Goal: Feedback & Contribution: Contribute content

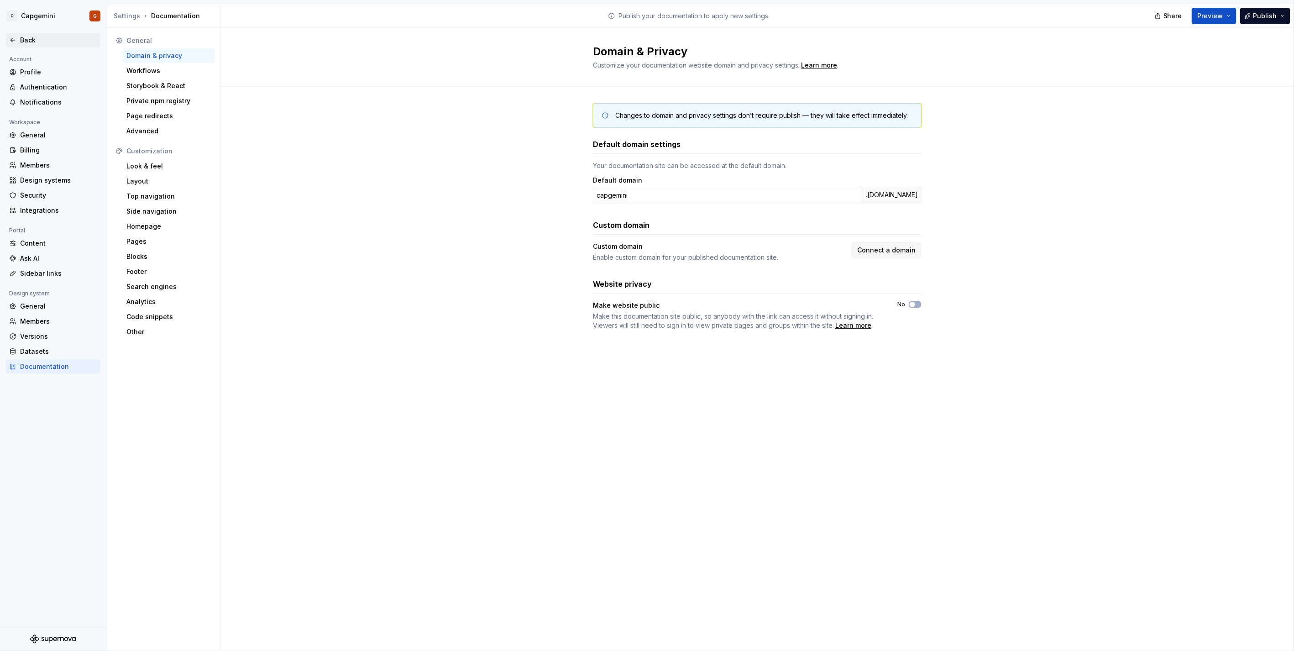
click at [56, 40] on div "Back" at bounding box center [58, 40] width 77 height 9
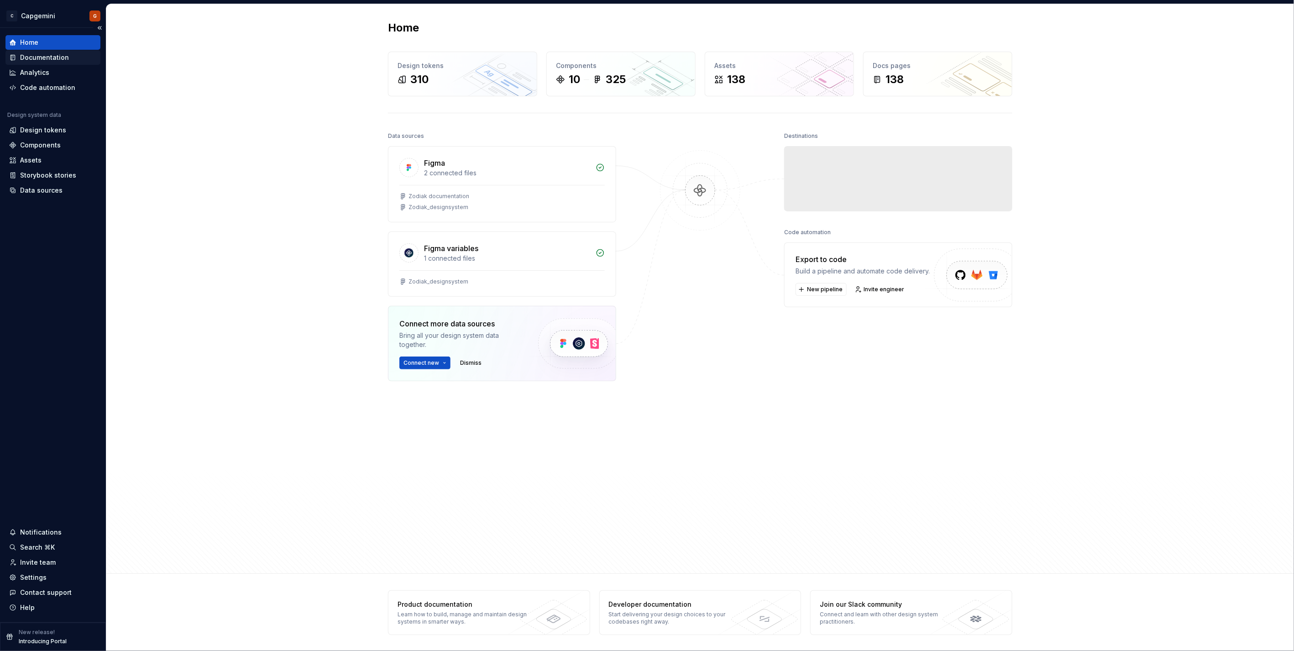
click at [42, 61] on div "Documentation" at bounding box center [44, 57] width 49 height 9
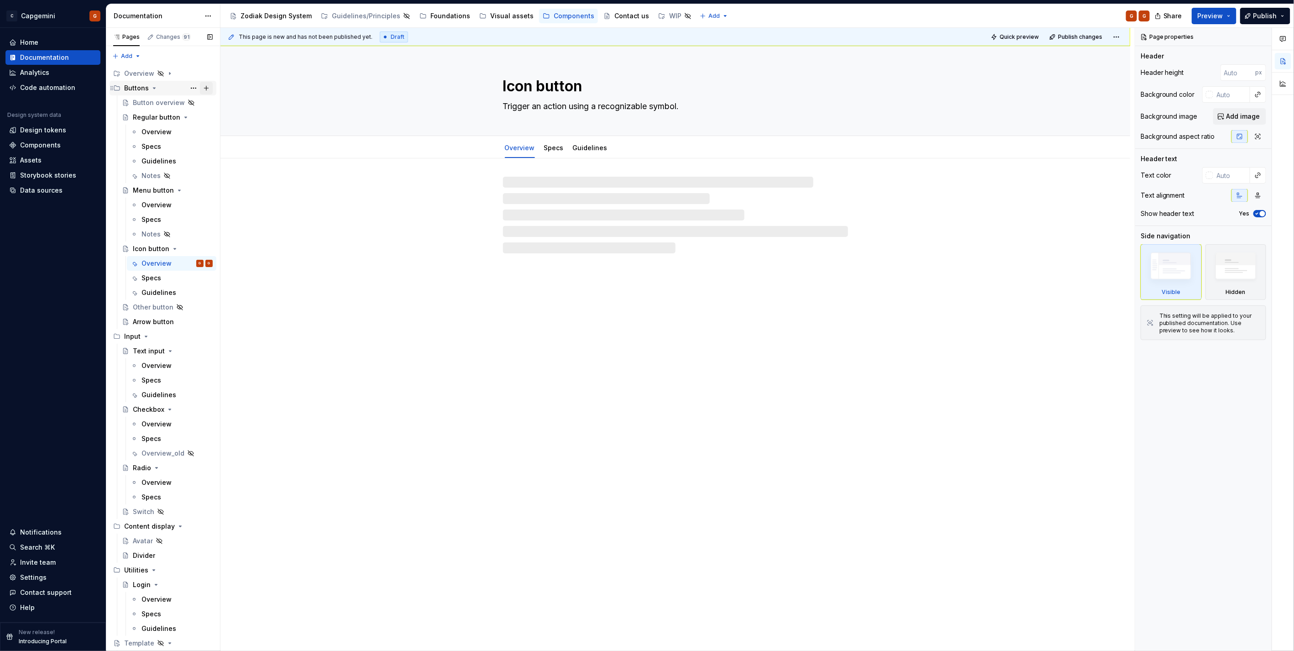
click at [204, 88] on button "Page tree" at bounding box center [206, 88] width 13 height 13
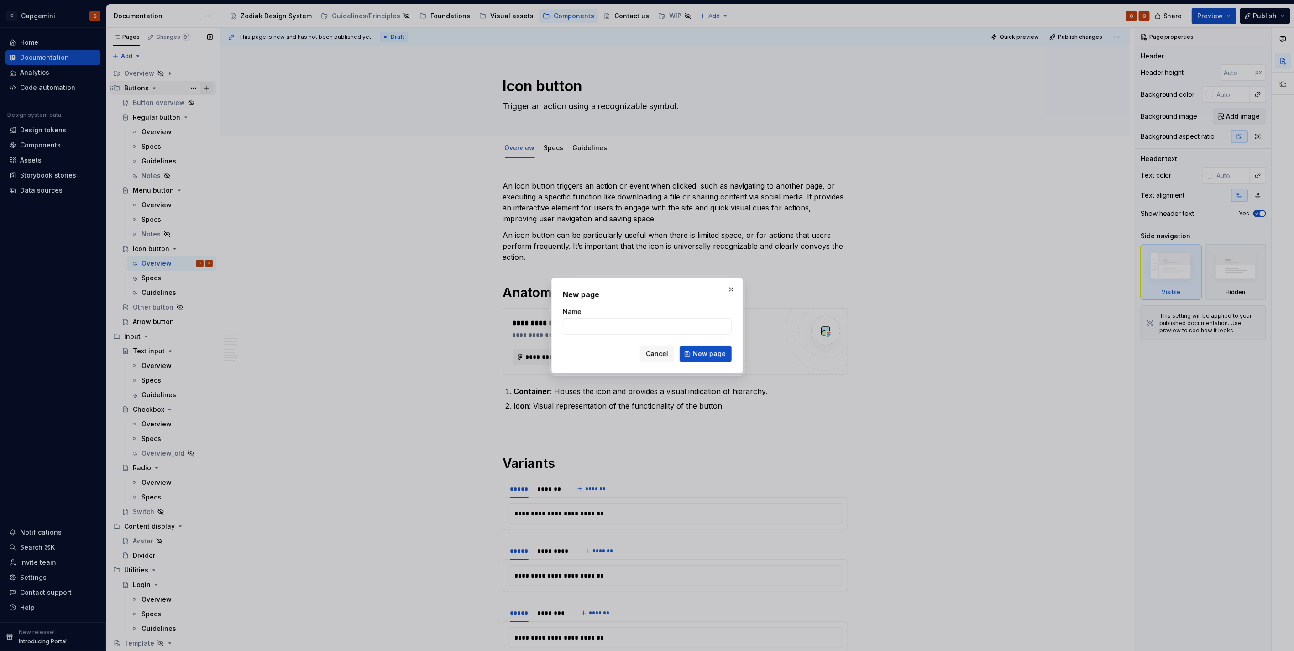
type textarea "*"
click at [591, 327] on input "Name" at bounding box center [647, 326] width 169 height 16
type input "System button"
drag, startPoint x: 695, startPoint y: 349, endPoint x: 685, endPoint y: 353, distance: 11.5
click at [695, 349] on span "New page" at bounding box center [709, 353] width 33 height 9
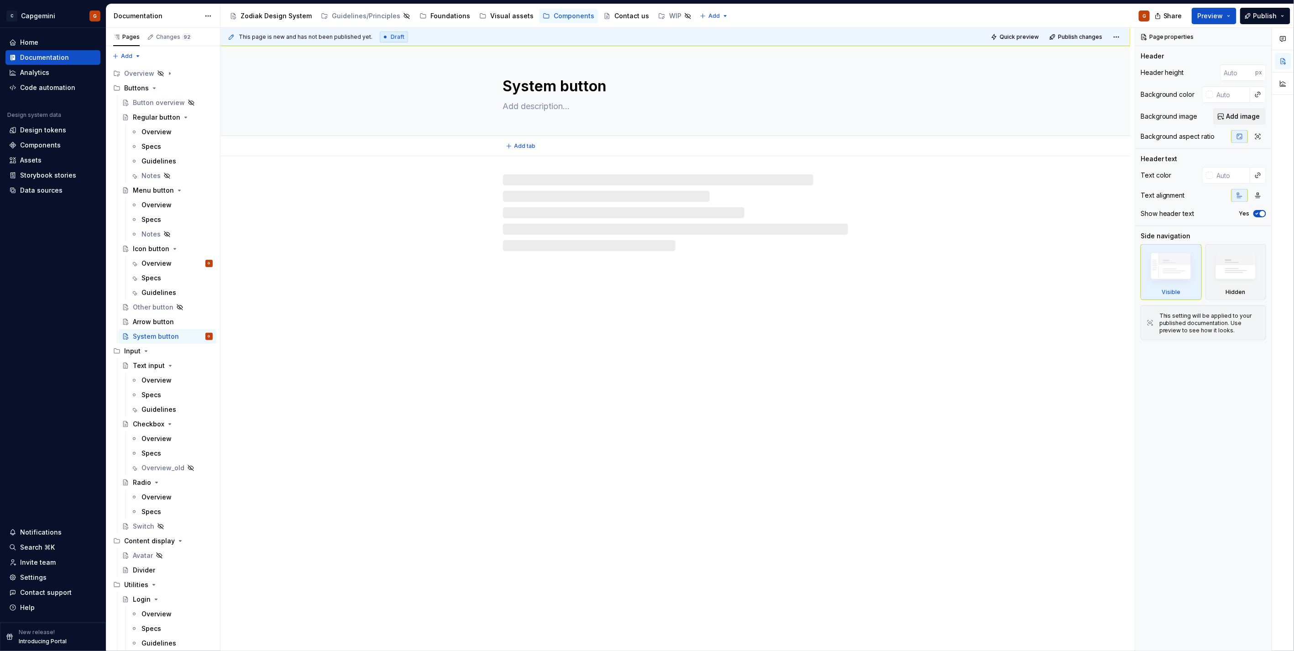
type textarea "*"
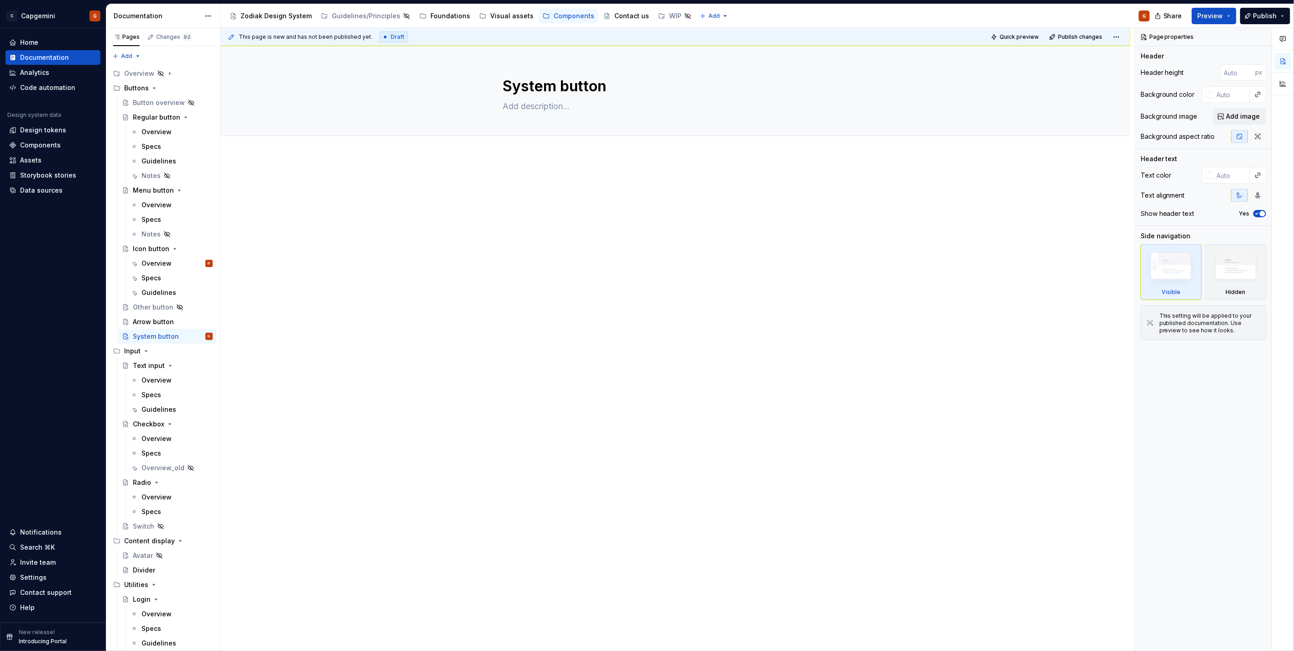
click at [581, 199] on div at bounding box center [675, 195] width 345 height 35
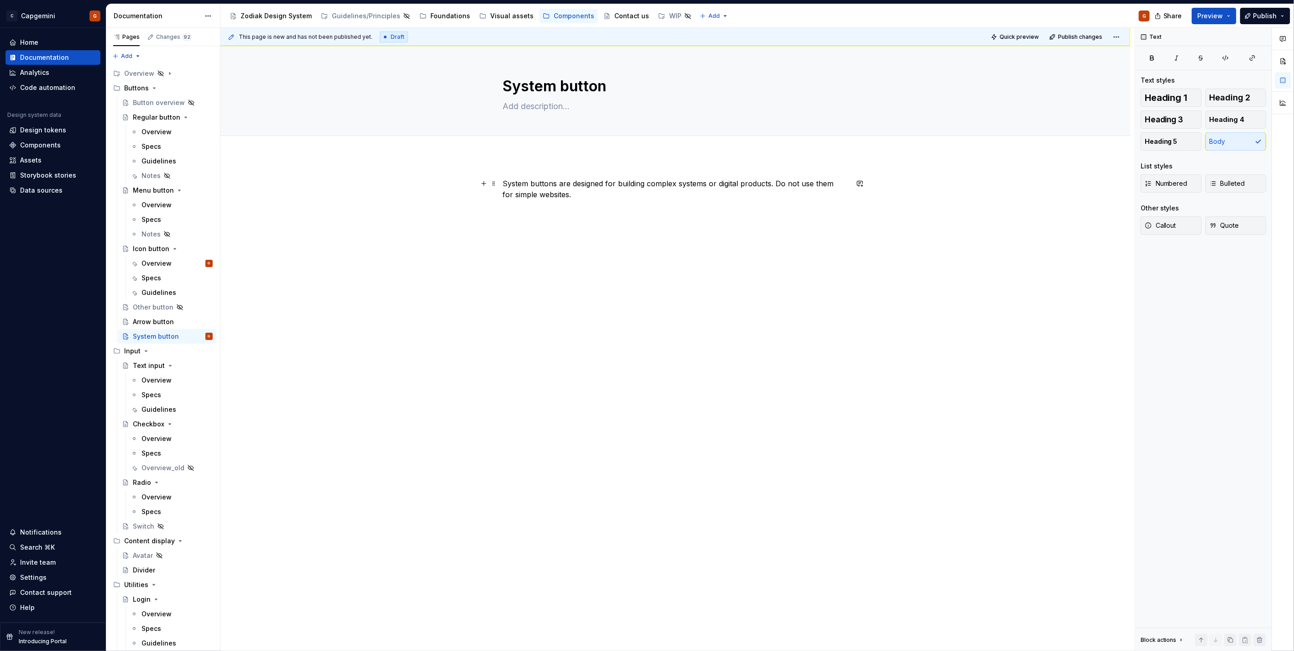
click at [507, 192] on p "System buttons are designed for building complex systems or digital products. D…" at bounding box center [675, 189] width 345 height 22
click at [517, 195] on p "System buttons are designed for building complex systems or digital products. D…" at bounding box center [675, 189] width 345 height 22
click at [517, 194] on p "System buttons are designed for building complex systems or digital products. D…" at bounding box center [675, 189] width 345 height 22
click at [576, 213] on div "System buttons are designed for building complex systems or digital products. D…" at bounding box center [675, 201] width 345 height 46
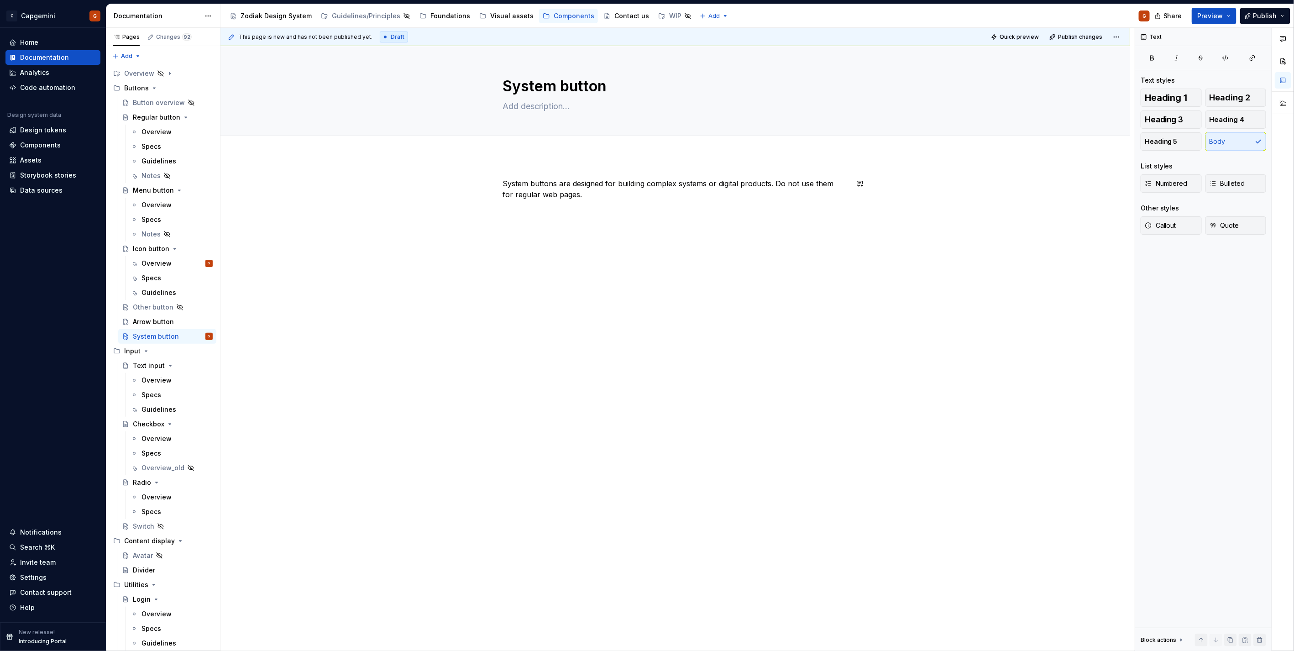
click at [574, 221] on div "System buttons are designed for building complex systems or digital products. D…" at bounding box center [675, 201] width 345 height 46
click at [574, 243] on div "System buttons are designed for building complex systems or digital products. D…" at bounding box center [674, 287] width 909 height 263
click at [190, 104] on button "Page tree" at bounding box center [193, 102] width 13 height 13
click at [204, 115] on div "Rename page" at bounding box center [243, 118] width 89 height 9
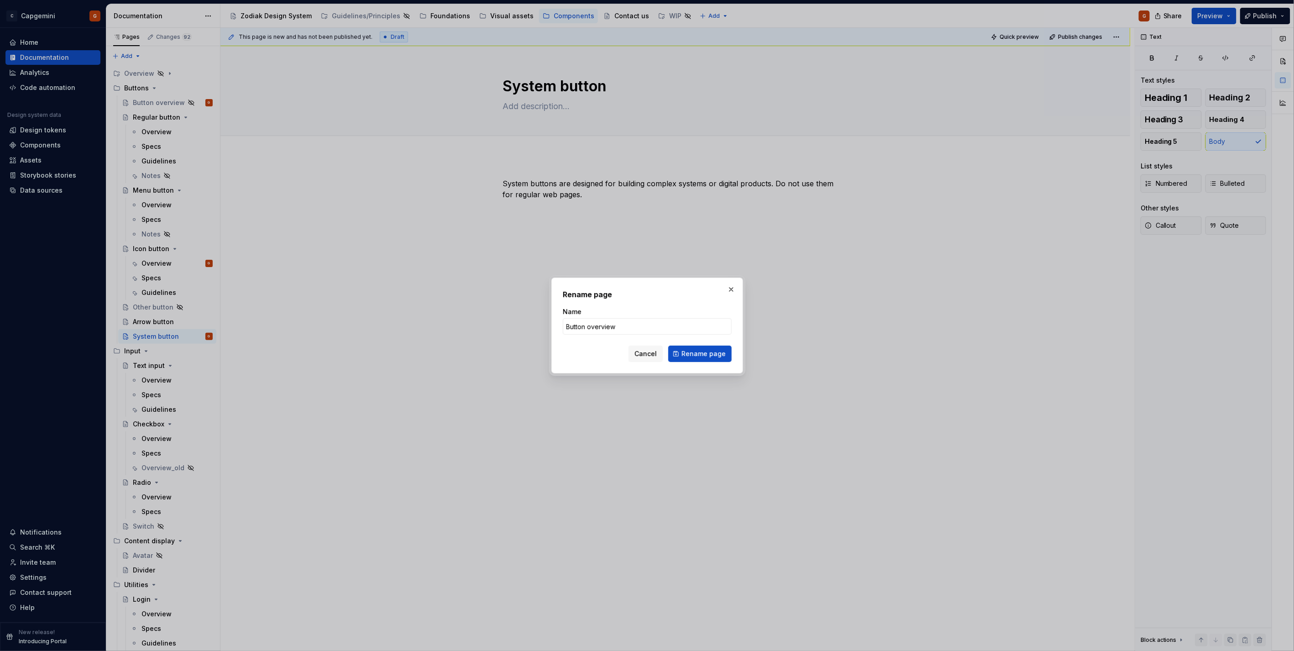
type textarea "*"
click at [587, 329] on input "Button overview" at bounding box center [647, 326] width 169 height 16
drag, startPoint x: 586, startPoint y: 326, endPoint x: 768, endPoint y: 344, distance: 182.9
click at [764, 343] on div "Rename page Name Button overview Cancel Rename page" at bounding box center [647, 325] width 1294 height 651
type input "Button guidelines"
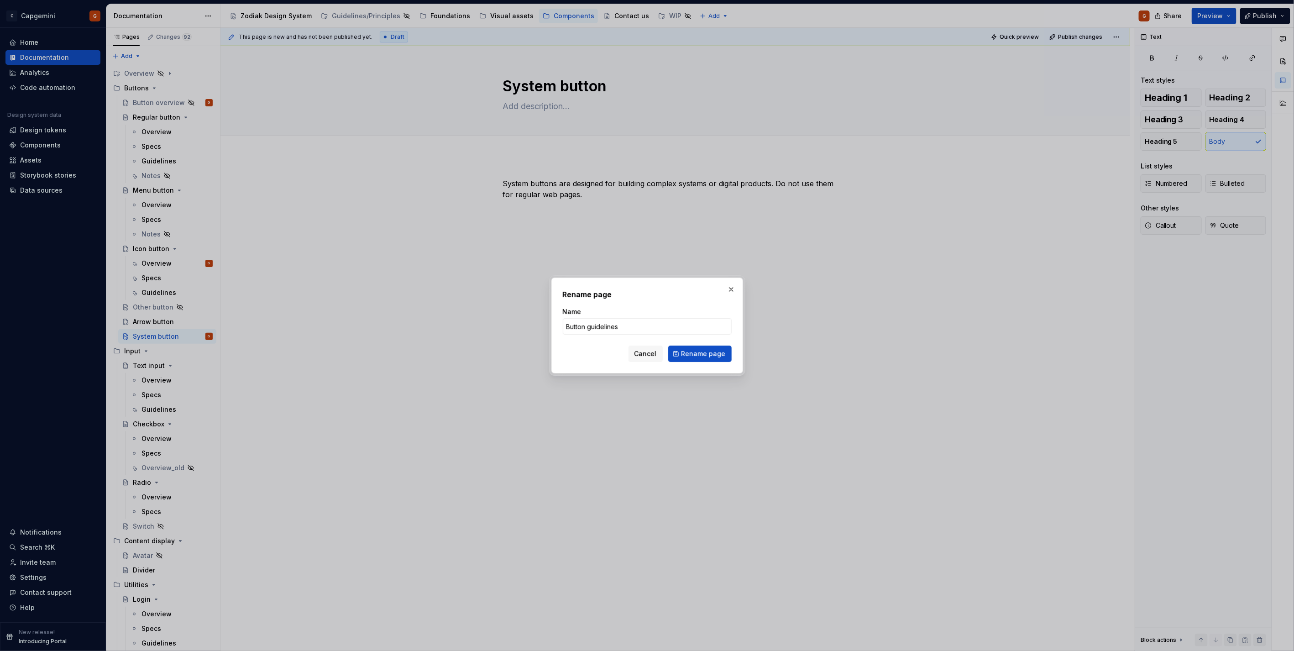
click button "Rename page" at bounding box center [699, 353] width 63 height 16
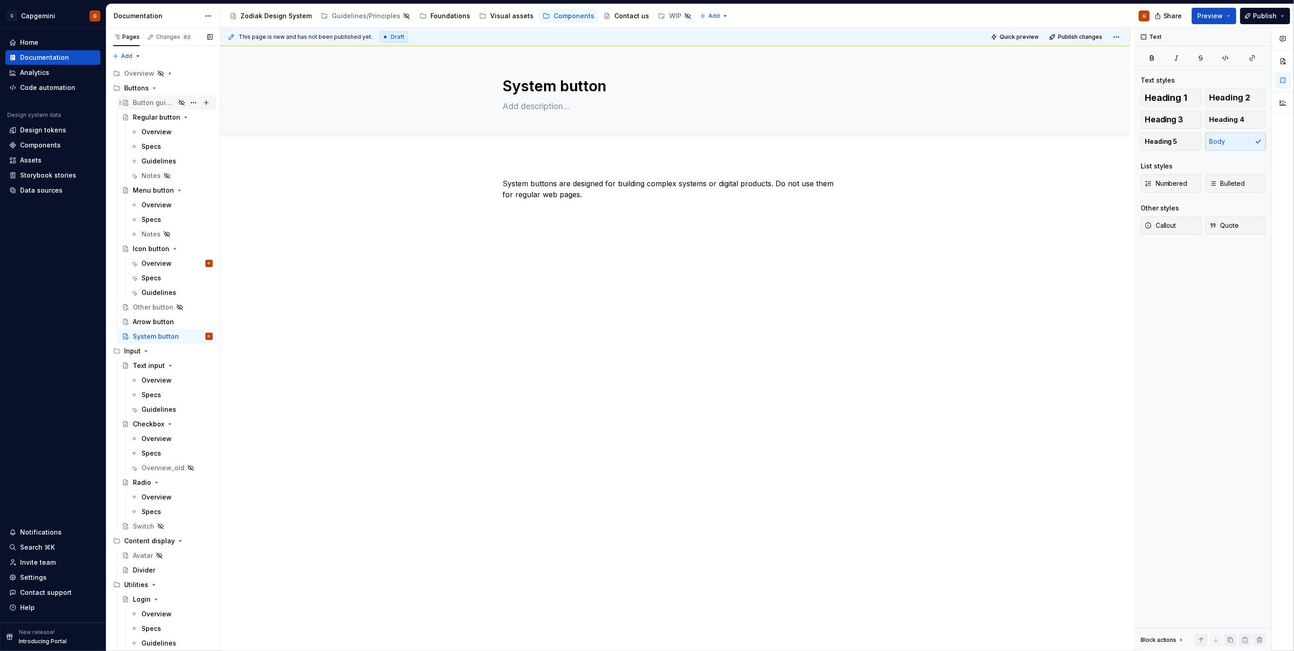
click at [167, 102] on div "Button guidelines" at bounding box center [154, 102] width 42 height 9
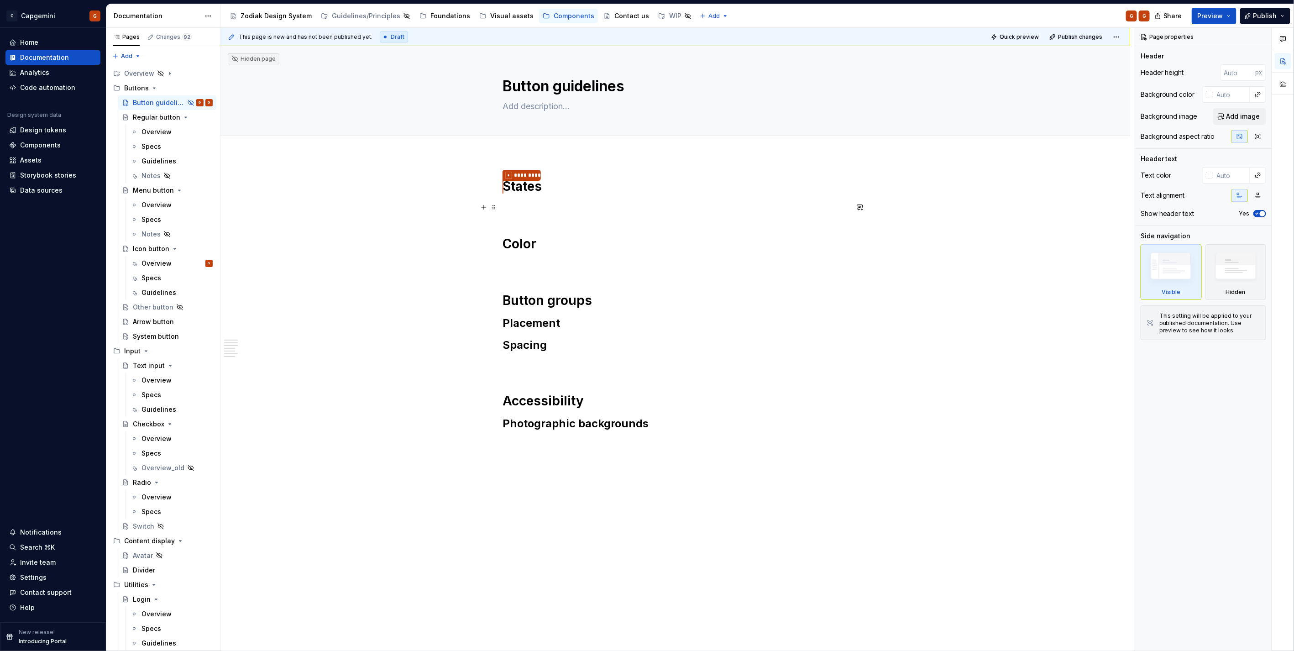
click at [499, 192] on div "* ********* States Color Button groups Placement Spacing Accessibility Photogra…" at bounding box center [674, 396] width 909 height 481
type textarea "*"
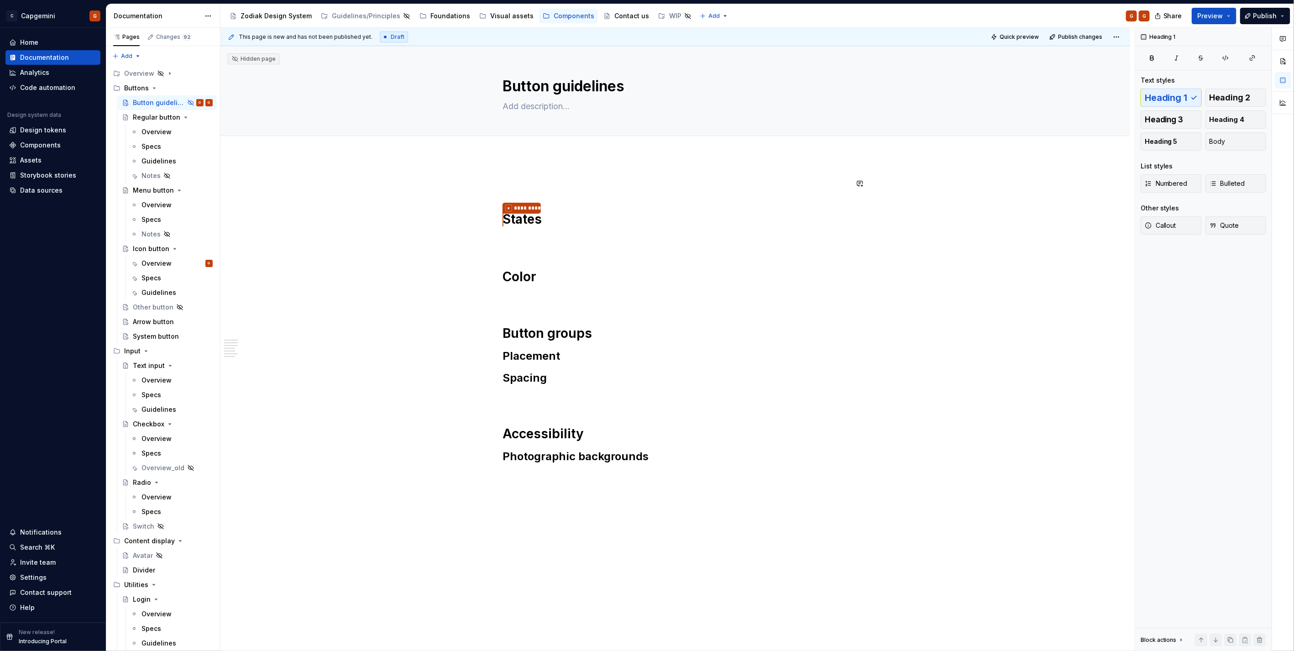
click at [515, 175] on div "* ********* States Color Button groups Placement Spacing Accessibility Photogra…" at bounding box center [674, 413] width 909 height 514
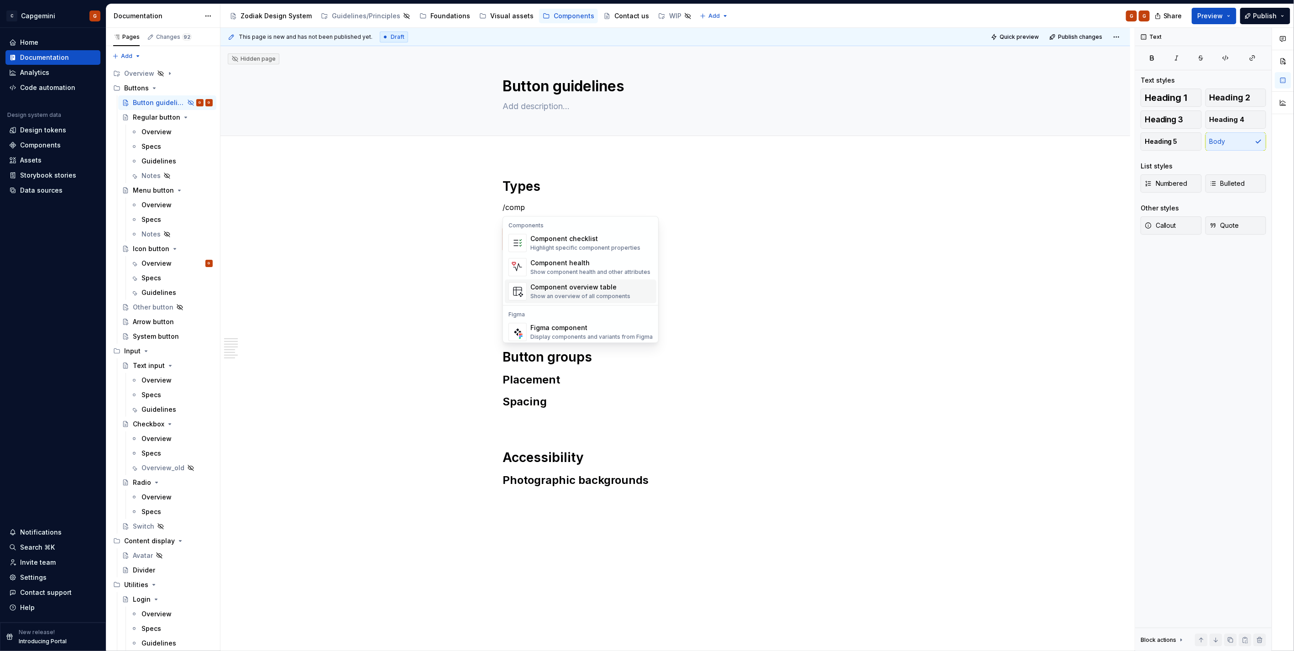
click at [572, 285] on div "Component overview table" at bounding box center [580, 286] width 100 height 9
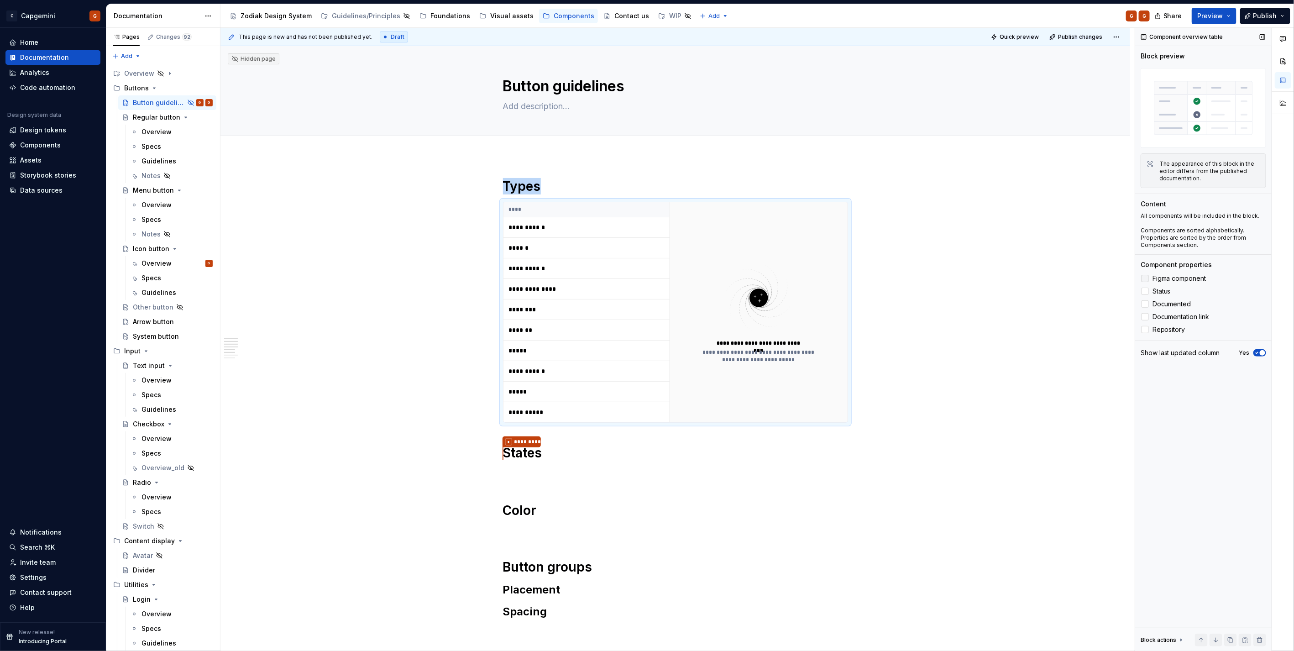
click at [1185, 279] on span "Figma component" at bounding box center [1179, 278] width 54 height 7
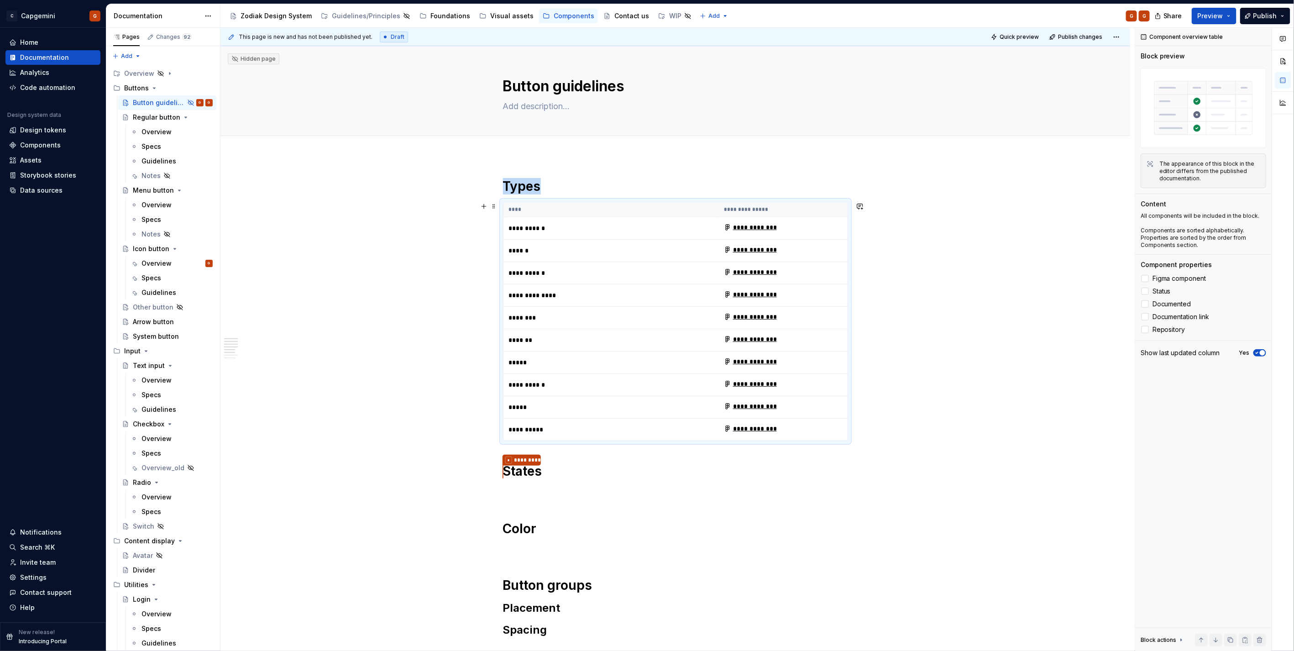
click at [571, 276] on p "**********" at bounding box center [566, 272] width 114 height 9
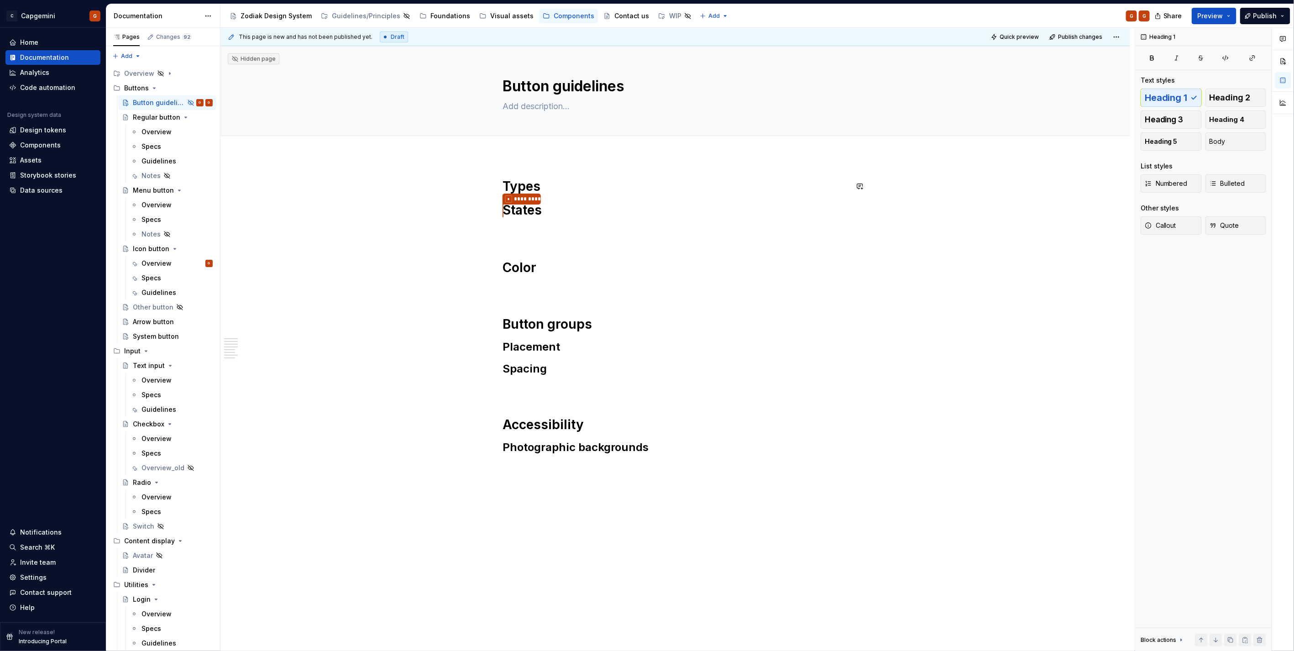
click at [589, 184] on h1 "Types" at bounding box center [675, 186] width 345 height 16
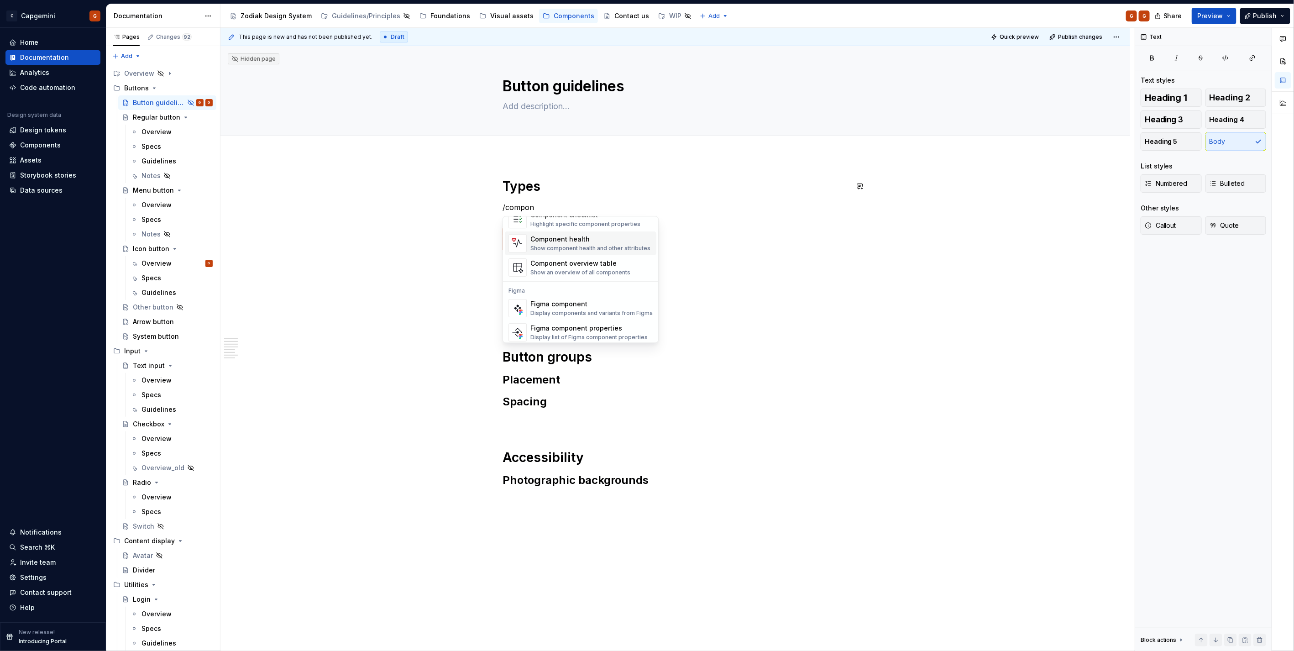
scroll to position [27, 0]
click at [614, 303] on div "Figma component" at bounding box center [591, 300] width 122 height 9
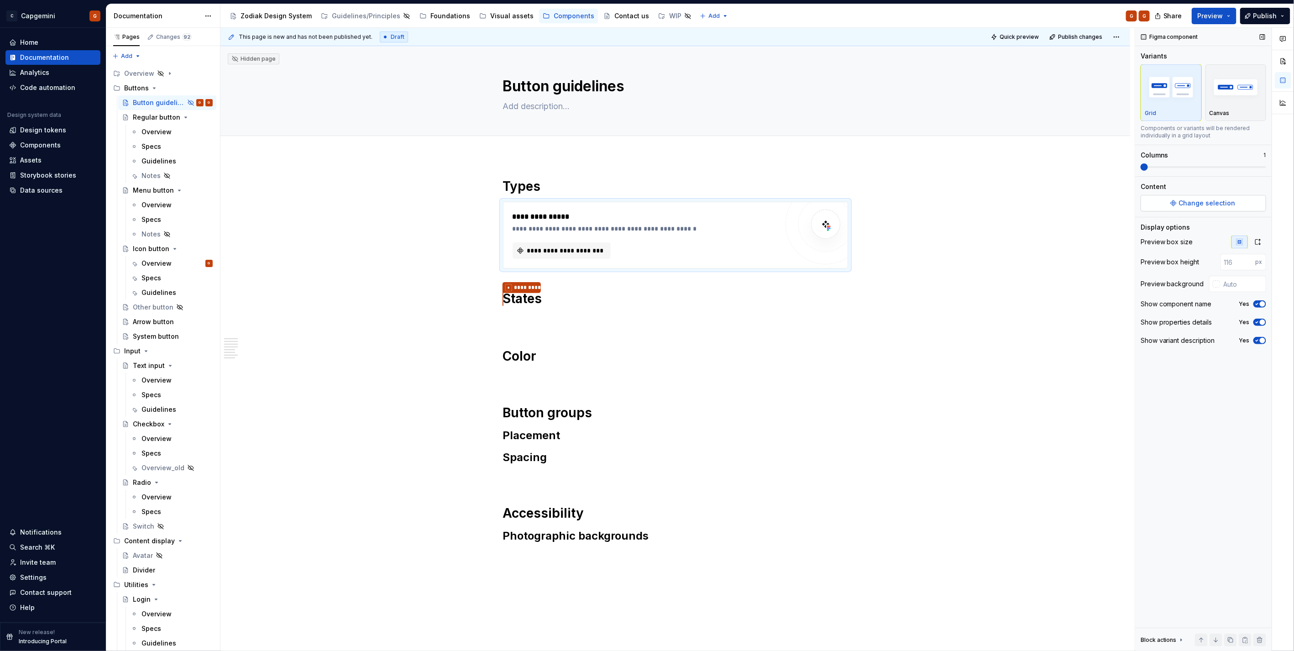
click at [1198, 200] on span "Change selection" at bounding box center [1207, 203] width 57 height 9
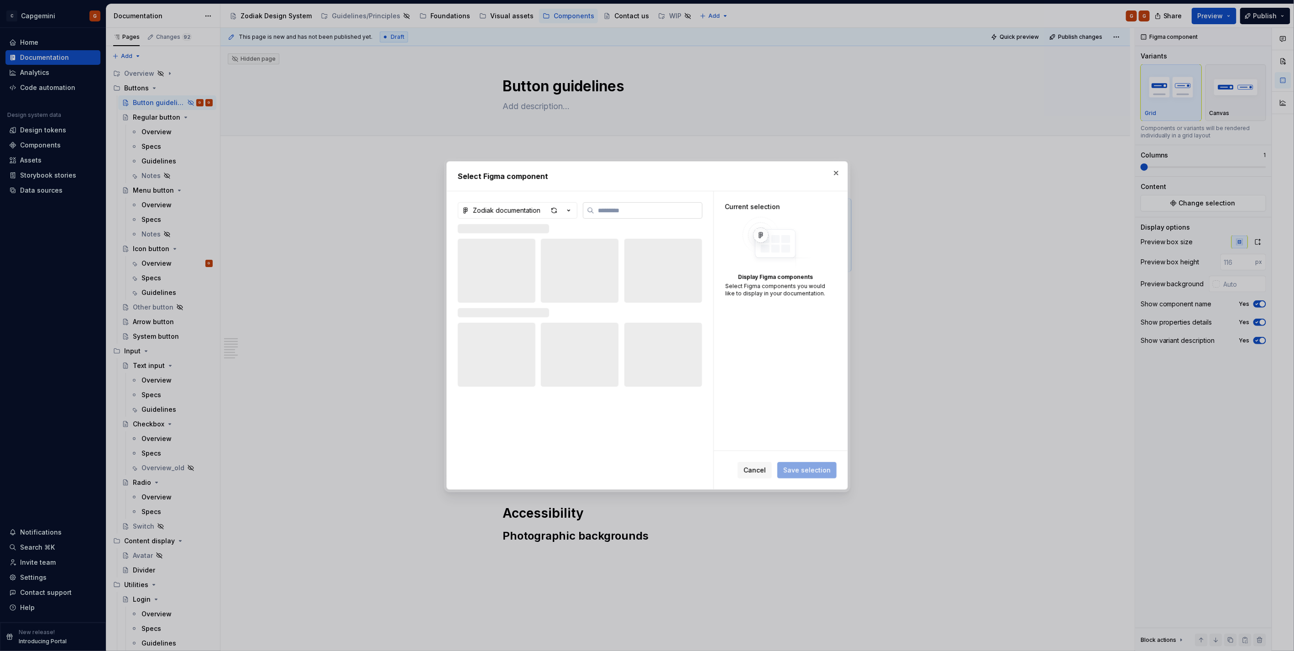
type textarea "*"
click at [566, 211] on icon "button" at bounding box center [568, 210] width 9 height 9
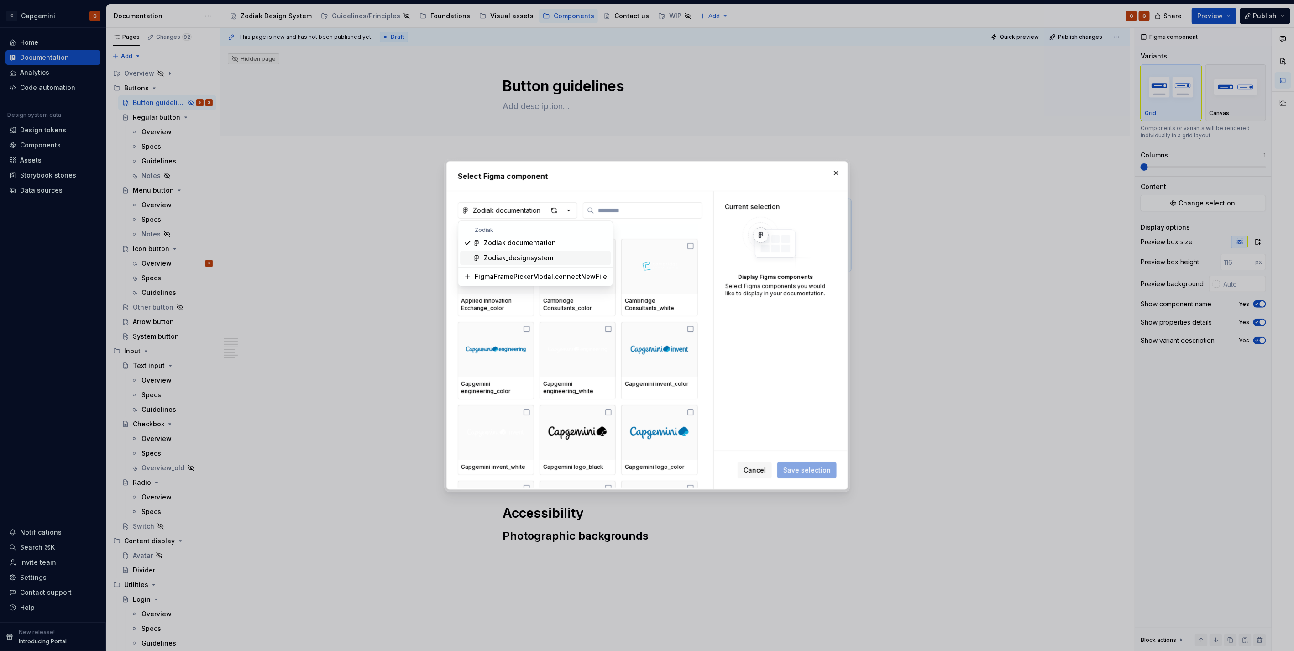
click at [534, 256] on div "Zodiak_designsystem" at bounding box center [518, 257] width 69 height 9
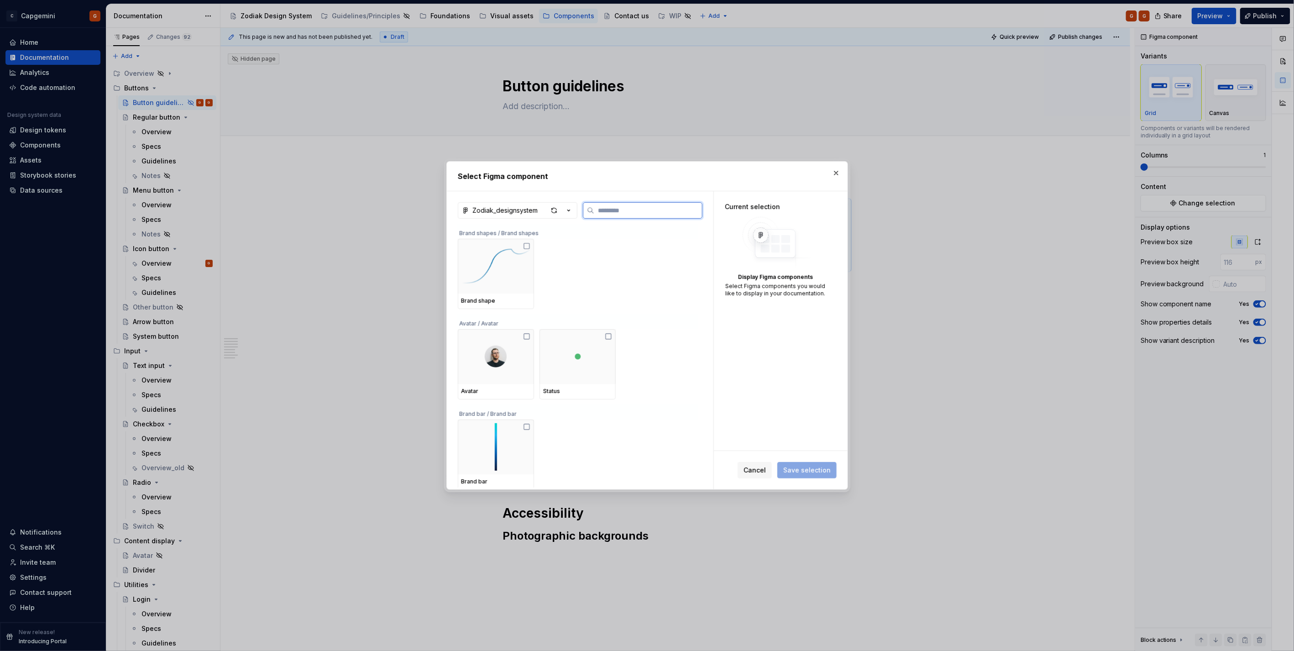
click at [612, 206] on input "search" at bounding box center [648, 210] width 108 height 9
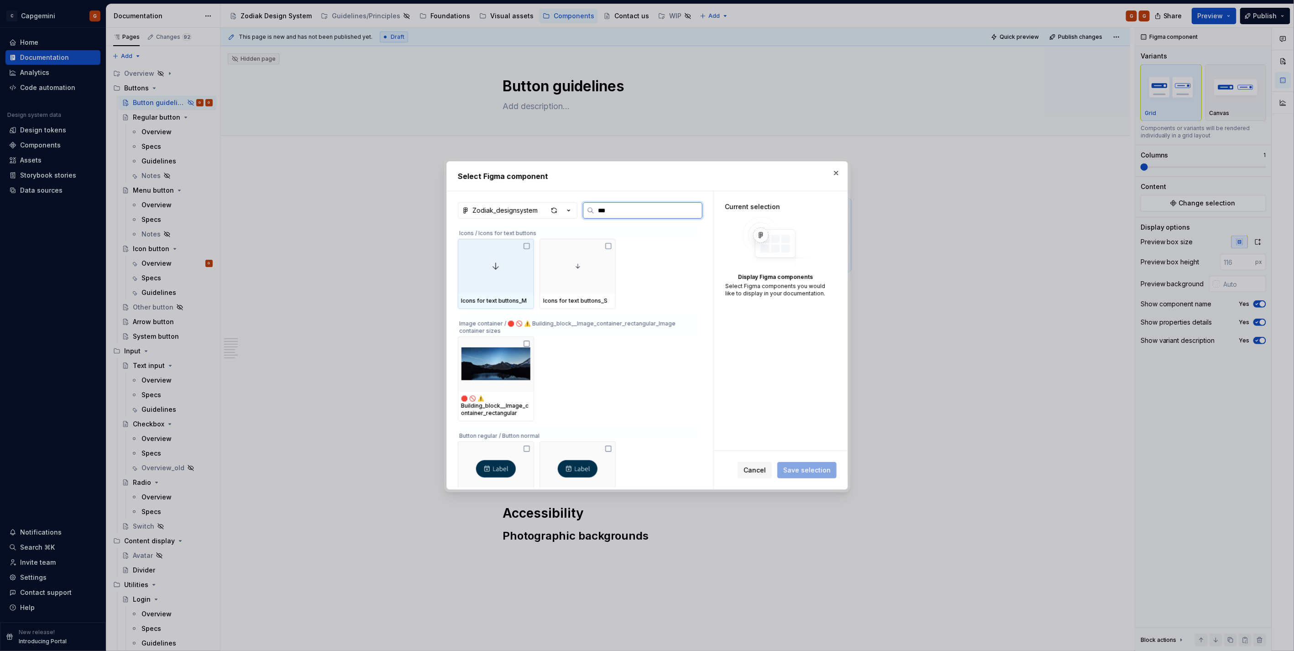
type input "****"
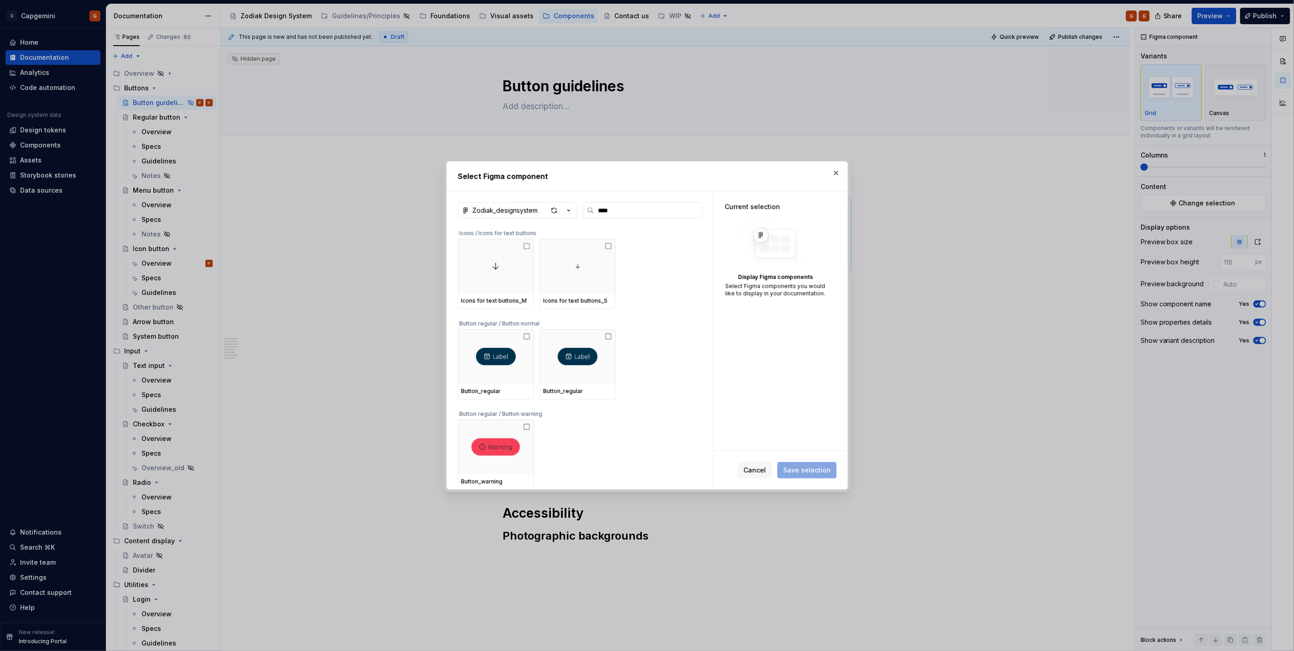
scroll to position [51, 0]
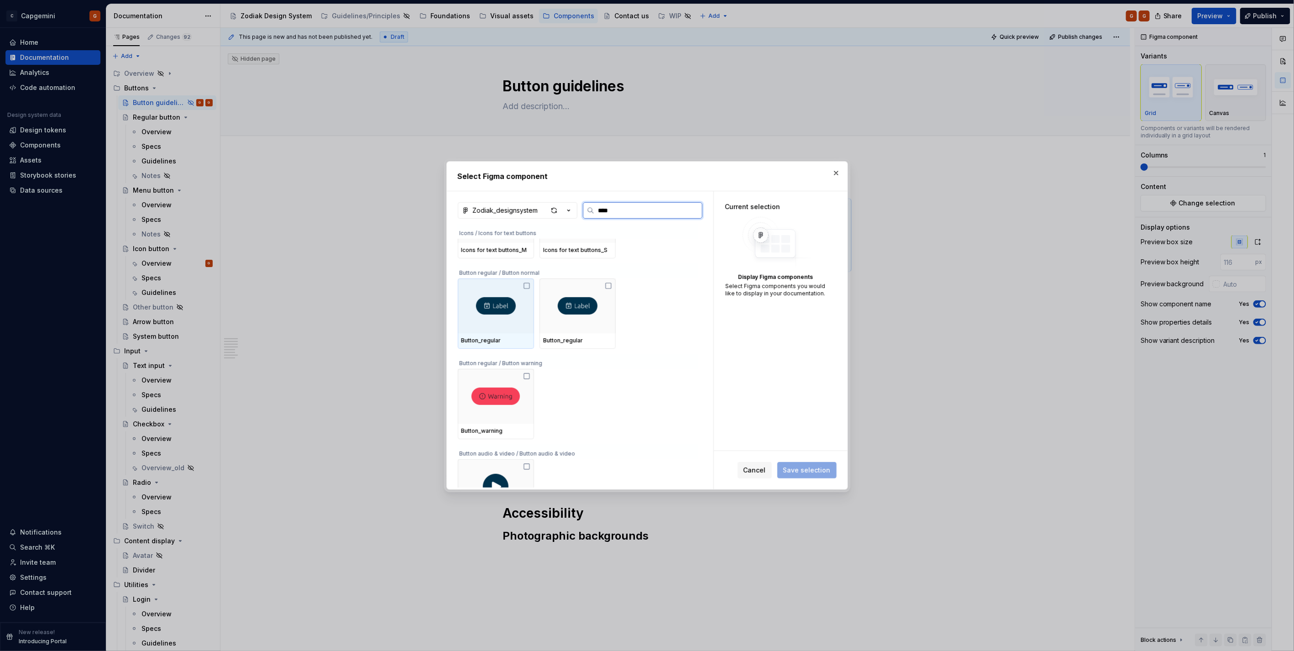
click at [506, 323] on div at bounding box center [496, 305] width 76 height 55
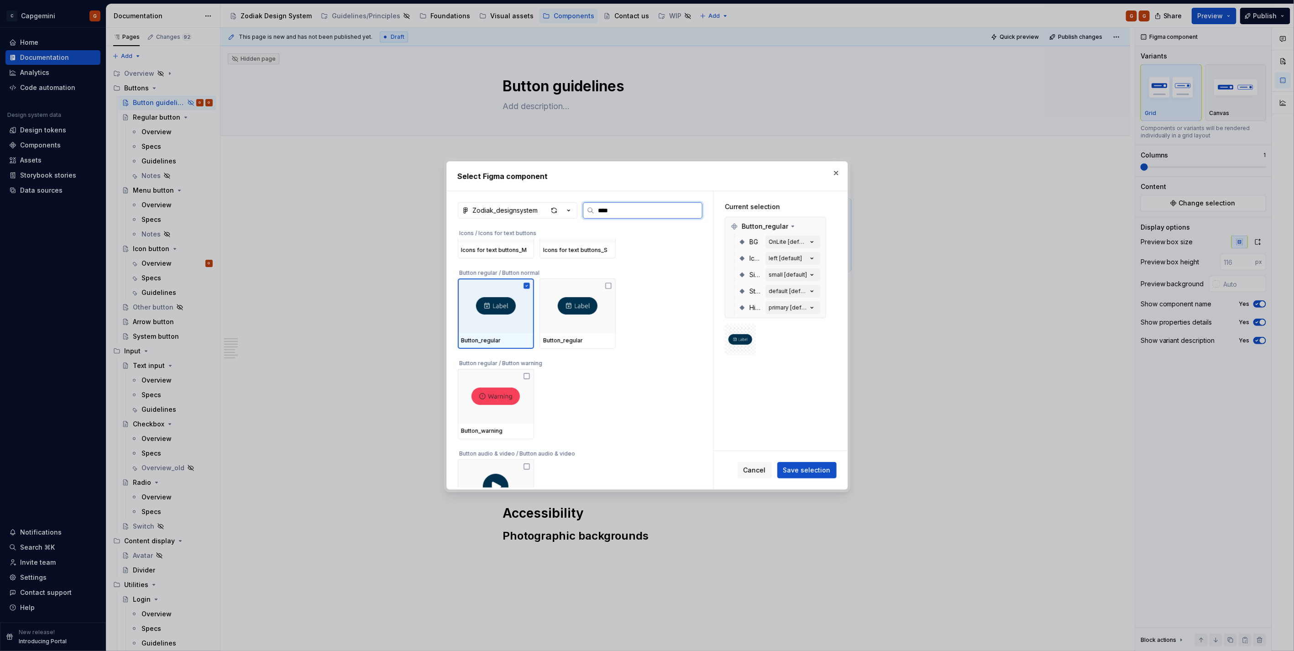
click at [555, 317] on div at bounding box center [577, 305] width 76 height 55
click at [500, 318] on div at bounding box center [496, 305] width 76 height 55
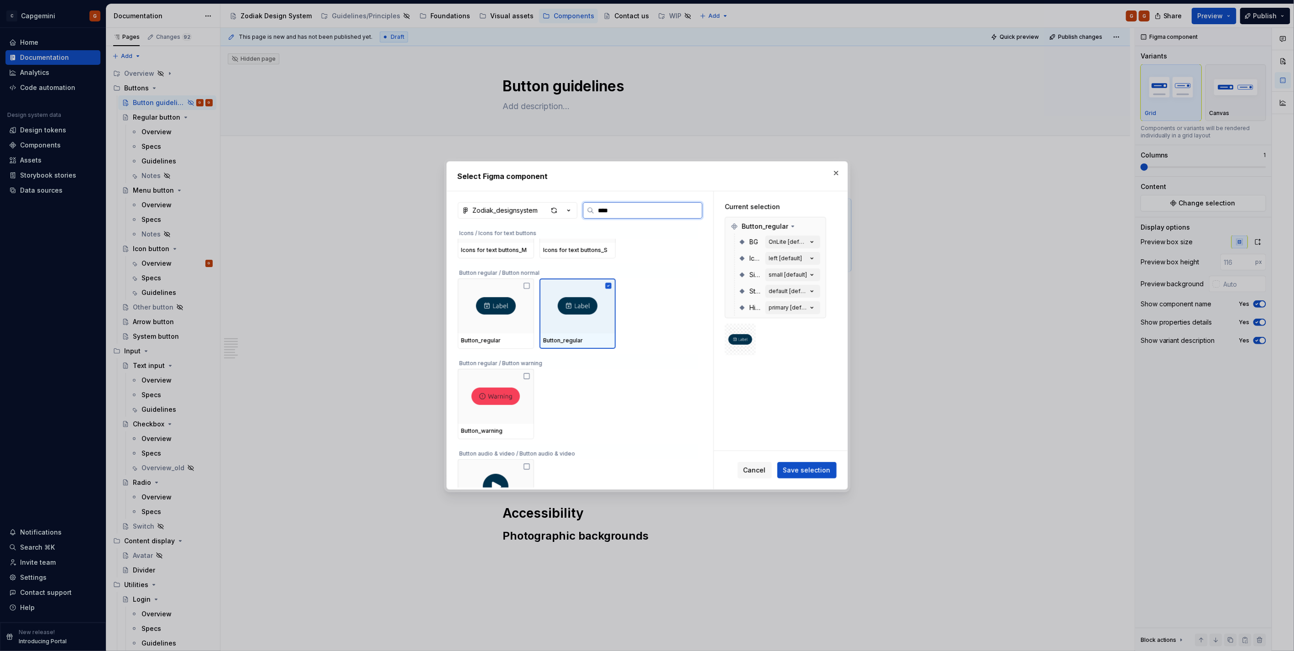
click at [562, 316] on div at bounding box center [577, 305] width 76 height 55
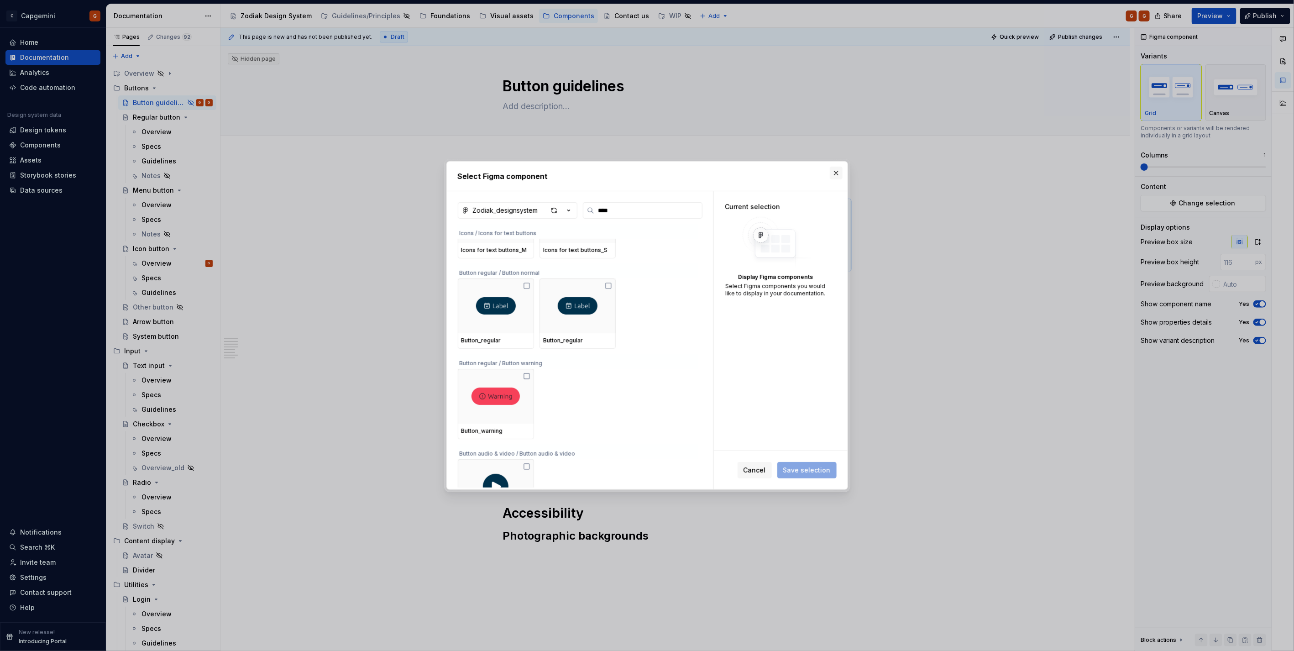
click at [841, 177] on button "button" at bounding box center [836, 173] width 13 height 13
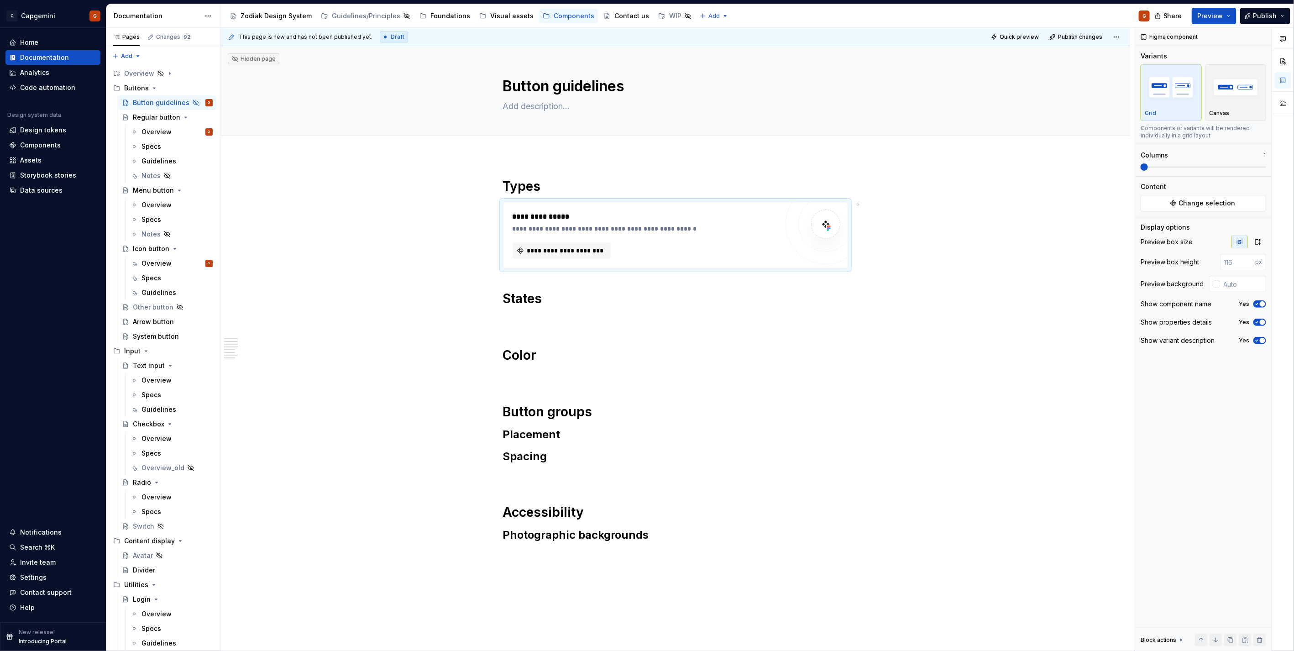
type textarea "*"
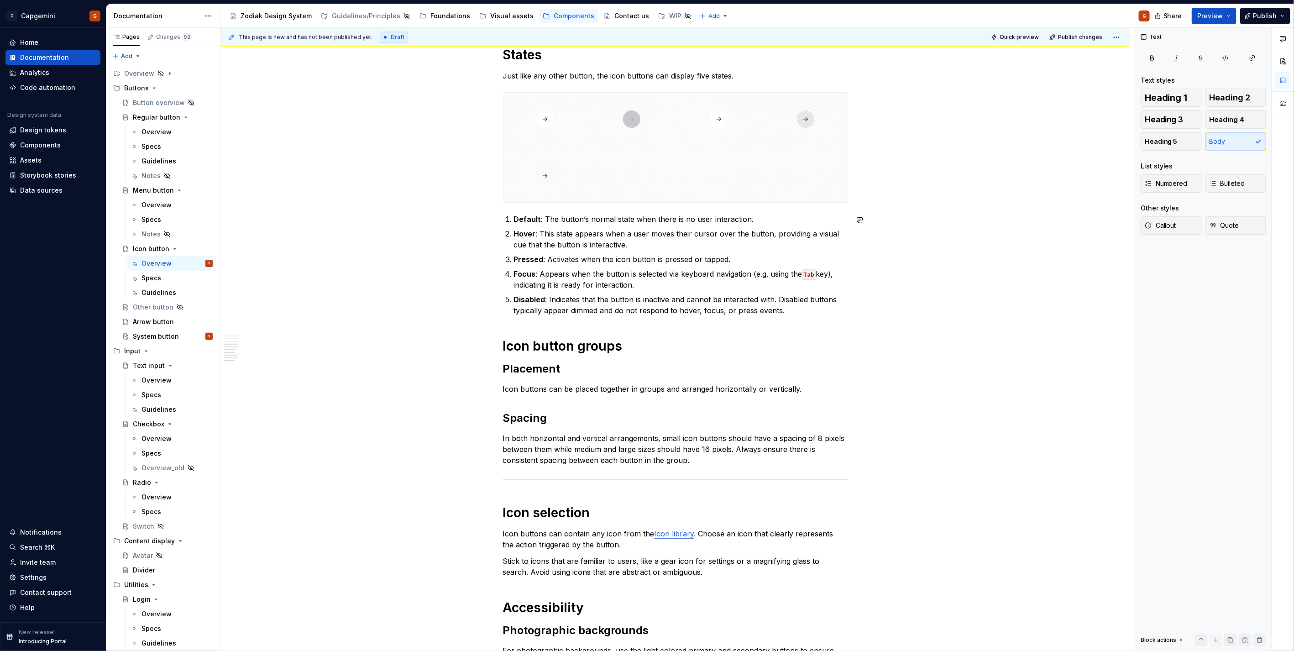
scroll to position [1292, 0]
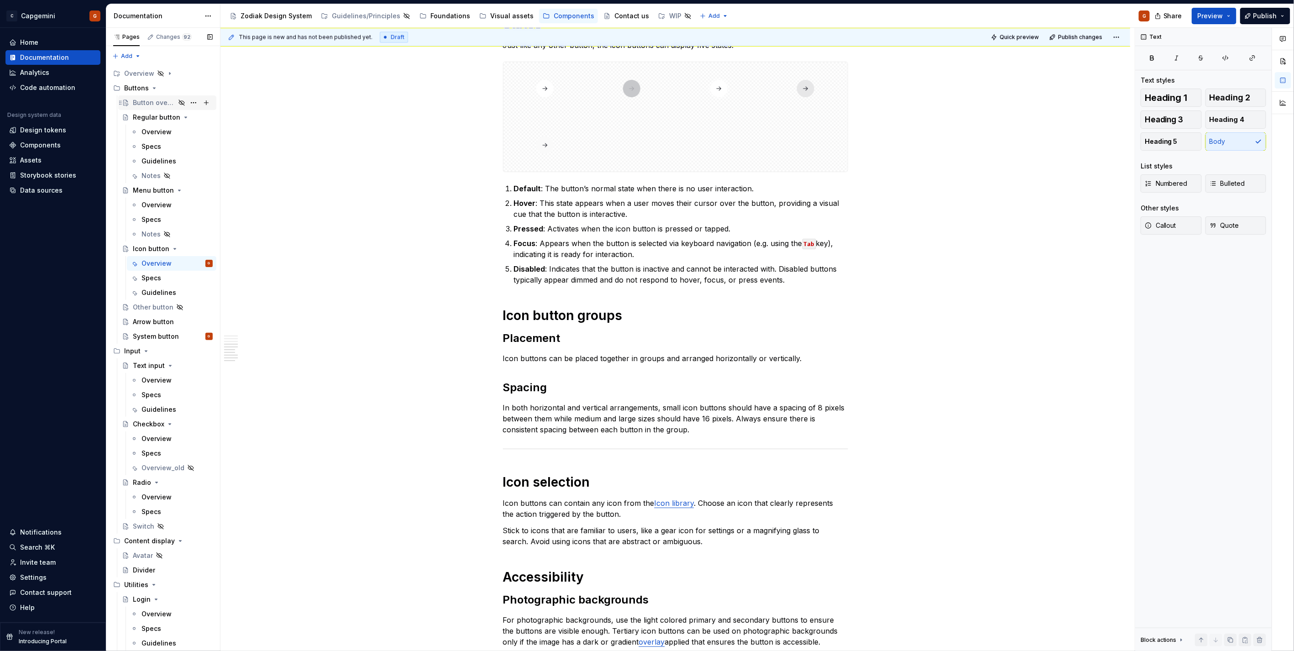
click at [154, 102] on div "Button overview" at bounding box center [154, 102] width 42 height 9
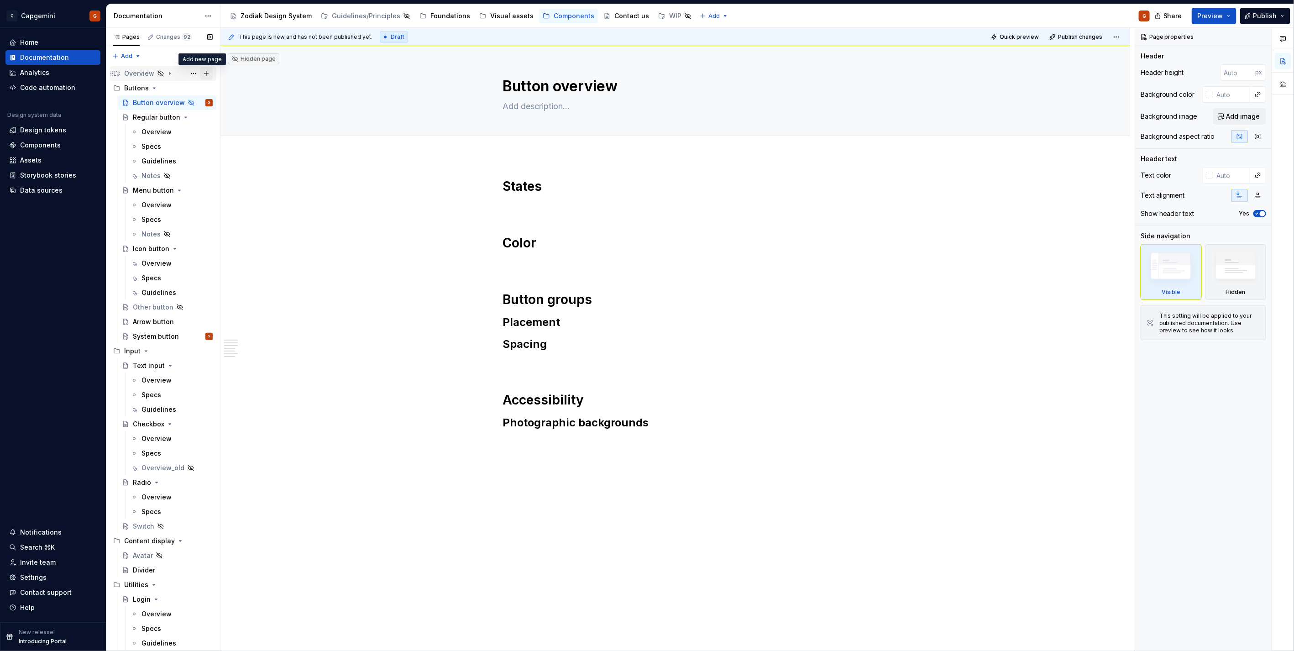
click at [203, 75] on button "Page tree" at bounding box center [206, 73] width 13 height 13
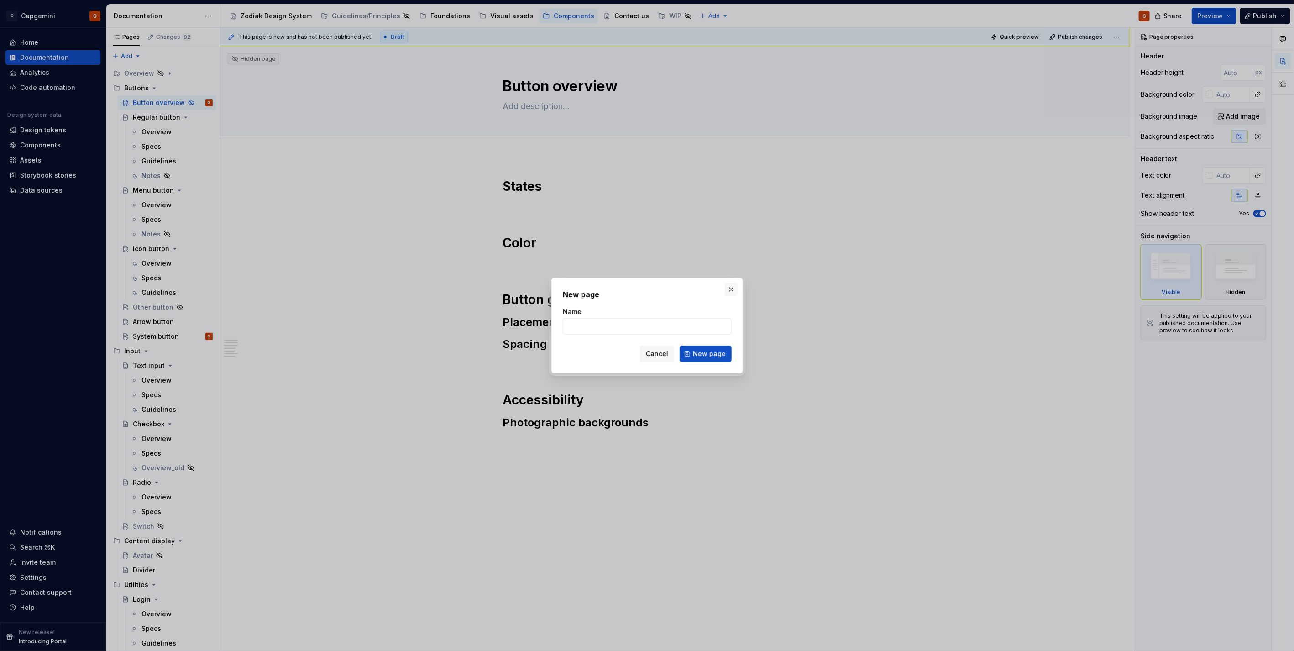
click at [729, 290] on button "button" at bounding box center [731, 289] width 13 height 13
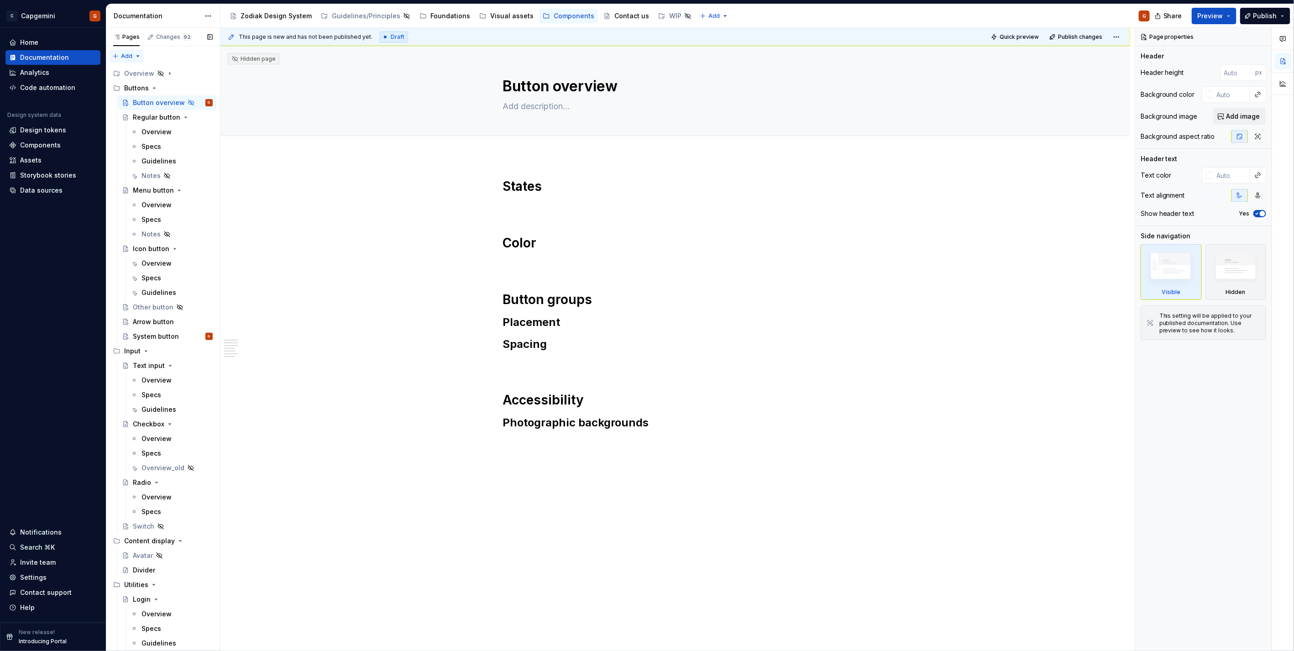
click at [130, 55] on div "Pages Changes 92 Add Accessibility guide for tree Page tree. Navigate the tree …" at bounding box center [163, 341] width 114 height 627
click at [137, 78] on div "New page" at bounding box center [155, 73] width 59 height 9
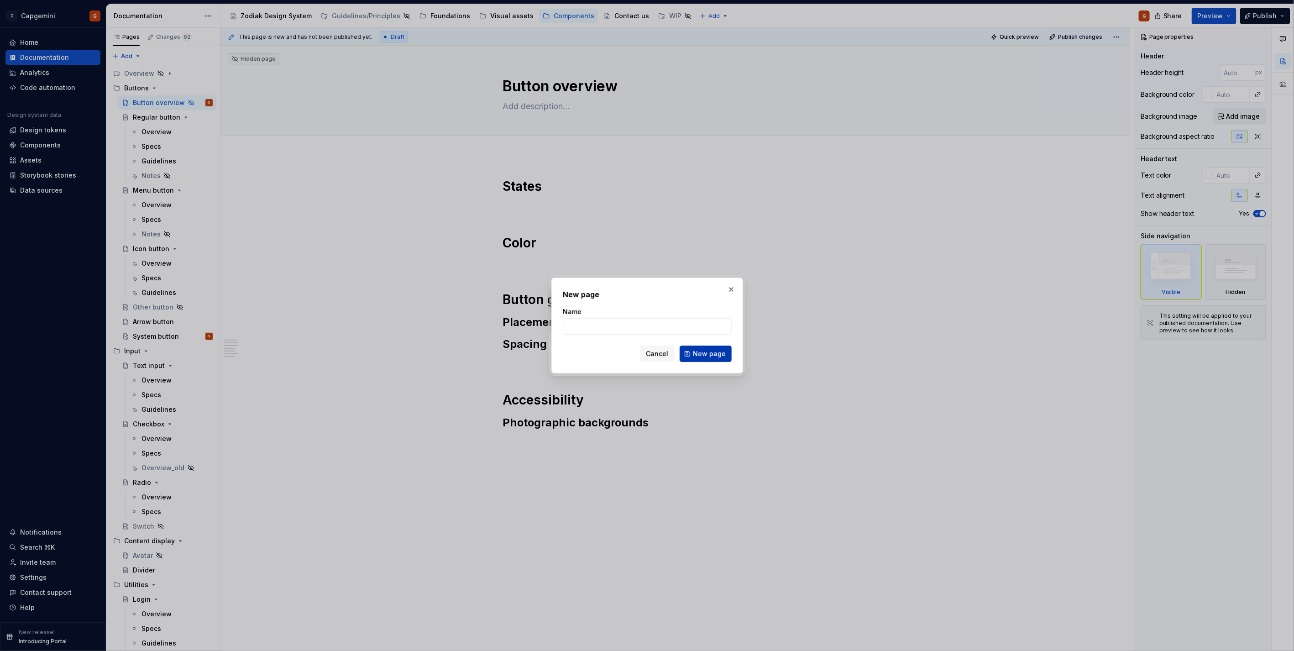
click at [723, 355] on span "New page" at bounding box center [709, 353] width 33 height 9
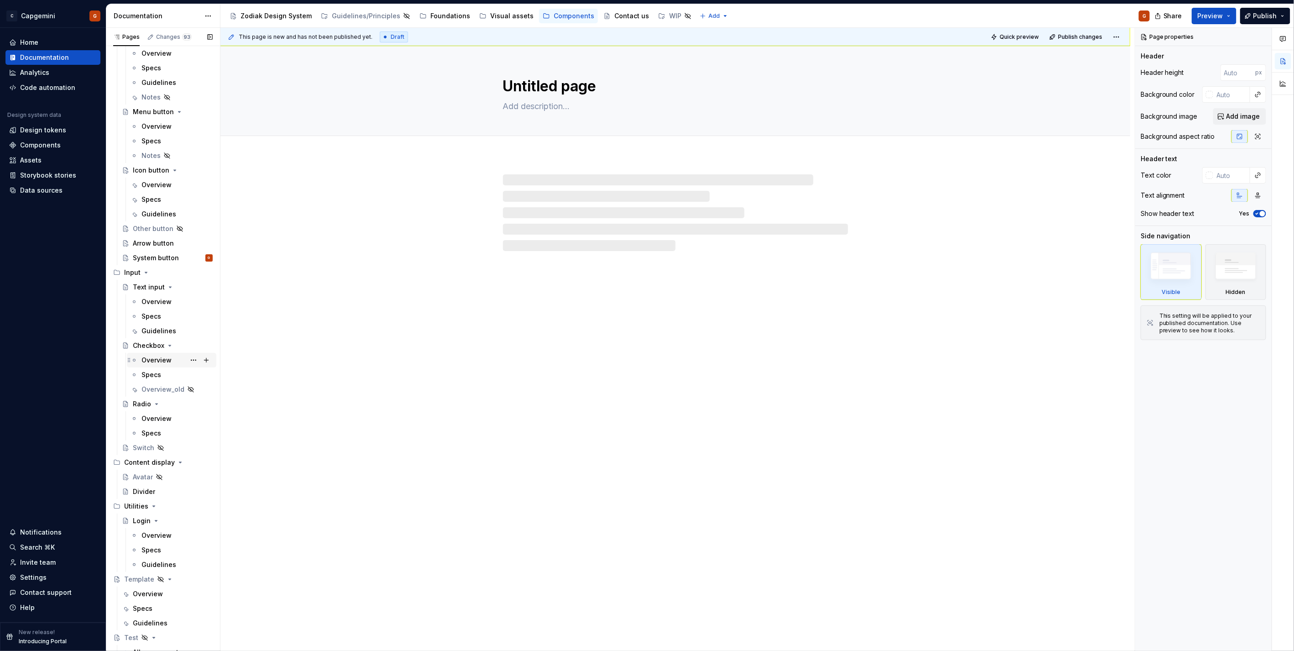
scroll to position [113, 0]
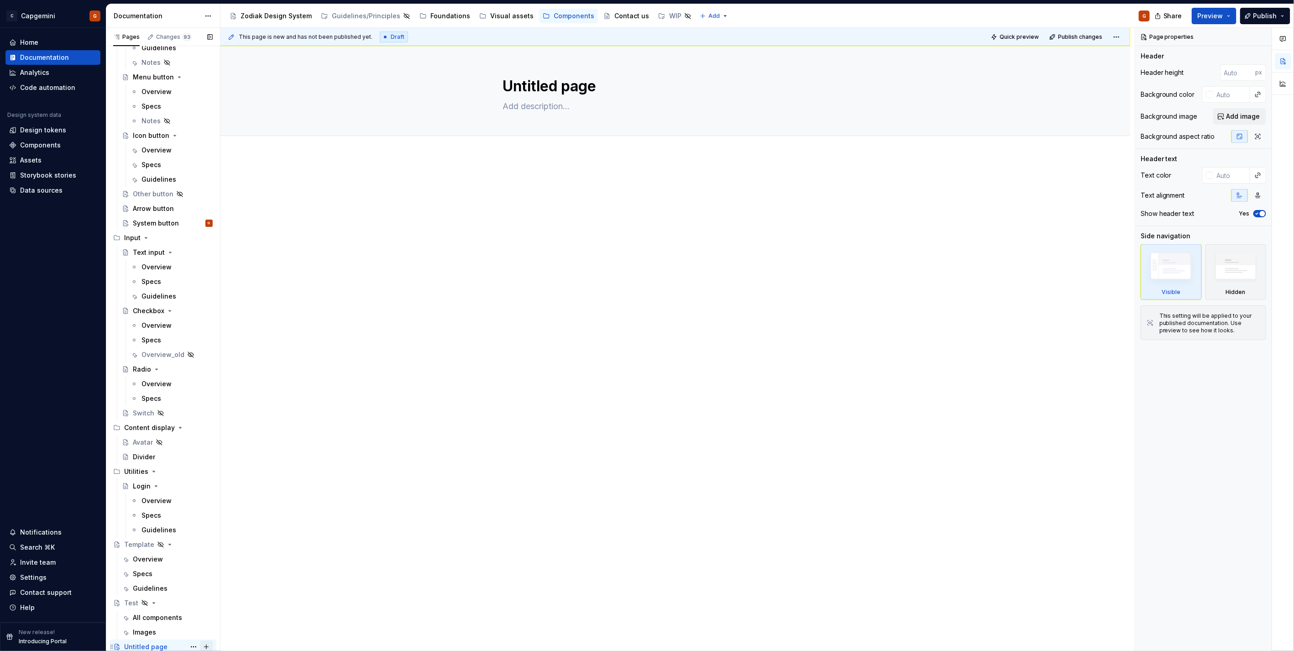
click at [204, 643] on button "Page tree" at bounding box center [206, 646] width 13 height 13
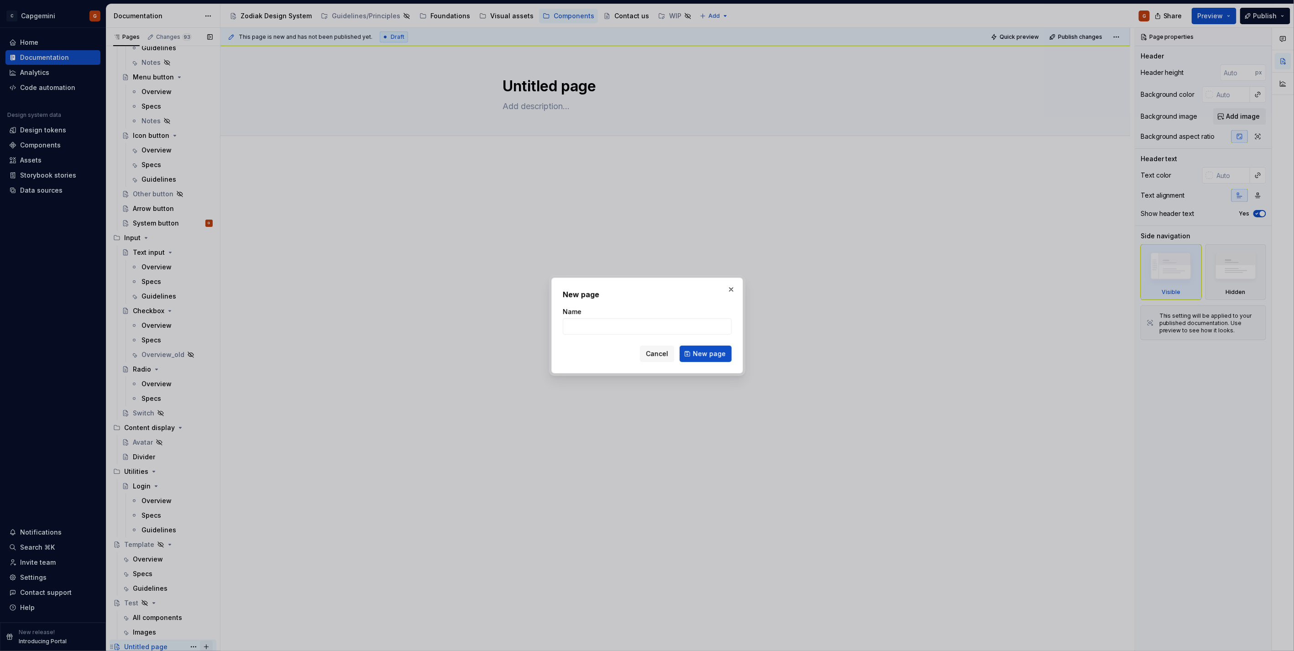
type textarea "*"
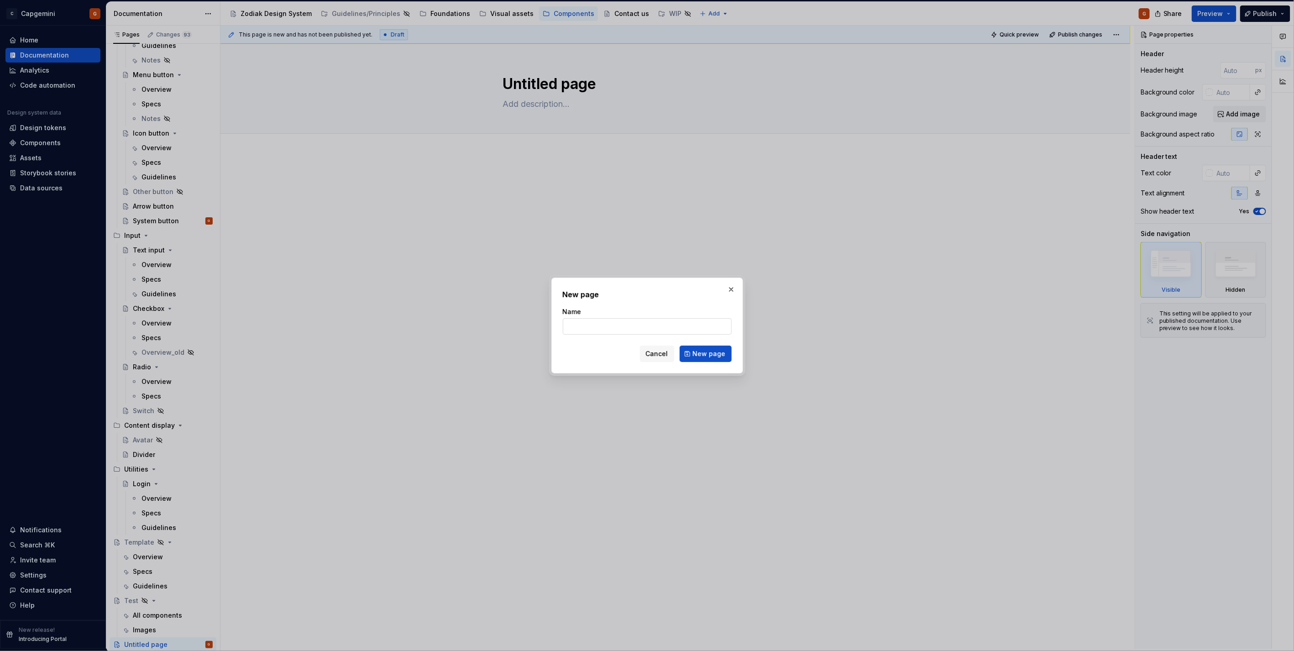
click at [674, 329] on input "Name" at bounding box center [647, 326] width 169 height 16
type input "A"
type input "1"
click button "New page" at bounding box center [705, 353] width 52 height 16
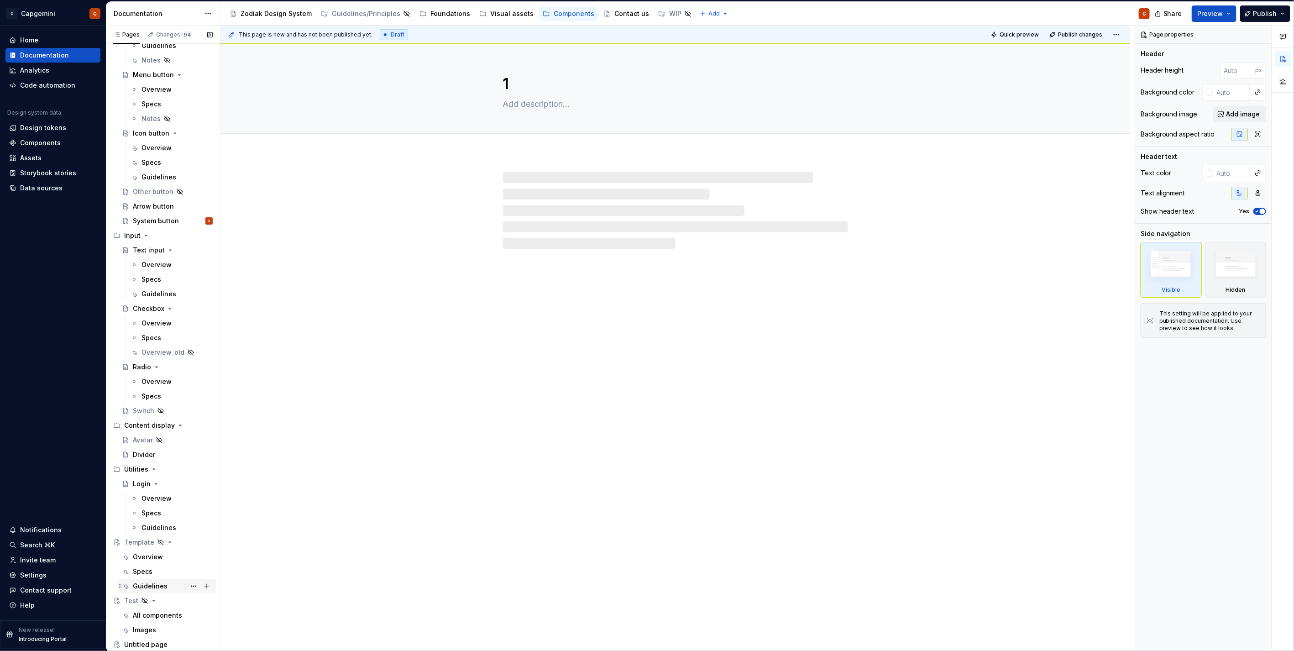
scroll to position [128, 0]
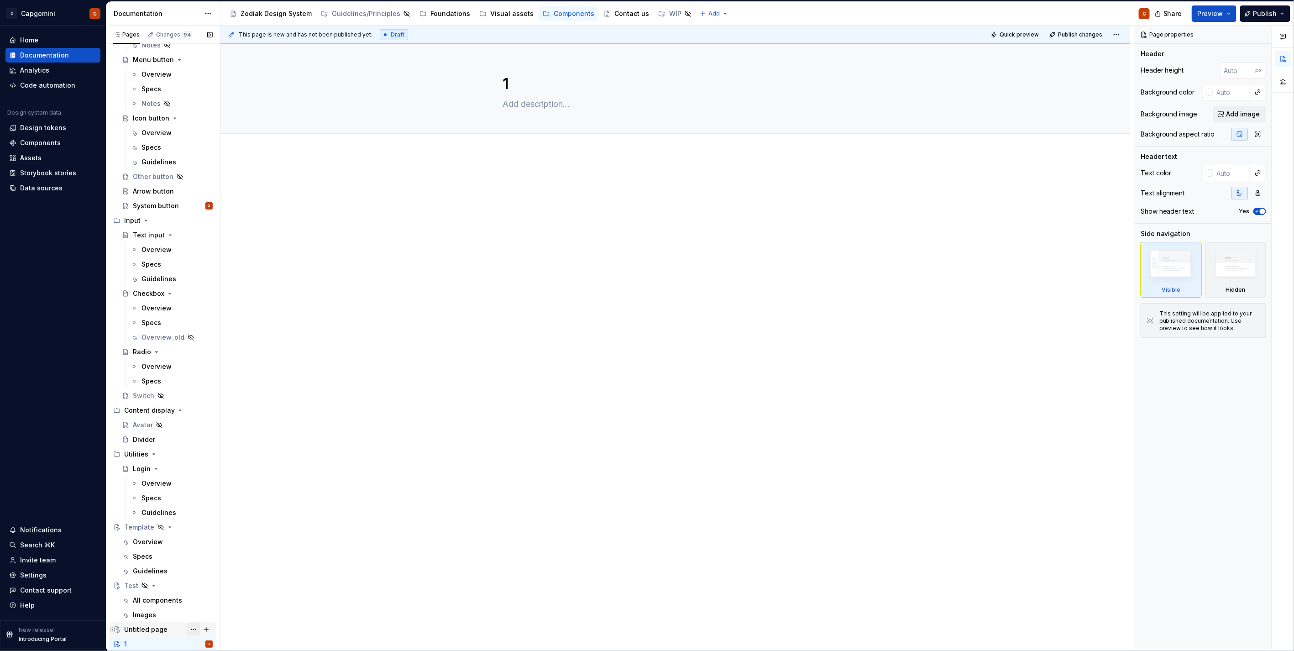
click at [187, 627] on button "Page tree" at bounding box center [193, 629] width 13 height 13
click at [212, 638] on div "Delete page" at bounding box center [243, 640] width 89 height 9
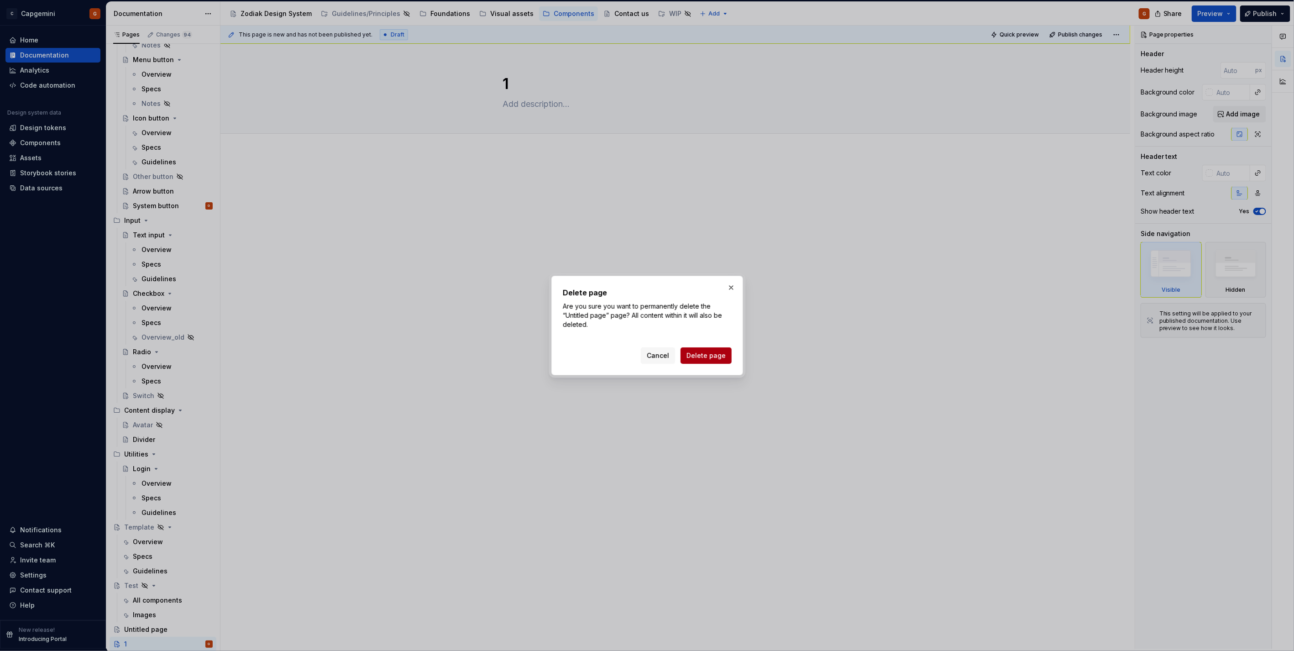
click at [712, 356] on span "Delete page" at bounding box center [705, 355] width 39 height 9
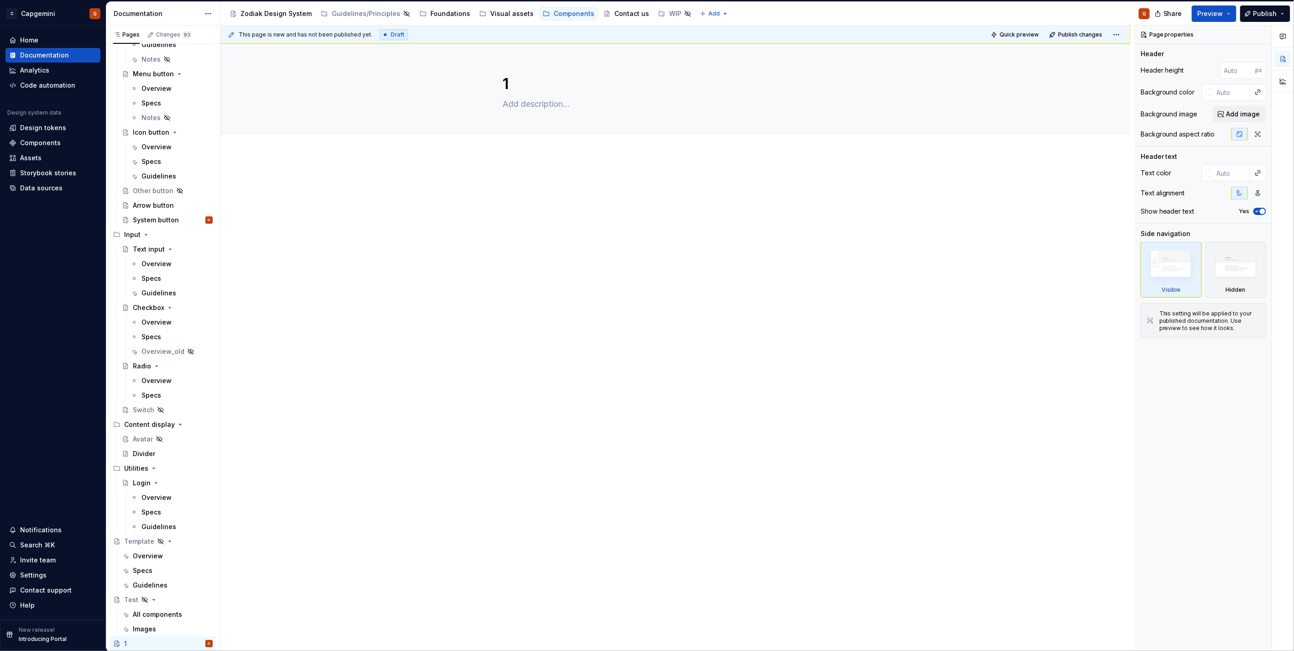
scroll to position [113, 0]
click at [188, 642] on button "Page tree" at bounding box center [193, 644] width 13 height 13
click at [210, 628] on div "Rename page Duplicate page Add tab Hide page Make page private Upgrade Move up …" at bounding box center [238, 580] width 112 height 137
click at [217, 633] on div "Delete page" at bounding box center [238, 640] width 108 height 15
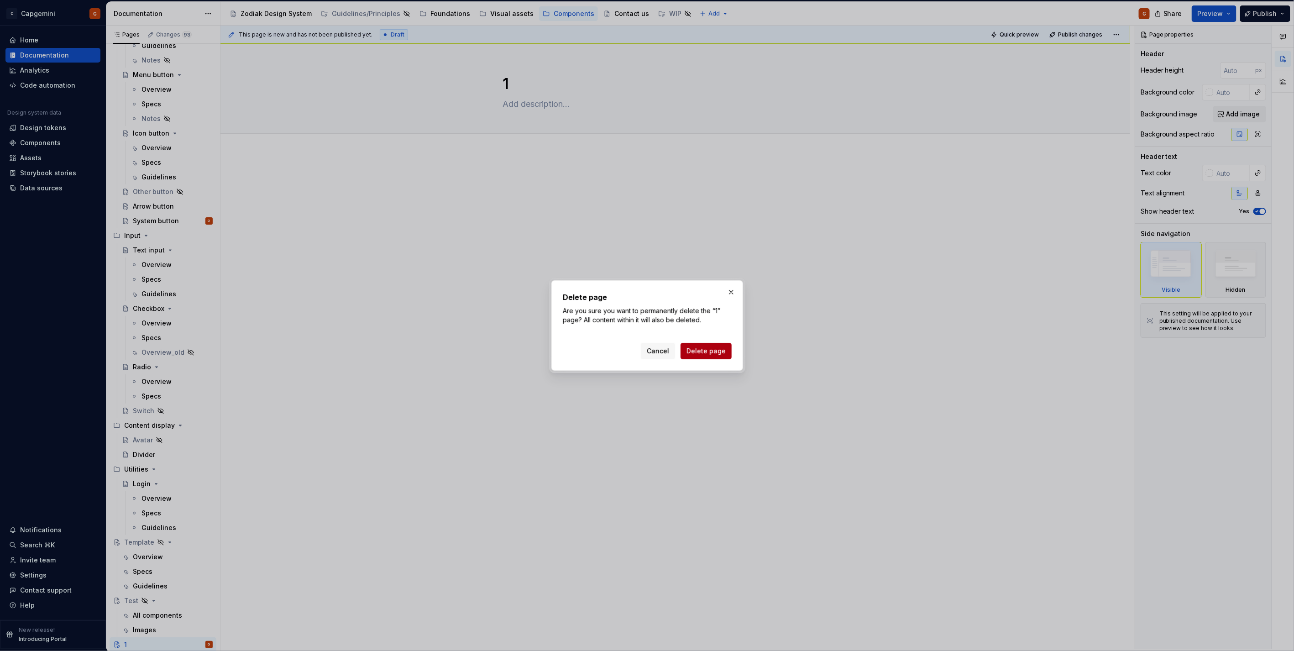
click at [713, 347] on span "Delete page" at bounding box center [705, 350] width 39 height 9
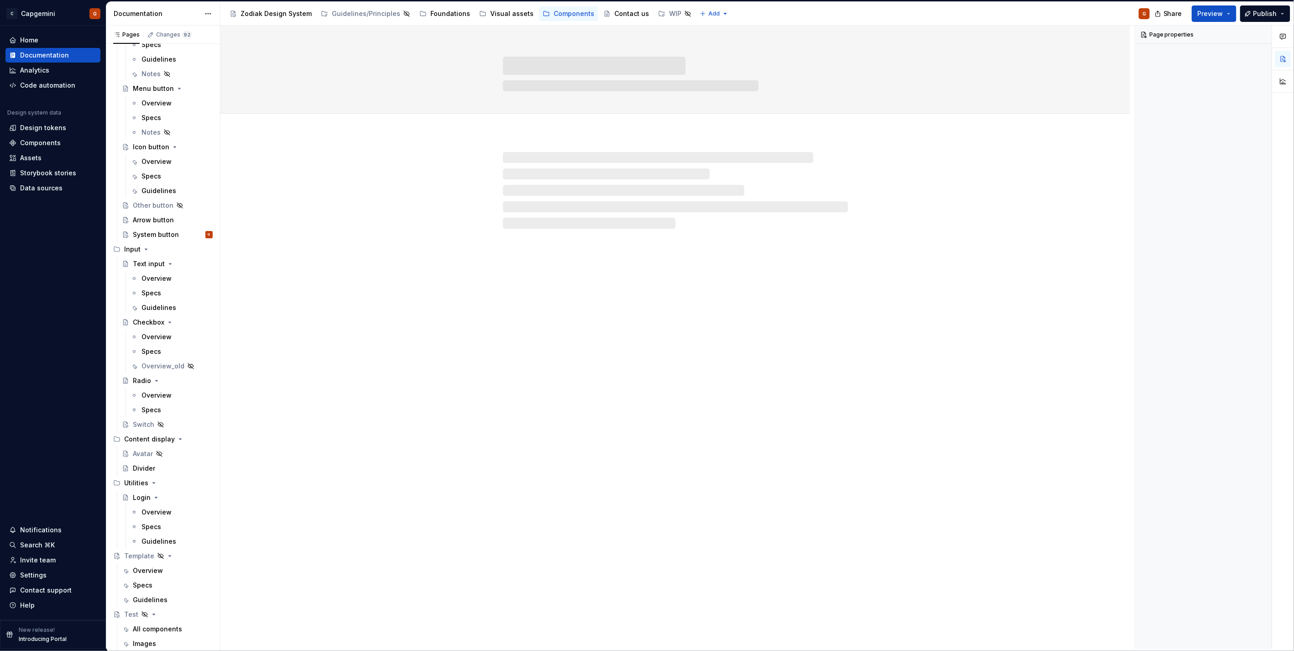
scroll to position [99, 0]
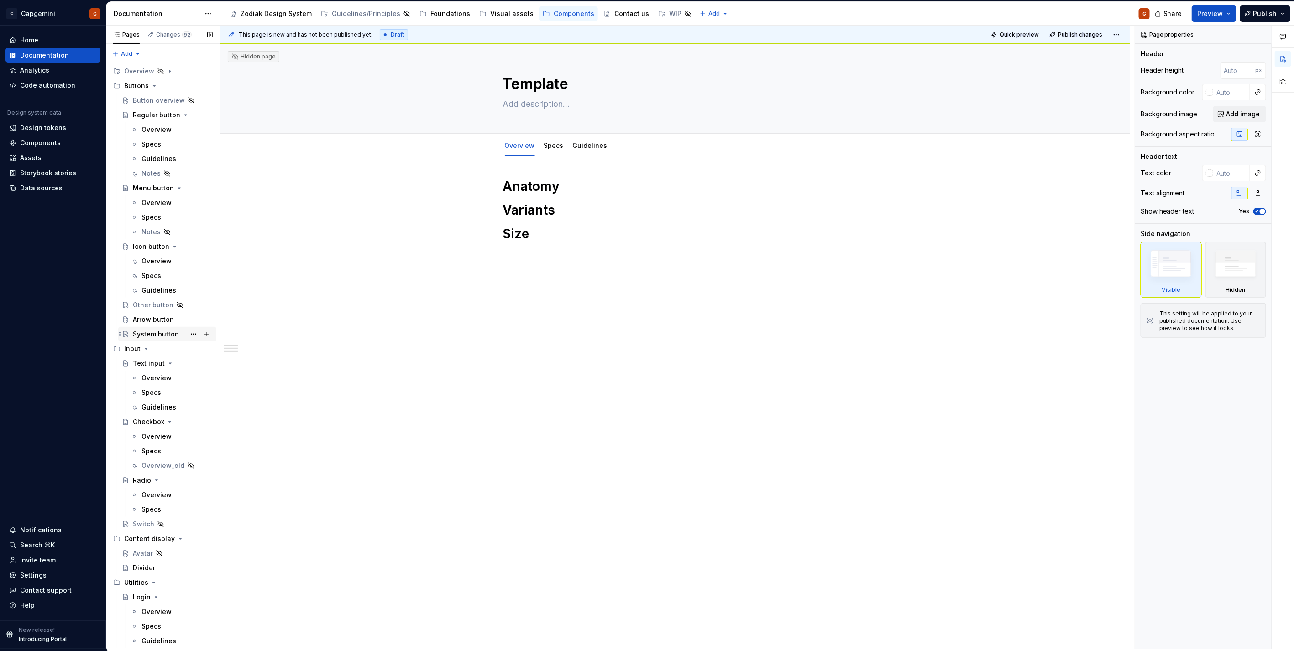
click at [162, 334] on div "System button" at bounding box center [156, 333] width 46 height 9
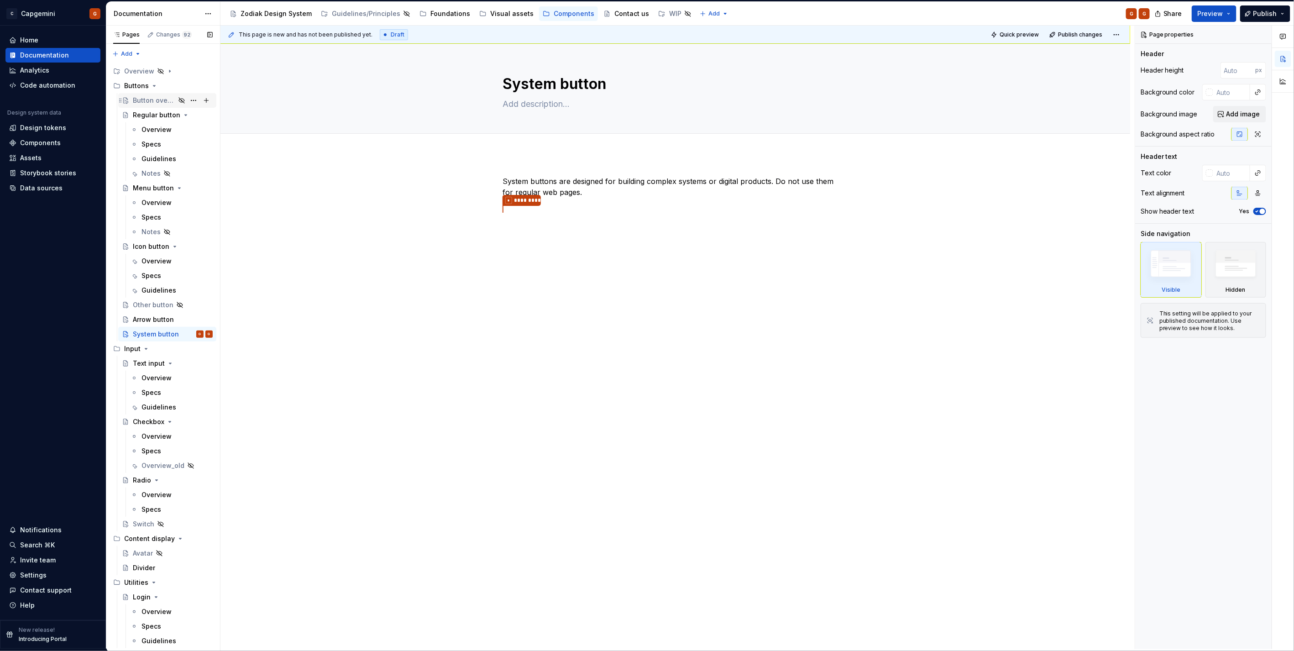
click at [157, 101] on div "Button overview" at bounding box center [154, 100] width 42 height 9
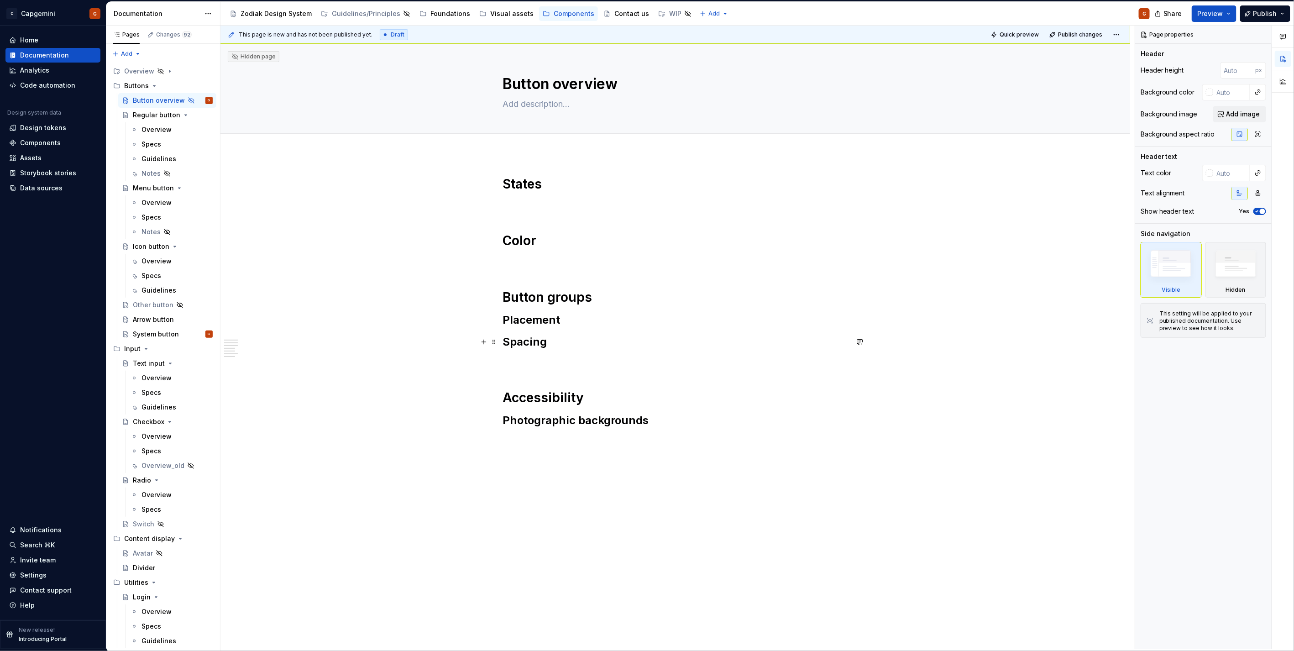
click at [579, 340] on h2 "Spacing" at bounding box center [675, 342] width 345 height 15
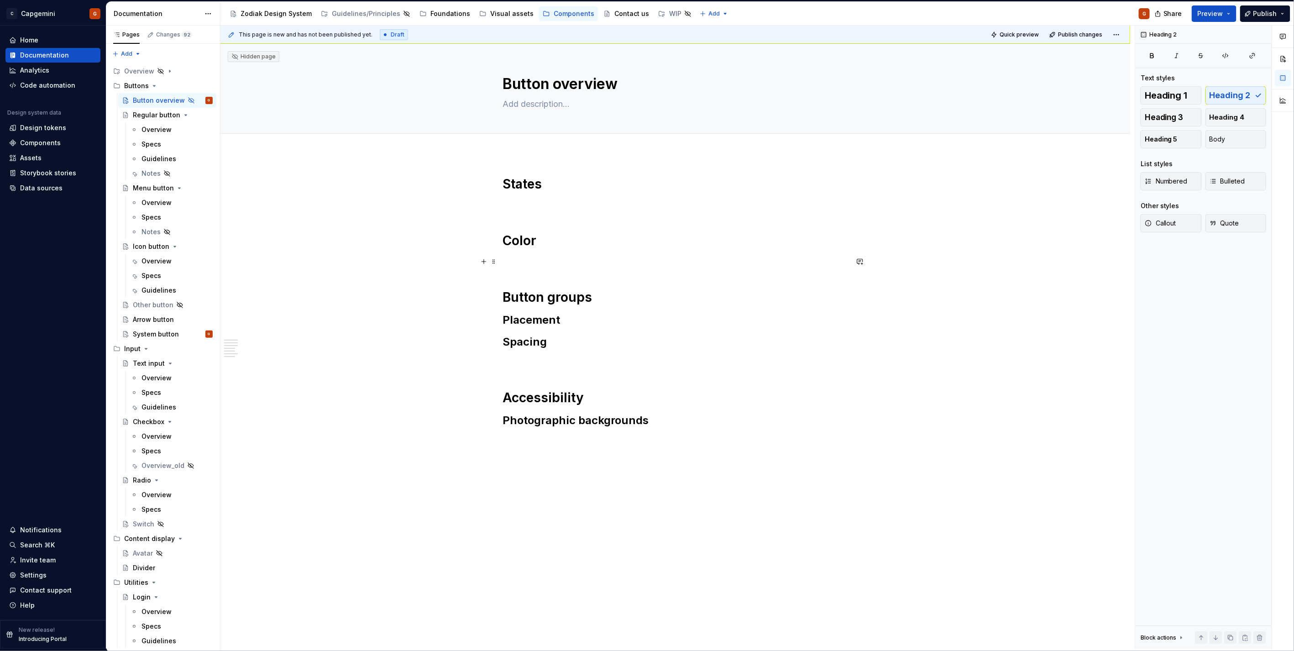
click at [512, 259] on p at bounding box center [675, 261] width 345 height 11
click at [503, 184] on h1 "States" at bounding box center [675, 184] width 345 height 16
type textarea "*"
type textarea "Button guidelines"
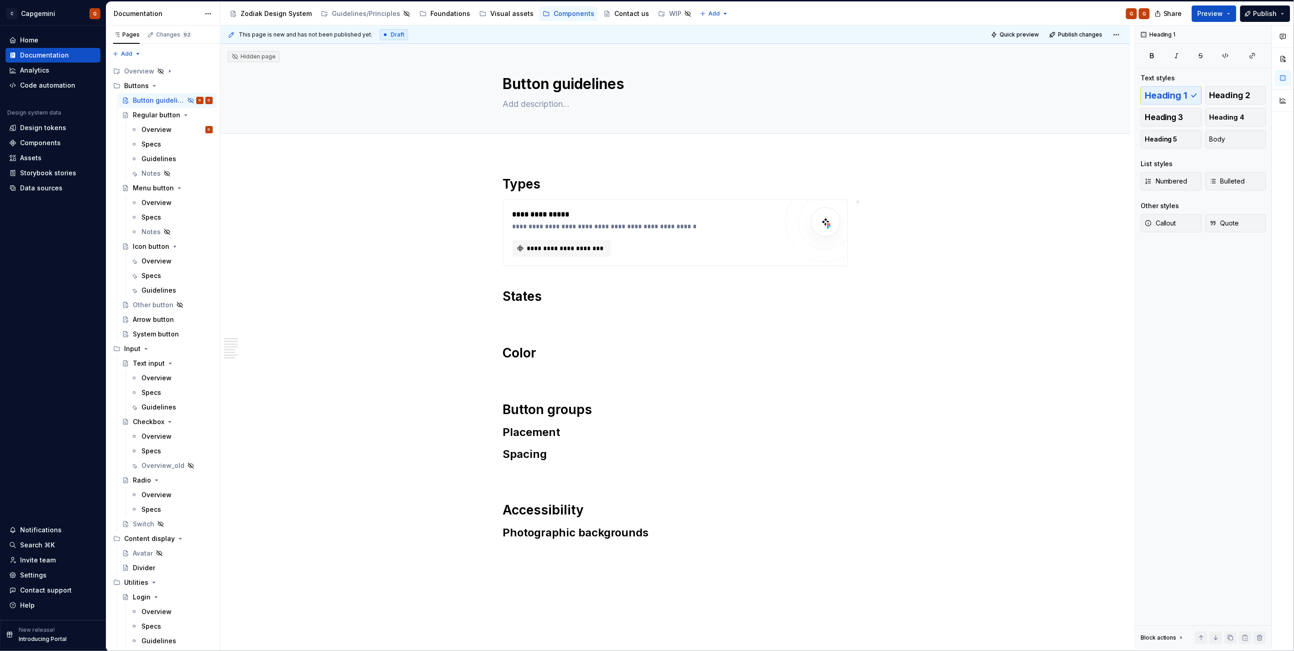
type textarea "*"
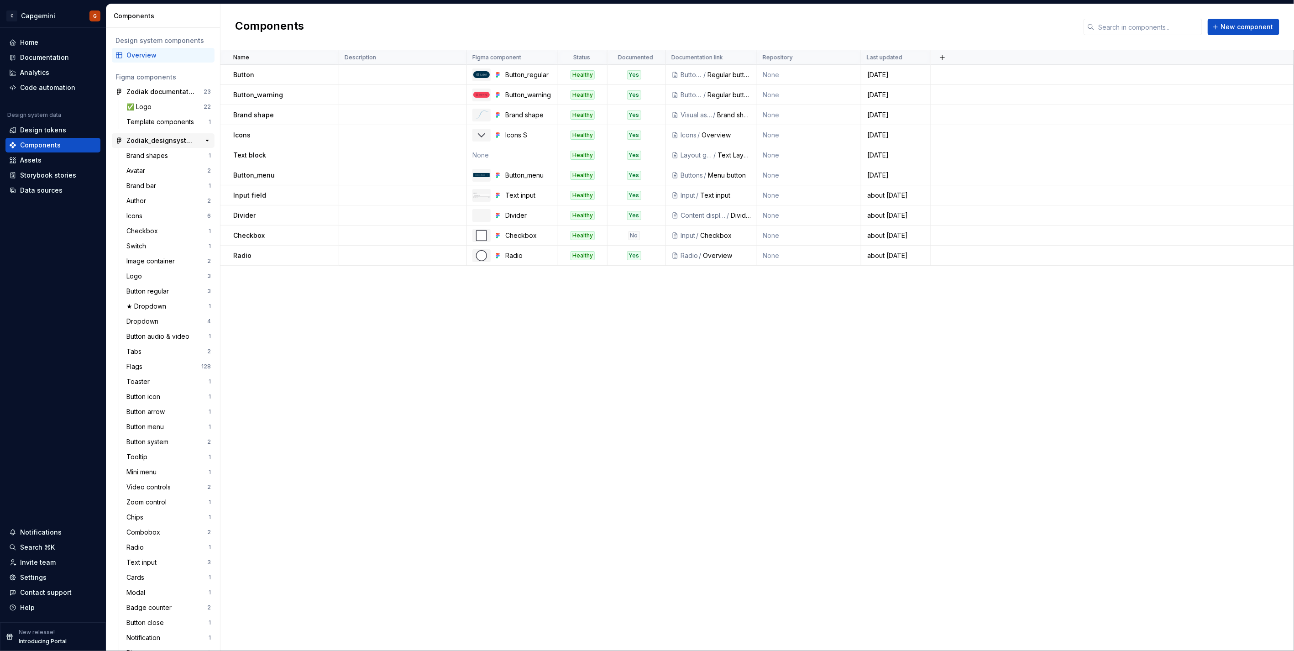
click at [167, 140] on div "Zodiak_designsystem" at bounding box center [160, 140] width 68 height 9
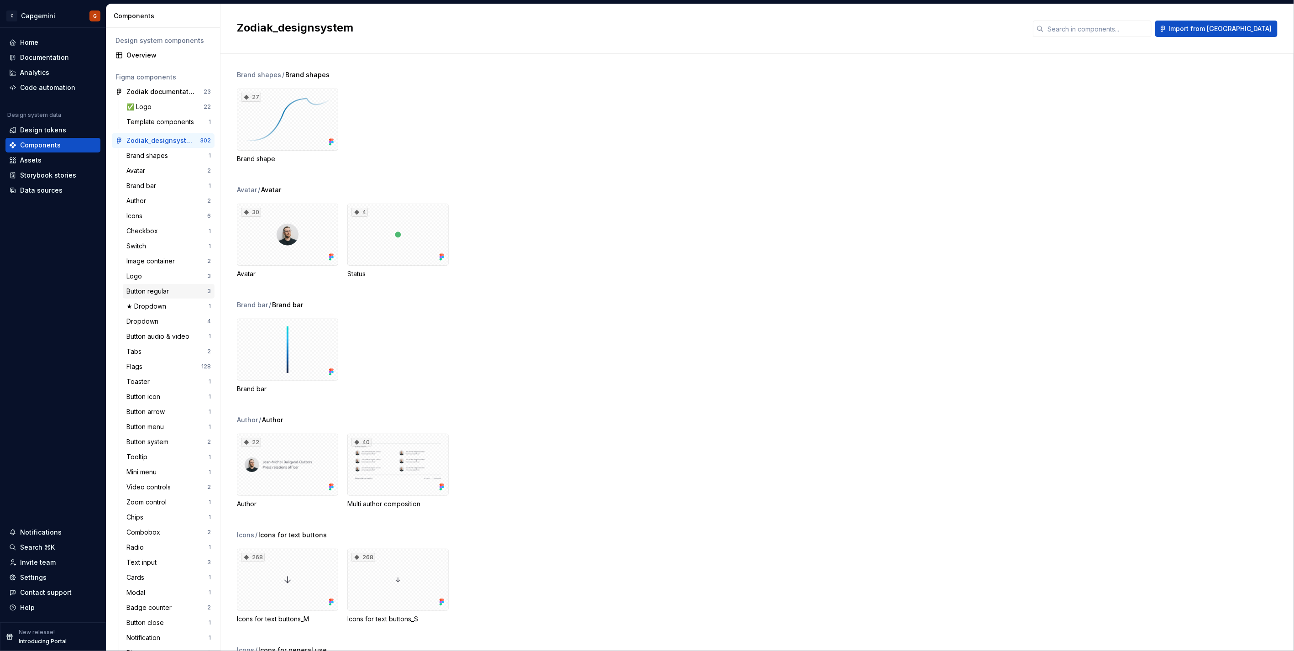
click at [159, 294] on div "Button regular" at bounding box center [149, 291] width 46 height 9
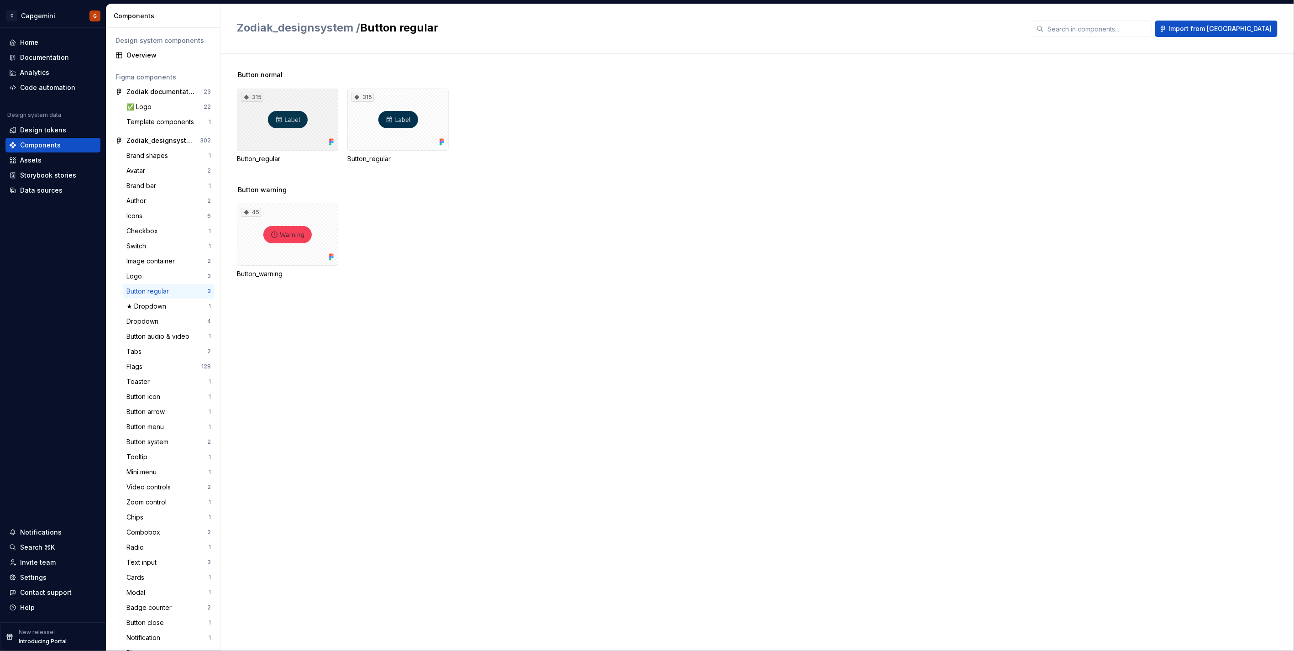
click at [309, 123] on div "315" at bounding box center [287, 120] width 101 height 62
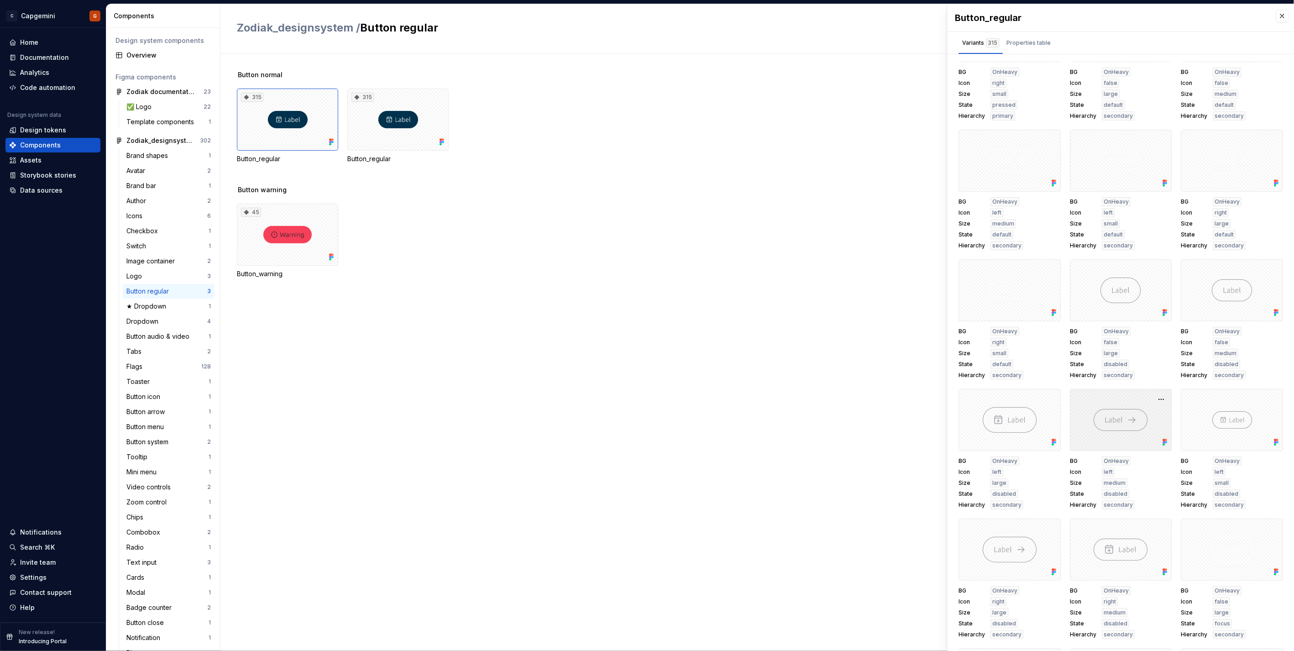
scroll to position [3296, 0]
click at [407, 145] on div "315" at bounding box center [397, 120] width 101 height 62
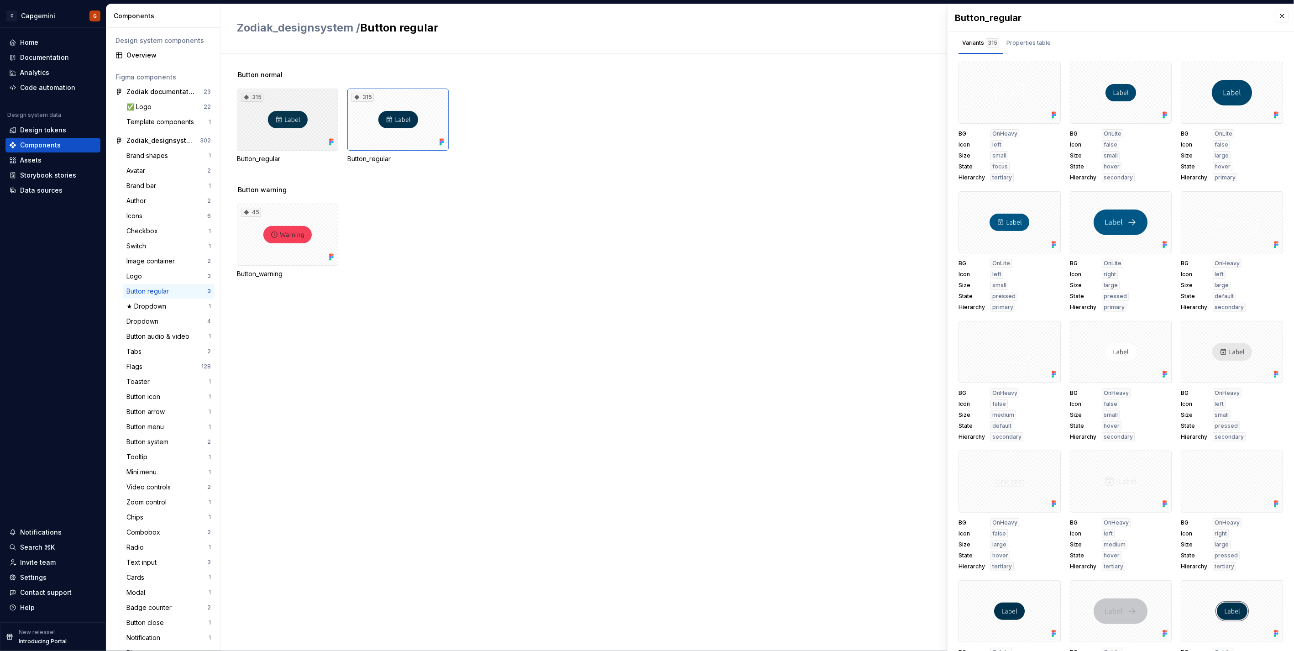
click at [283, 138] on div "315" at bounding box center [287, 120] width 101 height 62
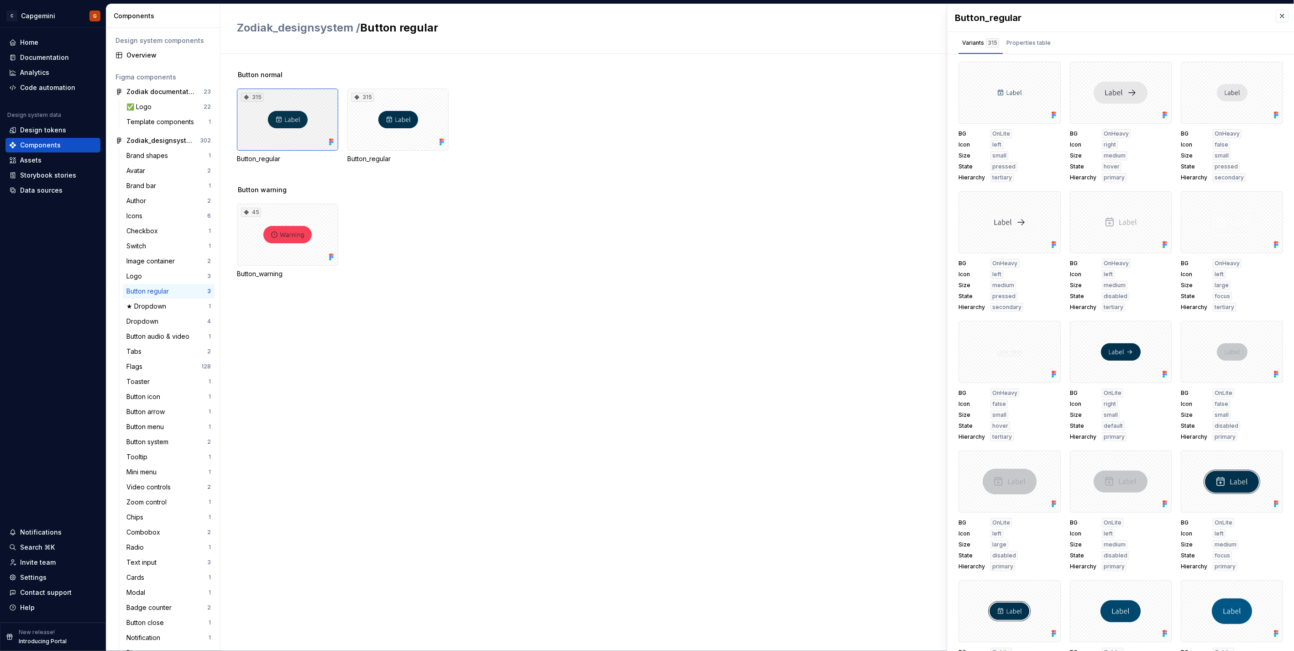
click at [301, 124] on div "315" at bounding box center [287, 120] width 101 height 62
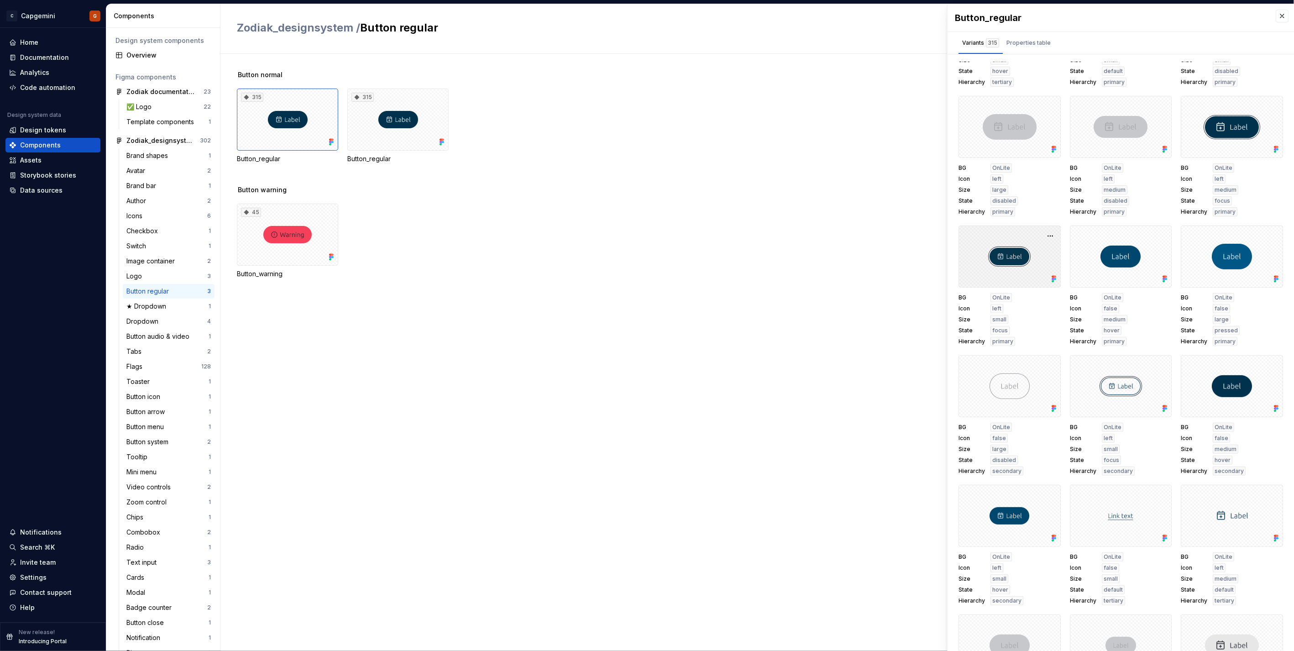
scroll to position [608, 0]
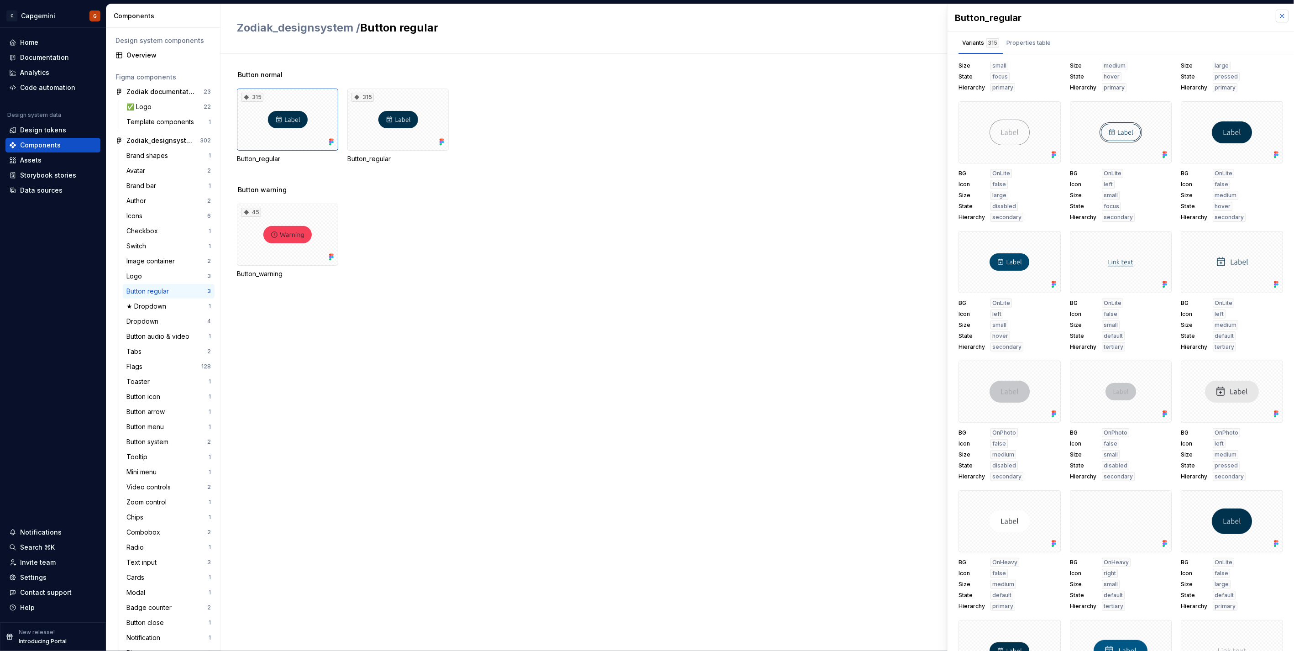
click at [1276, 21] on button "button" at bounding box center [1281, 16] width 13 height 13
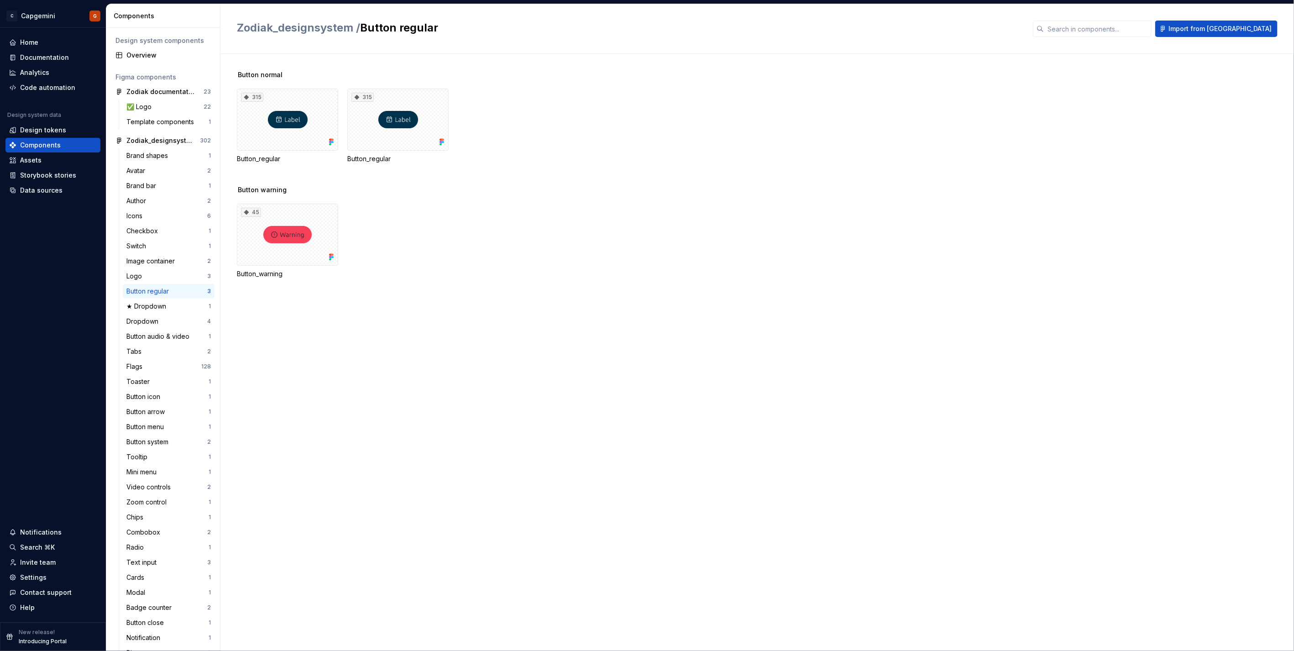
click at [1278, 15] on div "Zodiak_designsystem / Button regular Import from Figma" at bounding box center [756, 29] width 1073 height 50
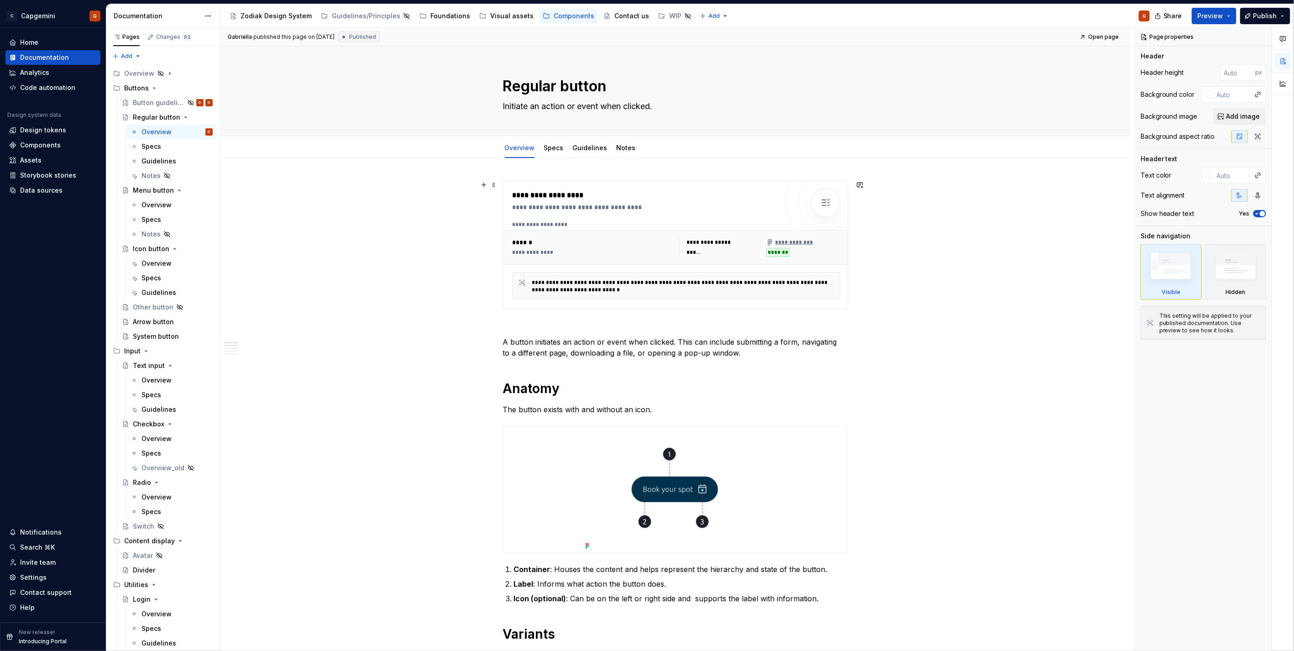
click at [586, 247] on div "**********" at bounding box center [592, 247] width 161 height 19
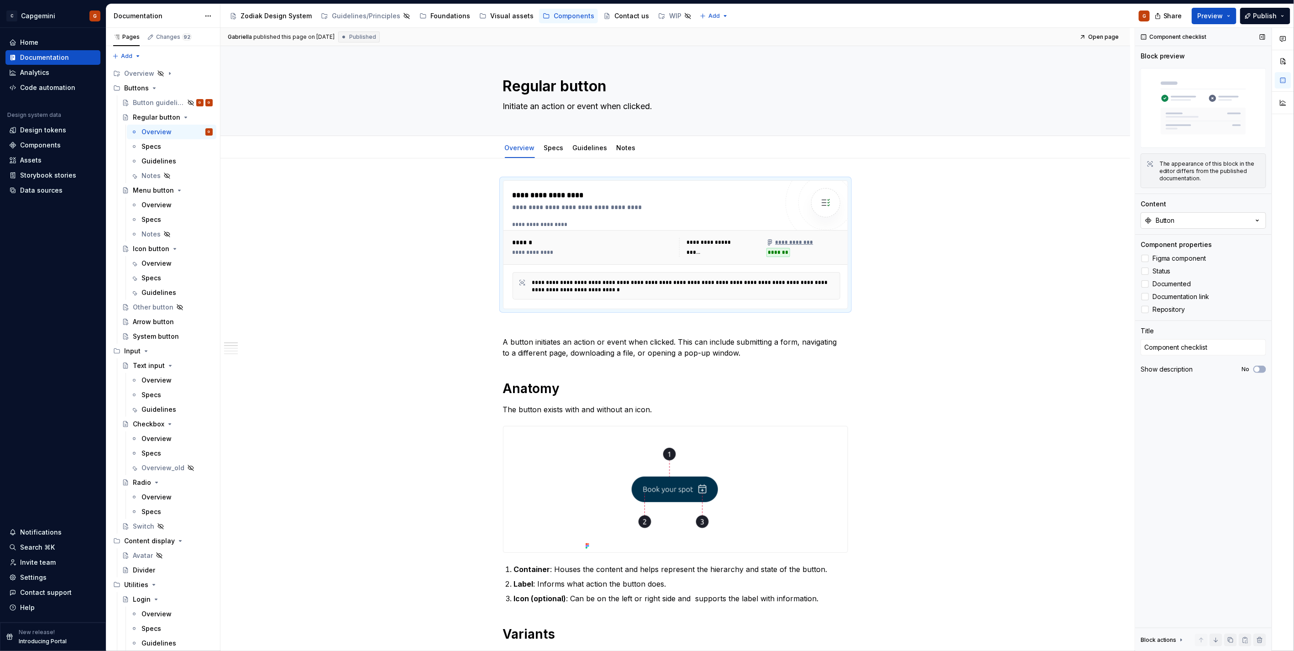
click at [1164, 218] on div "Button" at bounding box center [1164, 220] width 19 height 9
type textarea "*"
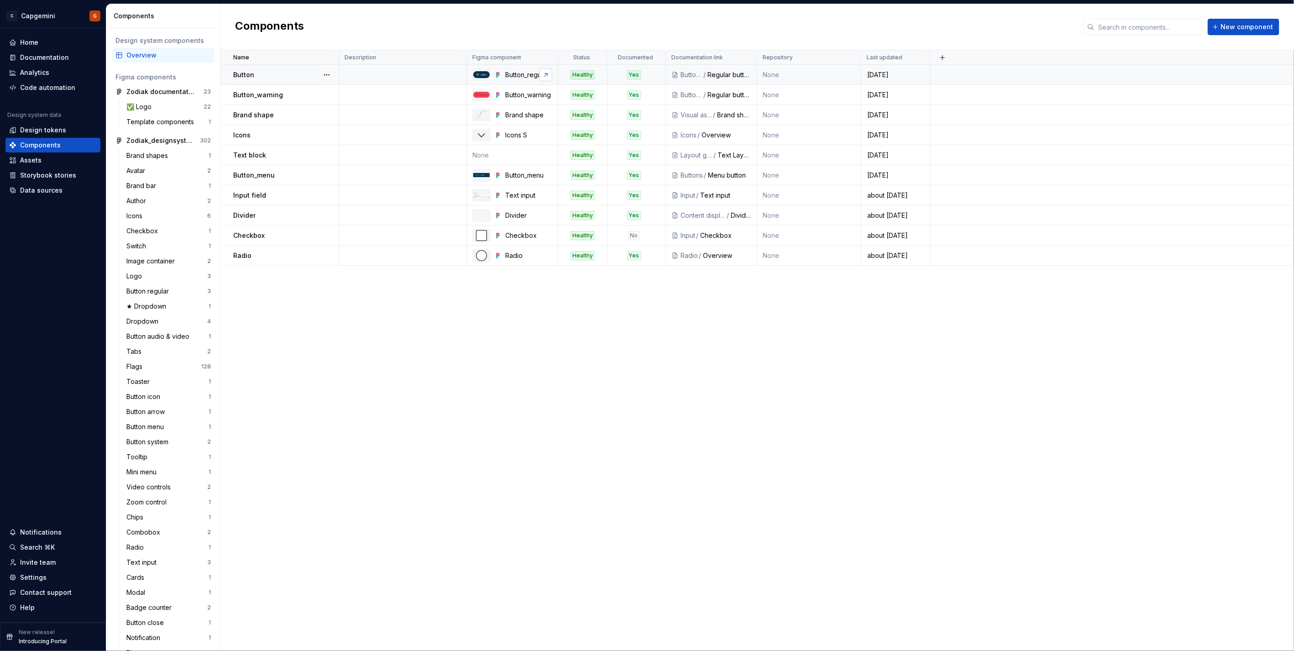
click at [545, 75] on link at bounding box center [545, 74] width 13 height 13
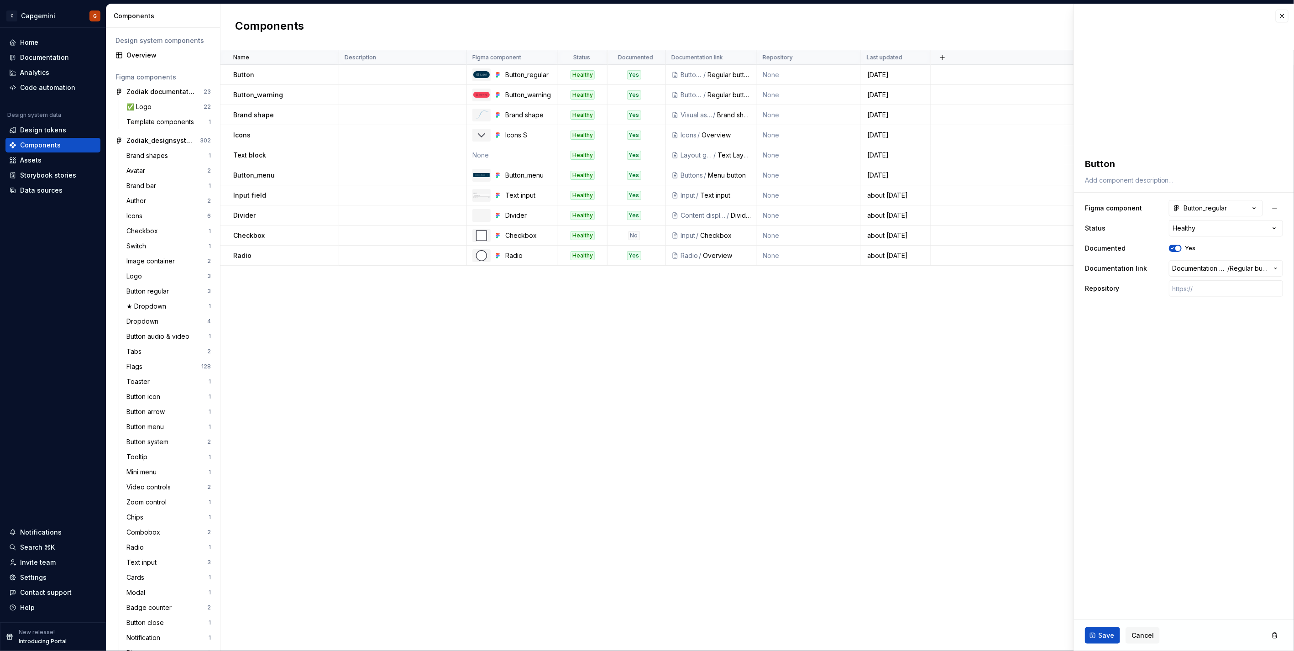
click at [1202, 209] on div "Button_regular" at bounding box center [1200, 208] width 54 height 9
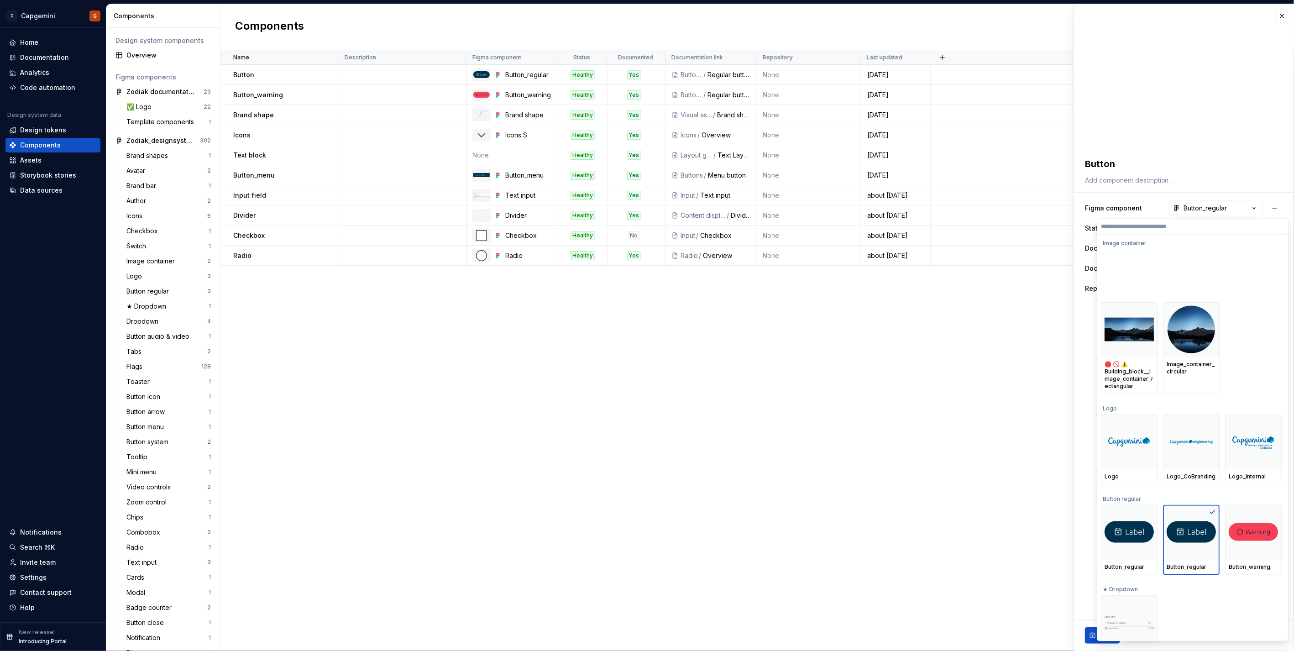
scroll to position [1420, 0]
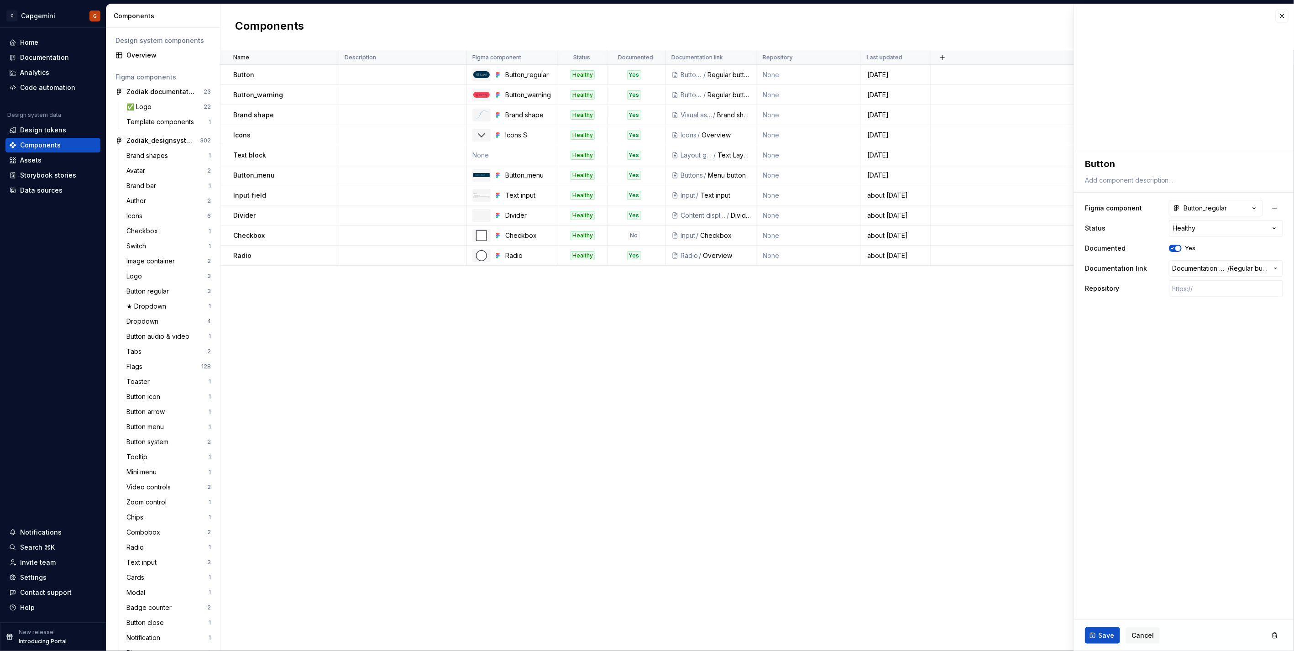
click at [470, 308] on html "C Capgemini G Home Documentation Analytics Code automation Design system data D…" at bounding box center [647, 325] width 1294 height 651
click at [1144, 626] on div "Save Cancel" at bounding box center [1184, 635] width 220 height 31
click at [1144, 627] on button "Cancel" at bounding box center [1142, 635] width 34 height 16
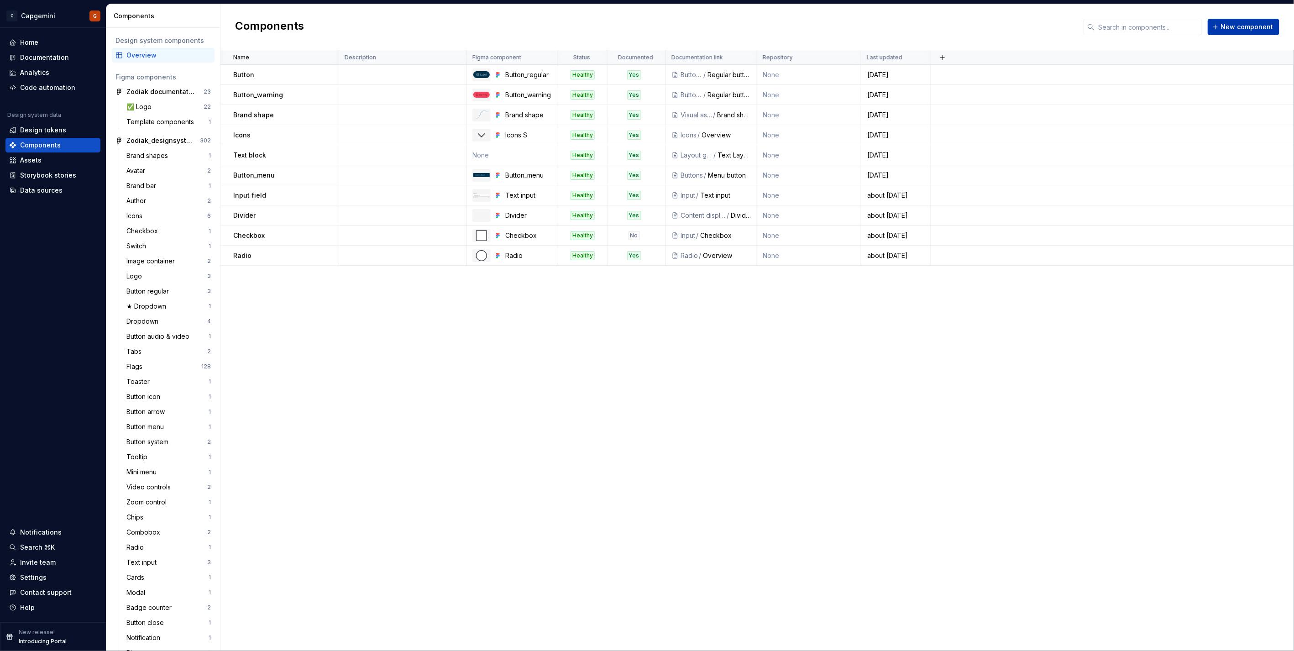
click at [1241, 26] on span "New component" at bounding box center [1247, 26] width 52 height 9
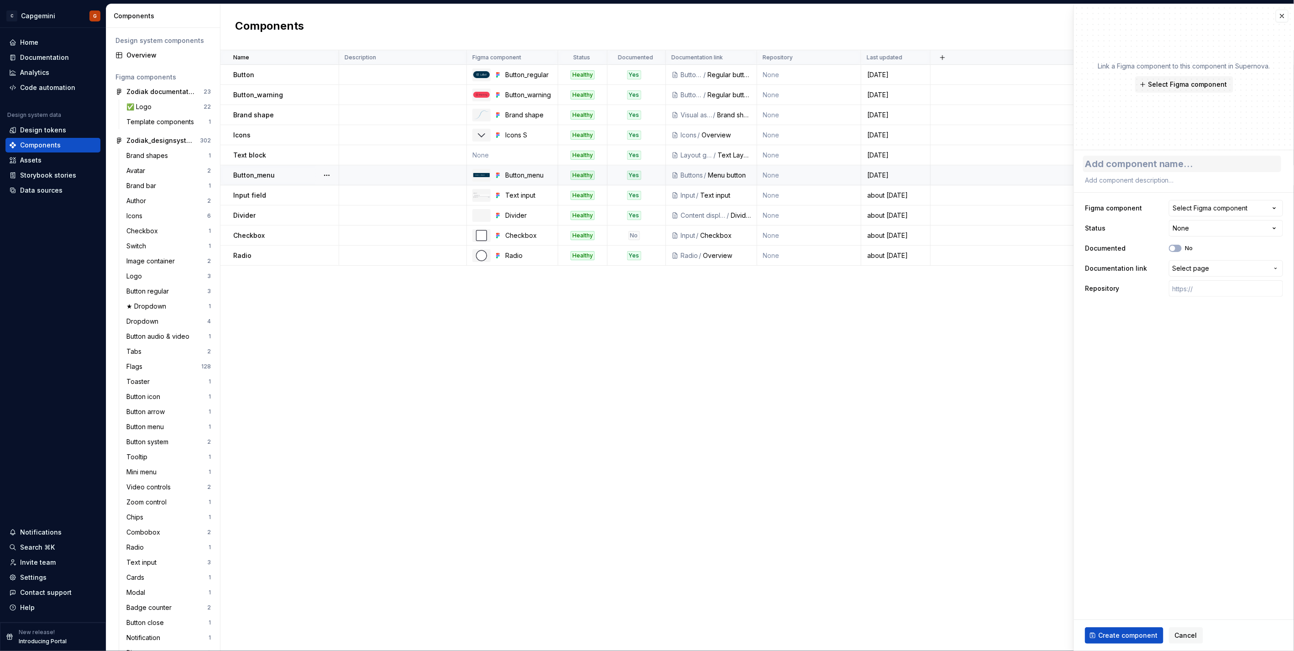
click at [1150, 166] on textarea at bounding box center [1182, 164] width 198 height 16
type textarea "*"
type textarea "I"
type textarea "*"
type textarea "Ic"
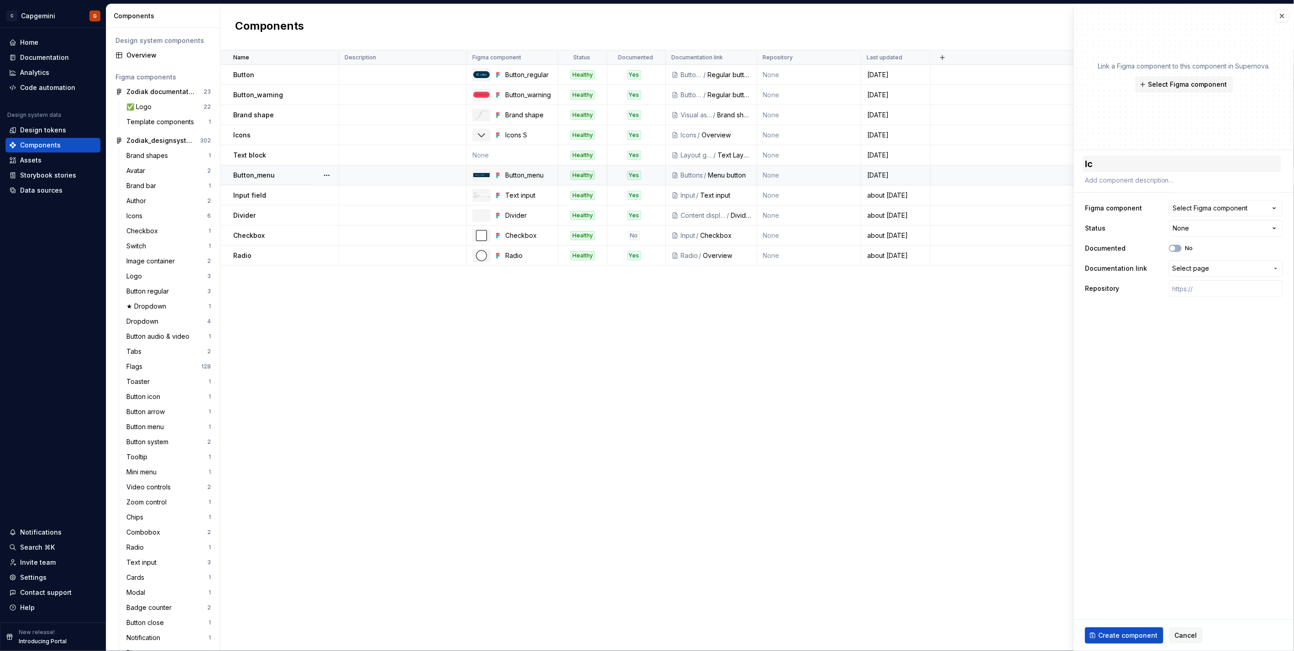
type textarea "*"
type textarea "Ico"
type textarea "*"
type textarea "Icon"
type textarea "*"
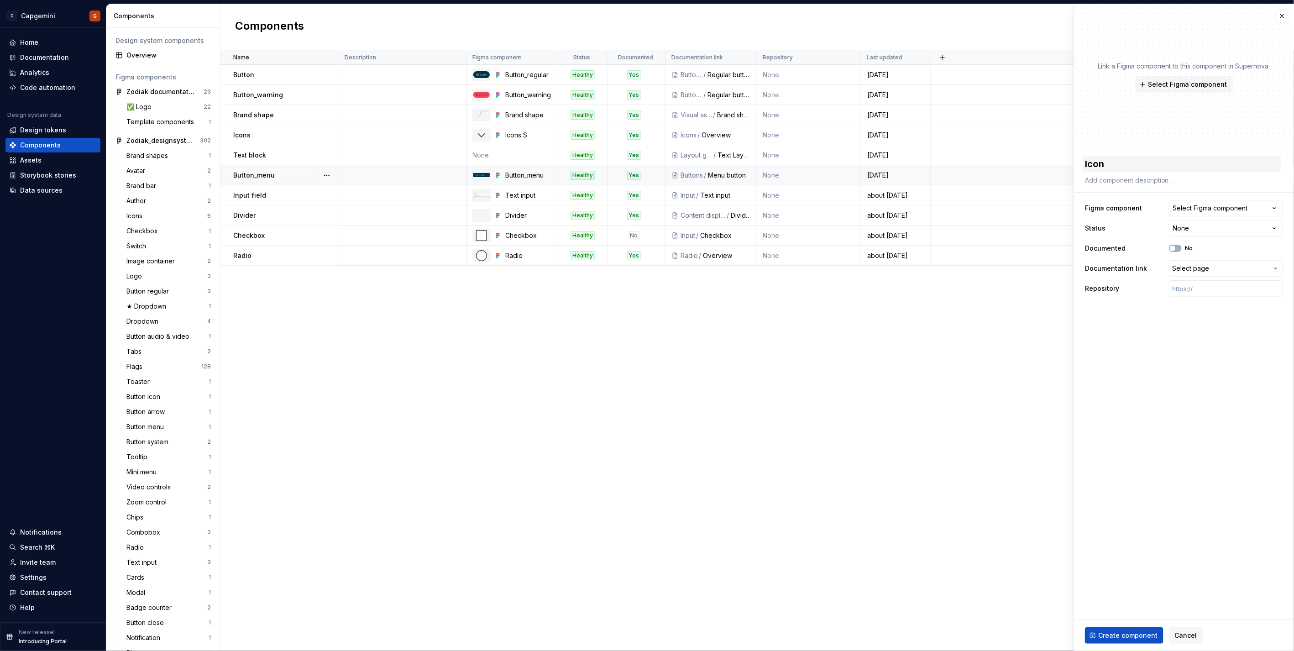
type textarea "Icon"
type textarea "*"
type textarea "Icon b"
type textarea "*"
type textarea "Icon but"
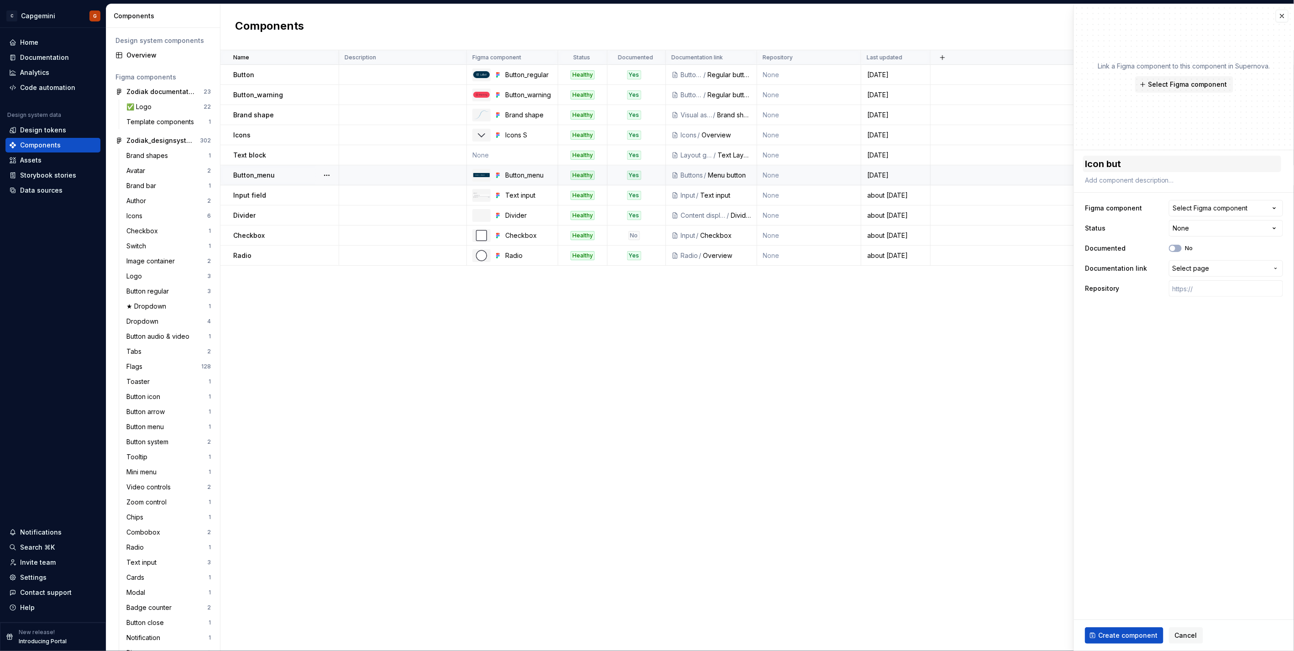
type textarea "*"
type textarea "Icon butt"
type textarea "*"
type textarea "Icon butto"
type textarea "*"
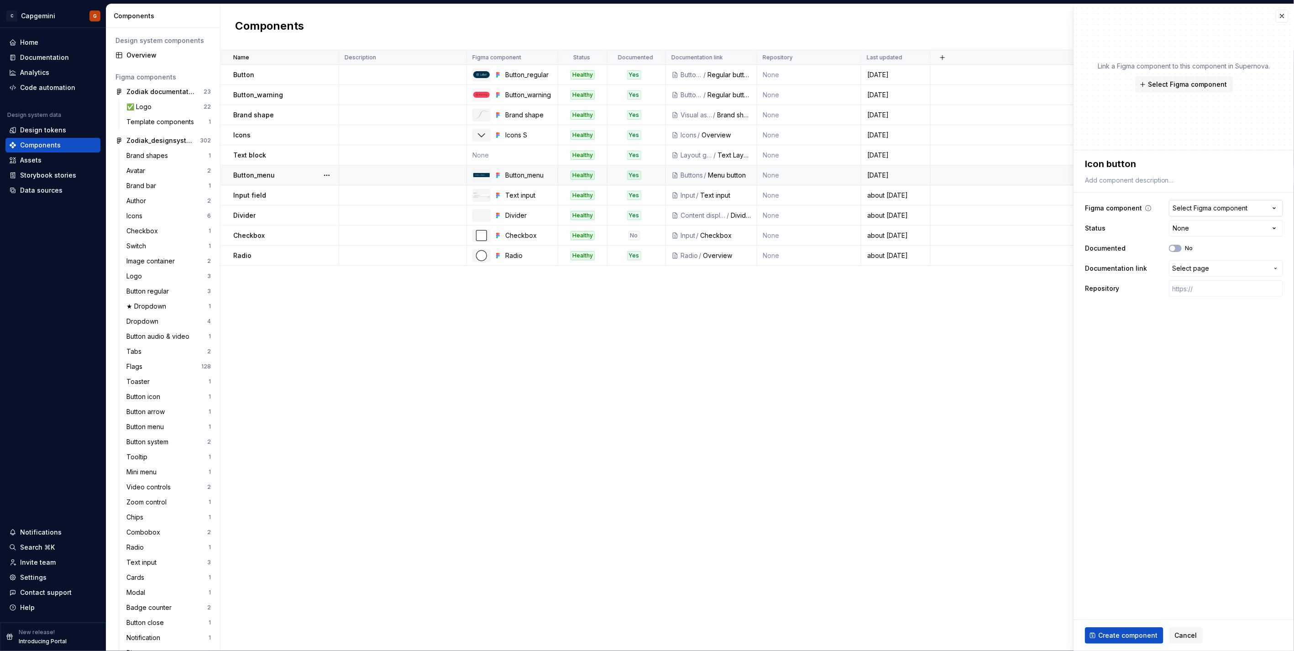
type textarea "Icon button"
click at [1222, 204] on div "Select Figma component" at bounding box center [1210, 208] width 75 height 9
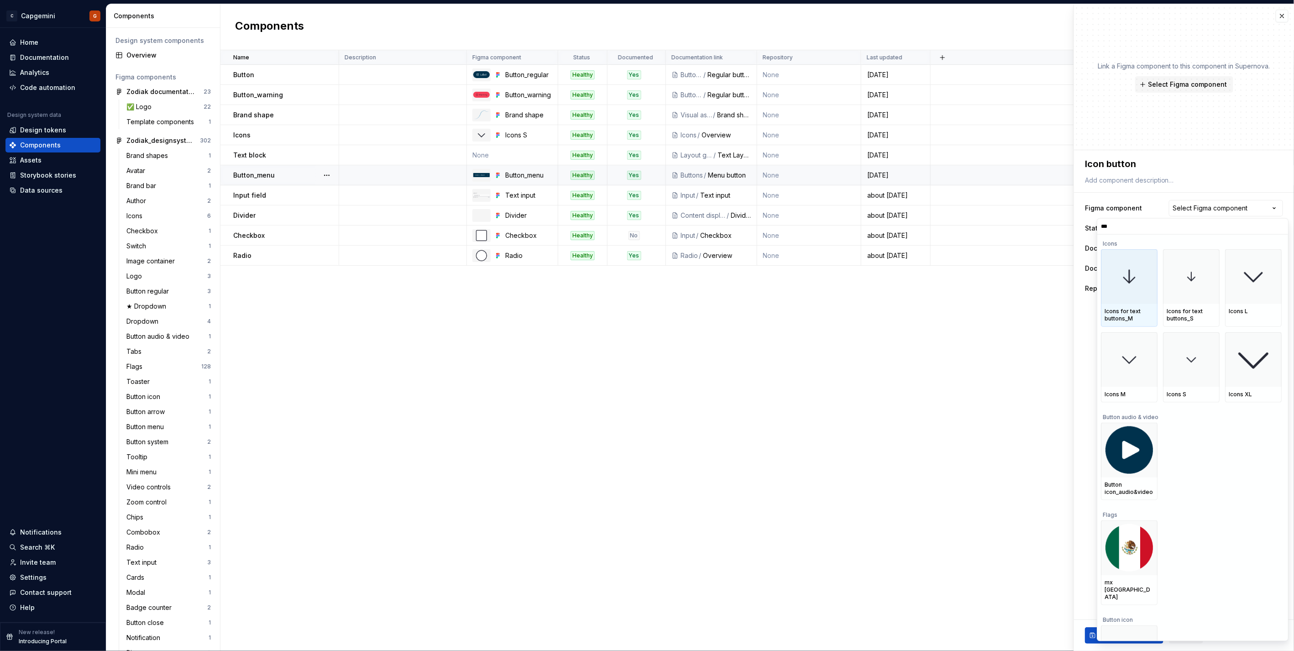
type input "****"
click at [1141, 544] on img at bounding box center [1129, 547] width 35 height 35
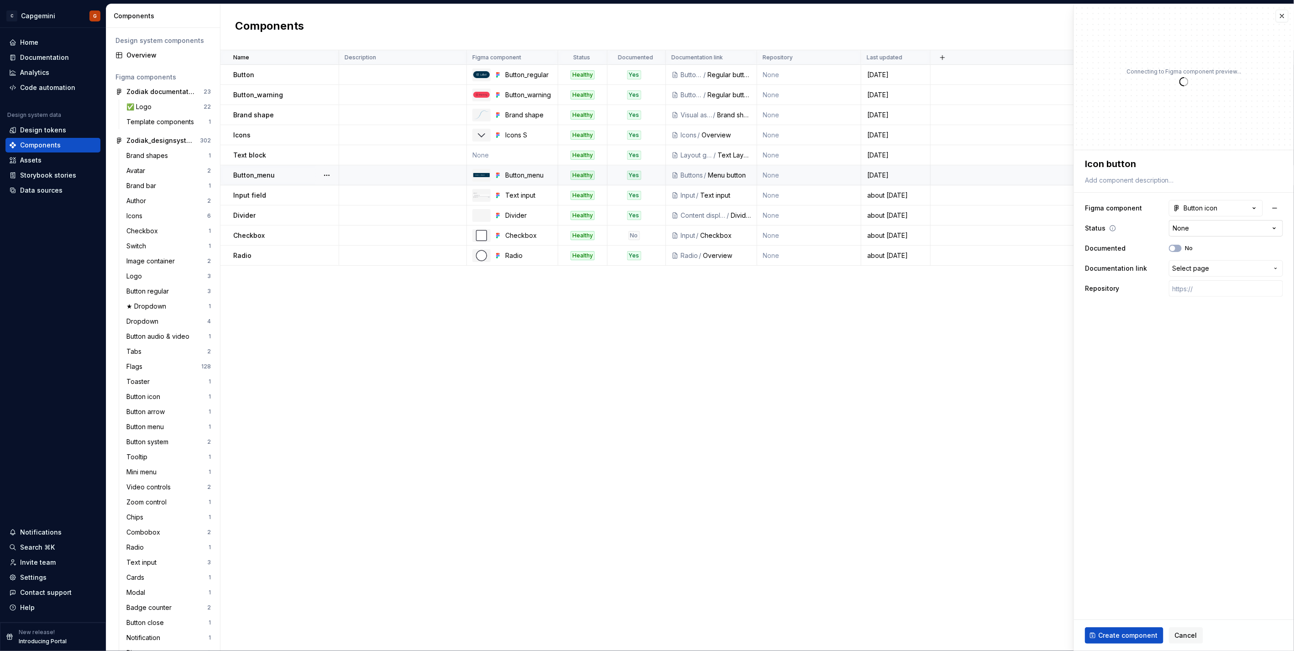
click at [1194, 229] on html "C Capgemini G Home Documentation Analytics Code automation Design system data D…" at bounding box center [647, 325] width 1294 height 651
type textarea "*"
select select "**********"
click at [1175, 249] on span "button" at bounding box center [1172, 248] width 5 height 5
type textarea "*"
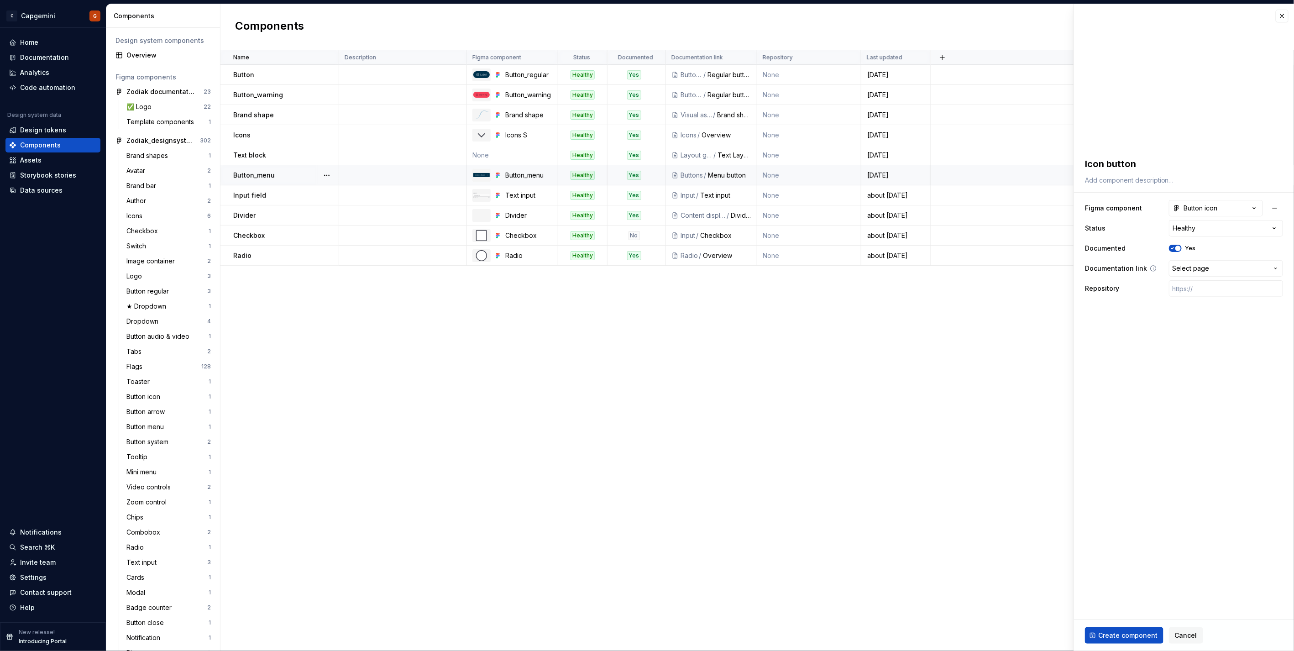
click at [1195, 272] on span "Select page" at bounding box center [1190, 268] width 37 height 9
type input "icon"
click at [1162, 425] on div "Icon button" at bounding box center [1153, 425] width 35 height 9
click at [1125, 636] on span "Create component" at bounding box center [1127, 635] width 59 height 9
type textarea "*"
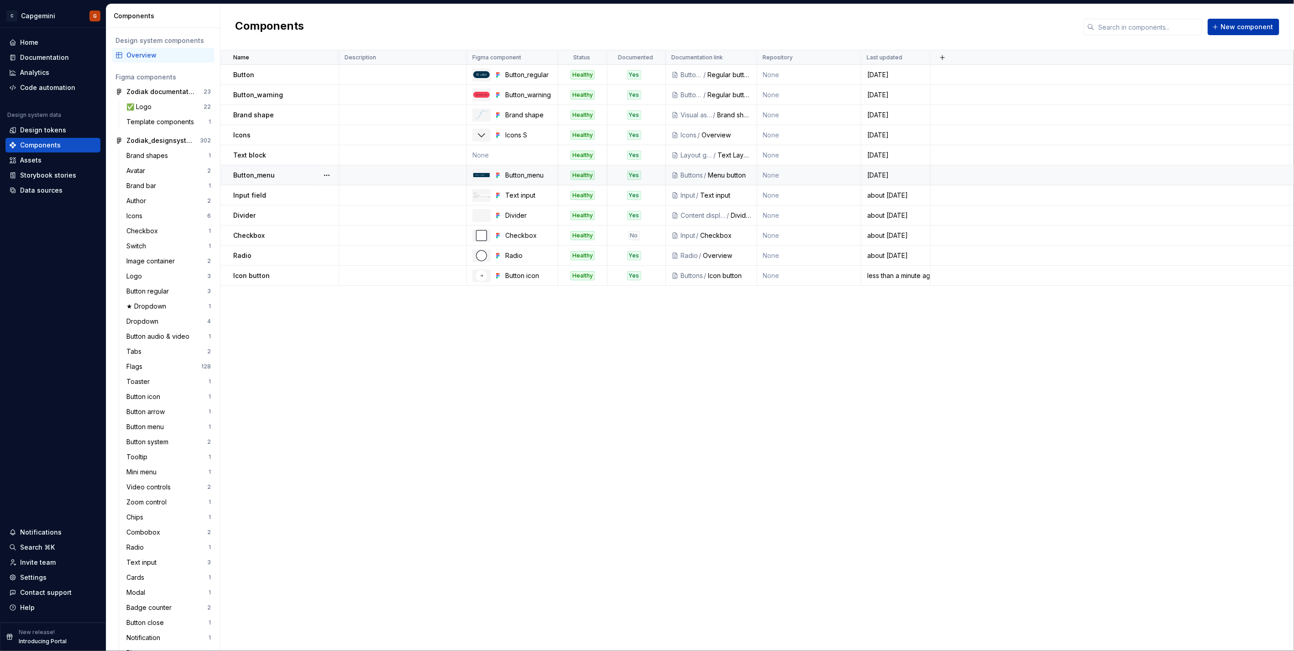
click at [1252, 31] on span "New component" at bounding box center [1247, 26] width 52 height 9
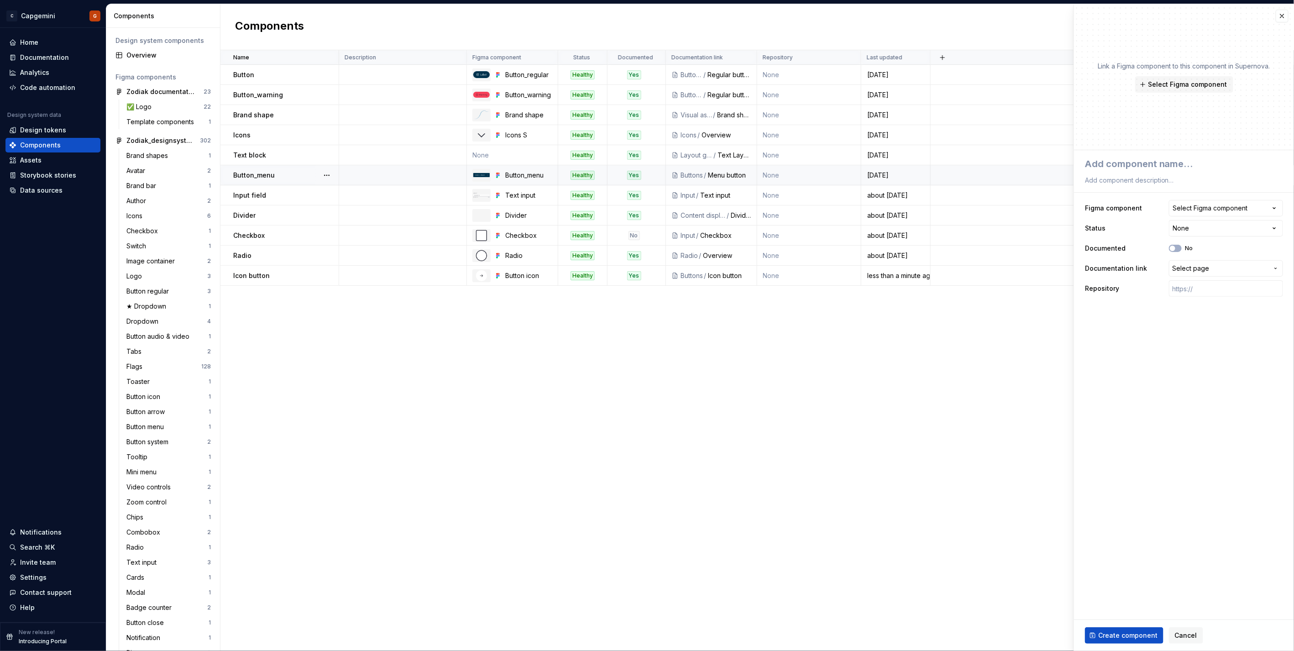
type textarea "*"
type textarea "S"
type textarea "*"
type textarea "Sy"
type textarea "*"
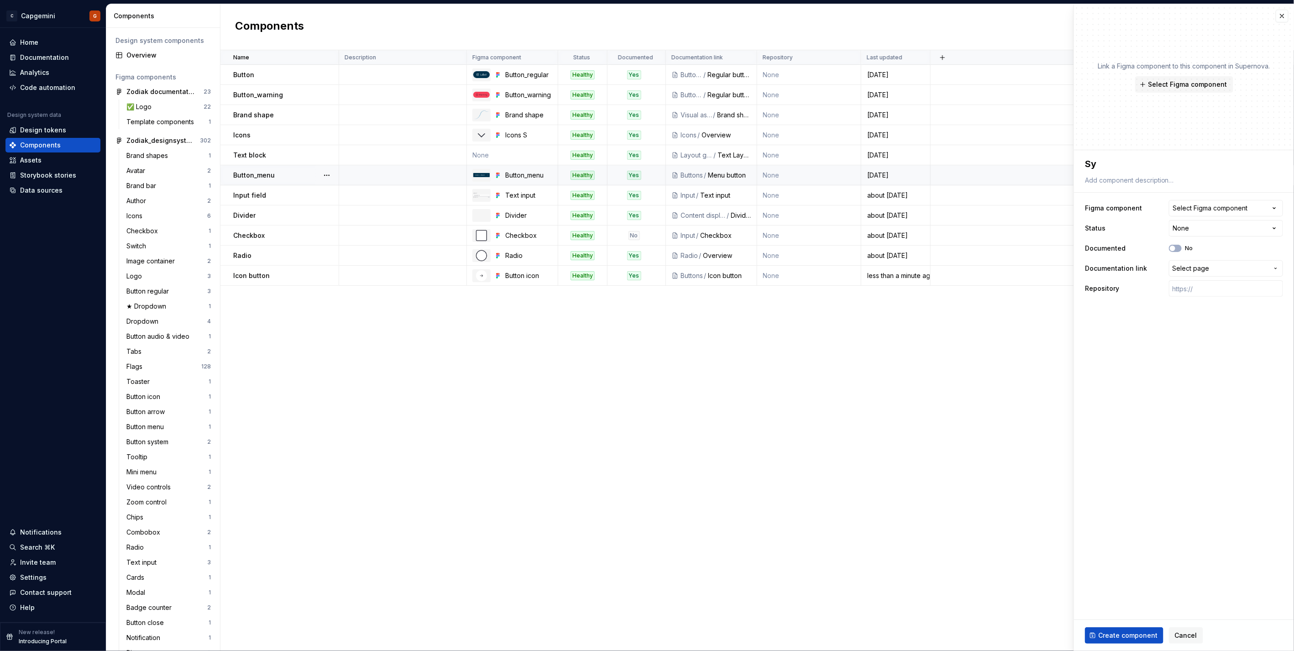
type textarea "Sys"
type textarea "*"
type textarea "Syst"
type textarea "*"
type textarea "Syste"
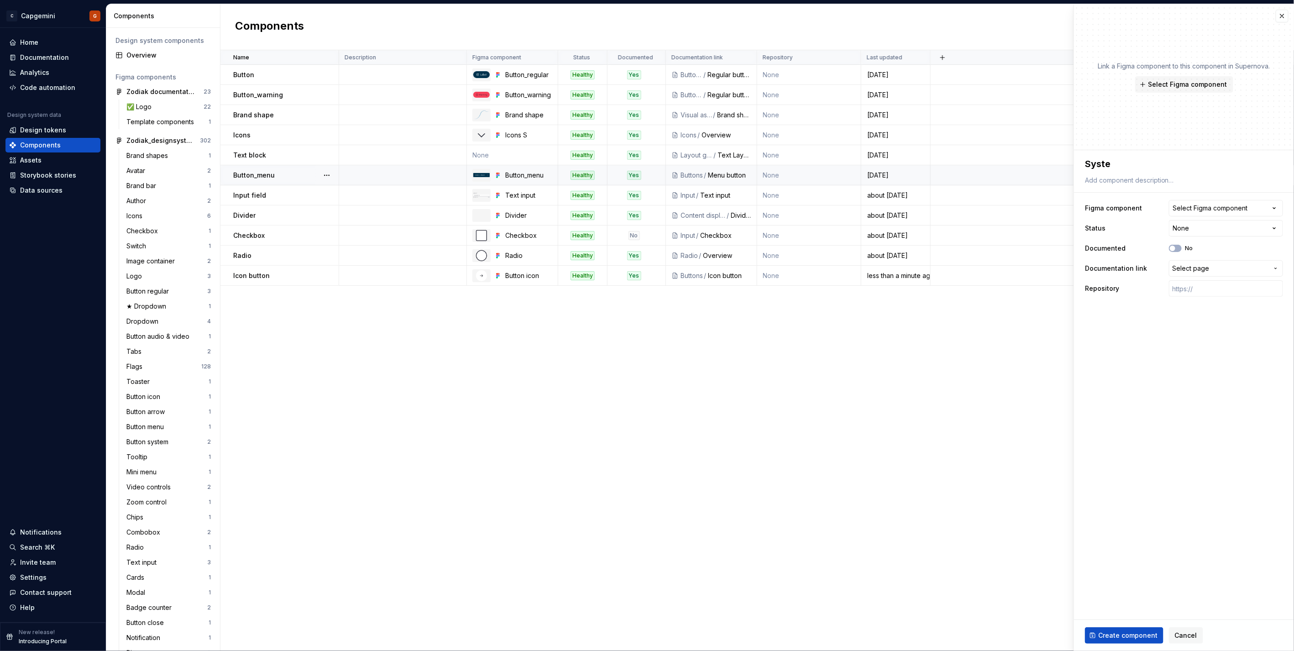
type textarea "*"
type textarea "System"
type textarea "*"
type textarea "System"
type textarea "*"
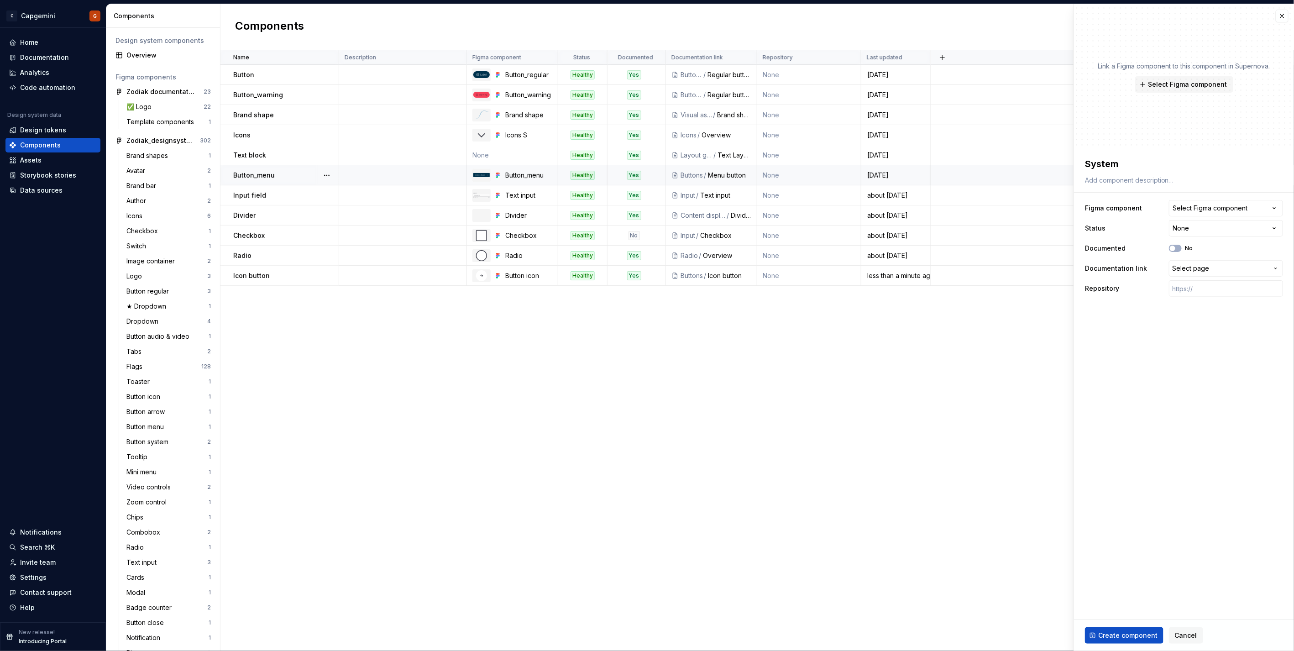
type textarea "System b"
type textarea "*"
type textarea "System bu"
type textarea "*"
type textarea "System but"
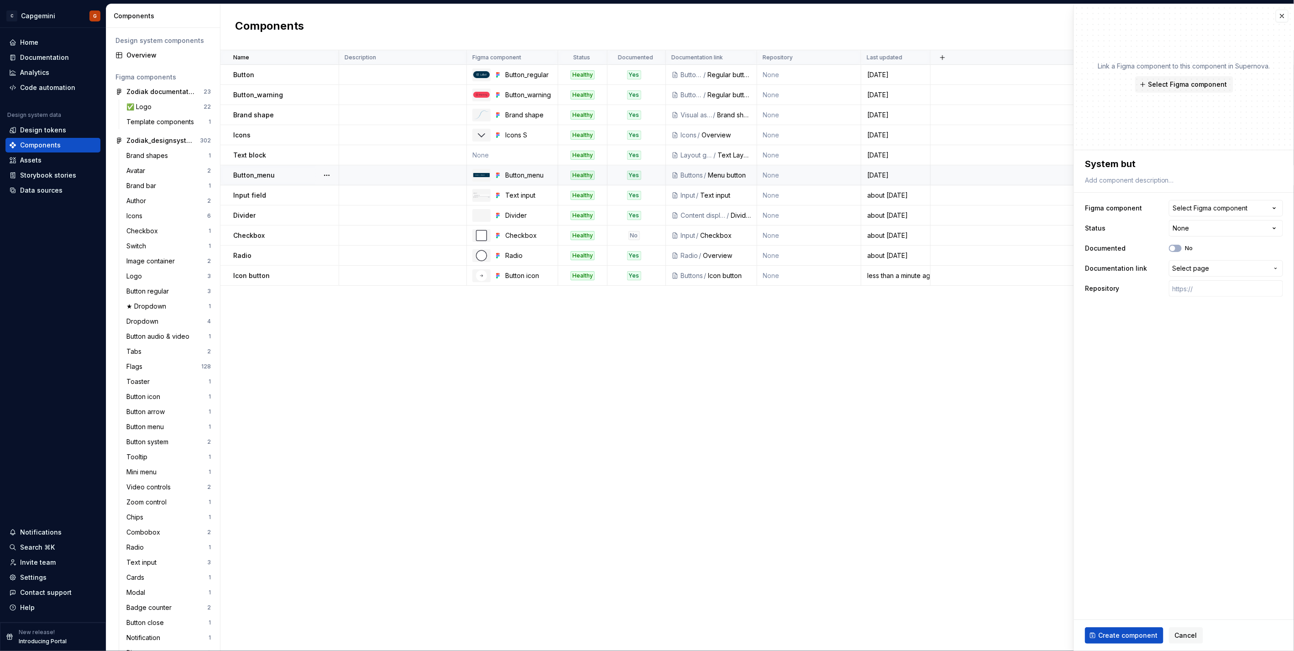
type textarea "*"
type textarea "System butt"
type textarea "*"
type textarea "System butto"
type textarea "*"
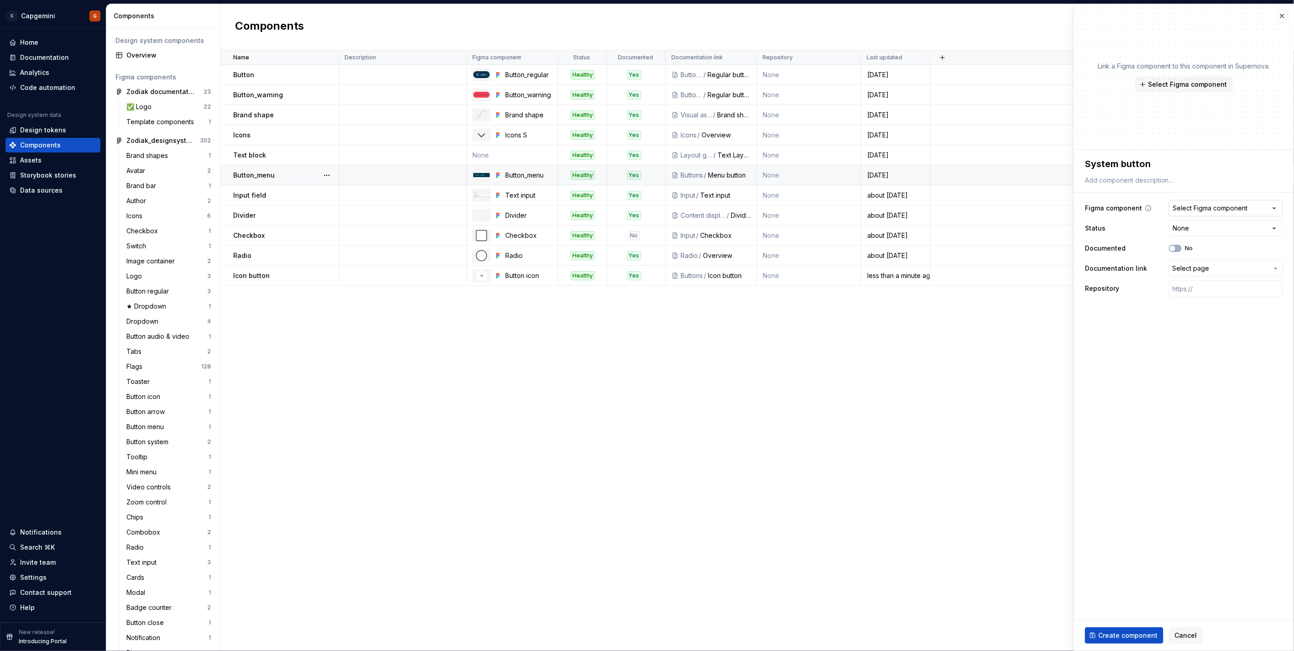
type textarea "System button"
click at [1225, 208] on div "Select Figma component" at bounding box center [1210, 208] width 75 height 9
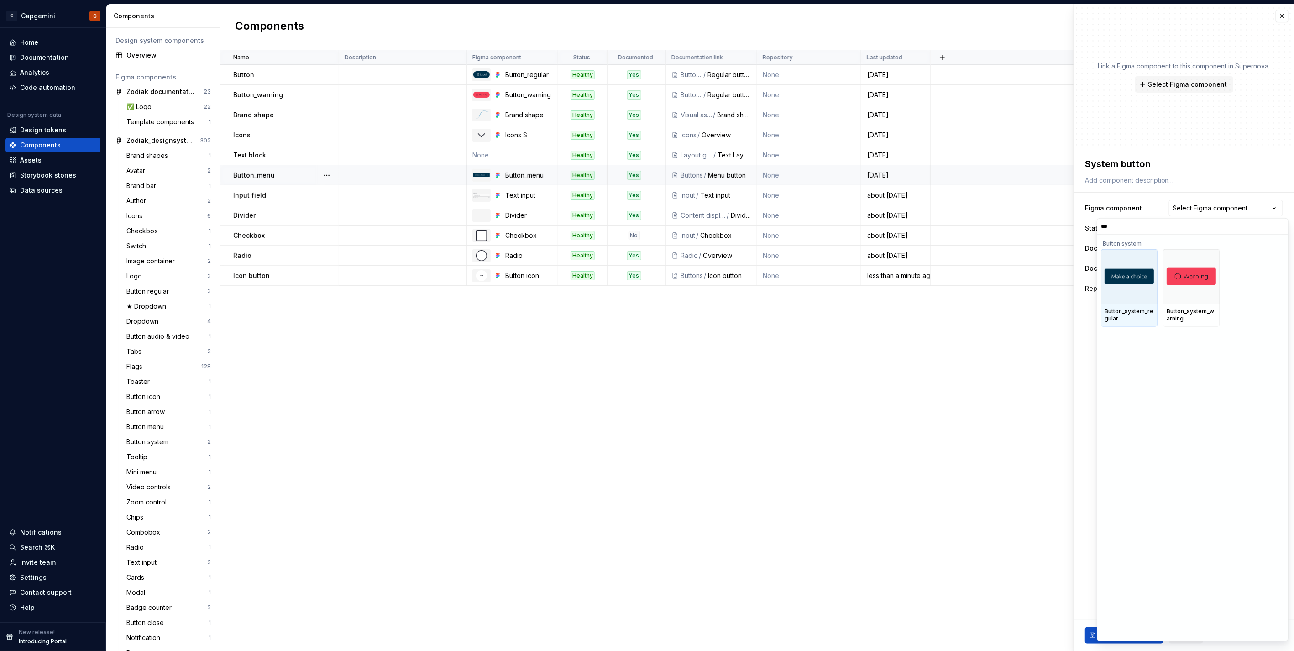
type input "****"
click at [1128, 307] on div "Button_system_regular" at bounding box center [1128, 314] width 49 height 15
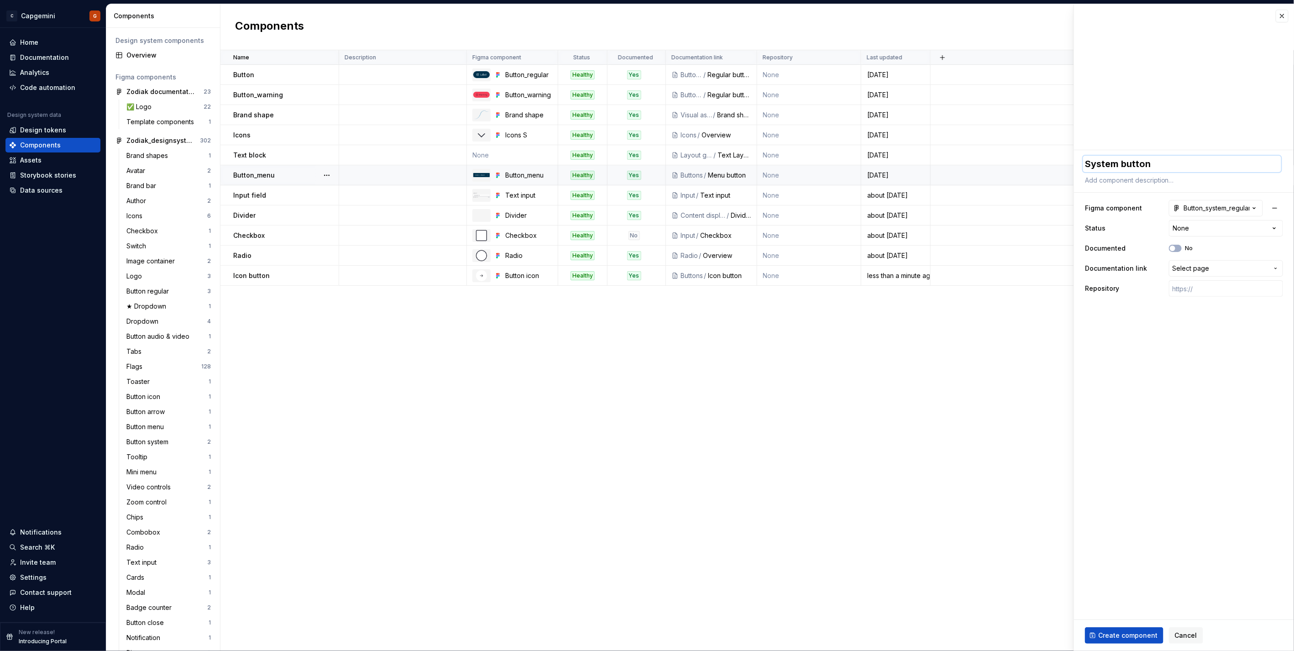
click at [1123, 163] on textarea "System button" at bounding box center [1182, 164] width 198 height 16
type textarea "*"
type textarea "B"
type textarea "*"
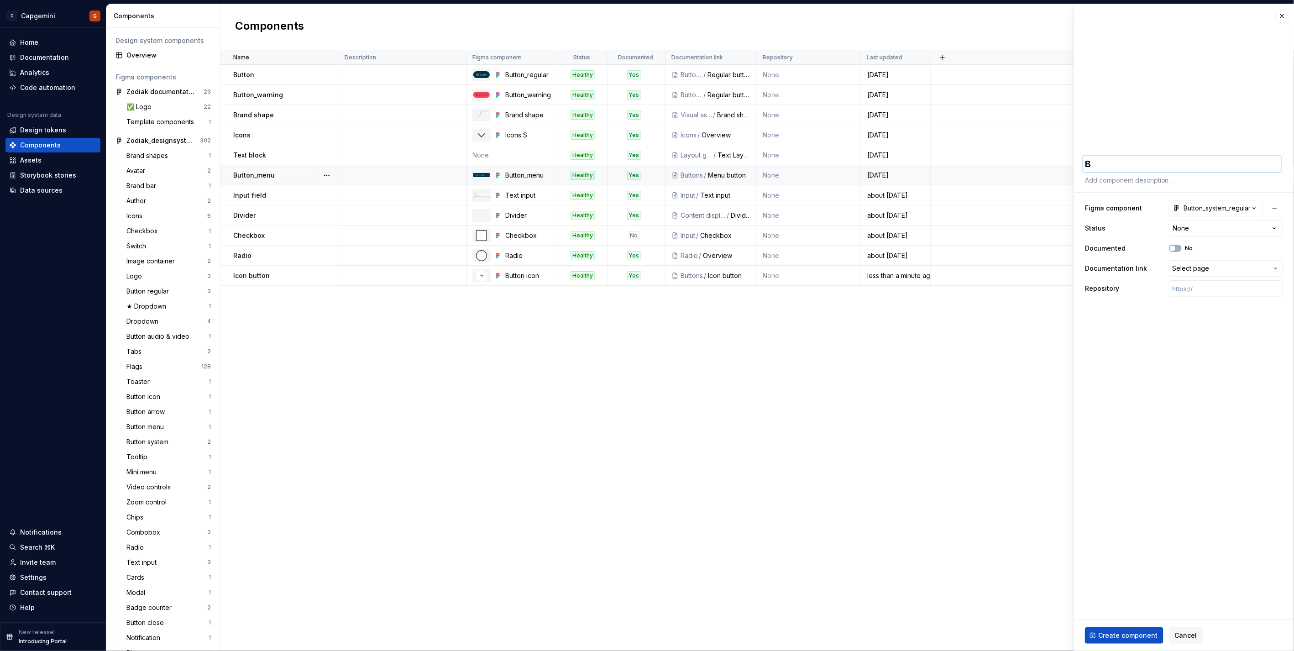
type textarea "Bu"
type textarea "*"
type textarea "But"
type textarea "*"
type textarea "Butt"
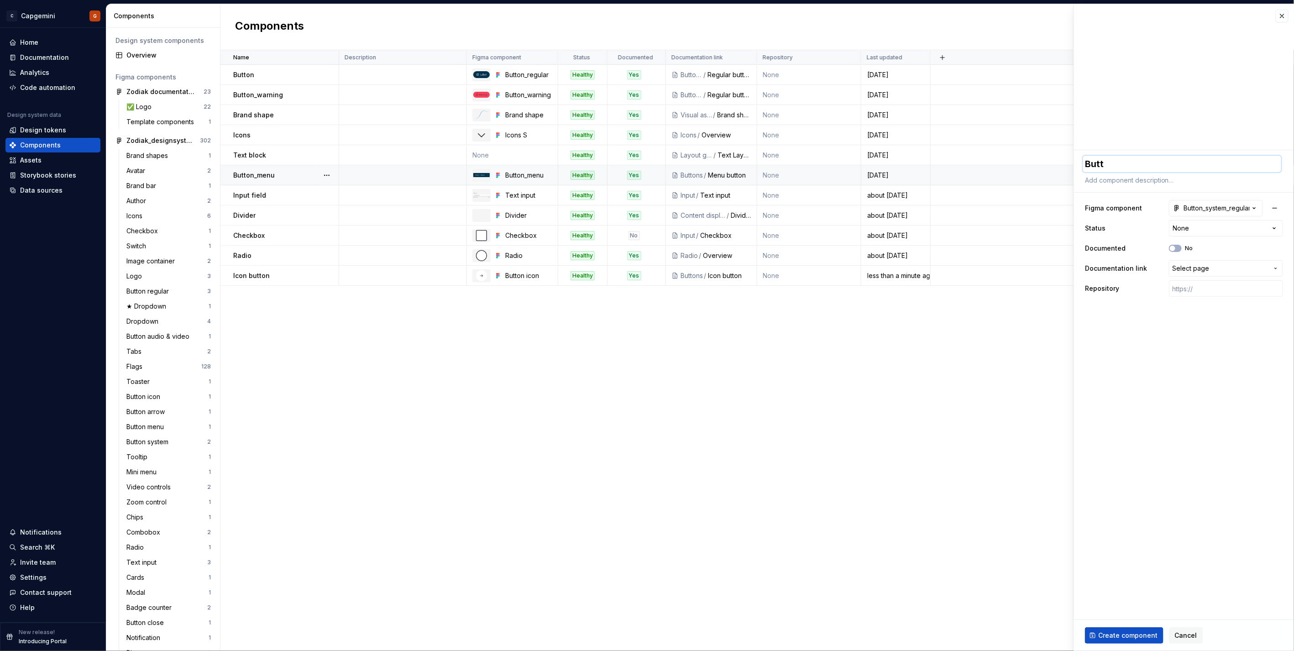
type textarea "*"
type textarea "Butto"
type textarea "*"
type textarea "Button"
type textarea "*"
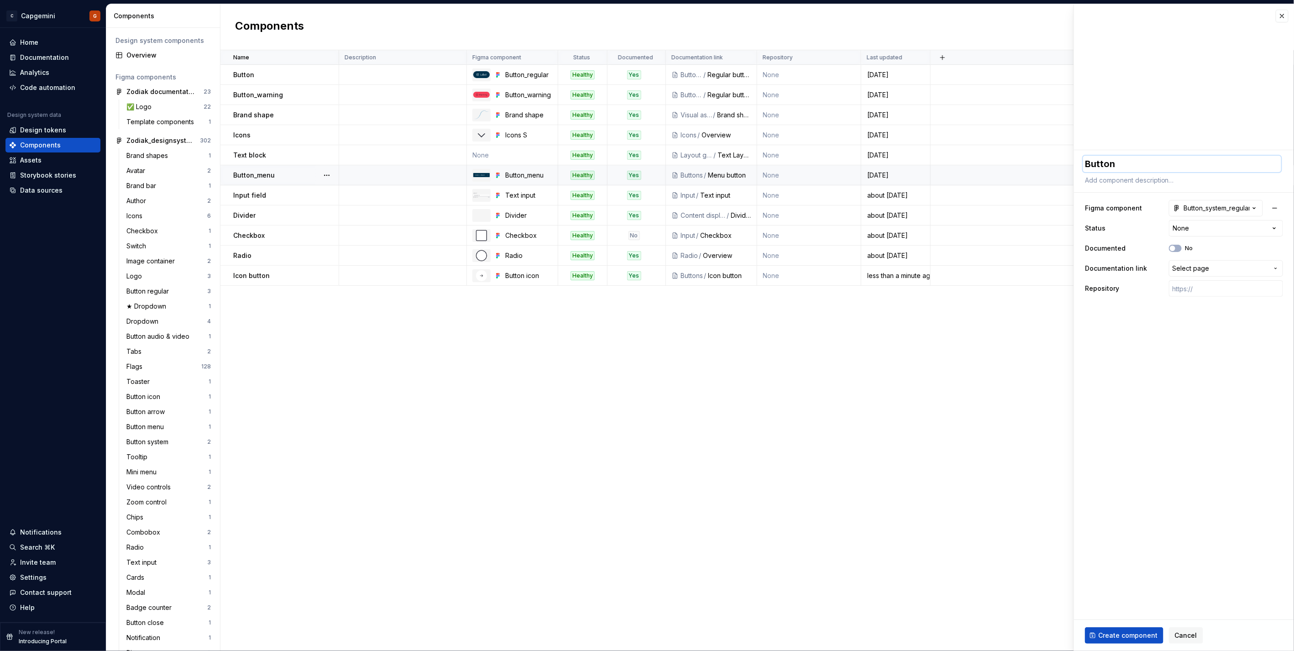
type textarea "Button"
type textarea "*"
type textarea "Button_"
type textarea "*"
type textarea "Button_s"
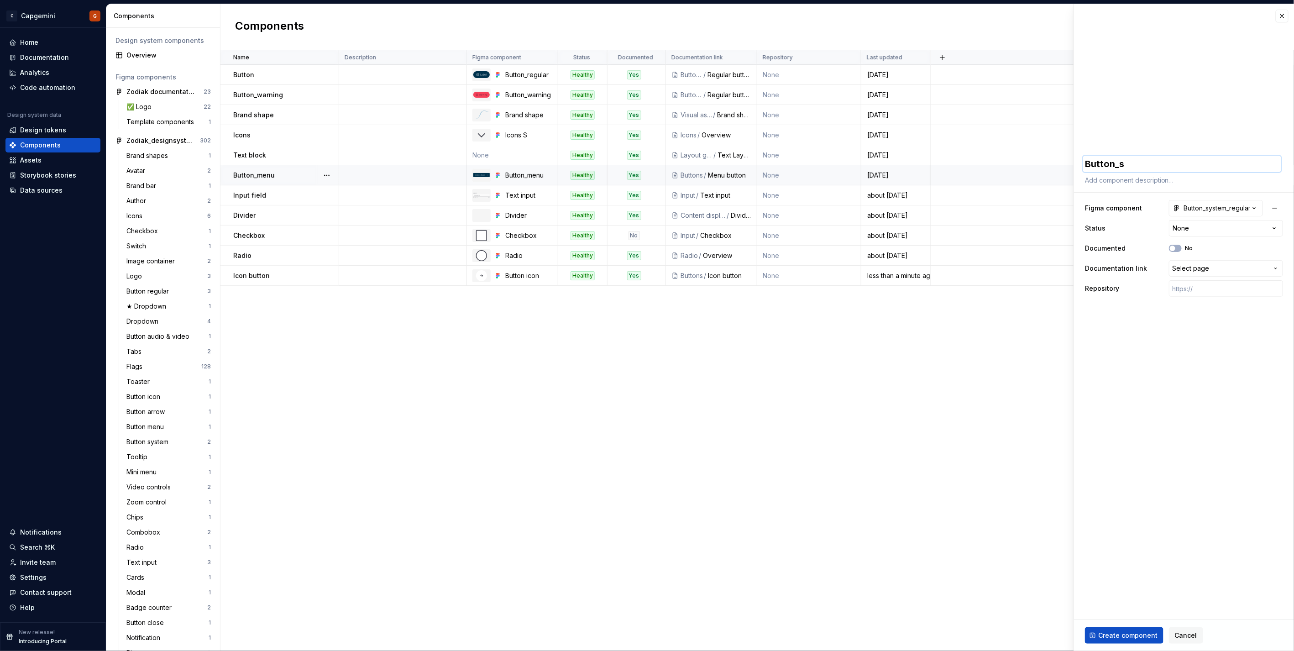
type textarea "*"
type textarea "Button_s"
click at [332, 93] on button "button" at bounding box center [326, 95] width 13 height 13
click at [1146, 158] on html "C Capgemini G Home Documentation Analytics Code automation Design system data D…" at bounding box center [647, 325] width 1294 height 651
click at [1130, 162] on textarea "Button_s" at bounding box center [1182, 164] width 198 height 16
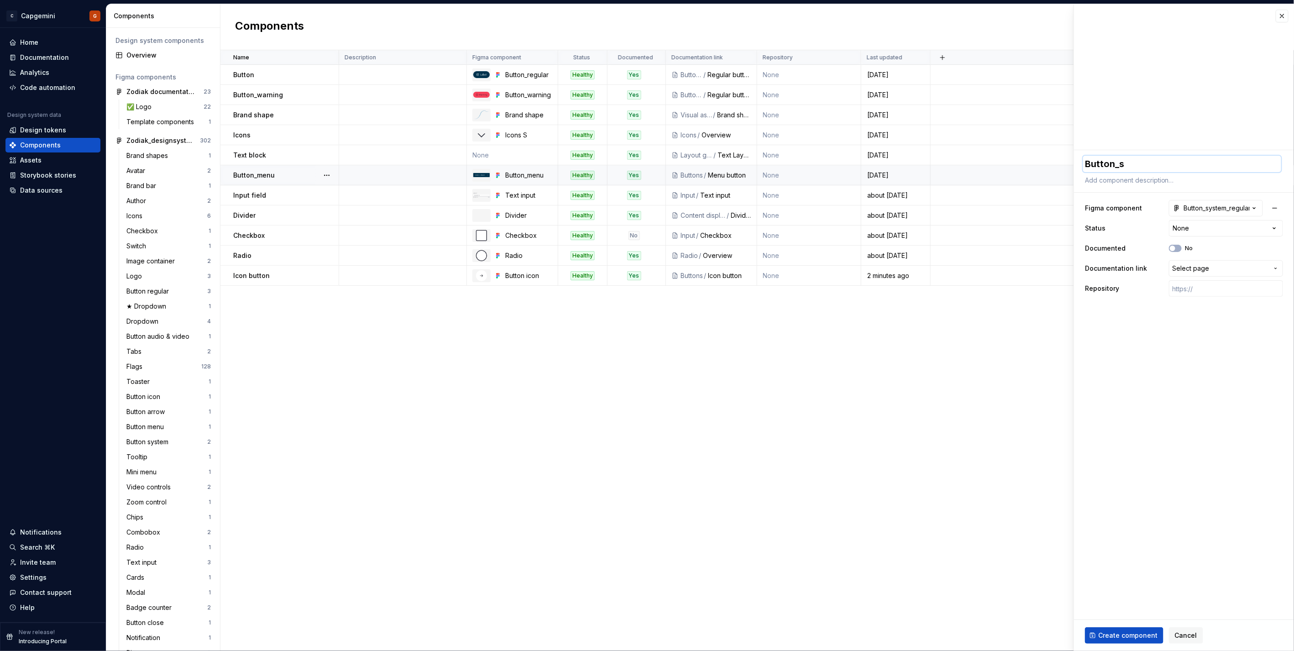
type textarea "*"
type textarea "Button_"
type textarea "*"
type textarea "Button"
type textarea "*"
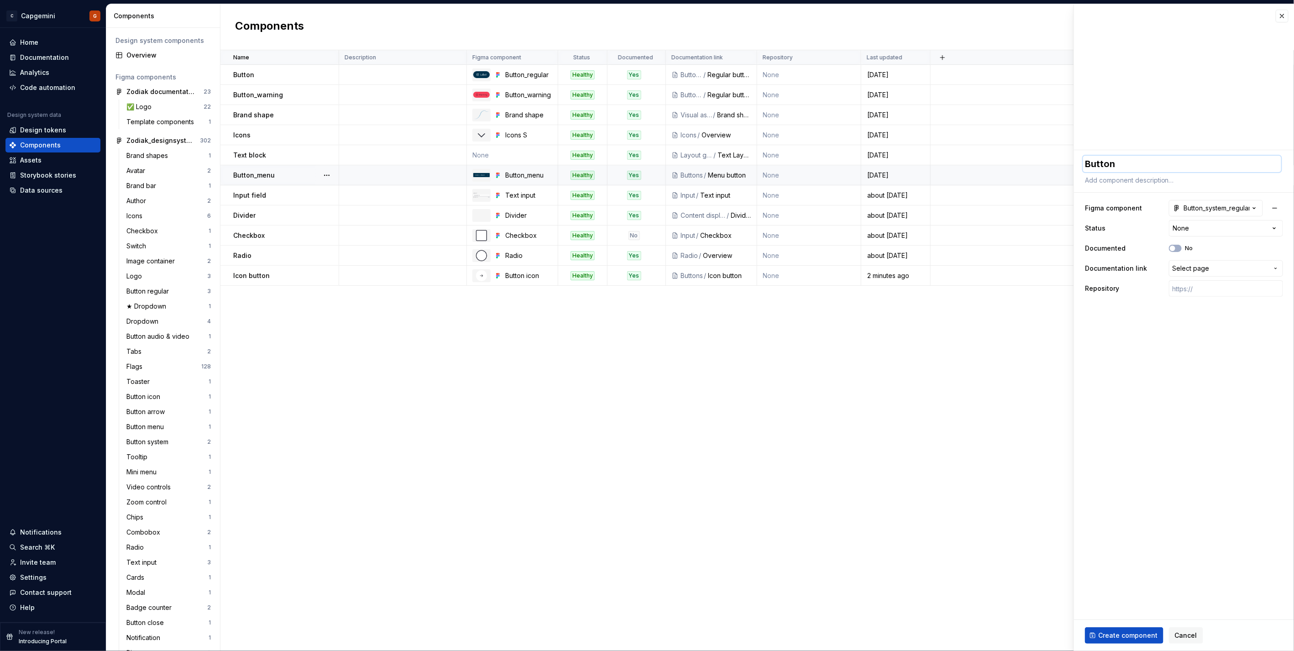
type textarea "Button"
type textarea "*"
type textarea "Button S"
type textarea "*"
type textarea "Button"
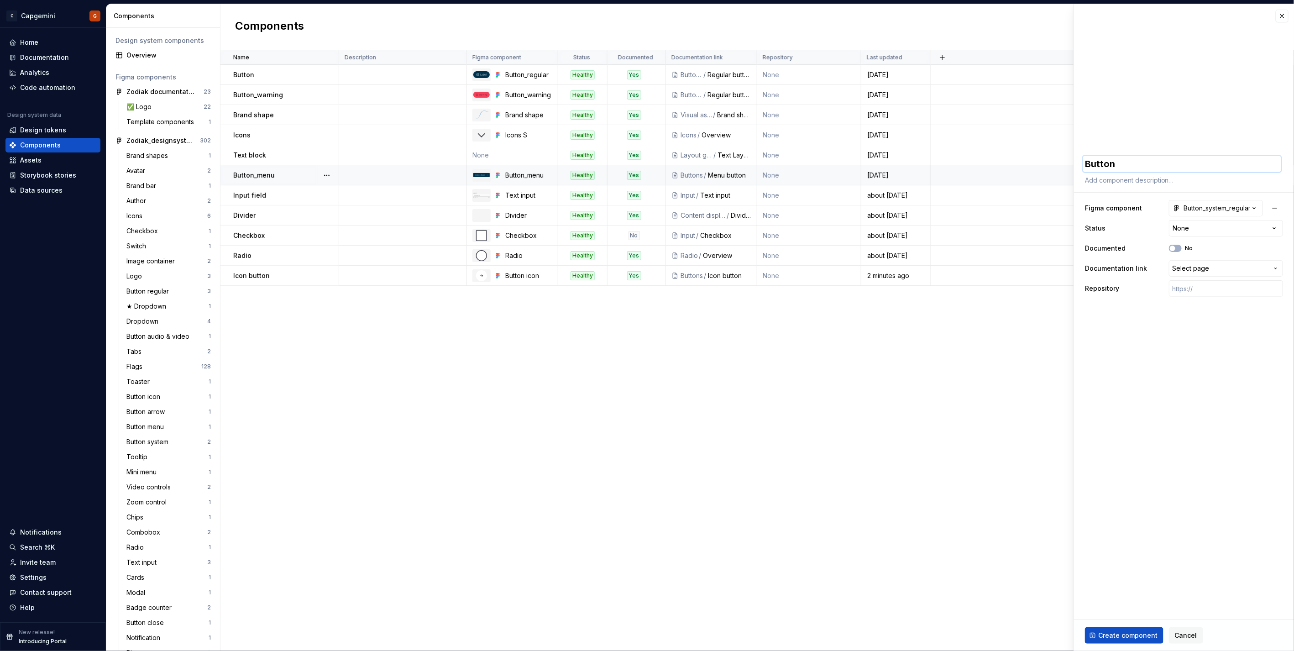
type textarea "*"
type textarea "Button s"
type textarea "*"
type textarea "Button sy"
type textarea "*"
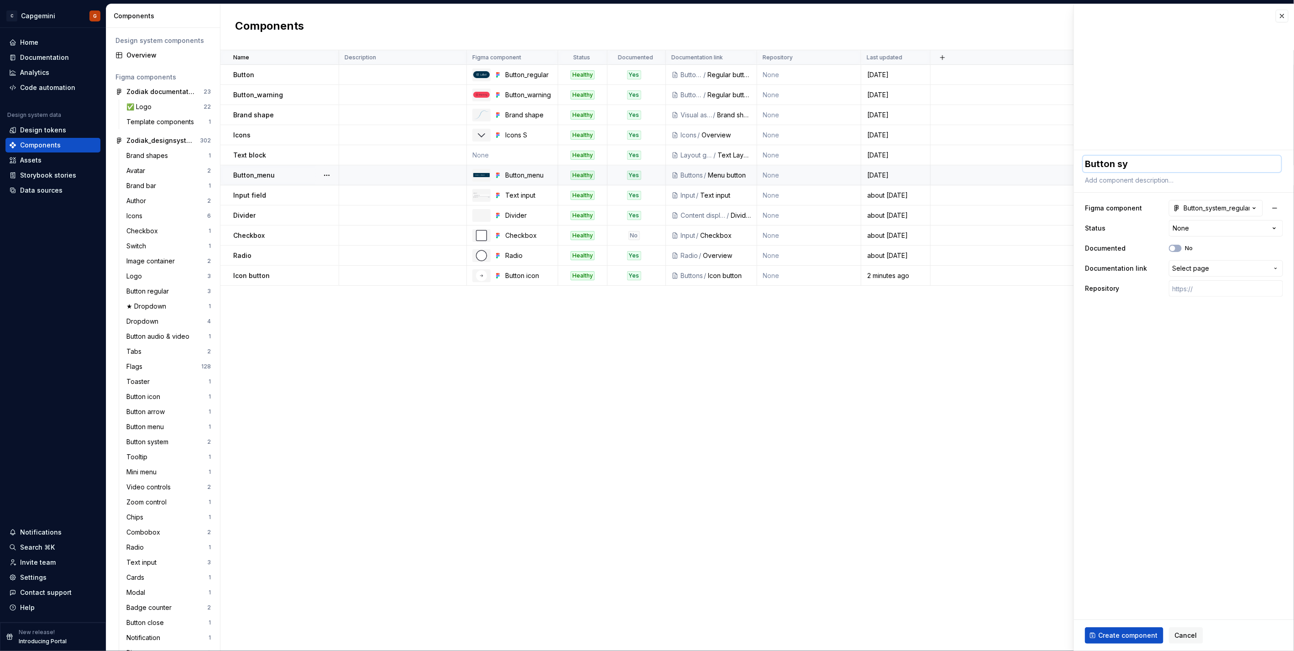
type textarea "Button sys"
type textarea "*"
type textarea "Button syst"
type textarea "*"
type textarea "Button syste"
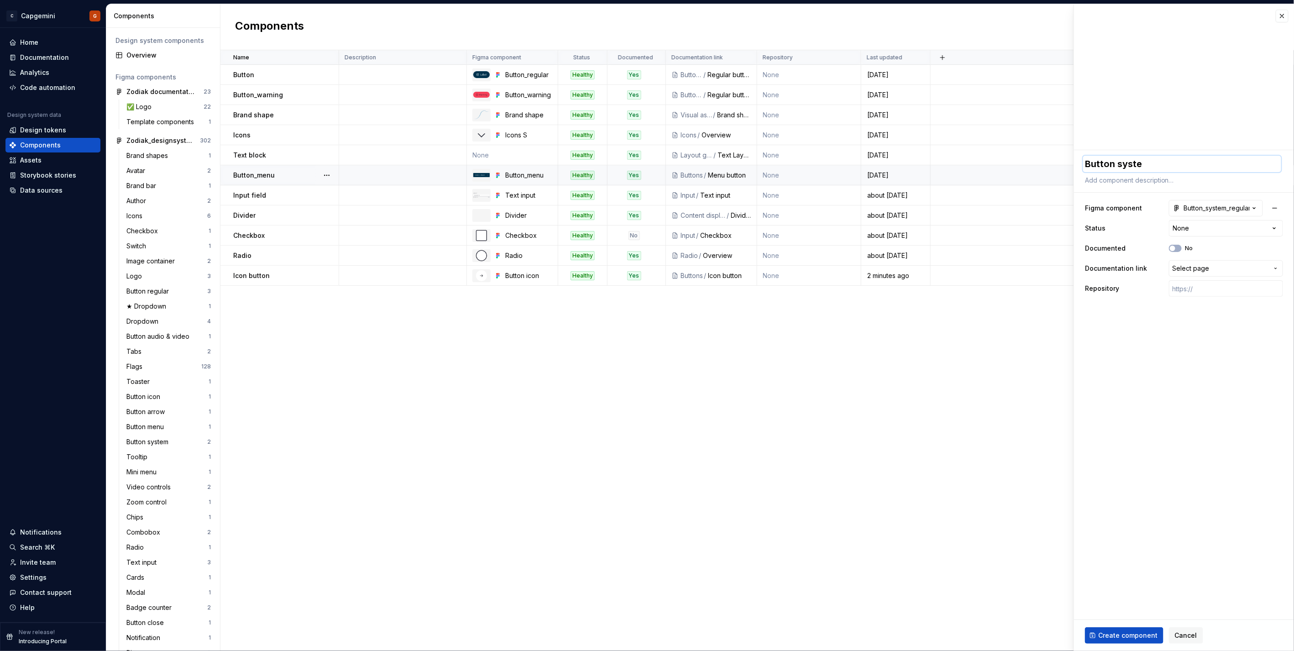
type textarea "*"
type textarea "Button system"
click at [1177, 249] on button "No" at bounding box center [1175, 248] width 13 height 7
type textarea "*"
click at [1198, 268] on span "Select page" at bounding box center [1190, 268] width 37 height 9
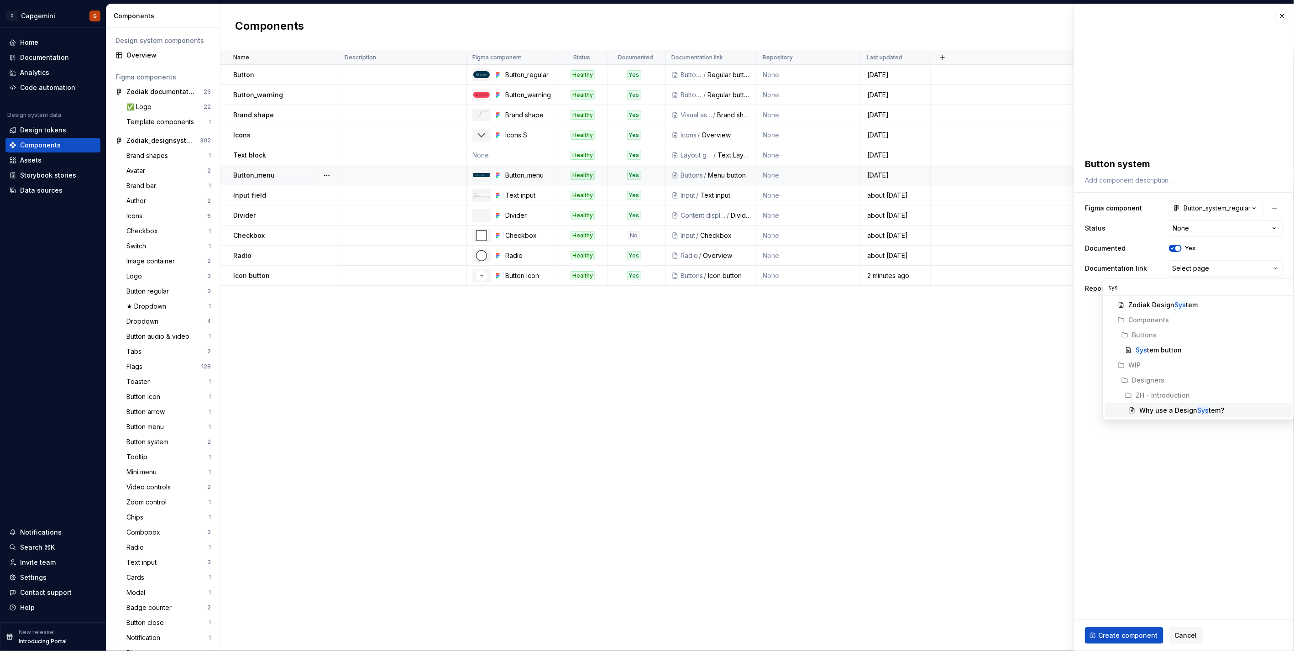
type input "sys"
click at [1160, 348] on div "Sys tem button" at bounding box center [1159, 349] width 46 height 9
click at [1110, 635] on span "Create component" at bounding box center [1127, 635] width 59 height 9
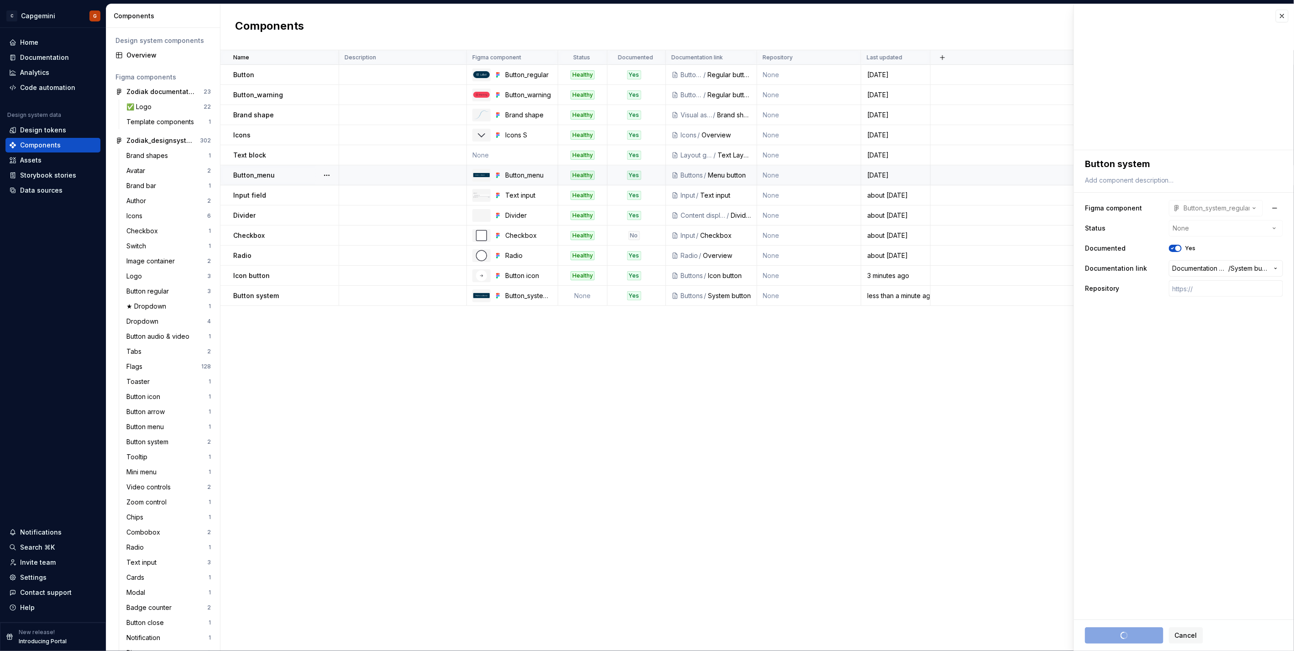
type textarea "*"
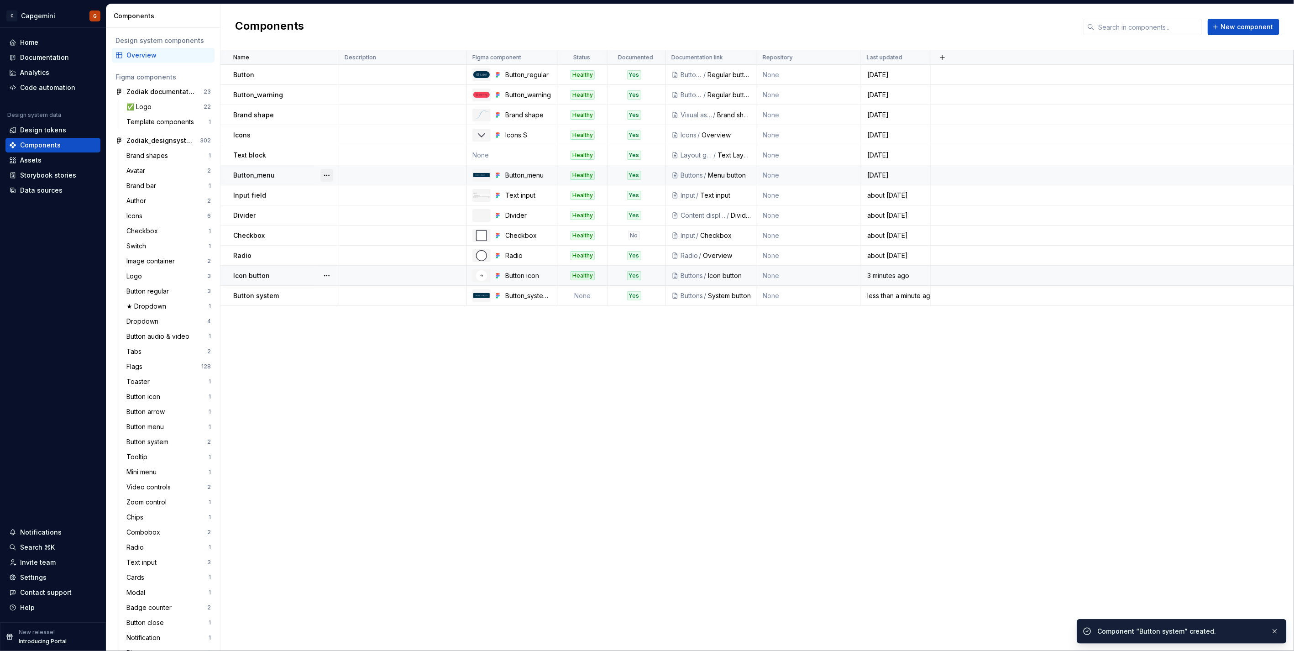
click at [327, 173] on button "button" at bounding box center [326, 175] width 13 height 13
click at [339, 186] on div "Open component detail" at bounding box center [370, 192] width 94 height 15
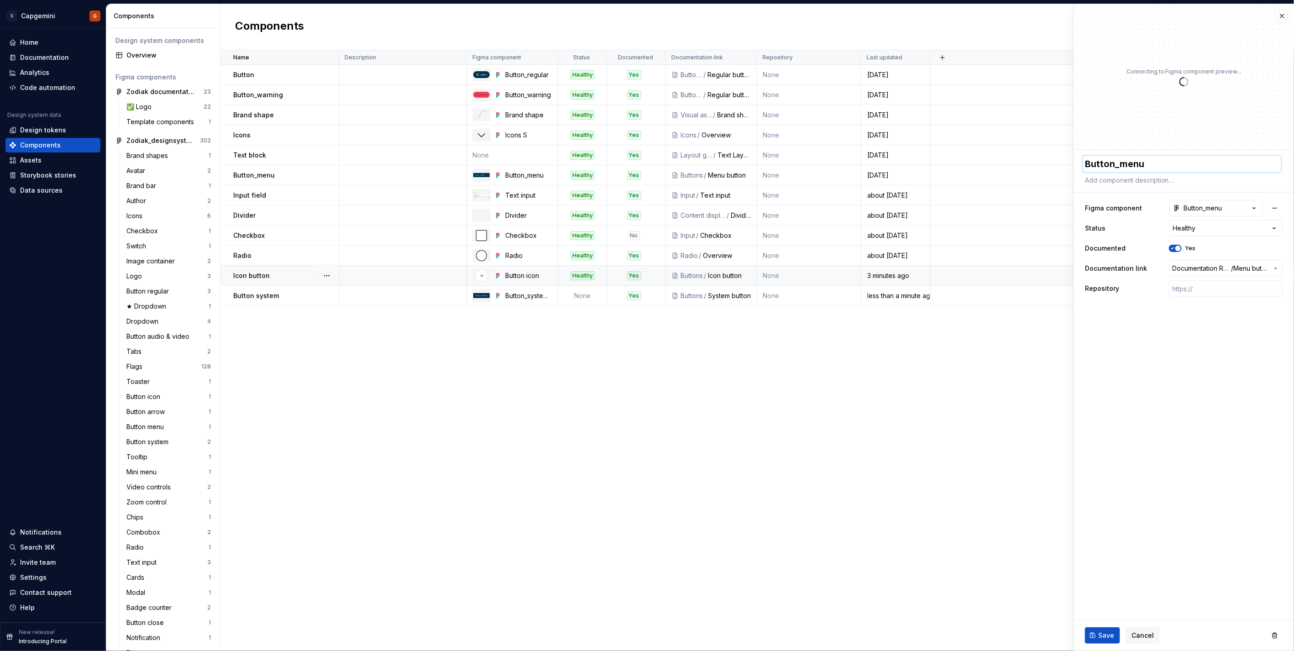
click at [1105, 162] on textarea "Button_menu" at bounding box center [1182, 164] width 198 height 16
type textarea "*"
click at [1117, 166] on textarea "Button_menu" at bounding box center [1182, 164] width 198 height 16
type textarea "Buttonmenu"
type textarea "*"
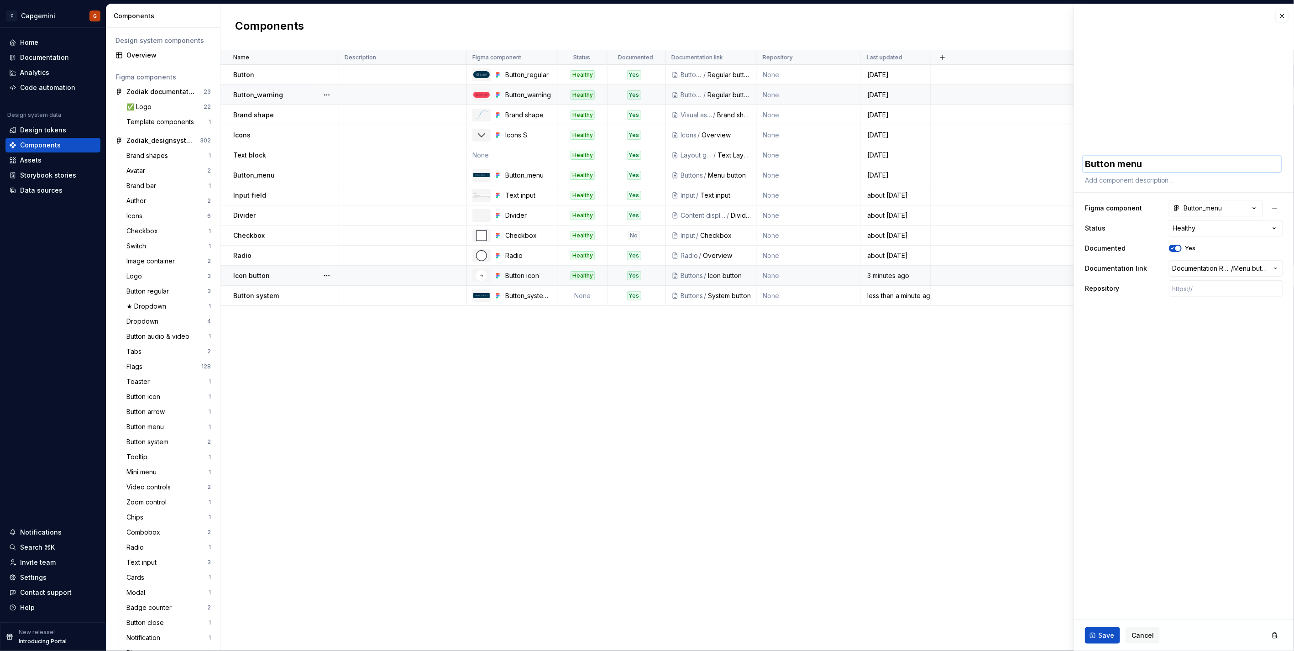
type textarea "Button menu"
click at [280, 98] on p "Button_warning" at bounding box center [258, 94] width 50 height 9
click at [1113, 165] on textarea "Button_warning" at bounding box center [1182, 164] width 198 height 16
click at [1114, 164] on textarea "Button_warning" at bounding box center [1182, 164] width 198 height 16
type textarea "*"
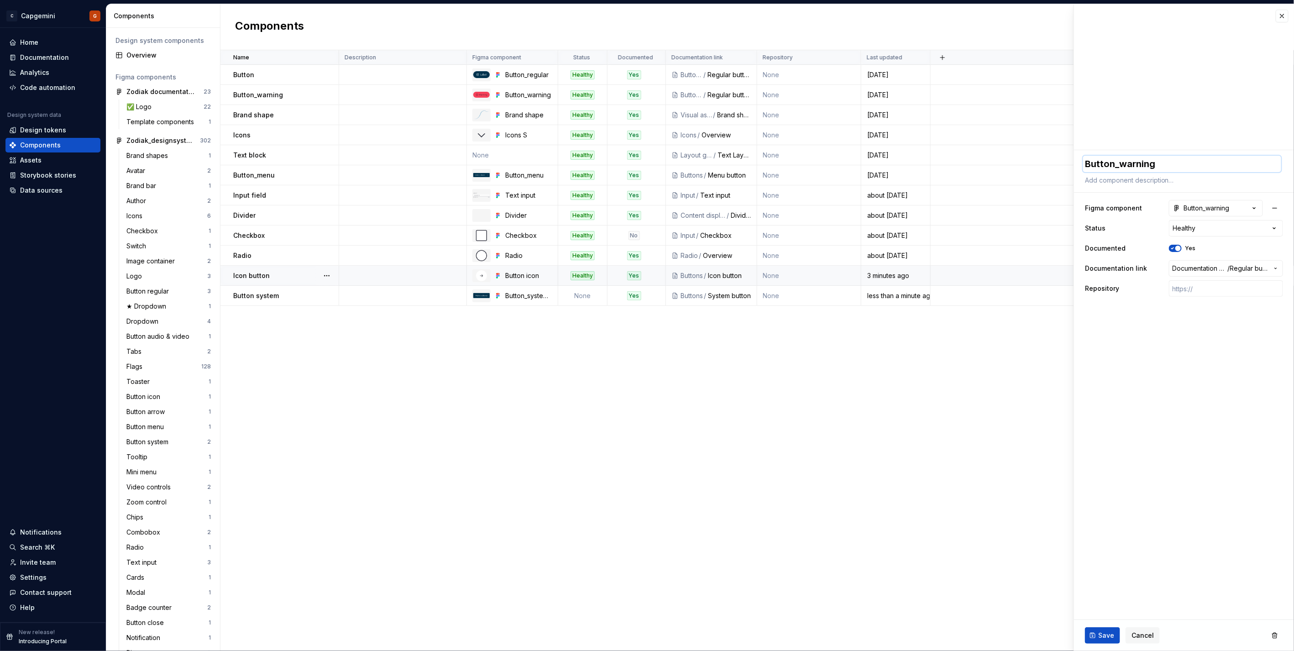
type textarea "Buttonwarning"
type textarea "*"
type textarea "Button warning"
click at [1102, 638] on span "Save" at bounding box center [1106, 635] width 16 height 9
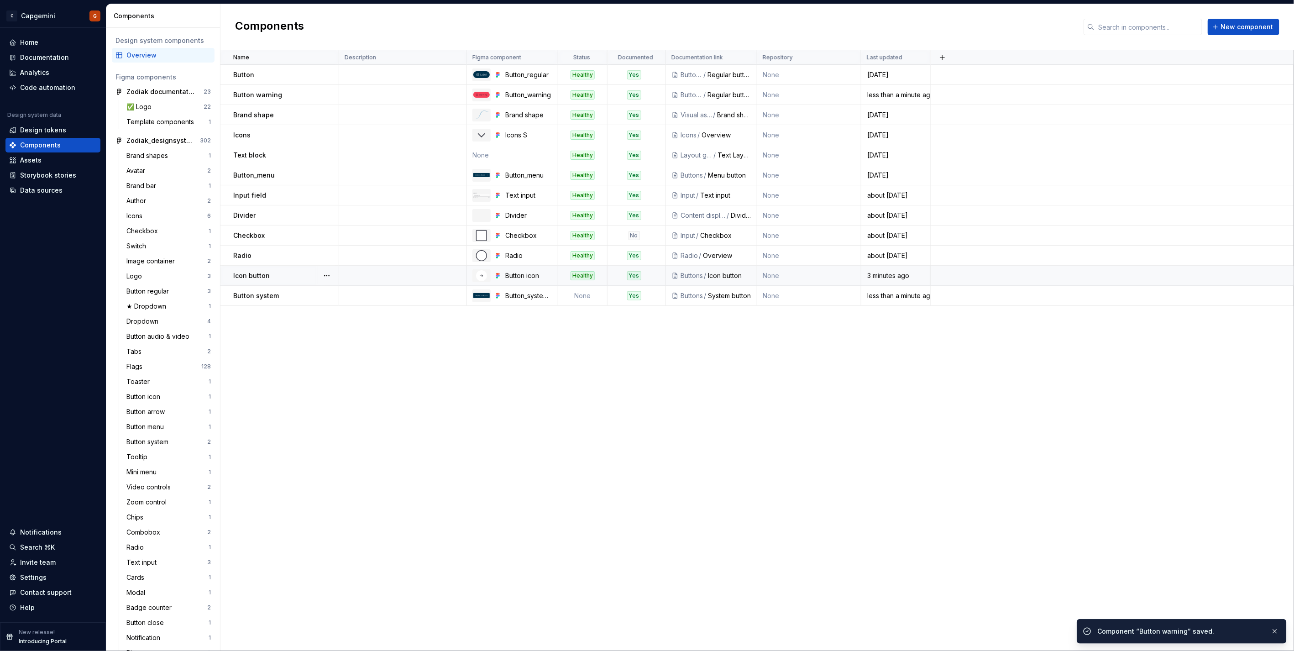
click at [263, 278] on p "Icon button" at bounding box center [251, 275] width 37 height 9
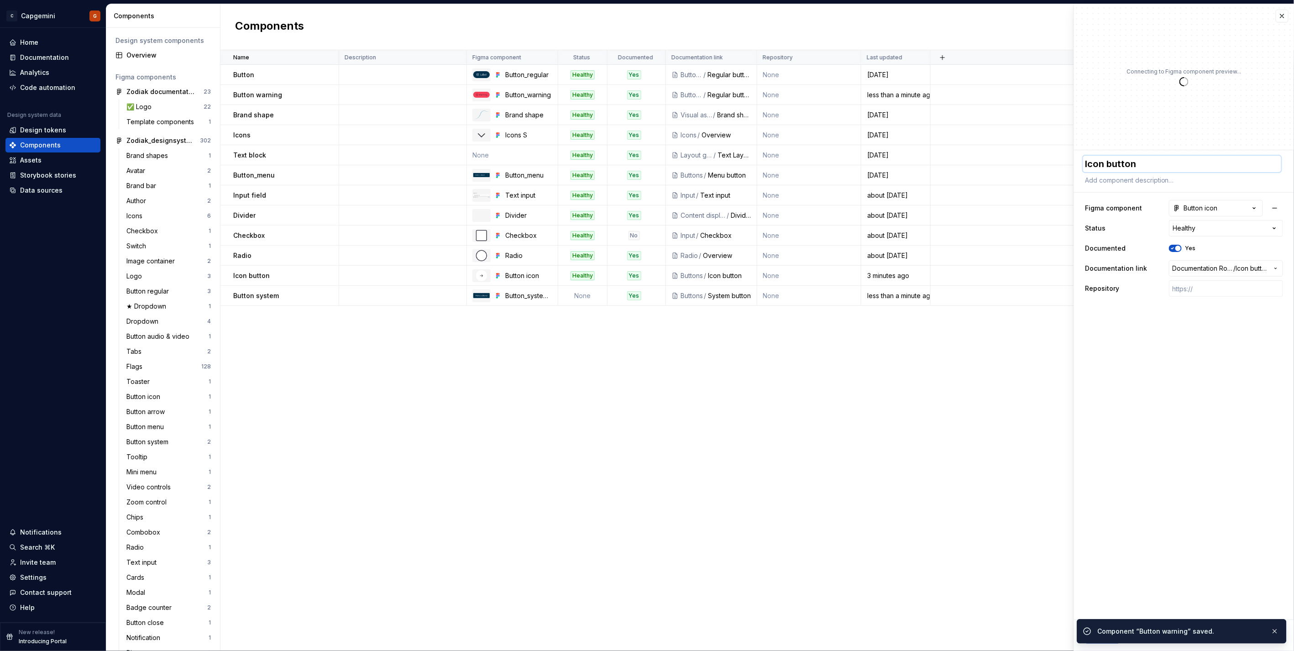
click at [1119, 158] on textarea "Icon button" at bounding box center [1182, 164] width 198 height 16
click at [1110, 165] on textarea "Icon button" at bounding box center [1182, 164] width 198 height 16
drag, startPoint x: 1110, startPoint y: 166, endPoint x: 1074, endPoint y: 163, distance: 36.1
click at [1074, 163] on div "**********" at bounding box center [1184, 227] width 220 height 154
type textarea "*"
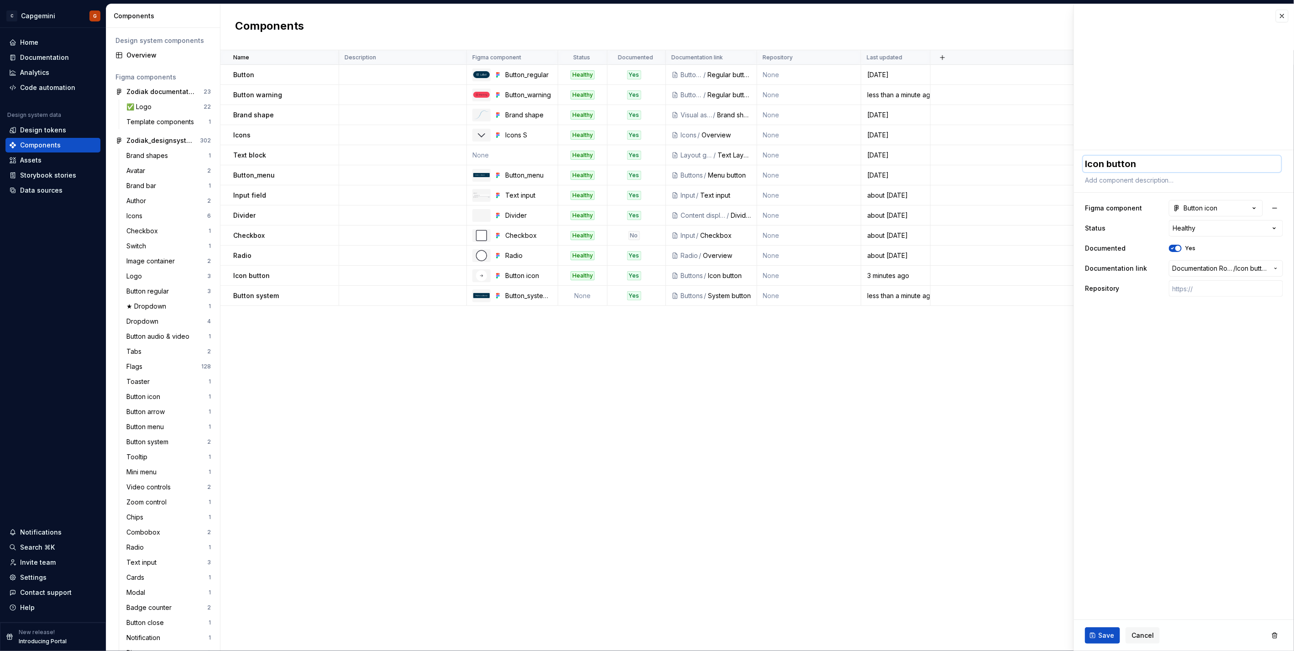
type textarea "B"
type textarea "*"
type textarea "Bu"
type textarea "*"
type textarea "But"
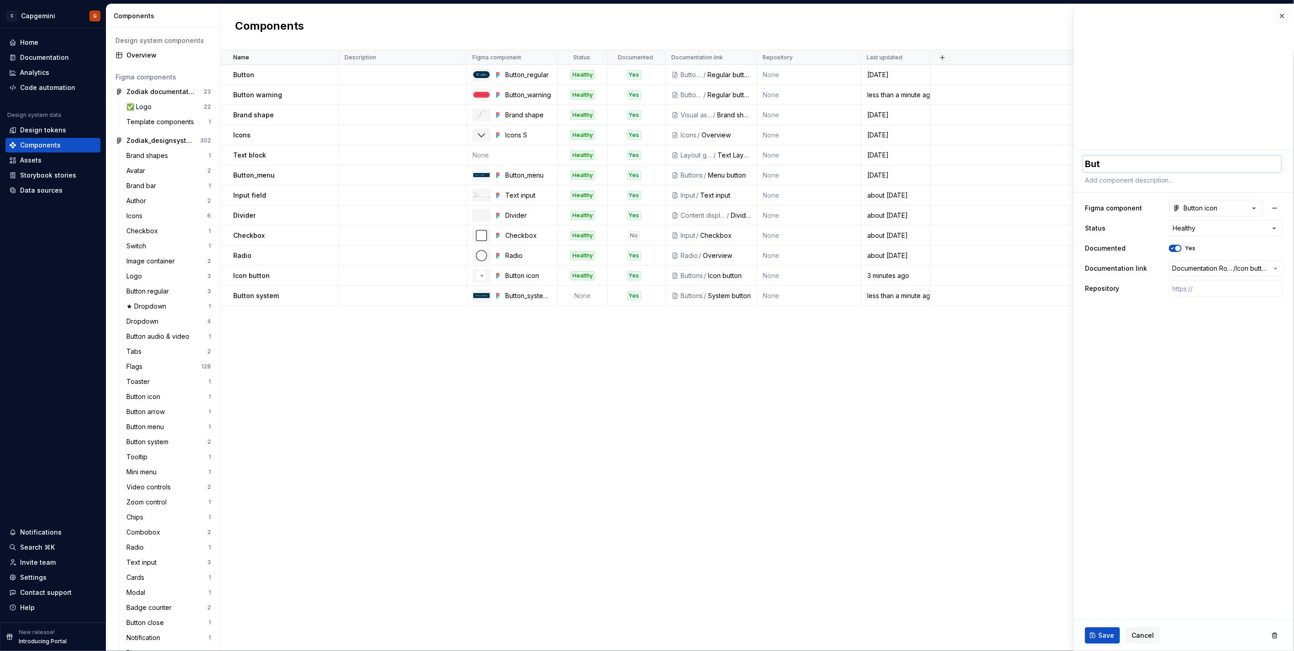
type textarea "*"
type textarea "Butt"
type textarea "*"
type textarea "Butto"
type textarea "*"
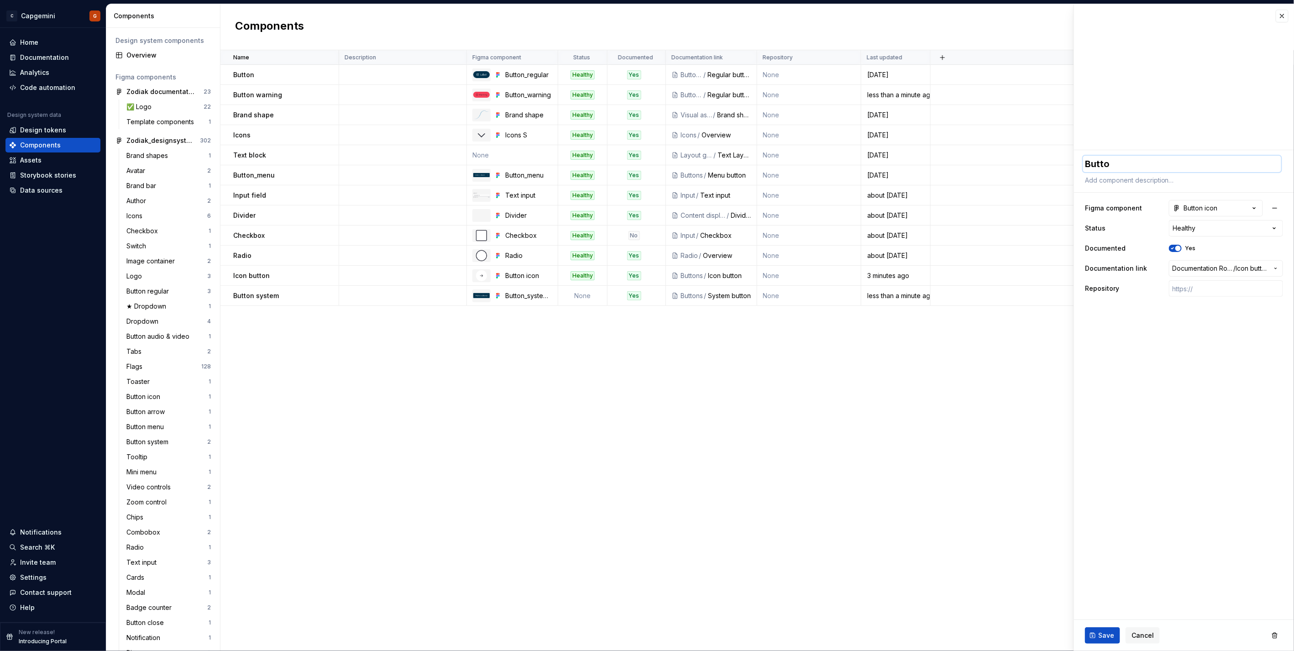
type textarea "Button"
type textarea "*"
type textarea "Button"
type textarea "*"
type textarea "Button i"
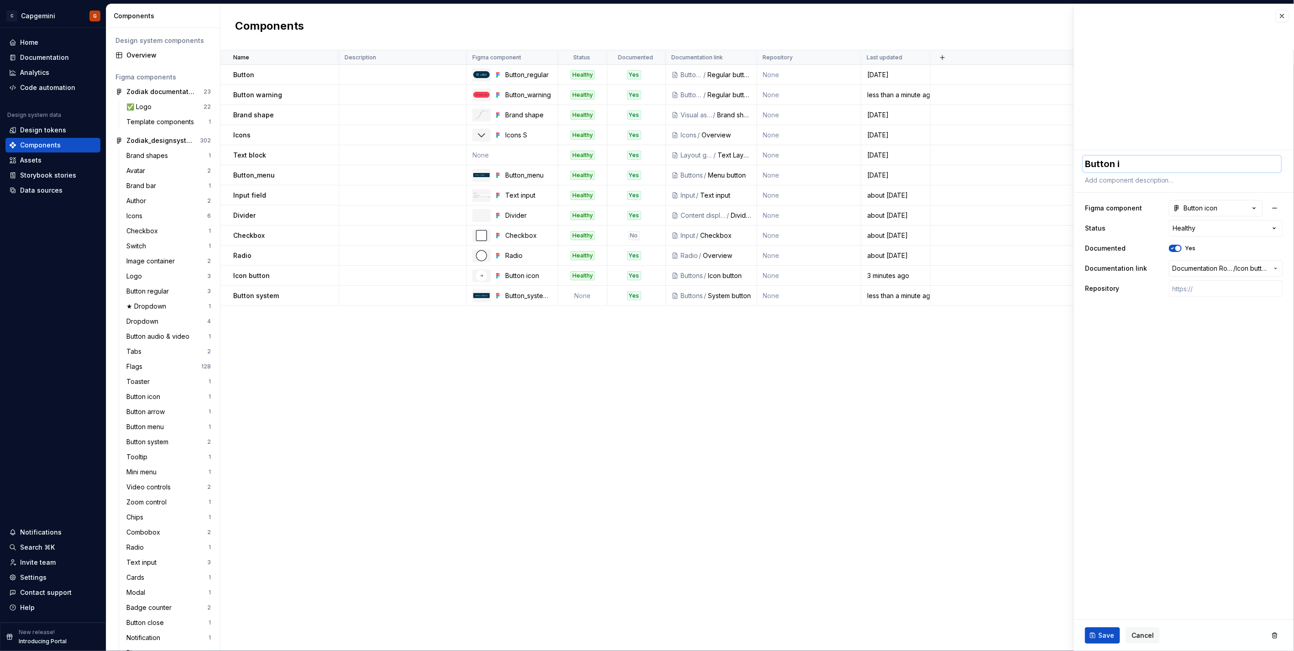
type textarea "*"
type textarea "Button ic"
type textarea "*"
type textarea "Button ico"
type textarea "*"
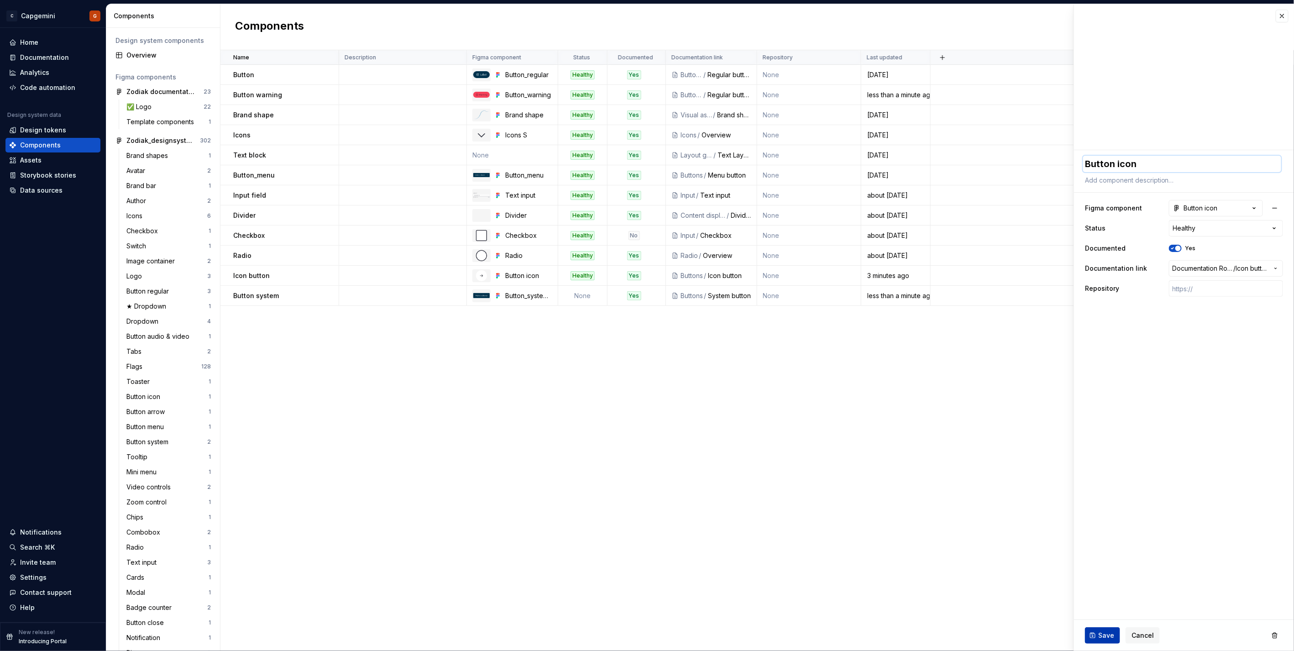
type textarea "Button icon"
click at [1097, 630] on button "Save" at bounding box center [1102, 635] width 35 height 16
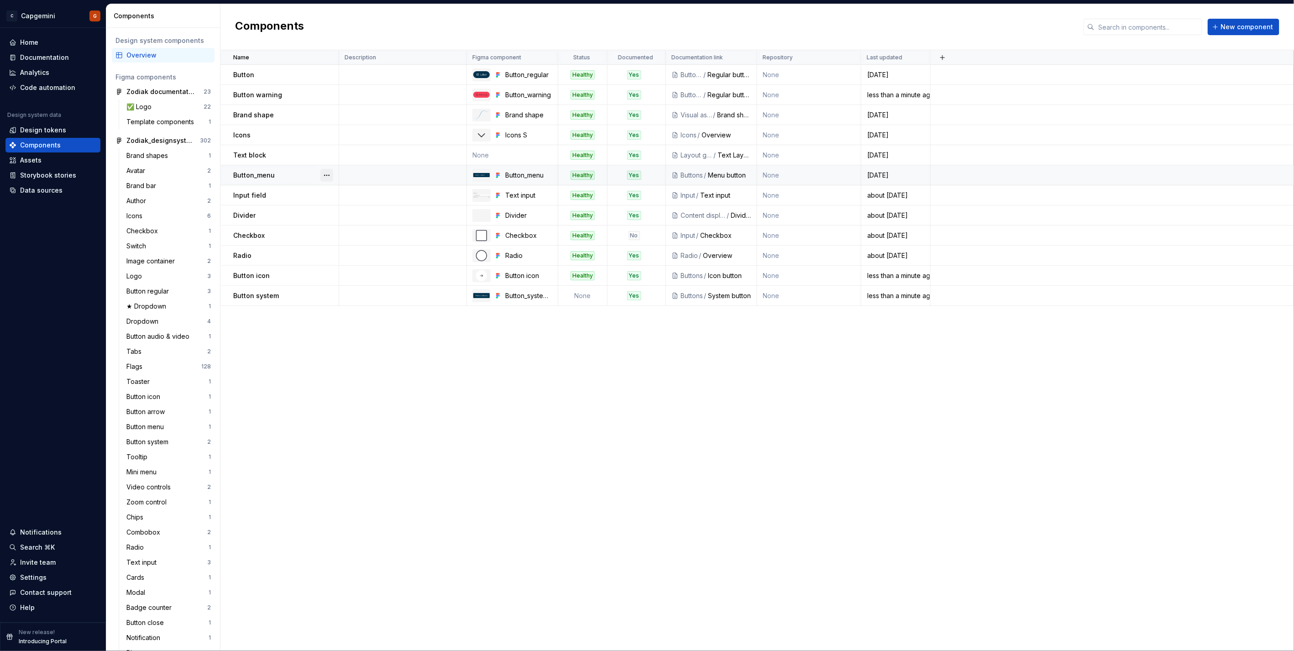
click at [323, 177] on button "button" at bounding box center [326, 175] width 13 height 13
click at [285, 177] on html "C Capgemini G Home Documentation Analytics Code automation Design system data D…" at bounding box center [647, 325] width 1294 height 651
click at [277, 173] on div "Button_menu" at bounding box center [285, 175] width 105 height 9
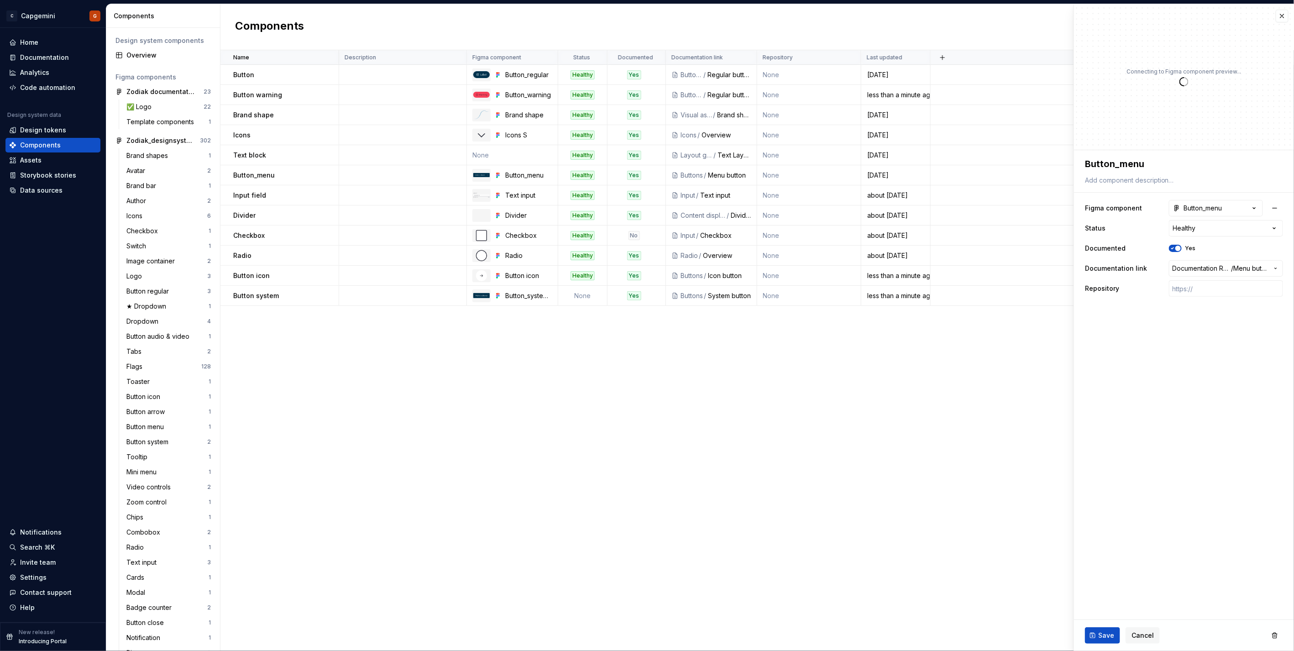
type textarea "*"
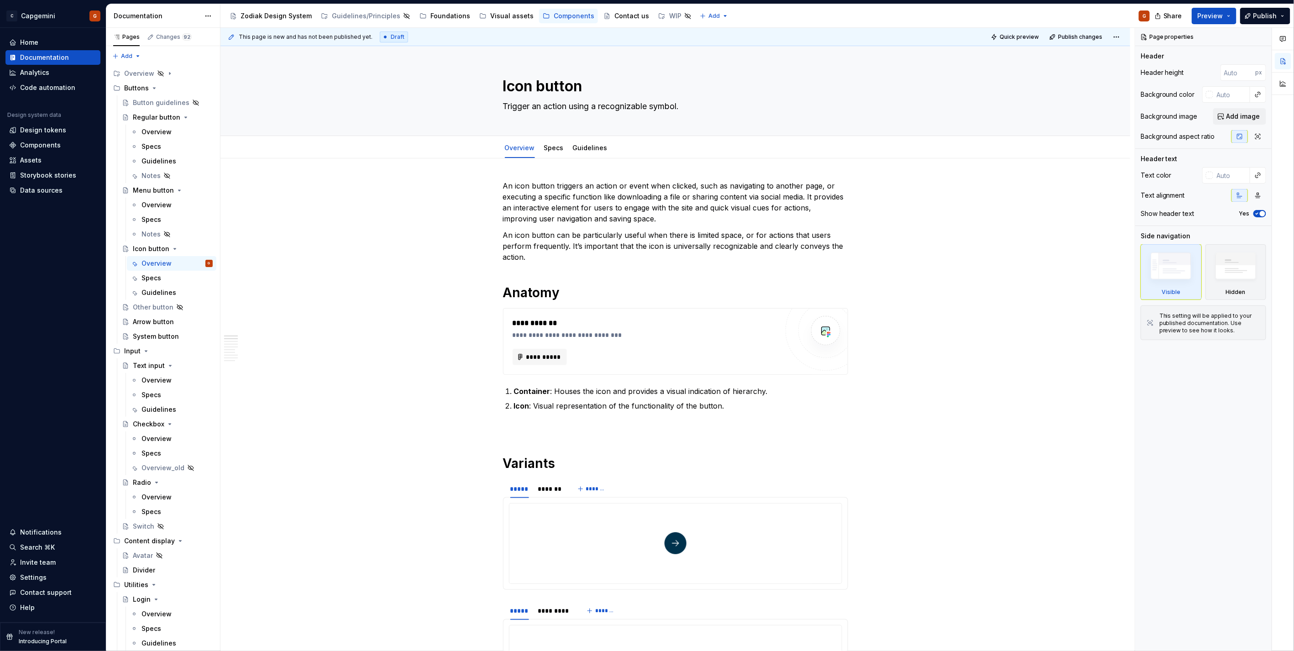
type textarea "*"
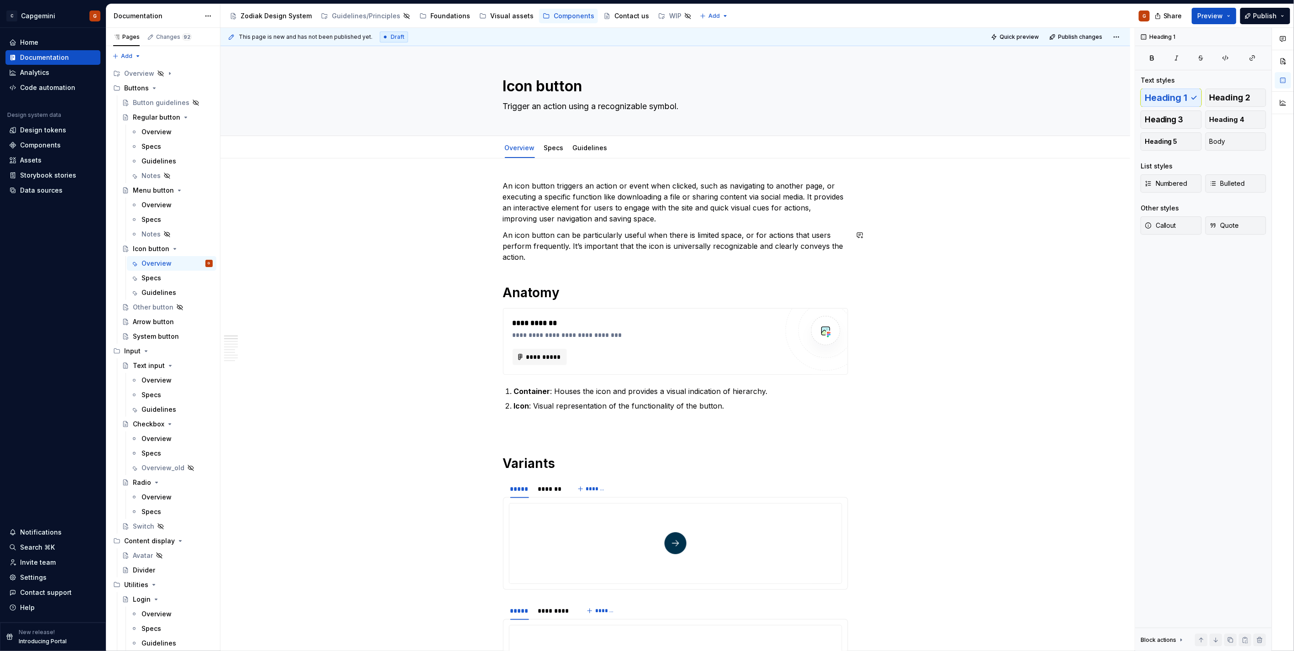
click at [554, 260] on p "An icon button can be particularly useful when there is limited space, or for a…" at bounding box center [675, 246] width 345 height 33
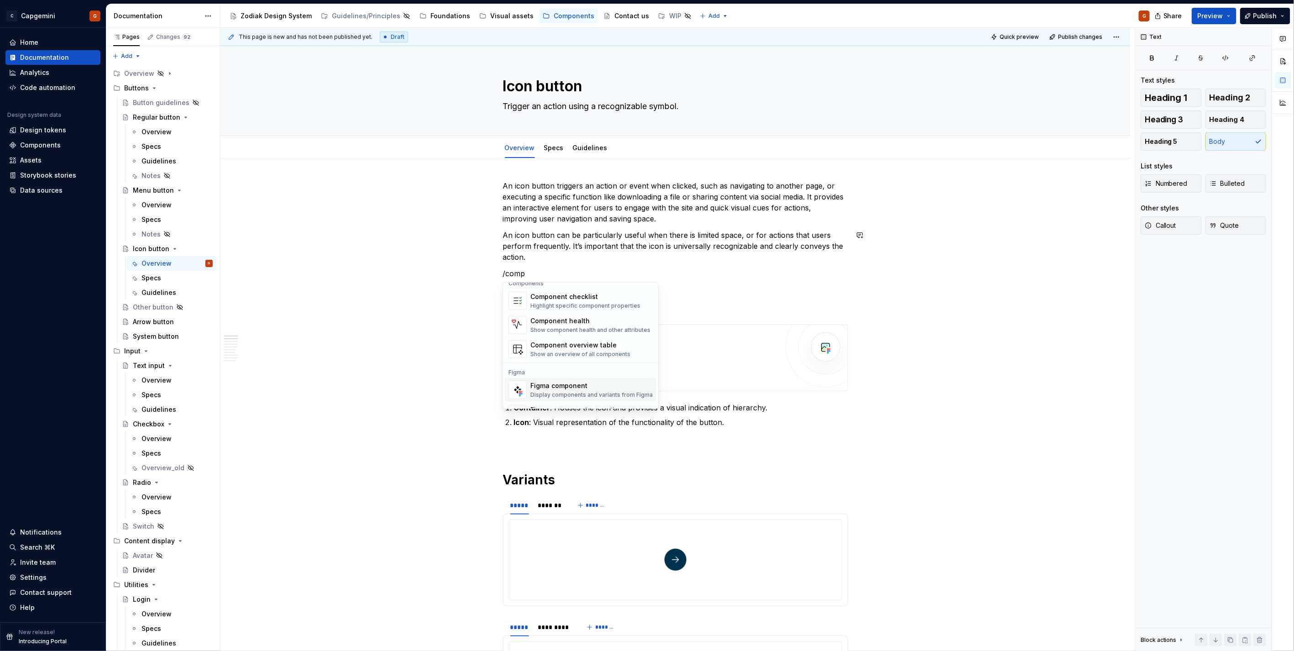
scroll to position [27, 0]
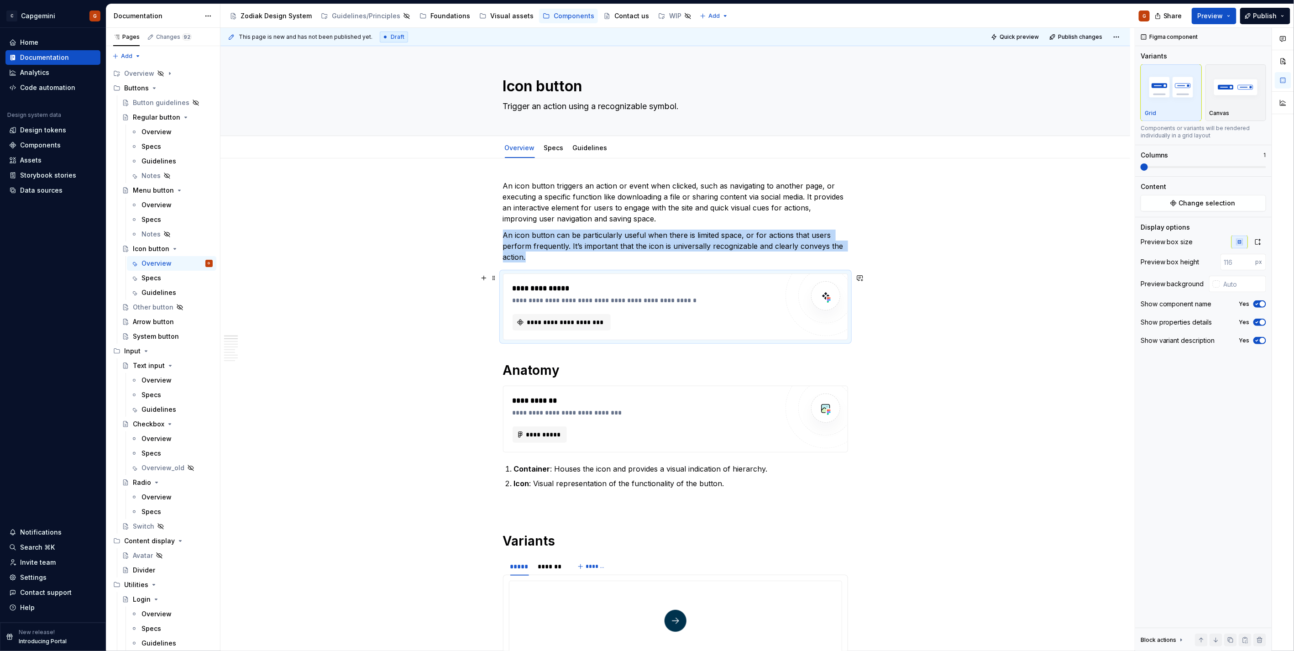
click at [802, 293] on div at bounding box center [825, 295] width 55 height 55
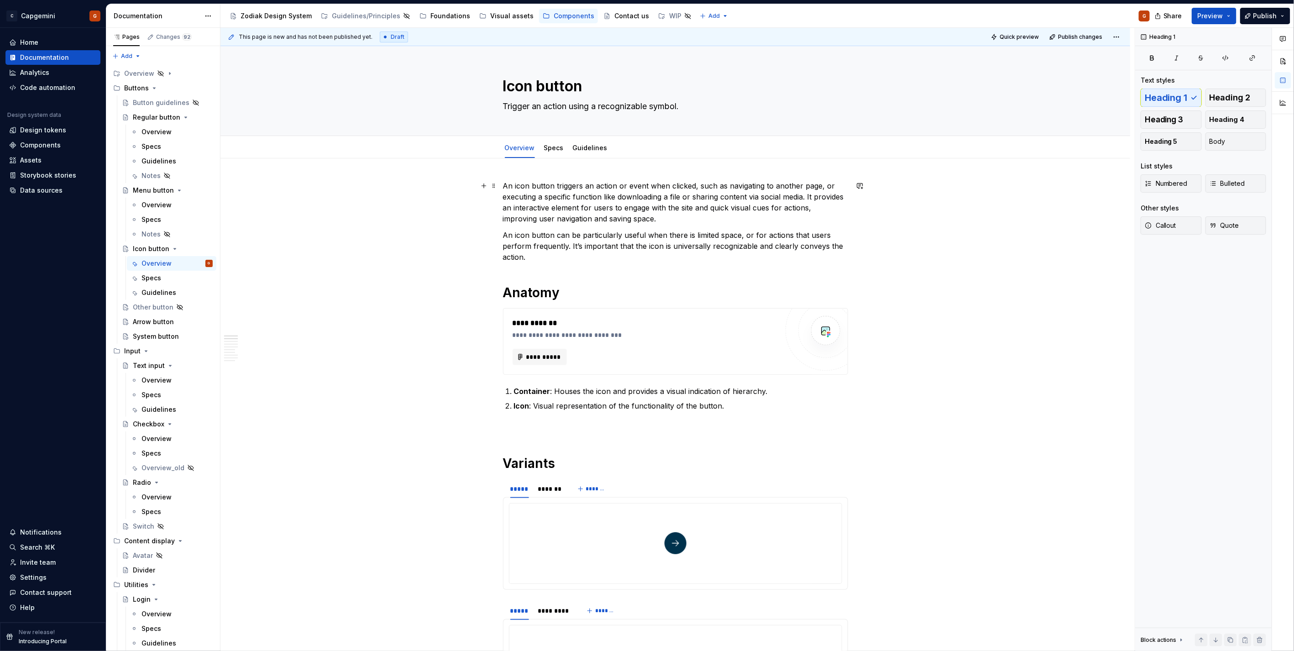
click at [504, 185] on p "An icon button triggers an action or event when clicked, such as navigating to …" at bounding box center [675, 202] width 345 height 44
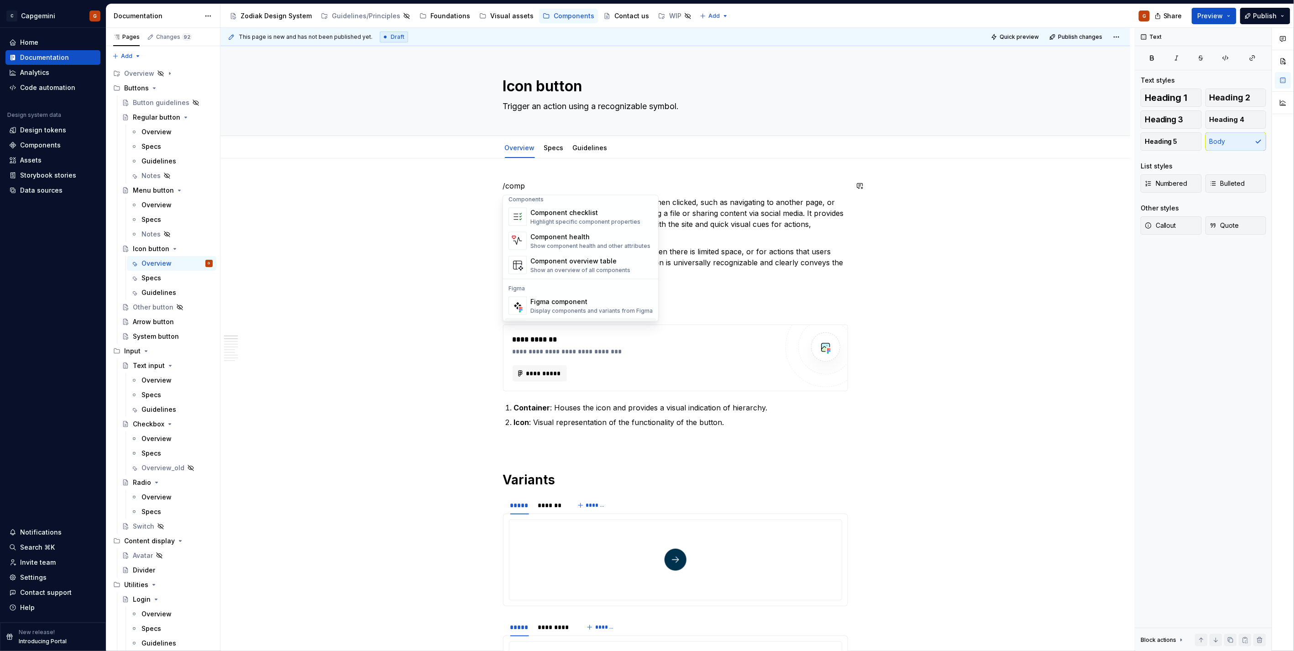
scroll to position [0, 0]
click at [575, 218] on div "Component checklist" at bounding box center [585, 217] width 110 height 9
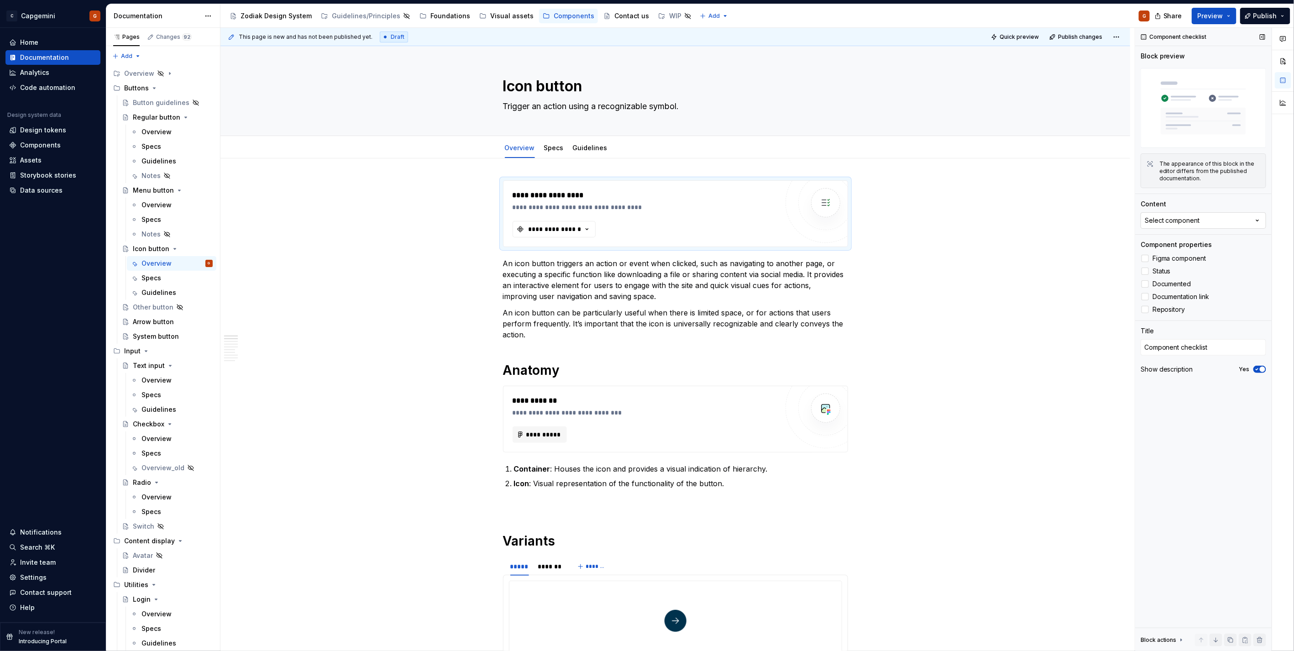
click at [1168, 223] on div "Select component" at bounding box center [1172, 220] width 55 height 9
click at [1176, 272] on div "Button_warning" at bounding box center [1171, 272] width 50 height 9
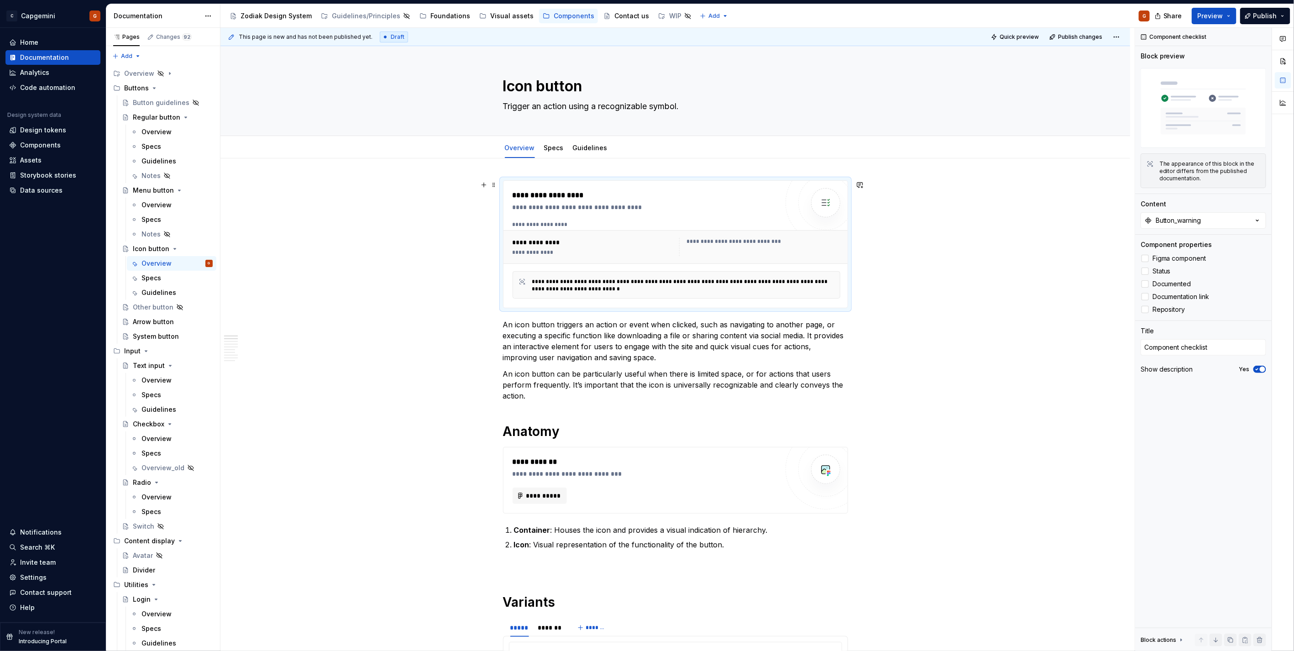
click at [549, 238] on div "**********" at bounding box center [592, 242] width 161 height 9
click at [545, 244] on div "**********" at bounding box center [592, 242] width 161 height 9
click at [1227, 17] on button "Preview" at bounding box center [1214, 16] width 45 height 16
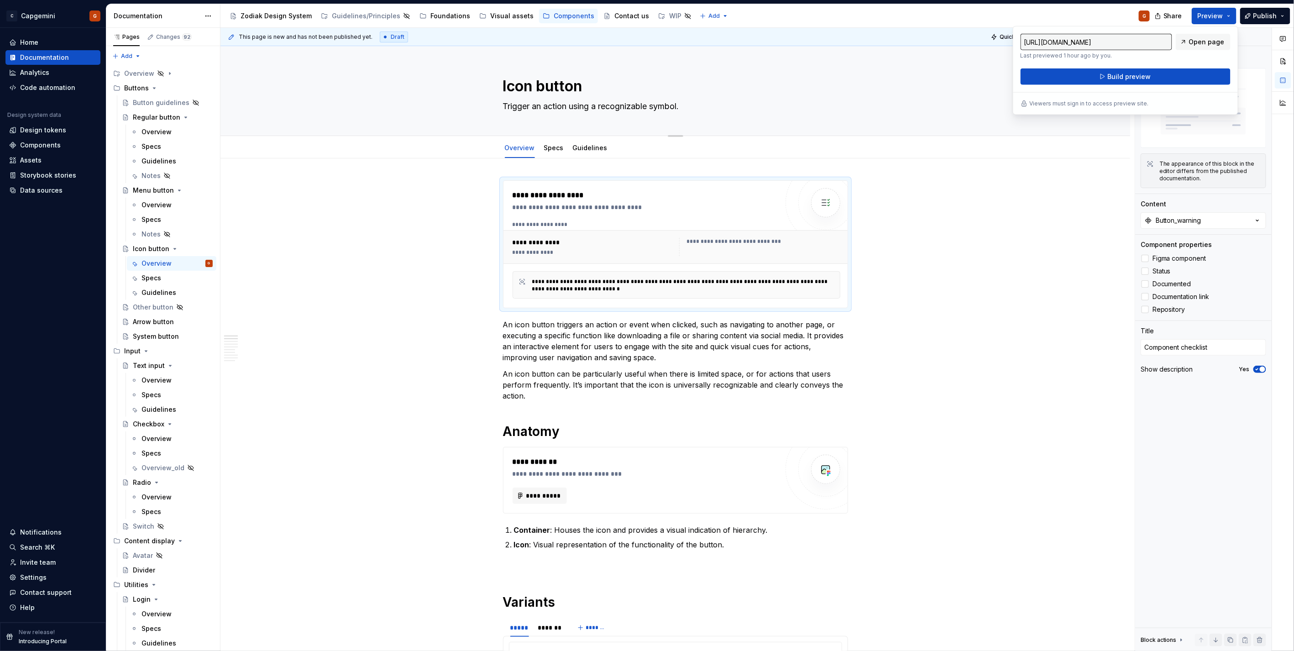
click at [947, 103] on div "Icon button Trigger an action using a recognizable symbol." at bounding box center [675, 90] width 836 height 89
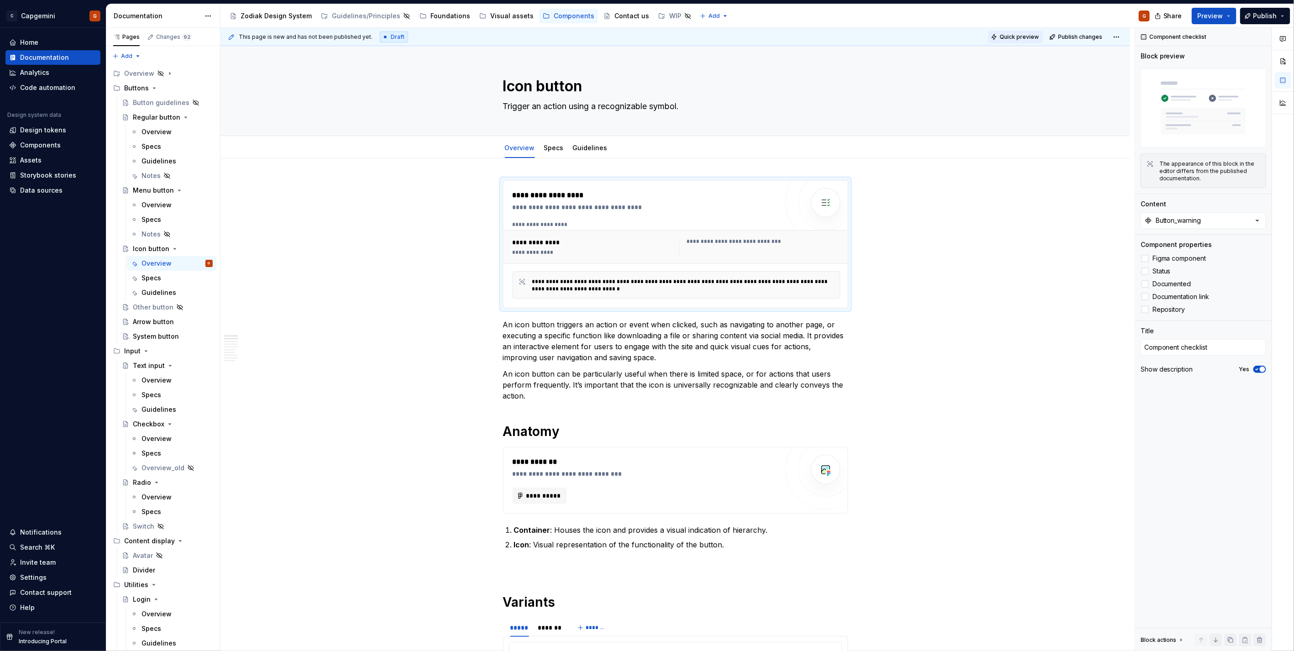
click at [1009, 37] on span "Quick preview" at bounding box center [1018, 36] width 39 height 7
click at [1242, 636] on div "Quick preview ready. The page preview has been updated. Open page" at bounding box center [1188, 628] width 183 height 17
click at [1242, 631] on span "Open page" at bounding box center [1245, 628] width 31 height 7
click at [1187, 260] on span "Figma component" at bounding box center [1179, 258] width 54 height 7
click at [1009, 35] on span "Quick preview" at bounding box center [1018, 36] width 39 height 7
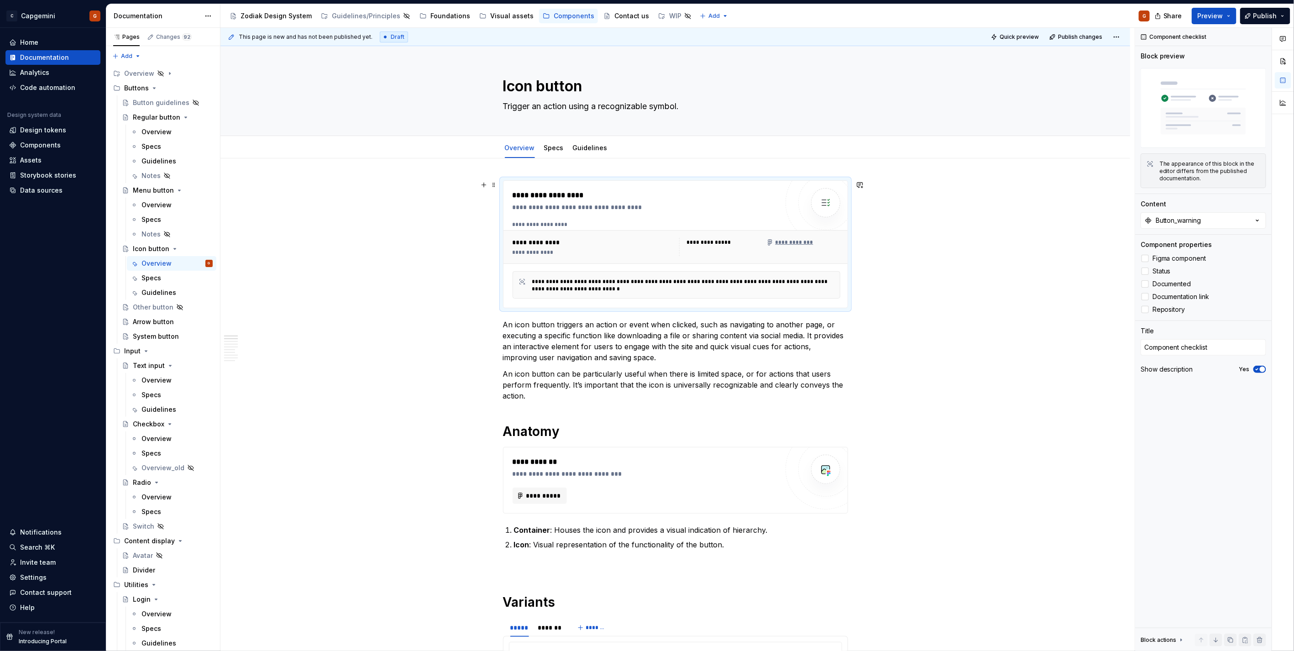
click at [655, 235] on div "**********" at bounding box center [676, 247] width 335 height 26
click at [1155, 270] on span "Status" at bounding box center [1161, 270] width 18 height 7
click at [1167, 286] on span "Documented" at bounding box center [1171, 283] width 39 height 7
click at [1167, 287] on span "Documented" at bounding box center [1171, 283] width 39 height 7
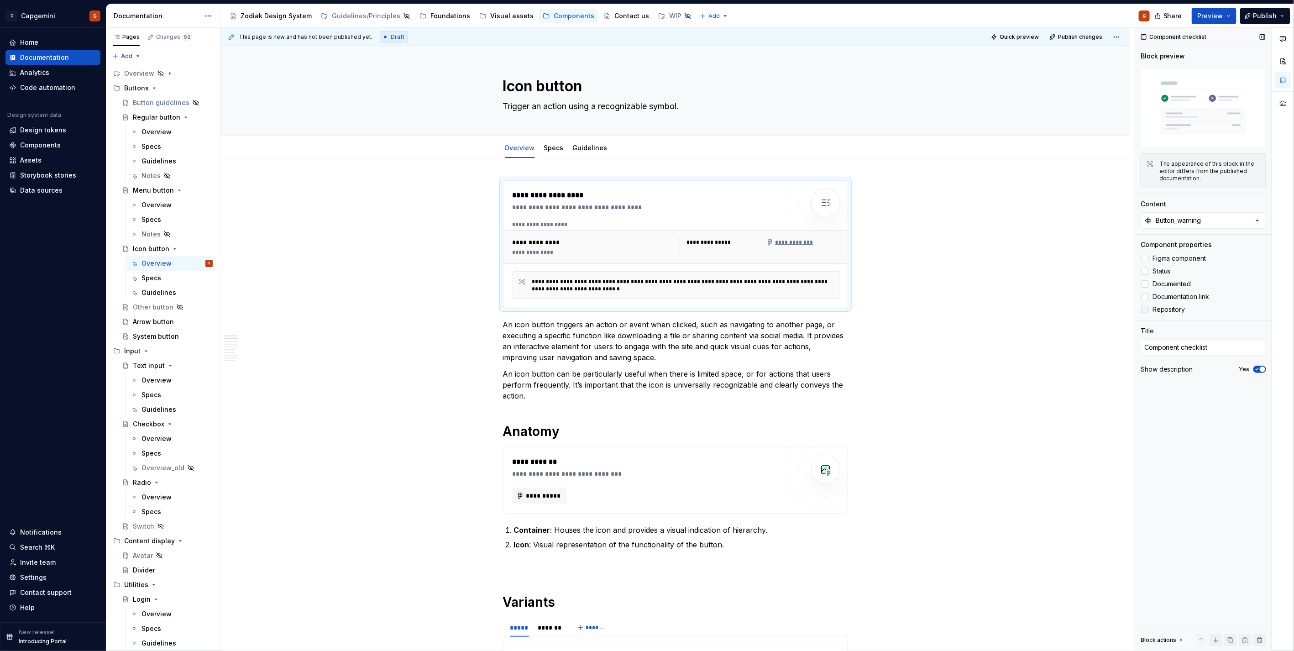
click at [1171, 304] on label "Repository" at bounding box center [1202, 309] width 125 height 11
click at [612, 227] on div "**********" at bounding box center [676, 224] width 328 height 7
click at [1202, 217] on button "Button_warning" at bounding box center [1202, 220] width 125 height 16
click at [1166, 404] on div "Icon button" at bounding box center [1164, 407] width 37 height 9
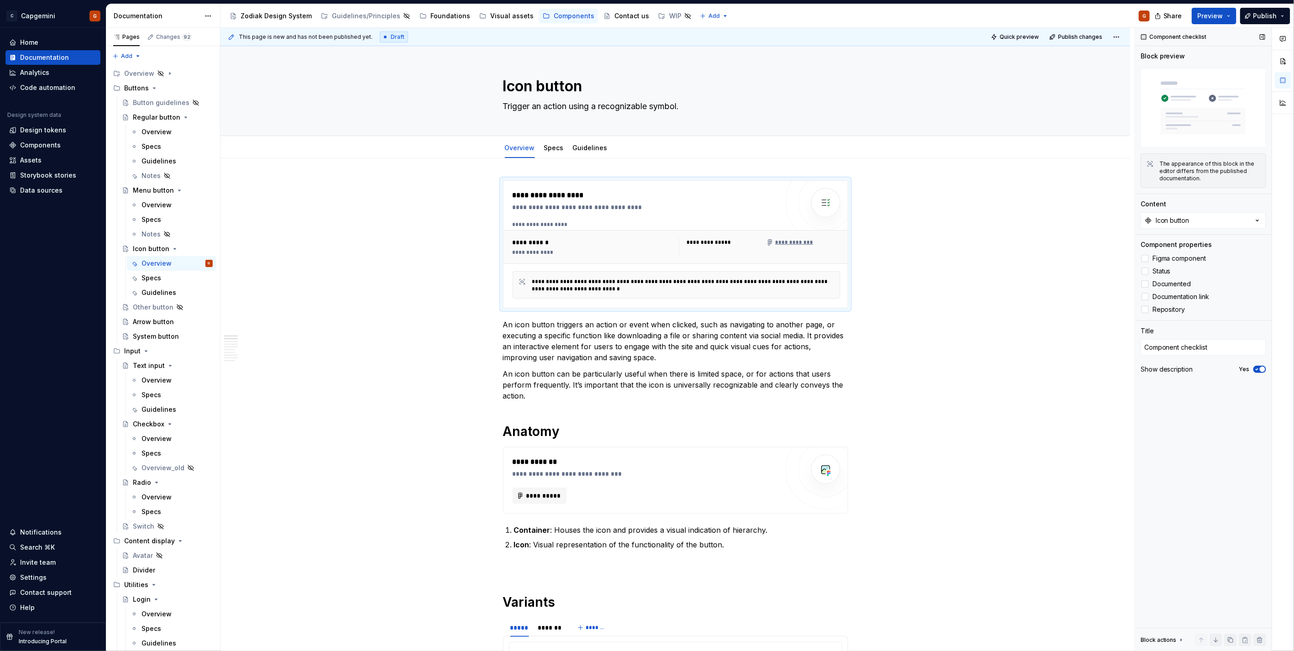
click at [1258, 372] on button "Yes" at bounding box center [1259, 369] width 13 height 7
click at [1027, 38] on span "Quick preview" at bounding box center [1018, 36] width 39 height 7
click at [1244, 626] on span "Open page" at bounding box center [1245, 628] width 31 height 7
click at [1169, 271] on span "Status" at bounding box center [1161, 270] width 18 height 7
click at [154, 103] on div "Button guidelines" at bounding box center [154, 102] width 42 height 9
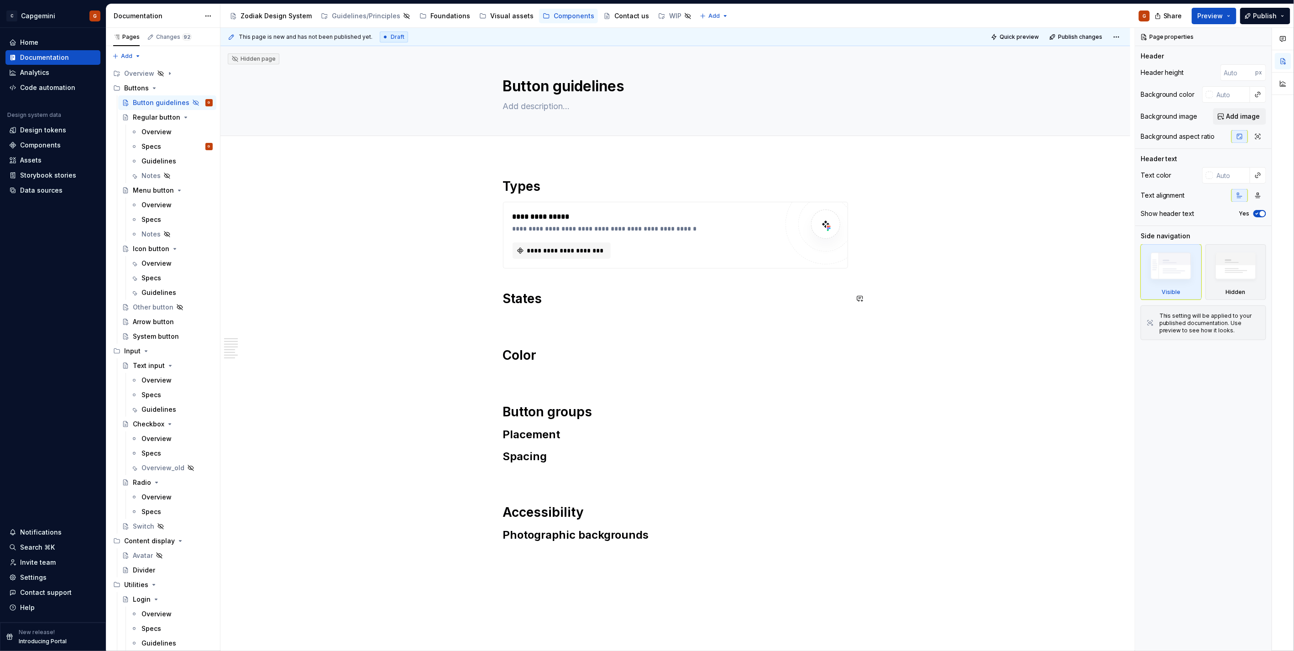
click at [553, 307] on div "**********" at bounding box center [675, 360] width 345 height 364
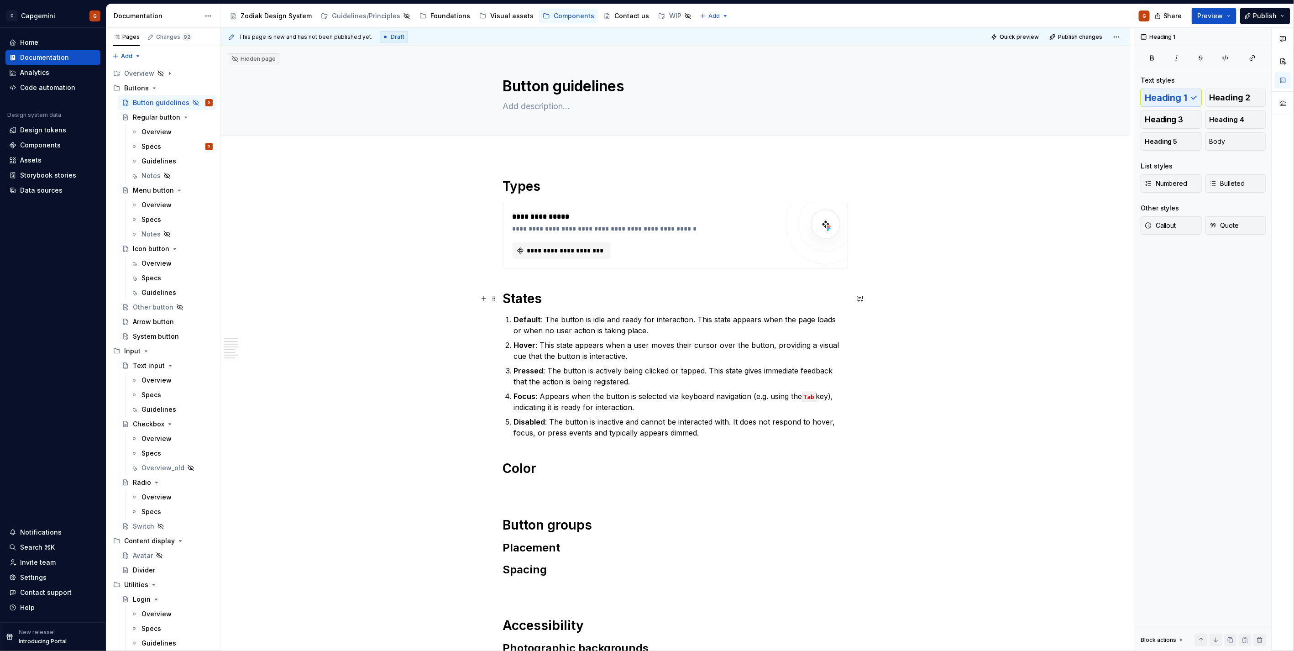
click at [541, 299] on h1 "States" at bounding box center [675, 298] width 345 height 16
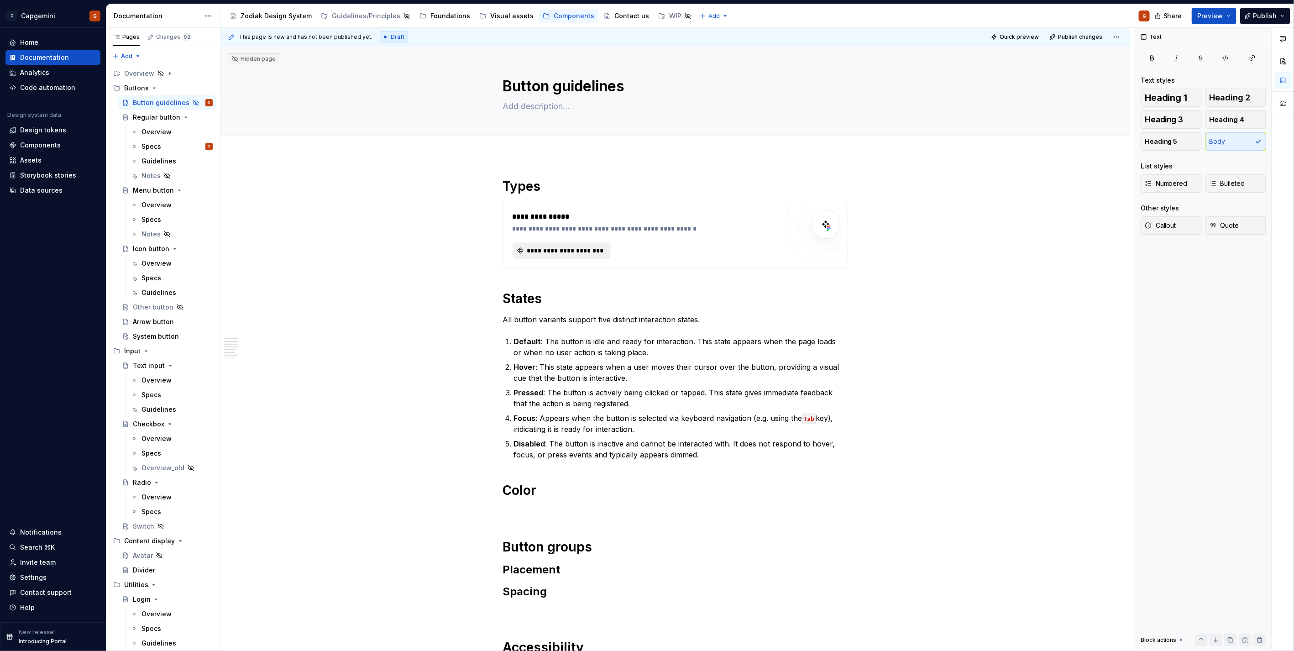
type textarea "*"
click at [539, 319] on p "All button variants support five distinct interaction states." at bounding box center [675, 319] width 345 height 11
click at [537, 324] on p "All button variants support five distinct interaction states." at bounding box center [675, 319] width 345 height 11
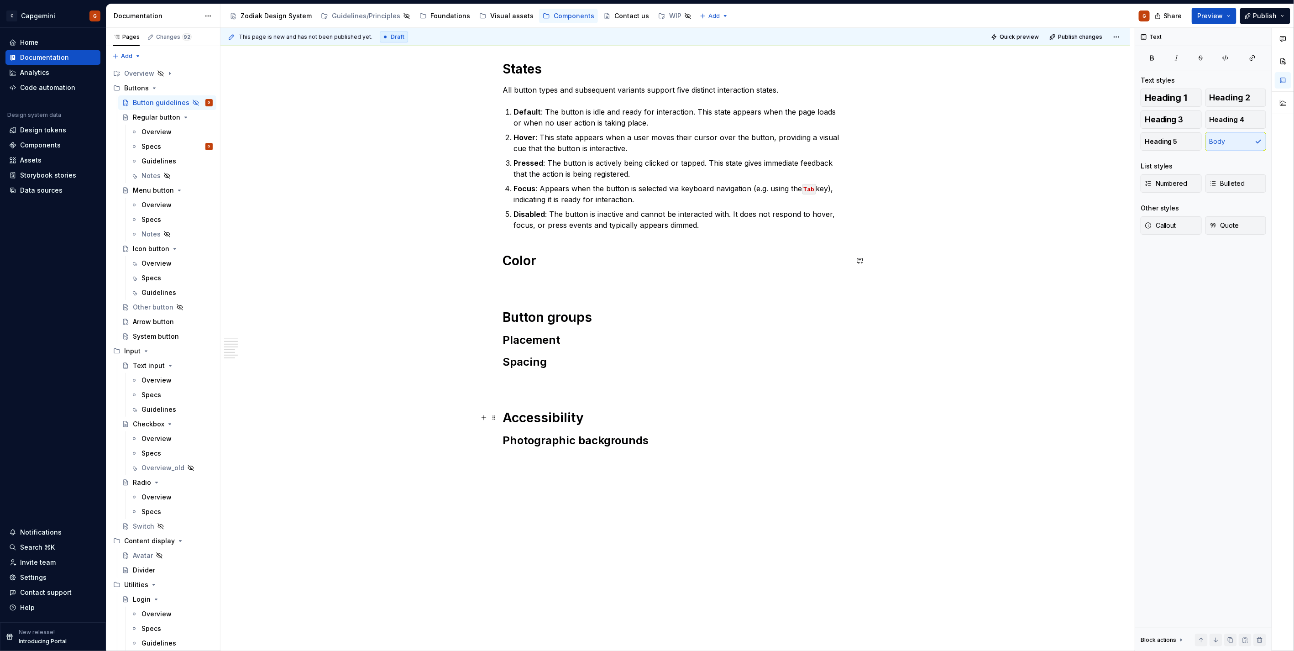
scroll to position [231, 0]
click at [579, 359] on h2 "Spacing" at bounding box center [675, 360] width 345 height 15
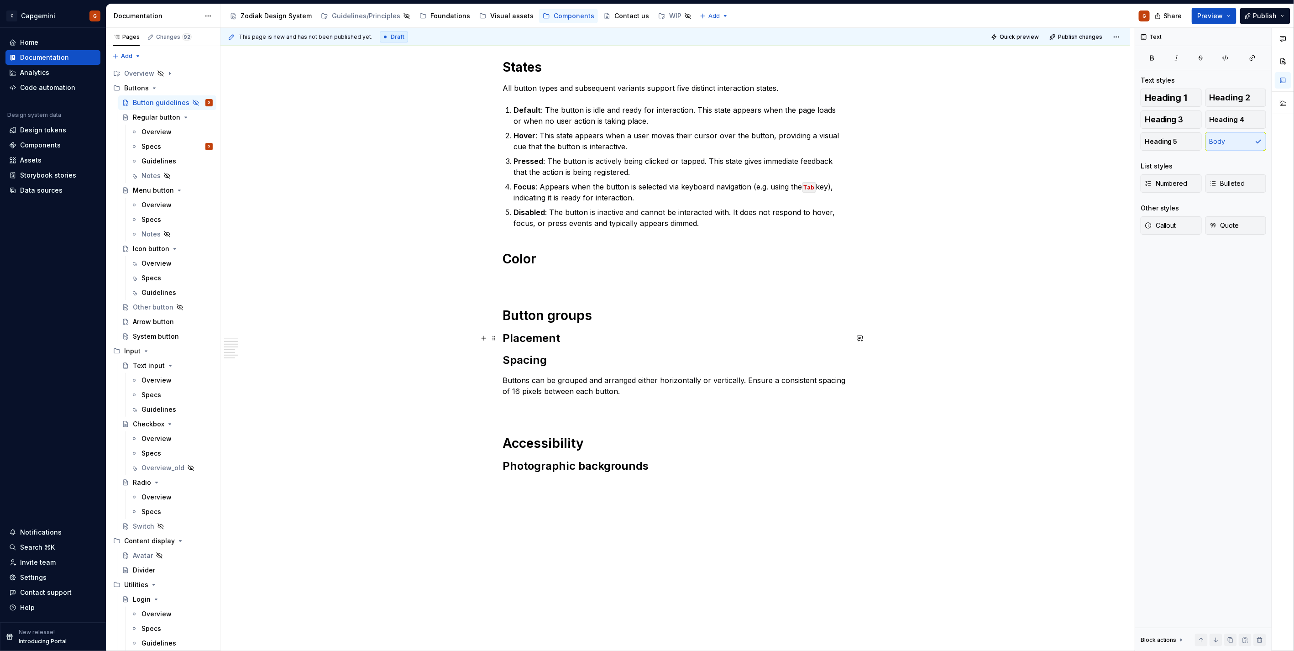
click at [573, 342] on h2 "Placement" at bounding box center [675, 338] width 345 height 15
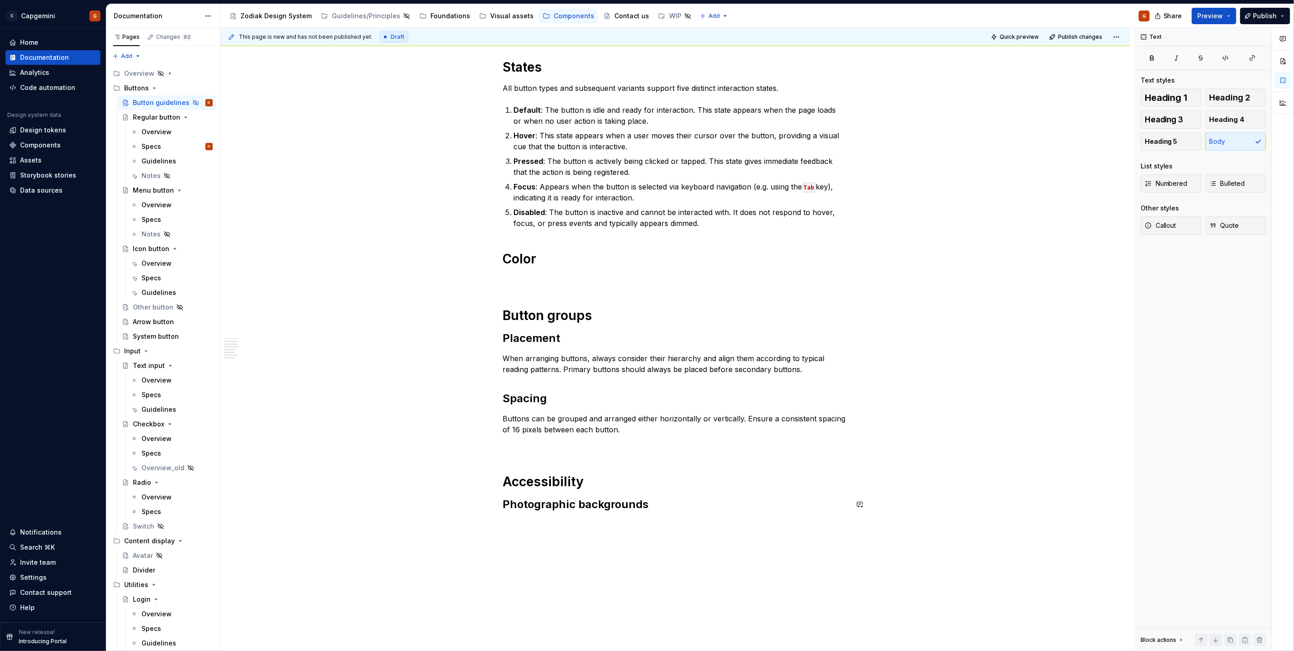
click at [720, 525] on div "**********" at bounding box center [674, 321] width 909 height 793
click at [500, 312] on div "**********" at bounding box center [674, 330] width 909 height 811
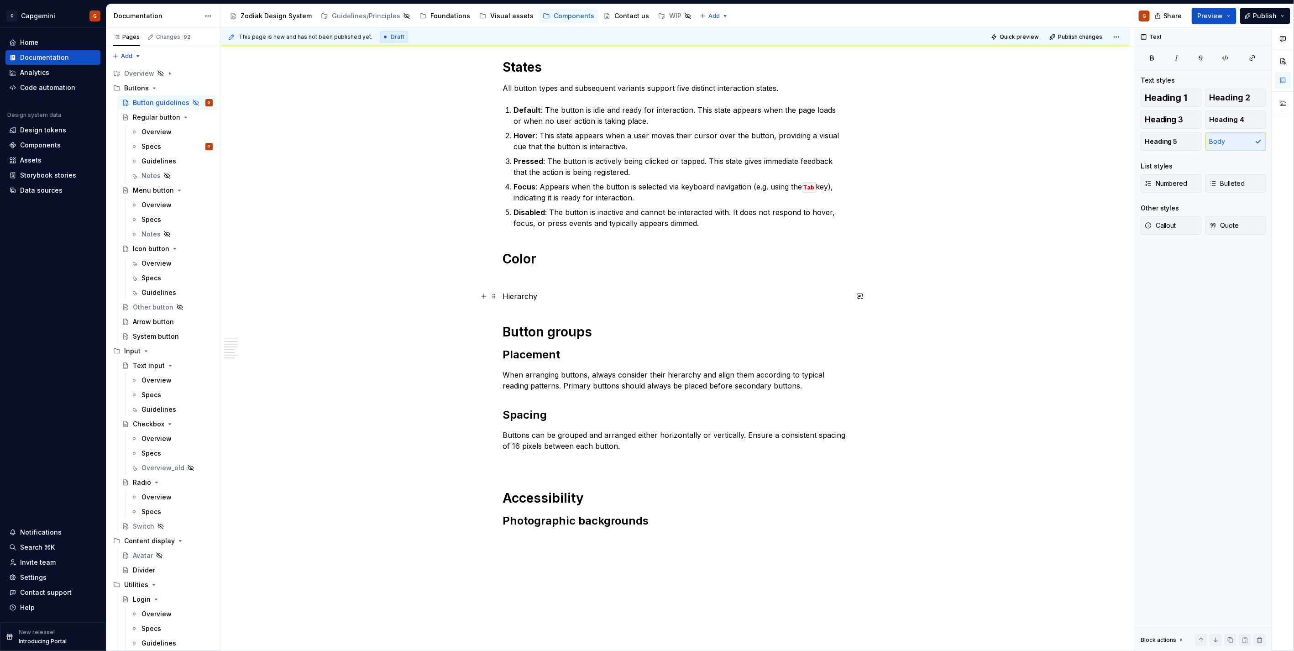
click at [516, 298] on p "Hierarchy" at bounding box center [675, 296] width 345 height 11
click at [1166, 93] on span "Heading 1" at bounding box center [1166, 97] width 43 height 9
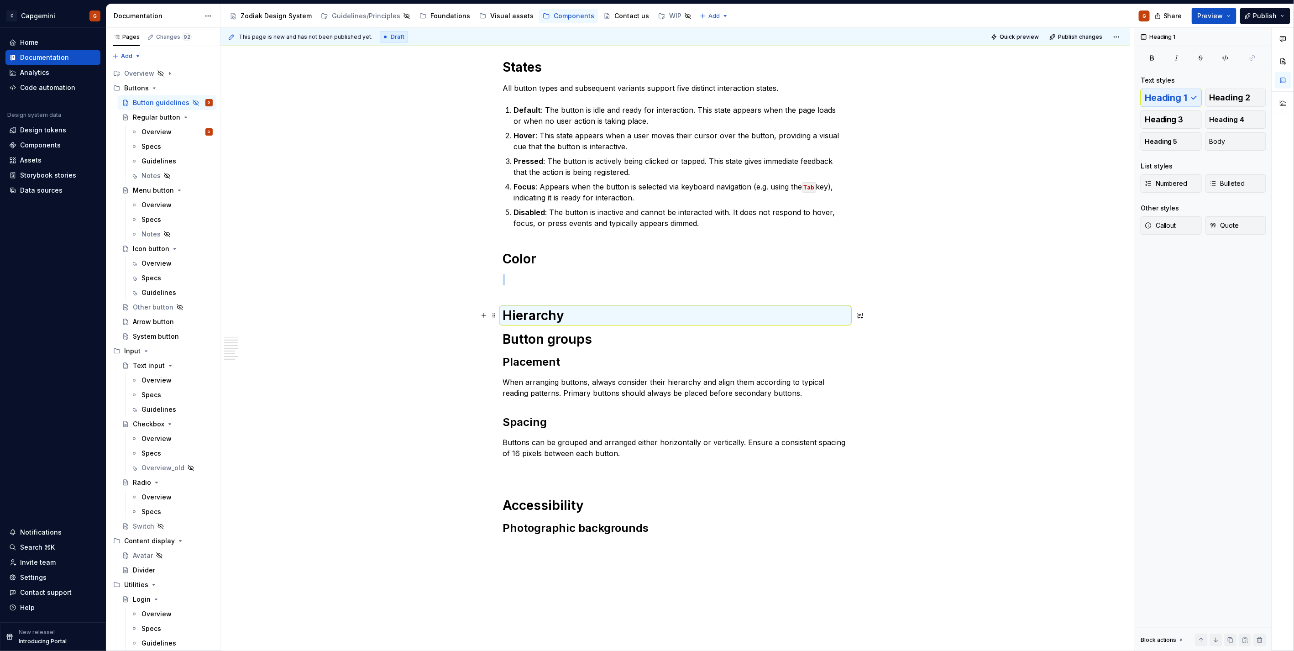
click at [567, 320] on h1 "Hierarchy" at bounding box center [675, 315] width 345 height 16
click at [568, 315] on h1 "Hierarchy" at bounding box center [675, 315] width 345 height 16
click at [562, 279] on p at bounding box center [675, 279] width 345 height 11
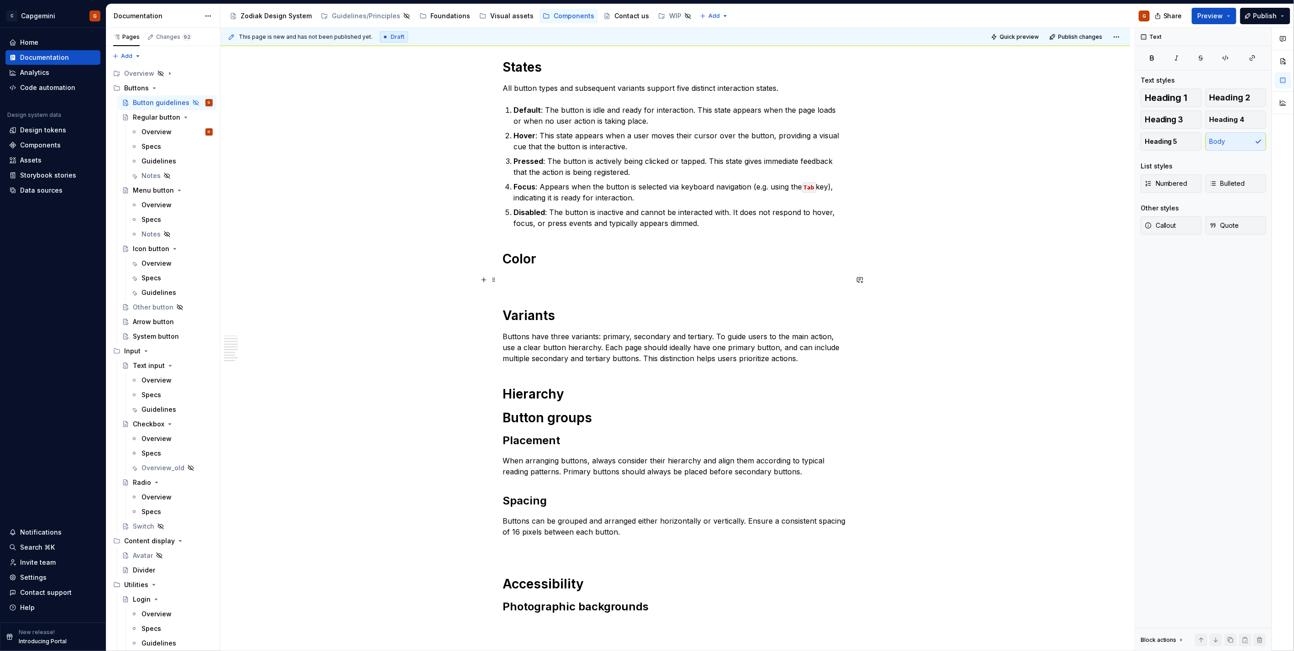
click at [534, 283] on p at bounding box center [675, 279] width 345 height 11
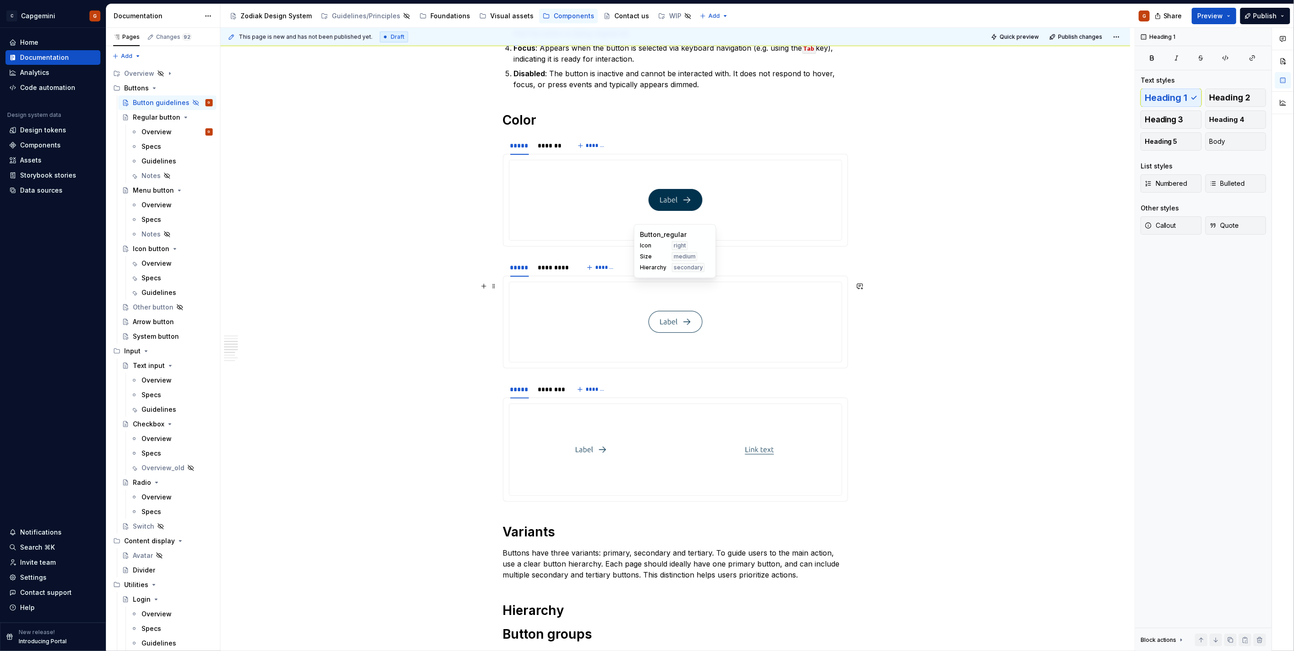
scroll to position [282, 0]
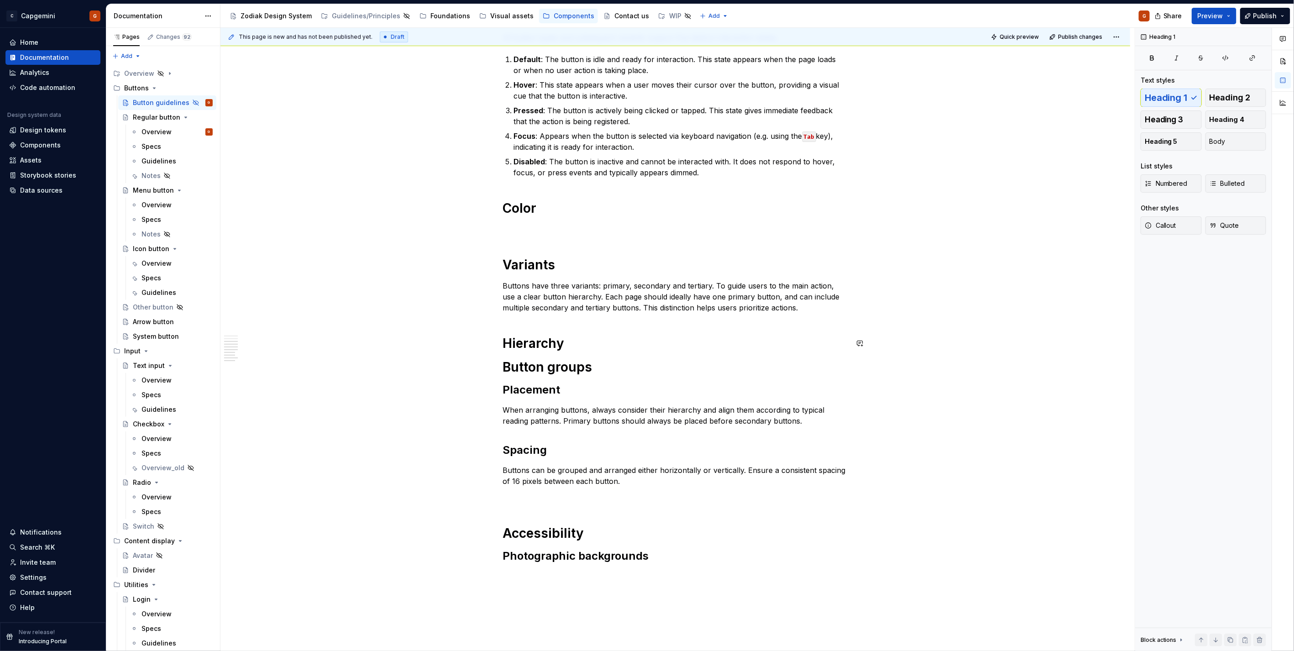
click at [612, 321] on div "**********" at bounding box center [675, 238] width 345 height 685
click at [802, 310] on p "Buttons have three variants: primary, secondary and tertiary. To guide users to…" at bounding box center [675, 296] width 345 height 33
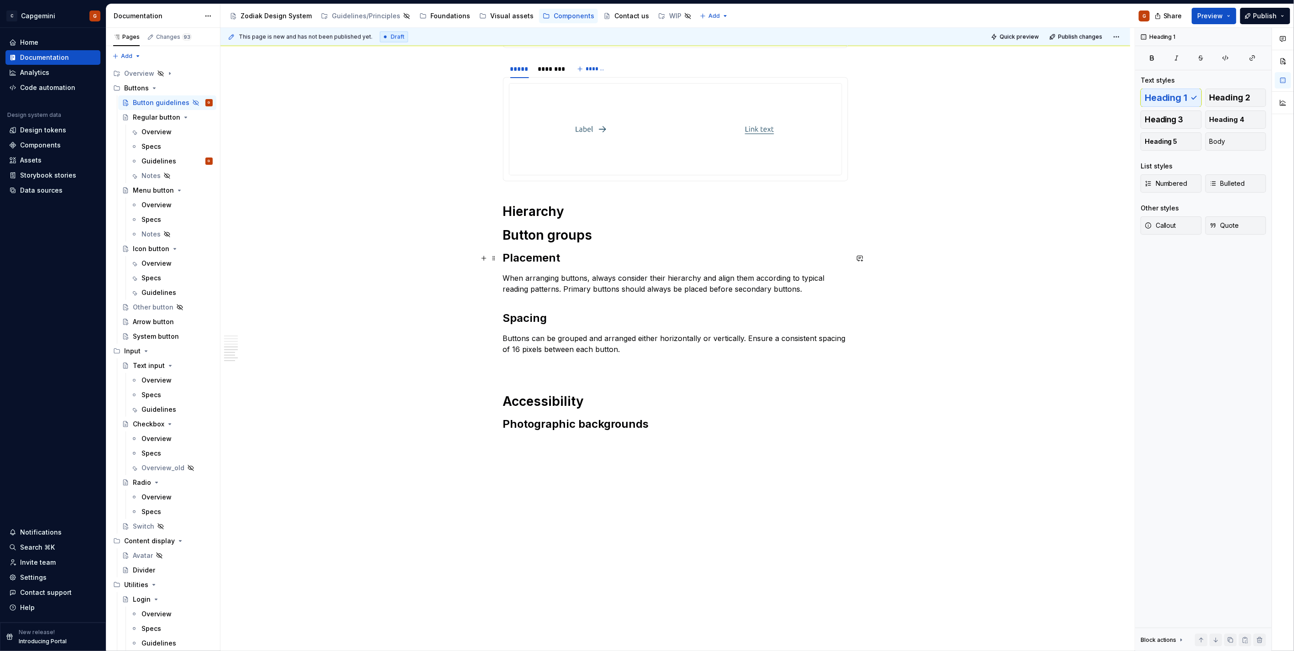
scroll to position [795, 0]
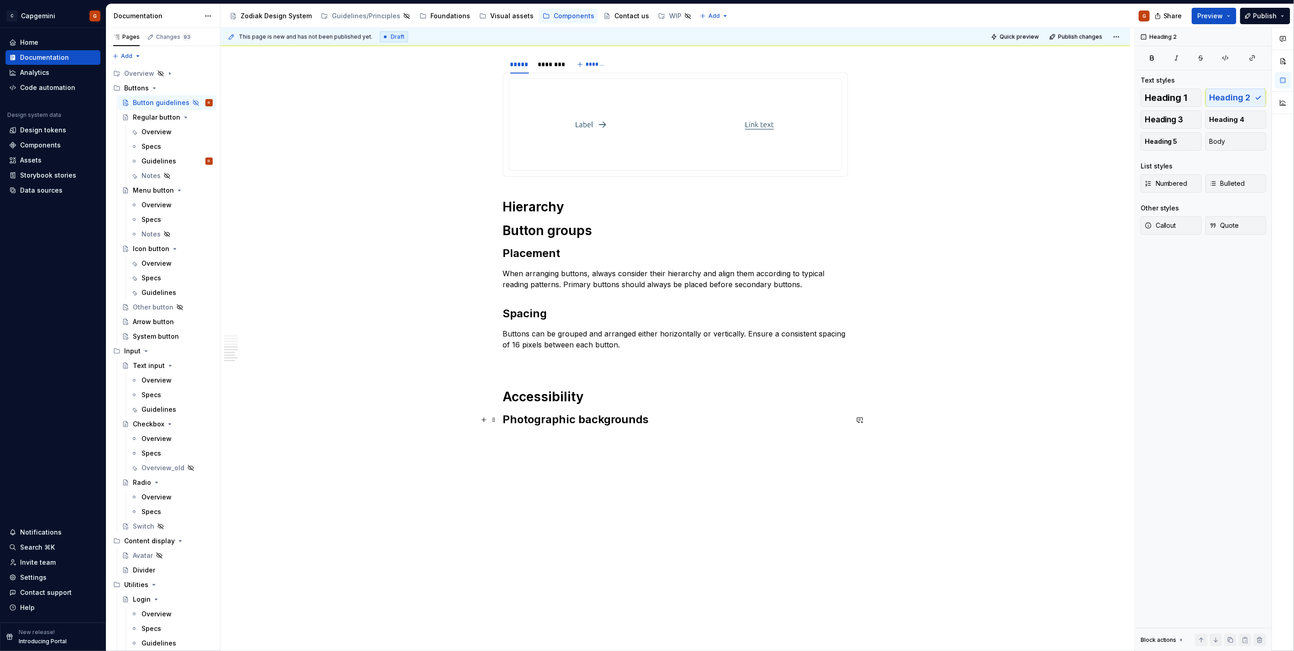
click at [705, 413] on h2 "Photographic backgrounds" at bounding box center [675, 419] width 345 height 15
click at [623, 361] on p at bounding box center [675, 360] width 345 height 11
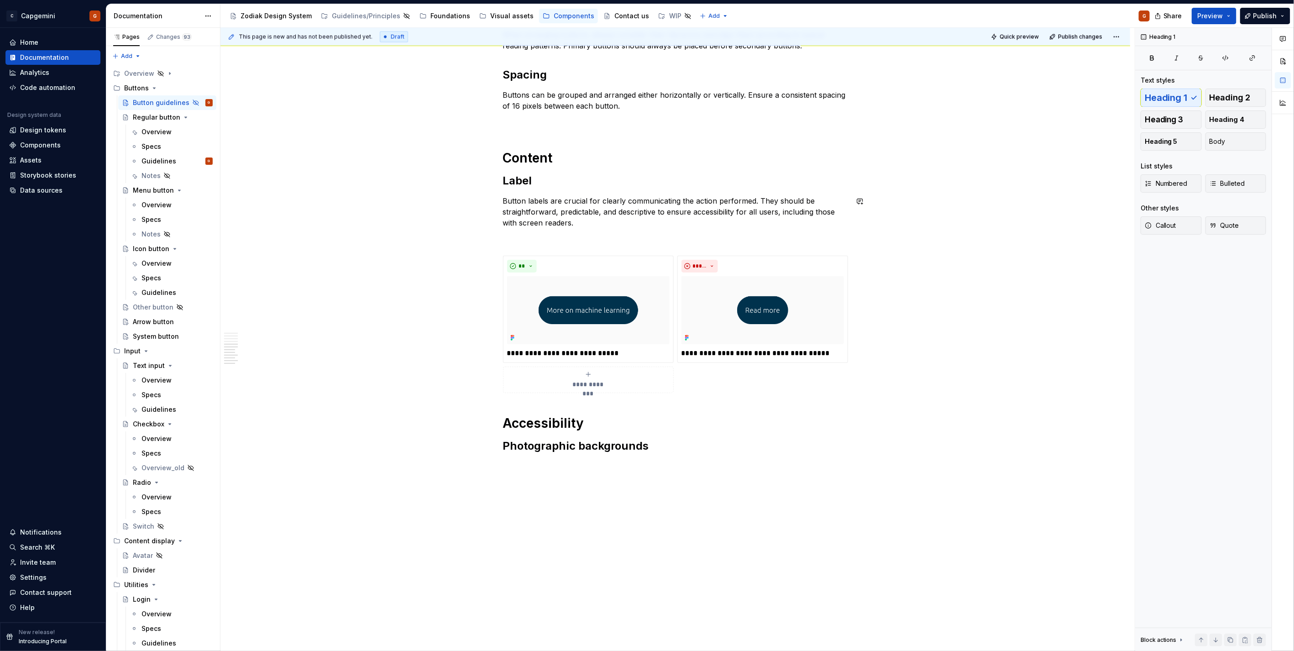
scroll to position [1049, 0]
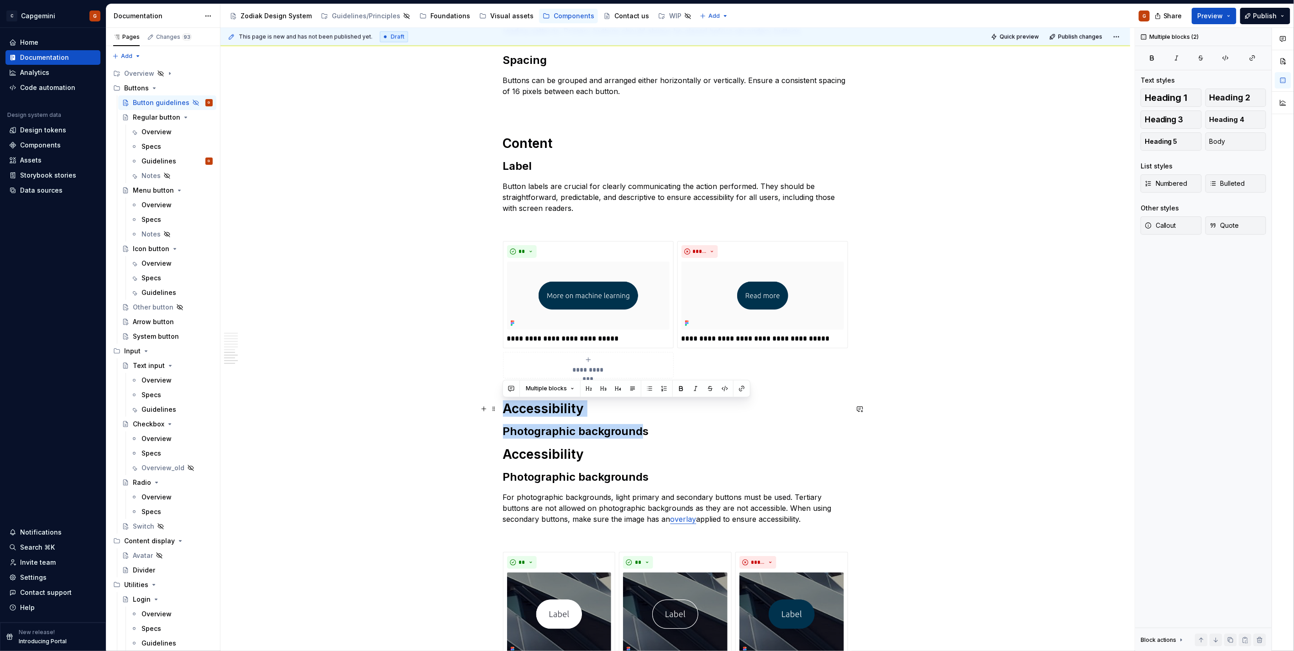
drag, startPoint x: 639, startPoint y: 431, endPoint x: 507, endPoint y: 411, distance: 133.9
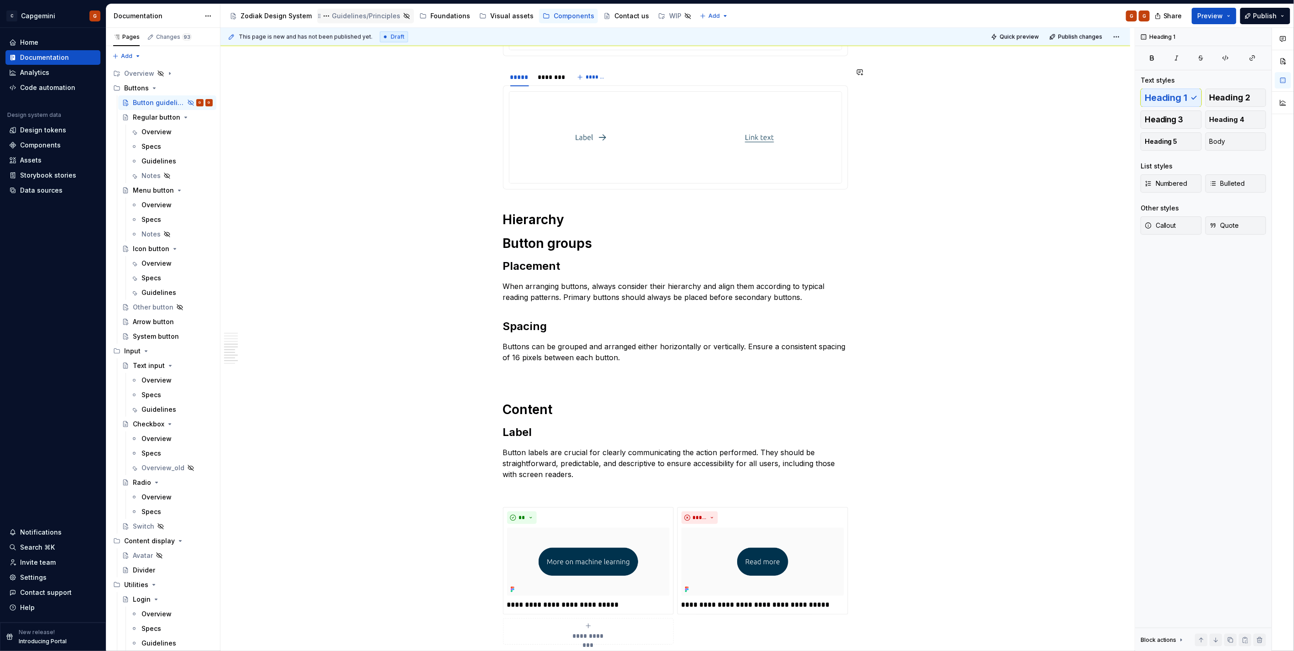
scroll to position [844, 0]
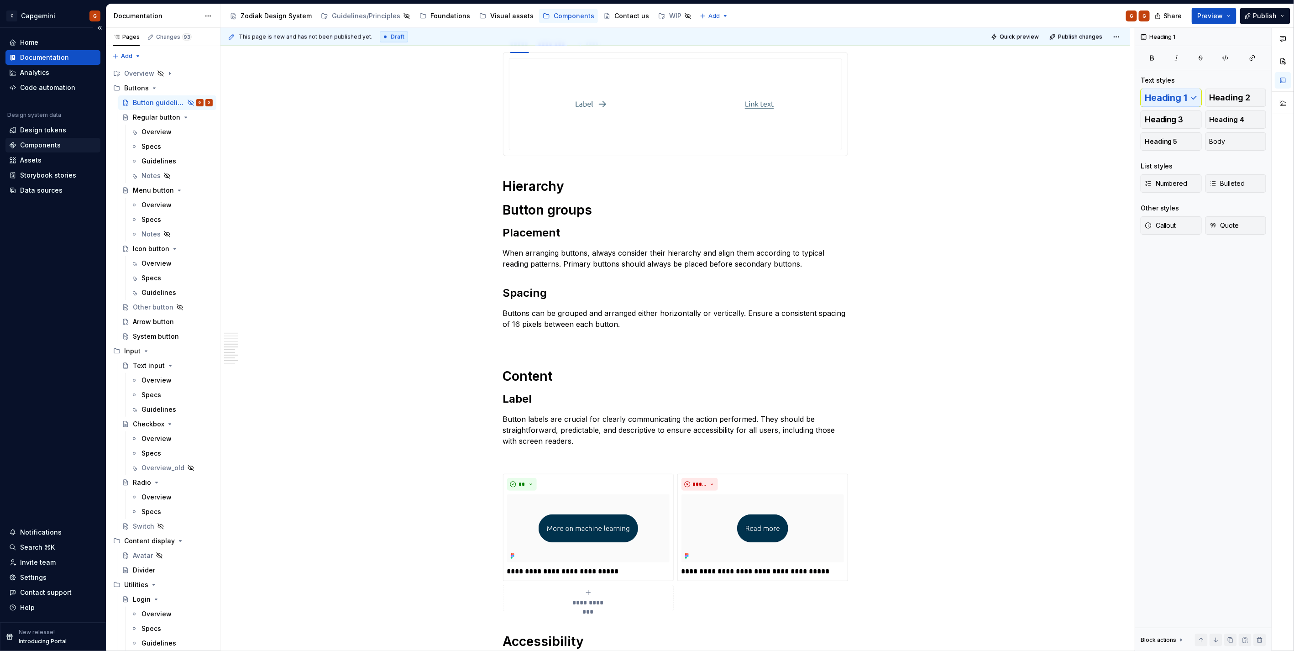
click at [41, 146] on div "Components" at bounding box center [40, 145] width 41 height 9
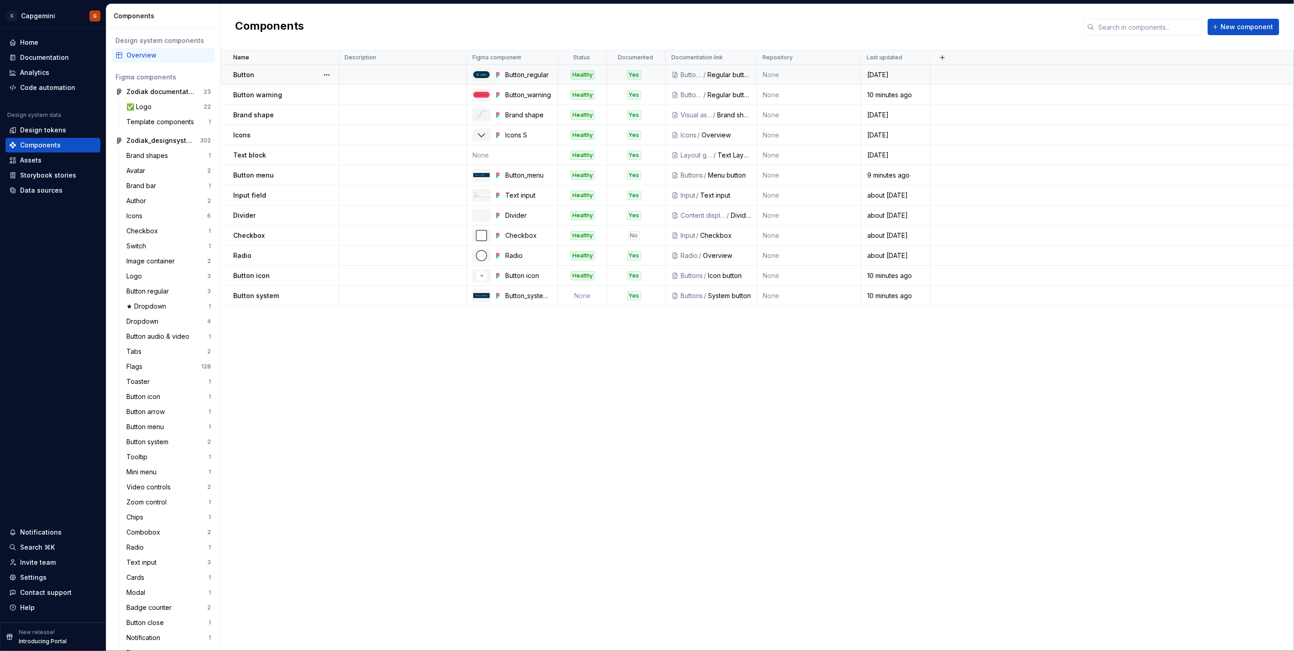
click at [309, 75] on div "Button" at bounding box center [285, 74] width 105 height 9
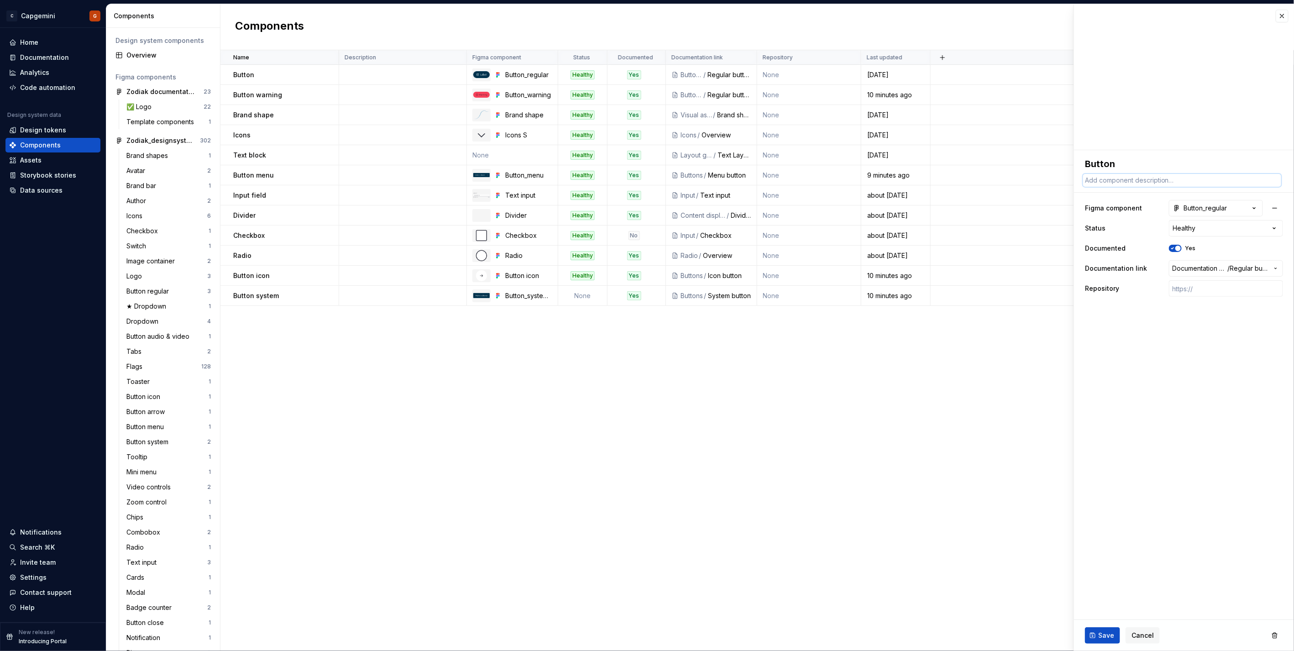
click at [1124, 184] on textarea at bounding box center [1182, 180] width 198 height 13
paste textarea "Initiate an action or event when clicked."
type textarea "*"
type textarea "Initiate an action or event when clicked."
type textarea "*"
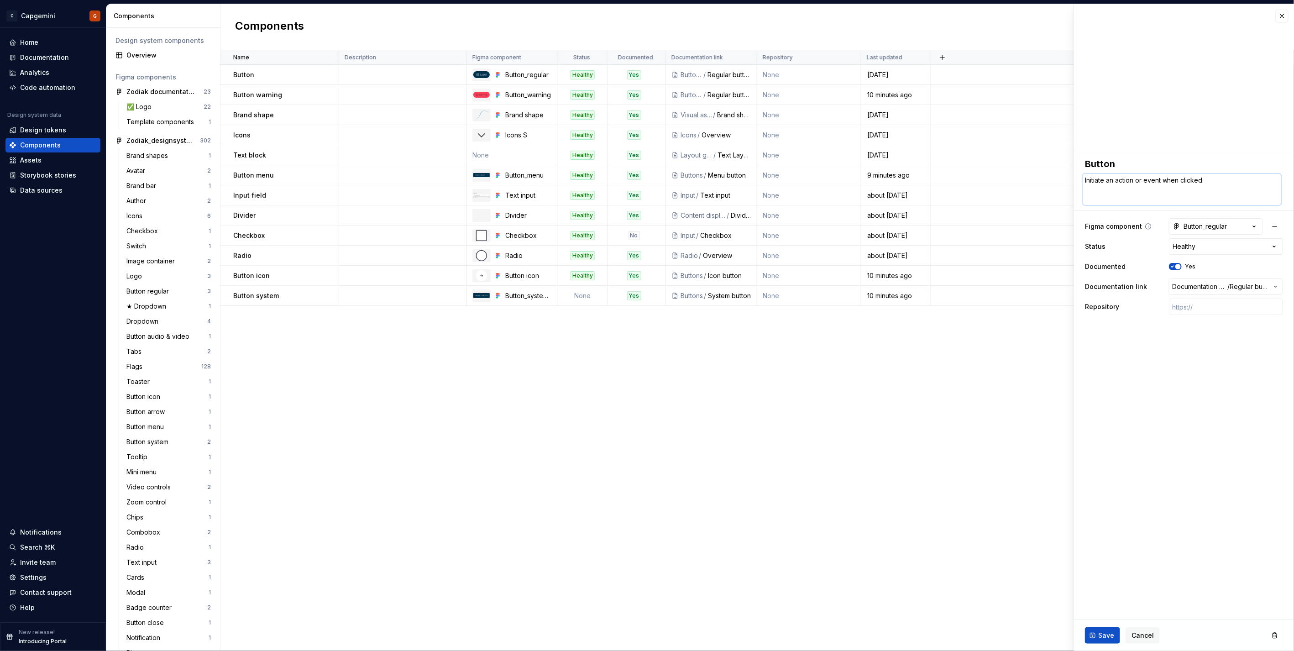
type textarea "Initiate an action or event when clicked."
type textarea "*"
type textarea "Initiate an action or event when clicked."
click at [1108, 636] on span "Save" at bounding box center [1106, 635] width 16 height 9
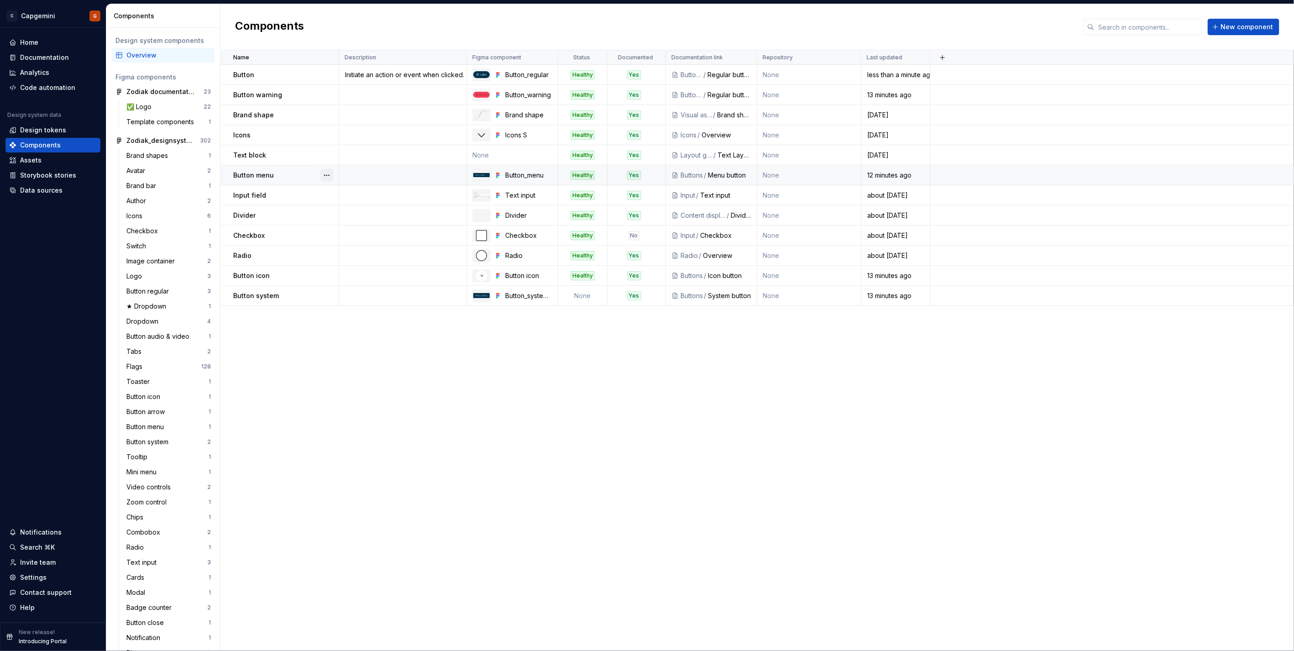
click at [329, 172] on button "button" at bounding box center [326, 175] width 13 height 13
click at [361, 175] on html "C Capgemini G Home Documentation Analytics Code automation Design system data D…" at bounding box center [647, 325] width 1294 height 651
click at [329, 176] on button "button" at bounding box center [326, 175] width 13 height 13
click at [333, 192] on icon at bounding box center [329, 192] width 7 height 7
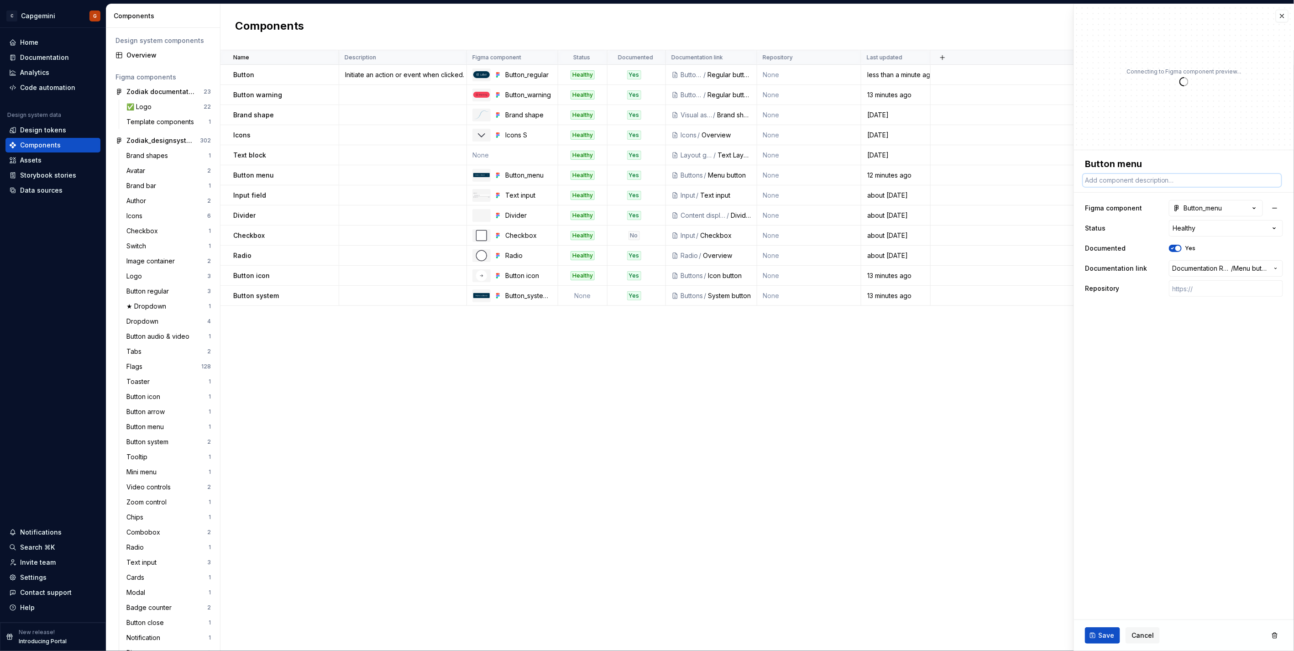
click at [1123, 182] on textarea at bounding box center [1182, 180] width 198 height 13
paste textarea "Compactly open a navigation menu."
type textarea "*"
type textarea "Compactly open a navigation menu."
type textarea "*"
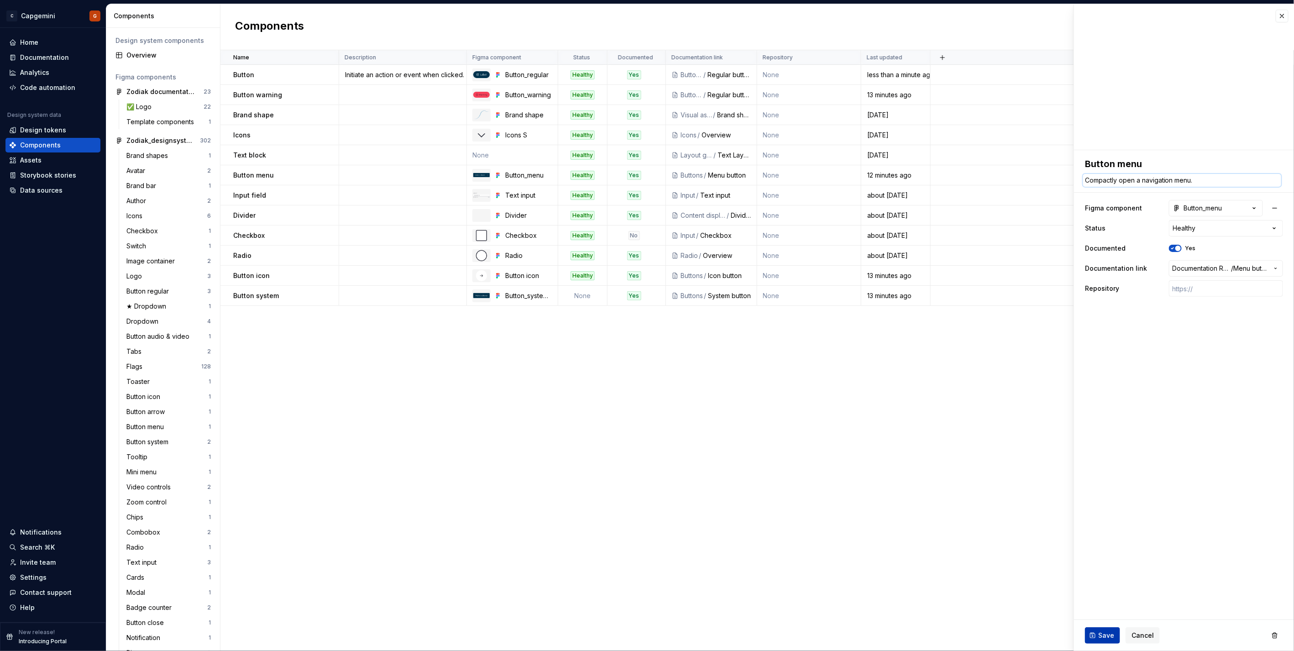
type textarea "Compactly open a navigation menu."
click at [1103, 629] on button "Save" at bounding box center [1102, 635] width 35 height 16
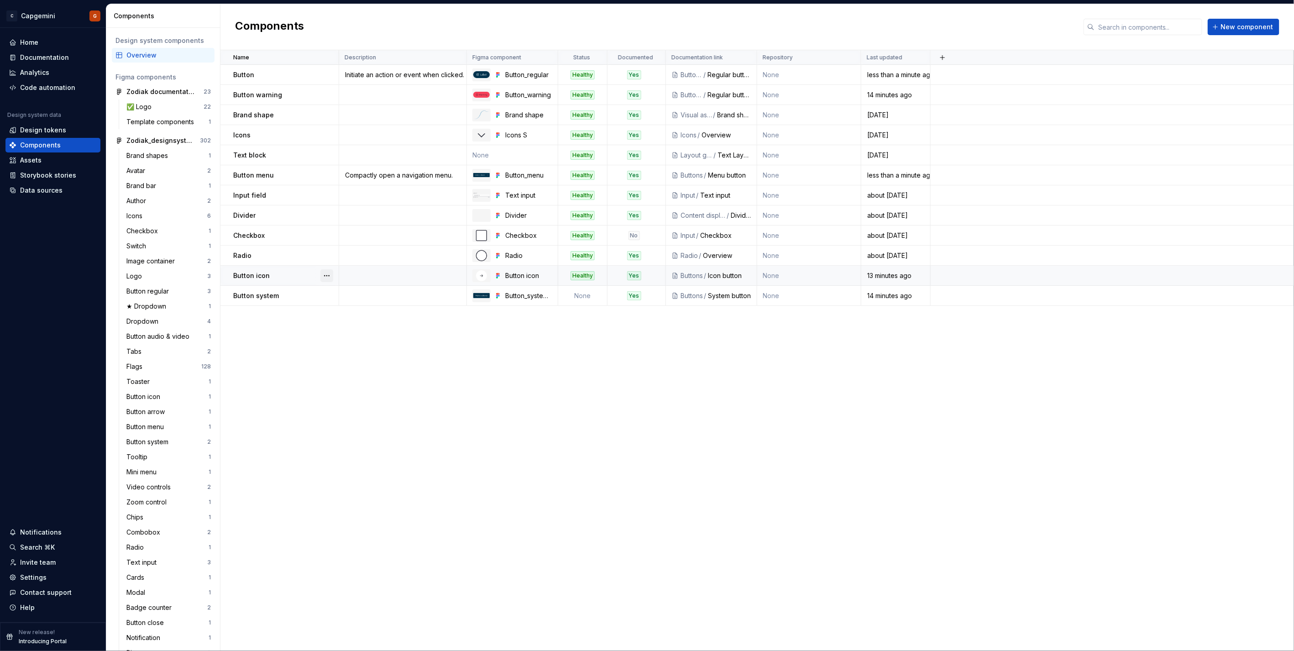
click at [329, 279] on button "button" at bounding box center [326, 275] width 13 height 13
click at [341, 293] on div "Open component detail" at bounding box center [374, 292] width 75 height 9
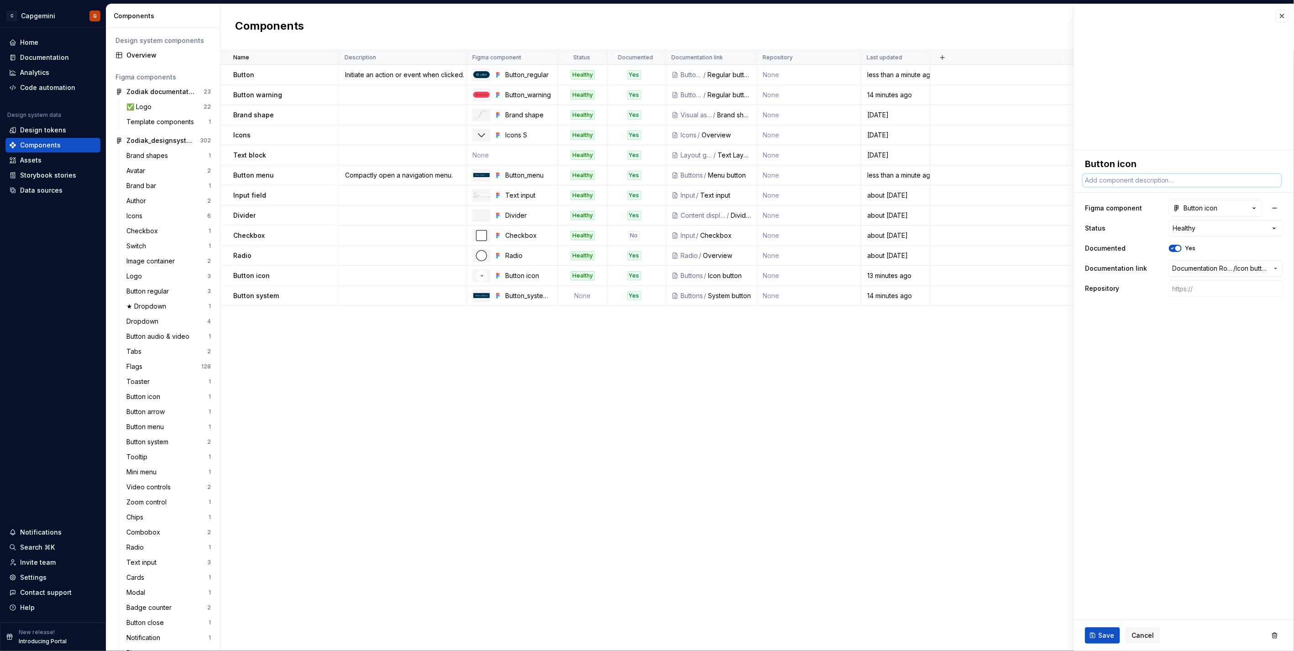
click at [1150, 179] on textarea at bounding box center [1182, 180] width 198 height 13
paste textarea "Trigger an action using a recognizable symbol."
type textarea "*"
type textarea "Trigger an action using a recognizable symbol."
type textarea "*"
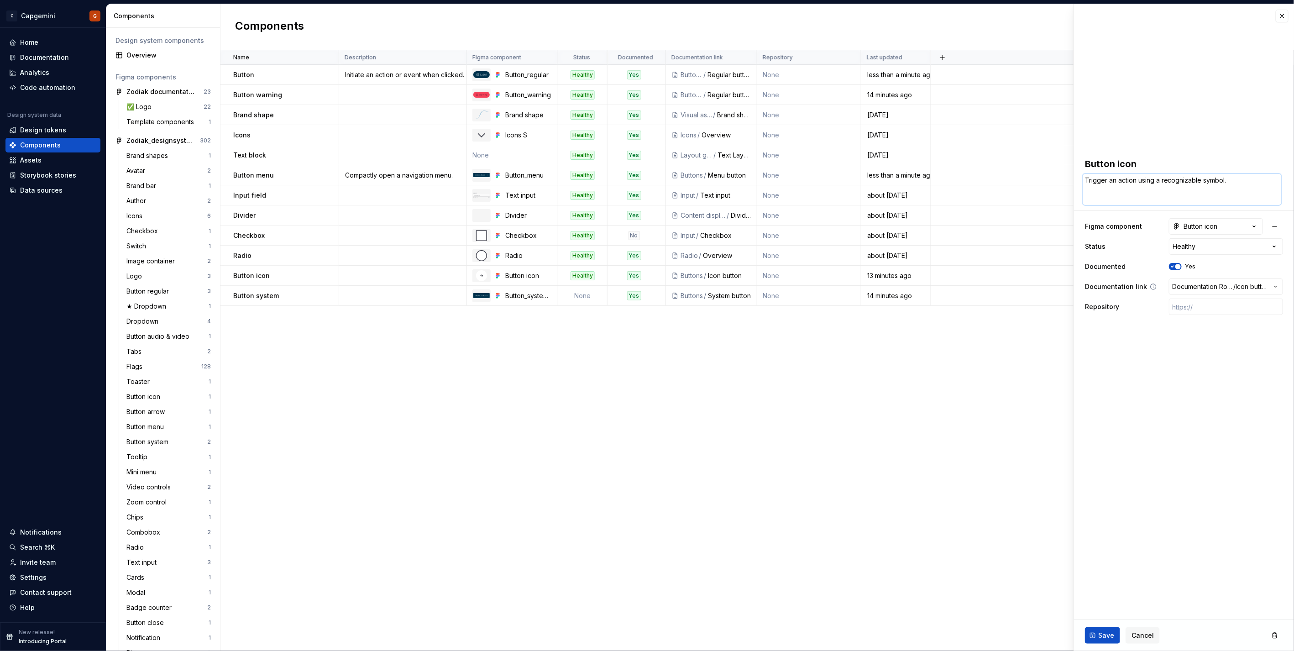
type textarea "Trigger an action using a recognizable symbol."
type textarea "*"
type textarea "Trigger an action using a recognizable symbol."
click at [1105, 632] on span "Save" at bounding box center [1106, 635] width 16 height 9
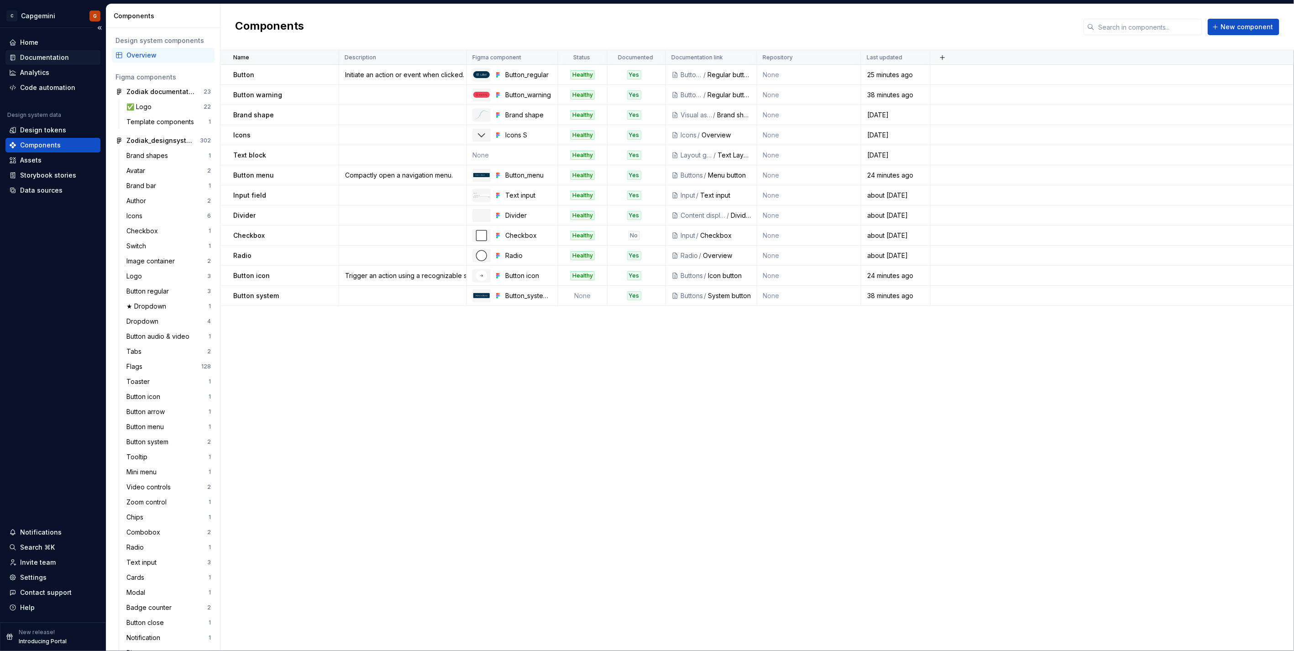
click at [52, 60] on div "Documentation" at bounding box center [44, 57] width 49 height 9
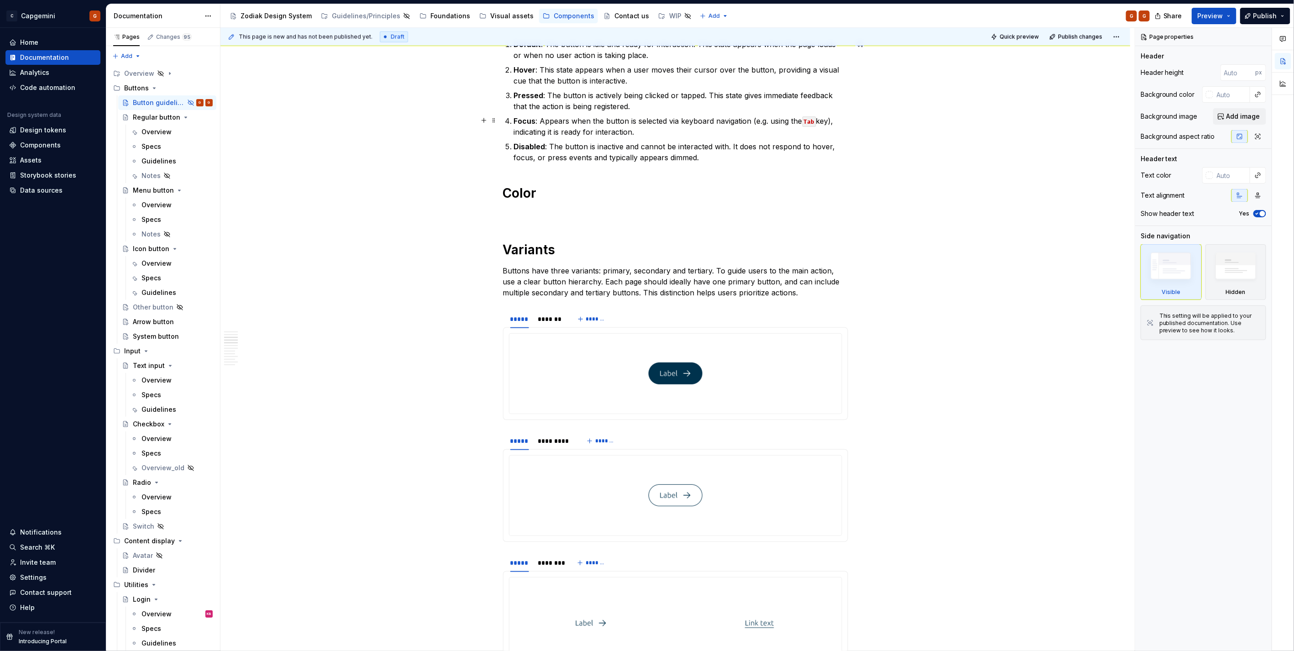
scroll to position [963, 0]
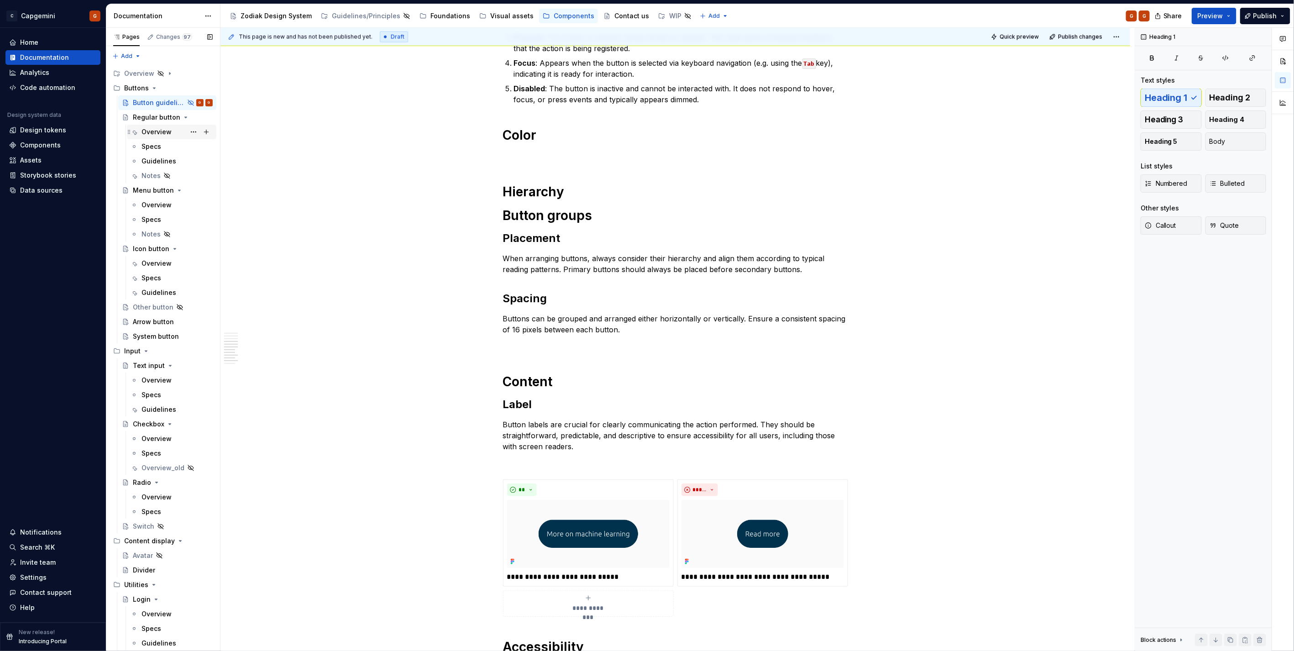
click at [157, 136] on div "Overview" at bounding box center [156, 131] width 30 height 9
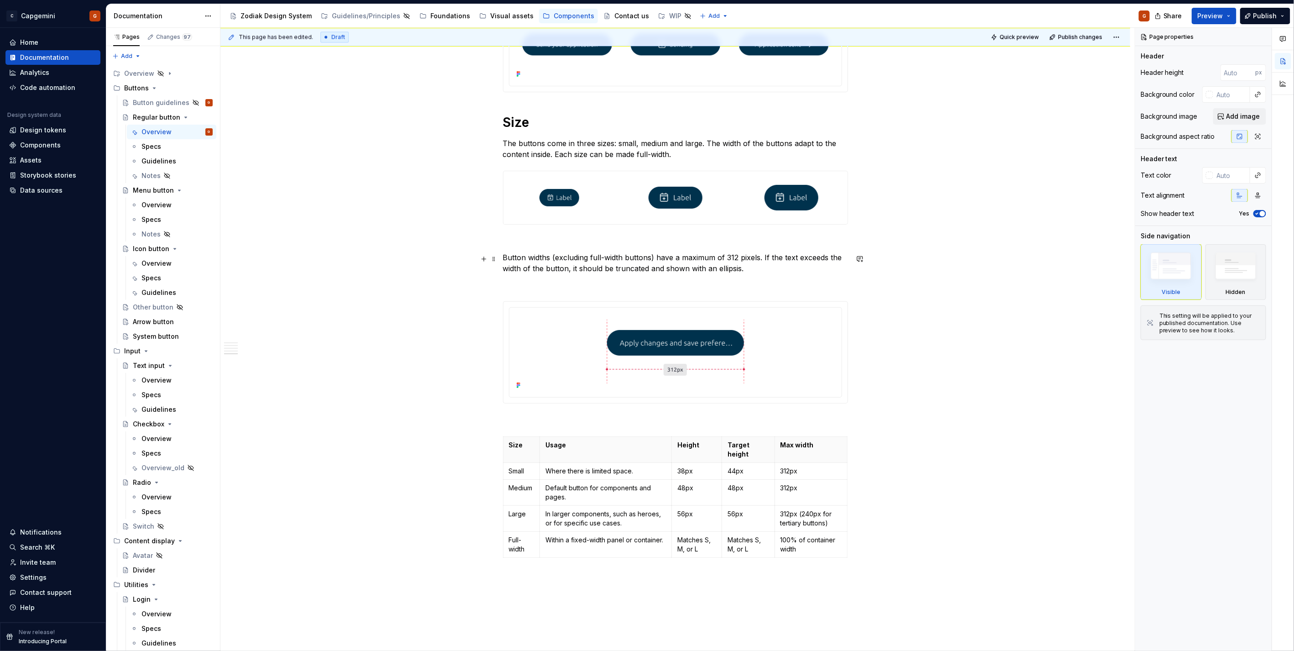
scroll to position [1486, 0]
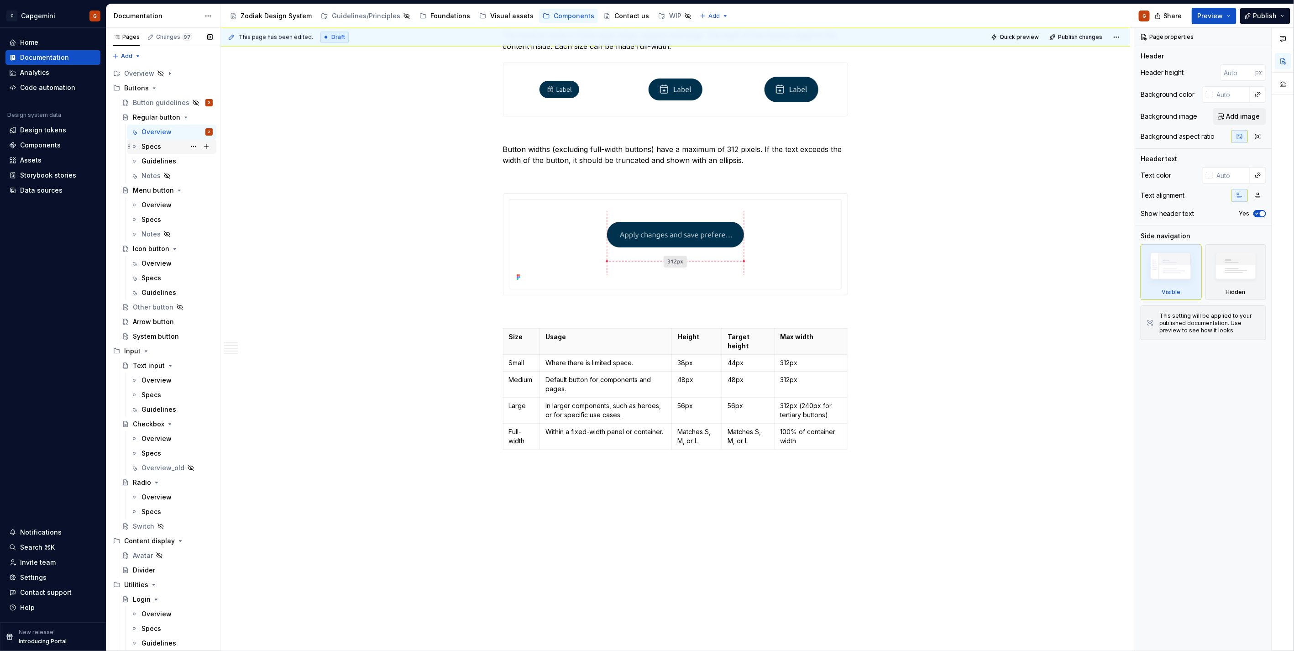
click at [145, 146] on div "Specs" at bounding box center [151, 146] width 20 height 9
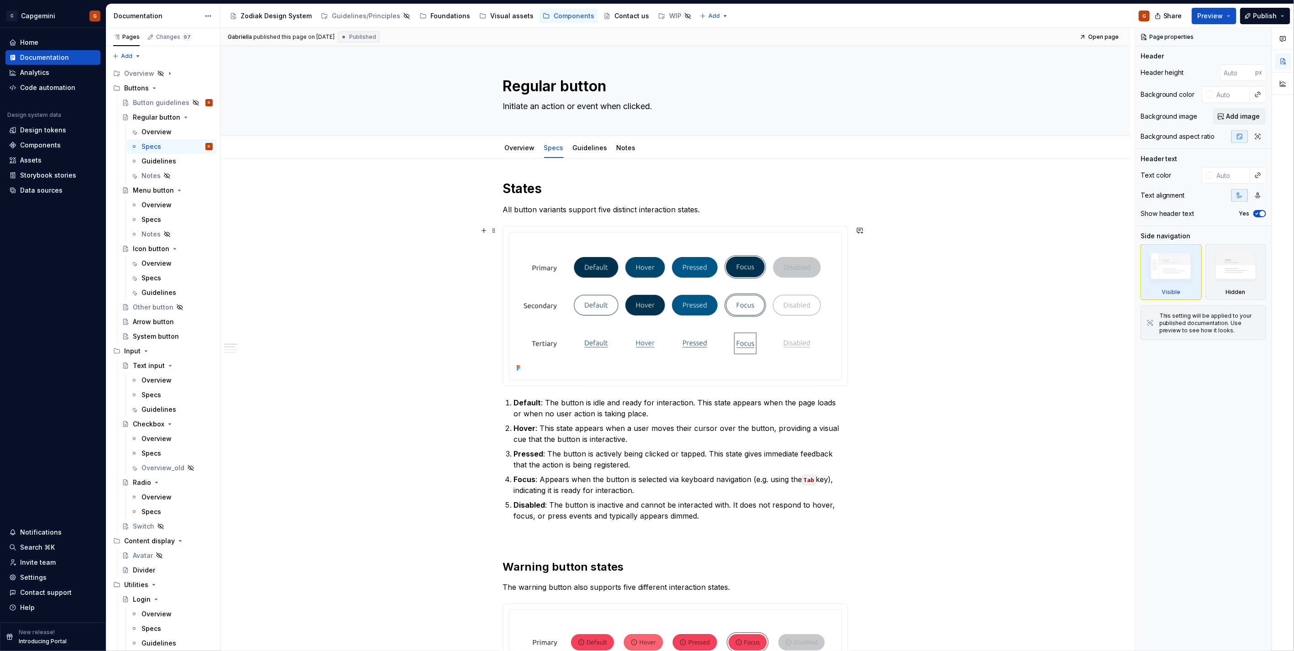
click at [533, 259] on img at bounding box center [675, 305] width 325 height 138
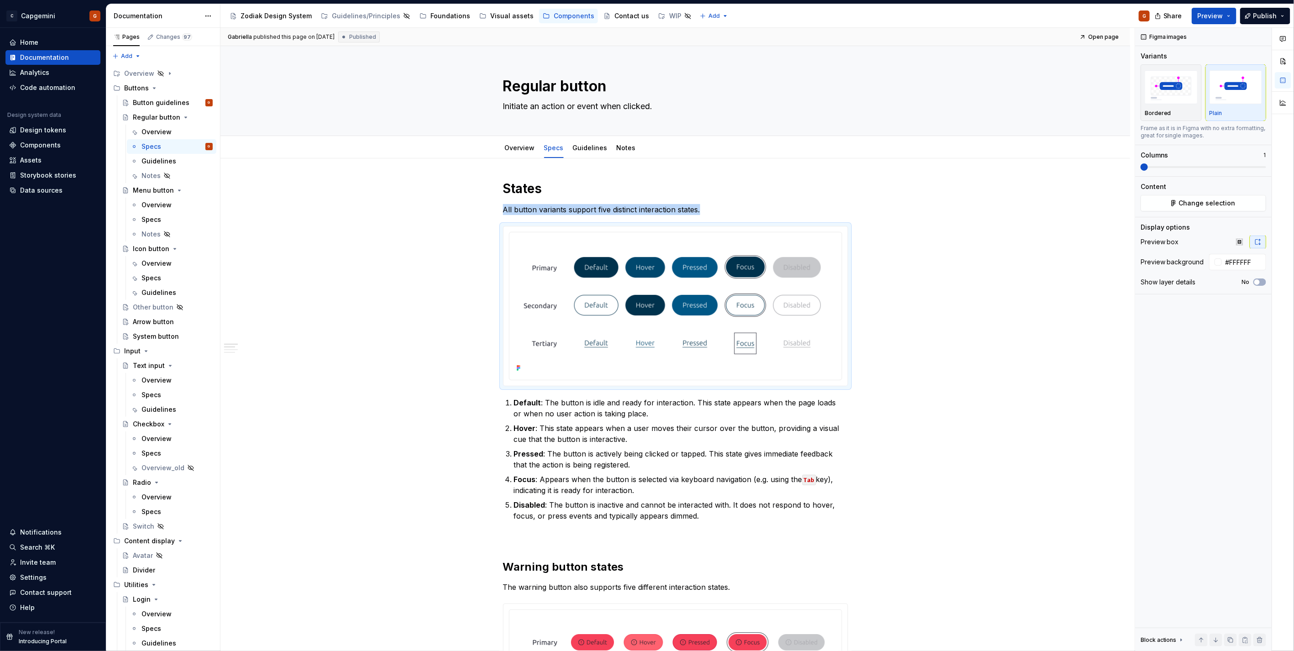
type textarea "*"
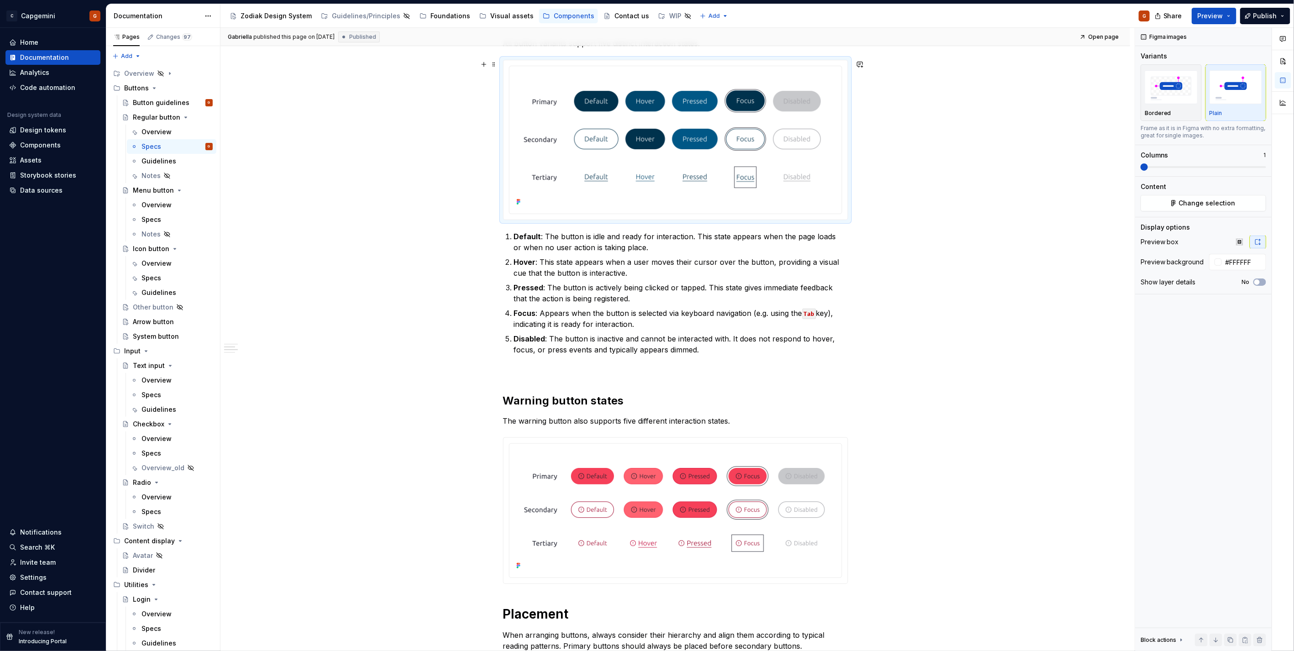
scroll to position [51, 0]
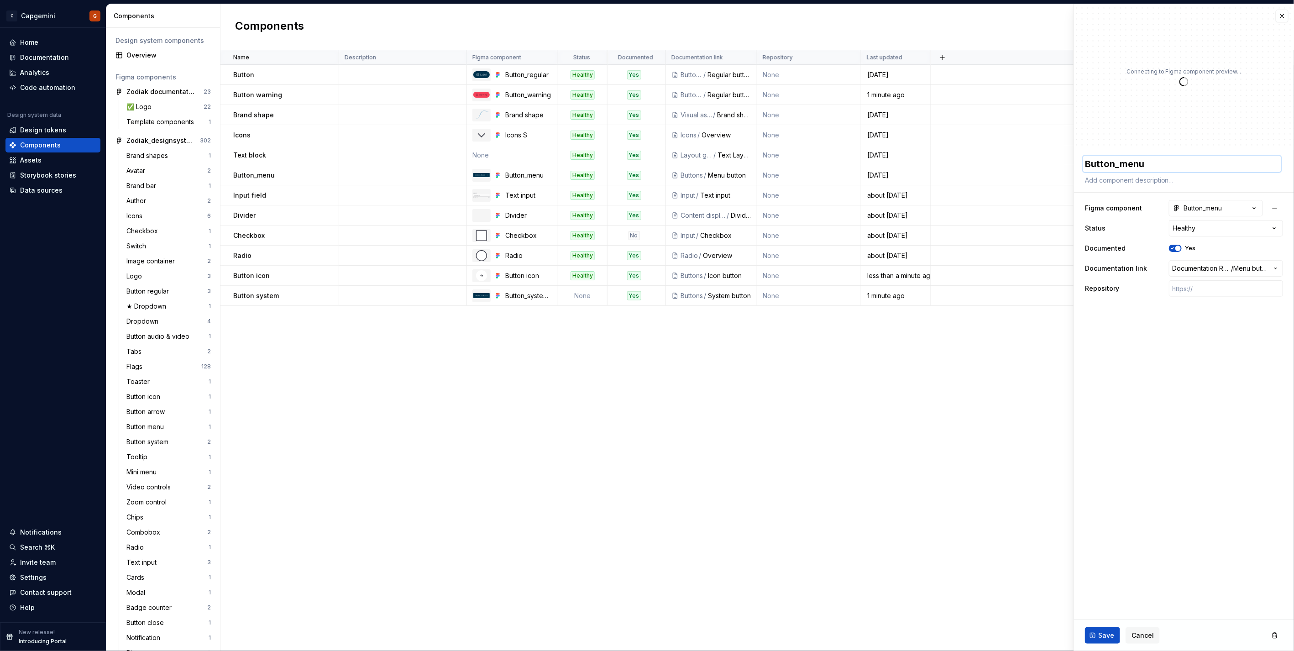
click at [1114, 156] on textarea "Button_menu" at bounding box center [1182, 164] width 198 height 16
click at [1117, 163] on textarea "Button_menu" at bounding box center [1182, 164] width 198 height 16
type textarea "*"
click at [1121, 165] on textarea "Button_menu" at bounding box center [1182, 164] width 198 height 16
type textarea "Buttonmenu"
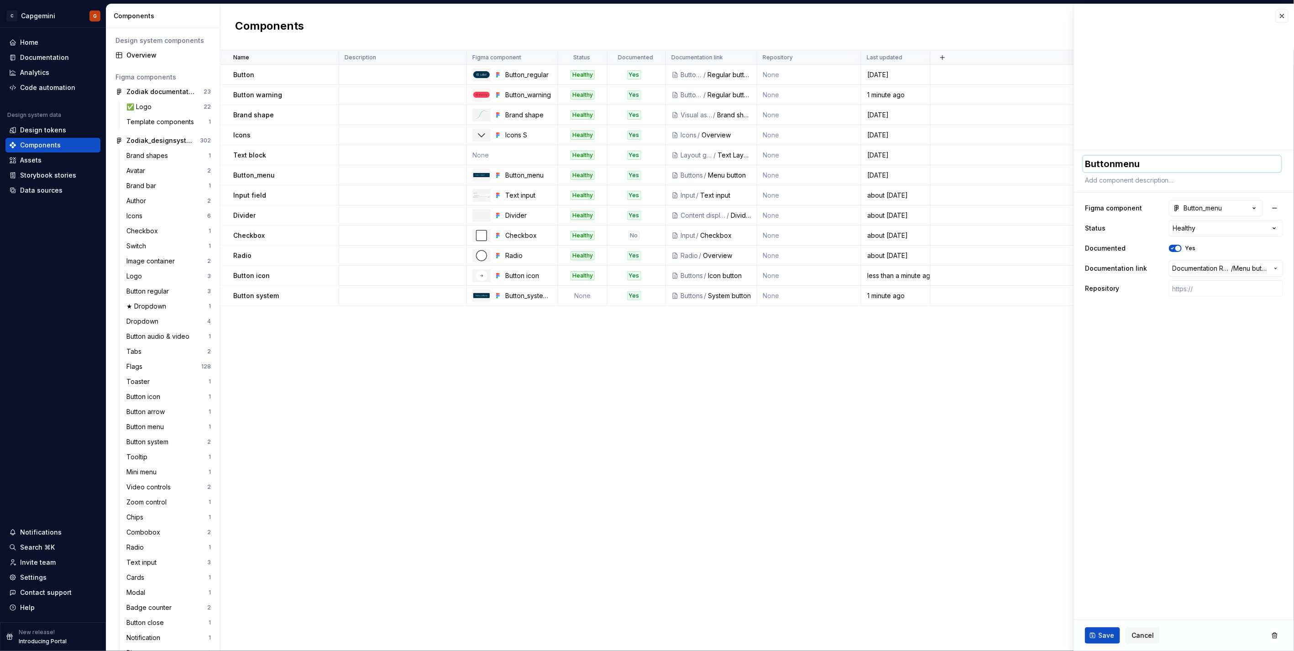
type textarea "*"
type textarea "Button menu"
type textarea "*"
type textarea "Button menu"
click at [1096, 628] on button "Save" at bounding box center [1102, 635] width 35 height 16
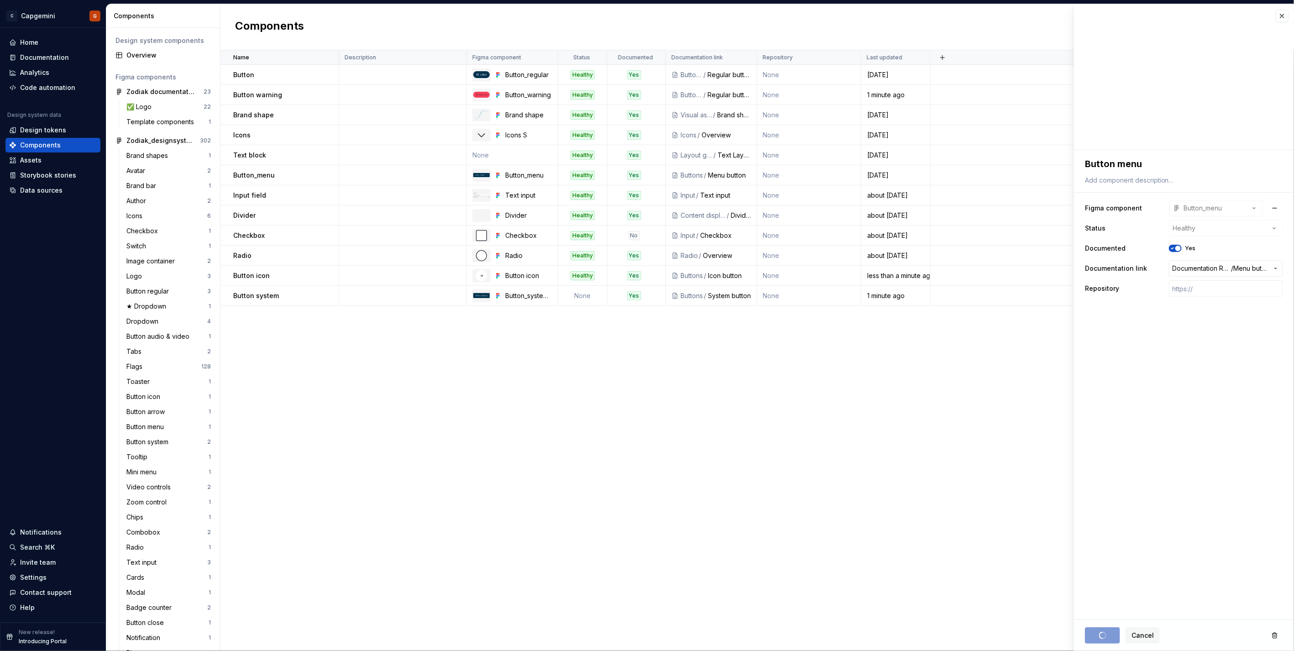
type textarea "*"
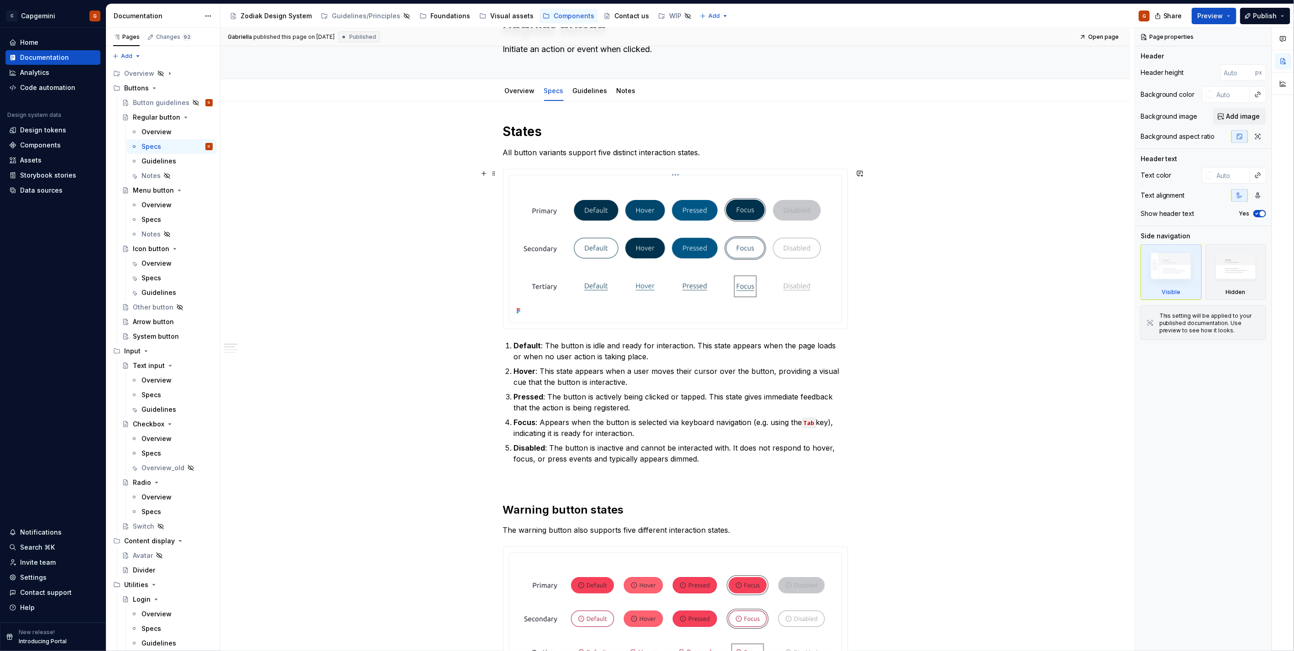
scroll to position [101, 0]
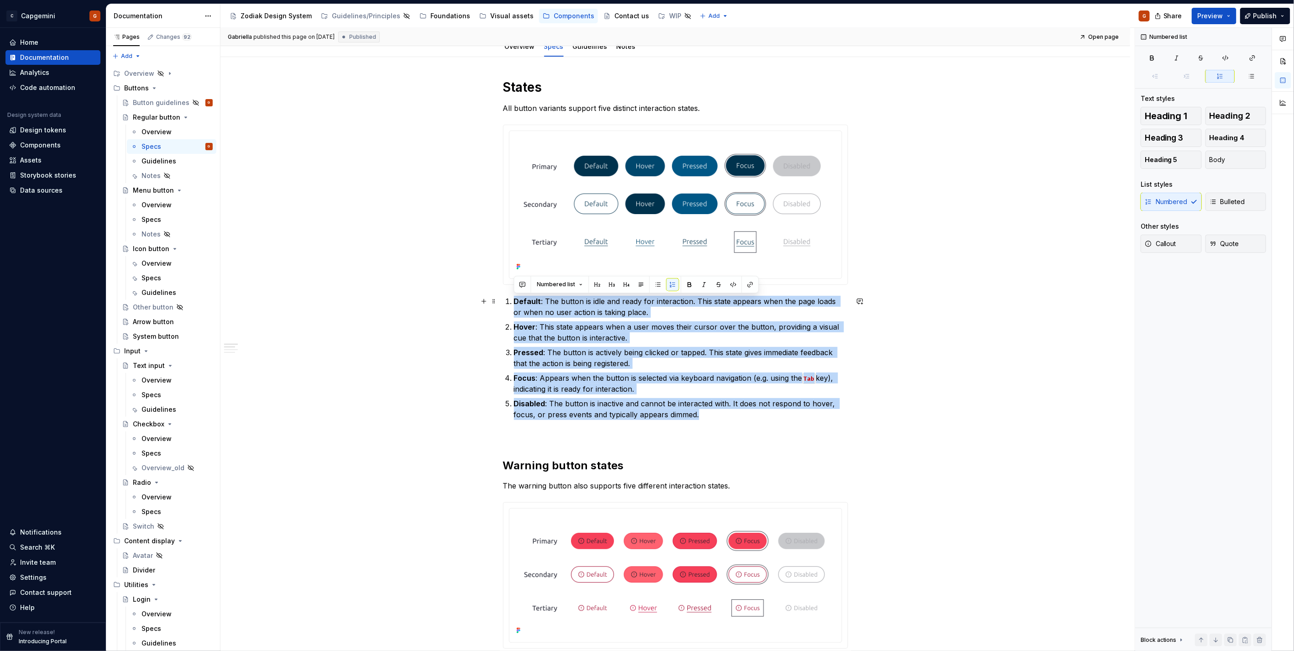
drag, startPoint x: 707, startPoint y: 408, endPoint x: 514, endPoint y: 298, distance: 222.6
click at [514, 298] on ol "Default : The button is idle and ready for interaction. This state appears when…" at bounding box center [681, 358] width 334 height 124
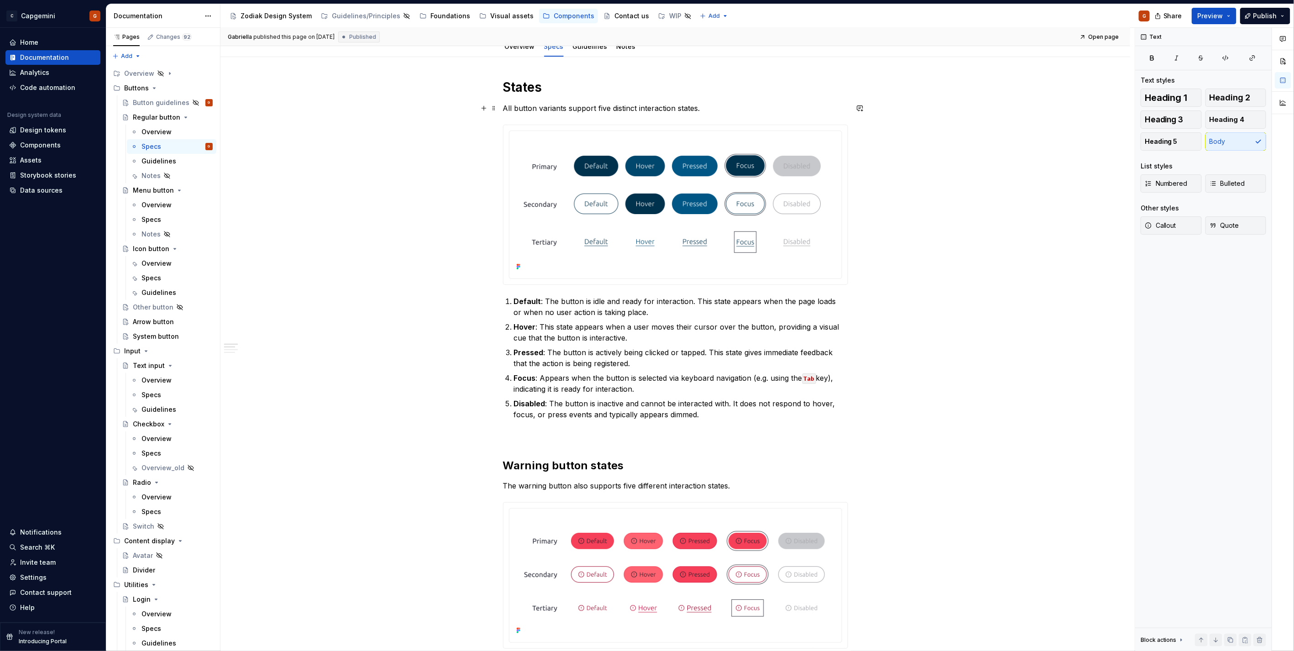
click at [536, 103] on p "All button variants support five distinct interaction states." at bounding box center [675, 108] width 345 height 11
copy p "All button variants support five distinct interaction states."
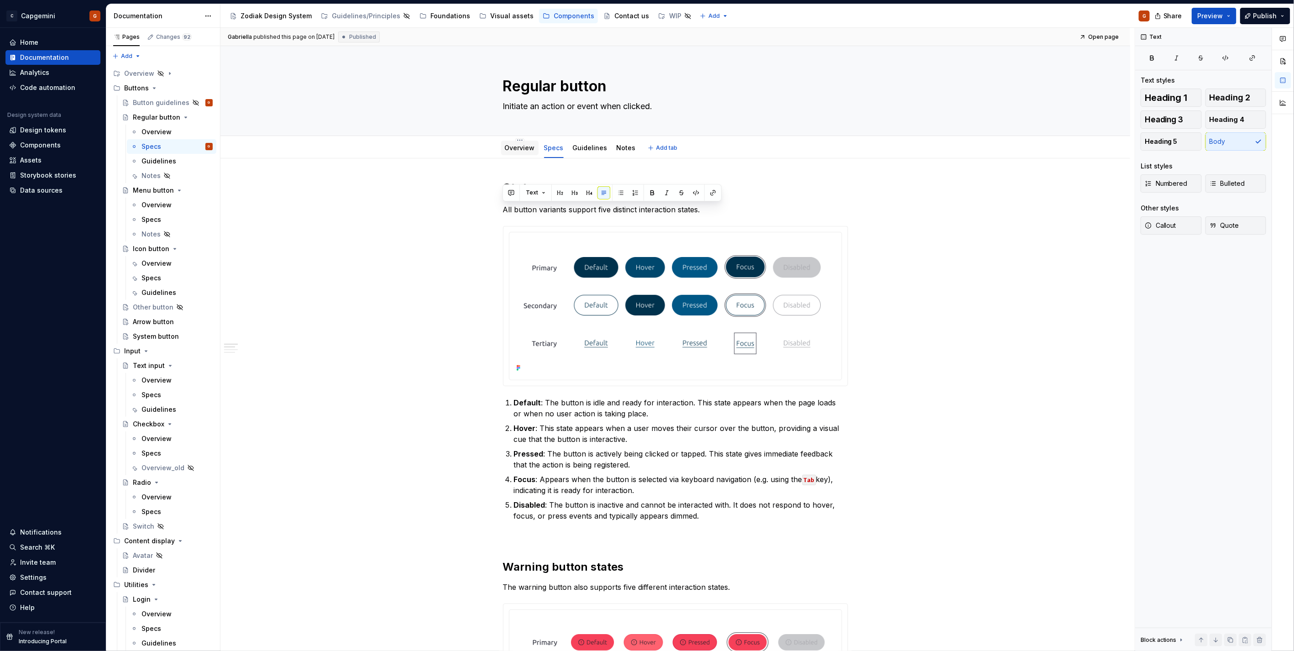
click at [534, 153] on div "Overview" at bounding box center [519, 148] width 37 height 15
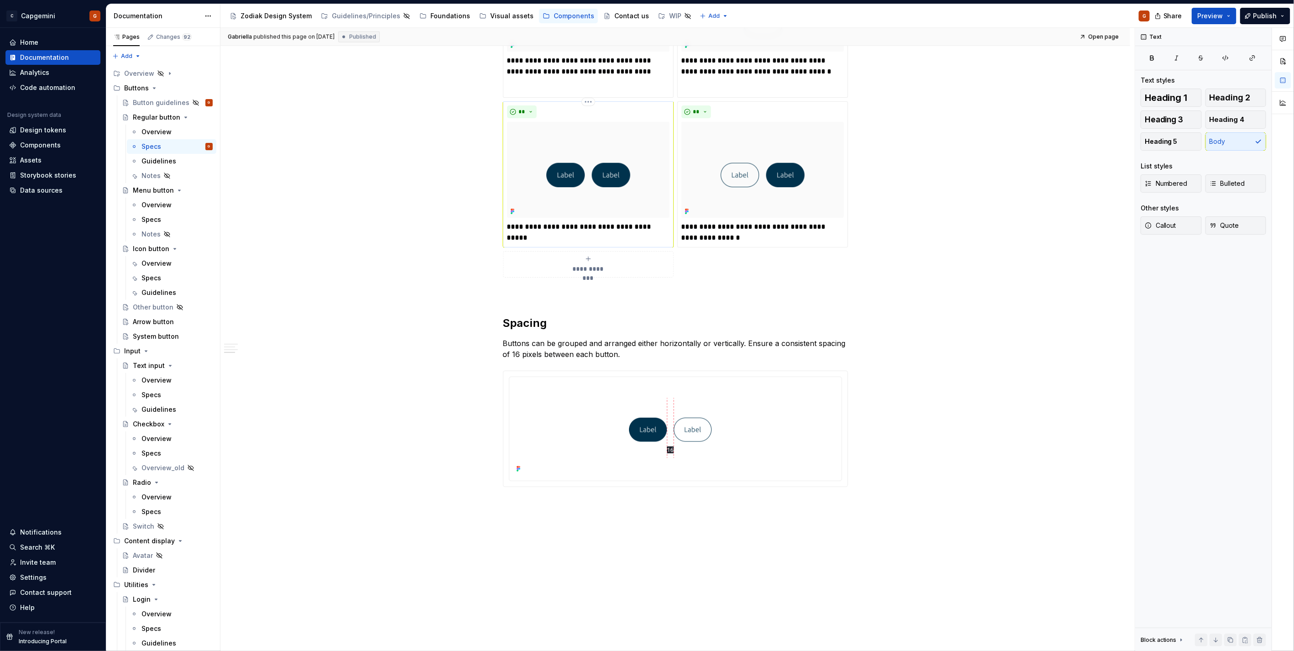
scroll to position [913, 0]
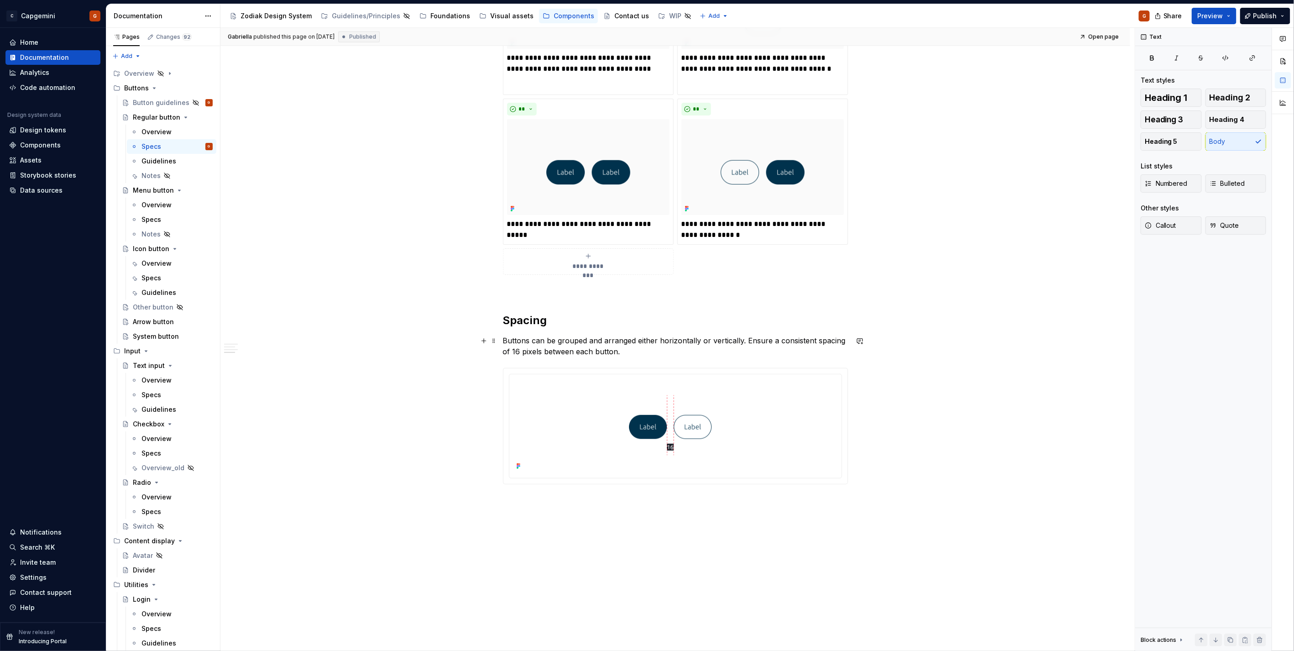
click at [600, 353] on p "Buttons can be grouped and arranged either horizontally or vertically. Ensure a…" at bounding box center [675, 346] width 345 height 22
copy p "Buttons can be grouped and arranged either horizontally or vertically. Ensure a…"
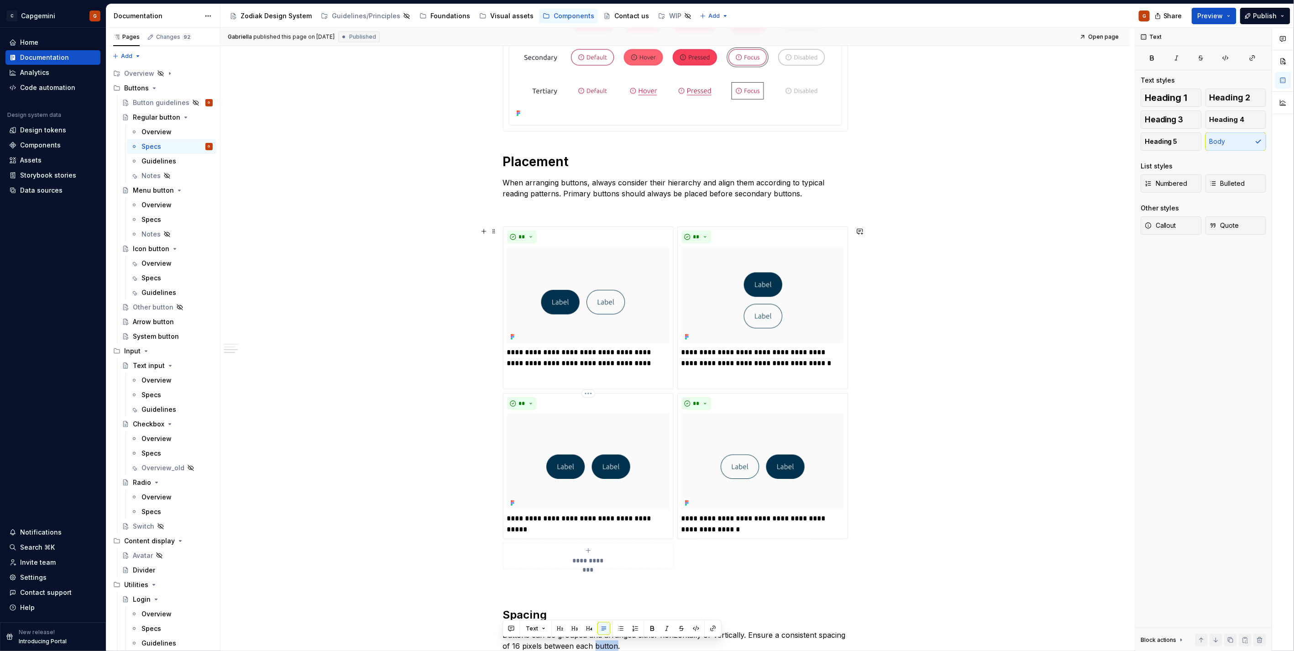
scroll to position [608, 0]
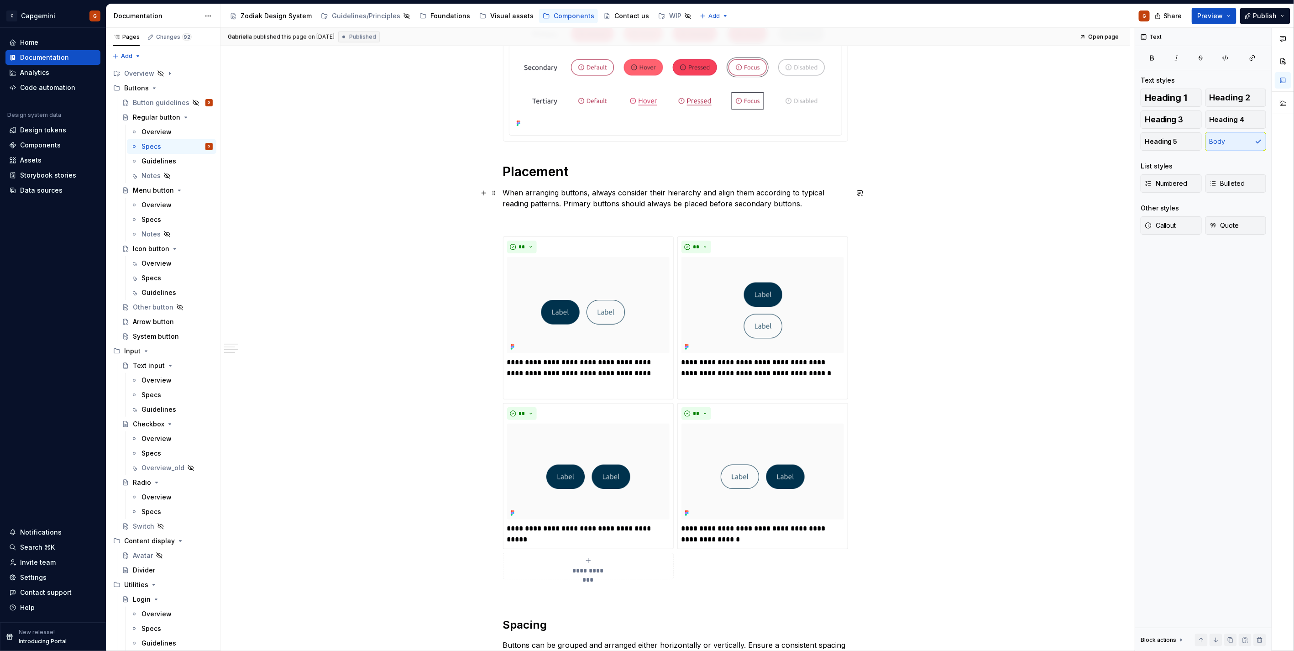
click at [590, 190] on p "When arranging buttons, always consider their hierarchy and align them accordin…" at bounding box center [675, 198] width 345 height 22
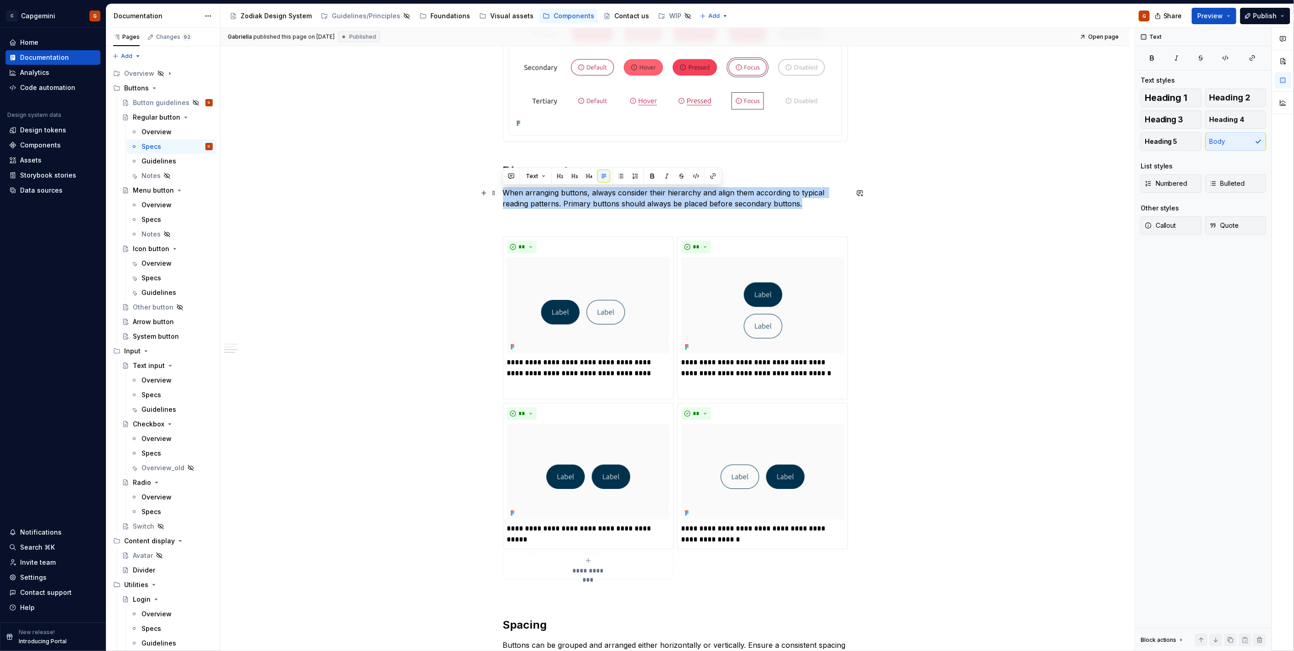
click at [590, 190] on p "When arranging buttons, always consider their hierarchy and align them accordin…" at bounding box center [675, 198] width 345 height 22
copy p "When arranging buttons, always consider their hierarchy and align them accordin…"
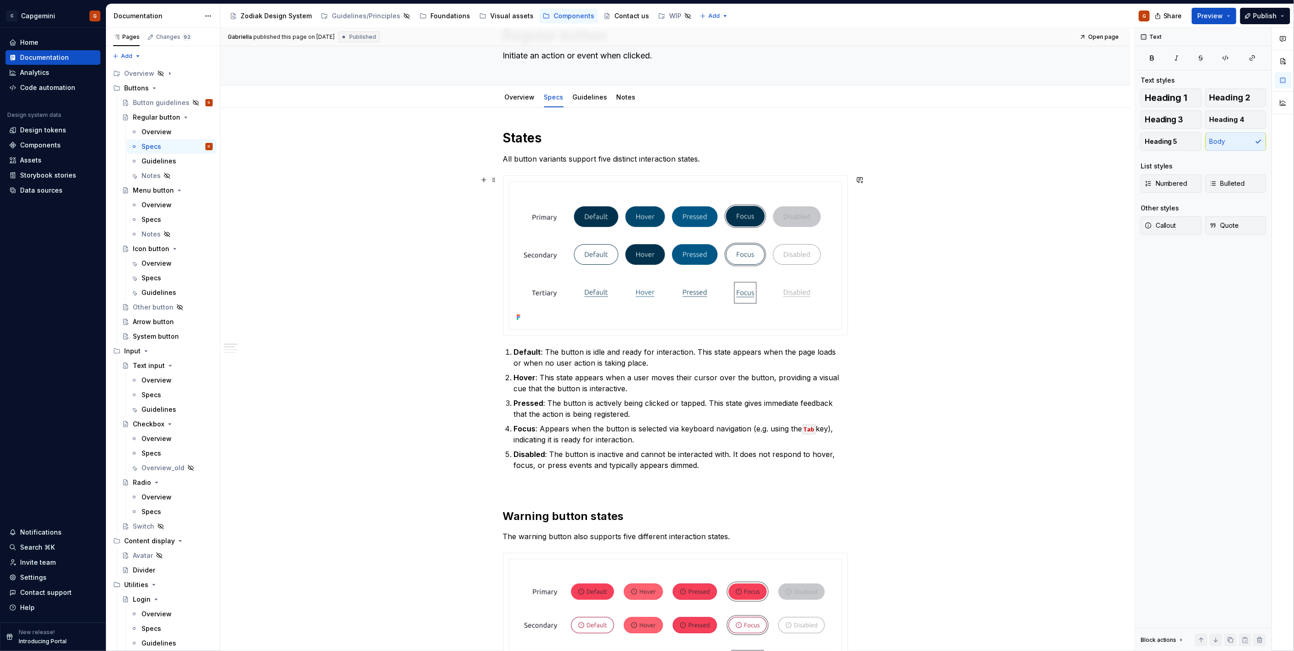
scroll to position [0, 0]
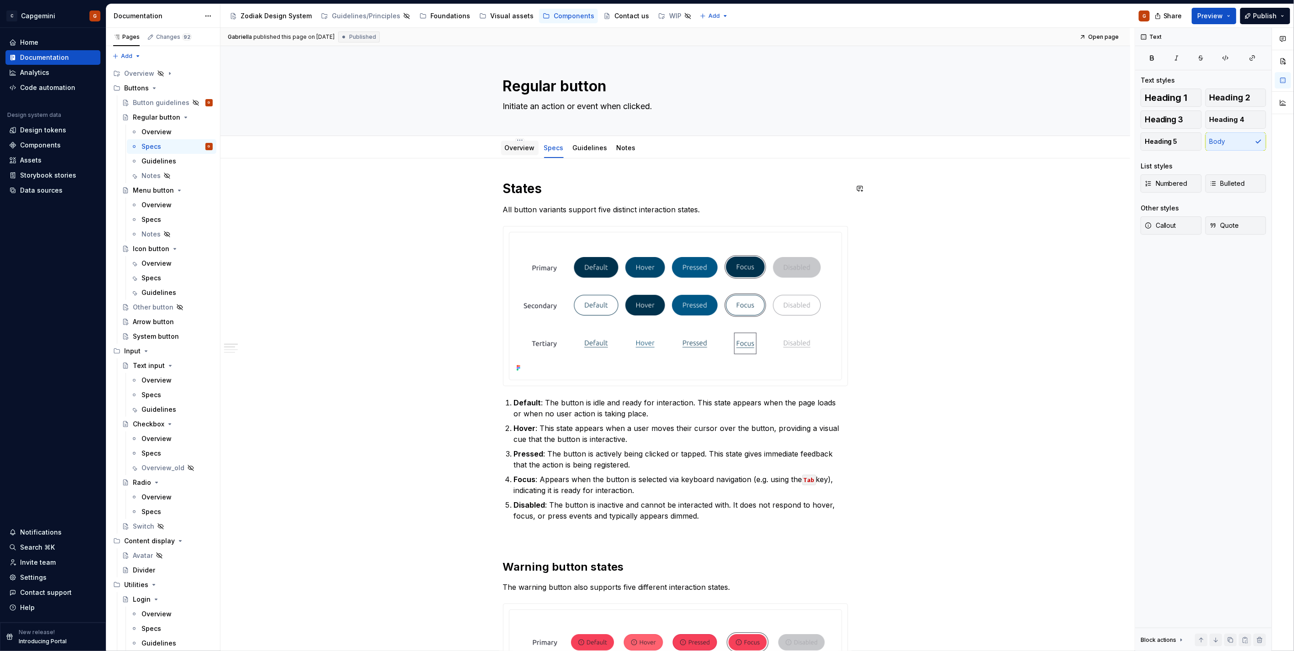
click at [522, 149] on link "Overview" at bounding box center [520, 148] width 30 height 8
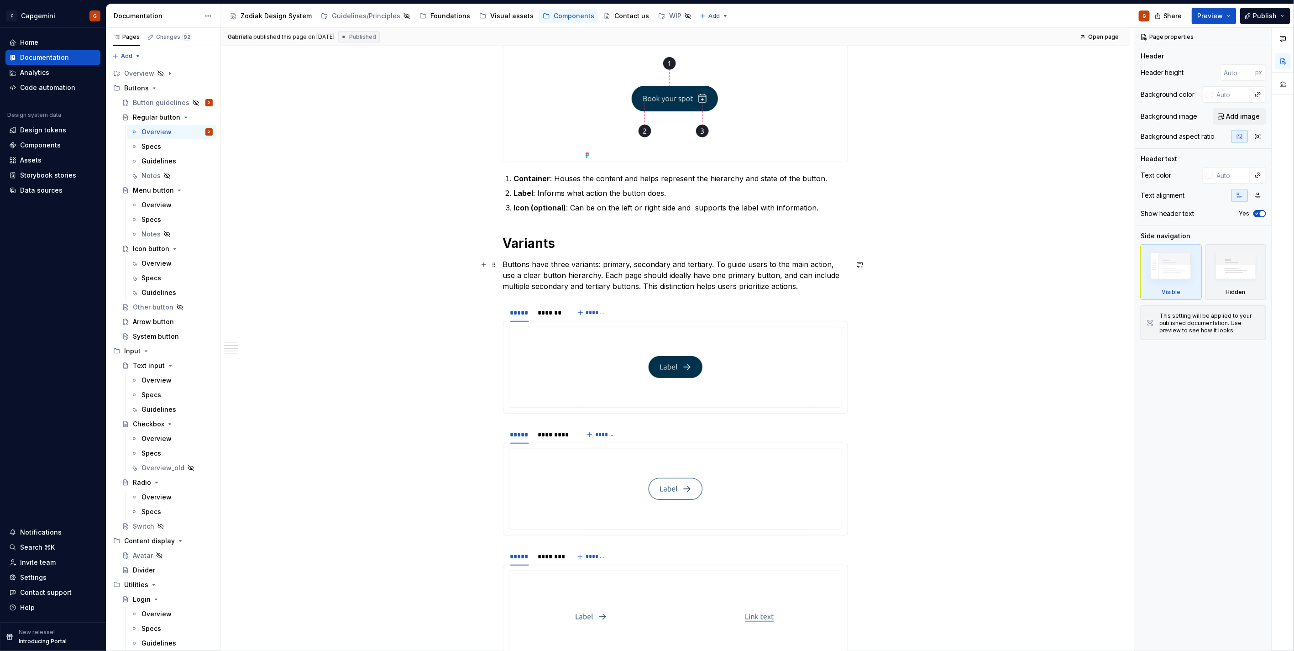
scroll to position [507, 0]
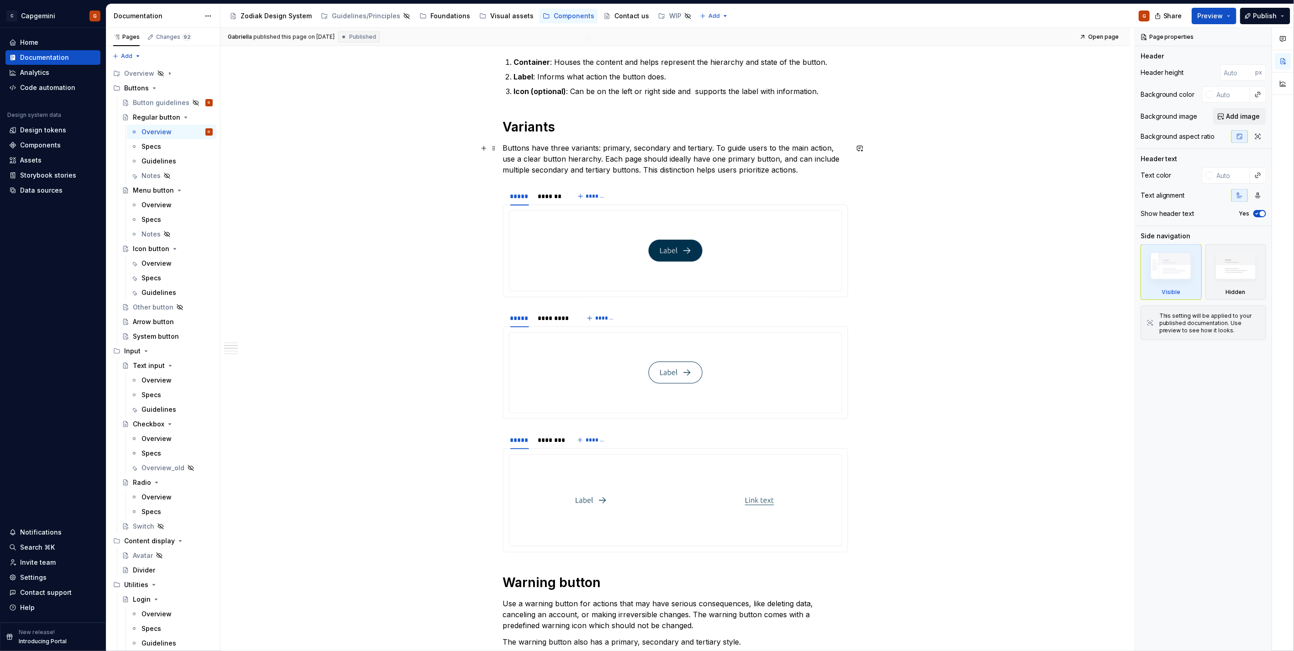
click at [596, 148] on p "Buttons have three variants: primary, secondary and tertiary. To guide users to…" at bounding box center [675, 158] width 345 height 33
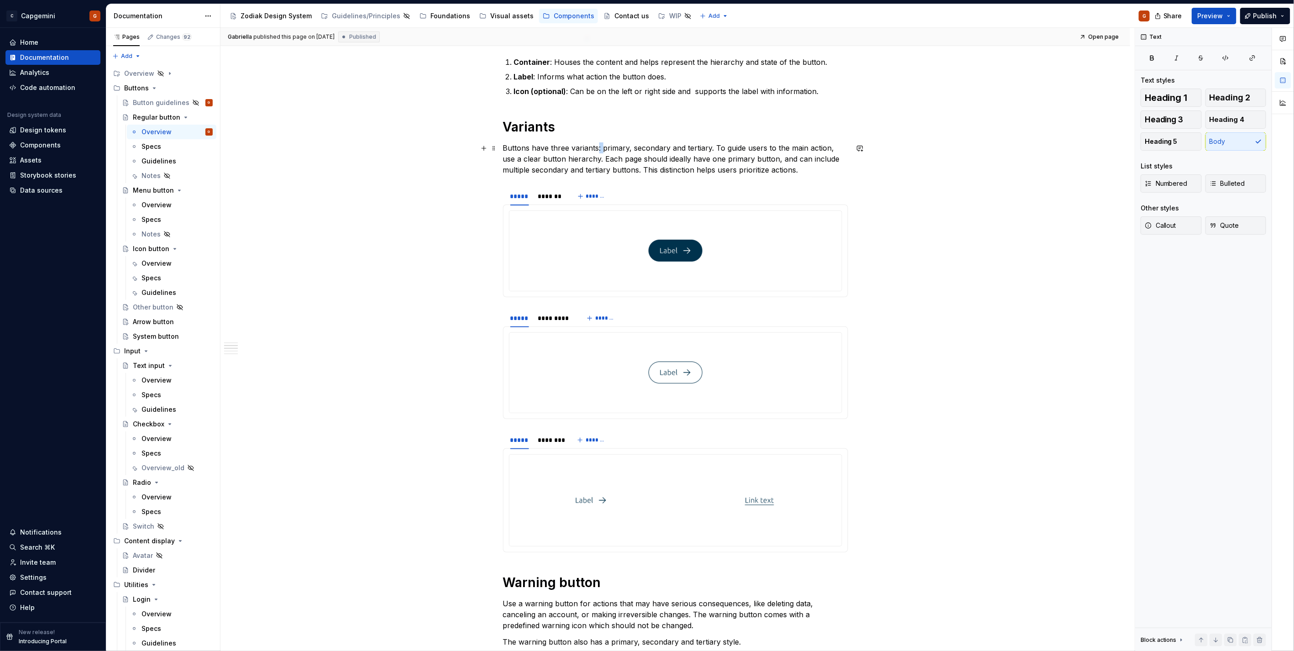
click at [596, 148] on p "Buttons have three variants: primary, secondary and tertiary. To guide users to…" at bounding box center [675, 158] width 345 height 33
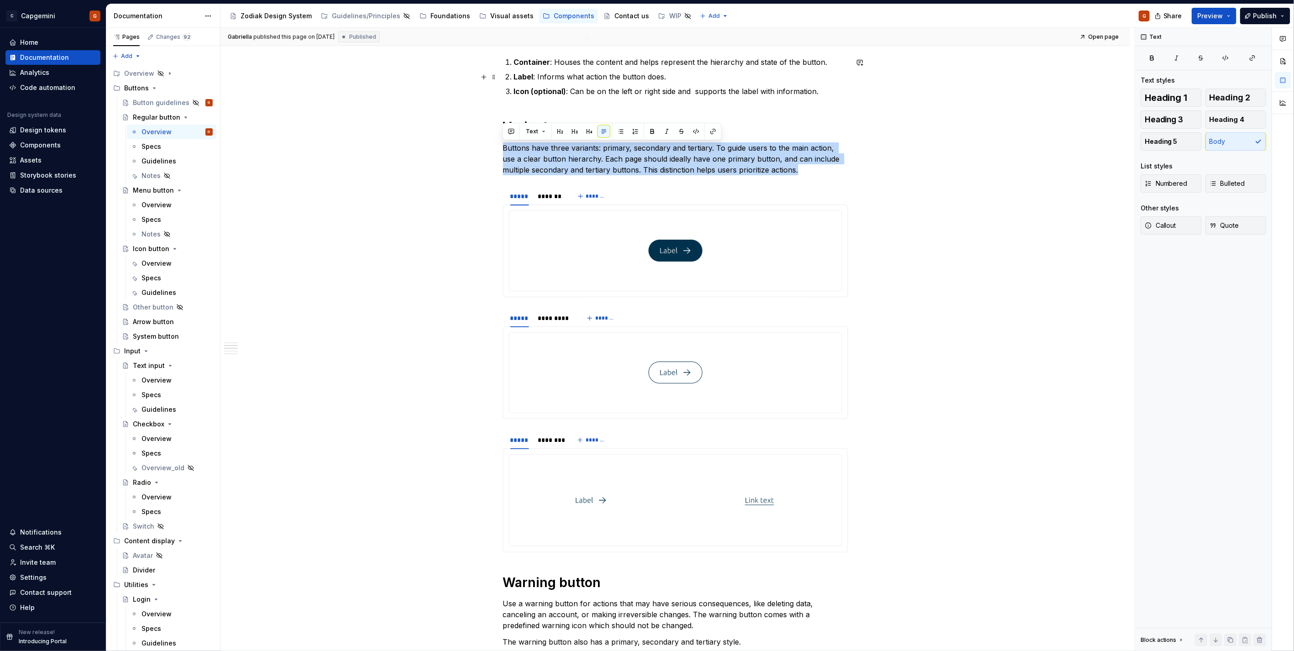
copy p "Buttons have three variants: primary, secondary and tertiary. To guide users to…"
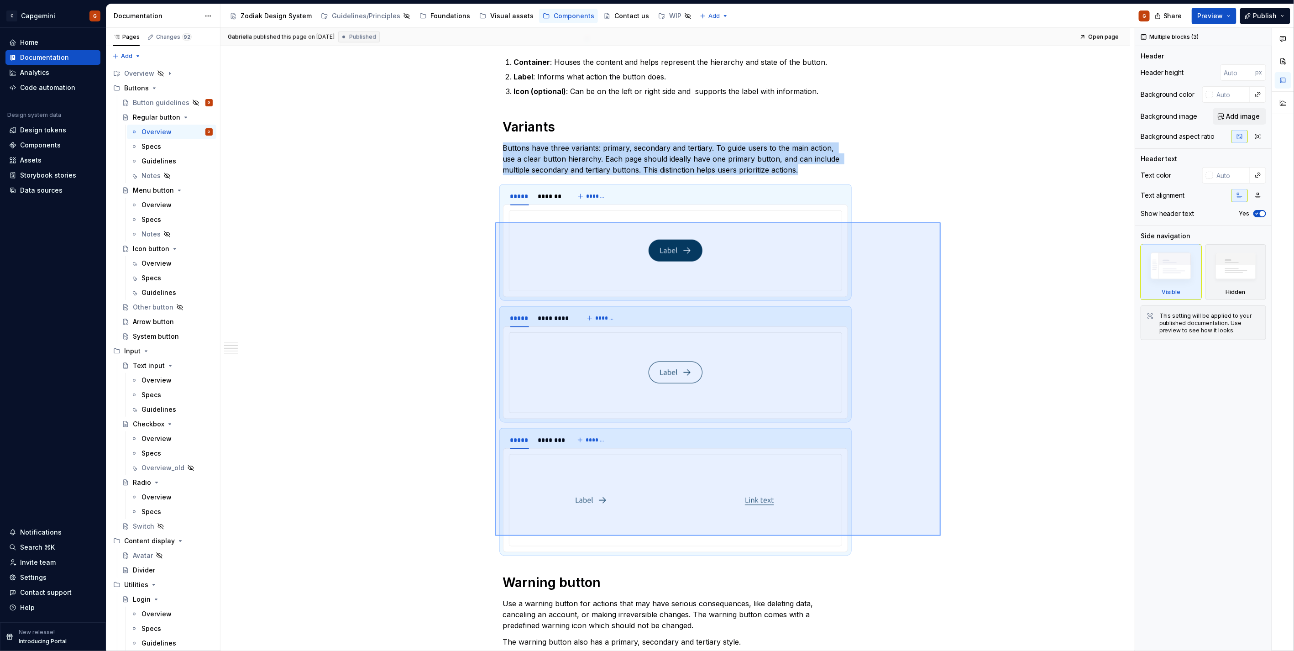
drag, startPoint x: 941, startPoint y: 536, endPoint x: 495, endPoint y: 222, distance: 544.7
click at [495, 222] on div "**********" at bounding box center [677, 339] width 914 height 623
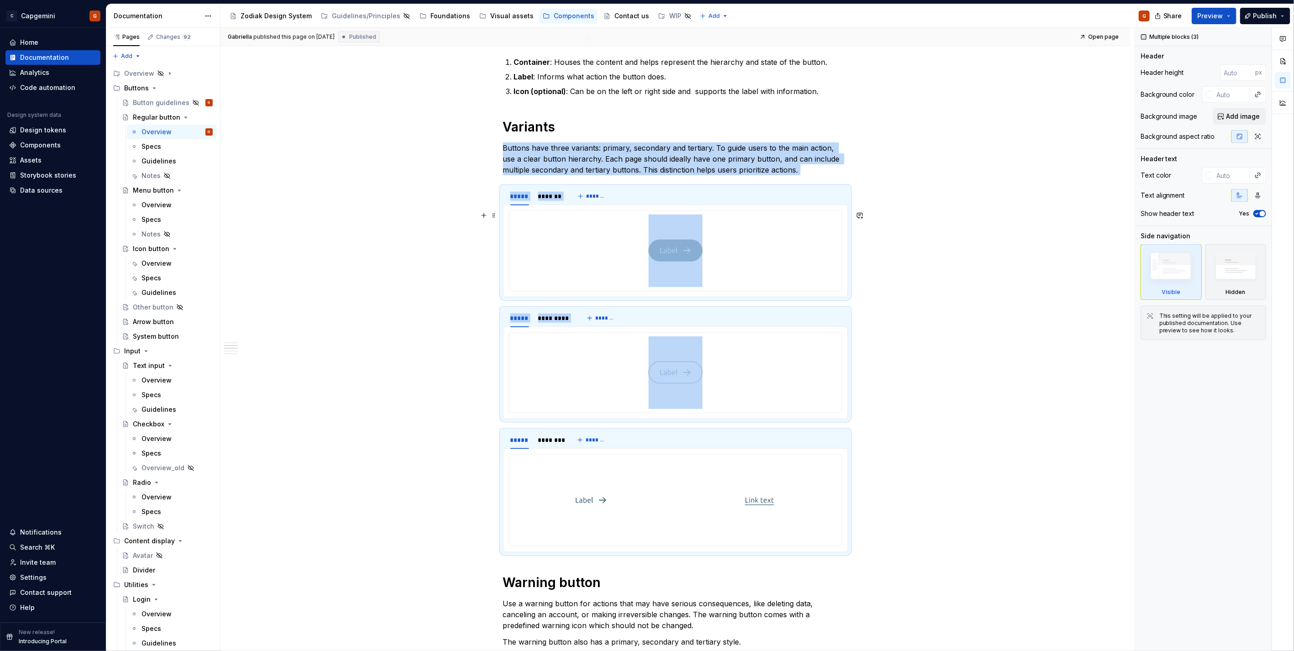
click at [454, 215] on div "**********" at bounding box center [674, 653] width 909 height 2004
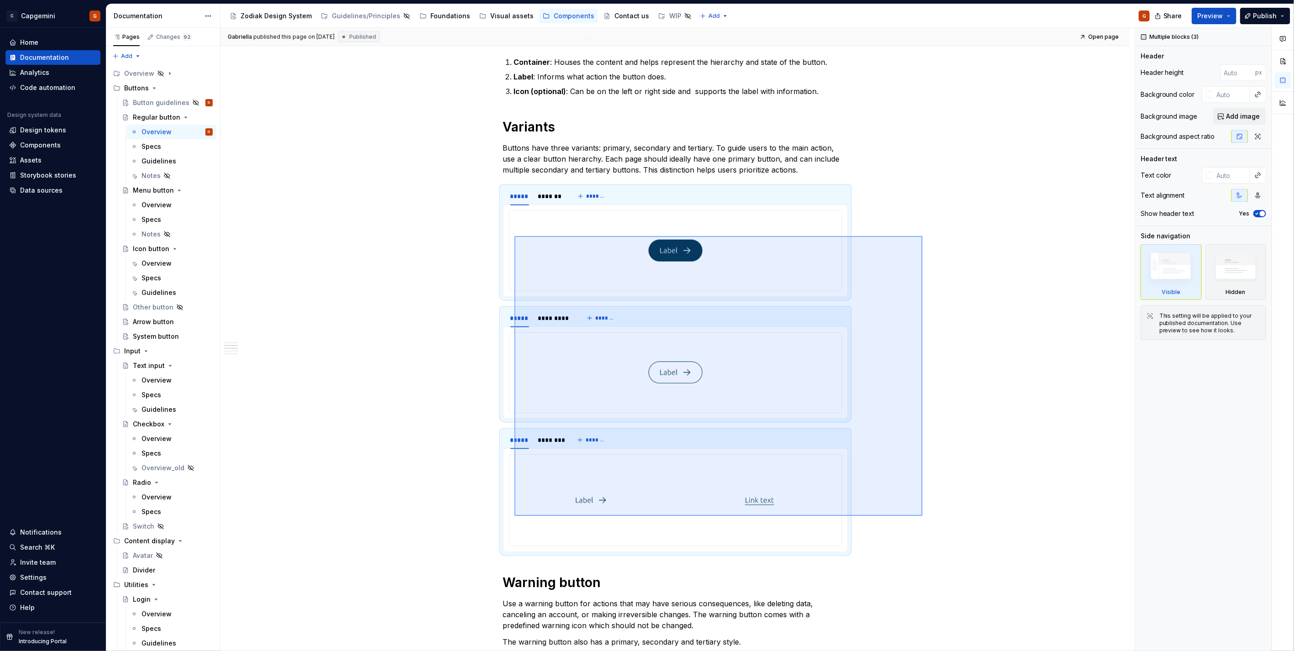
drag, startPoint x: 579, startPoint y: 319, endPoint x: 514, endPoint y: 236, distance: 105.4
click at [514, 236] on div "**********" at bounding box center [677, 339] width 914 height 623
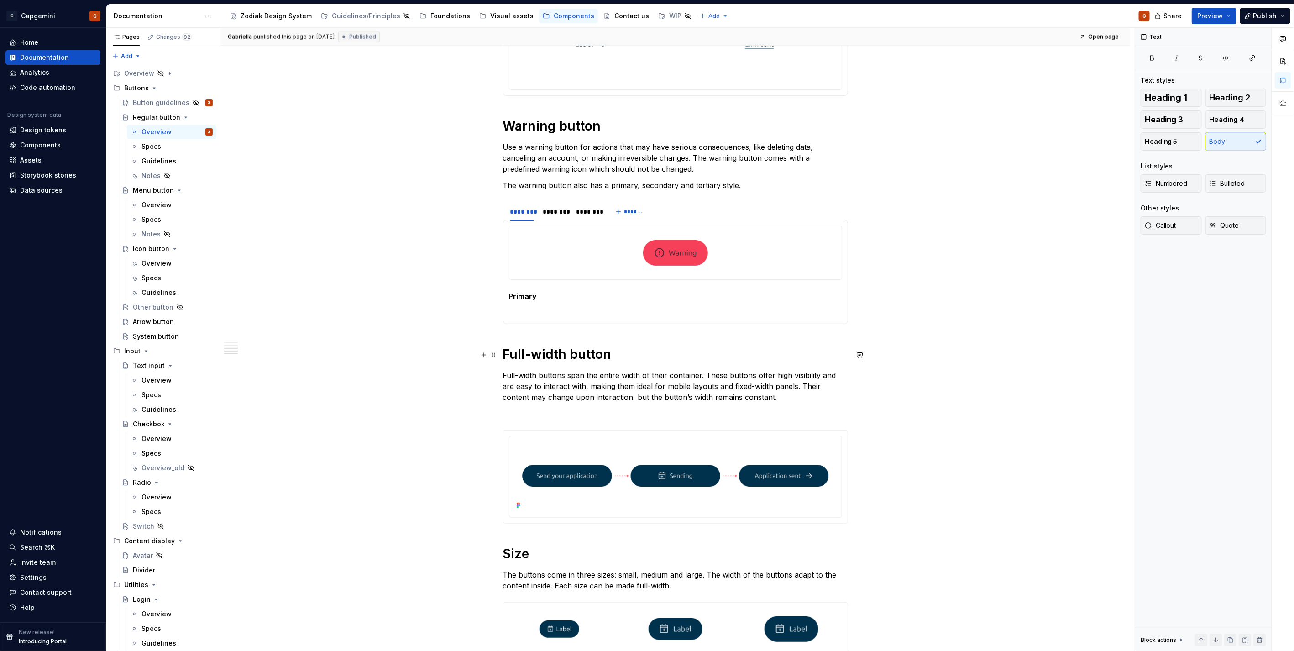
scroll to position [962, 0]
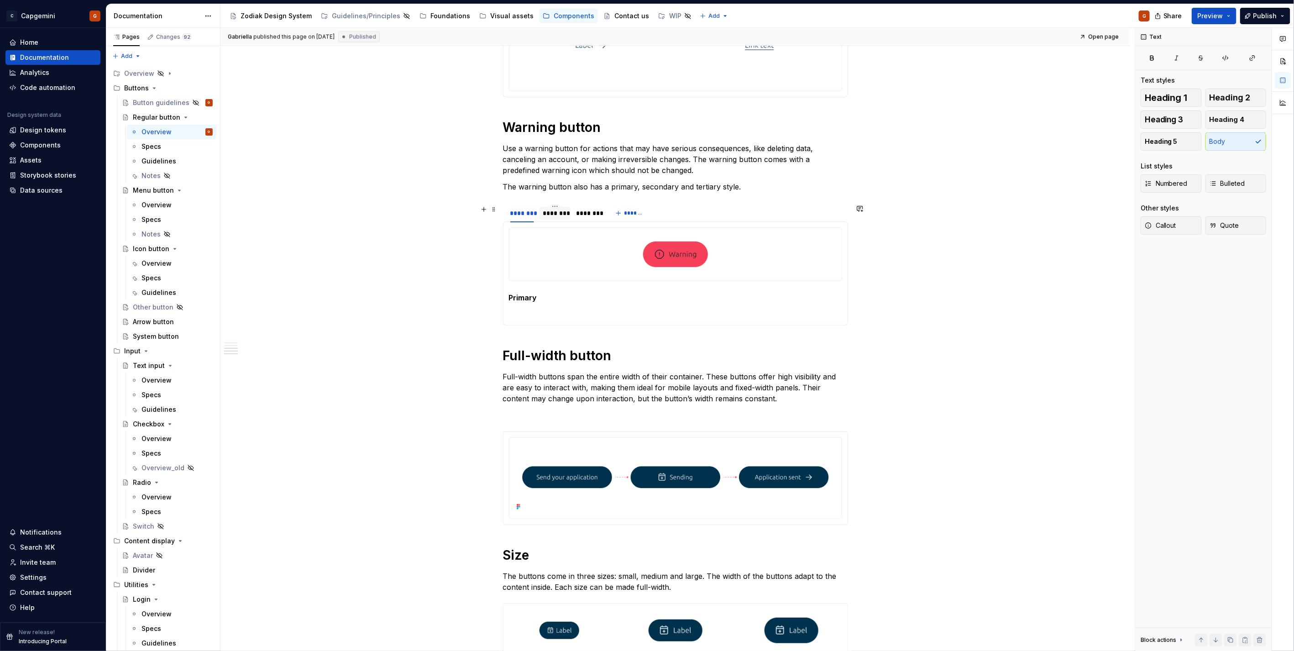
click at [553, 216] on div "********" at bounding box center [555, 213] width 24 height 9
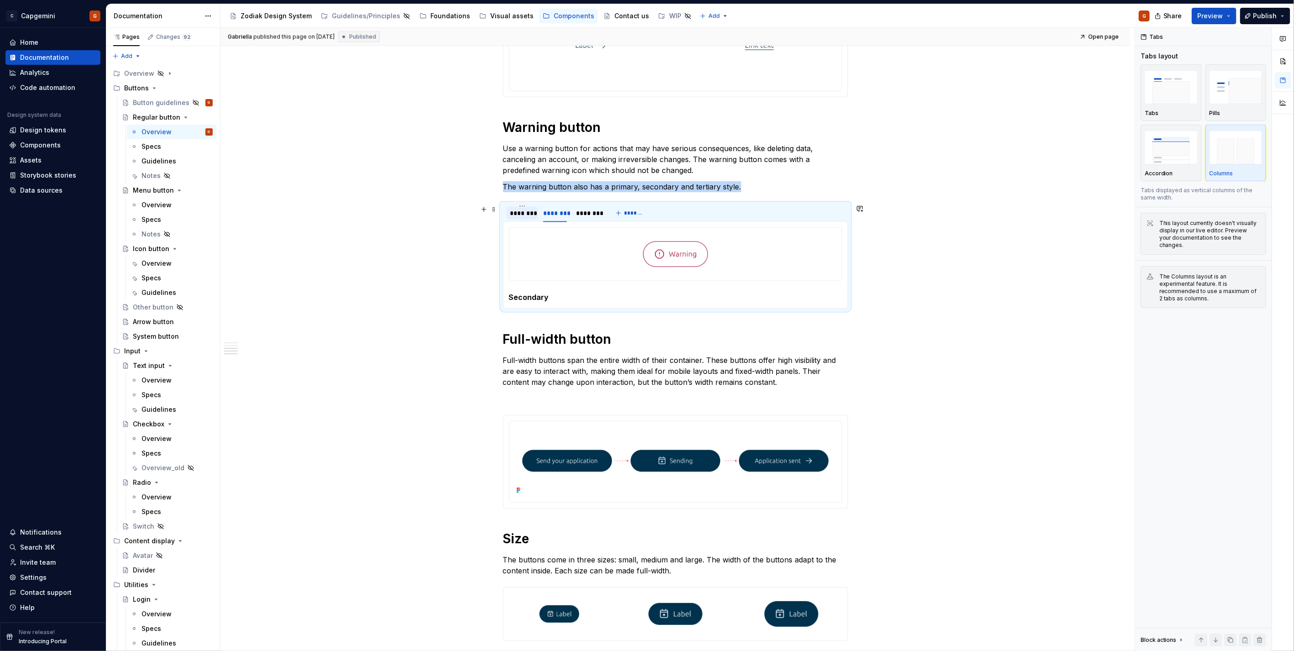
click at [527, 216] on div "********" at bounding box center [522, 213] width 24 height 9
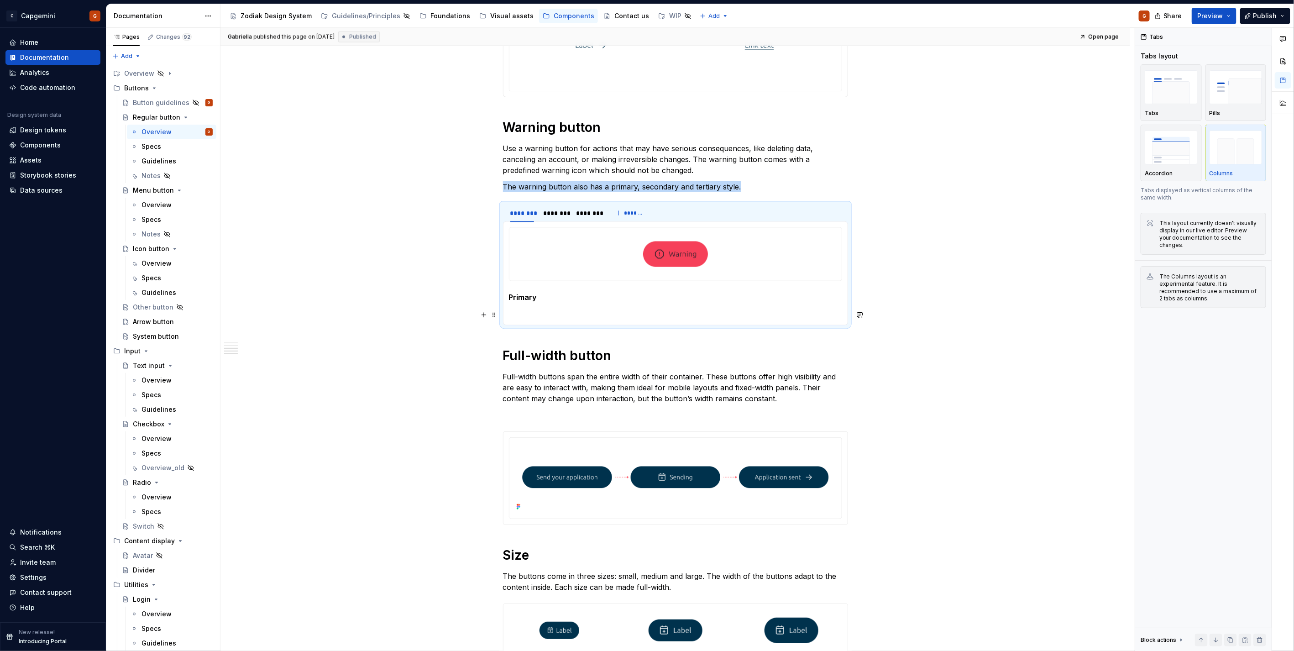
click at [548, 315] on p at bounding box center [675, 313] width 333 height 11
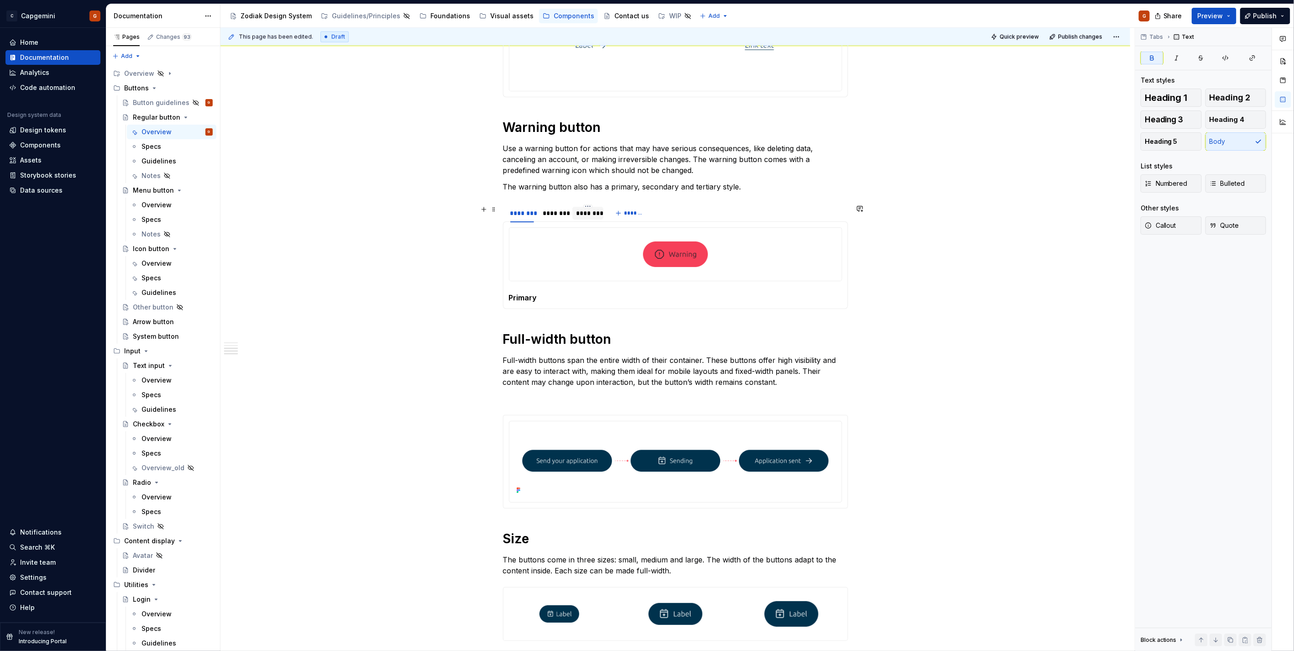
click at [584, 215] on div "********" at bounding box center [588, 213] width 24 height 9
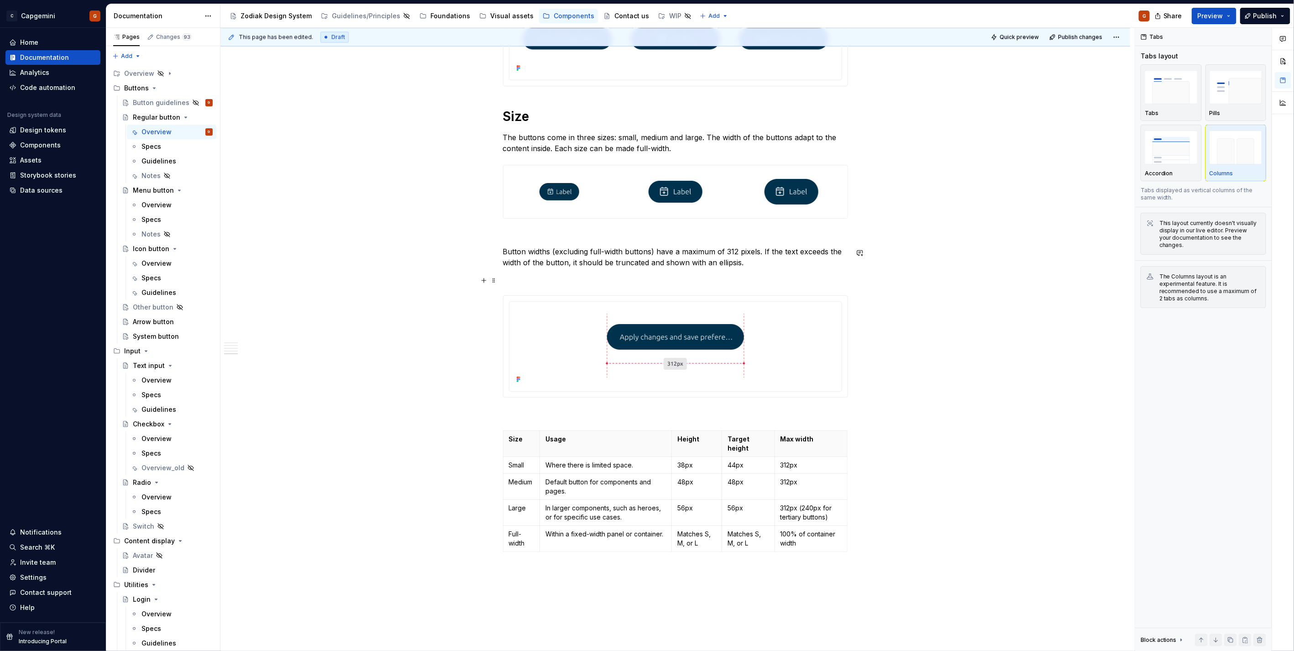
scroll to position [1486, 0]
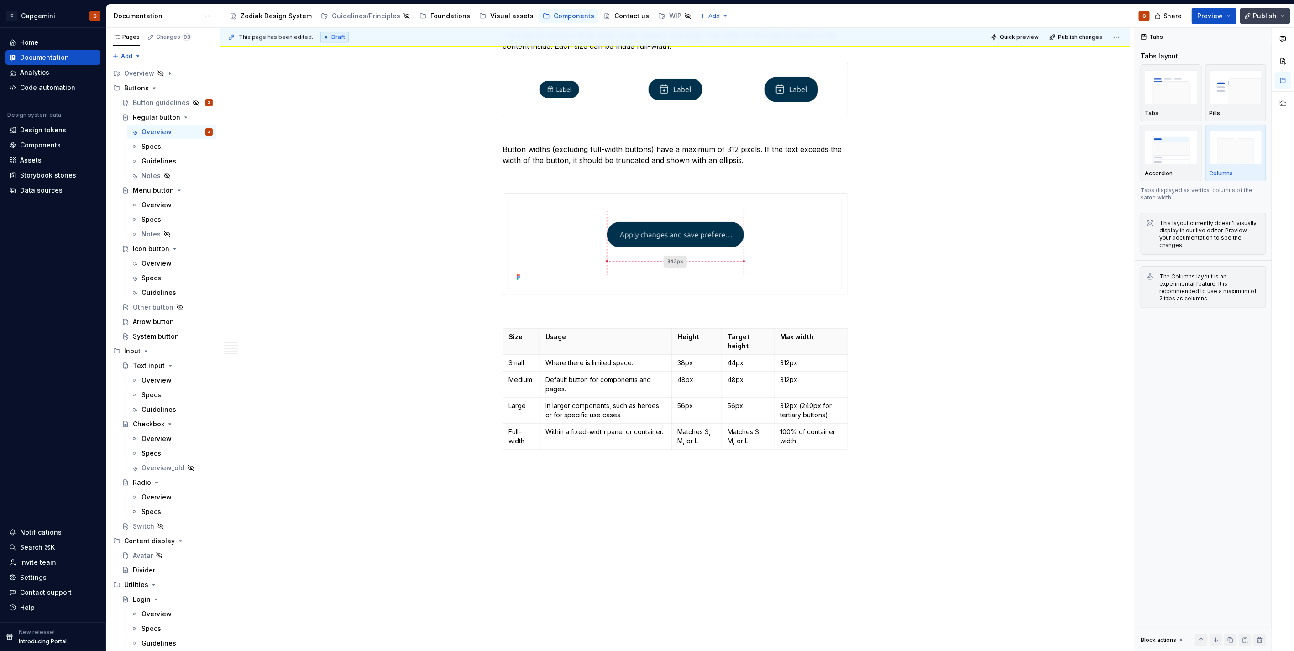
click at [1266, 12] on span "Publish" at bounding box center [1265, 15] width 24 height 9
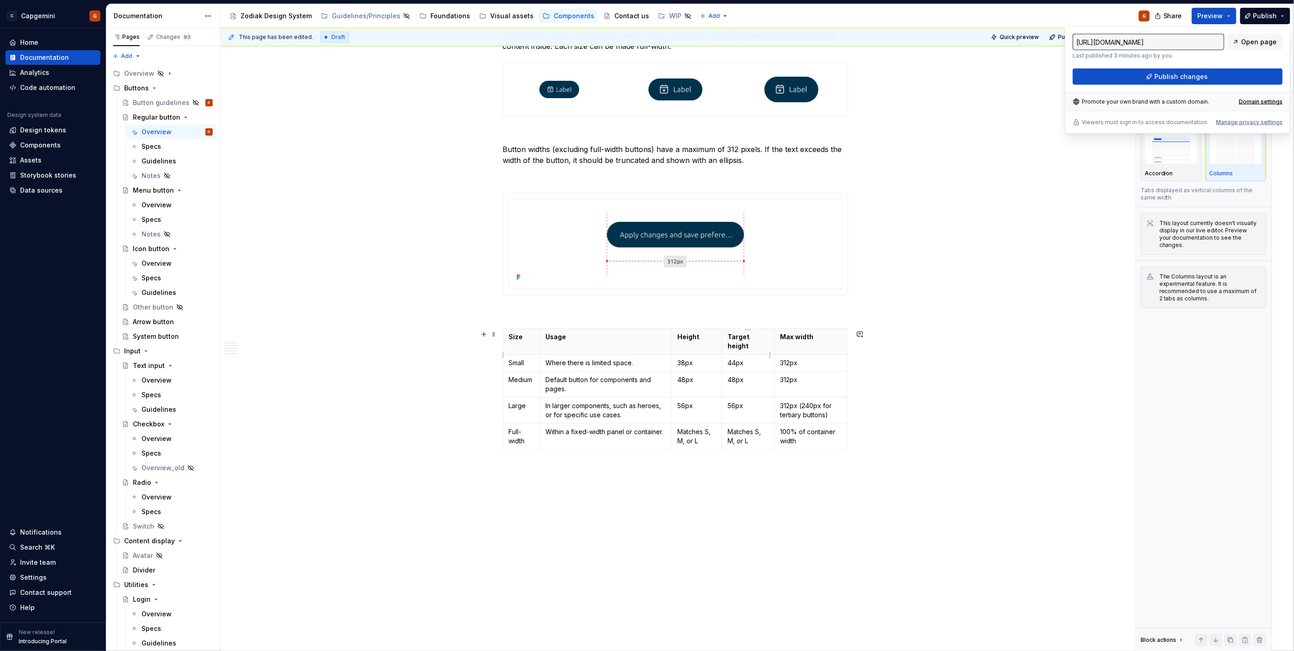
click at [727, 358] on p "44px" at bounding box center [748, 362] width 42 height 9
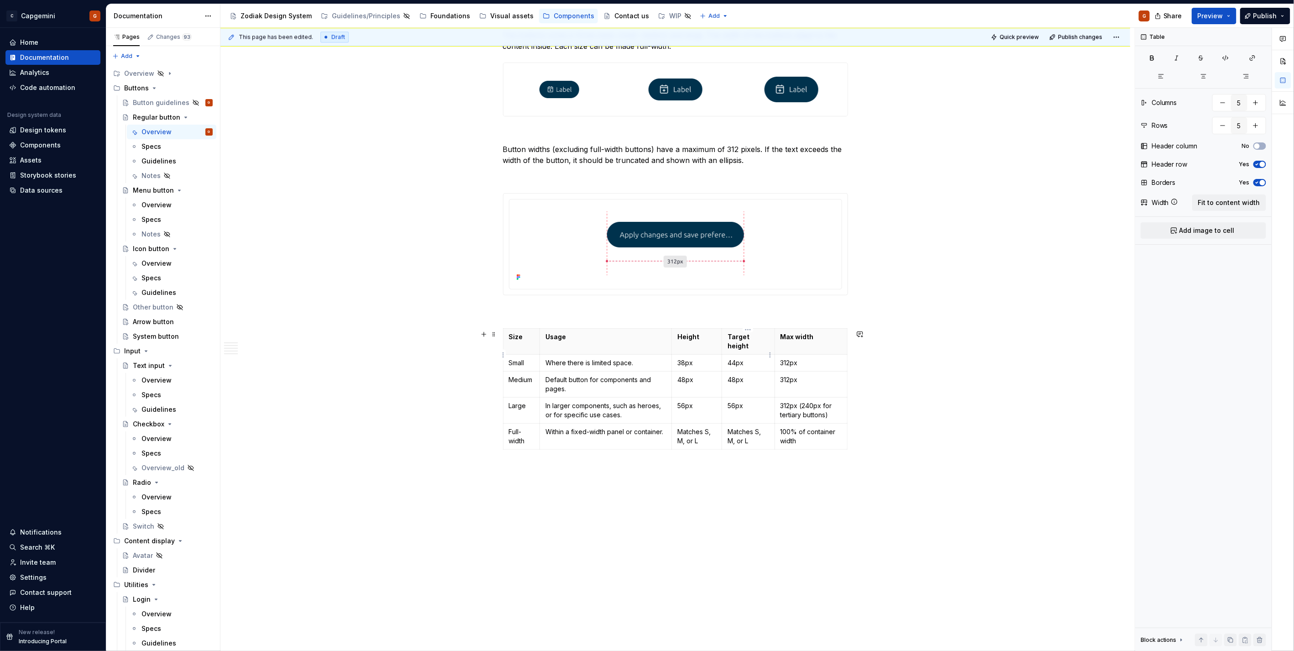
click at [732, 358] on p "44px" at bounding box center [748, 362] width 42 height 9
click at [736, 358] on p "44px" at bounding box center [748, 362] width 42 height 9
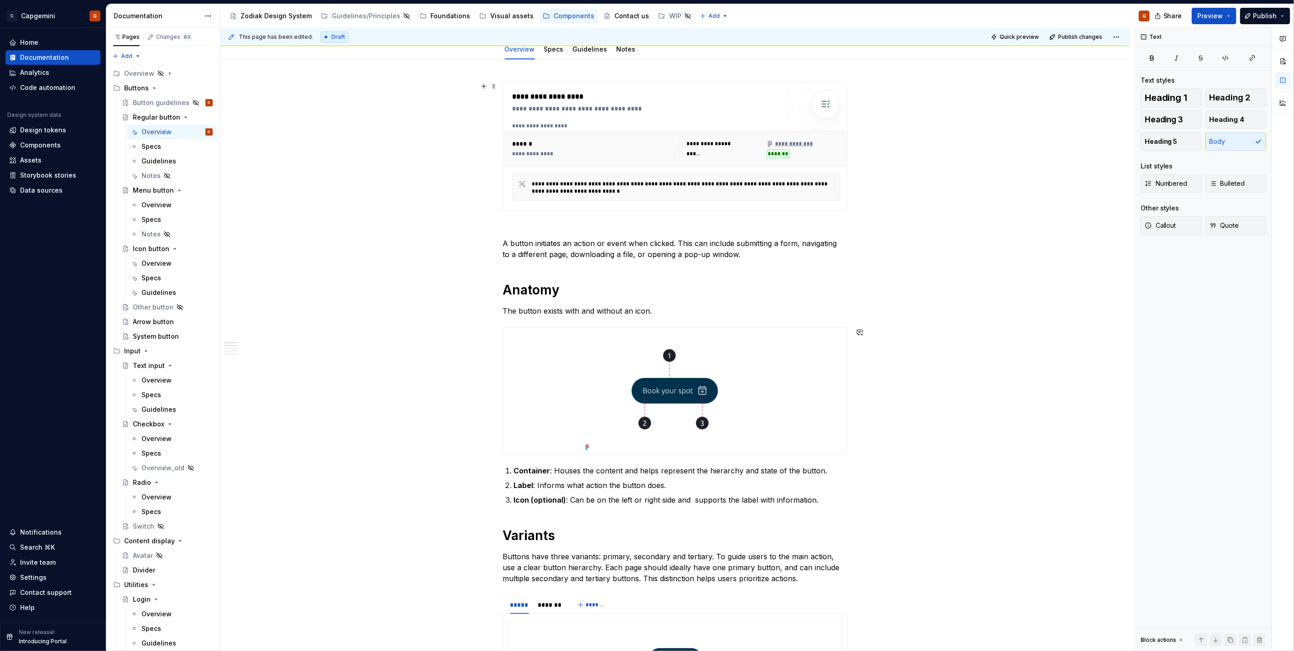
scroll to position [0, 0]
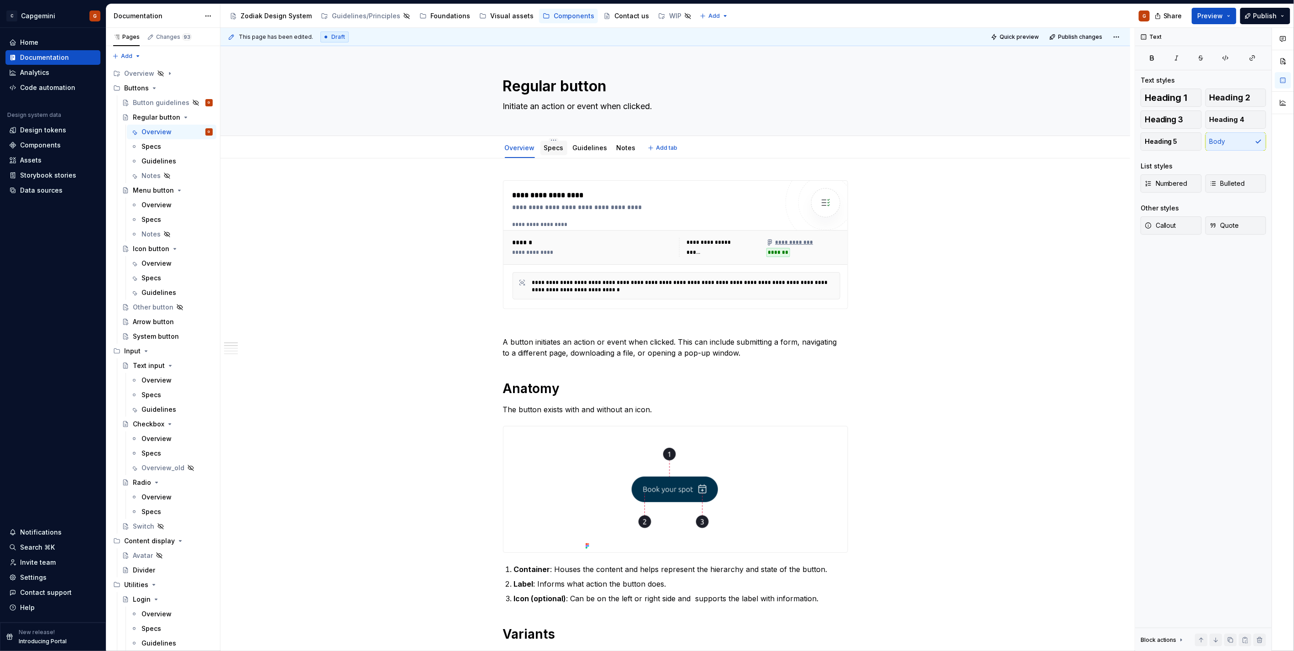
click at [544, 147] on link "Specs" at bounding box center [554, 148] width 20 height 8
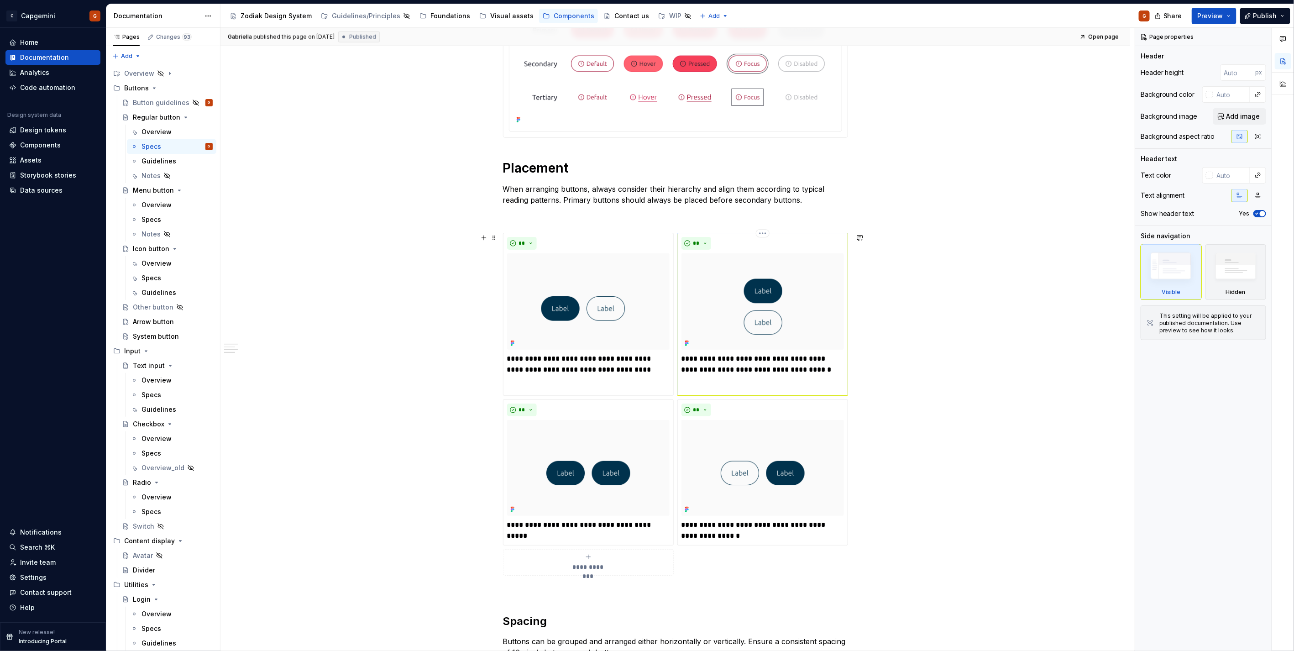
scroll to position [710, 0]
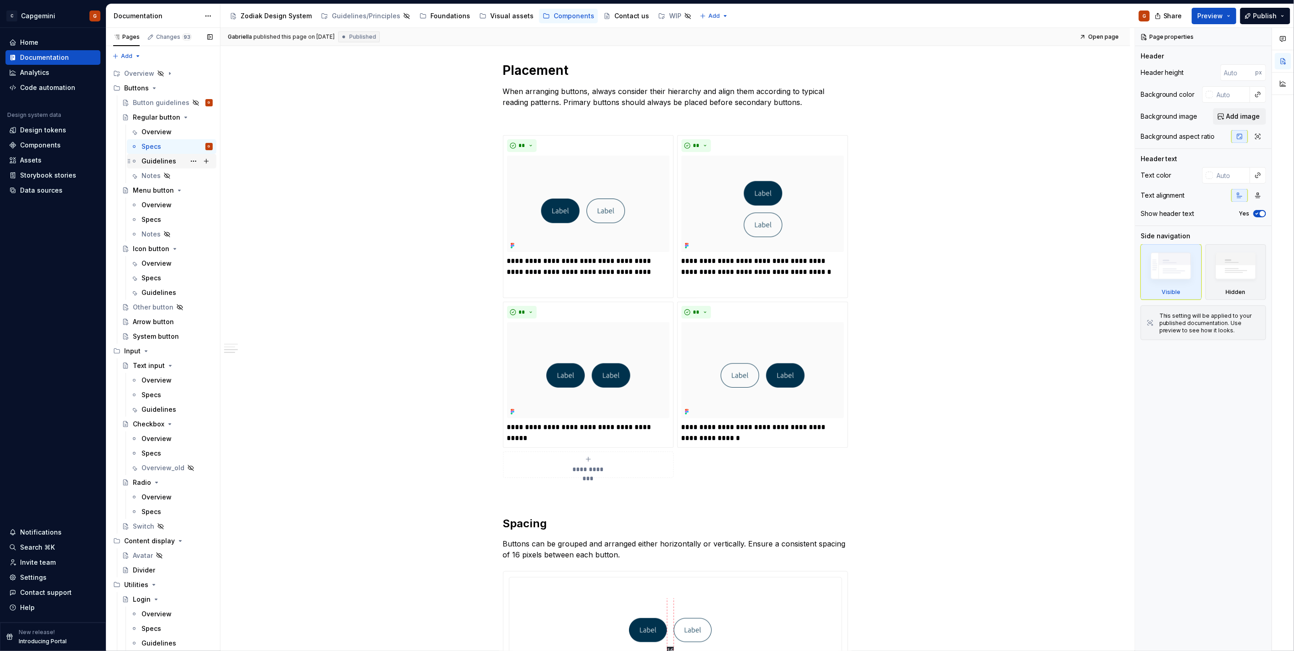
click at [154, 161] on div "Guidelines" at bounding box center [158, 161] width 35 height 9
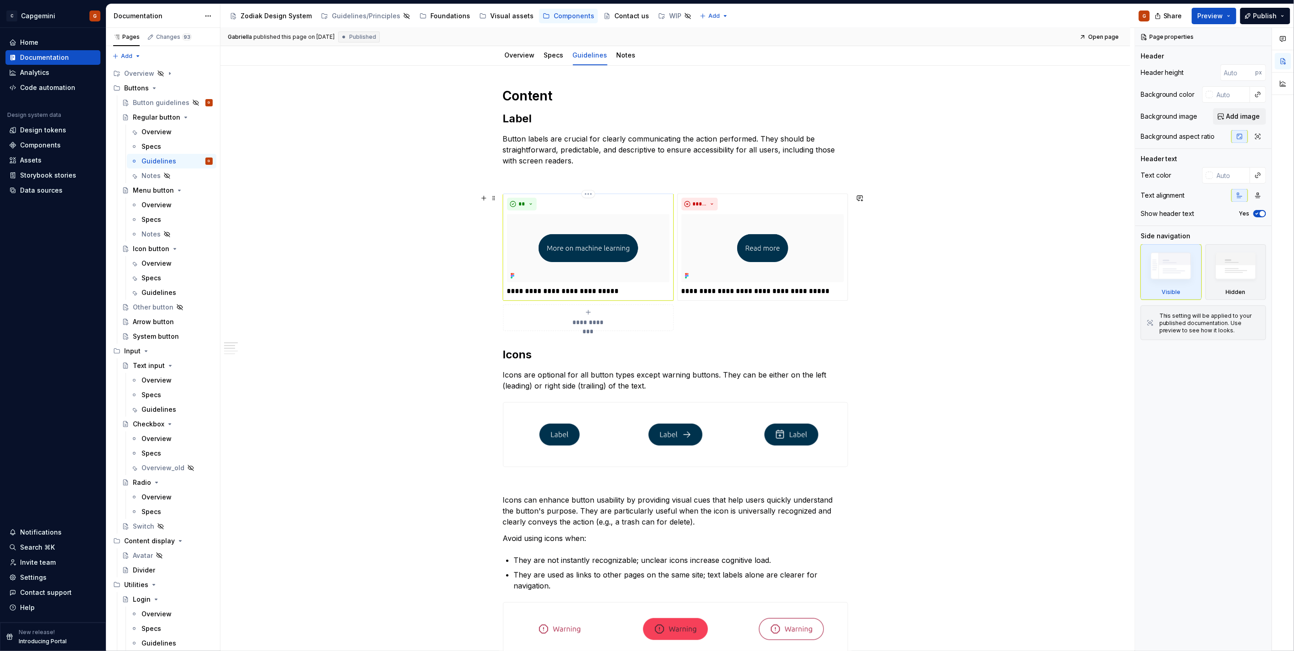
scroll to position [101, 0]
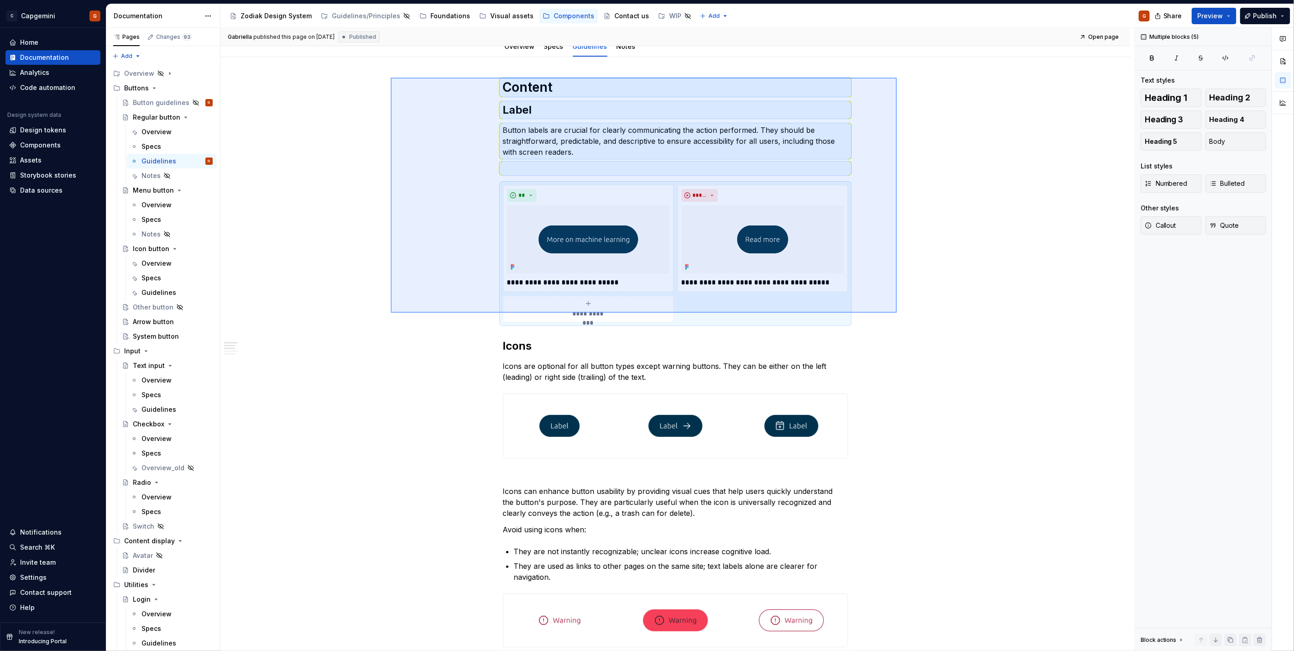
drag, startPoint x: 480, startPoint y: 126, endPoint x: 897, endPoint y: 313, distance: 456.8
click at [897, 313] on div "**********" at bounding box center [677, 339] width 914 height 623
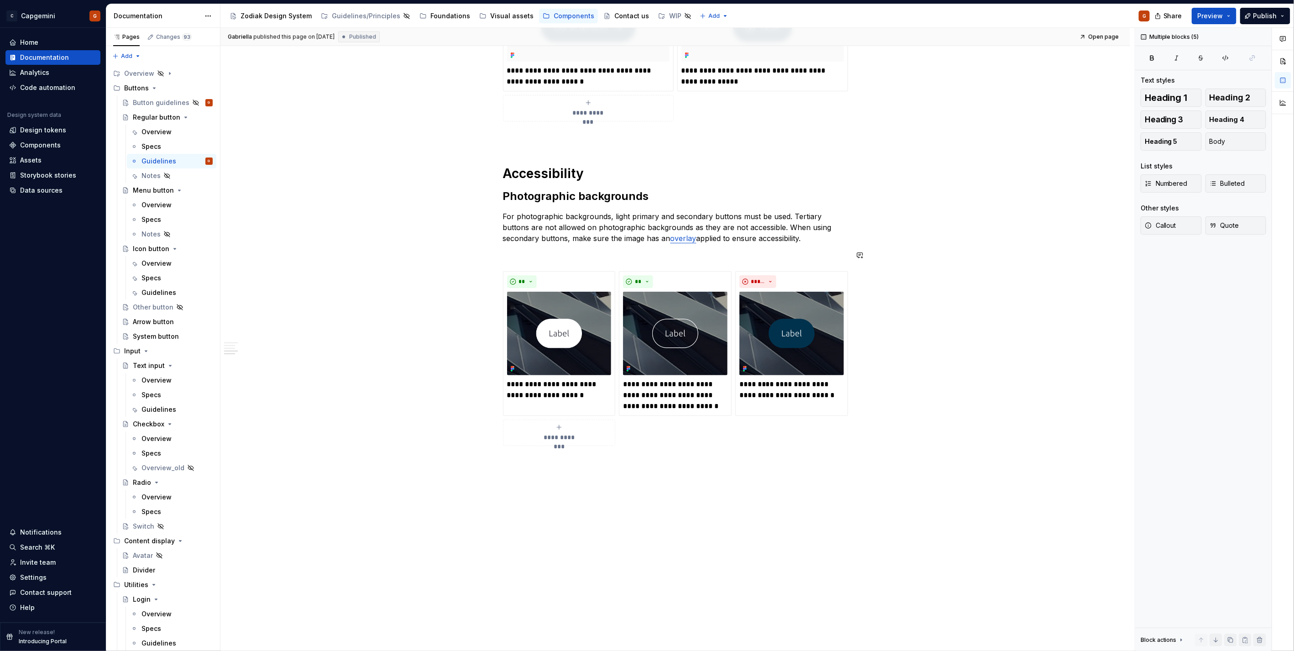
scroll to position [817, 0]
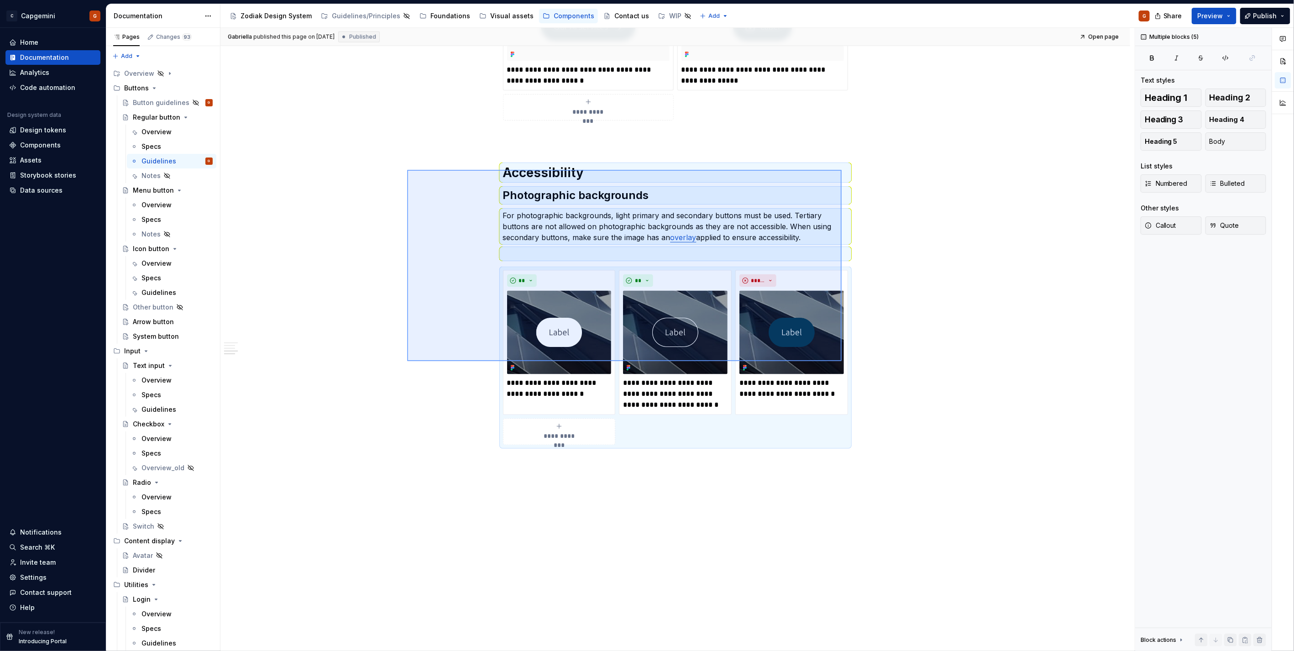
drag, startPoint x: 407, startPoint y: 170, endPoint x: 842, endPoint y: 361, distance: 474.7
click at [842, 361] on div "**********" at bounding box center [677, 339] width 914 height 623
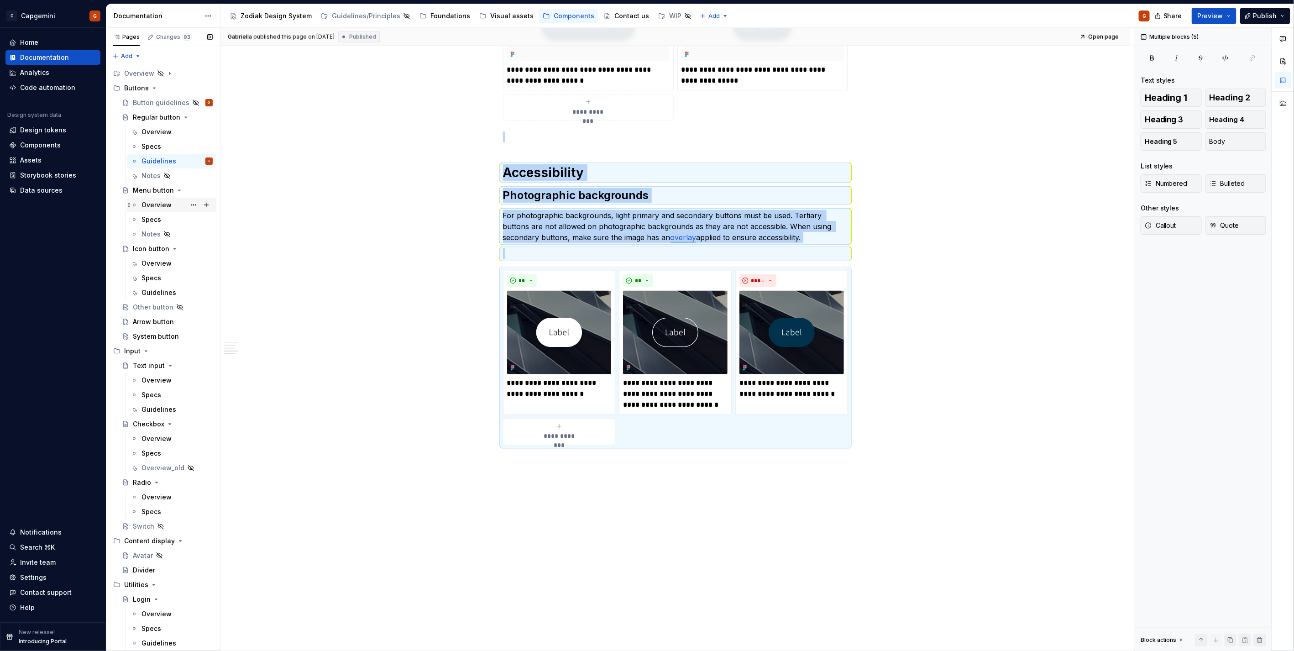
click at [153, 203] on div "Overview" at bounding box center [156, 204] width 30 height 9
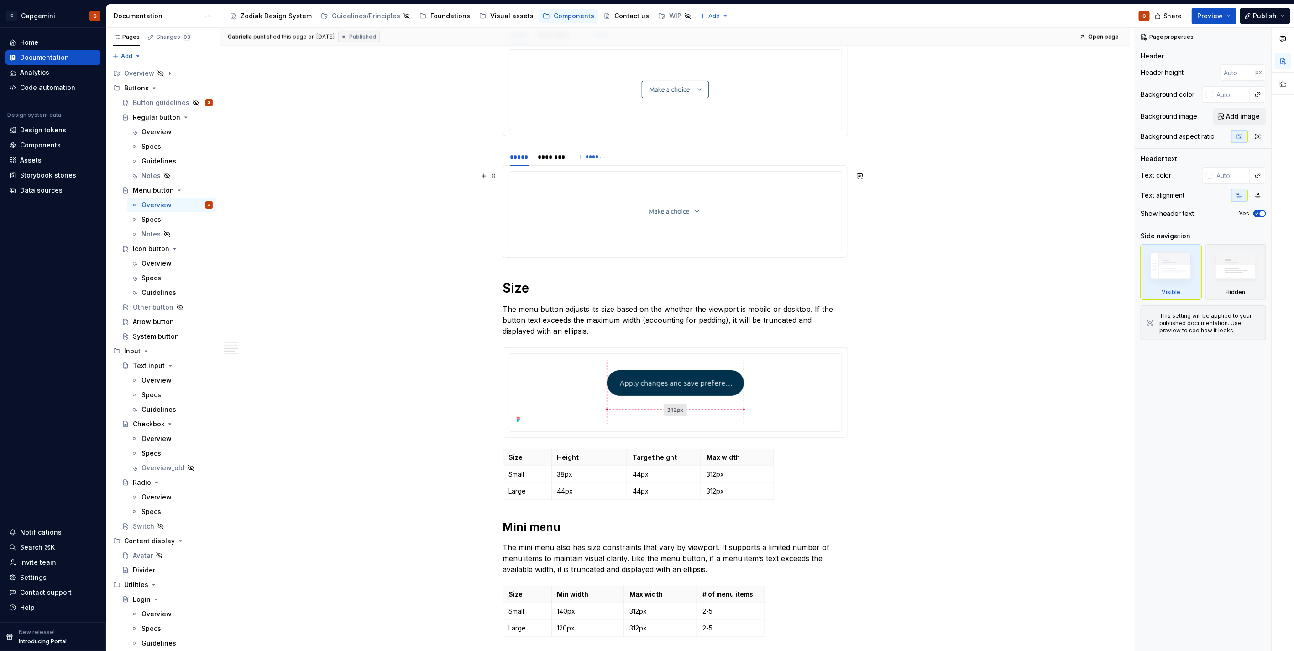
scroll to position [862, 0]
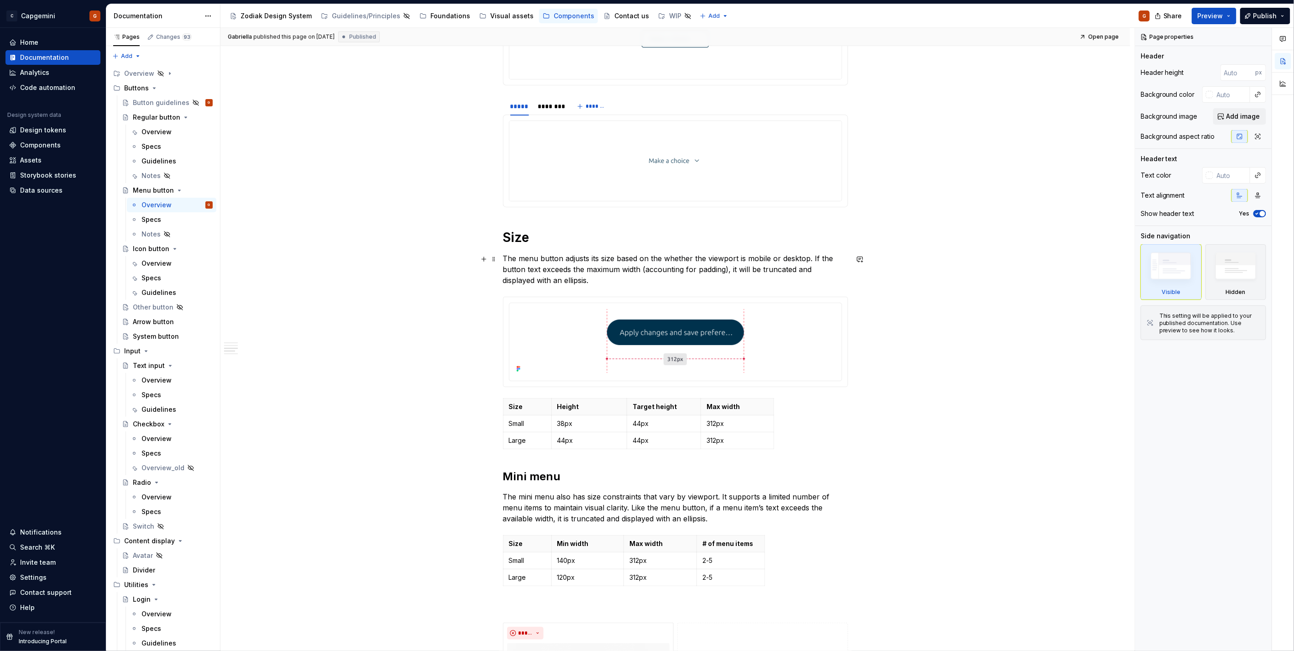
click at [554, 264] on p "The menu button adjusts its size based on the whether the viewport is mobile or…" at bounding box center [675, 269] width 345 height 33
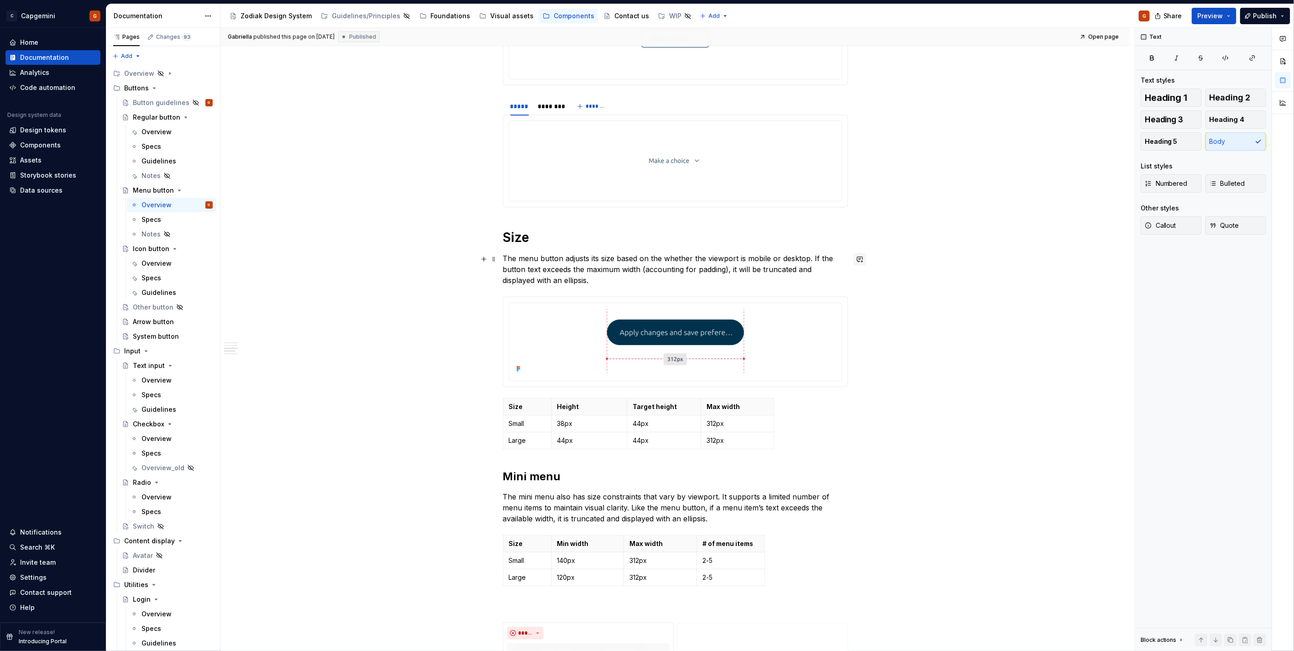
click at [860, 259] on button "button" at bounding box center [859, 259] width 13 height 13
click at [733, 290] on icon "Mention someone" at bounding box center [729, 287] width 9 height 9
click at [763, 249] on span "[PERSON_NAME]" at bounding box center [757, 249] width 52 height 9
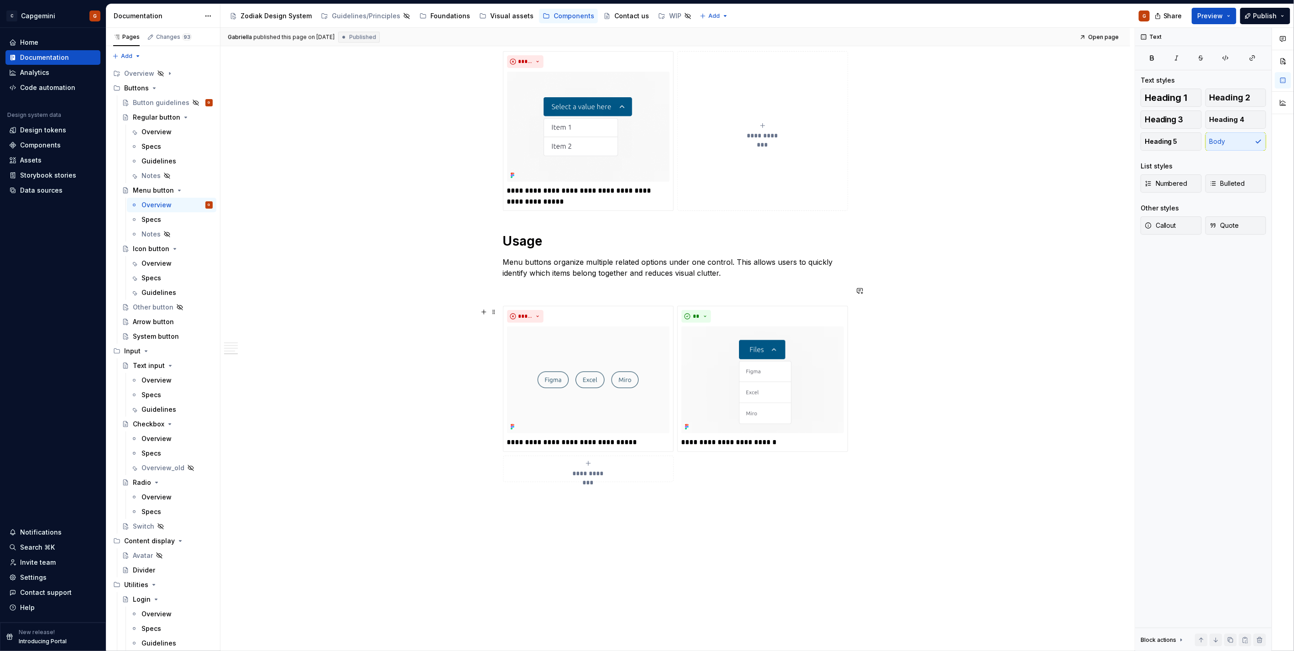
scroll to position [1340, 0]
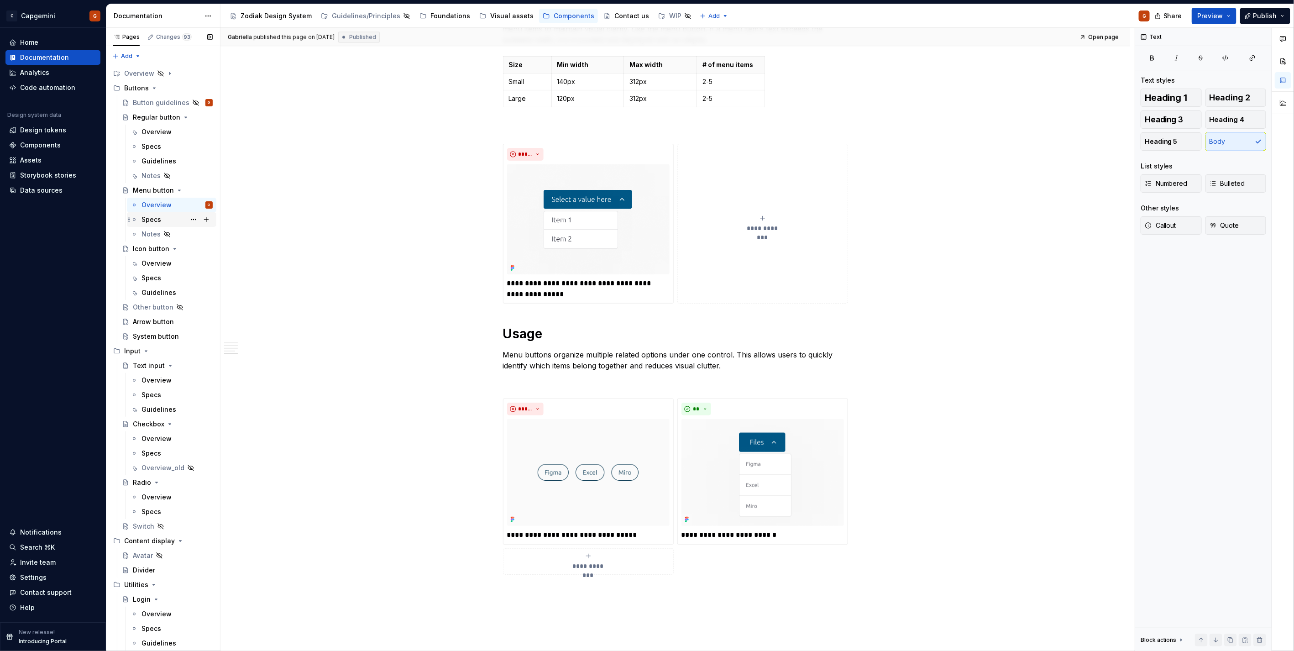
click at [157, 225] on div "Specs" at bounding box center [176, 219] width 71 height 13
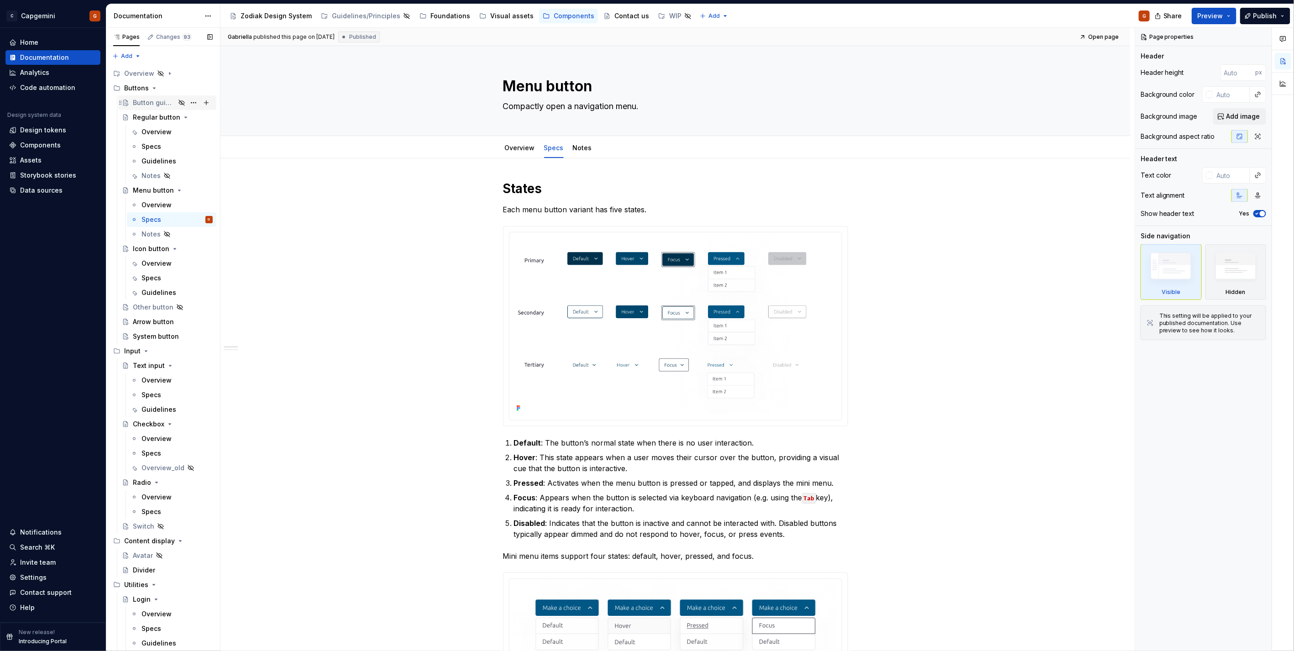
click at [146, 100] on div "Button guidelines" at bounding box center [154, 102] width 42 height 9
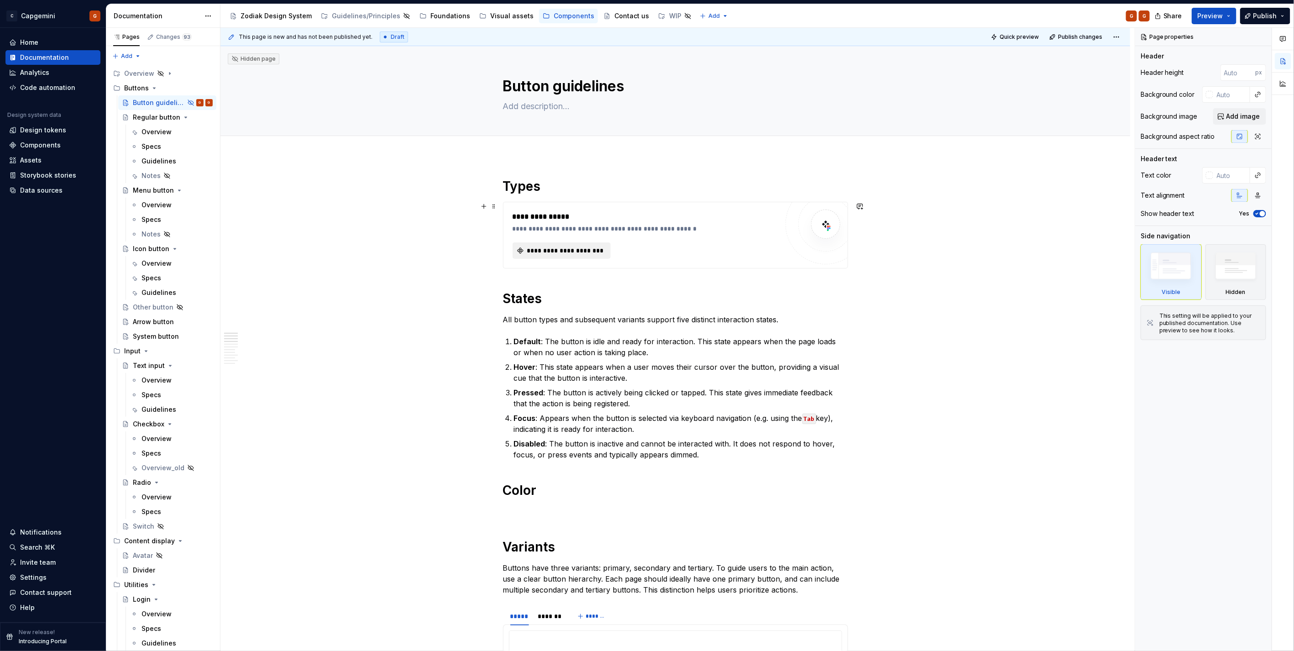
click at [562, 250] on span "**********" at bounding box center [565, 250] width 79 height 9
type textarea "*"
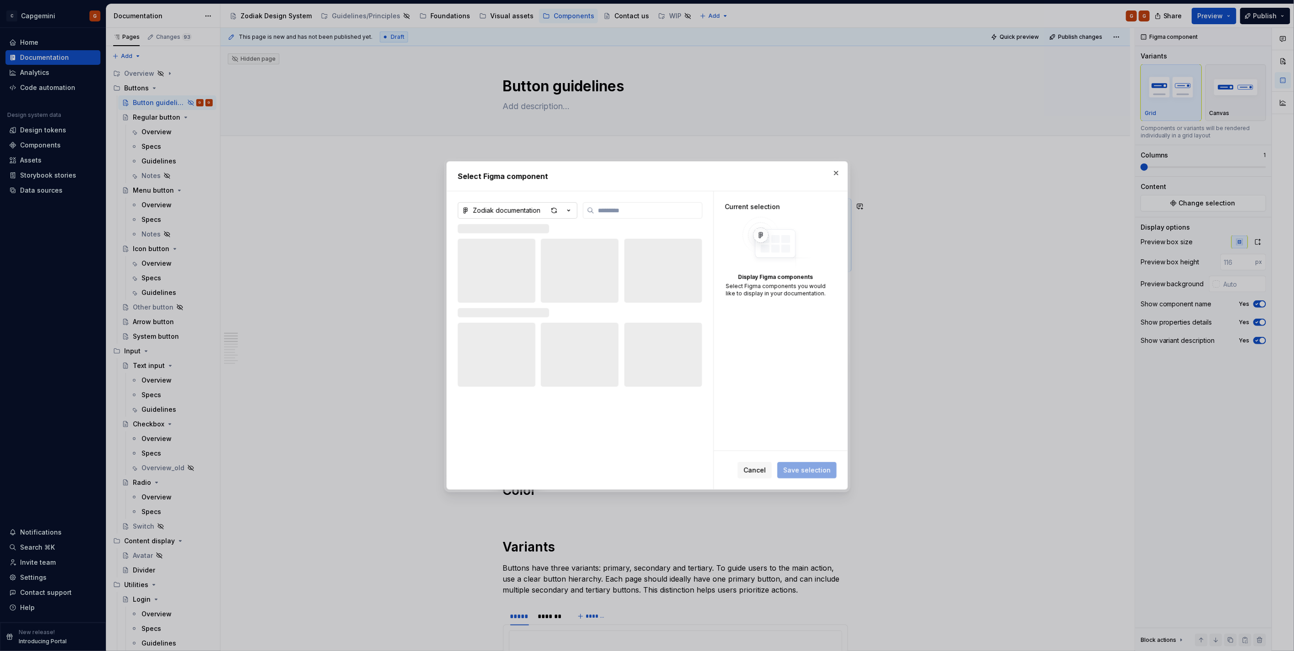
click at [568, 212] on icon "button" at bounding box center [568, 210] width 9 height 9
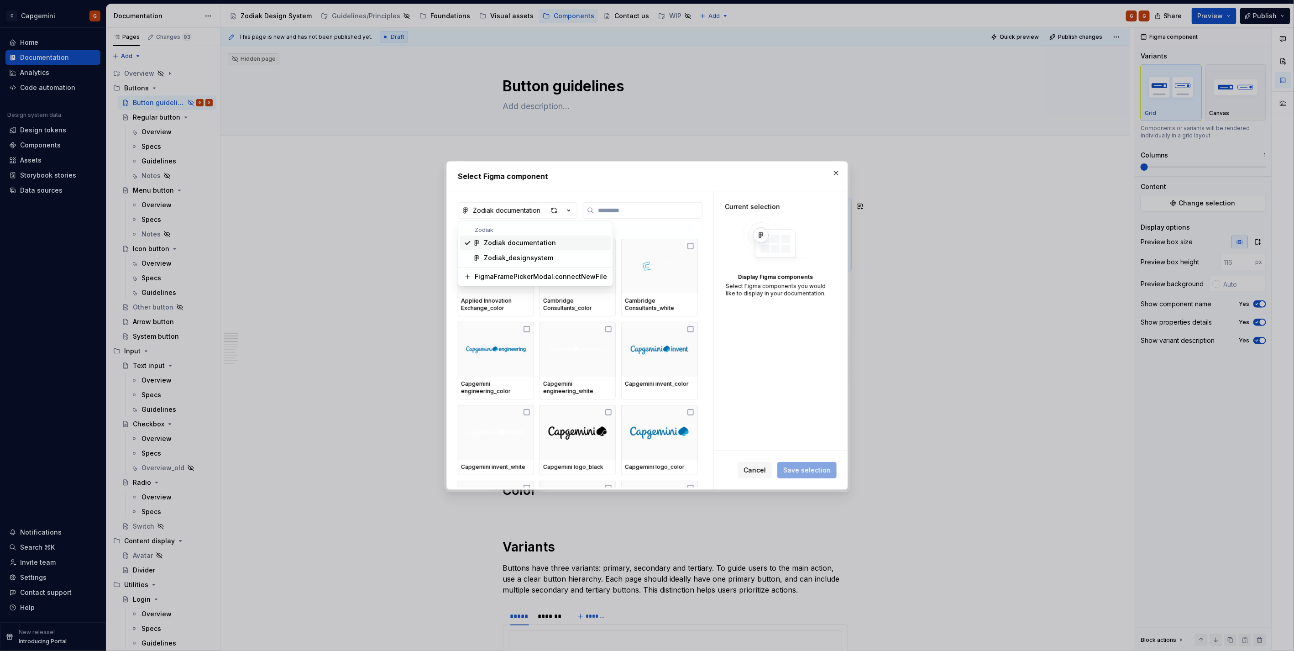
click at [549, 254] on div "Zodiak_designsystem" at bounding box center [518, 257] width 69 height 9
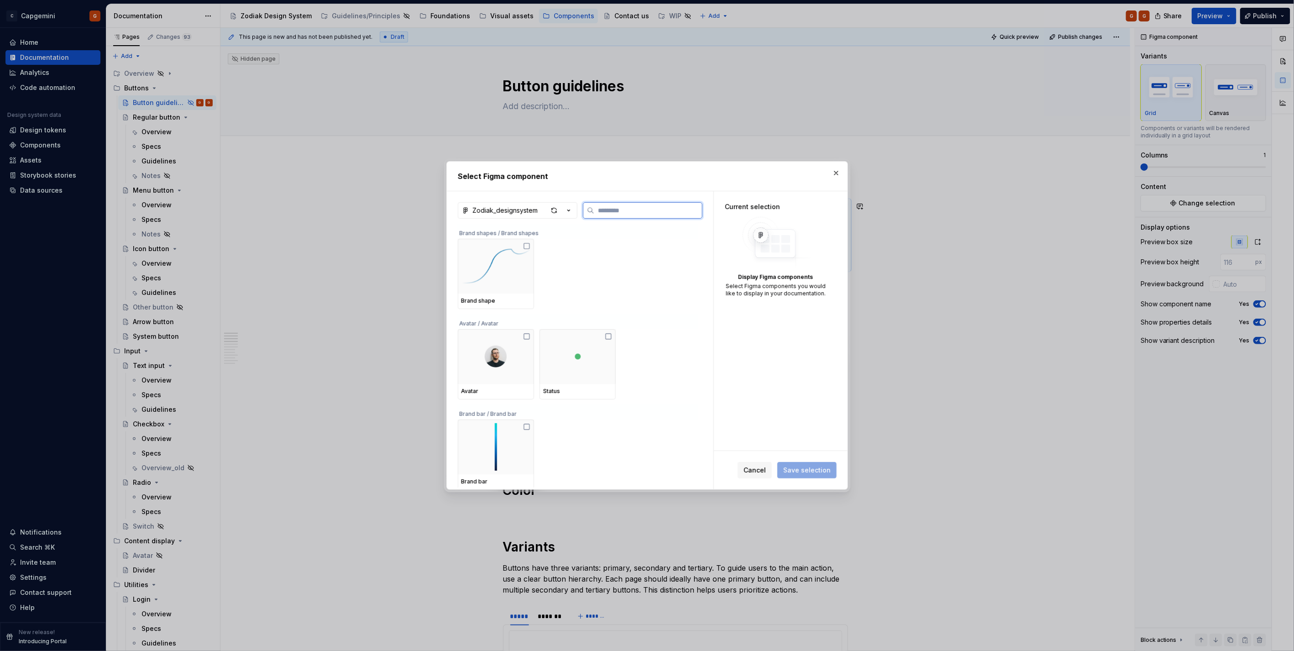
click at [603, 211] on input "search" at bounding box center [648, 210] width 108 height 9
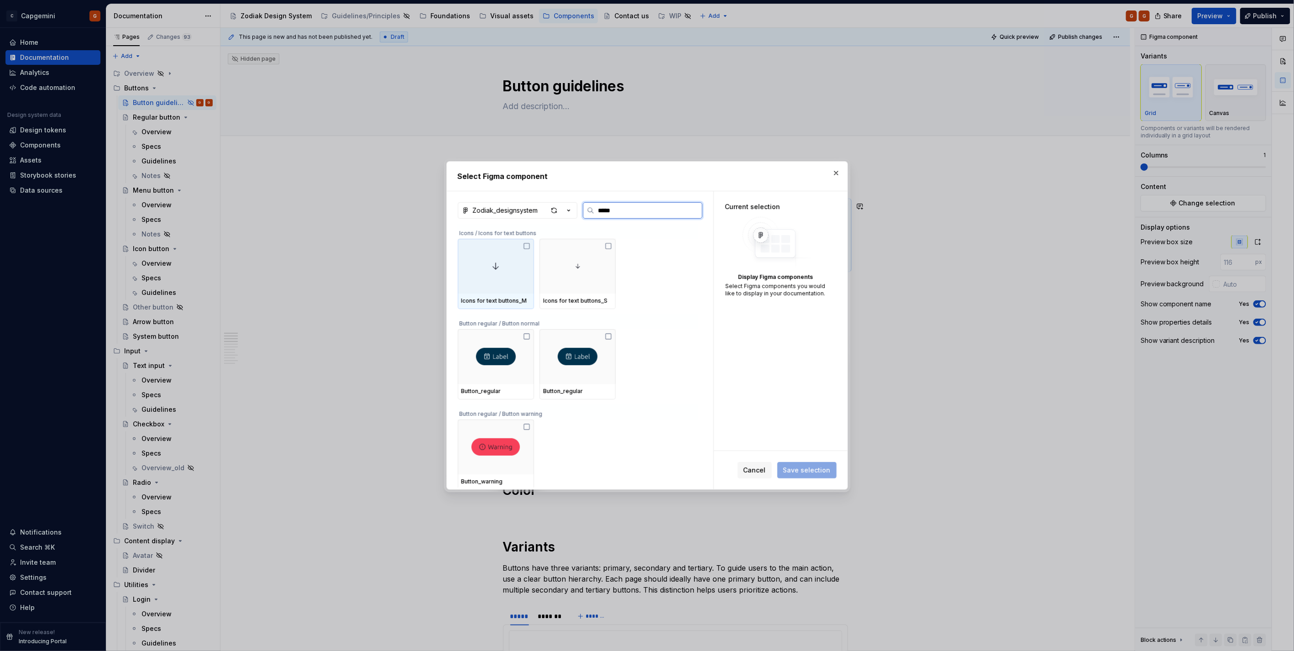
type input "******"
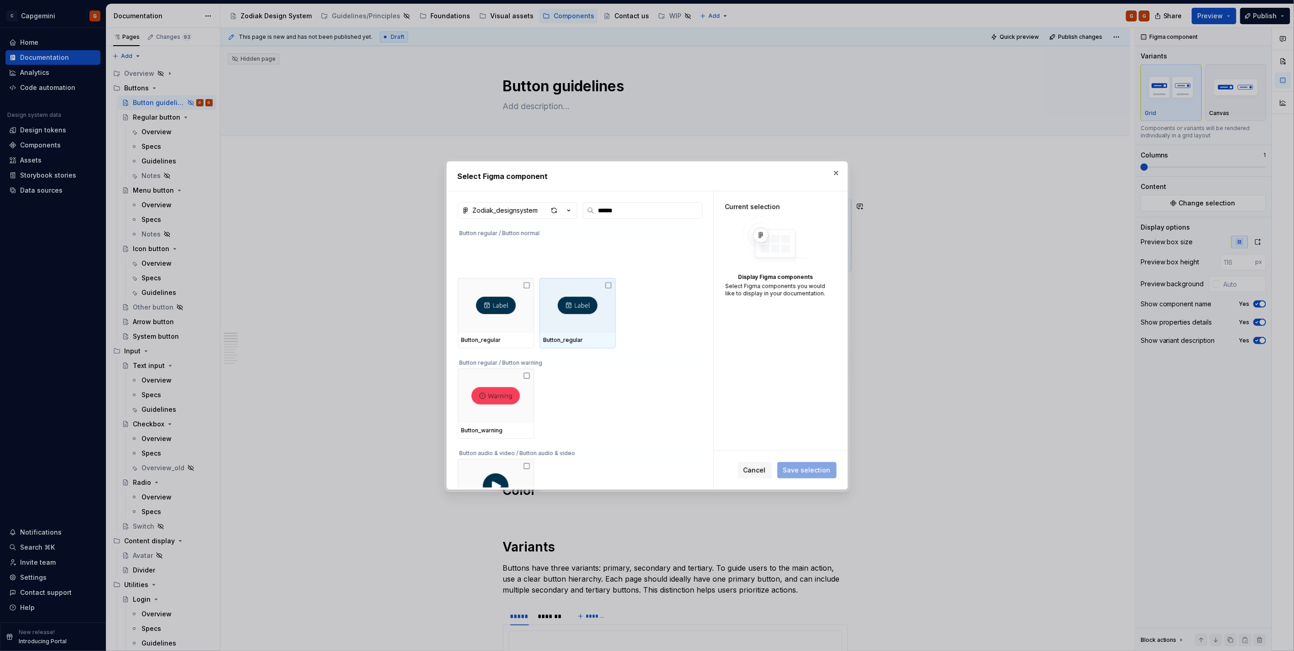
scroll to position [101, 0]
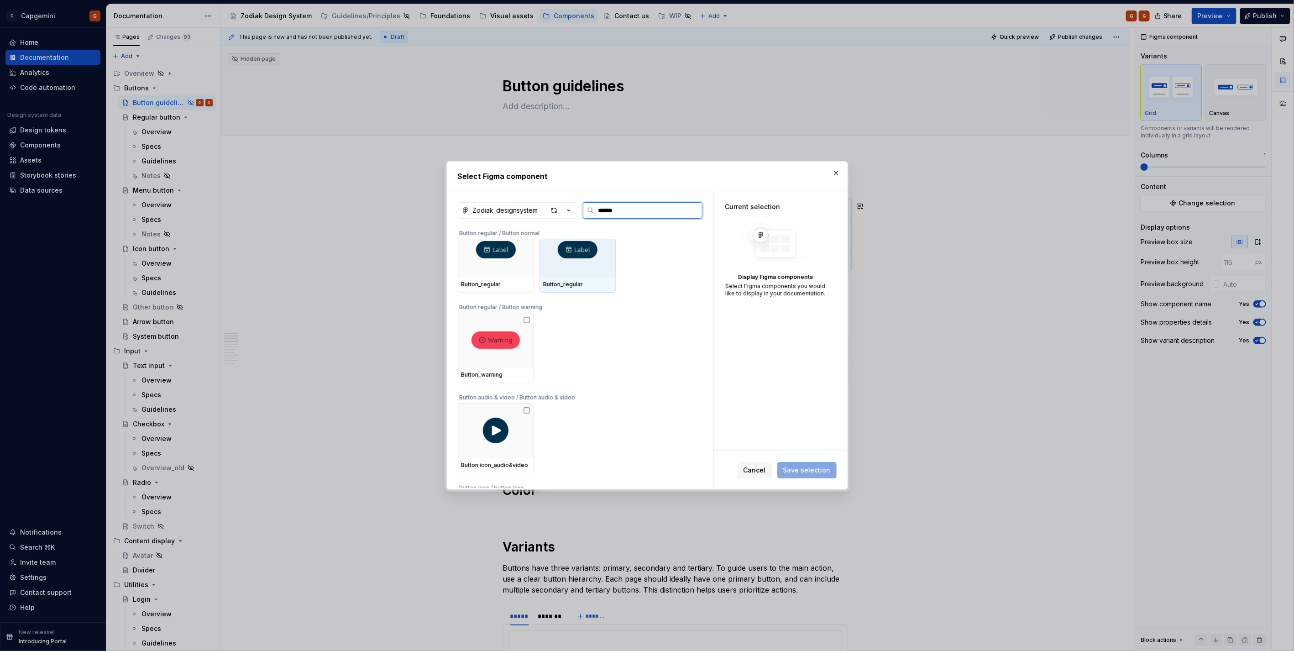
click at [557, 272] on div at bounding box center [577, 249] width 76 height 55
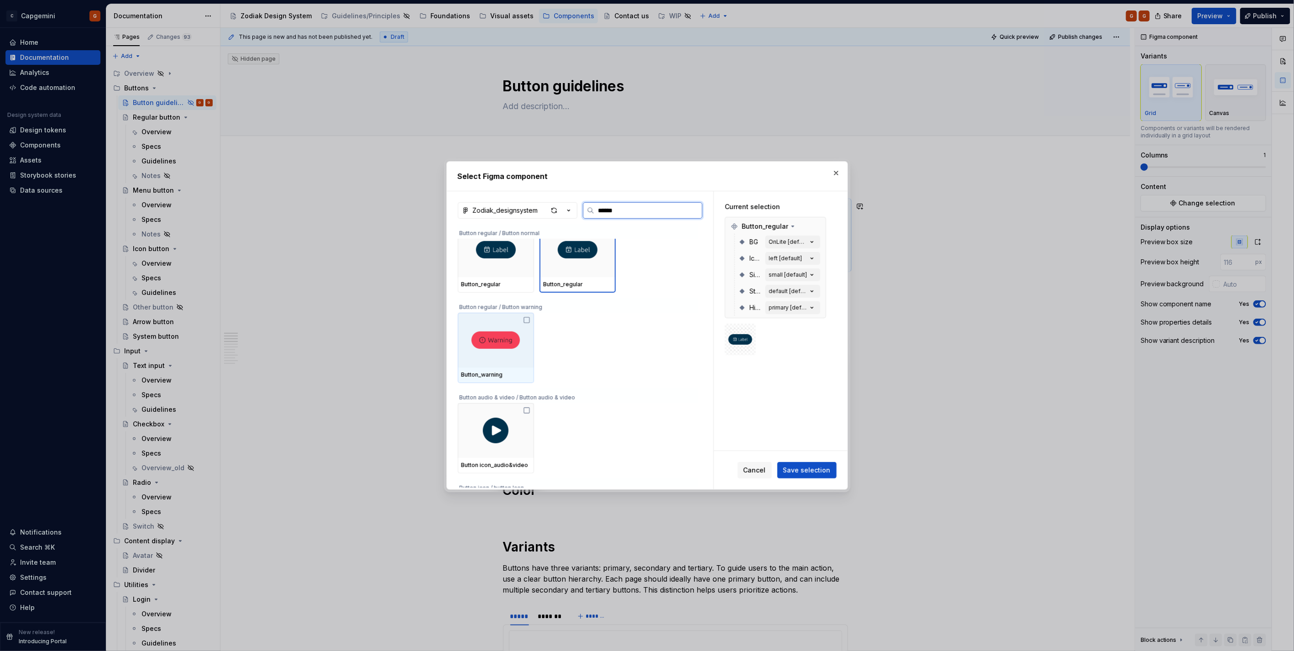
click at [518, 353] on div at bounding box center [496, 340] width 76 height 55
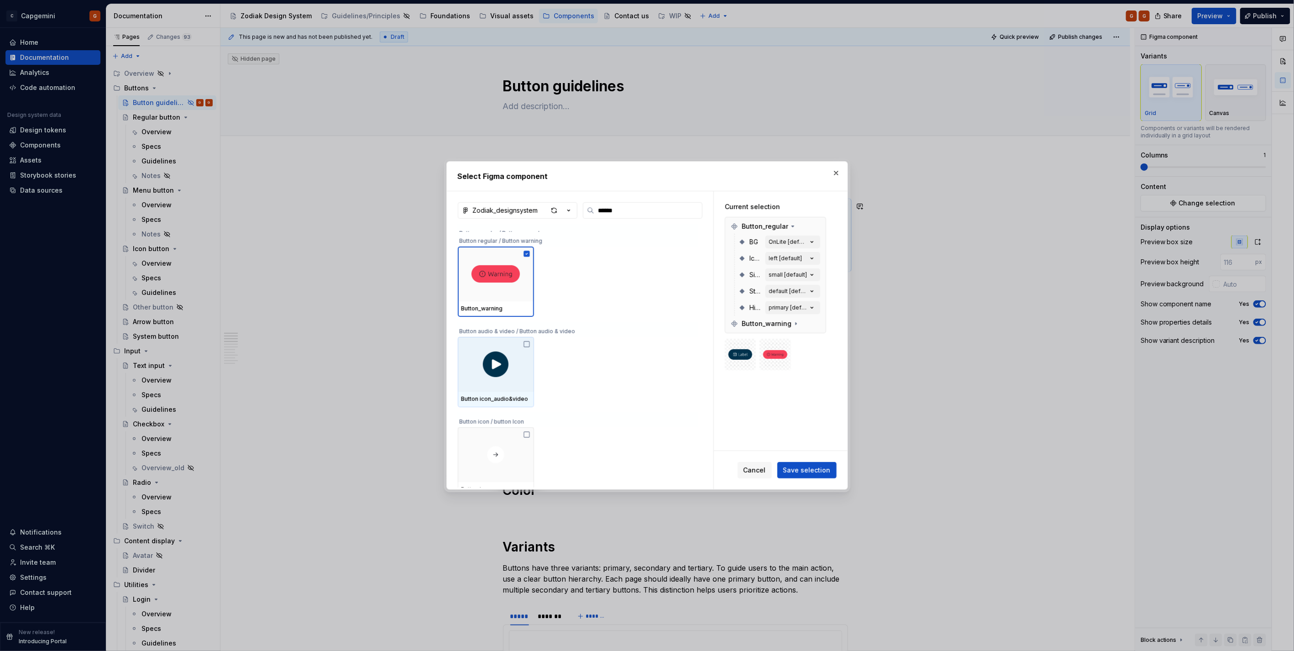
scroll to position [152, 0]
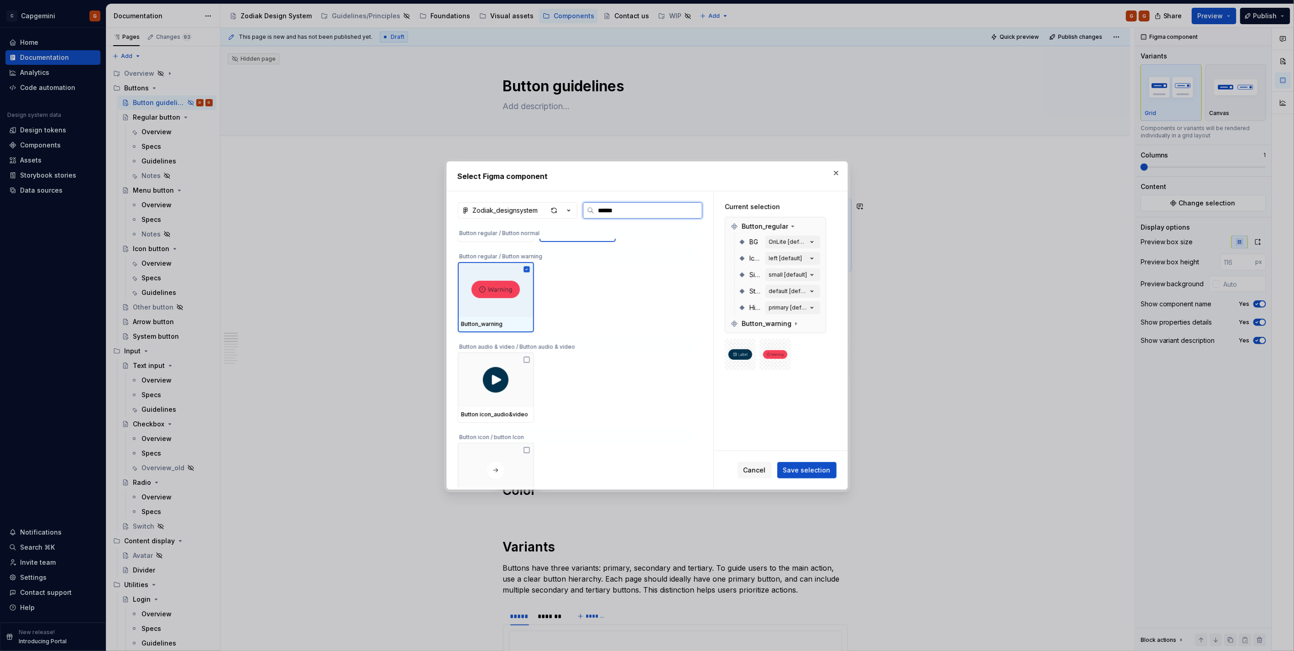
click at [503, 295] on img at bounding box center [495, 289] width 48 height 17
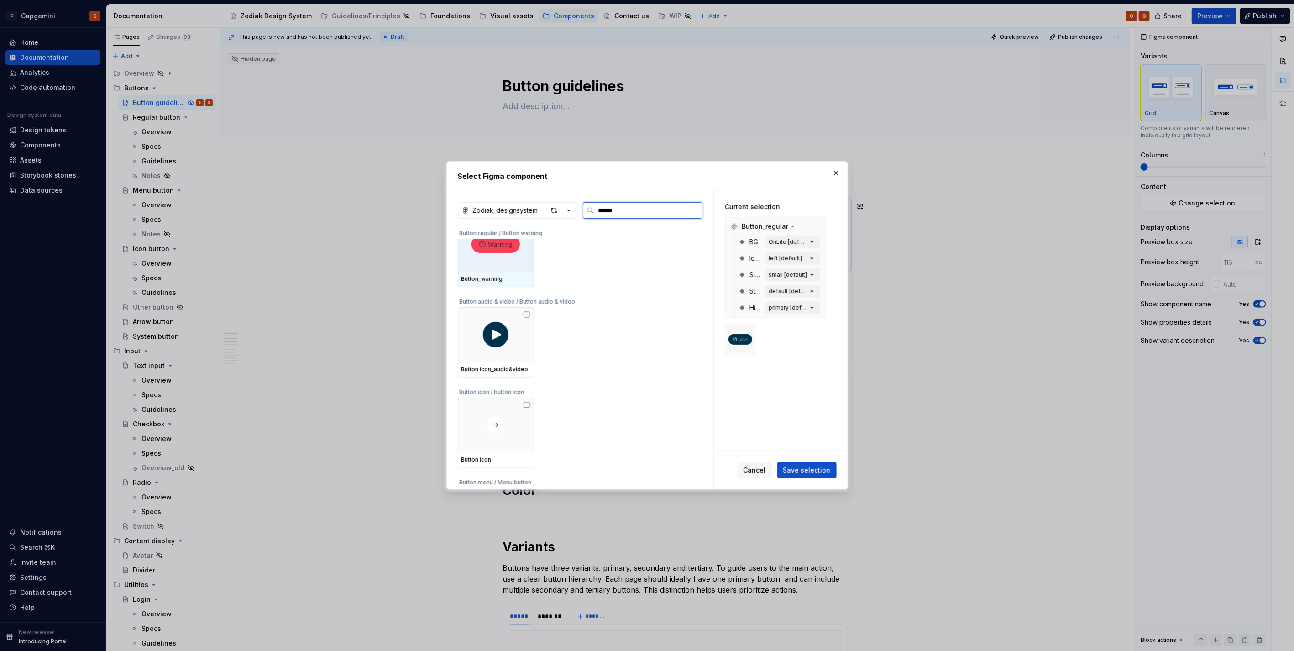
scroll to position [203, 0]
click at [498, 330] on img at bounding box center [496, 324] width 26 height 26
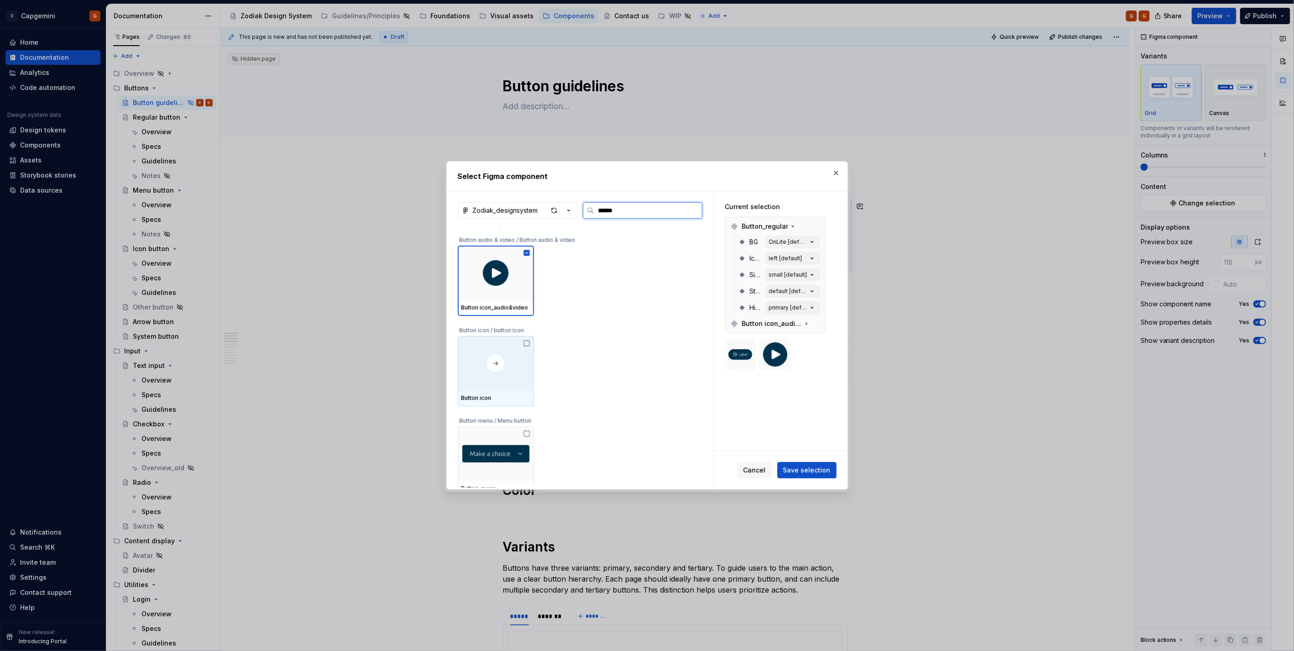
click at [502, 370] on img at bounding box center [495, 363] width 17 height 17
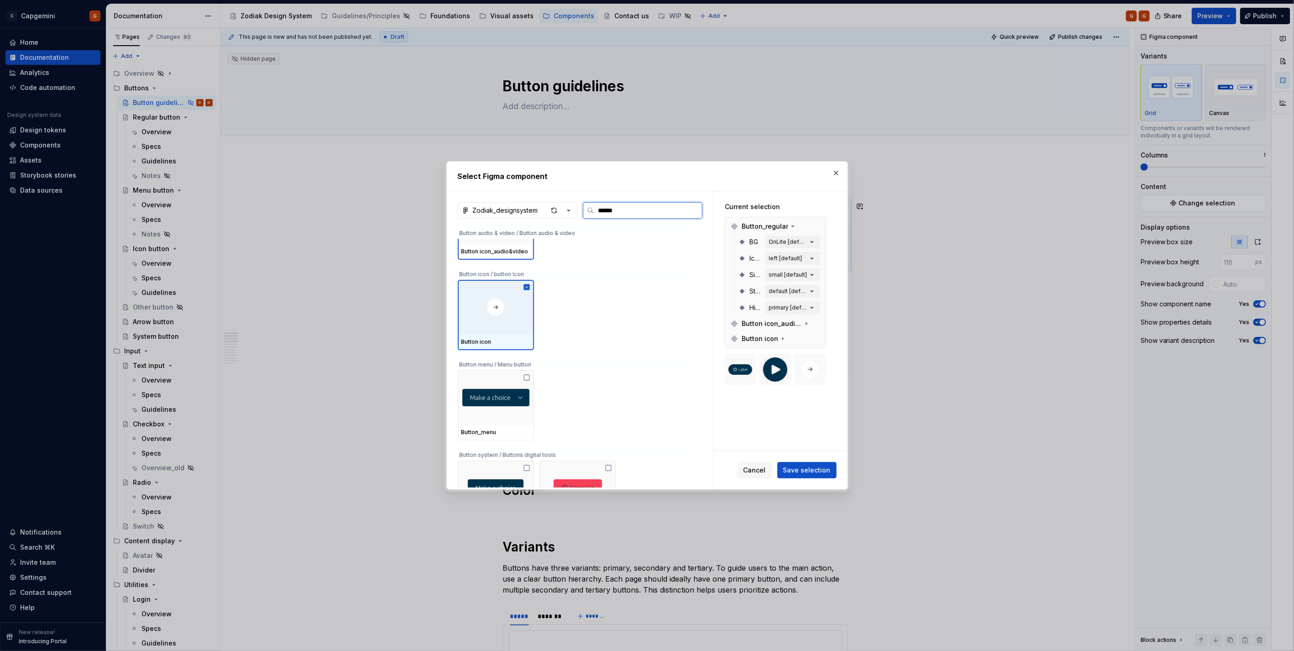
scroll to position [355, 0]
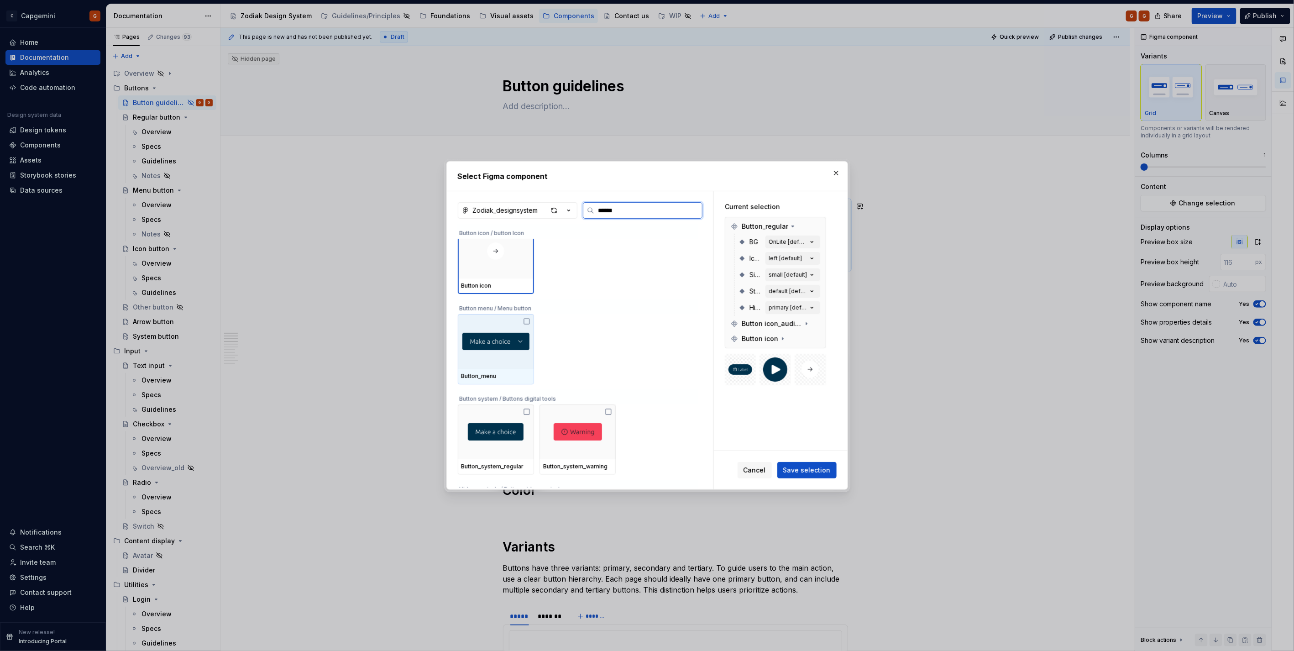
click at [500, 347] on img at bounding box center [495, 341] width 67 height 17
click at [505, 453] on div at bounding box center [496, 431] width 76 height 55
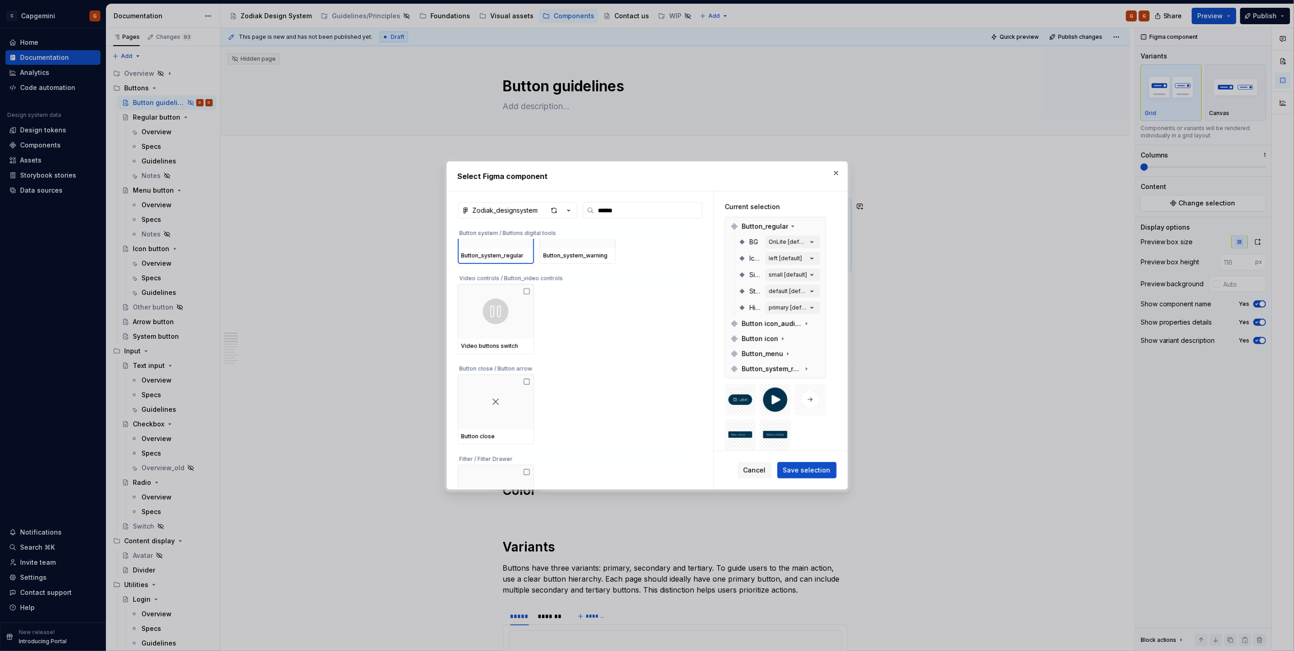
scroll to position [596, 0]
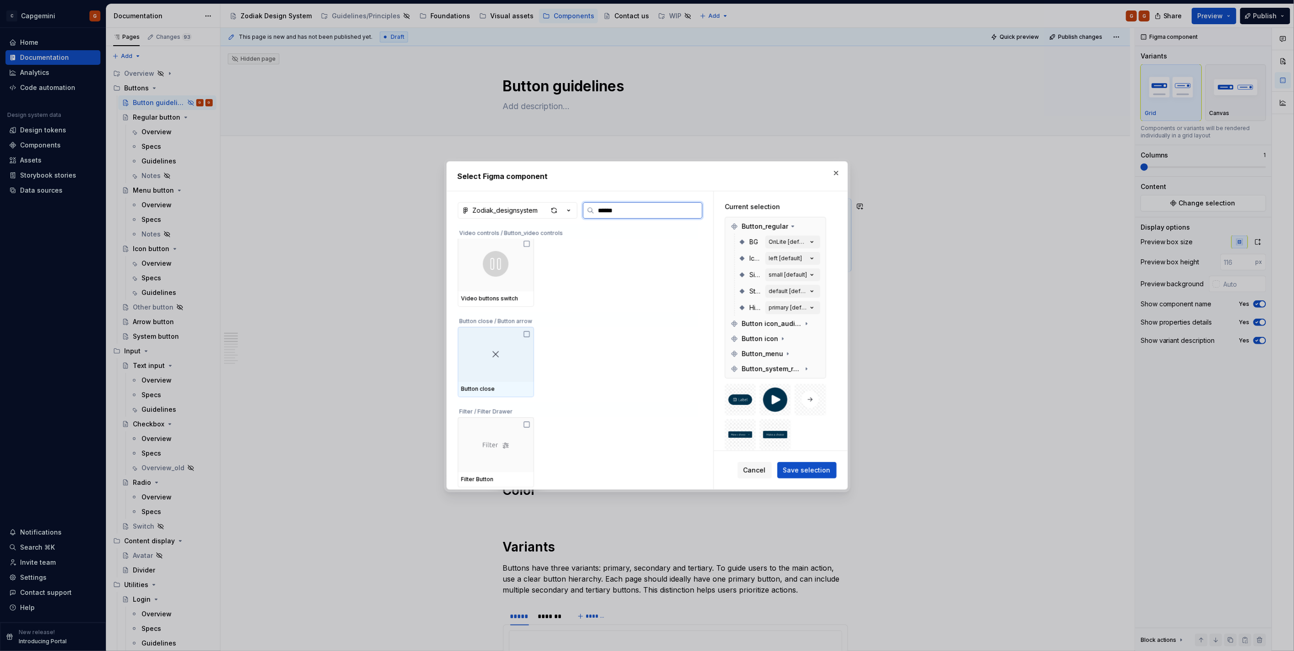
click at [507, 370] on div at bounding box center [496, 354] width 76 height 55
click at [507, 361] on div at bounding box center [496, 354] width 76 height 55
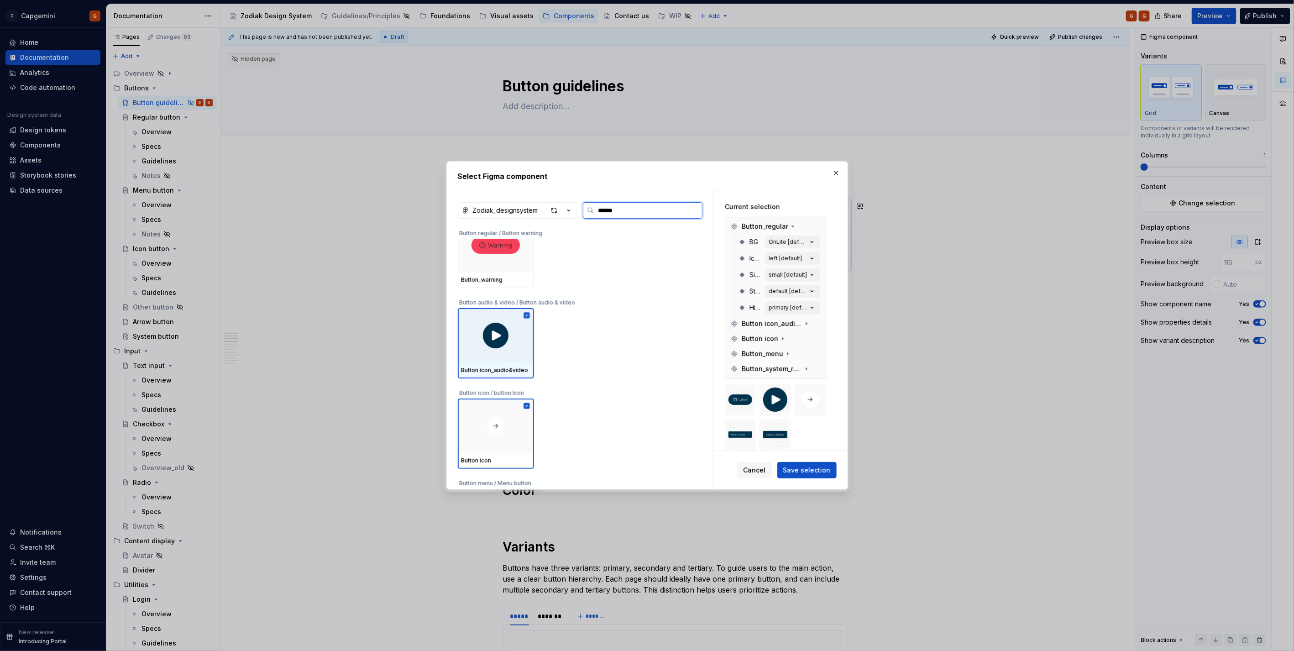
click at [528, 314] on icon at bounding box center [526, 315] width 6 height 6
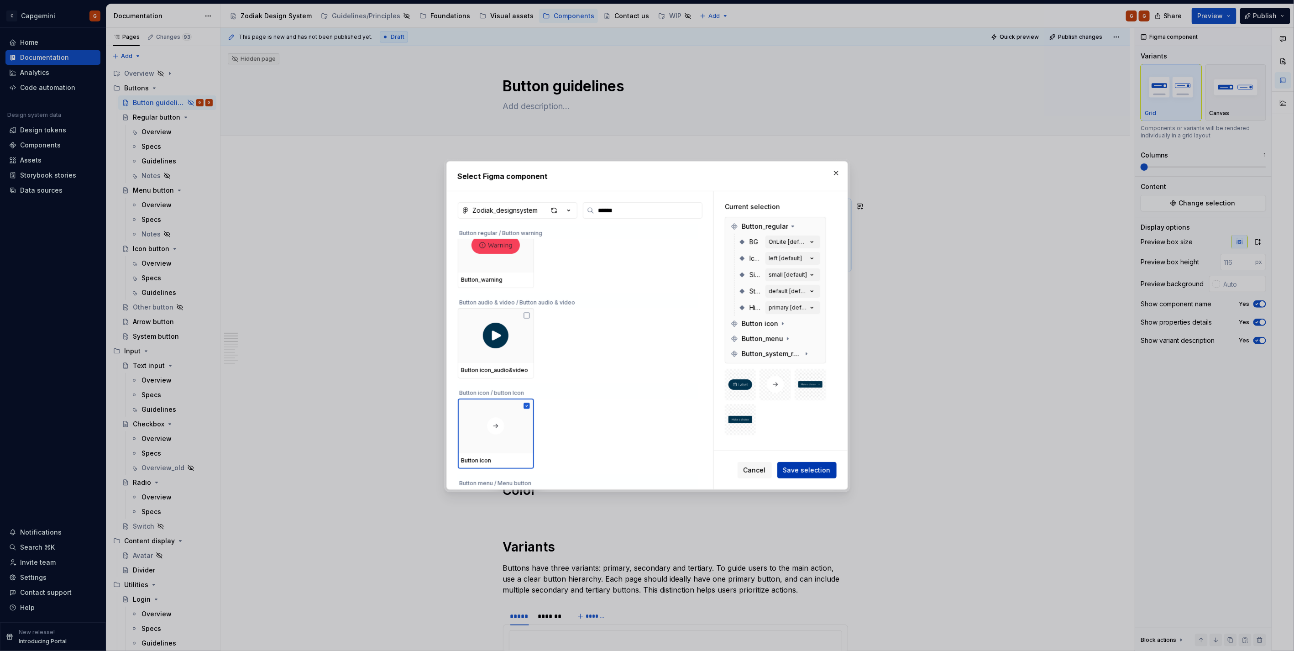
click at [809, 472] on span "Save selection" at bounding box center [806, 469] width 47 height 9
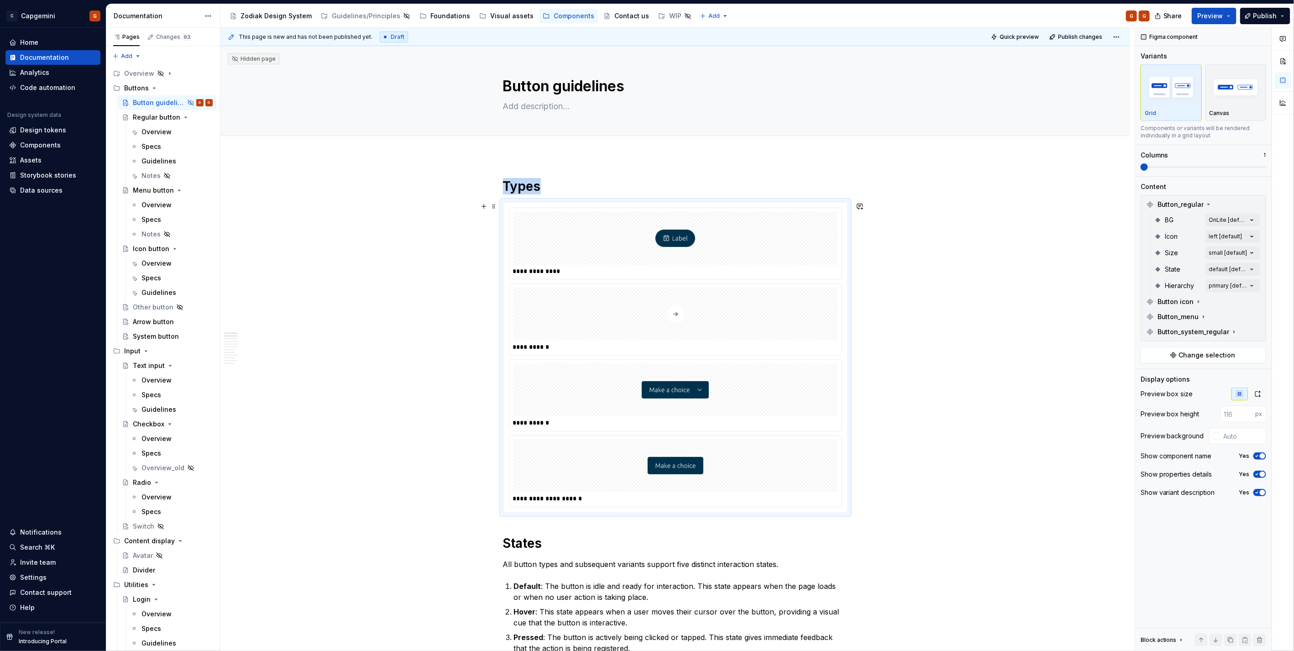
click at [668, 316] on img at bounding box center [675, 314] width 17 height 46
click at [1197, 294] on div "Button icon" at bounding box center [1203, 301] width 121 height 15
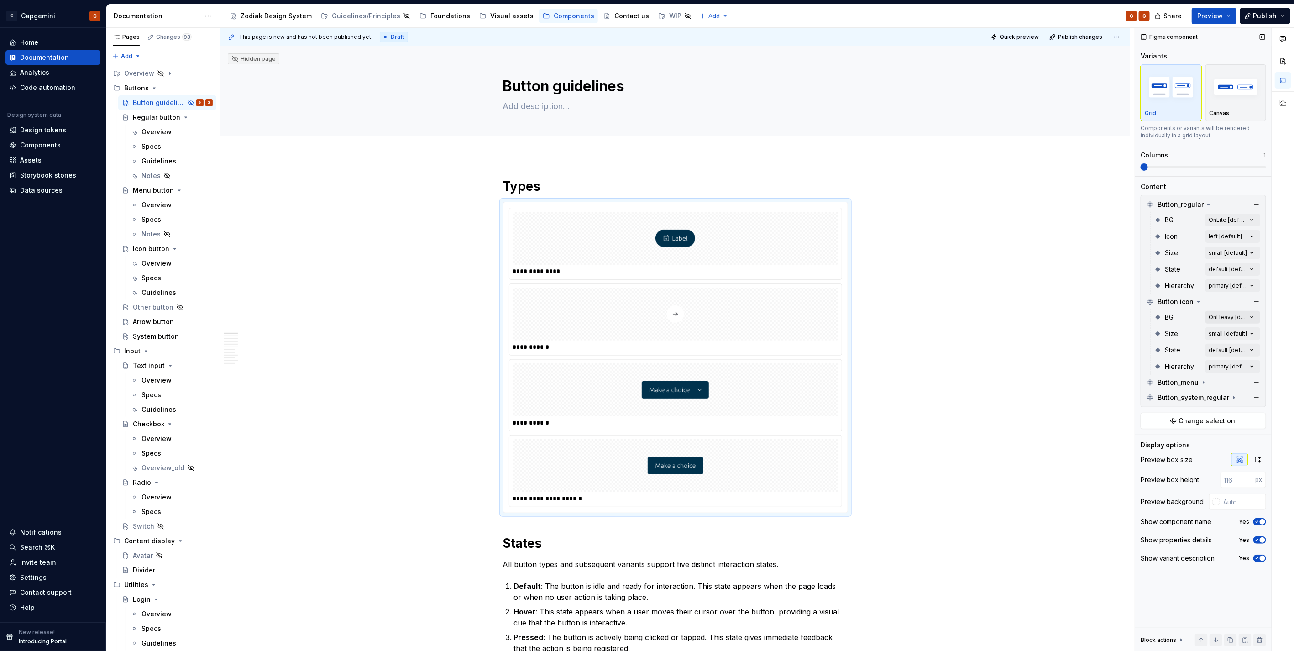
click at [1240, 315] on div "Comments Open comments No comments yet Select ‘Comment’ from the block context …" at bounding box center [1214, 339] width 159 height 623
click at [1164, 388] on span "OnLite" at bounding box center [1164, 390] width 21 height 9
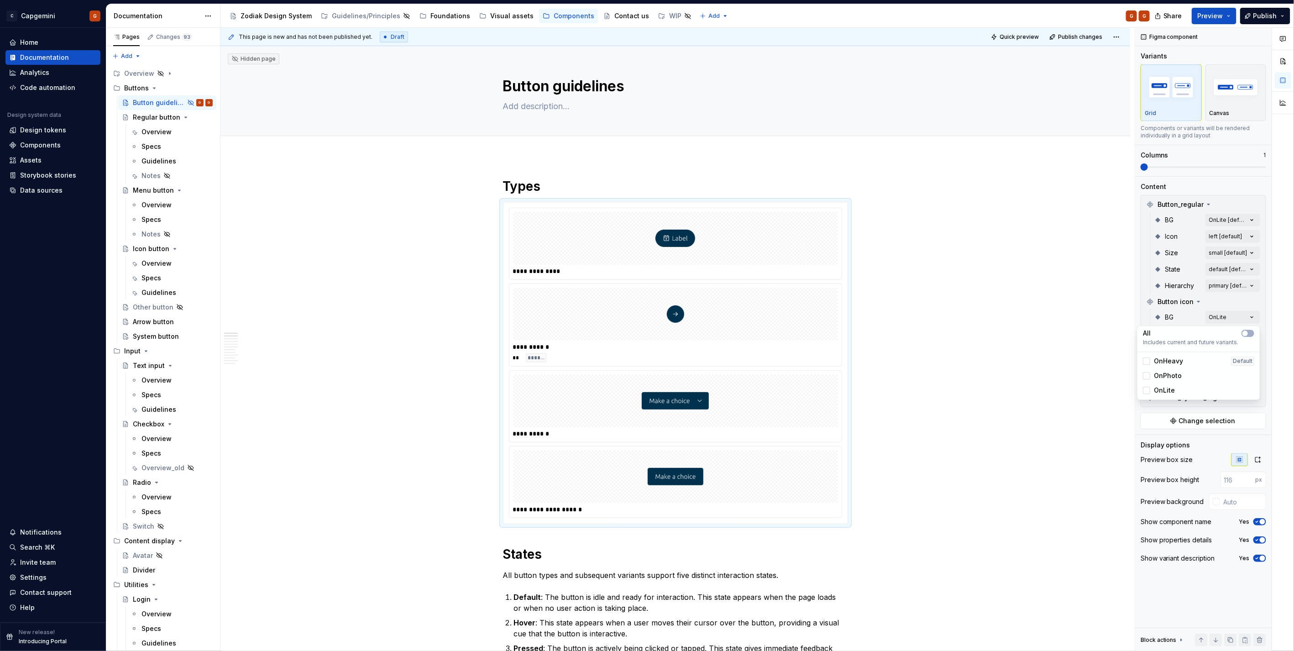
click at [1193, 165] on div "Comments Open comments No comments yet Select ‘Comment’ from the block context …" at bounding box center [1214, 339] width 159 height 623
click at [1226, 166] on span at bounding box center [1202, 167] width 125 height 2
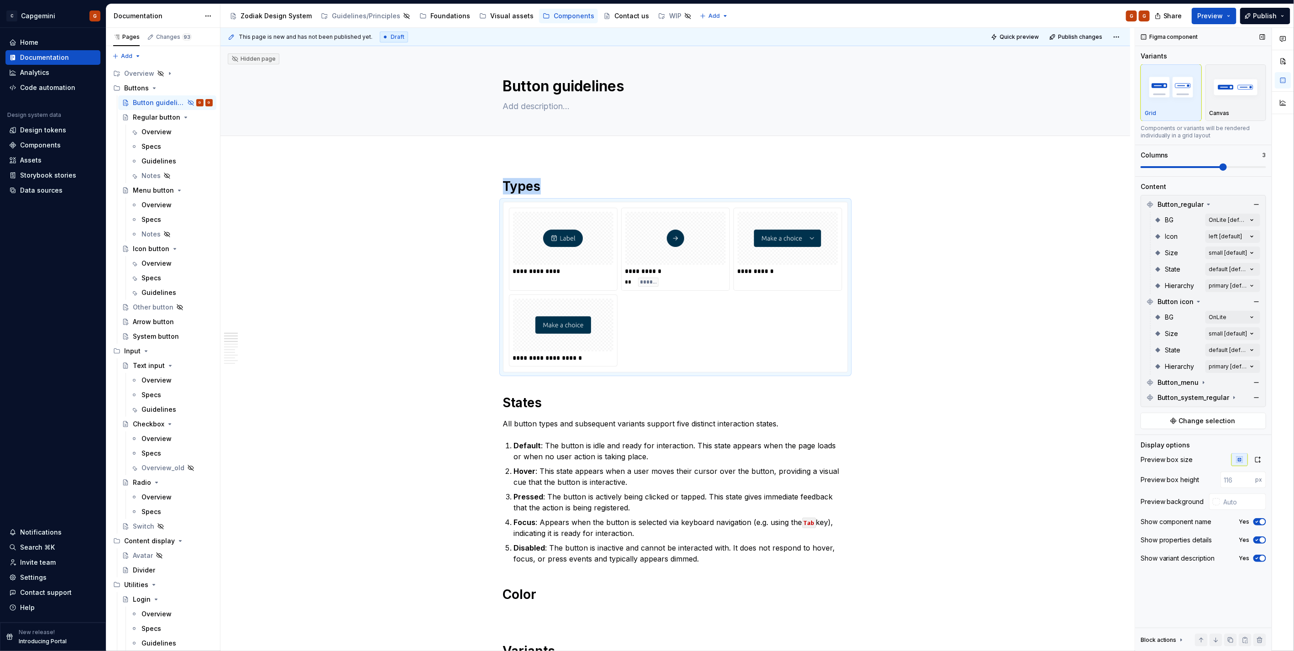
click at [1242, 167] on span at bounding box center [1202, 167] width 125 height 2
click at [1246, 167] on span at bounding box center [1202, 167] width 125 height 2
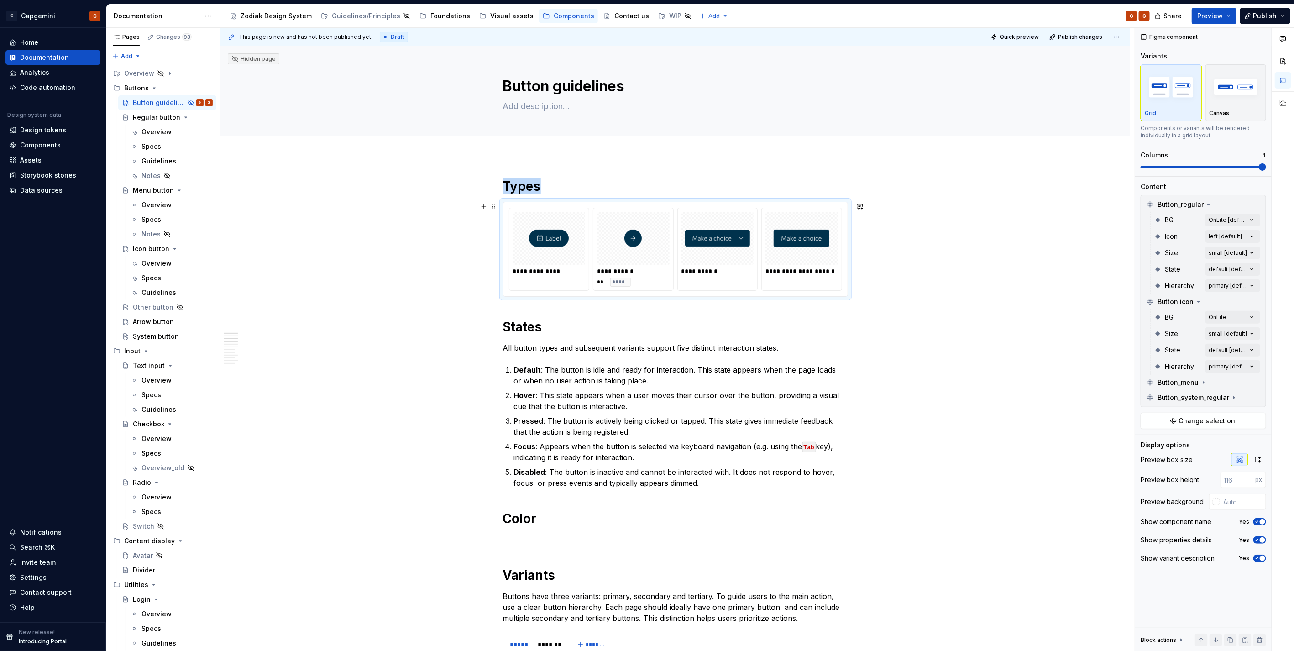
click at [706, 282] on div "**********" at bounding box center [717, 249] width 81 height 83
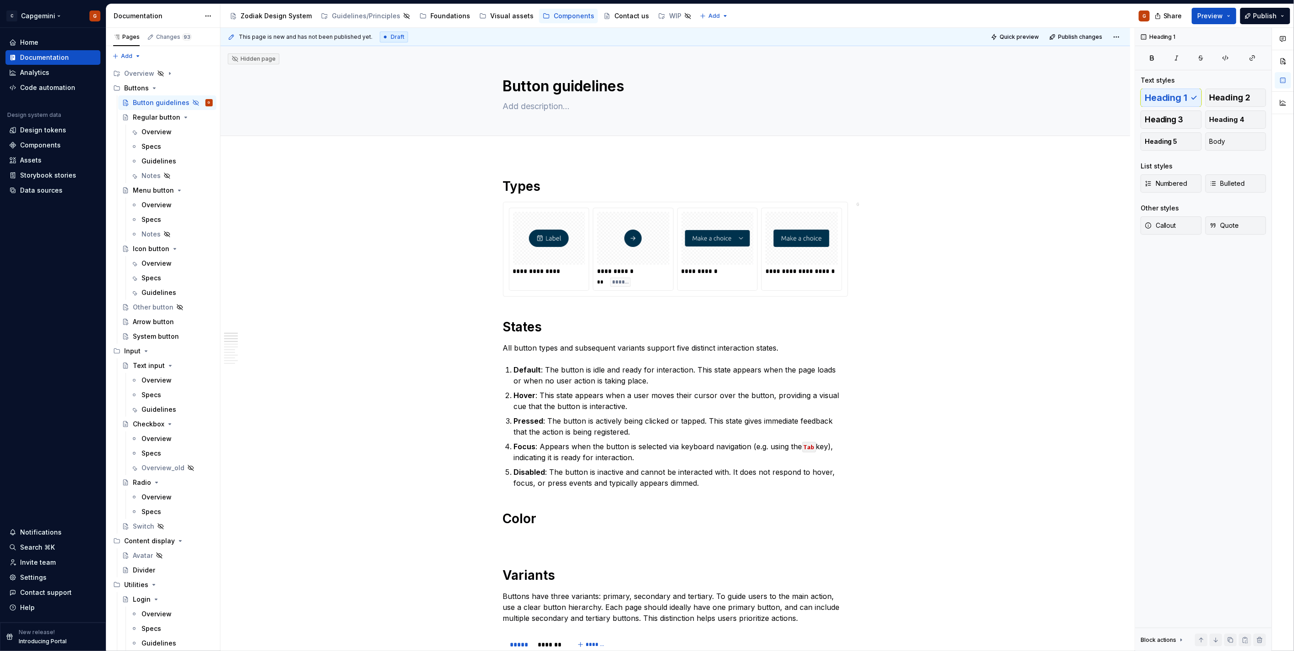
type textarea "*"
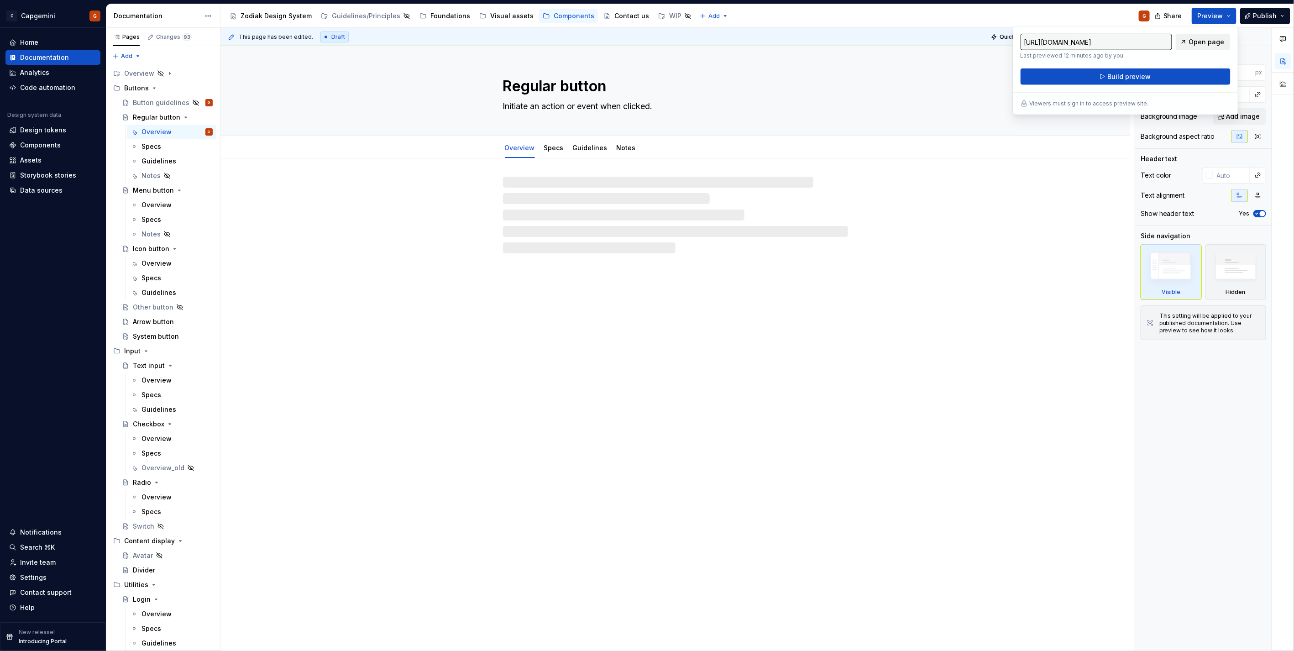
drag, startPoint x: 1083, startPoint y: 31, endPoint x: 1182, endPoint y: 41, distance: 100.0
click at [1195, 40] on span "Open page" at bounding box center [1207, 41] width 36 height 9
type textarea "*"
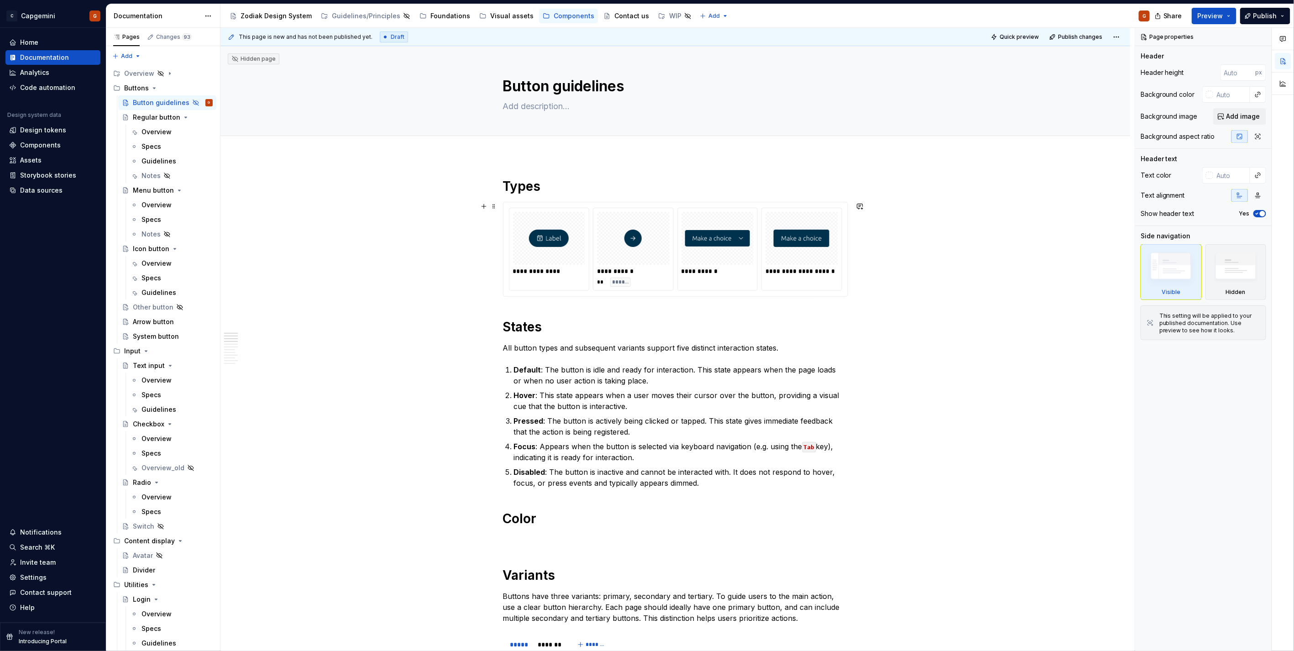
click at [679, 293] on div "**********" at bounding box center [675, 249] width 344 height 94
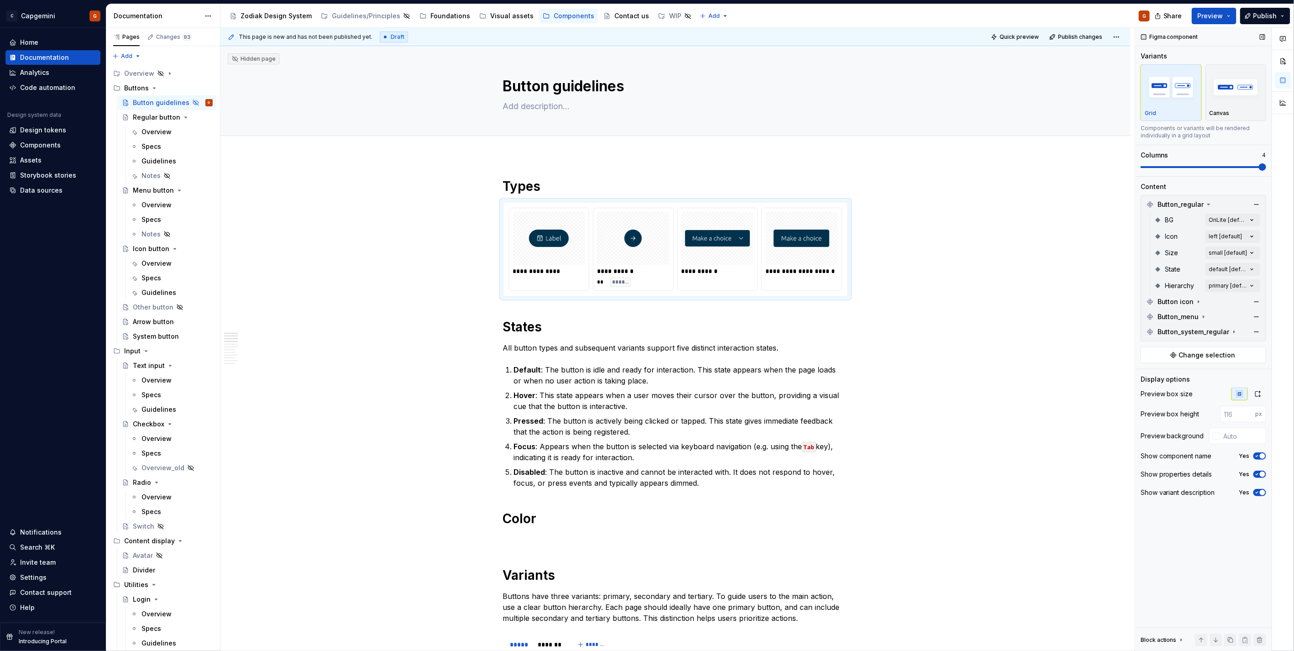
click at [1252, 489] on div "Yes" at bounding box center [1252, 492] width 27 height 7
click at [1256, 490] on icon "button" at bounding box center [1256, 492] width 7 height 5
click at [1260, 491] on span "button" at bounding box center [1256, 492] width 5 height 5
click at [493, 209] on span at bounding box center [493, 206] width 7 height 13
click at [496, 220] on icon at bounding box center [499, 220] width 7 height 7
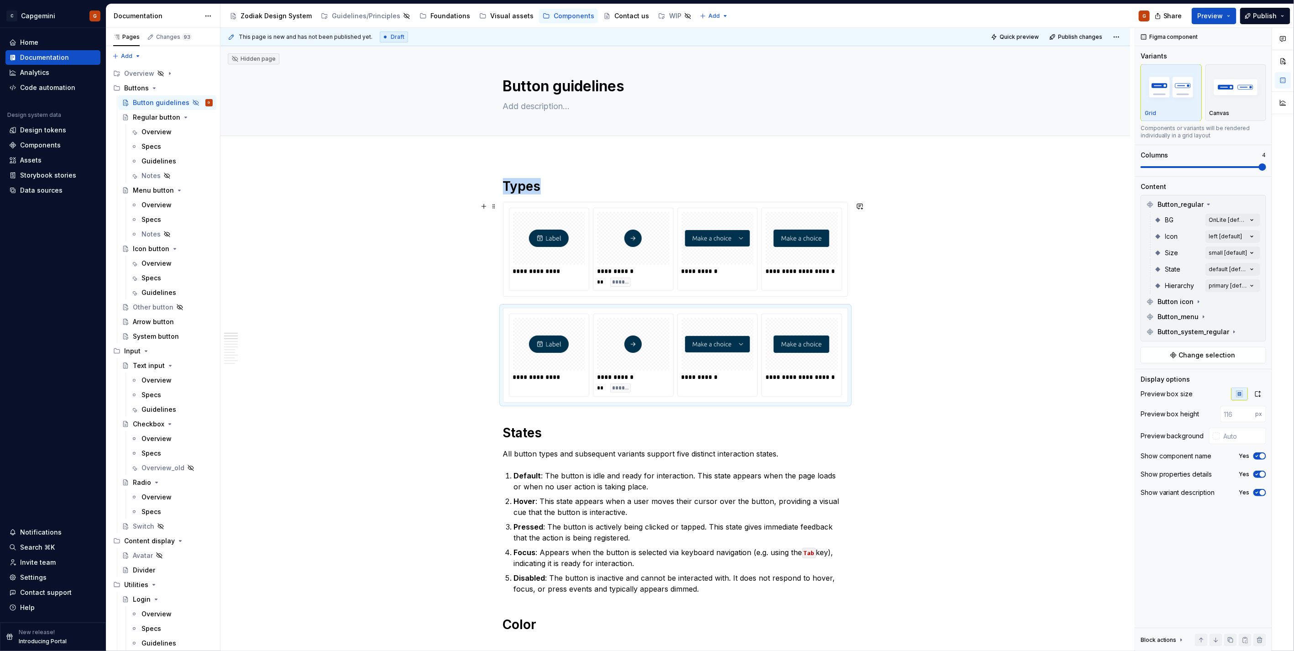
click at [608, 280] on div "** ******" at bounding box center [633, 281] width 73 height 9
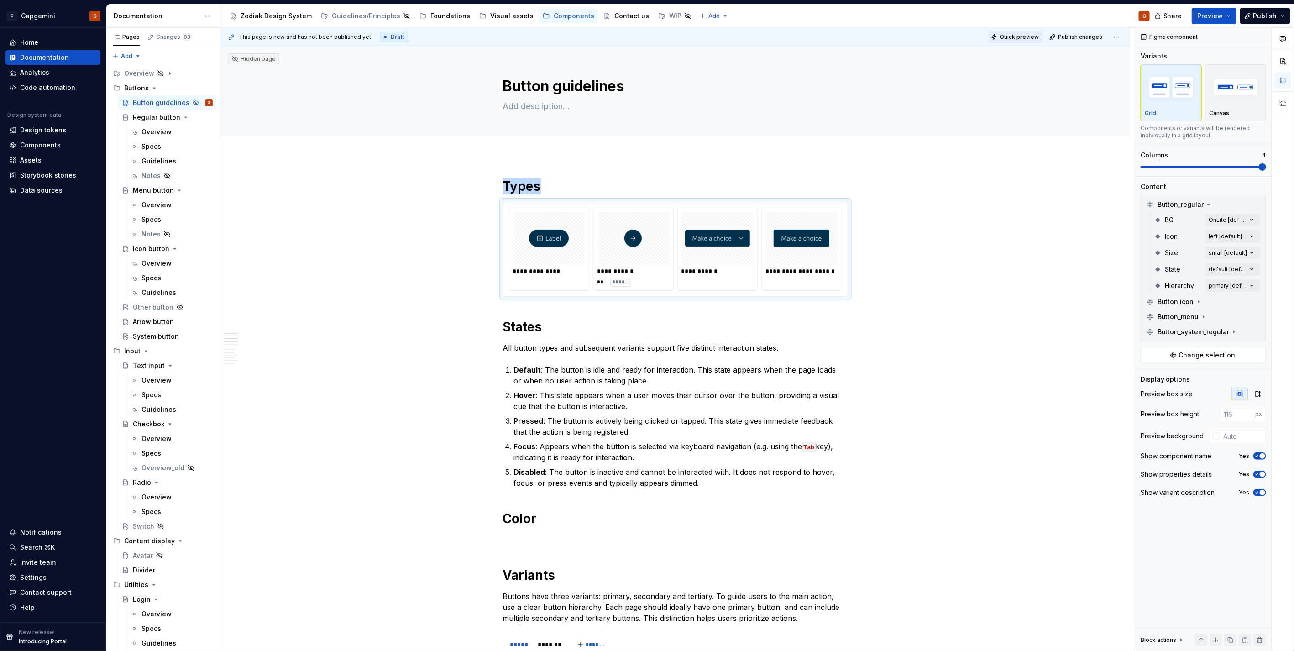
click at [1016, 38] on span "Quick preview" at bounding box center [1018, 36] width 39 height 7
click at [1235, 628] on span "Open page" at bounding box center [1245, 628] width 31 height 7
click at [436, 25] on div "Accessibility guide for tree Page tree. Navigate the tree with the arrow keys. …" at bounding box center [688, 16] width 936 height 24
click at [435, 18] on div "Foundations" at bounding box center [450, 15] width 40 height 9
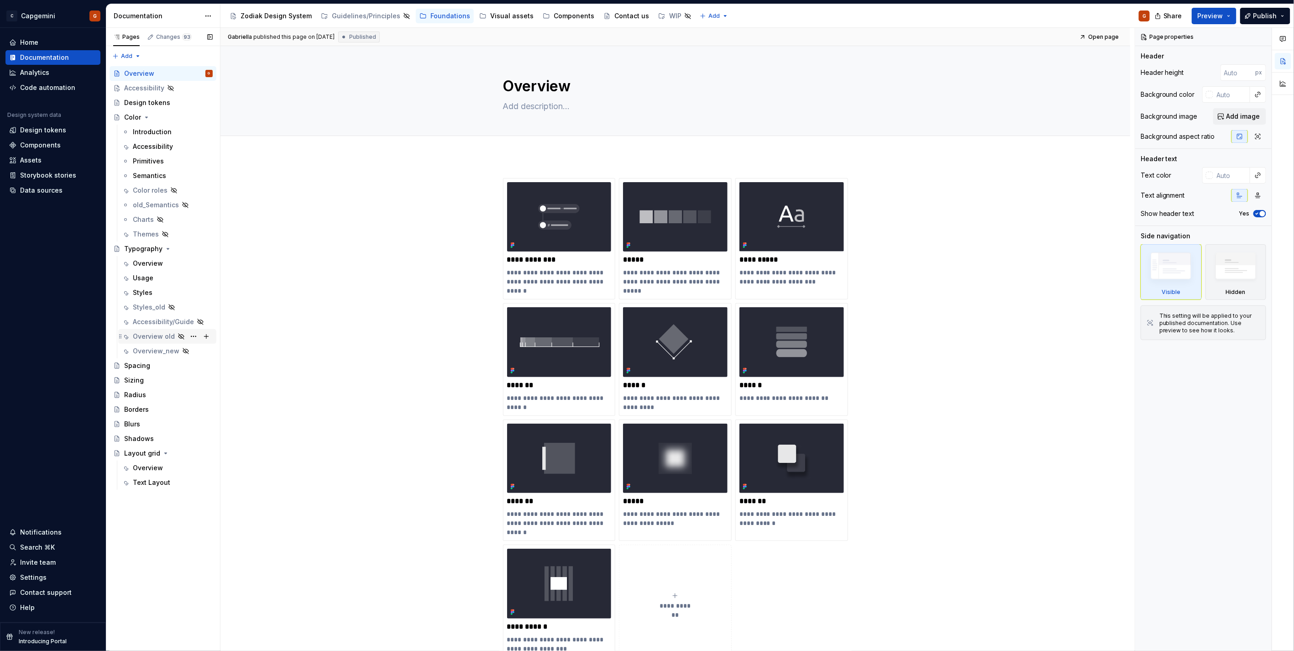
click at [146, 333] on div "Overview old" at bounding box center [154, 336] width 42 height 9
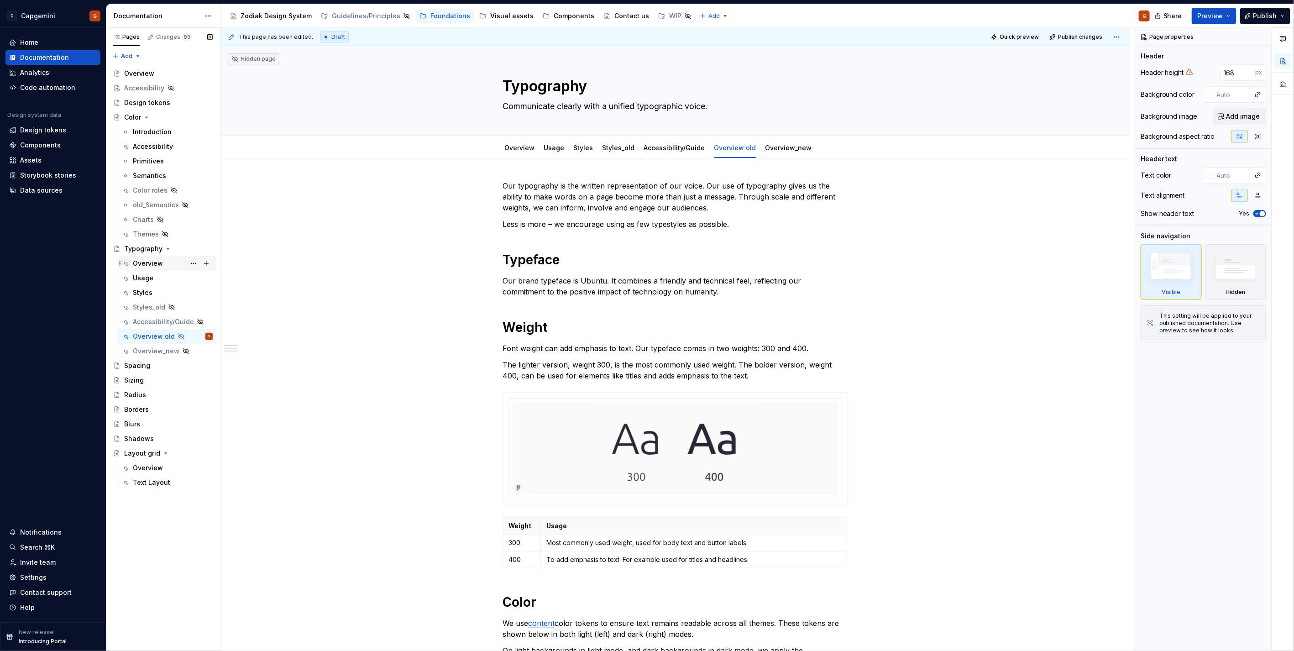
click at [156, 263] on div "Overview" at bounding box center [148, 263] width 30 height 9
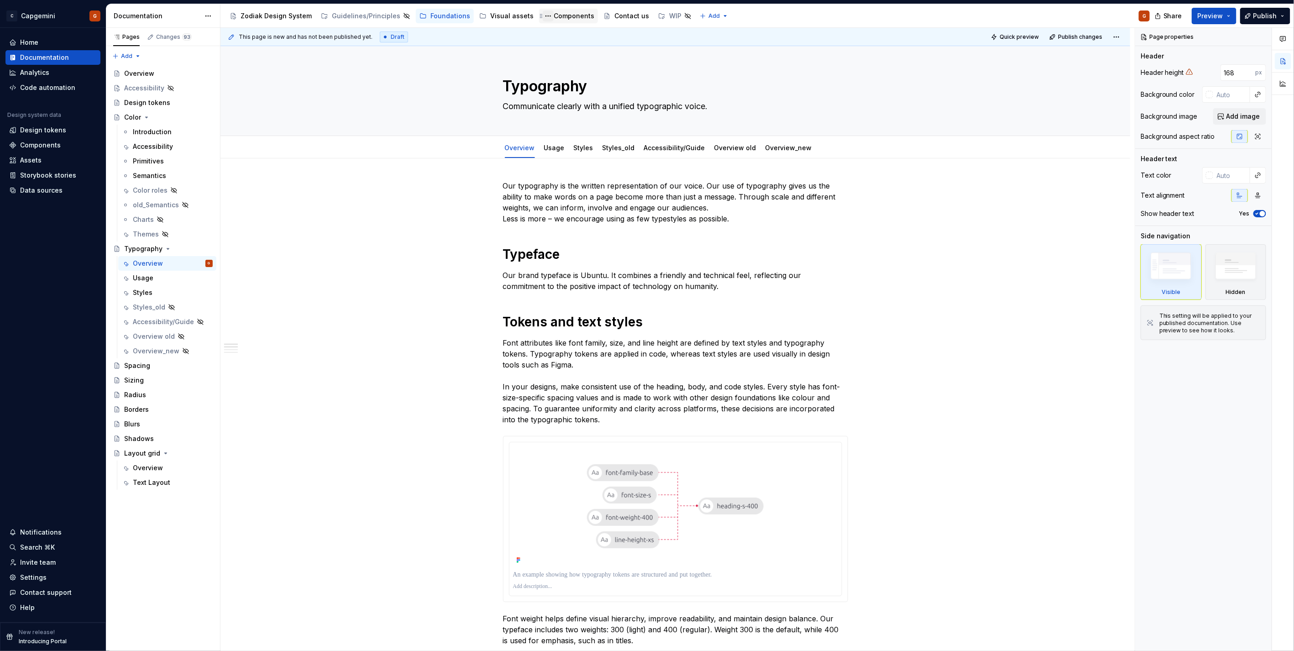
click at [543, 15] on button "Page tree" at bounding box center [548, 15] width 11 height 11
click at [557, 15] on html "C Capgemini G Home Documentation Analytics Code automation Design system data D…" at bounding box center [647, 325] width 1294 height 651
click at [564, 14] on div "Components" at bounding box center [574, 15] width 41 height 9
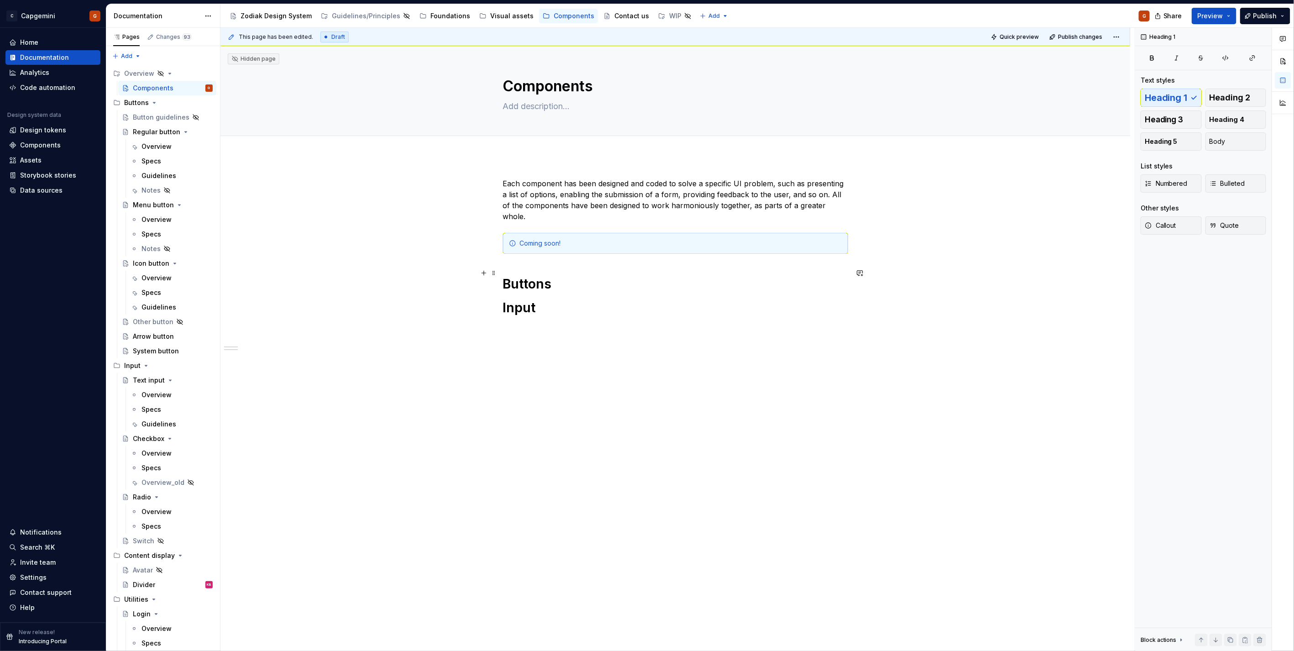
click at [587, 276] on h1 "Buttons" at bounding box center [675, 284] width 345 height 16
click at [157, 119] on div "Button guidelines" at bounding box center [154, 117] width 42 height 9
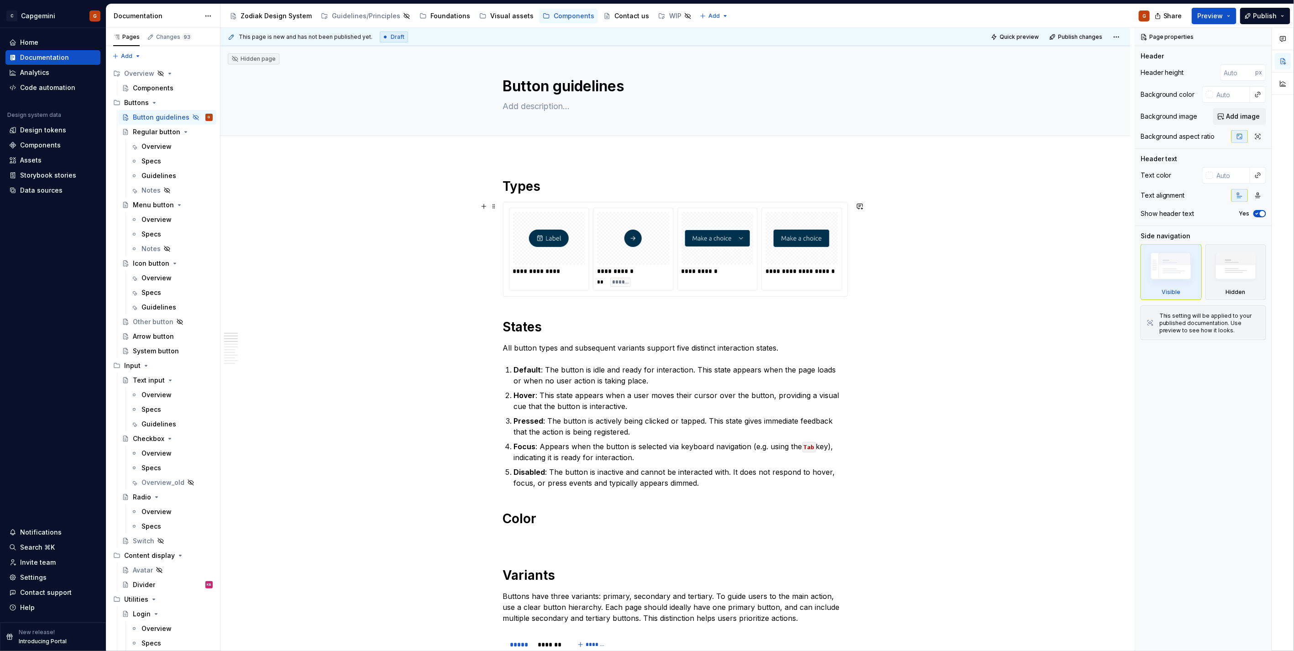
click at [822, 289] on div "**********" at bounding box center [801, 249] width 81 height 83
type textarea "*"
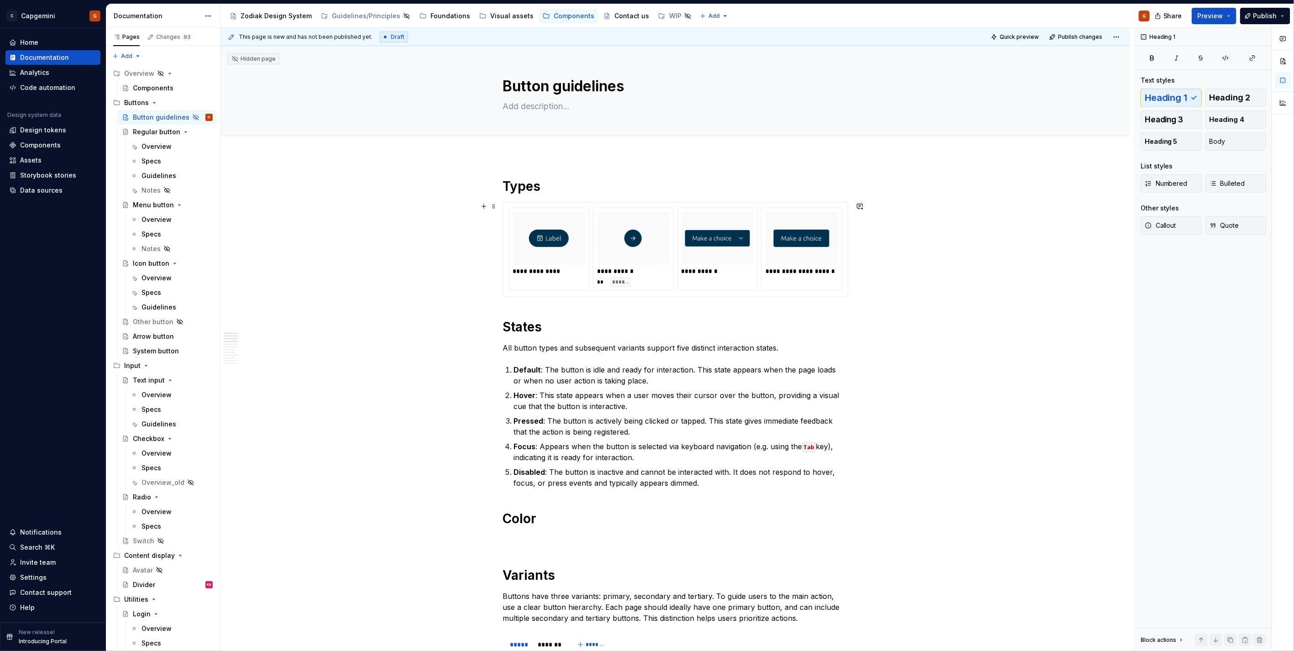
click at [815, 284] on div "**********" at bounding box center [801, 249] width 81 height 83
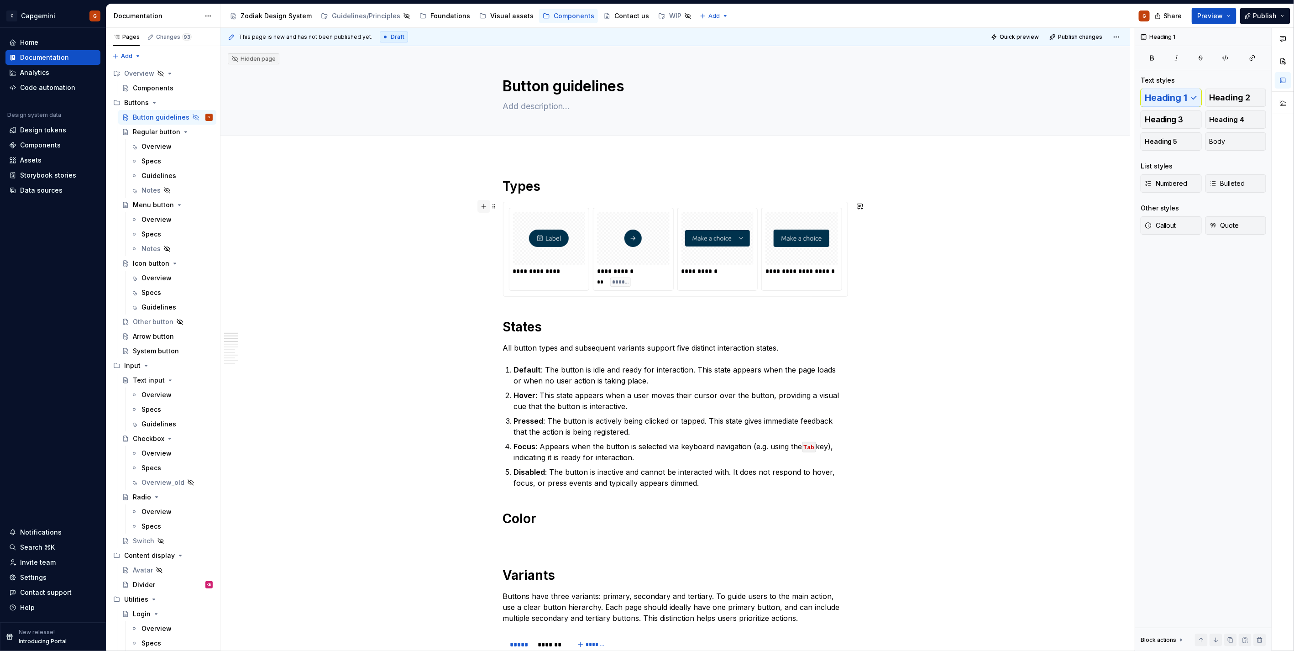
click at [484, 204] on button "button" at bounding box center [483, 206] width 13 height 13
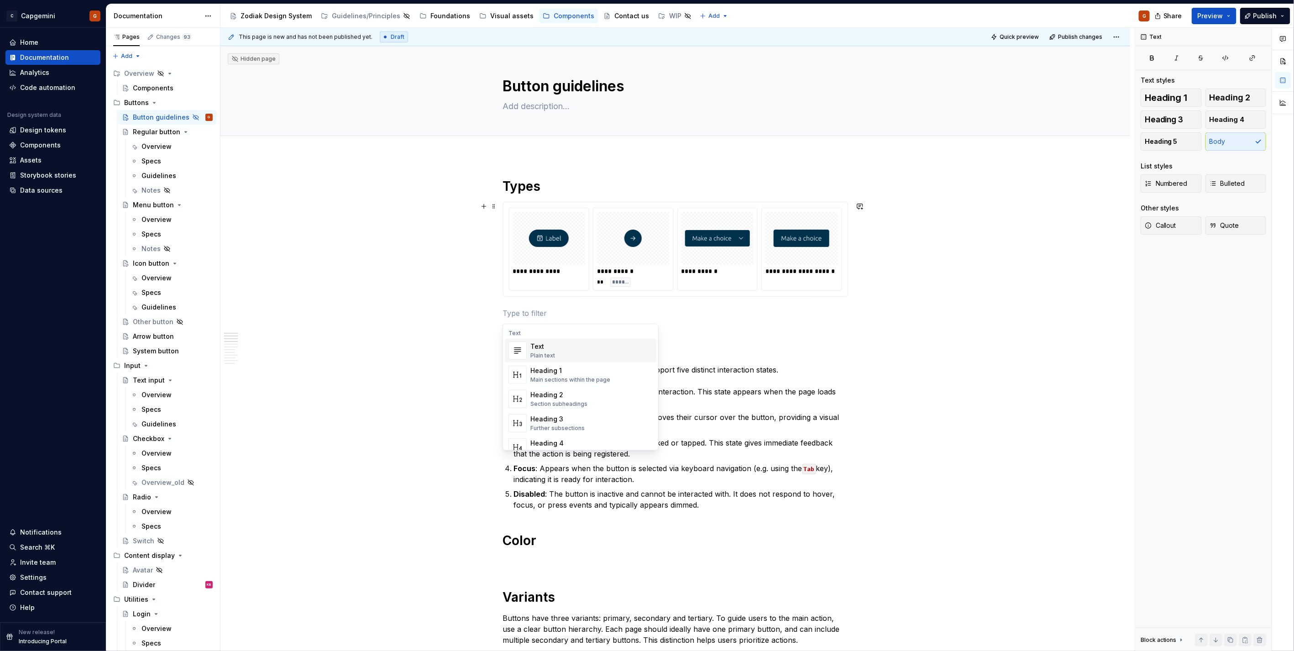
click at [555, 281] on div "**********" at bounding box center [549, 249] width 81 height 83
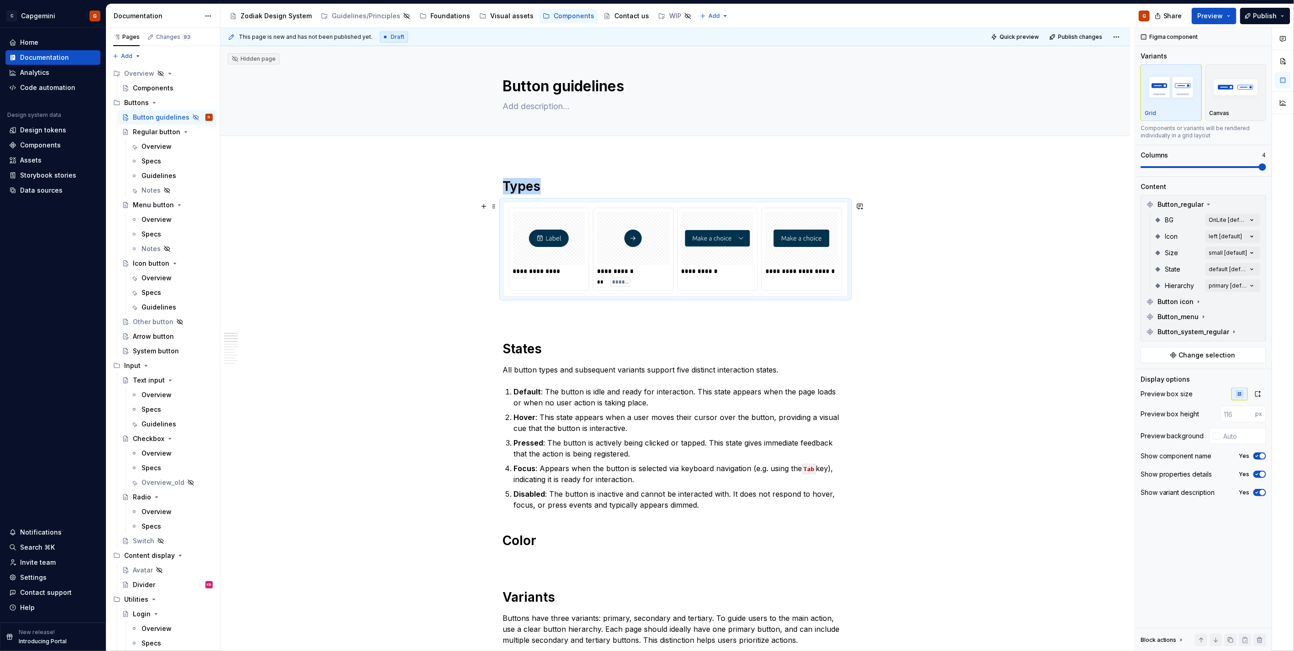
click at [538, 281] on div "**********" at bounding box center [549, 249] width 81 height 83
click at [1261, 495] on span "button" at bounding box center [1262, 492] width 5 height 5
click at [1261, 495] on button "No" at bounding box center [1259, 492] width 13 height 7
click at [515, 316] on p at bounding box center [675, 313] width 345 height 11
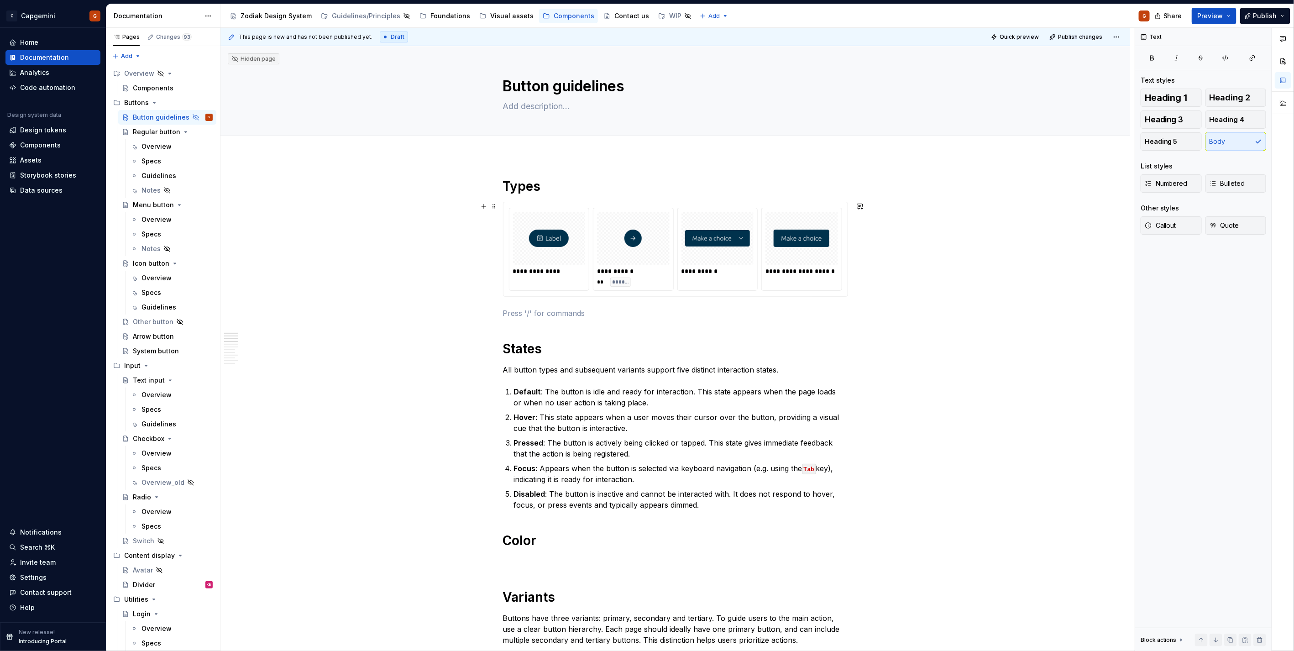
click at [528, 279] on div "**********" at bounding box center [549, 243] width 80 height 71
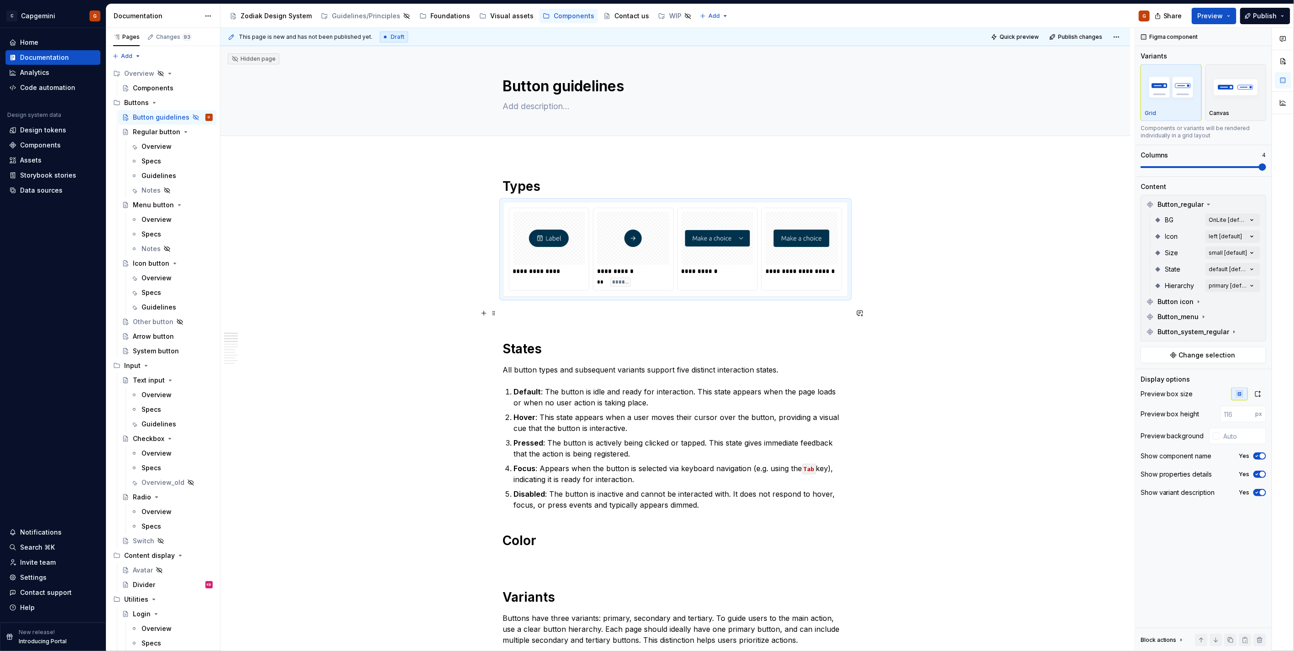
click at [528, 309] on p at bounding box center [675, 313] width 345 height 11
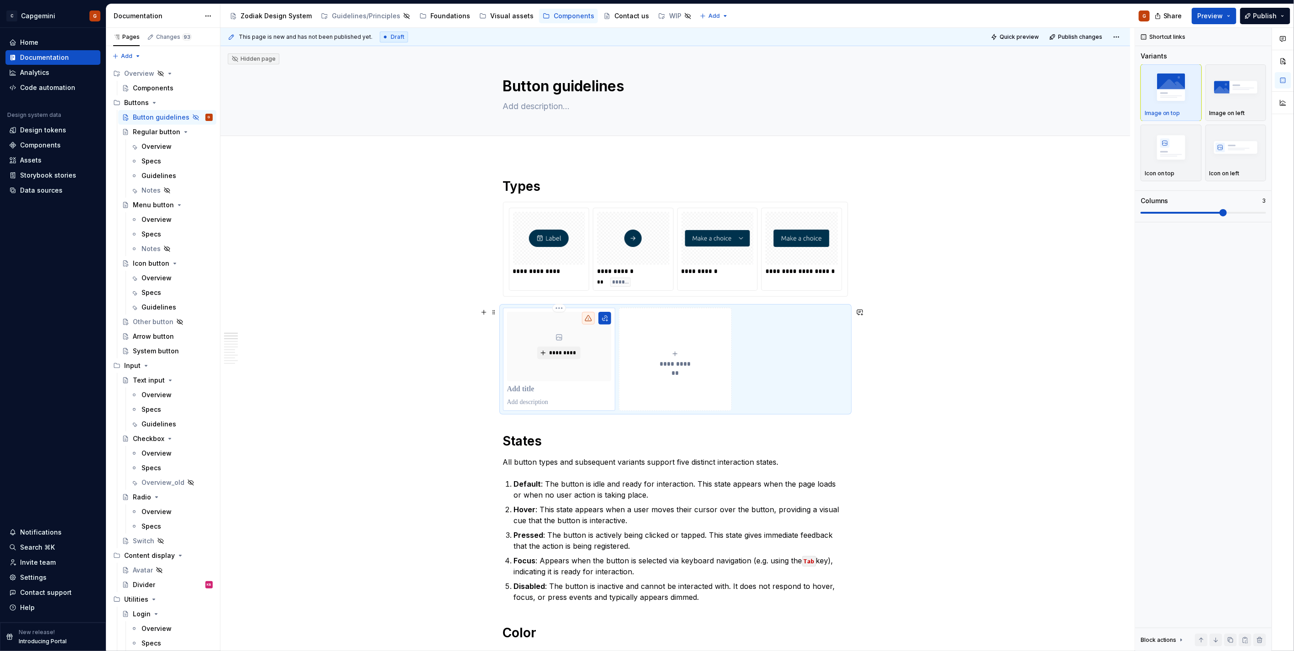
scroll to position [51, 0]
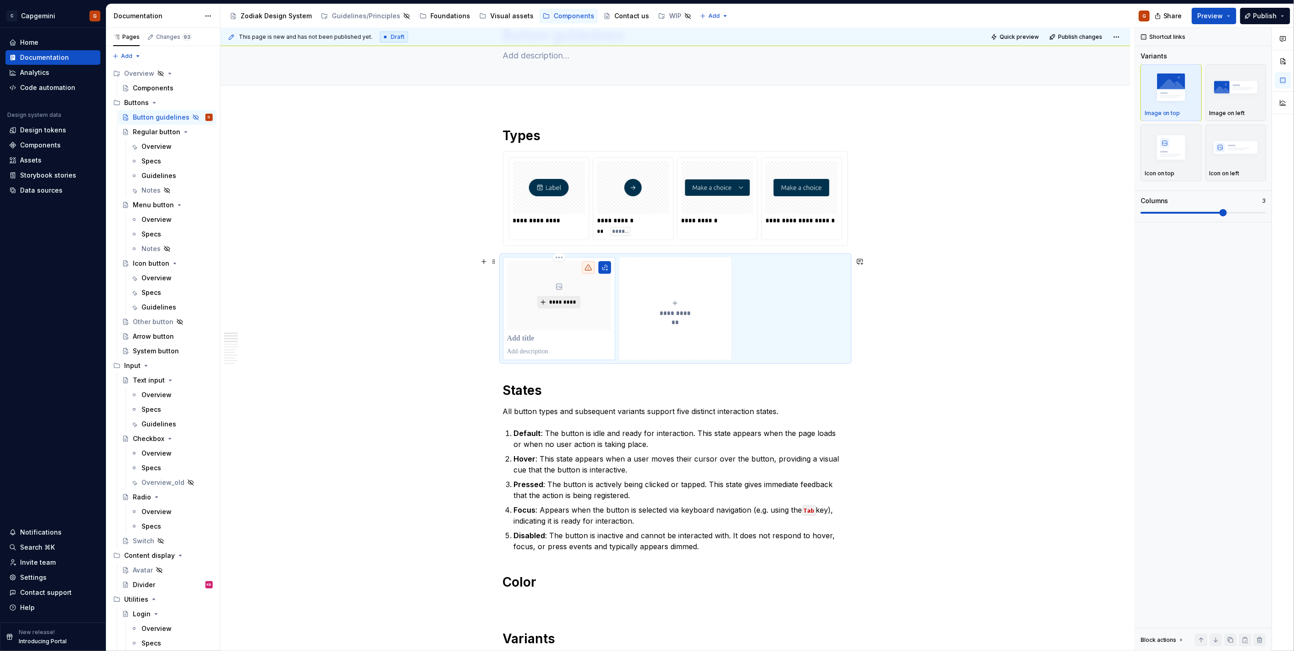
click at [573, 306] on button "*********" at bounding box center [558, 302] width 43 height 13
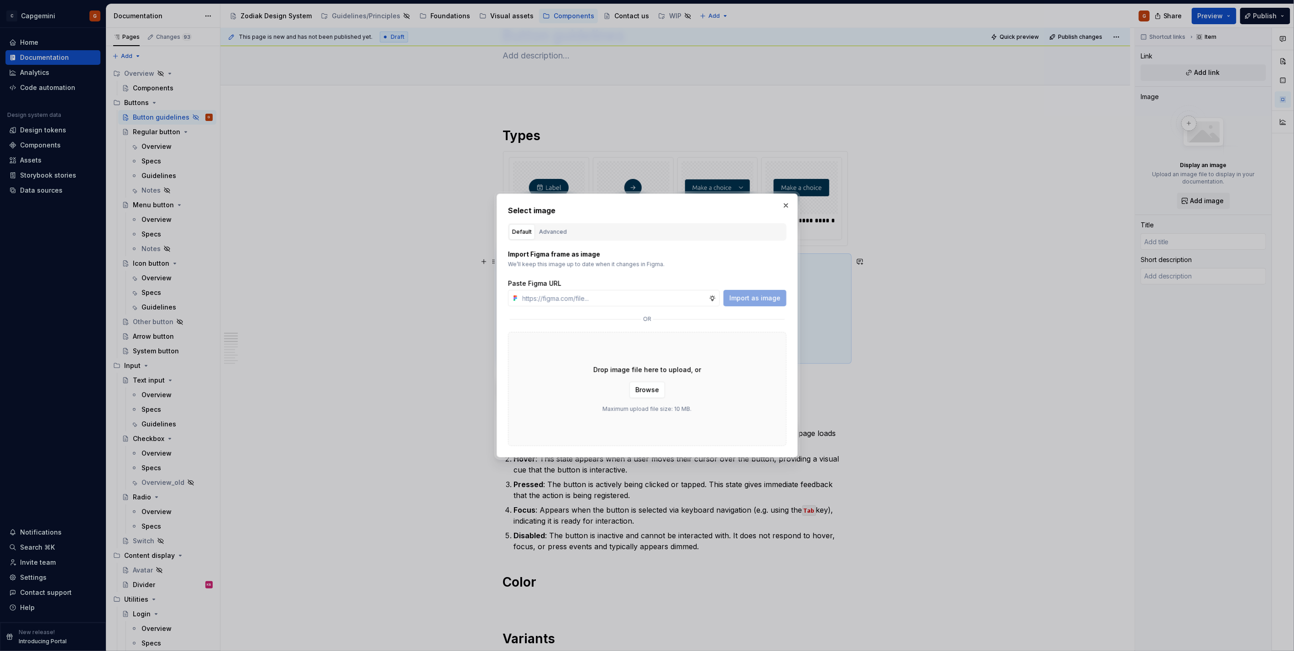
click at [557, 222] on div "Select image Default Advanced Import Figma frame as image We’ll keep this image…" at bounding box center [647, 325] width 278 height 241
type textarea "*"
click at [555, 233] on div "Advanced" at bounding box center [553, 231] width 28 height 9
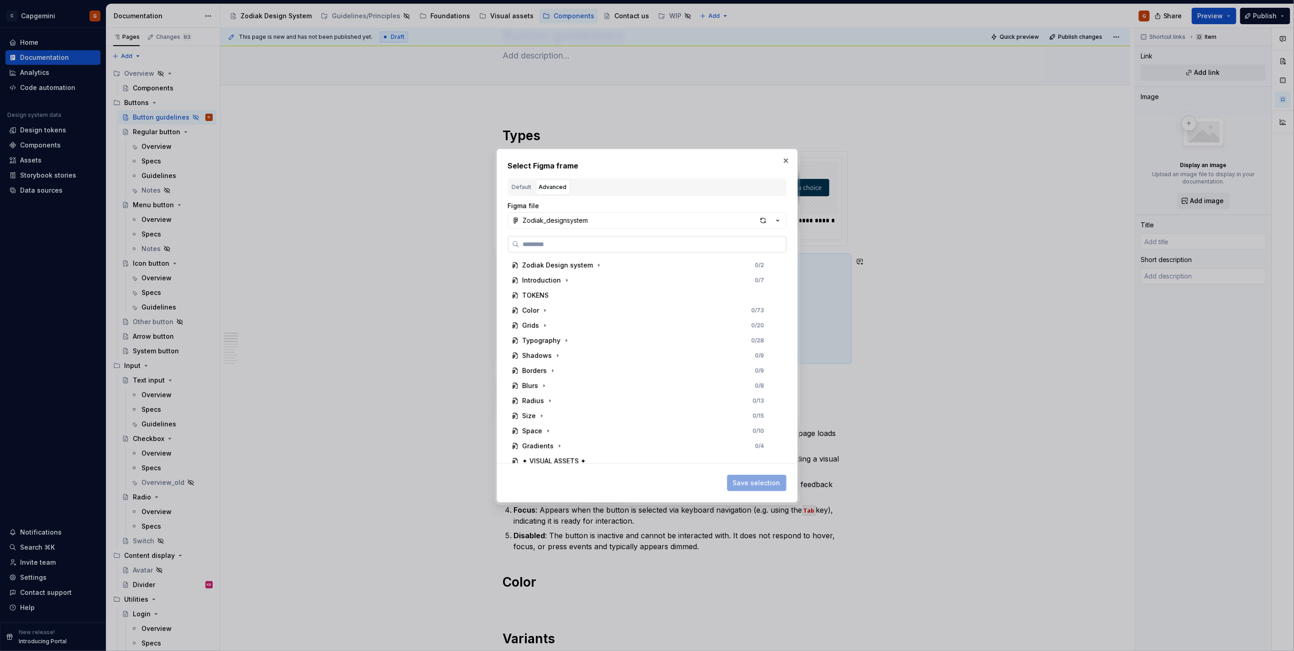
click at [554, 249] on label at bounding box center [647, 244] width 278 height 16
click at [554, 249] on input "search" at bounding box center [652, 244] width 267 height 9
click at [778, 218] on icon "button" at bounding box center [777, 220] width 9 height 9
click at [760, 199] on div "Select Figma frame Default Advanced Import Figma frame as image We’ll keep this…" at bounding box center [647, 325] width 1294 height 651
type input "******"
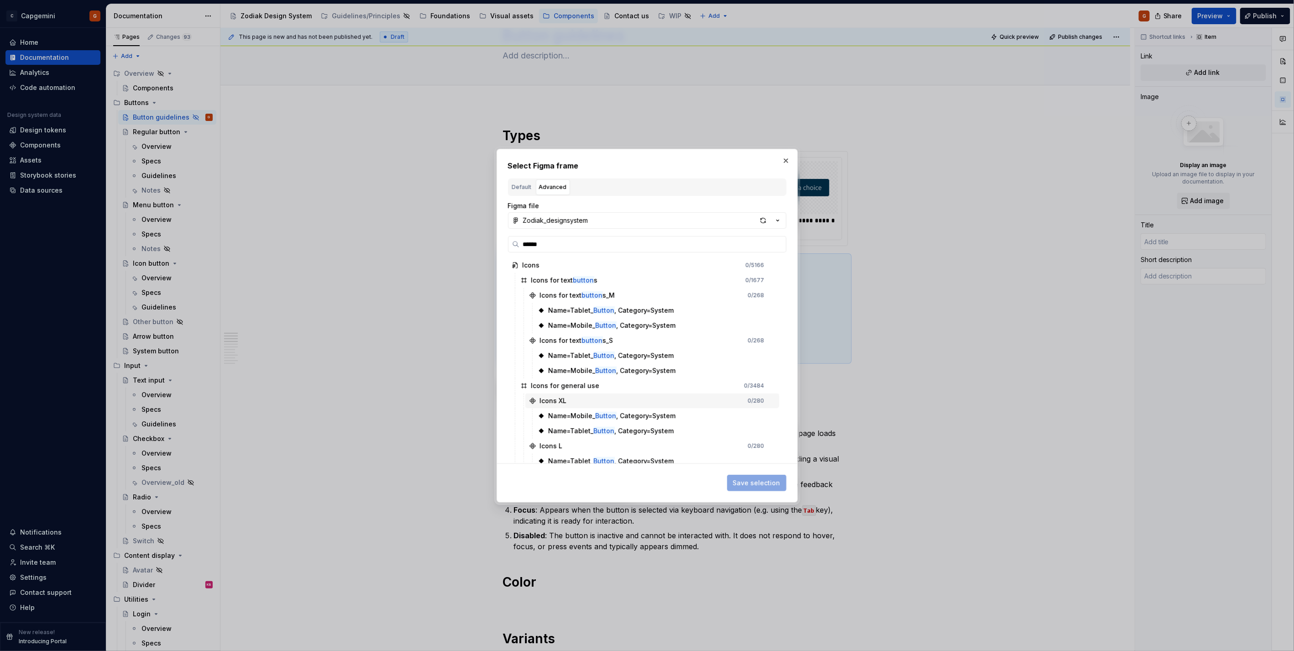
scroll to position [253, 0]
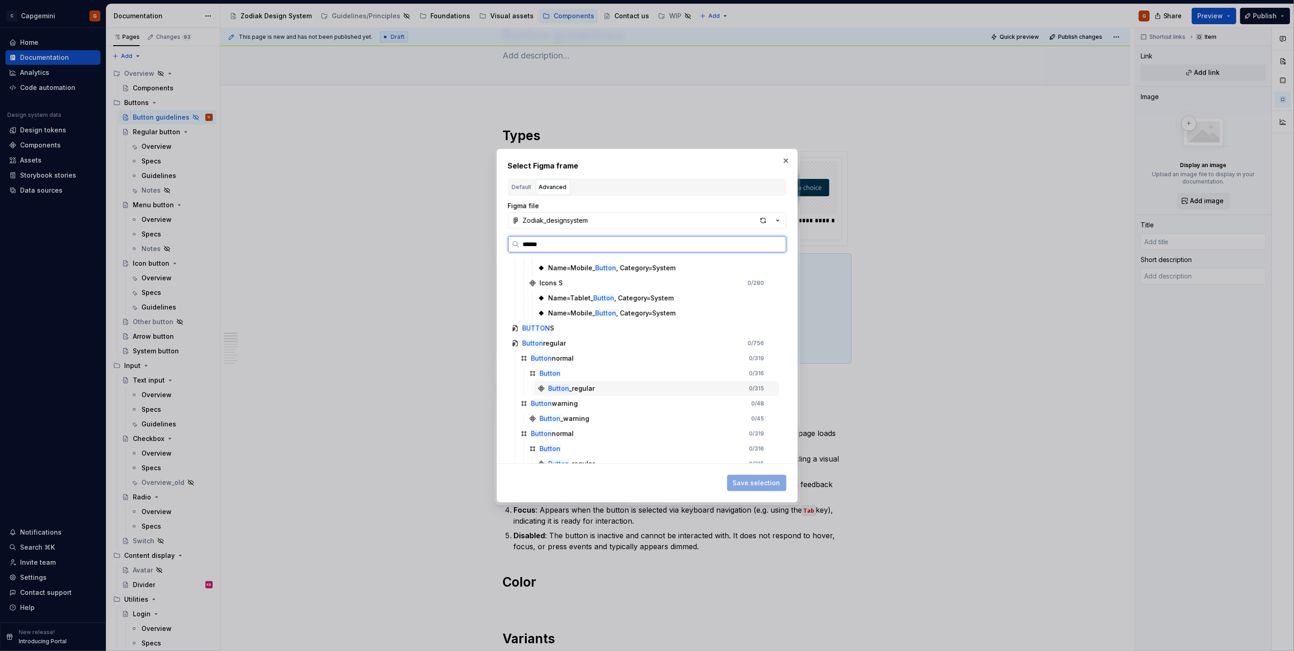
click at [613, 386] on div "Button _regular 0 / 315" at bounding box center [656, 388] width 245 height 15
click at [586, 389] on div "Button _regular" at bounding box center [572, 388] width 47 height 9
click at [650, 391] on div "Button _regular 0 / 315" at bounding box center [656, 388] width 245 height 15
click at [538, 387] on icon at bounding box center [541, 388] width 7 height 7
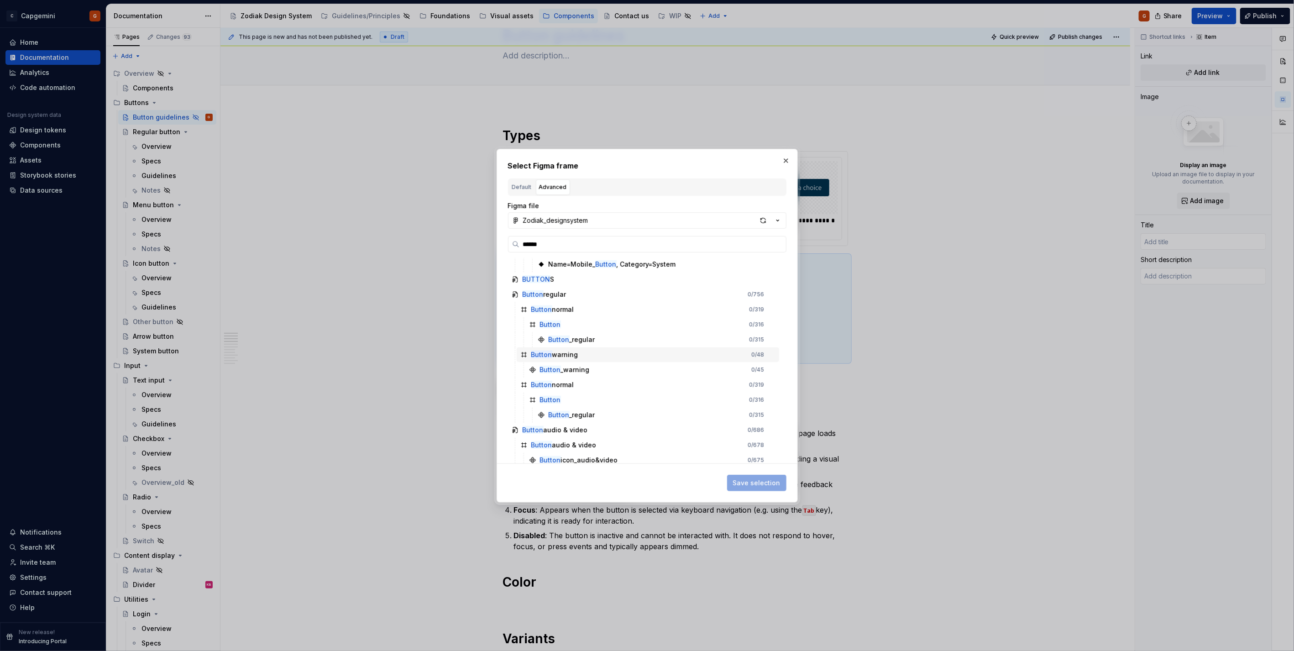
scroll to position [355, 0]
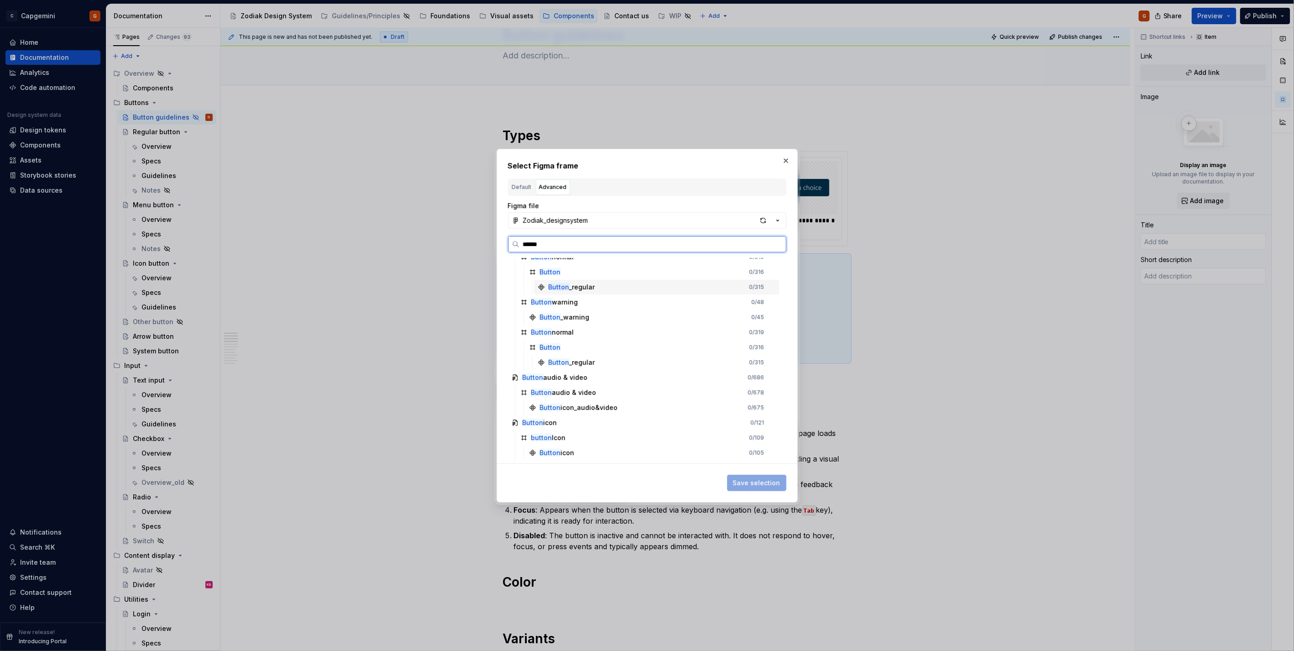
click at [571, 285] on div "Button _regular" at bounding box center [572, 286] width 47 height 9
click at [696, 280] on div "Button _regular 0 / 315" at bounding box center [656, 287] width 245 height 15
click at [676, 267] on div "Button 0 / 316" at bounding box center [652, 272] width 254 height 15
click at [658, 283] on div "Button _regular 0 / 315" at bounding box center [656, 287] width 245 height 15
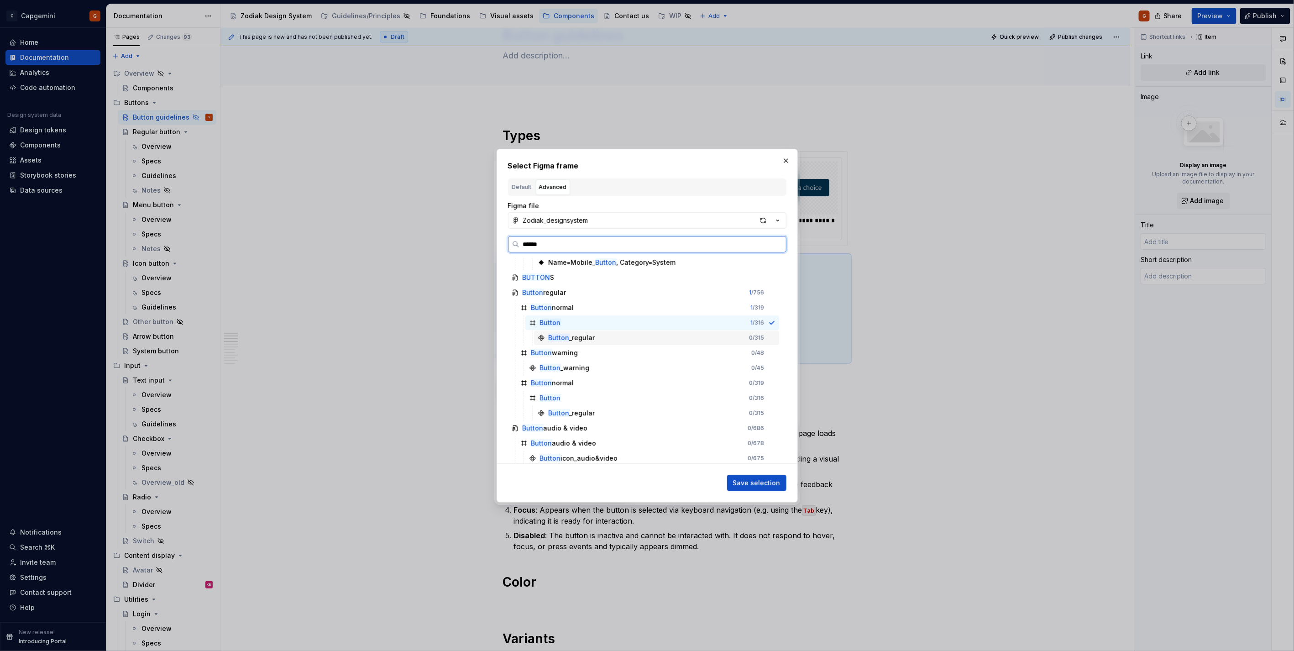
click at [738, 330] on div "Button _regular 0 / 315" at bounding box center [656, 337] width 245 height 15
click at [737, 335] on div "Button _regular 0 / 315" at bounding box center [656, 337] width 245 height 15
click at [700, 366] on div "Button _warning 0 / 45" at bounding box center [652, 368] width 254 height 15
click at [750, 476] on button "Save selection" at bounding box center [756, 483] width 59 height 16
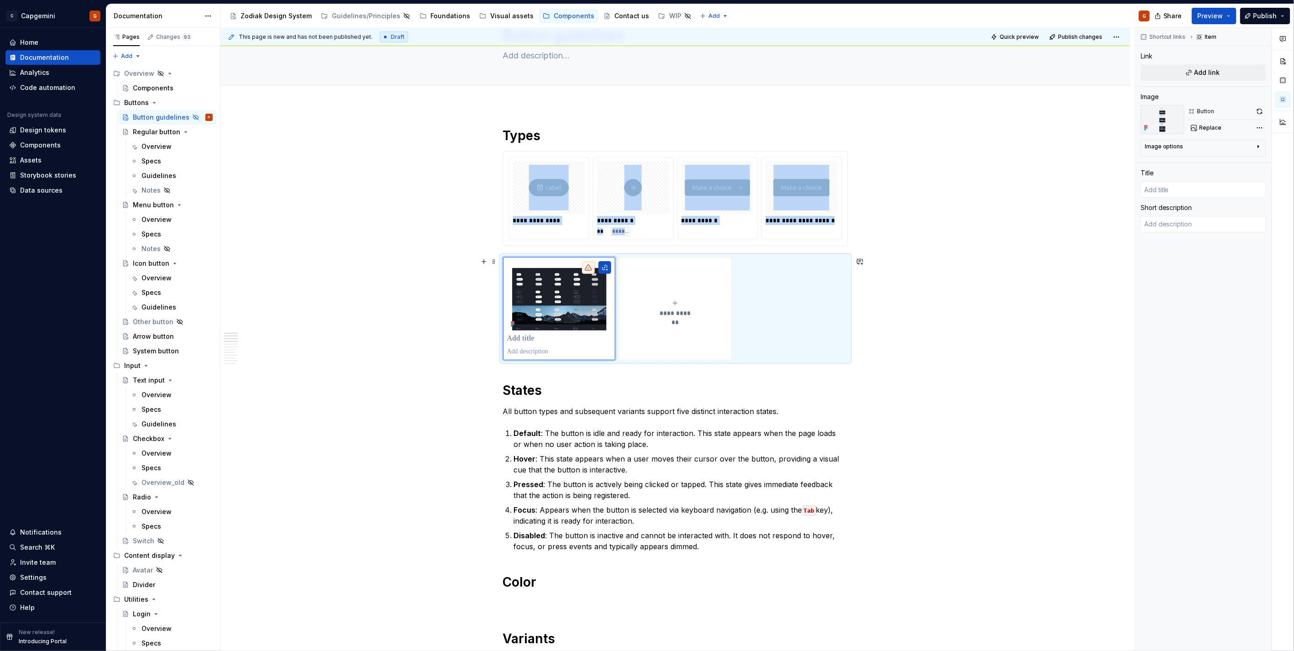
click at [673, 295] on button "**********" at bounding box center [675, 308] width 113 height 103
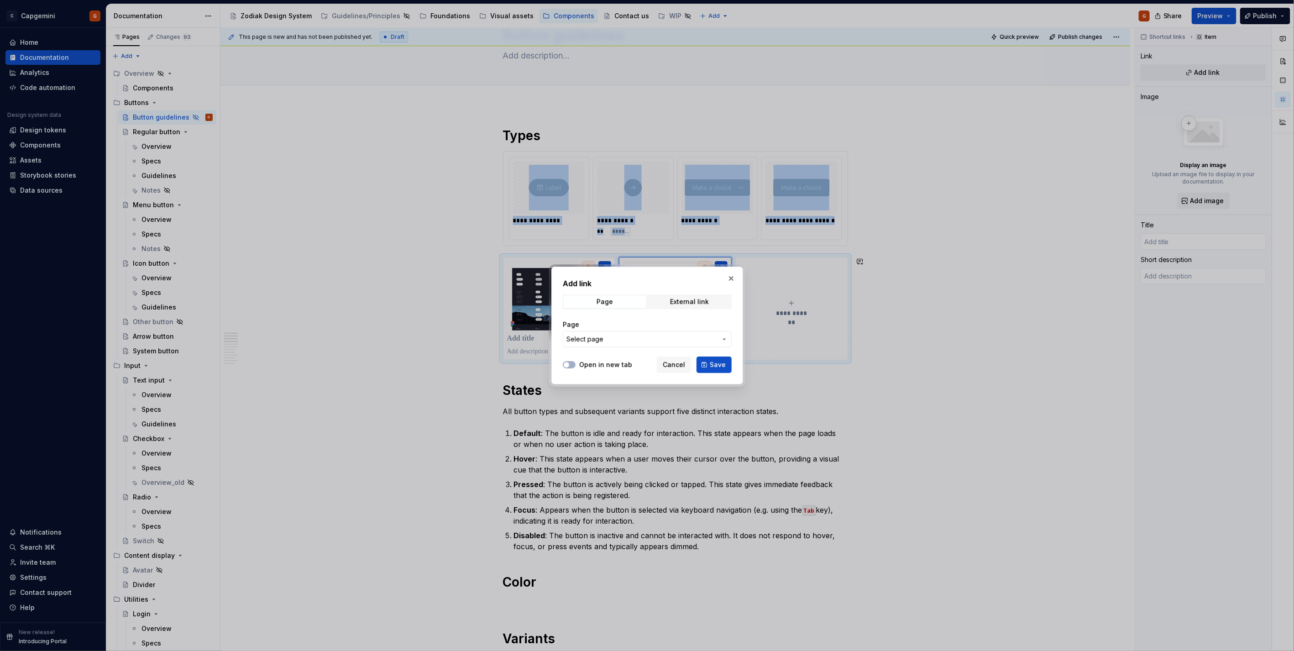
click at [732, 274] on button "button" at bounding box center [731, 278] width 13 height 13
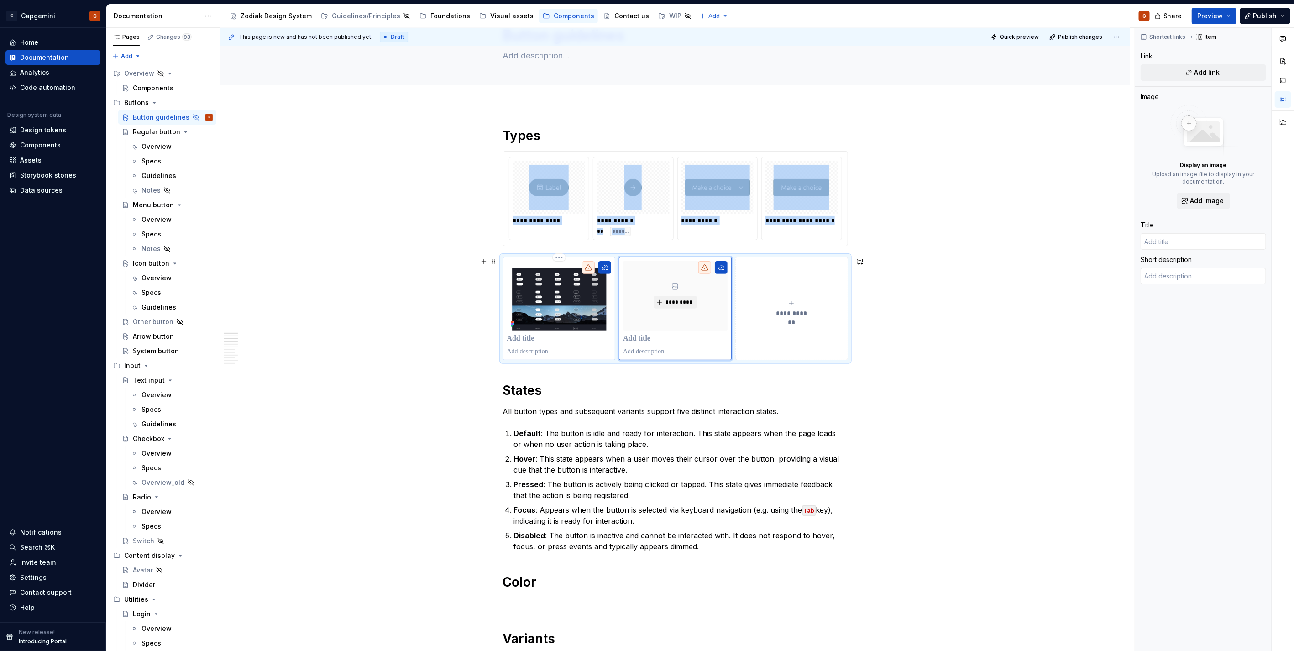
click at [594, 297] on img at bounding box center [559, 295] width 105 height 69
click at [673, 294] on div "*********" at bounding box center [675, 295] width 105 height 69
click at [671, 301] on span "*********" at bounding box center [679, 301] width 28 height 7
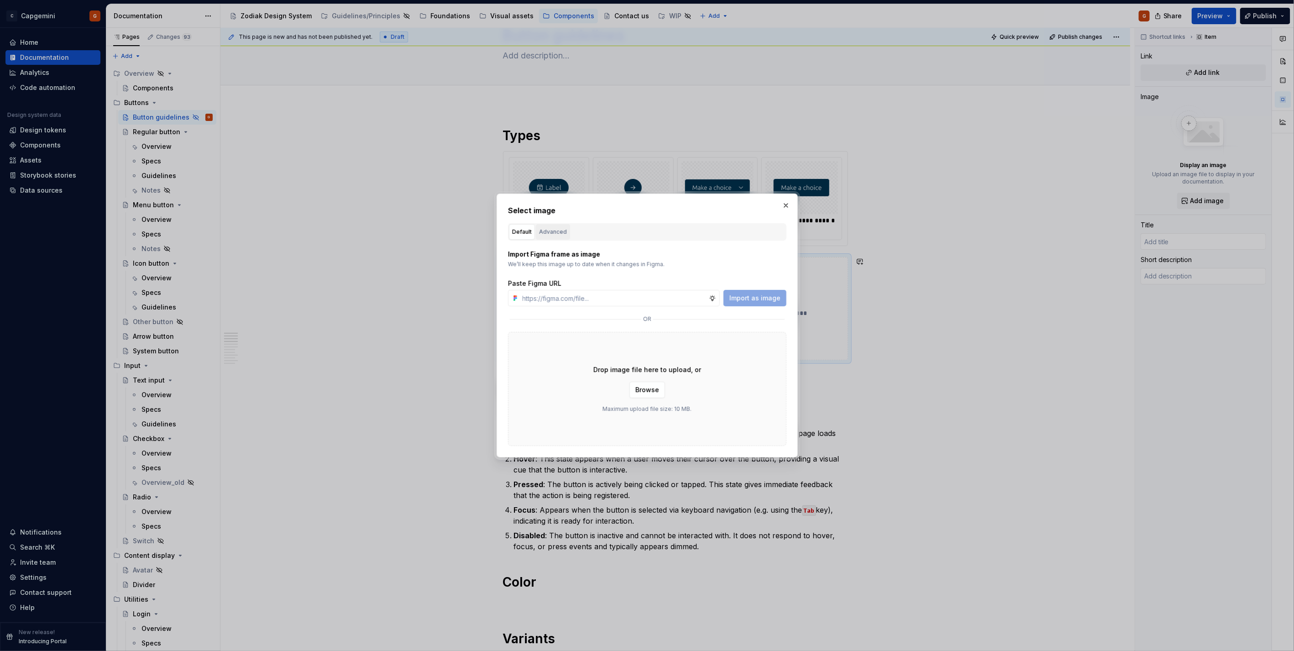
click at [554, 233] on div "Advanced" at bounding box center [553, 231] width 28 height 9
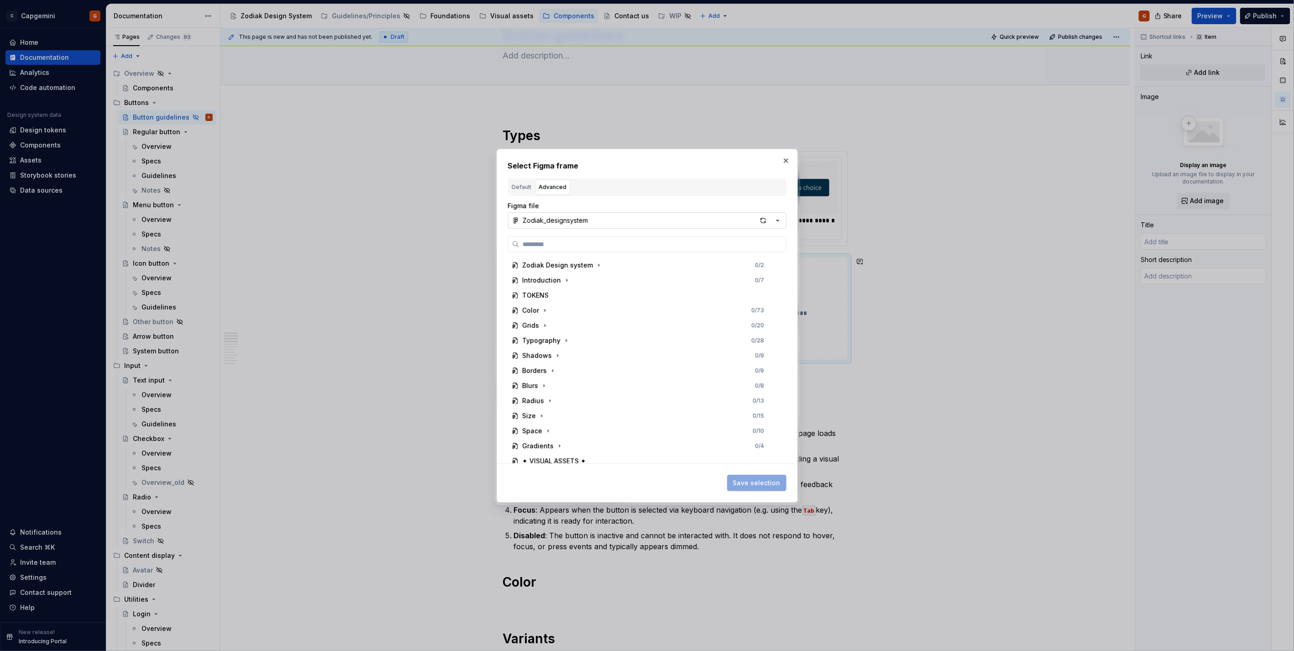
click at [778, 221] on icon "button" at bounding box center [777, 220] width 9 height 9
click at [600, 254] on div "Zodiak documentation" at bounding box center [570, 252] width 72 height 9
click at [763, 220] on div "button" at bounding box center [763, 220] width 13 height 13
type textarea "*"
click at [695, 199] on div "Figma file Zodiak documentation Cover image 0 / 7 For documentation creation: T…" at bounding box center [647, 343] width 278 height 295
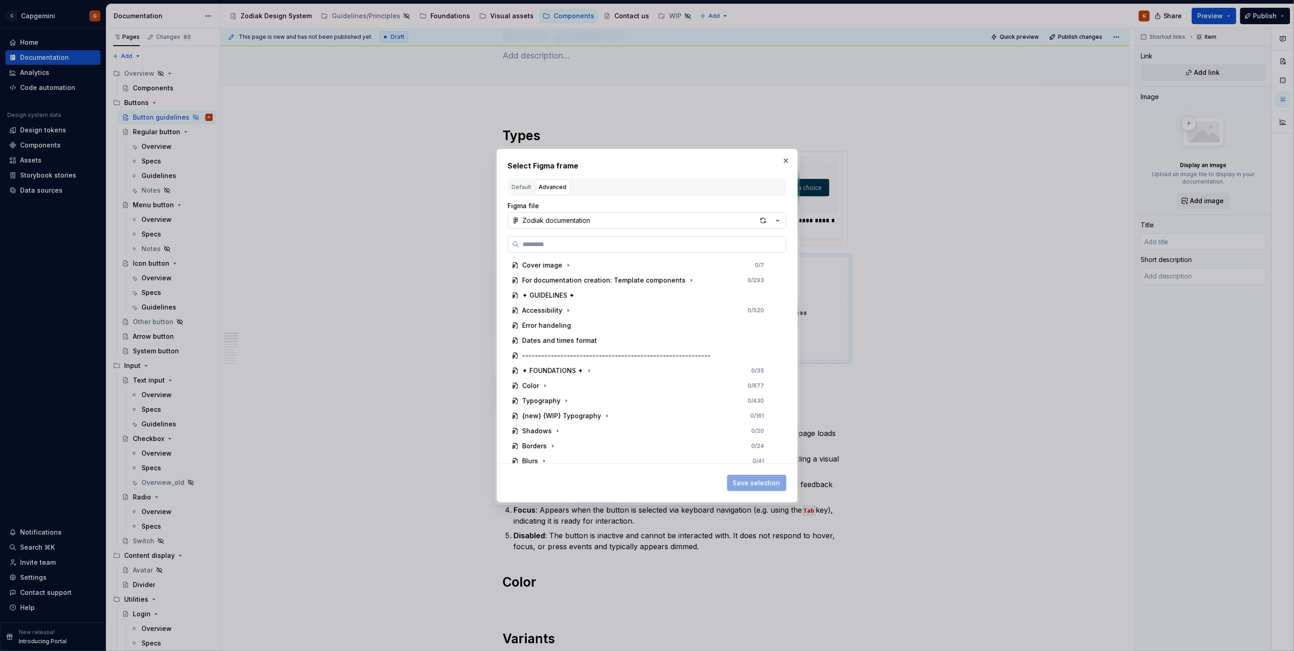
click at [679, 251] on label at bounding box center [647, 244] width 278 height 16
click at [679, 249] on input "search" at bounding box center [652, 244] width 267 height 9
type input "**********"
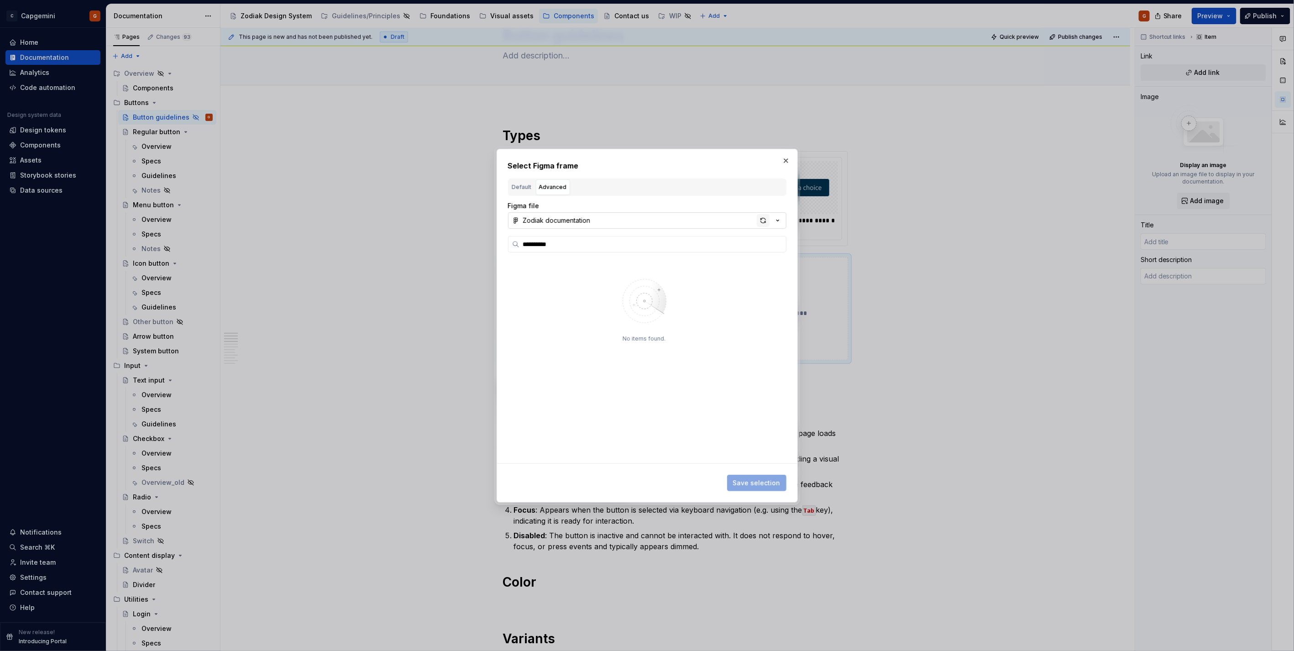
click at [760, 219] on div "button" at bounding box center [763, 220] width 13 height 13
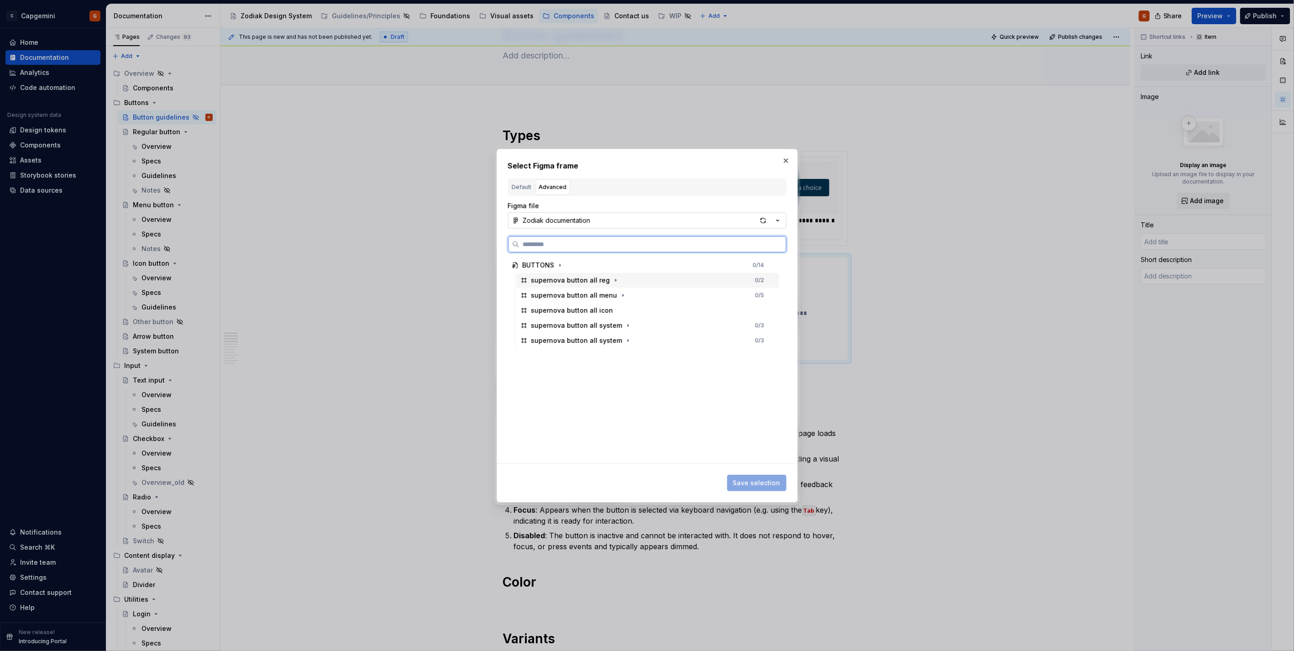
drag, startPoint x: 697, startPoint y: 279, endPoint x: 696, endPoint y: 288, distance: 9.6
click at [697, 279] on div "supernova button all reg 0 / 2" at bounding box center [648, 280] width 262 height 15
click at [697, 294] on div "supernova button all menu 0 / 5" at bounding box center [648, 295] width 262 height 15
click at [697, 283] on div "supernova button all reg 0 / 2" at bounding box center [648, 280] width 262 height 15
click at [751, 482] on span "Save selection" at bounding box center [756, 482] width 47 height 9
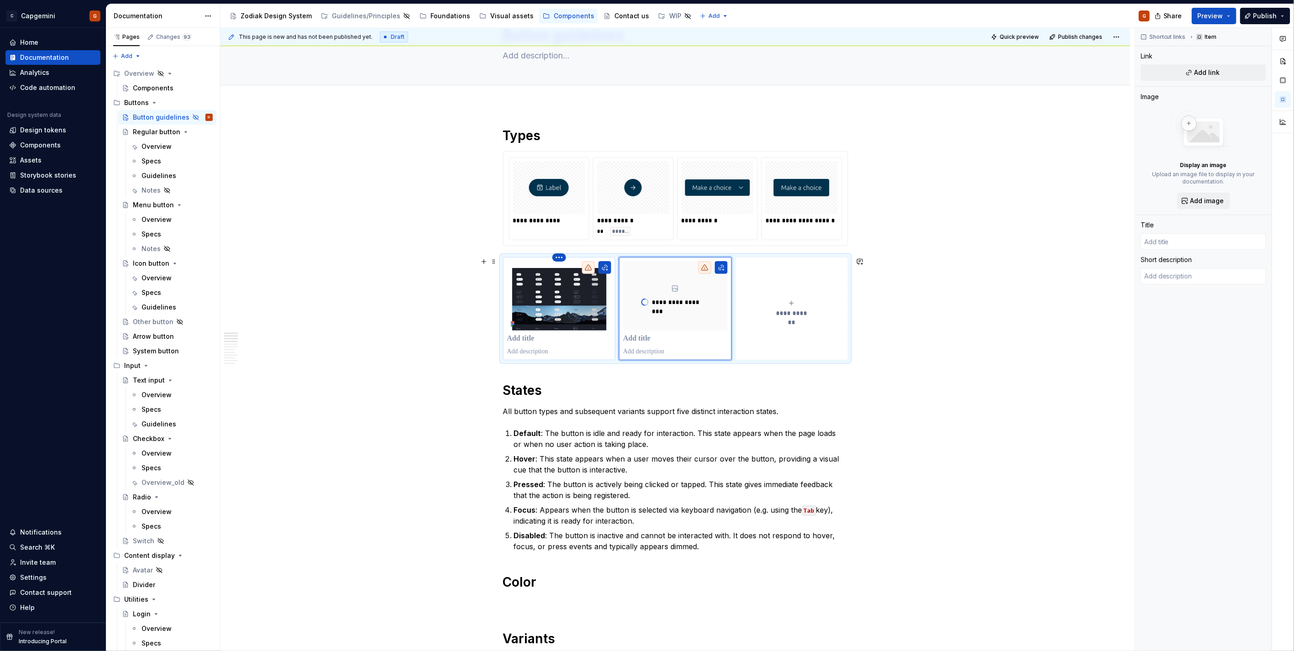
click at [560, 256] on html "C Capgemini G Home Documentation Analytics Code automation Design system data D…" at bounding box center [647, 325] width 1294 height 651
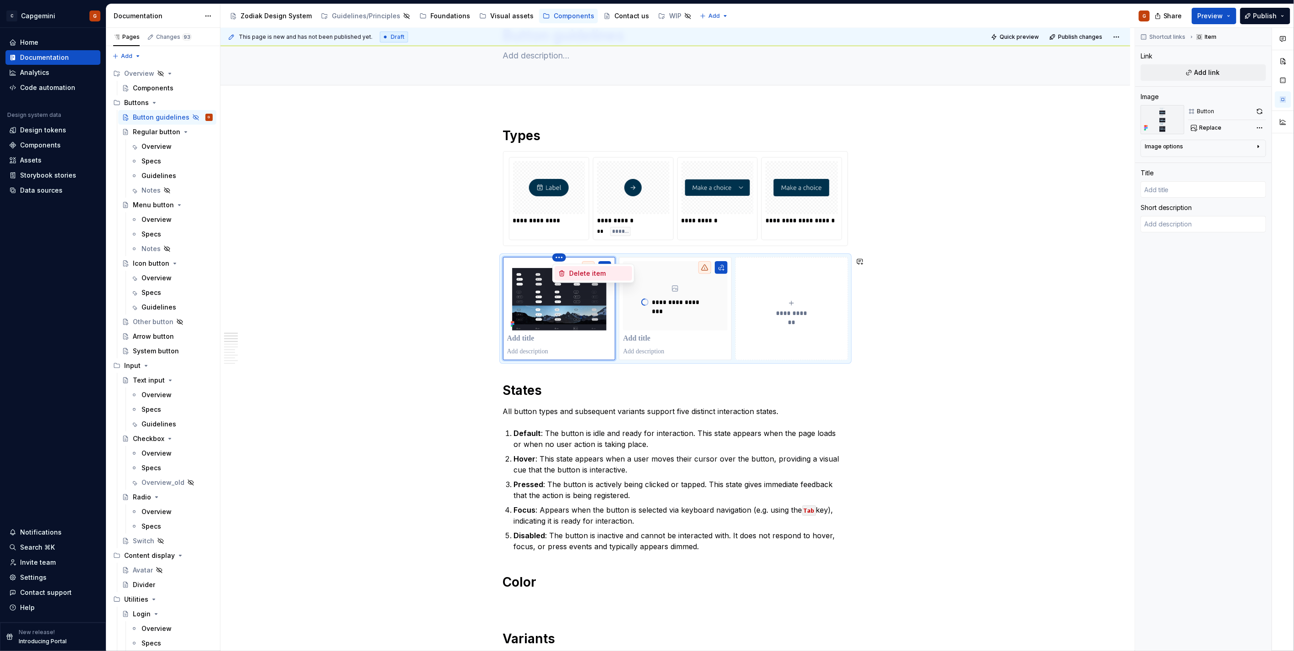
click at [564, 275] on icon at bounding box center [561, 273] width 7 height 7
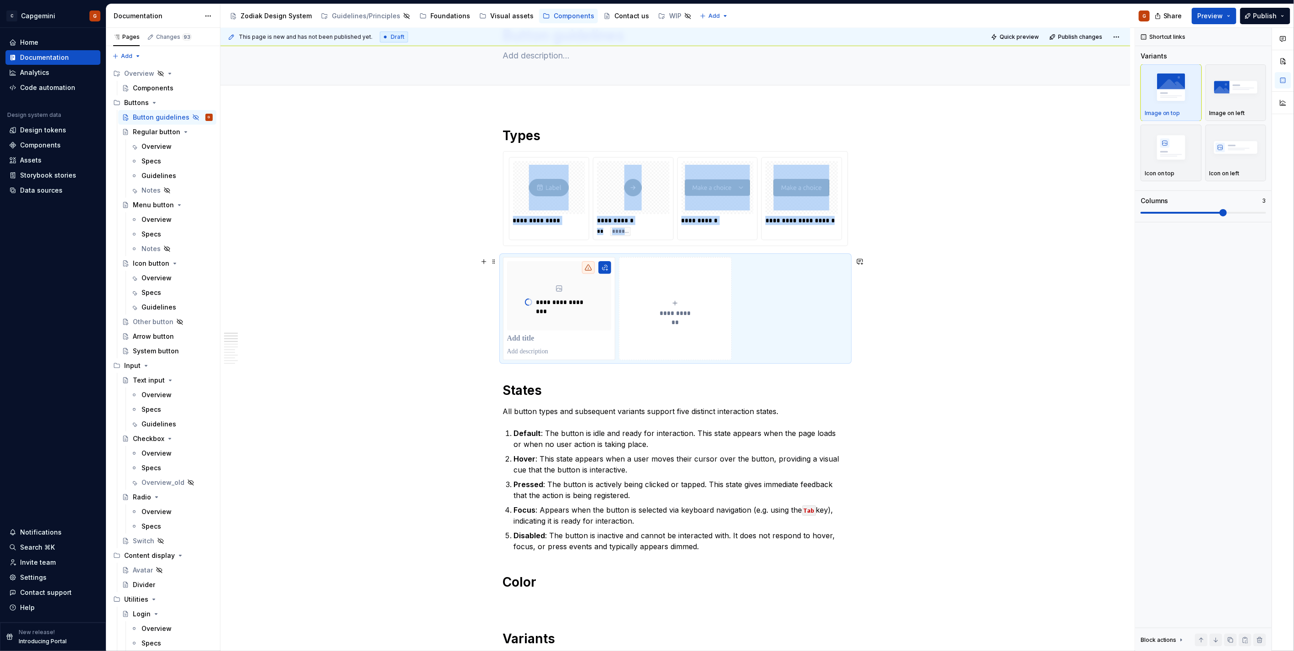
click at [670, 261] on button "**********" at bounding box center [675, 308] width 113 height 103
type textarea "*"
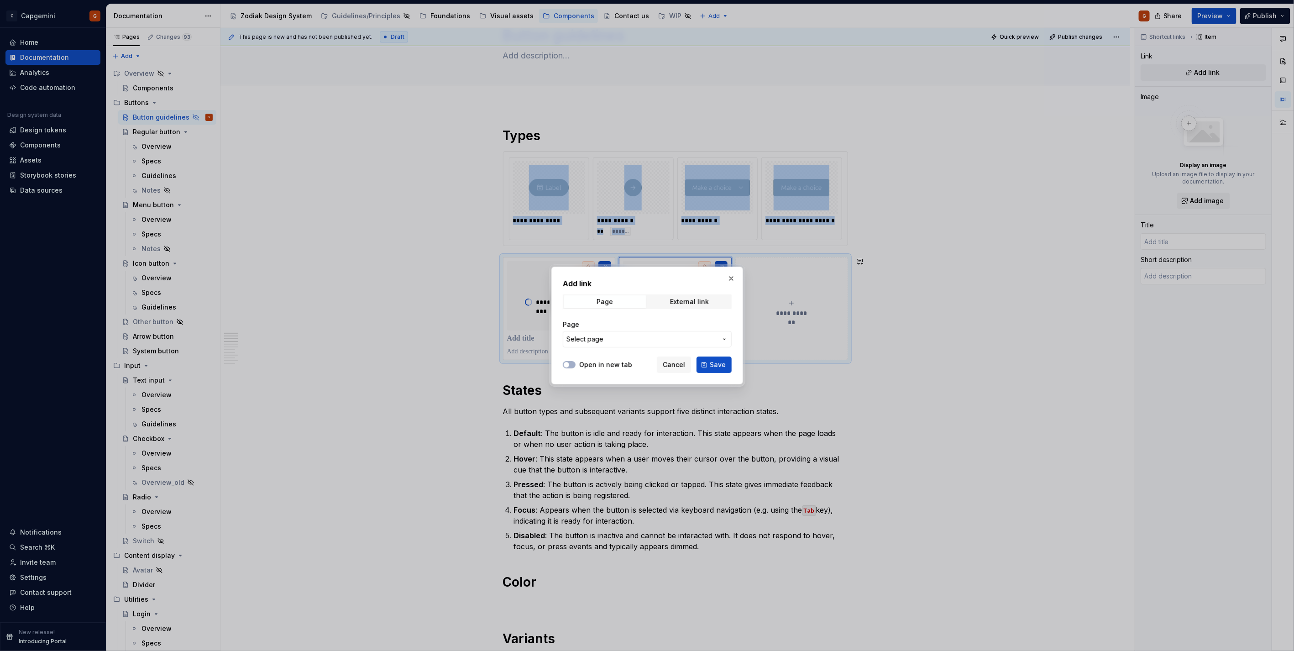
click at [612, 339] on span "Select page" at bounding box center [641, 339] width 151 height 9
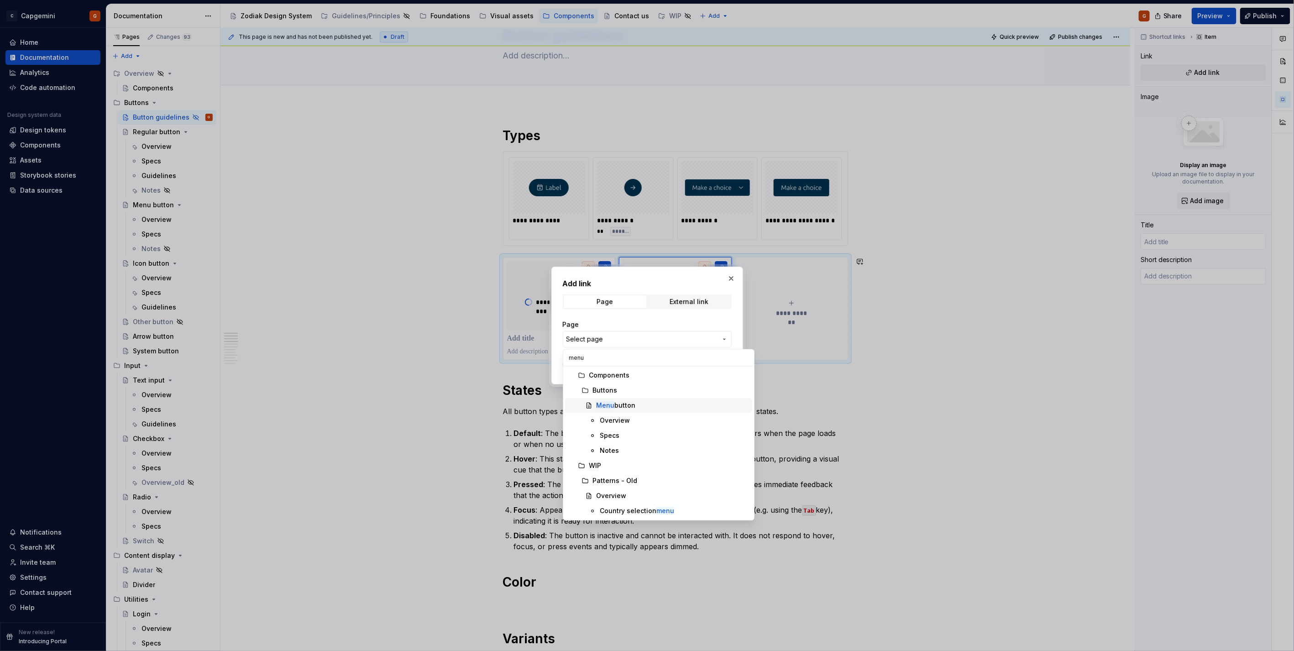
type input "menu"
click at [637, 404] on div "Menu button" at bounding box center [672, 405] width 152 height 9
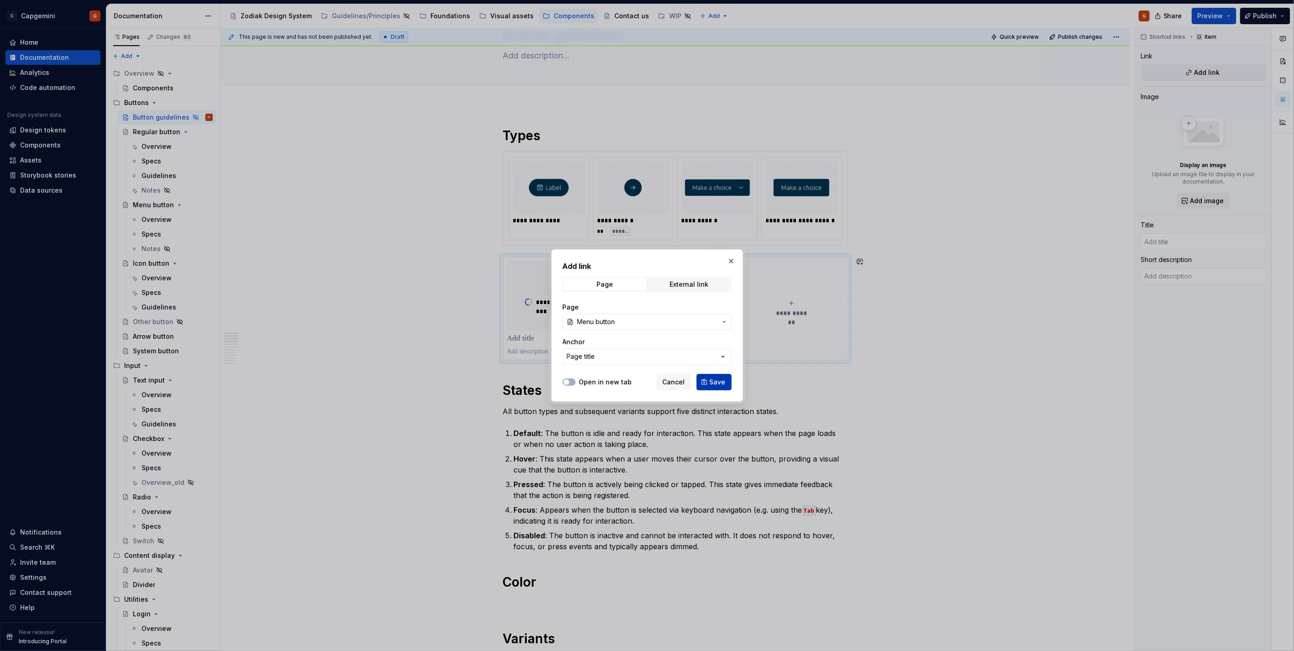
click at [708, 382] on button "Save" at bounding box center [713, 382] width 35 height 16
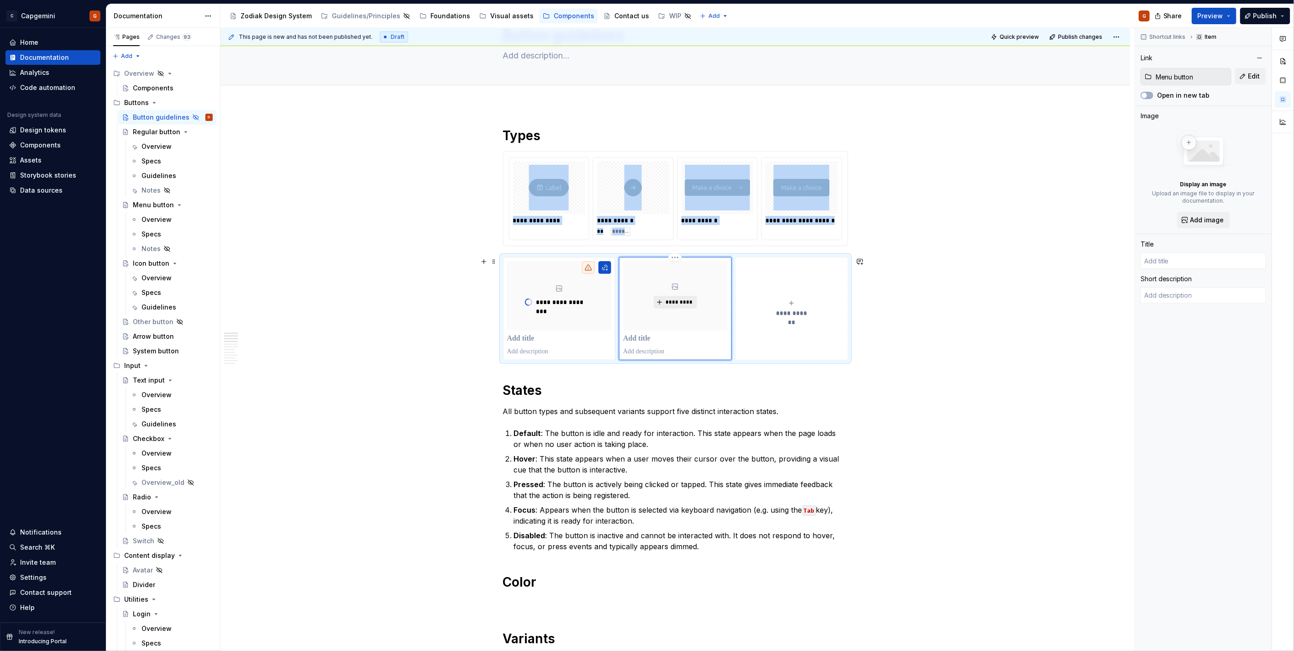
click at [682, 304] on span "*********" at bounding box center [679, 301] width 28 height 7
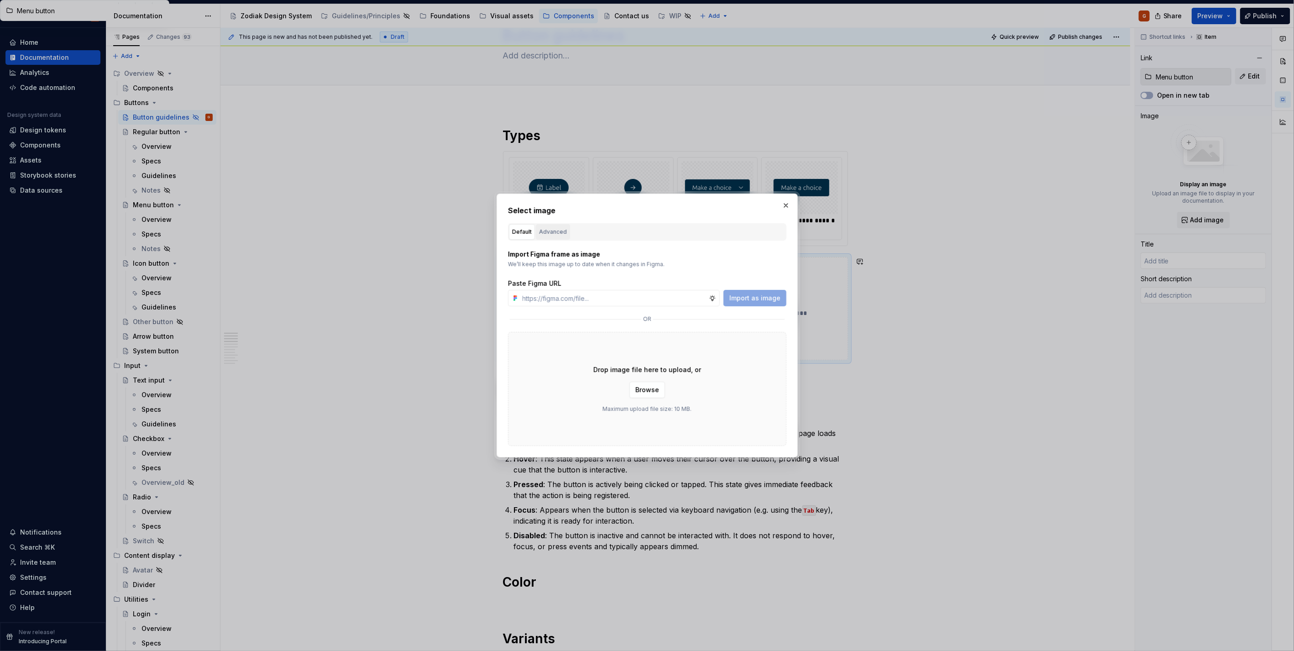
click at [550, 230] on div "Advanced" at bounding box center [553, 231] width 28 height 9
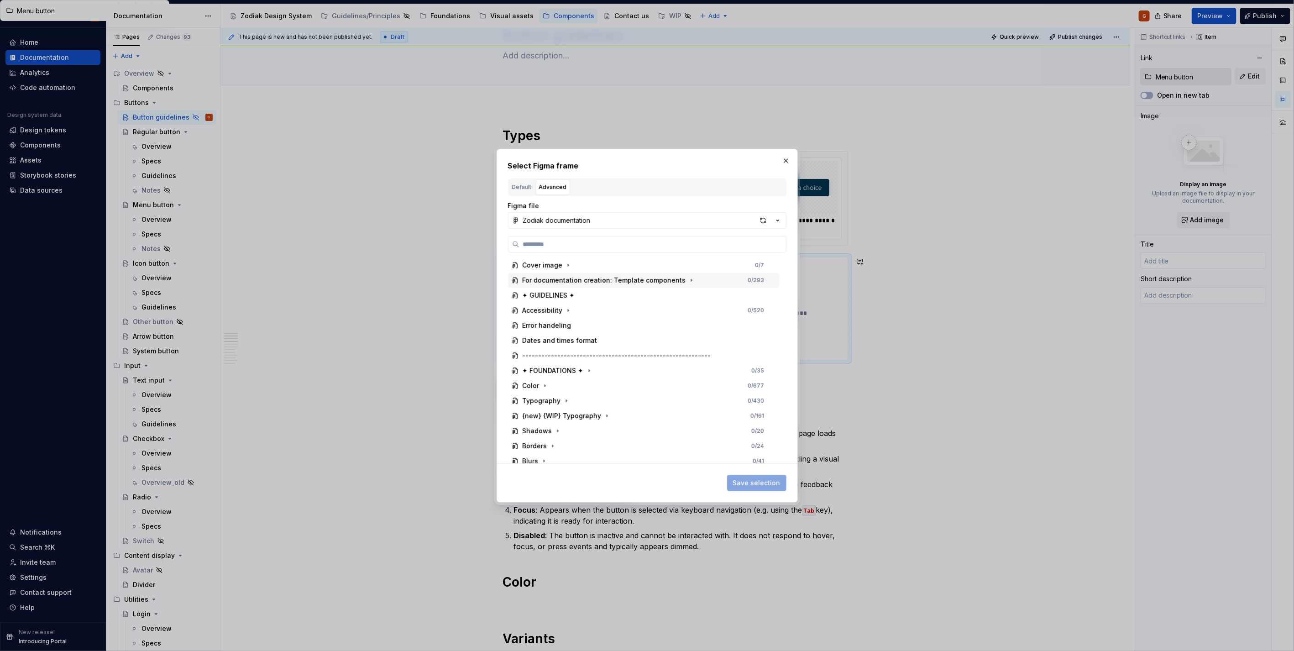
type textarea "*"
type input "Menu button"
type textarea "Compactly open a navigation menu."
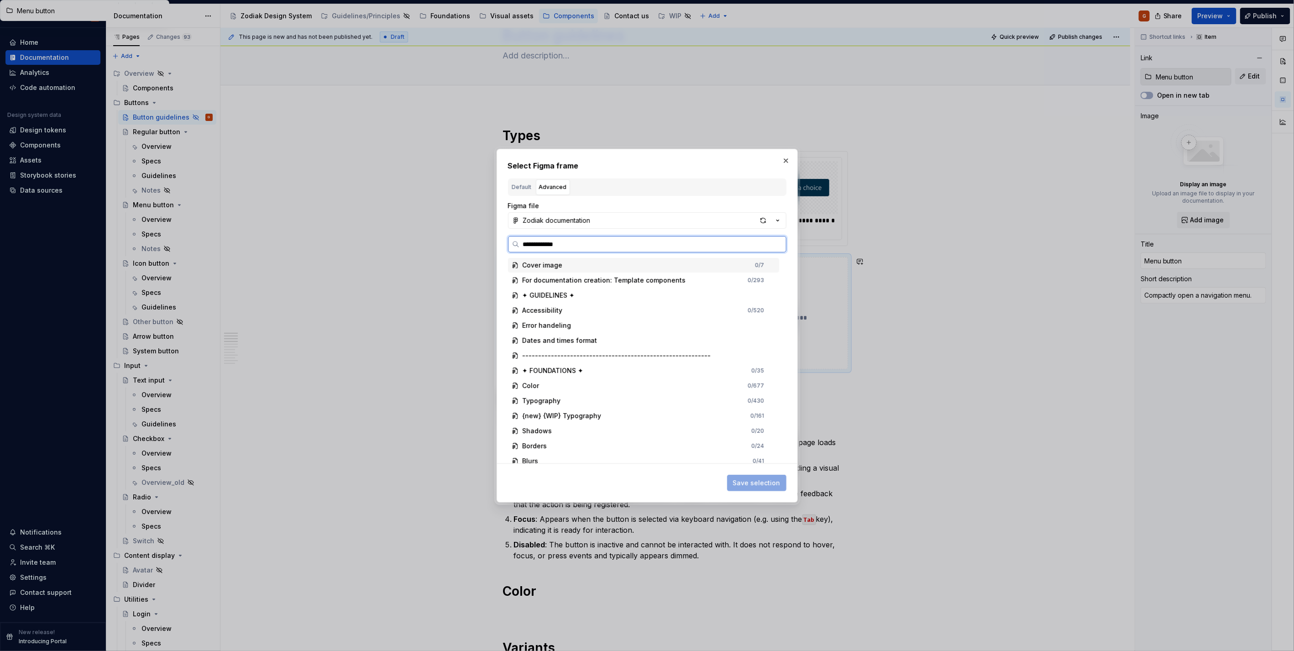
type input "**********"
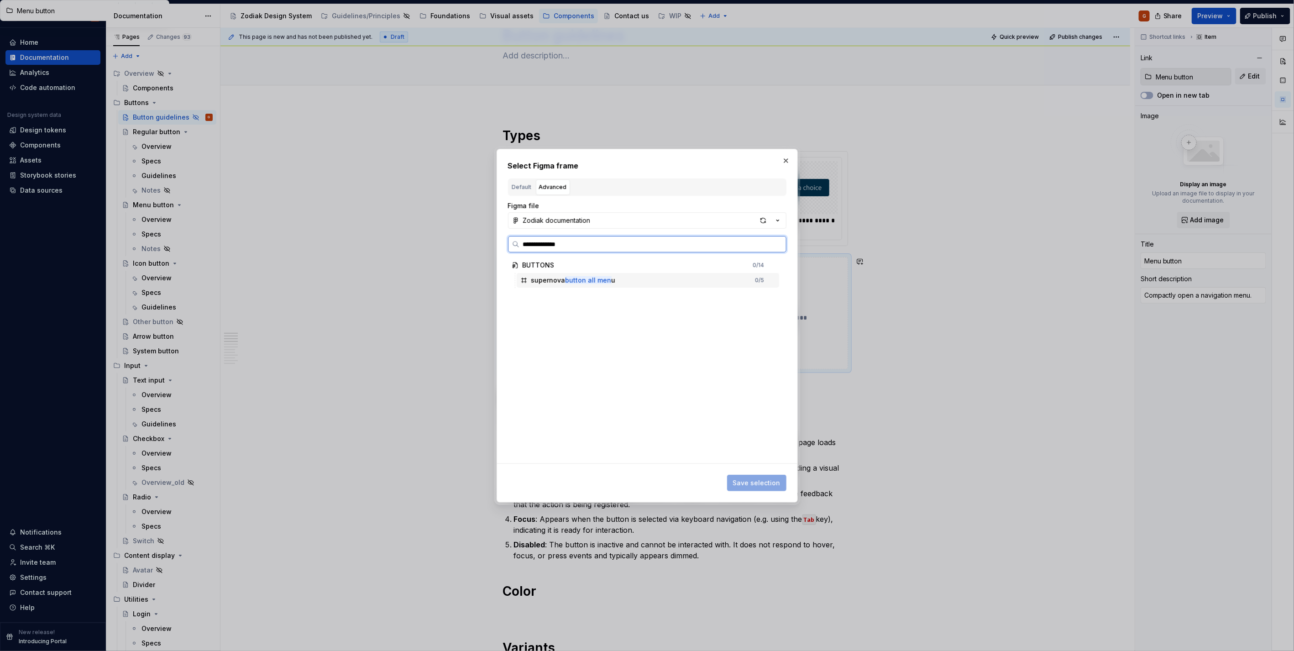
click at [582, 281] on mark "button all men" at bounding box center [588, 280] width 46 height 8
click at [764, 480] on span "Save selection" at bounding box center [756, 482] width 47 height 9
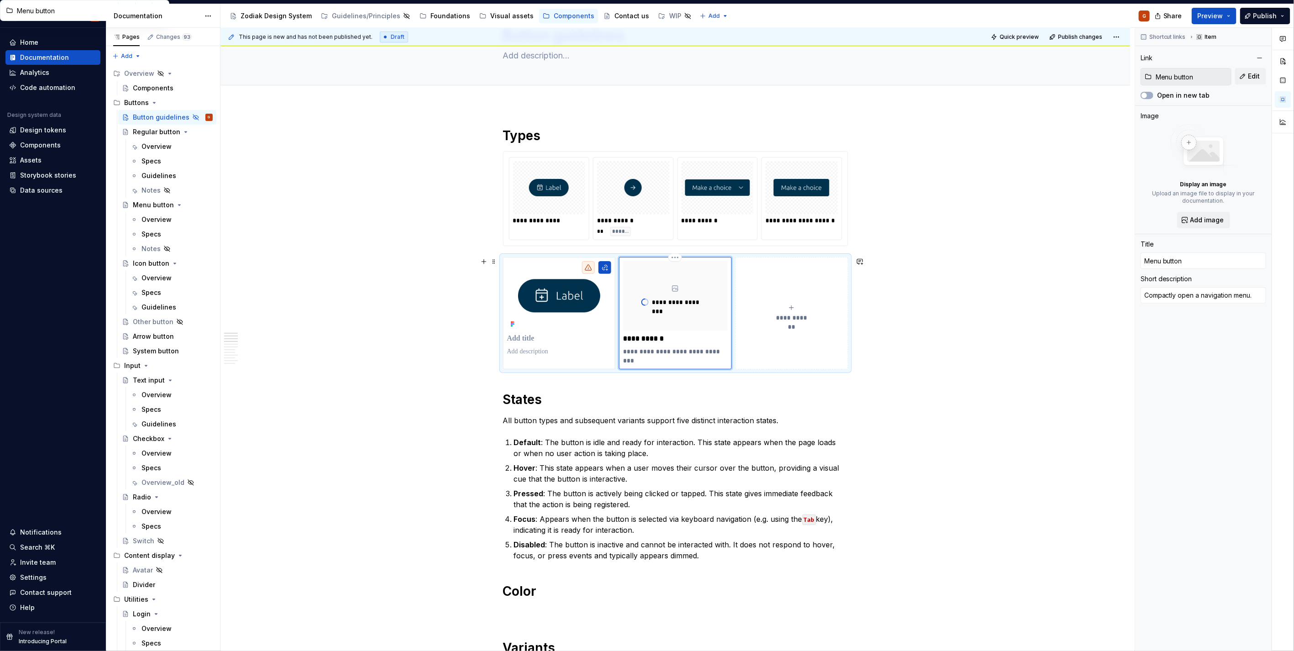
click at [791, 308] on icon "submit" at bounding box center [791, 307] width 7 height 7
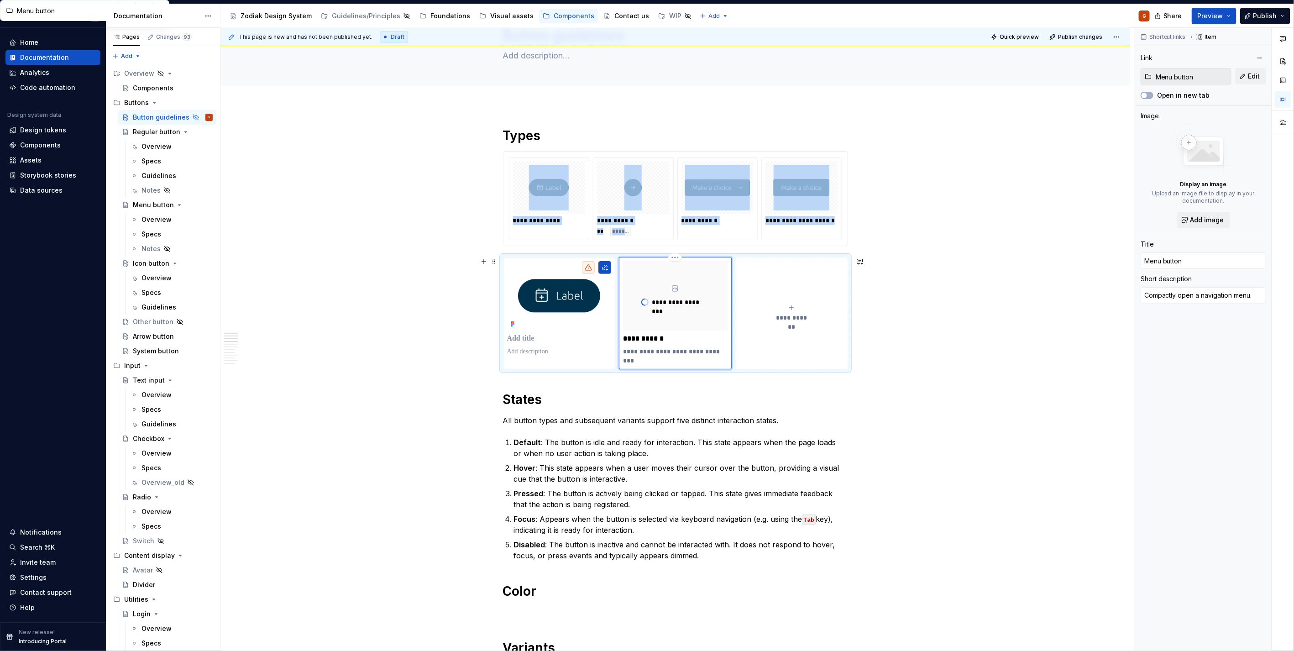
type textarea "*"
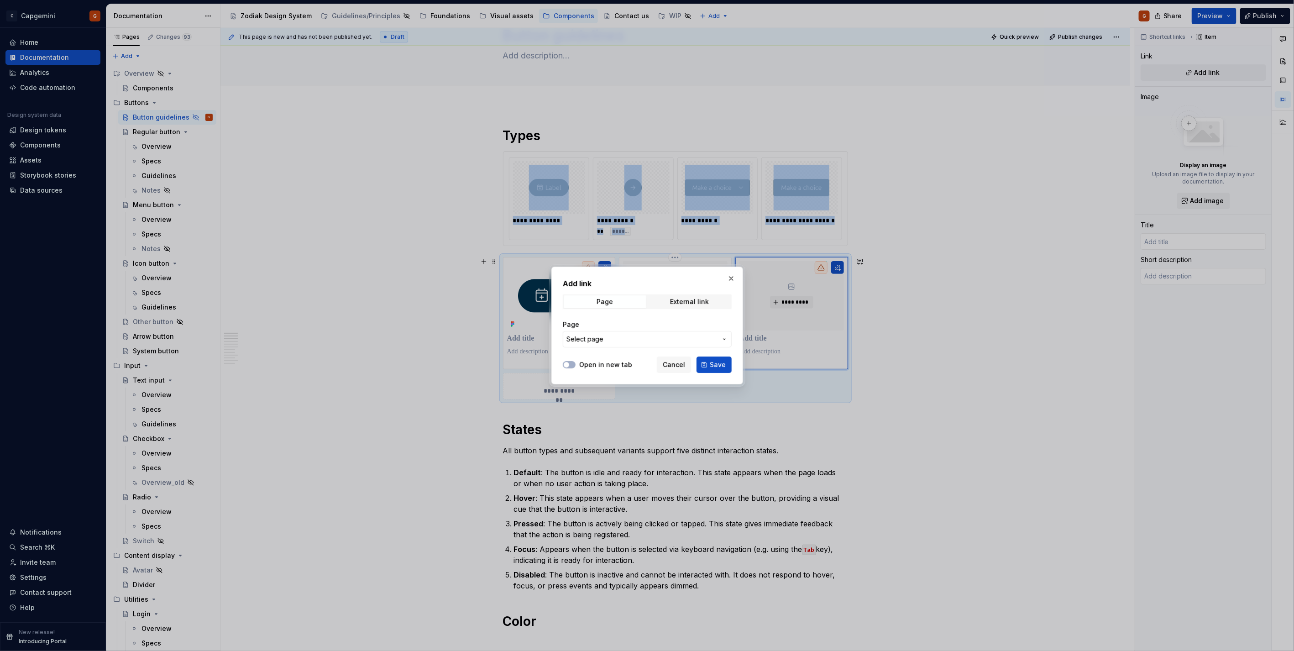
type textarea "*"
click at [624, 340] on span "Select page" at bounding box center [641, 339] width 151 height 9
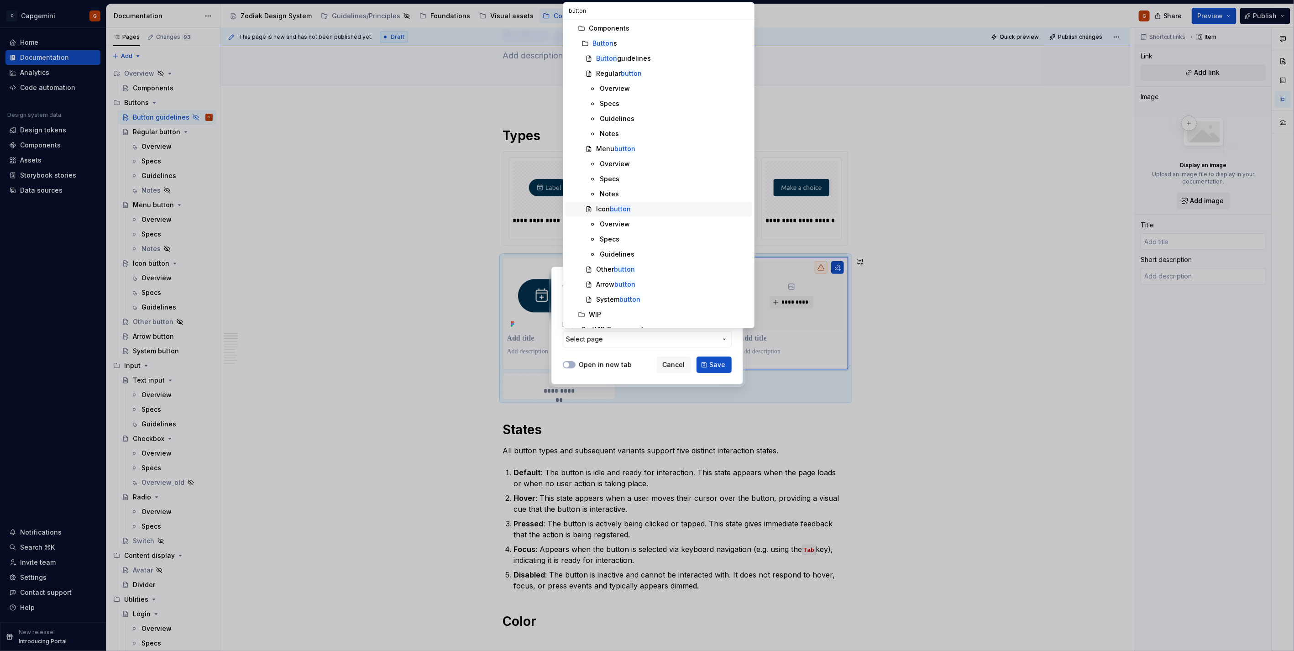
type input "button"
click at [628, 212] on mark "button" at bounding box center [620, 209] width 21 height 8
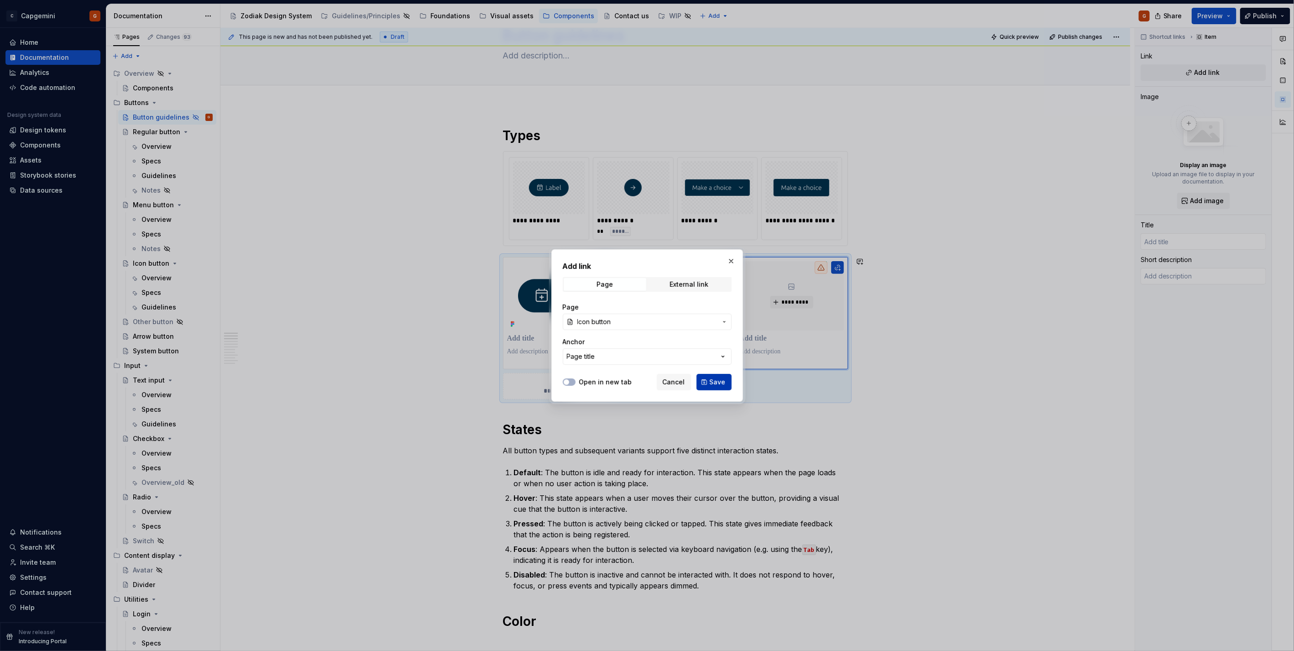
click at [717, 381] on span "Save" at bounding box center [718, 381] width 16 height 9
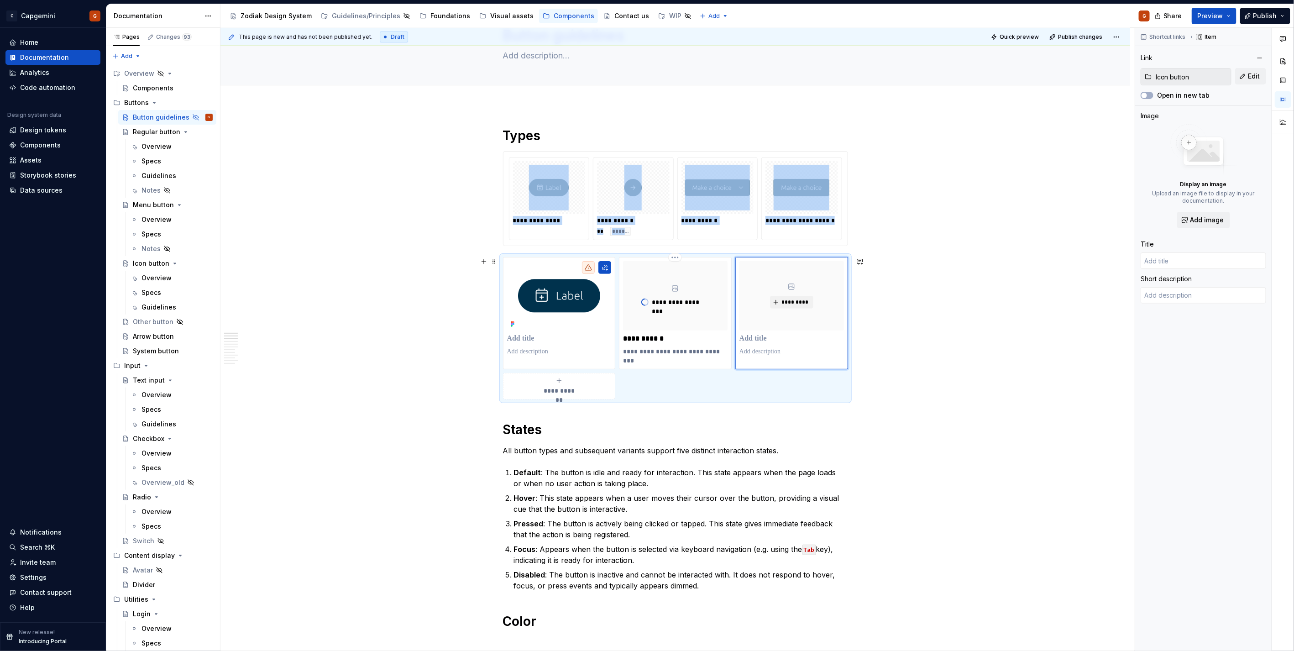
type textarea "*"
type input "Icon button"
type textarea "Trigger an action using a recognizable symbol."
click at [803, 303] on span "*********" at bounding box center [795, 301] width 28 height 7
type textarea "*"
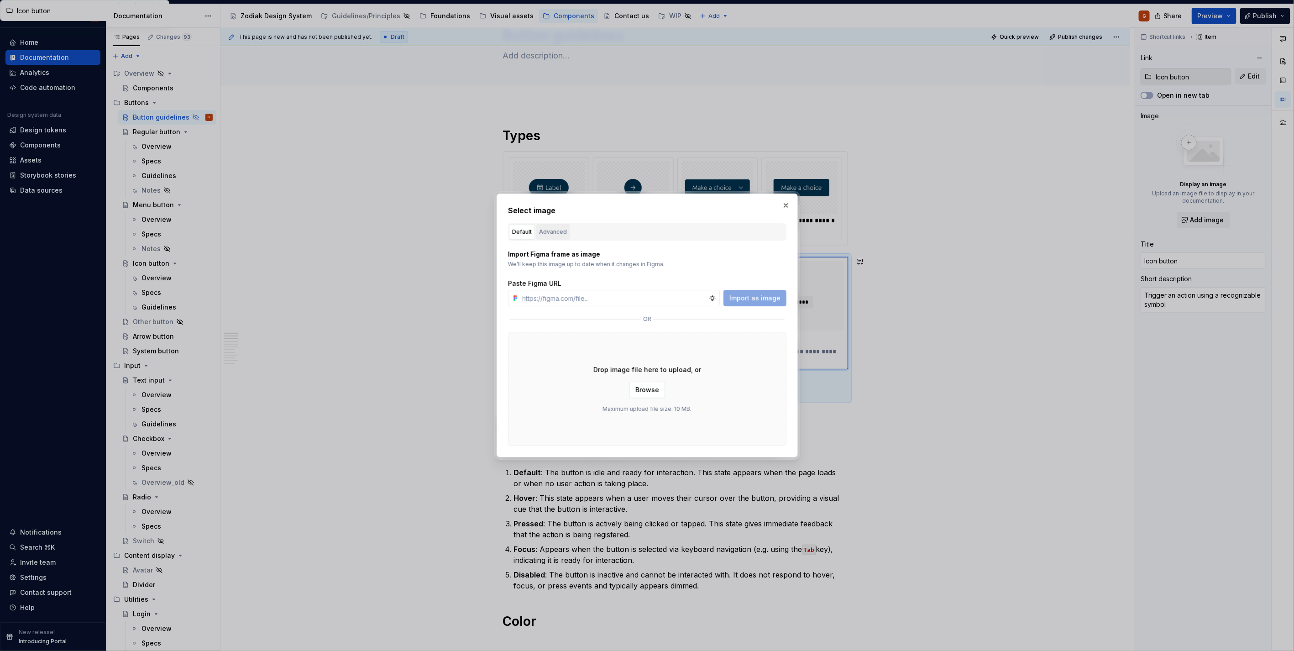
click at [561, 239] on button "Advanced" at bounding box center [553, 232] width 34 height 16
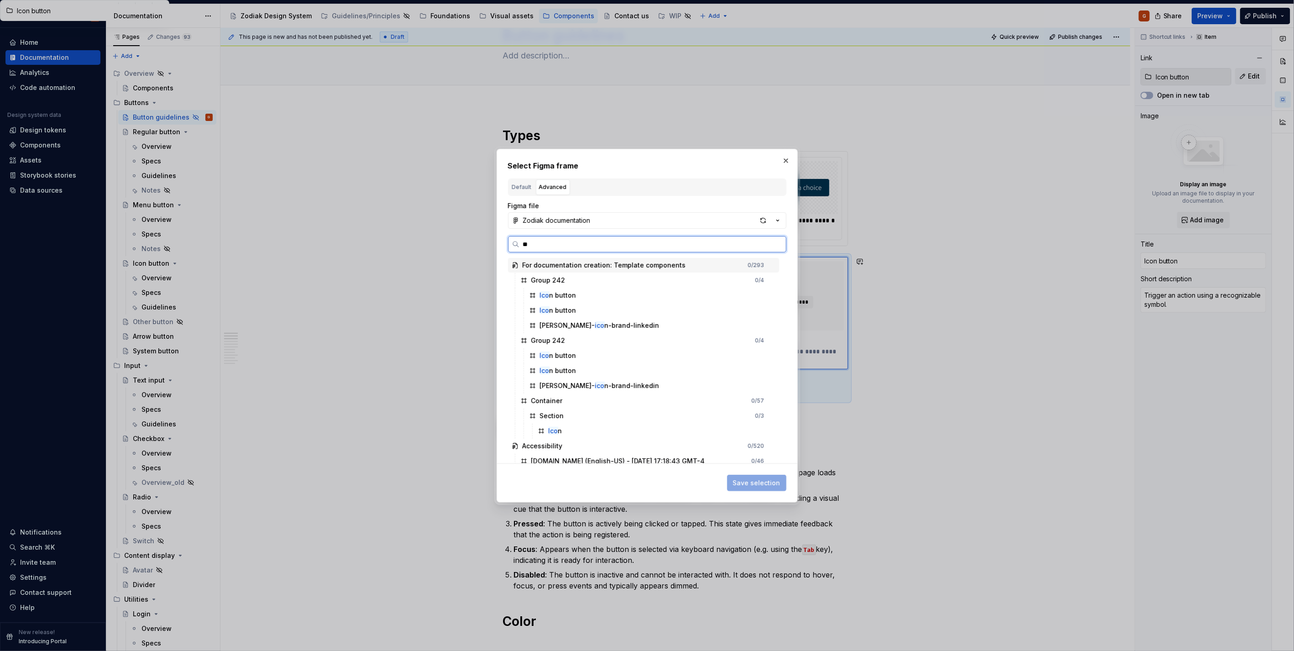
type input "*"
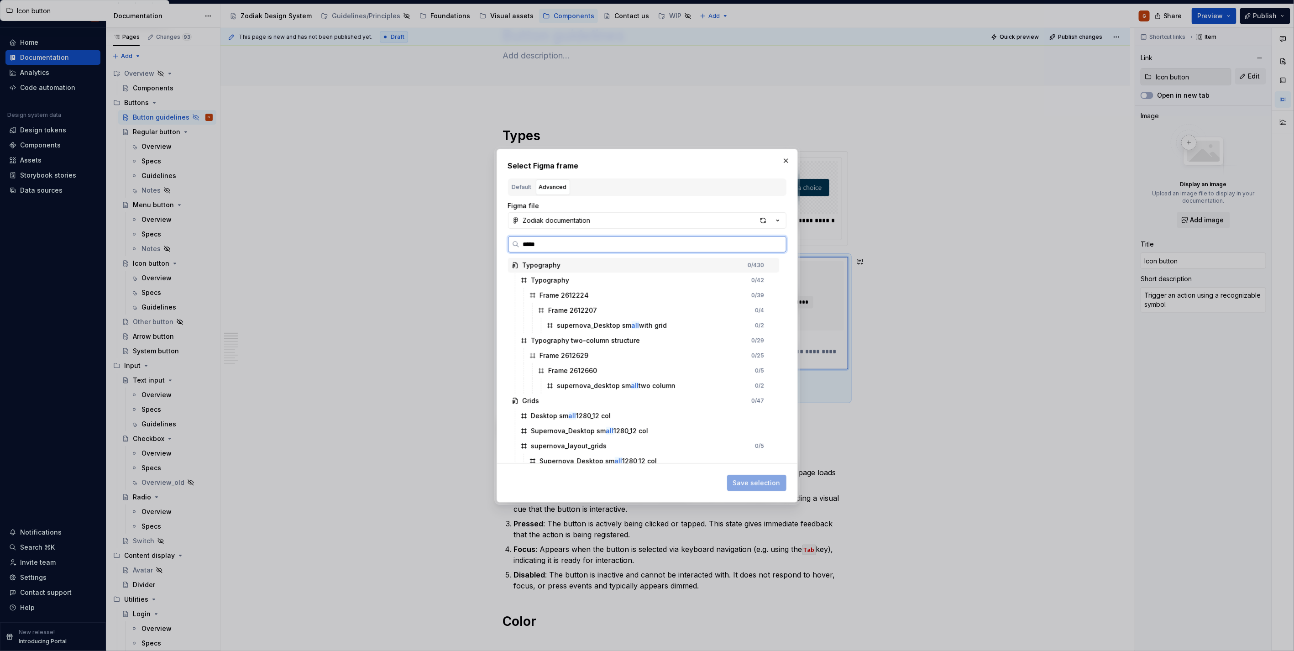
type input "******"
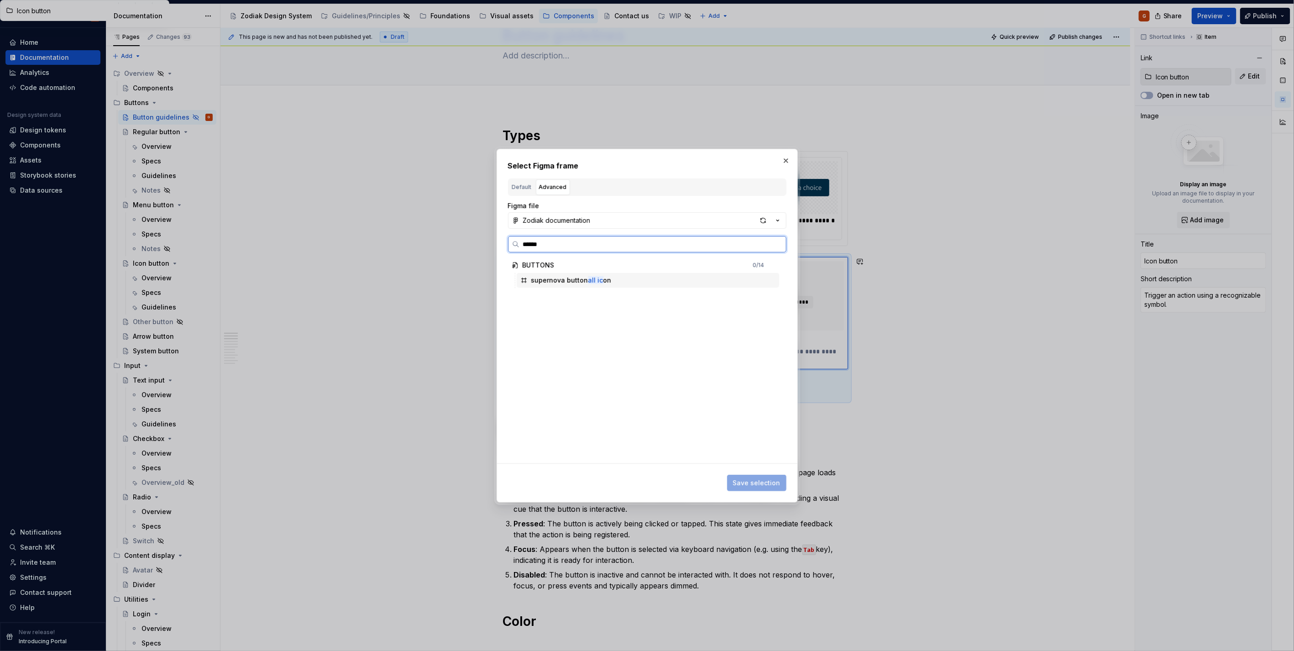
click at [630, 284] on div "supernova button all ic on" at bounding box center [648, 280] width 262 height 15
click at [739, 476] on button "Save selection" at bounding box center [756, 483] width 59 height 16
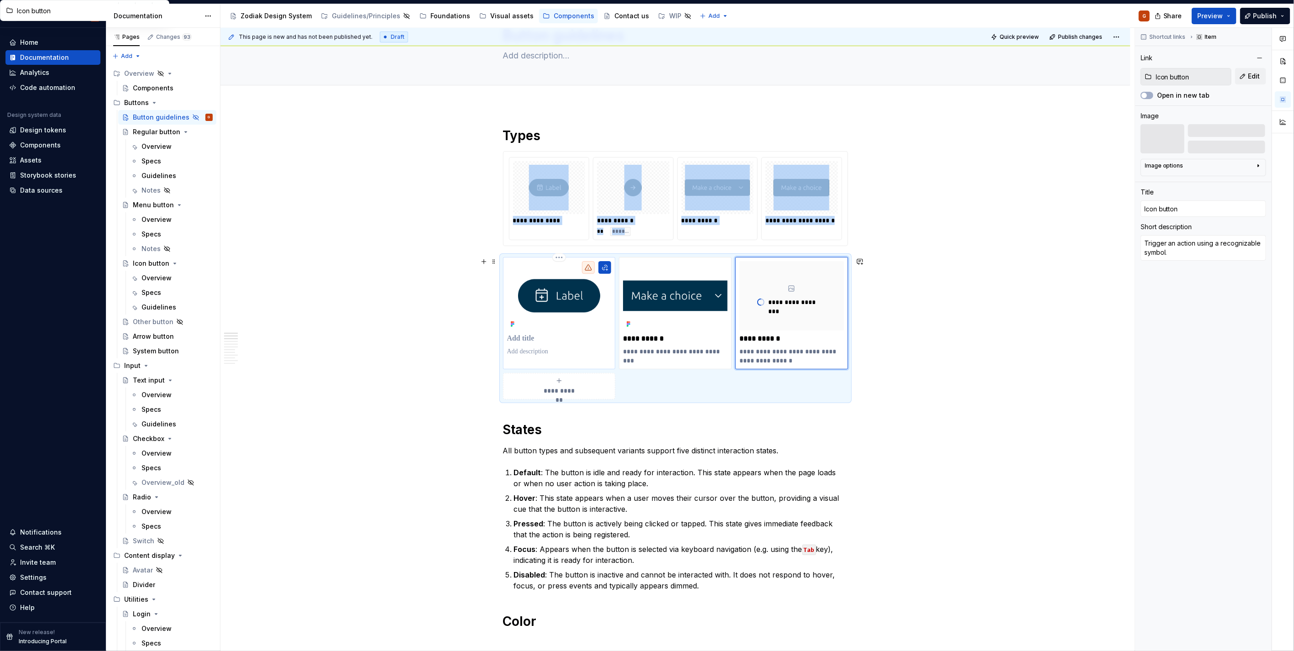
click at [560, 299] on img at bounding box center [559, 295] width 105 height 69
type textarea "*"
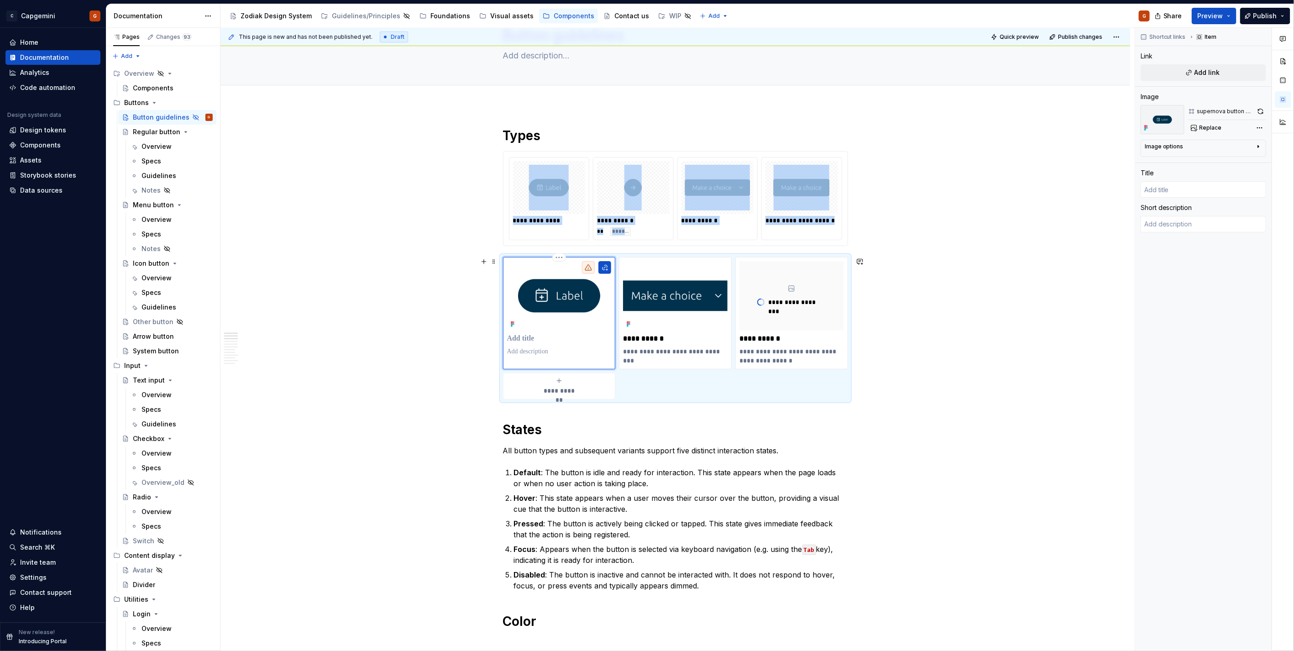
click at [560, 299] on img at bounding box center [559, 295] width 105 height 69
click at [1206, 76] on span "Add link" at bounding box center [1207, 72] width 26 height 9
type textarea "*"
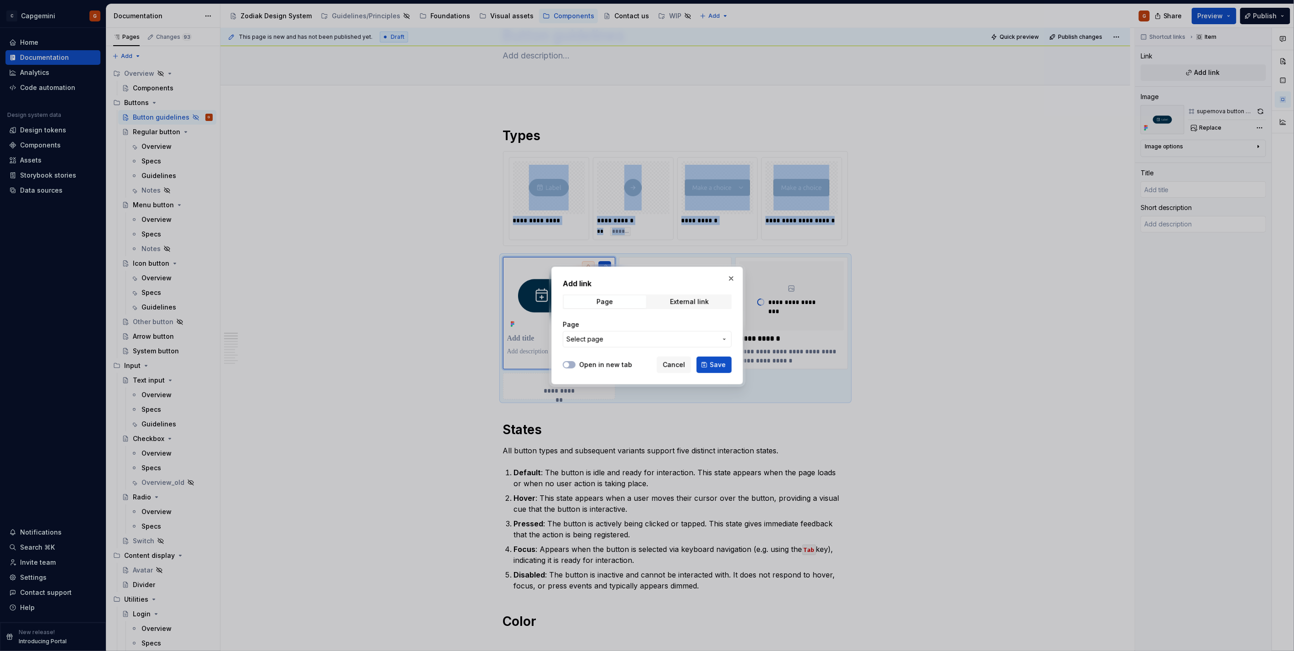
click at [633, 339] on span "Select page" at bounding box center [641, 339] width 151 height 9
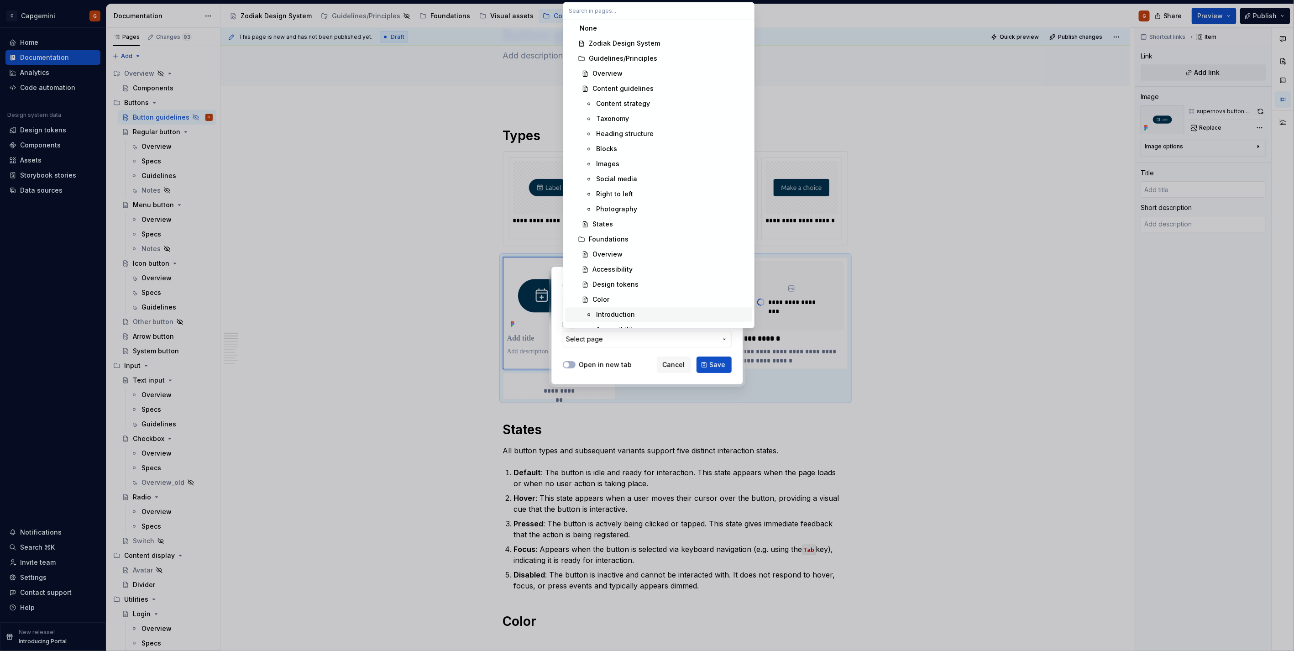
type input "u"
type input "butt"
click at [641, 68] on span "Regular butt on" at bounding box center [658, 73] width 187 height 15
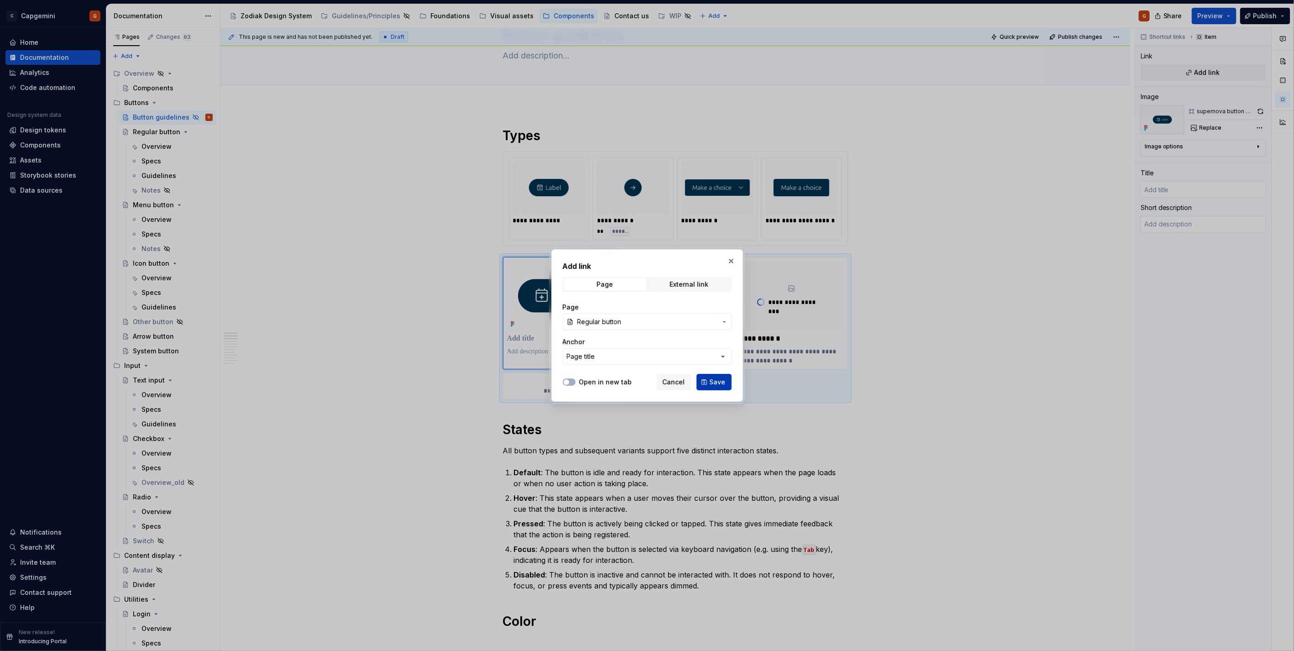
click at [721, 380] on span "Save" at bounding box center [718, 381] width 16 height 9
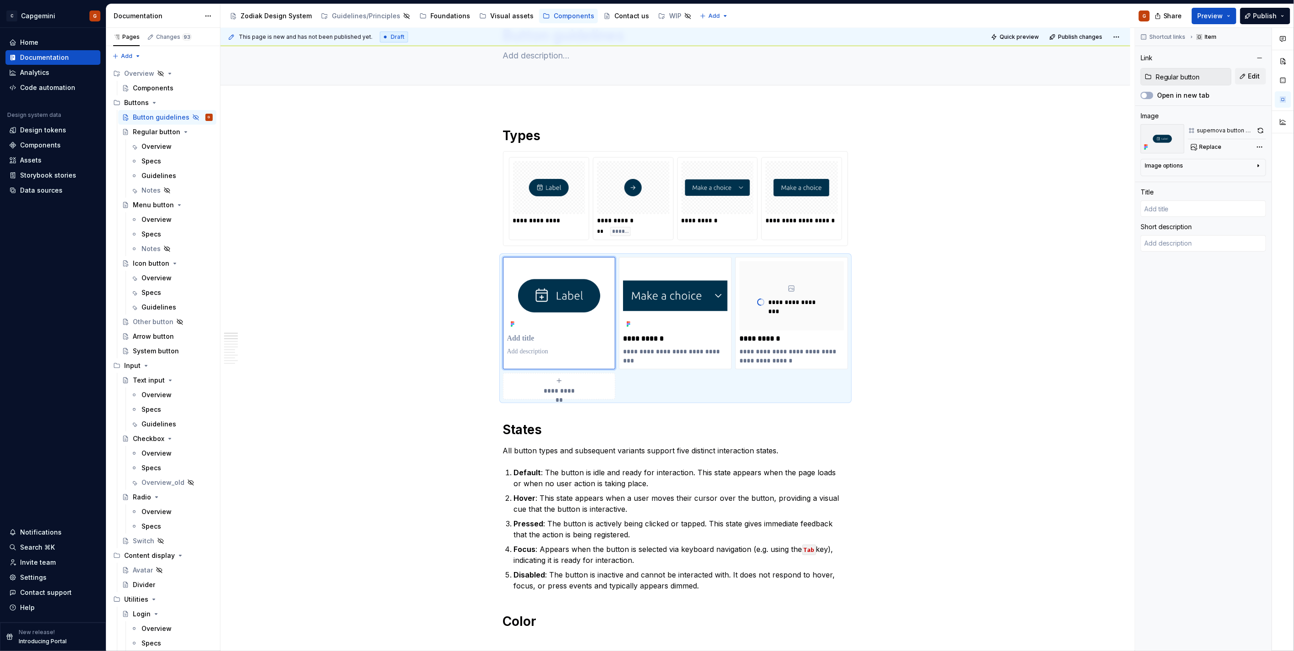
type textarea "*"
type input "Regular button"
type textarea "Initiate an action or event when clicked."
click at [808, 210] on img at bounding box center [802, 188] width 56 height 46
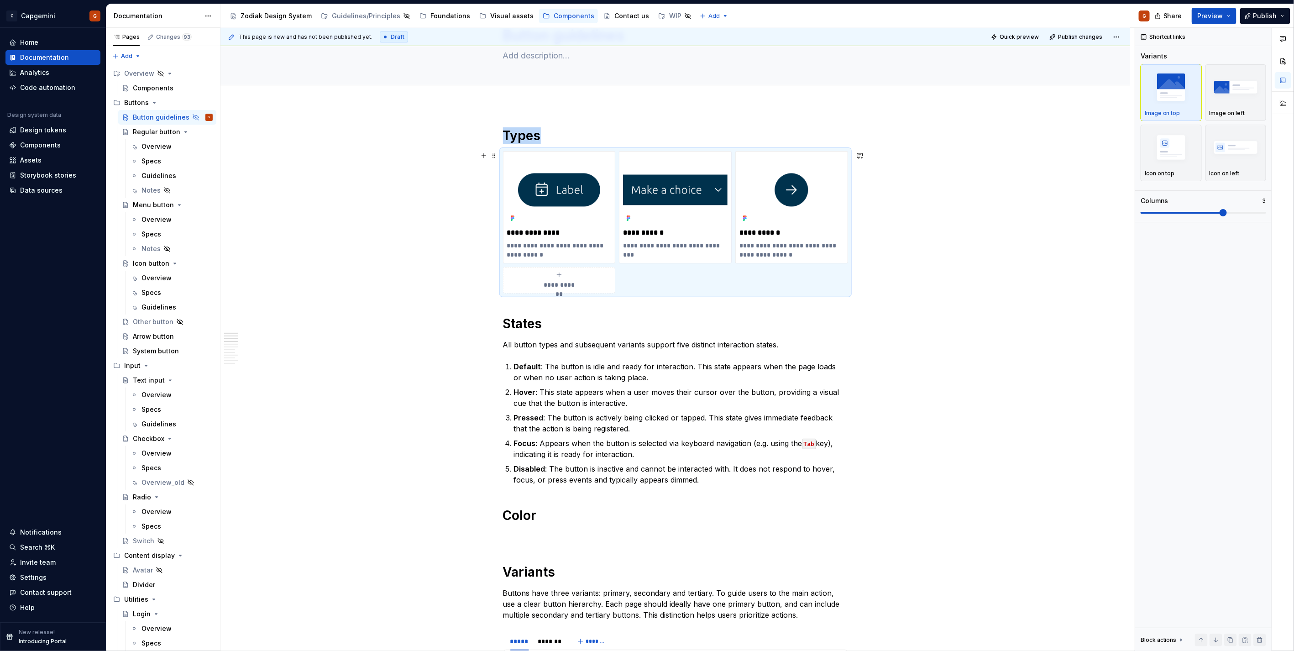
click at [568, 286] on span "**********" at bounding box center [559, 284] width 40 height 9
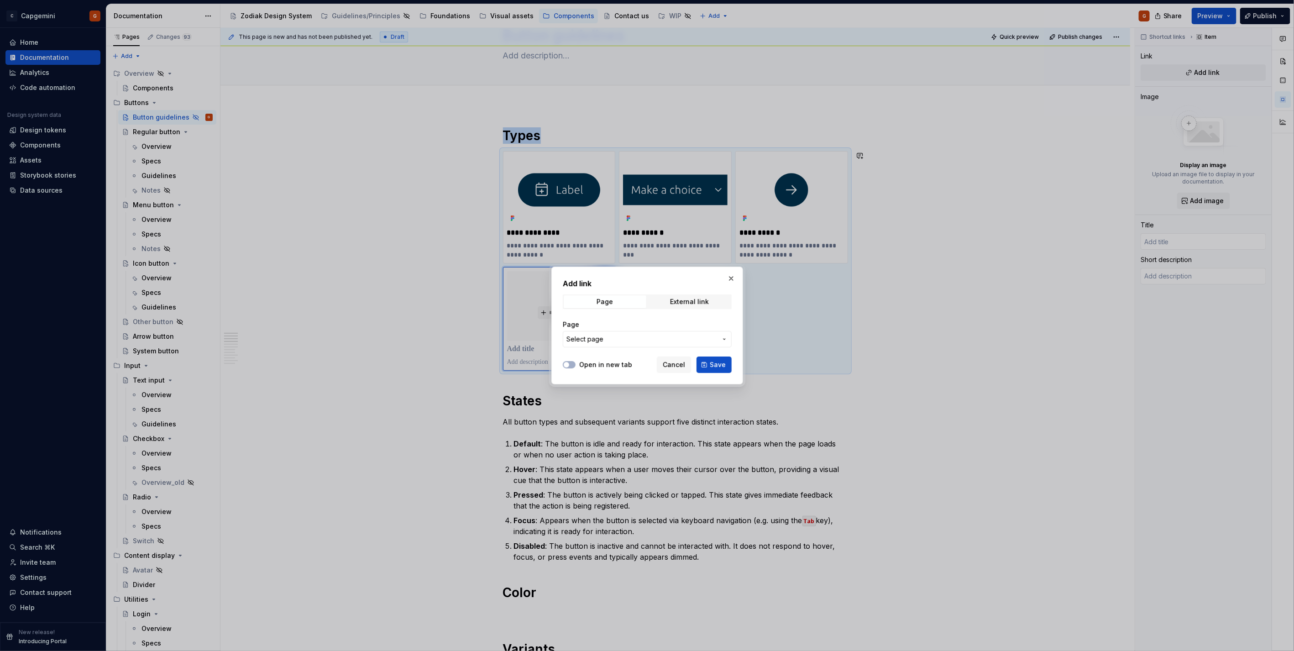
type textarea "*"
click at [647, 339] on span "Select page" at bounding box center [641, 339] width 151 height 9
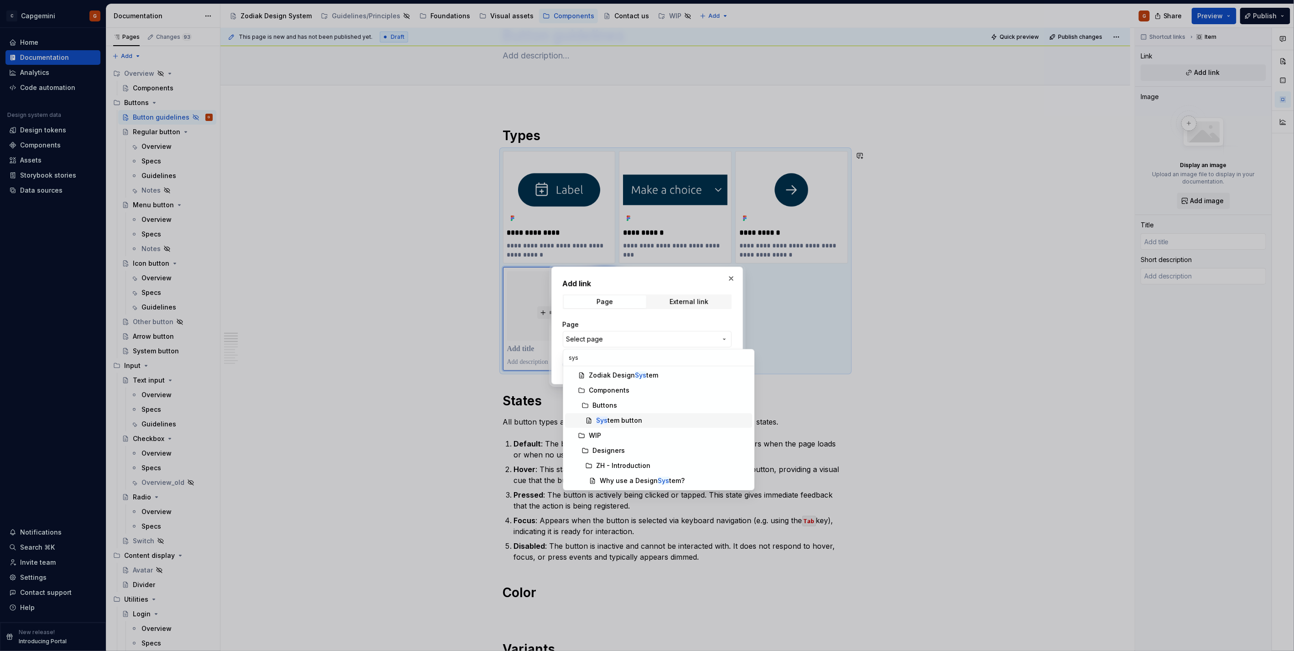
type input "sys"
click at [629, 421] on div "Sys tem button" at bounding box center [619, 420] width 46 height 9
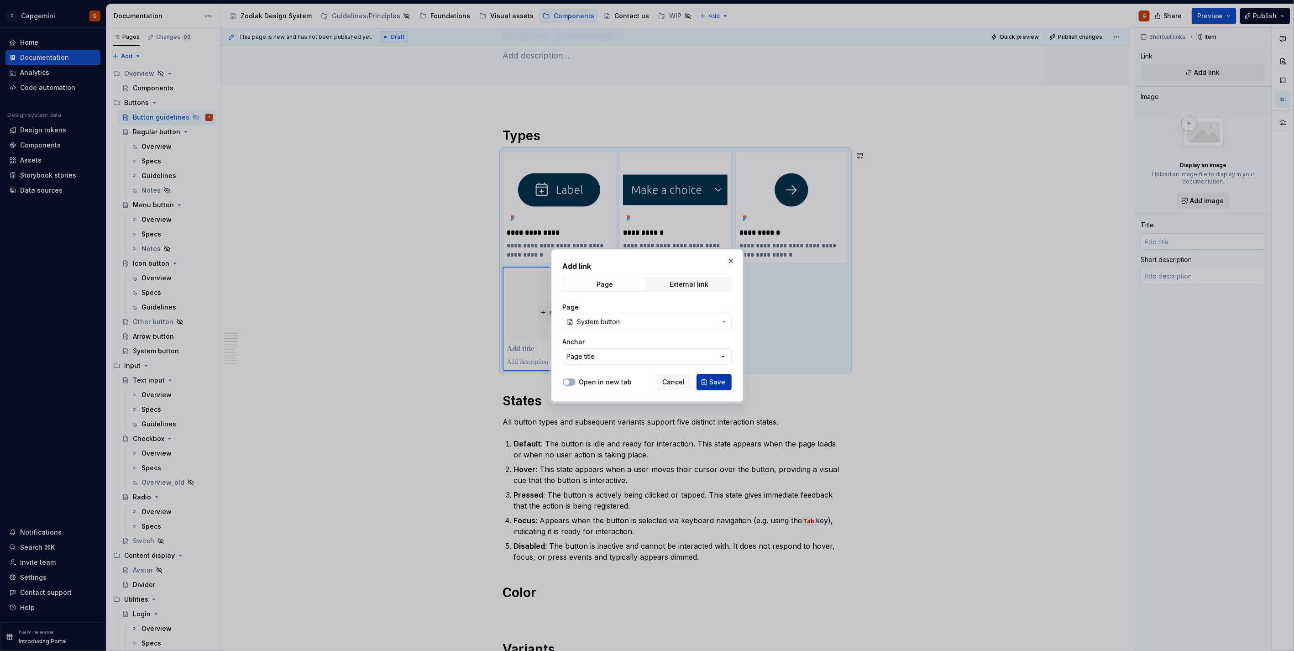
click at [712, 377] on span "Save" at bounding box center [718, 381] width 16 height 9
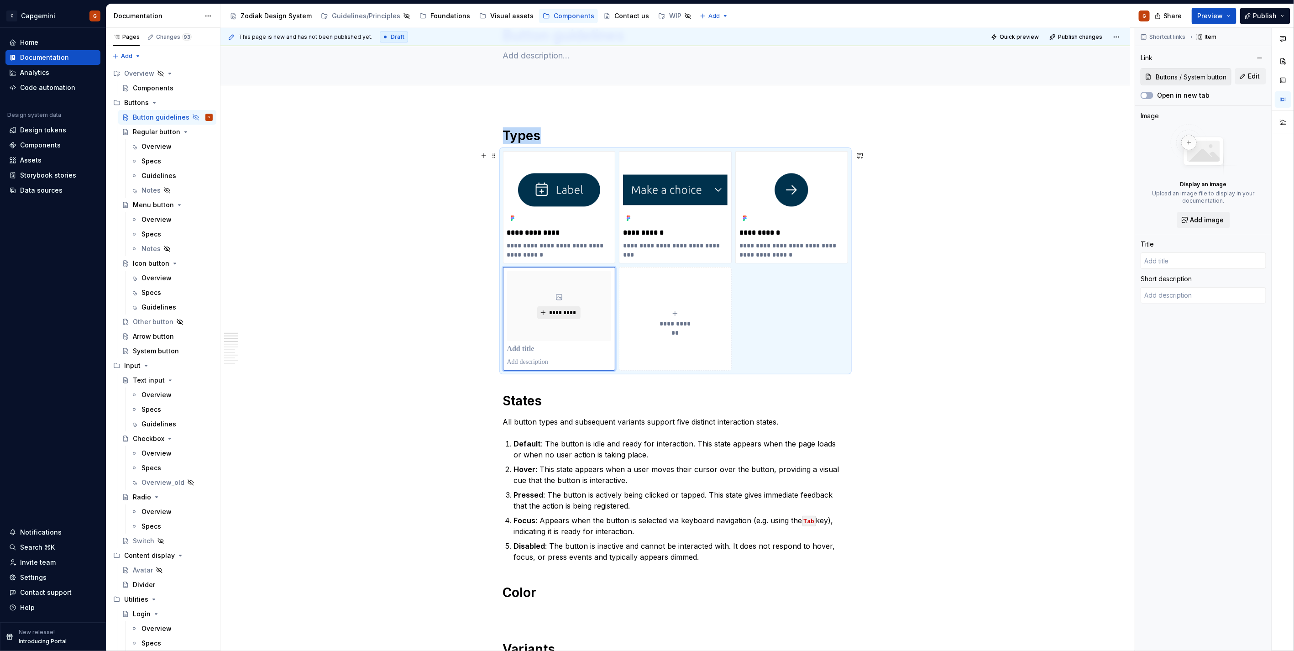
type textarea "*"
type input "System button"
click at [555, 313] on span "*********" at bounding box center [563, 312] width 28 height 7
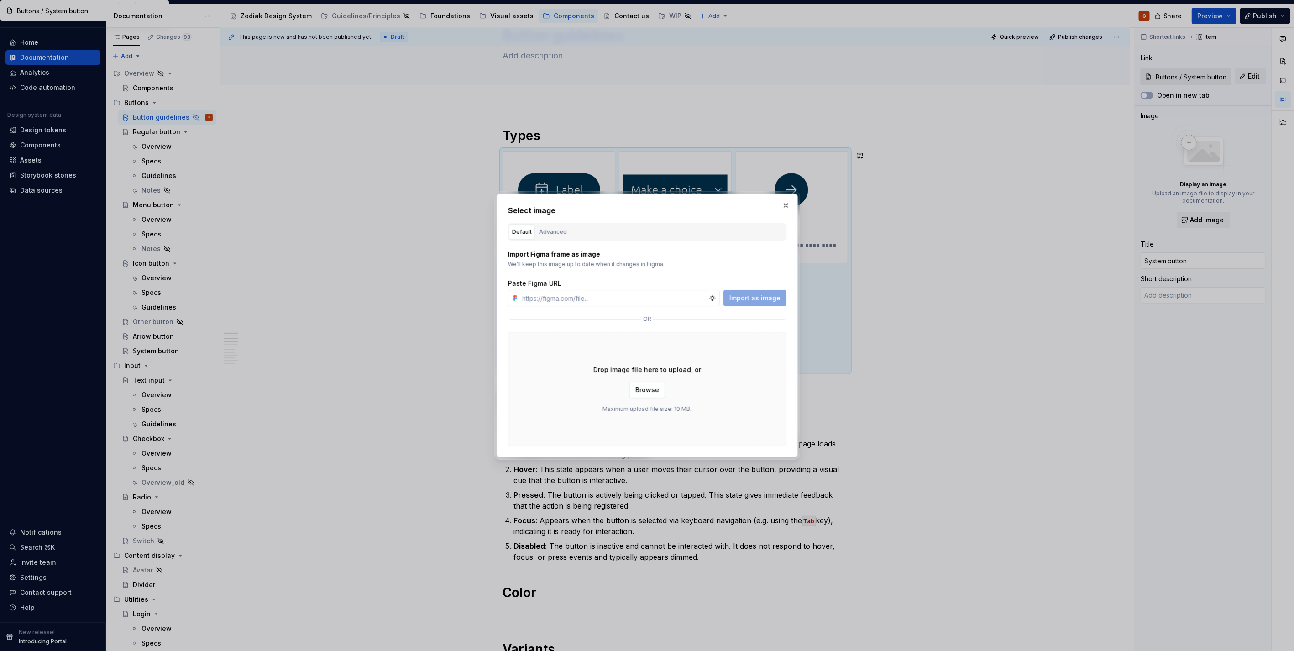
click at [565, 233] on button "Advanced" at bounding box center [553, 232] width 34 height 16
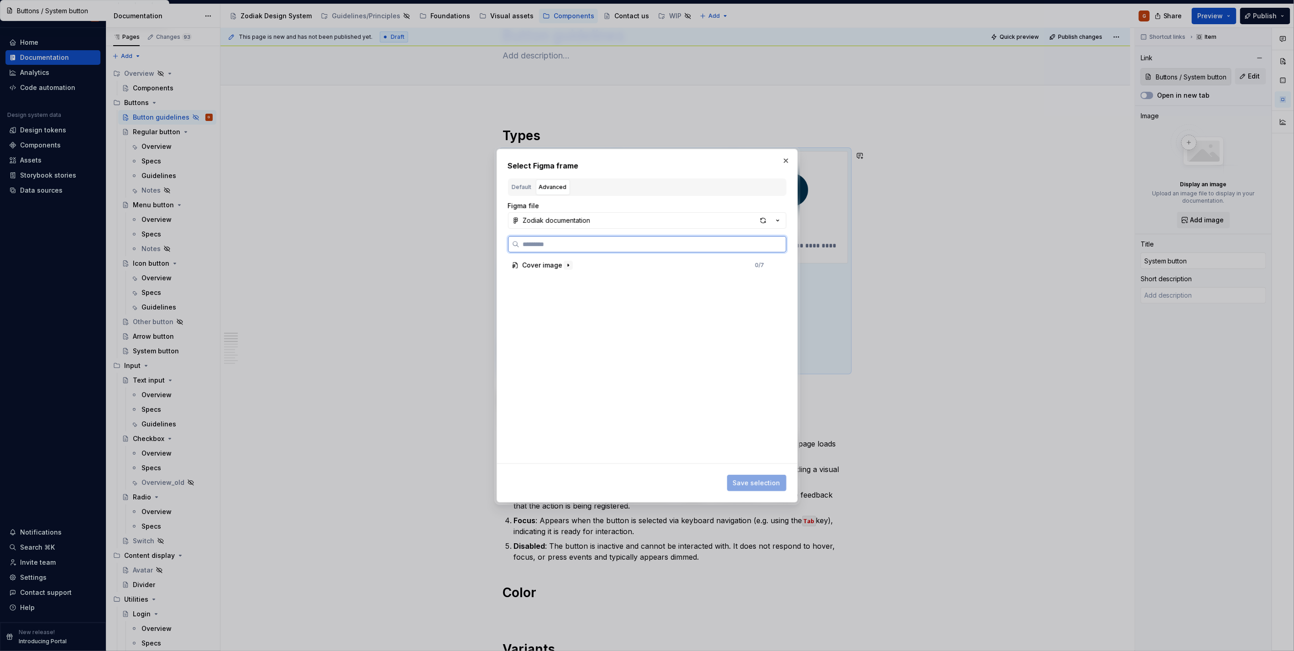
type textarea "*"
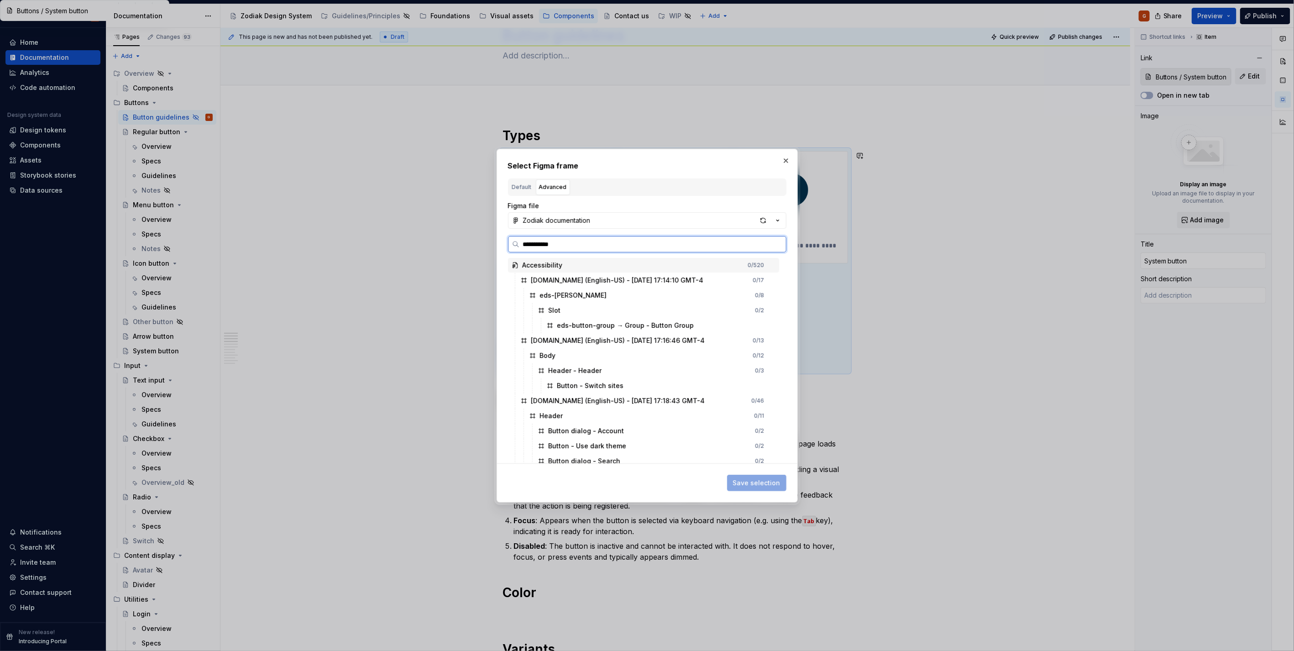
type input "**********"
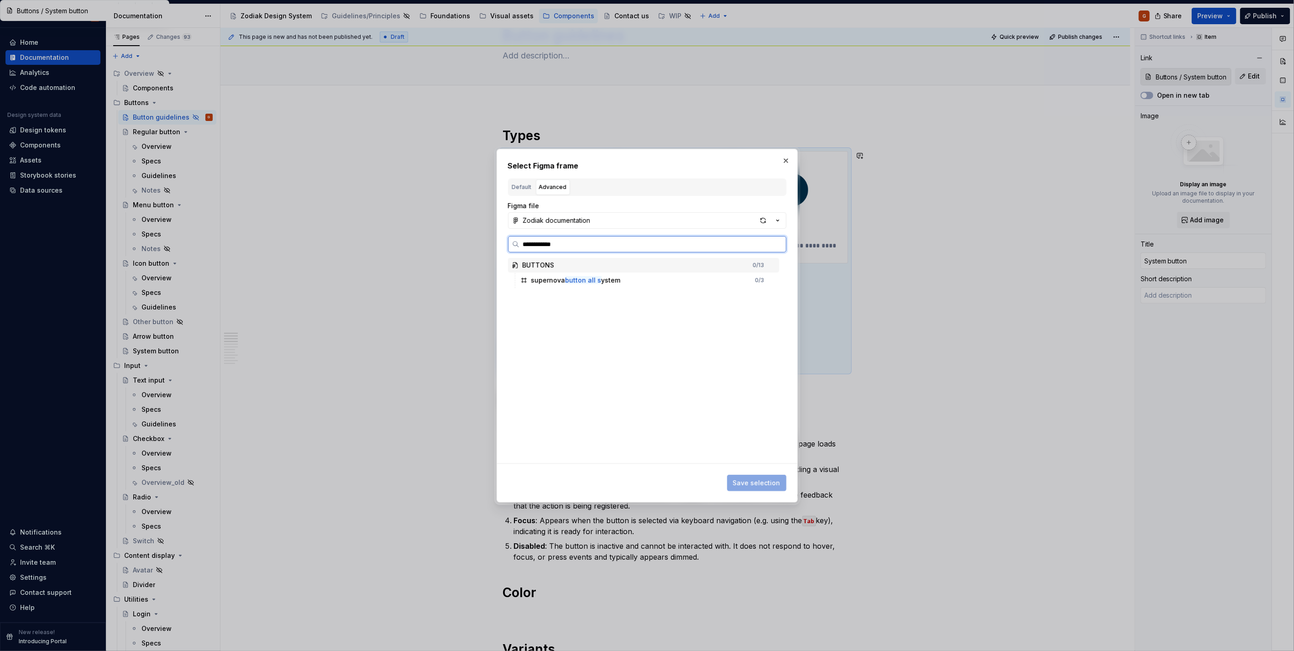
click at [602, 282] on div "supernova button all s ystem" at bounding box center [575, 280] width 89 height 9
click at [753, 475] on button "Save selection" at bounding box center [756, 483] width 59 height 16
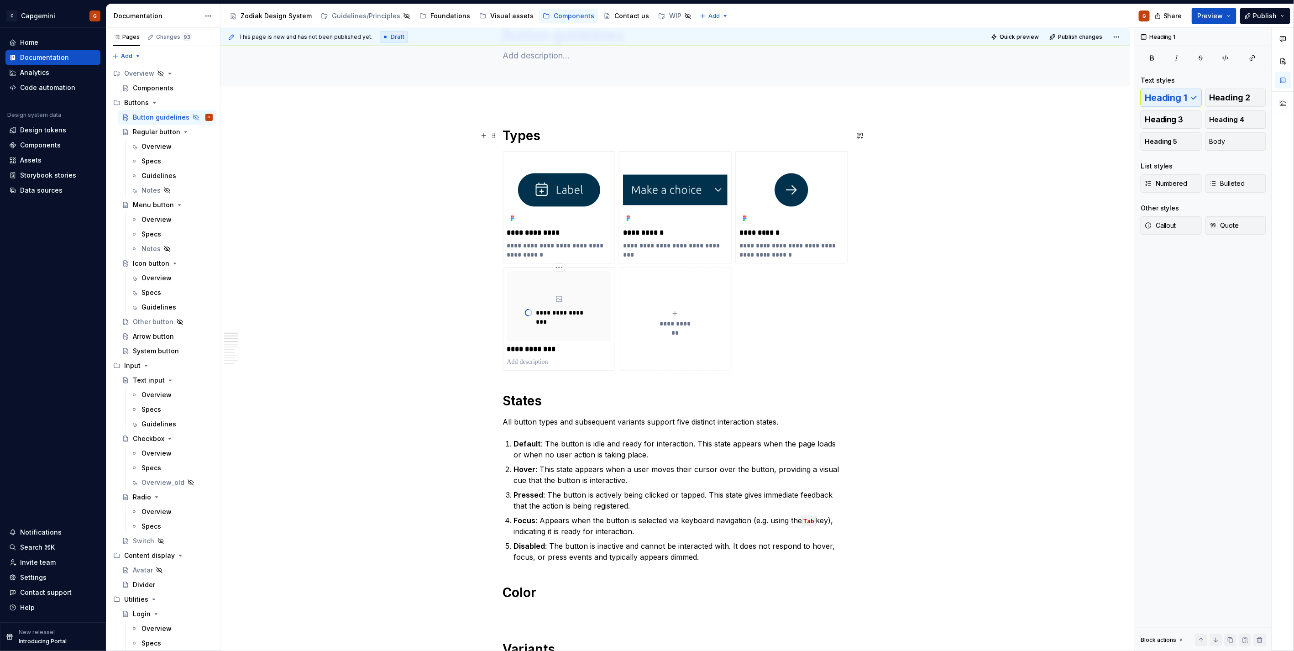
click at [529, 135] on h1 "Types" at bounding box center [675, 135] width 345 height 16
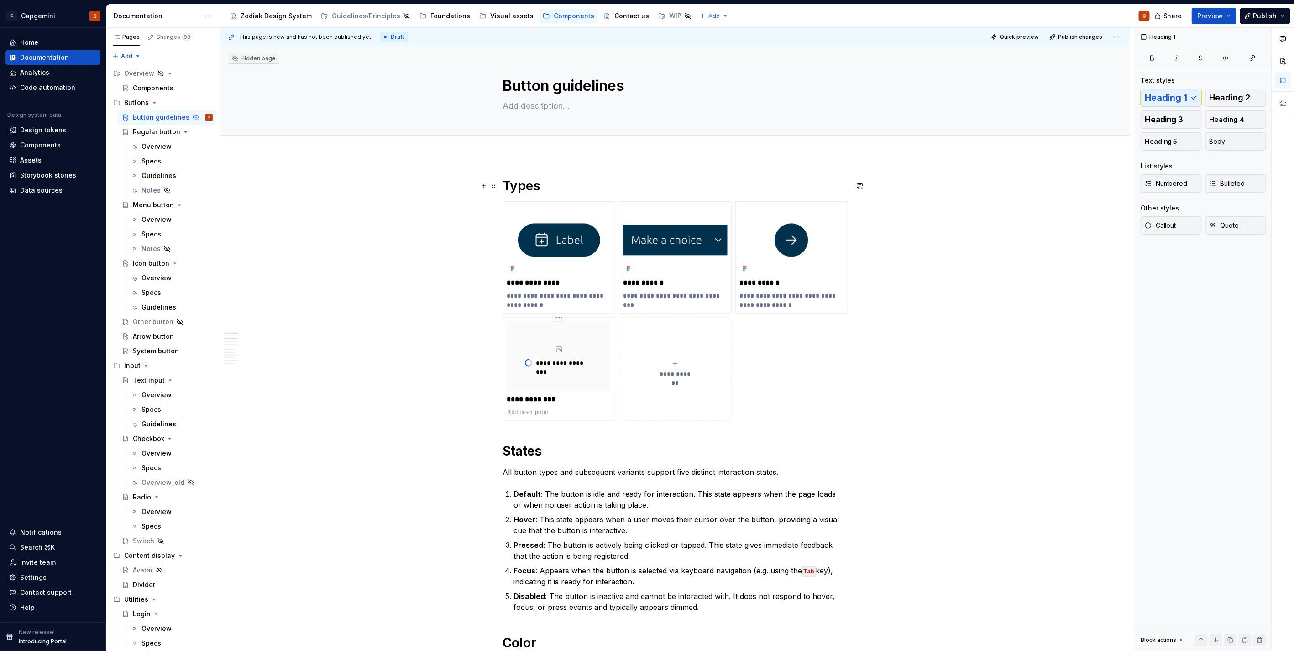
scroll to position [0, 0]
click at [1014, 43] on span "Quick preview" at bounding box center [1015, 37] width 55 height 13
click at [1011, 38] on span "Quick preview" at bounding box center [1018, 36] width 39 height 7
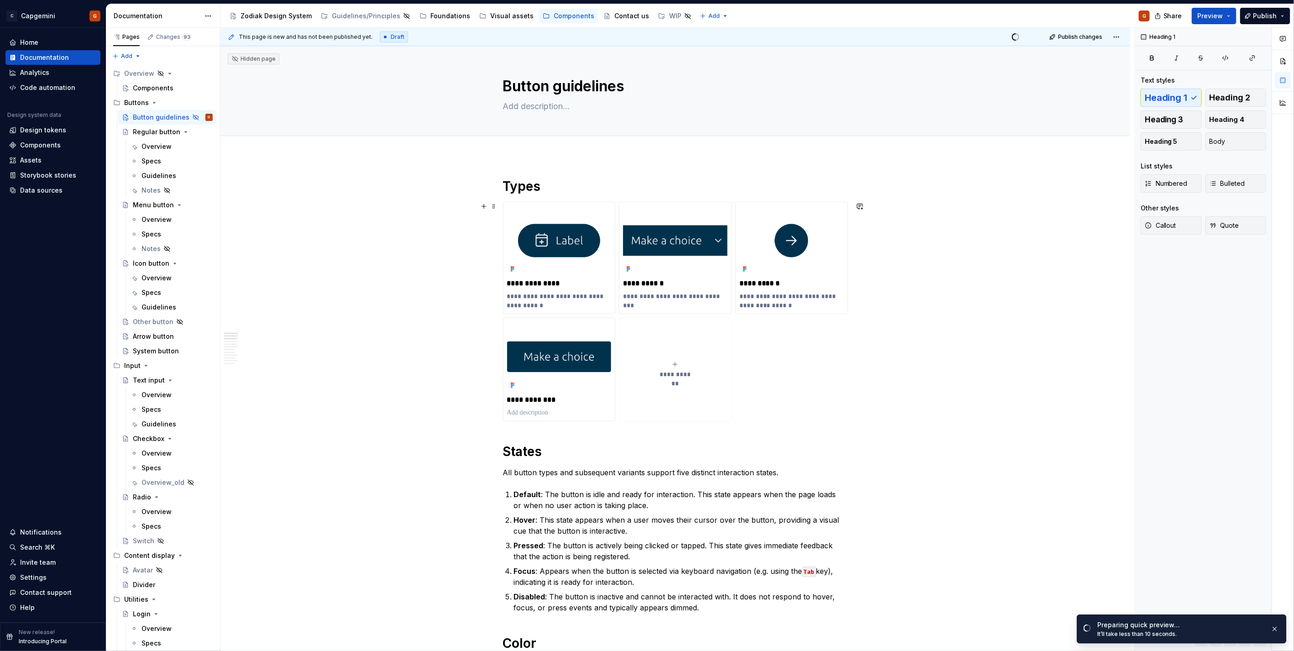
click at [781, 370] on div "**********" at bounding box center [675, 312] width 345 height 220
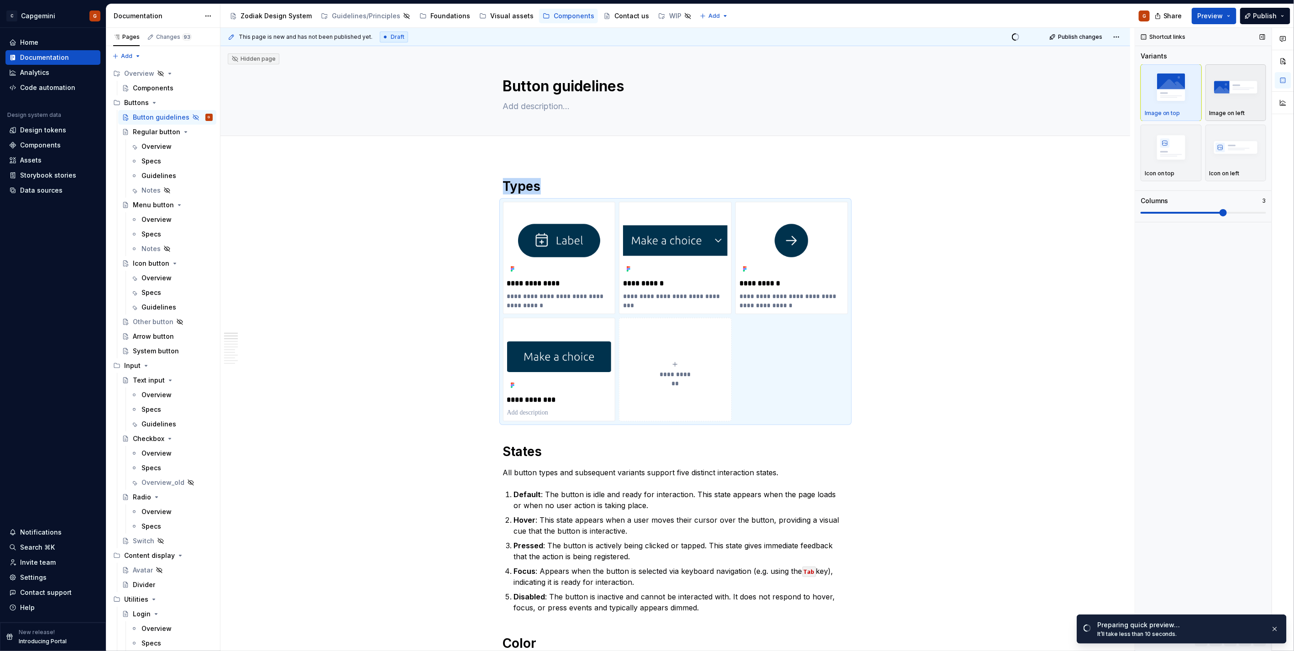
click at [1225, 115] on p "Image on left" at bounding box center [1227, 113] width 36 height 7
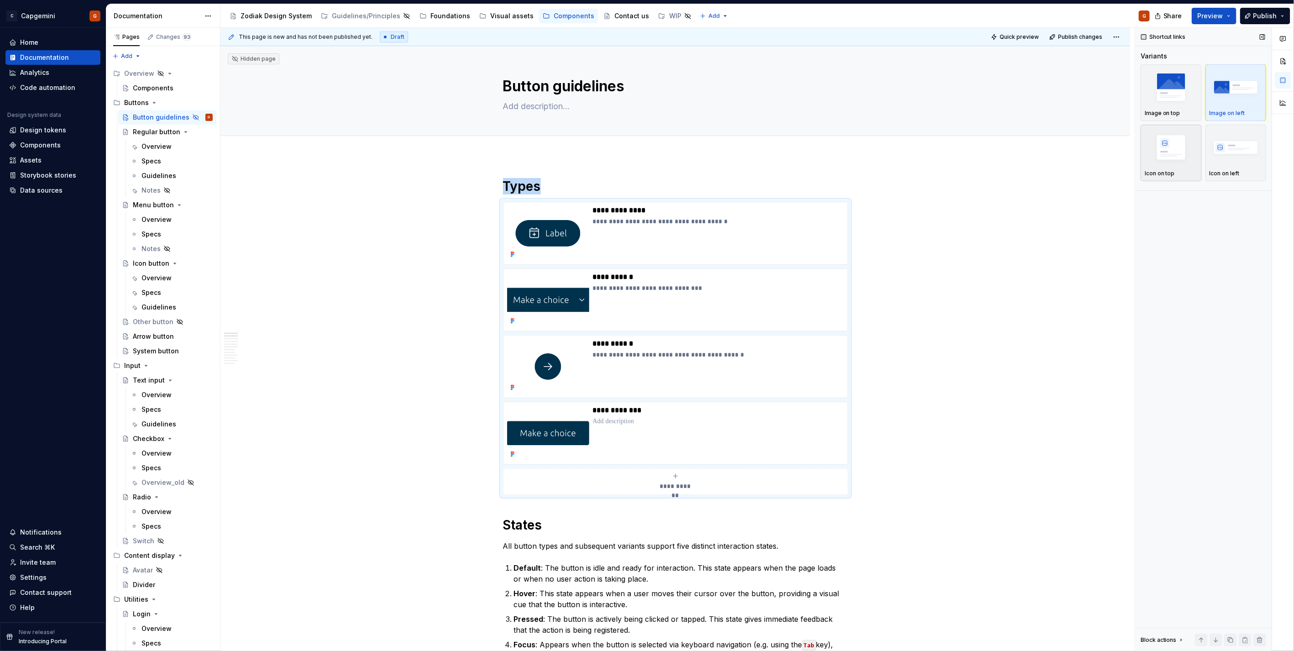
click at [1172, 172] on p "Icon on top" at bounding box center [1160, 173] width 30 height 7
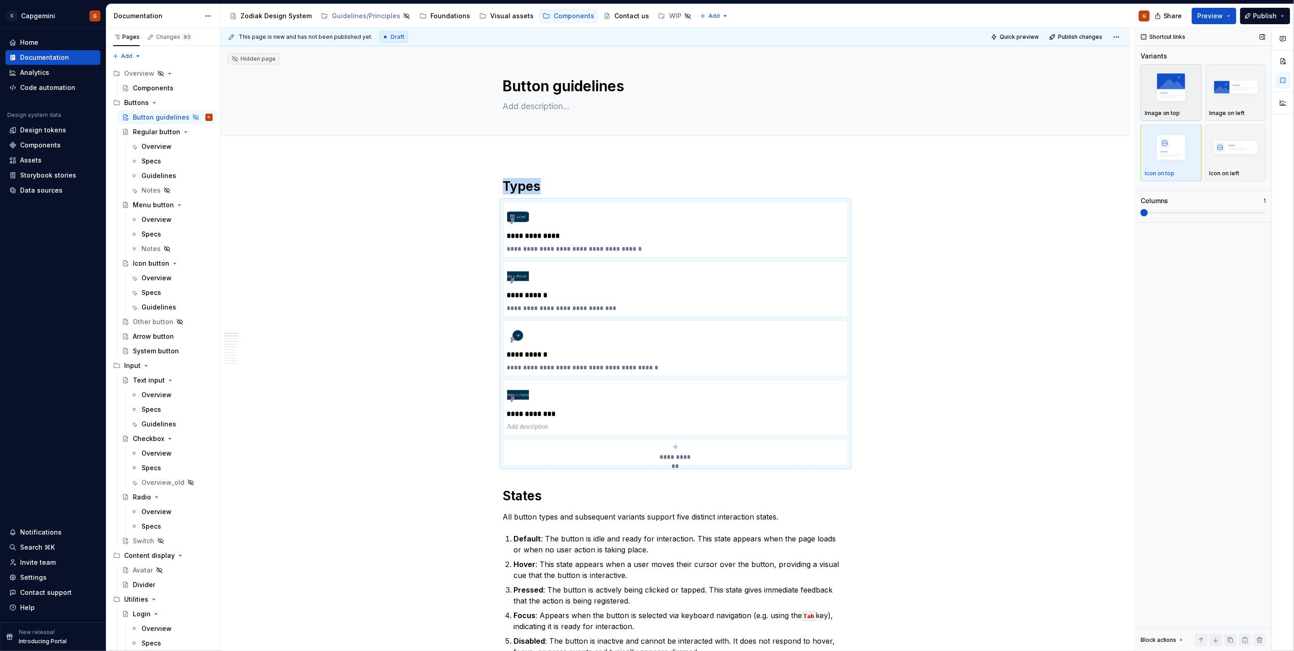
click at [1182, 100] on img "button" at bounding box center [1171, 86] width 53 height 33
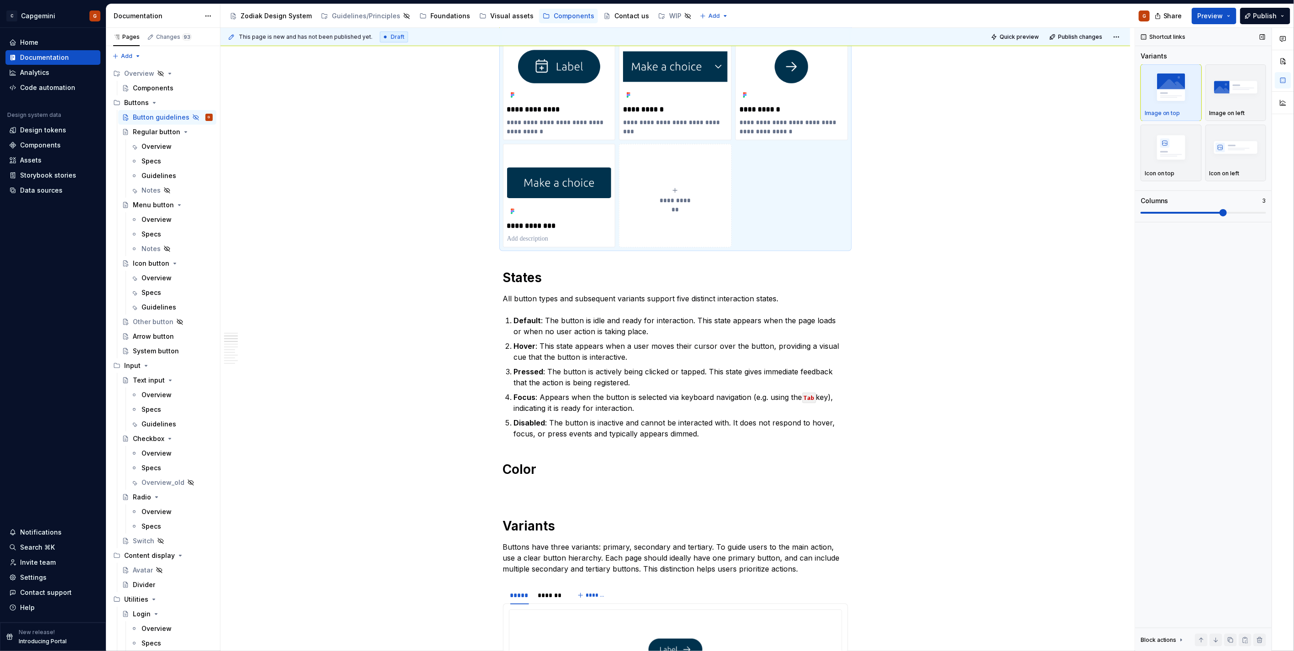
click at [1203, 211] on span at bounding box center [1202, 212] width 125 height 7
click at [1237, 214] on span at bounding box center [1202, 212] width 125 height 7
click at [1243, 212] on span at bounding box center [1202, 213] width 125 height 2
click at [1252, 213] on span at bounding box center [1202, 213] width 125 height 2
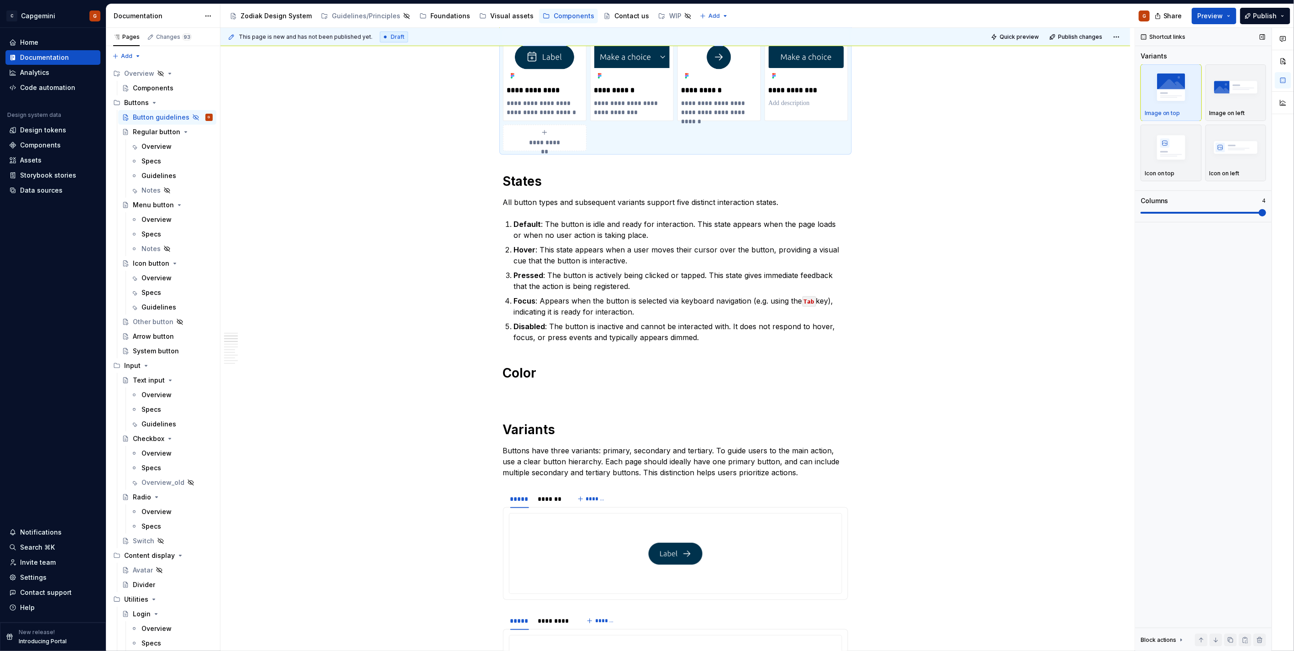
click at [1228, 216] on span at bounding box center [1202, 212] width 125 height 7
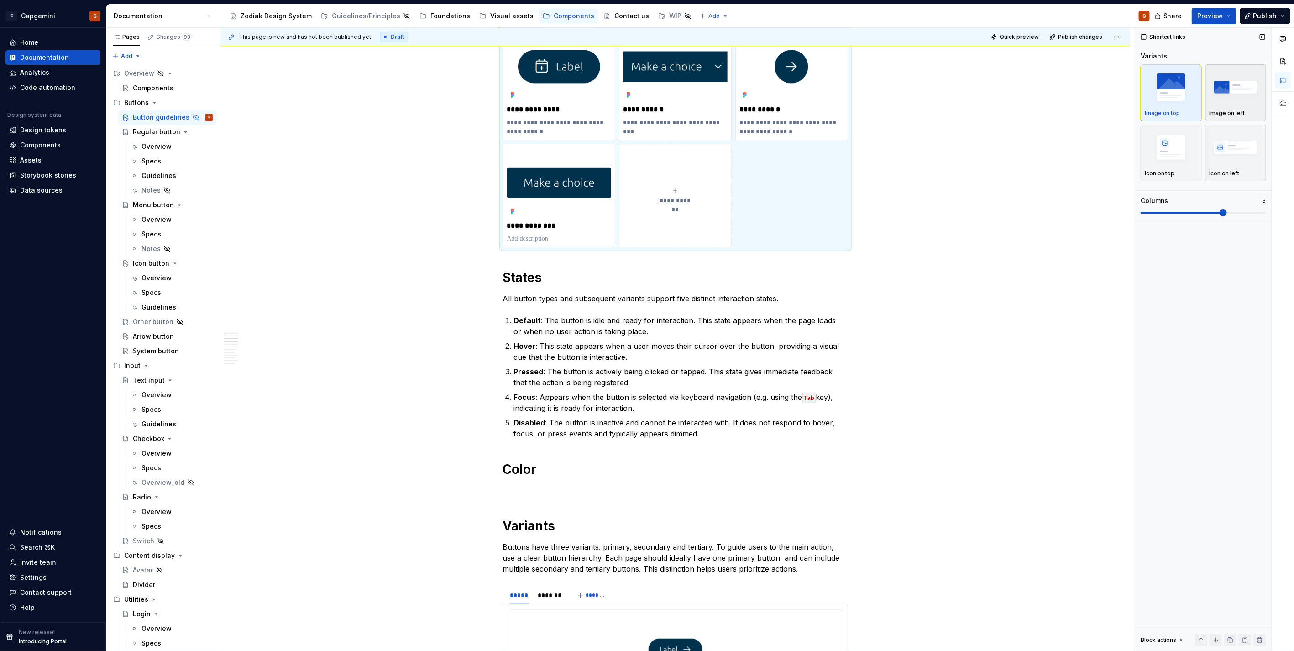
click at [1224, 102] on img "button" at bounding box center [1235, 86] width 53 height 33
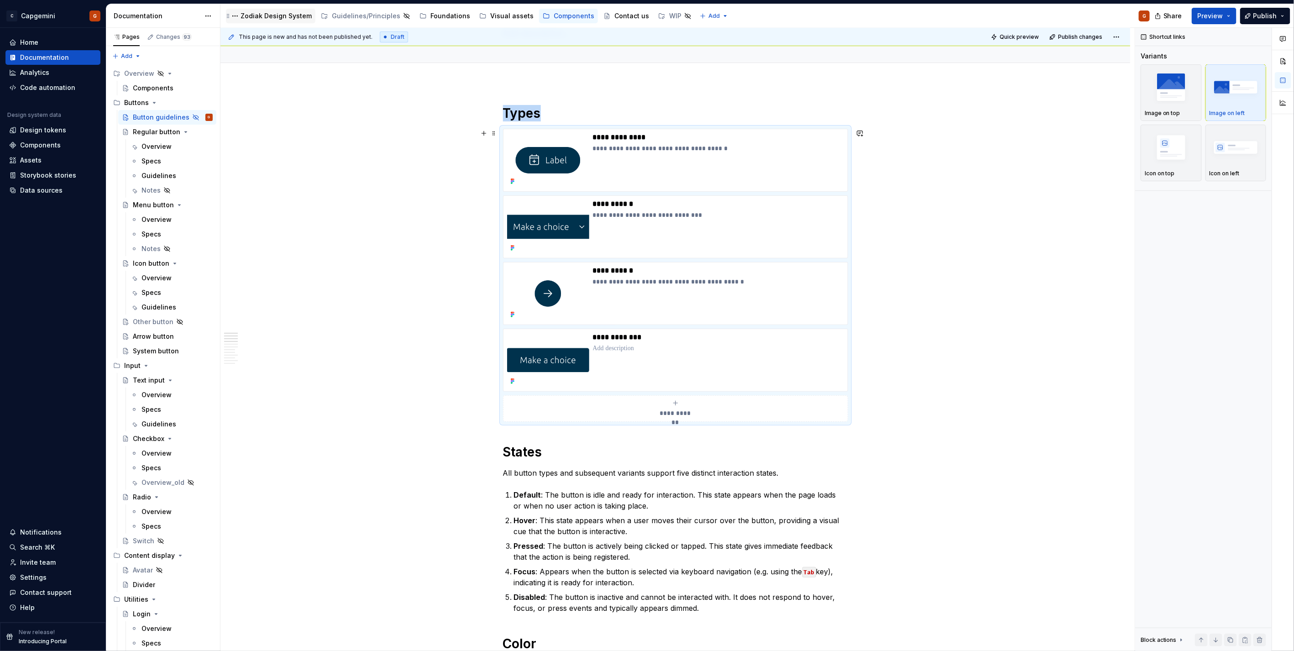
scroll to position [72, 0]
click at [559, 141] on img at bounding box center [548, 161] width 82 height 55
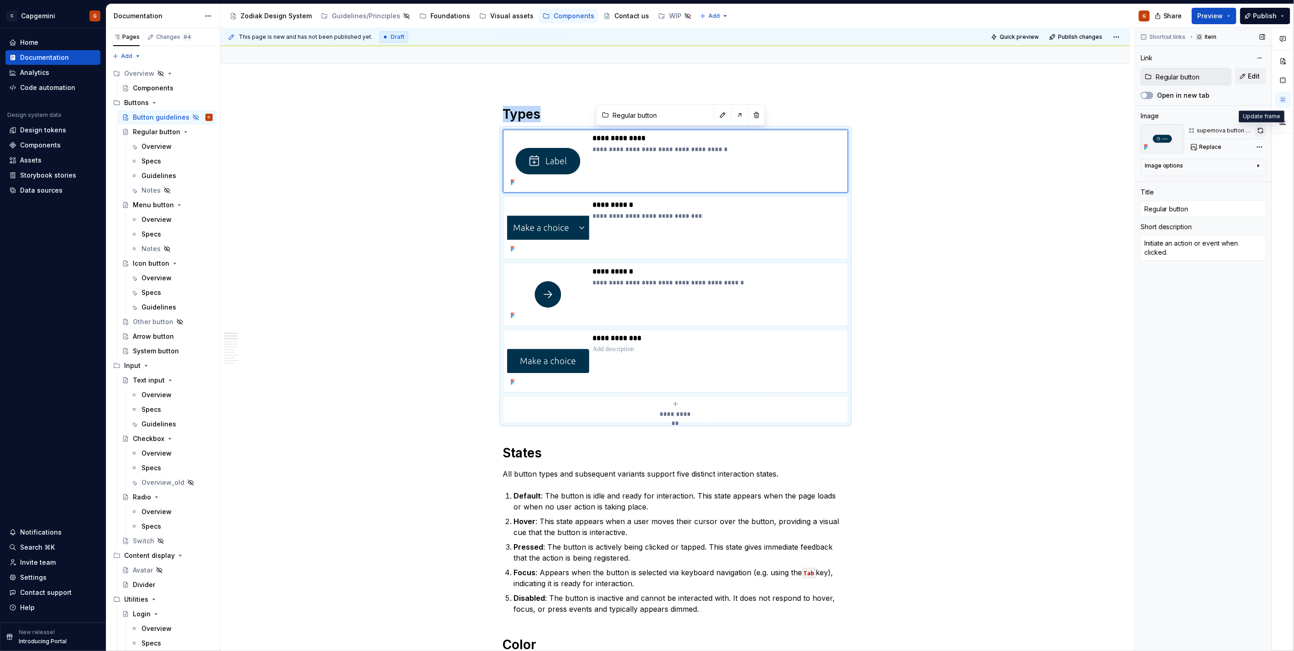
click at [1256, 131] on button "button" at bounding box center [1260, 130] width 11 height 13
click at [713, 223] on div "**********" at bounding box center [718, 227] width 251 height 55
type textarea "*"
type input "Menu button"
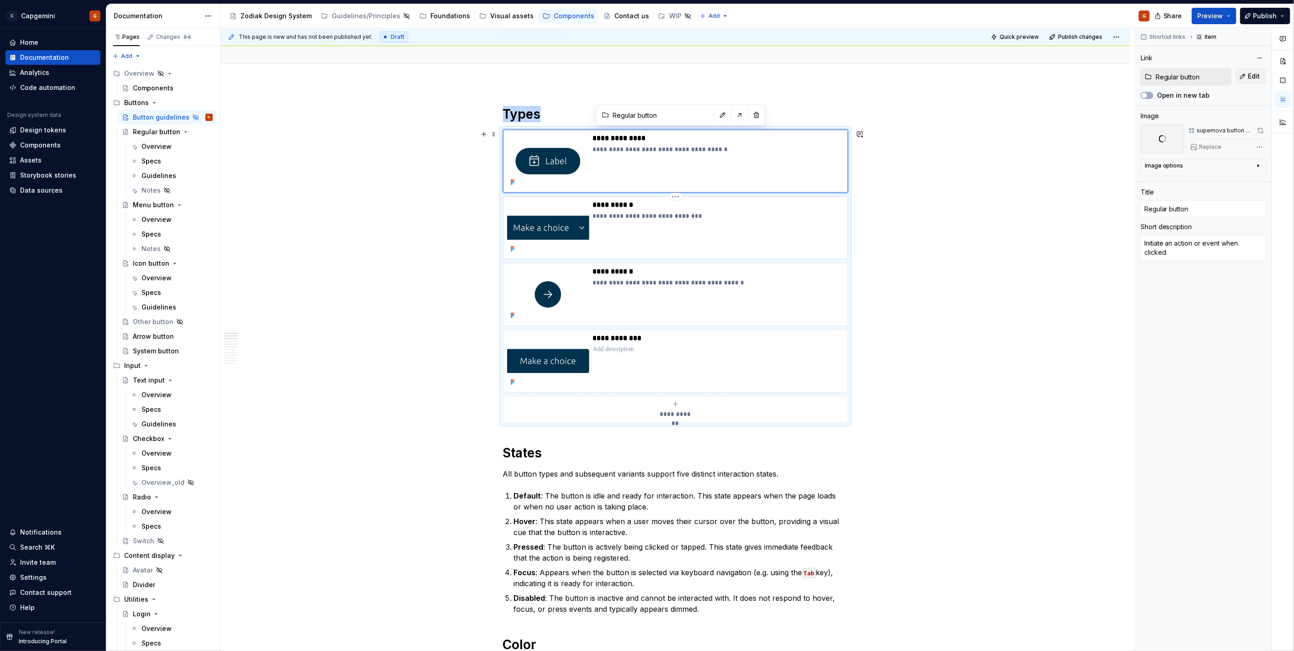
type input "Menu button"
type textarea "Compactly open a navigation menu."
click at [1256, 128] on button "button" at bounding box center [1260, 130] width 10 height 13
type textarea "*"
type input "Icon button"
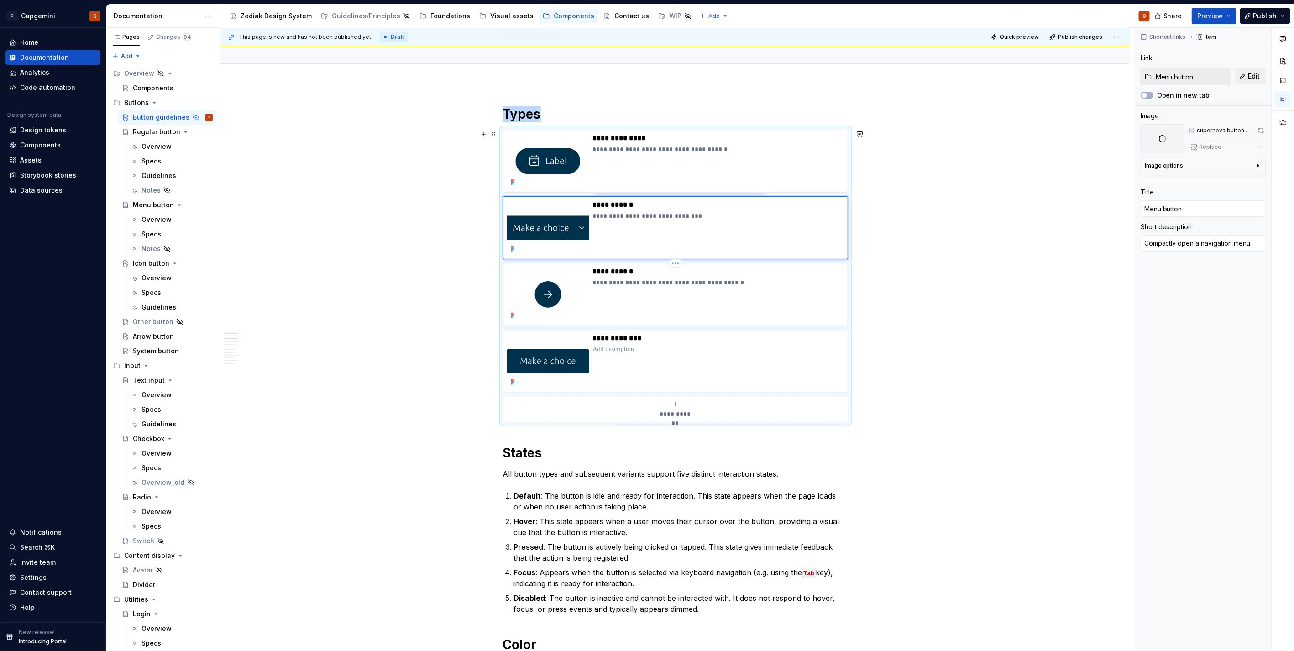
type input "Icon button"
type textarea "Trigger an action using a recognizable symbol."
click at [697, 300] on div "**********" at bounding box center [718, 294] width 251 height 55
click at [1257, 130] on button "button" at bounding box center [1260, 130] width 11 height 13
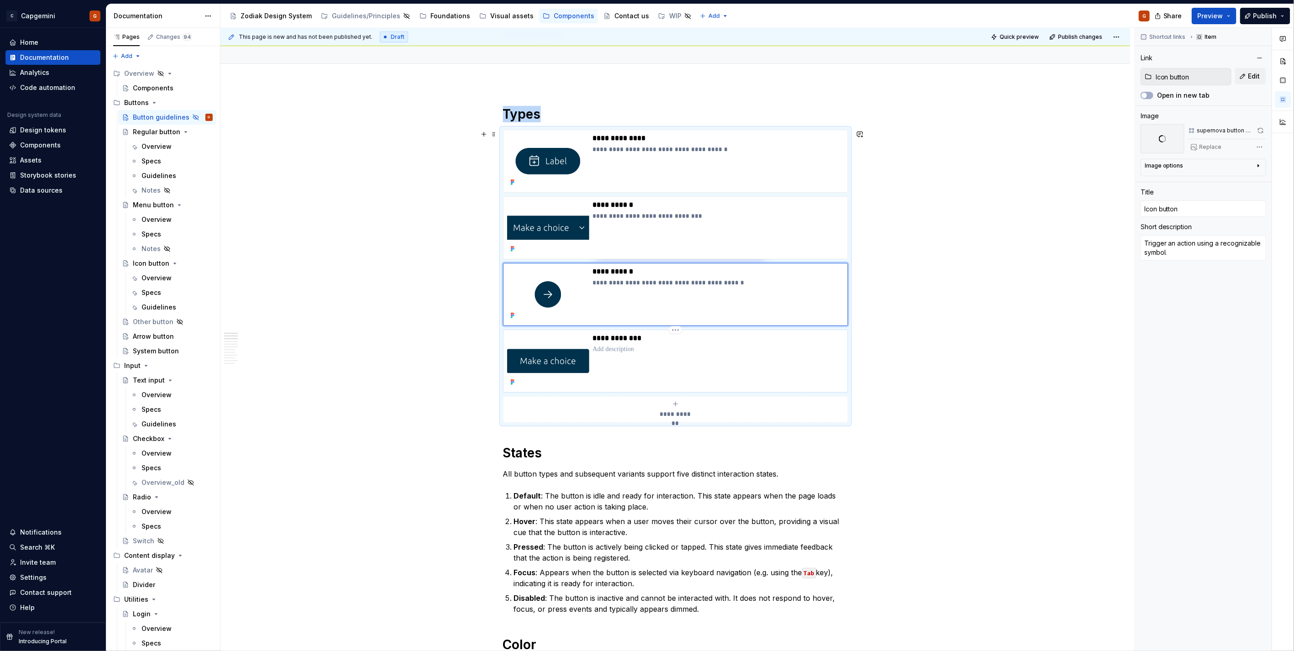
type textarea "*"
type input "Buttons / System button"
type input "System button"
click at [723, 370] on div "**********" at bounding box center [718, 361] width 251 height 55
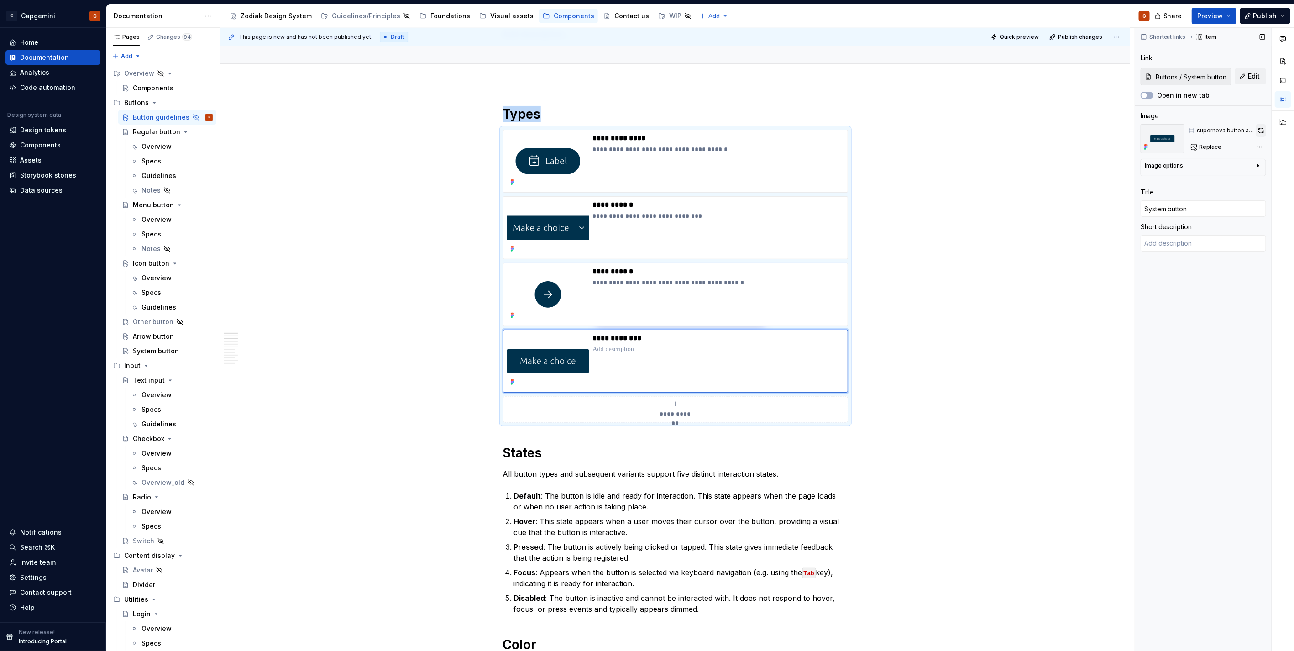
click at [1261, 133] on button "button" at bounding box center [1261, 130] width 10 height 13
click at [674, 280] on p "**********" at bounding box center [718, 282] width 251 height 9
type textarea "*"
type input "Icon button"
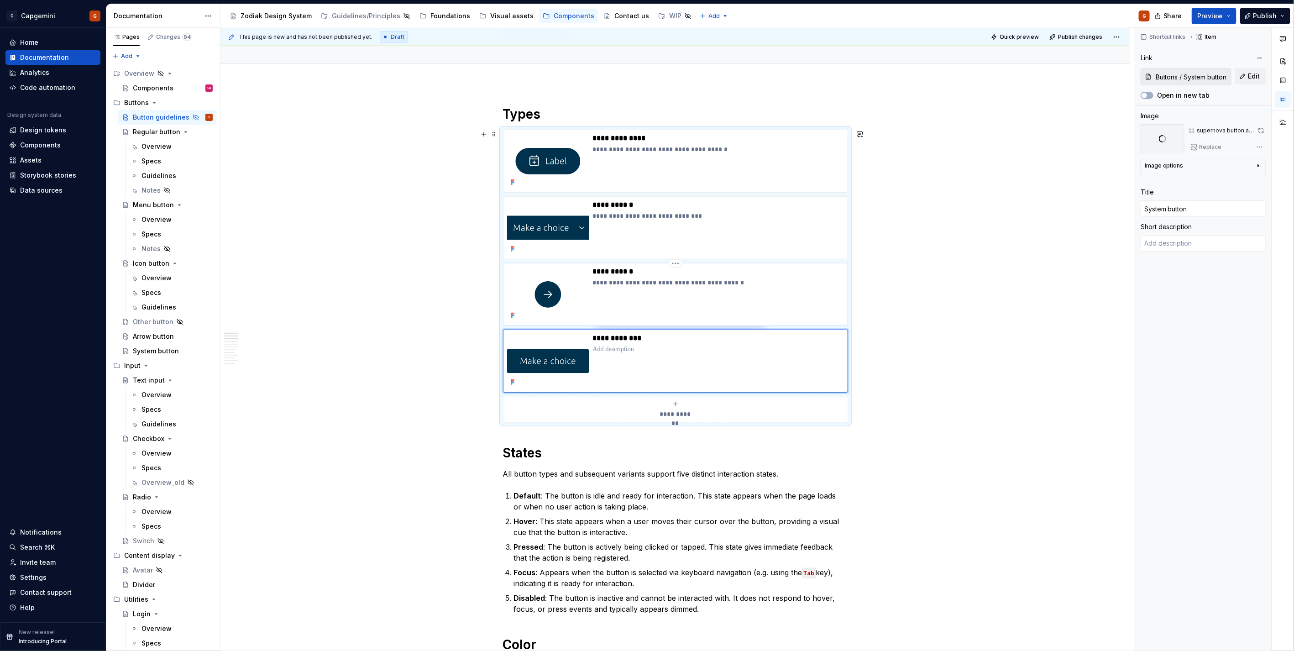
type input "Icon button"
type textarea "Trigger an action using a recognizable symbol."
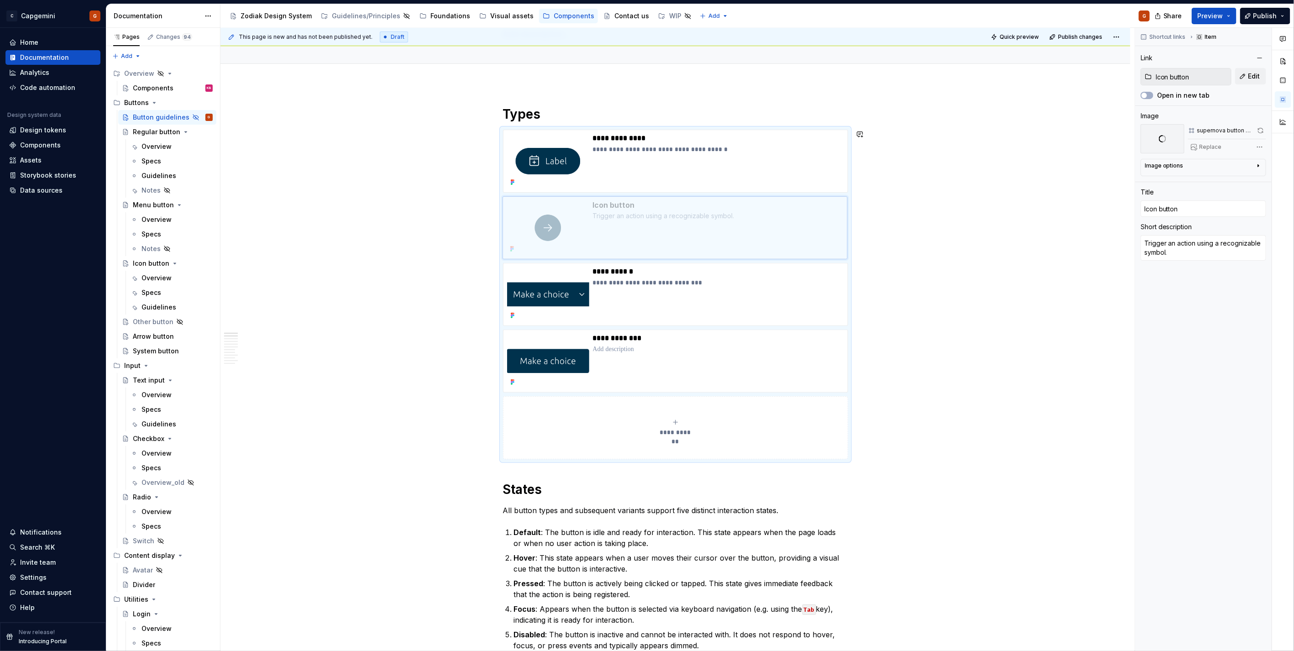
drag, startPoint x: 516, startPoint y: 284, endPoint x: 521, endPoint y: 227, distance: 56.8
click at [521, 227] on body "C Capgemini G Home Documentation Analytics Code automation Design system data D…" at bounding box center [647, 325] width 1294 height 651
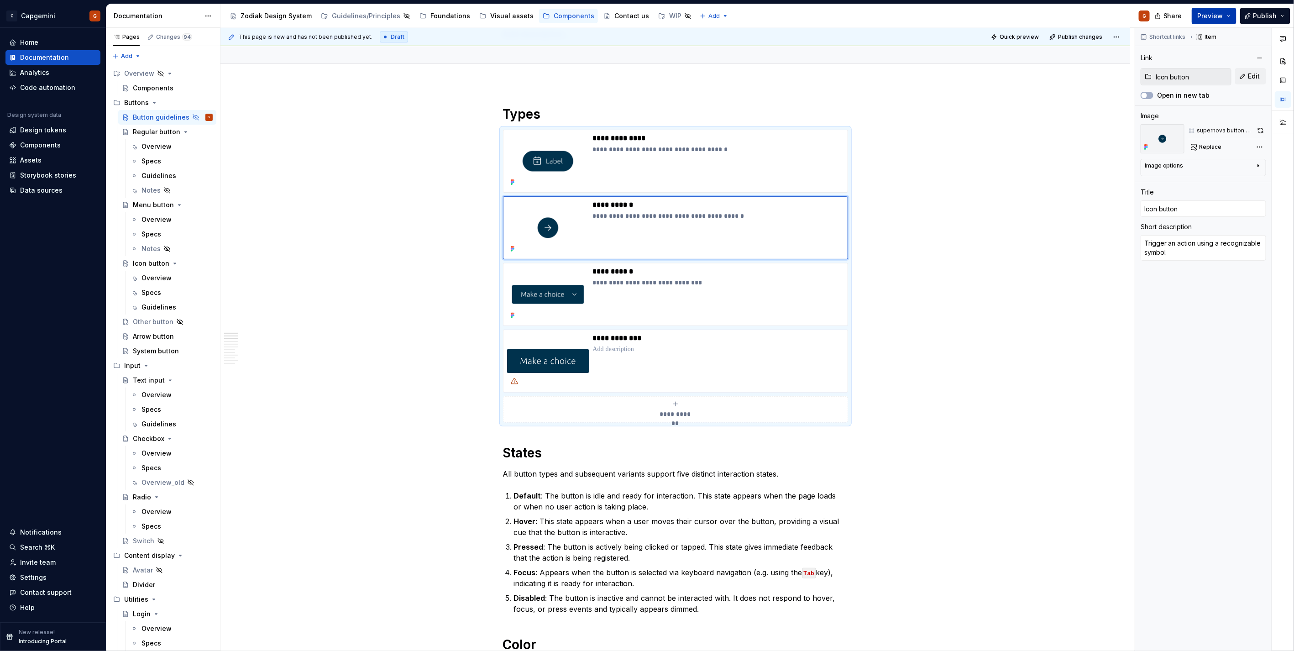
click at [1219, 18] on span "Preview" at bounding box center [1210, 15] width 26 height 9
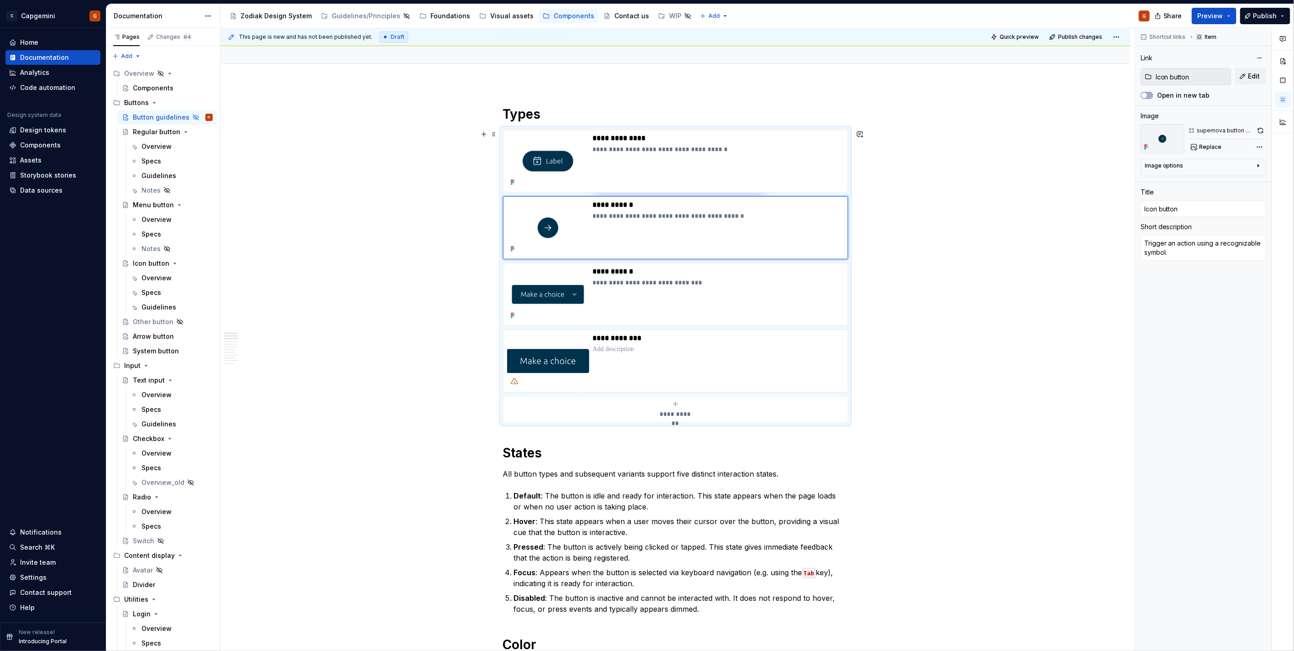
click at [848, 370] on div "**********" at bounding box center [675, 276] width 345 height 293
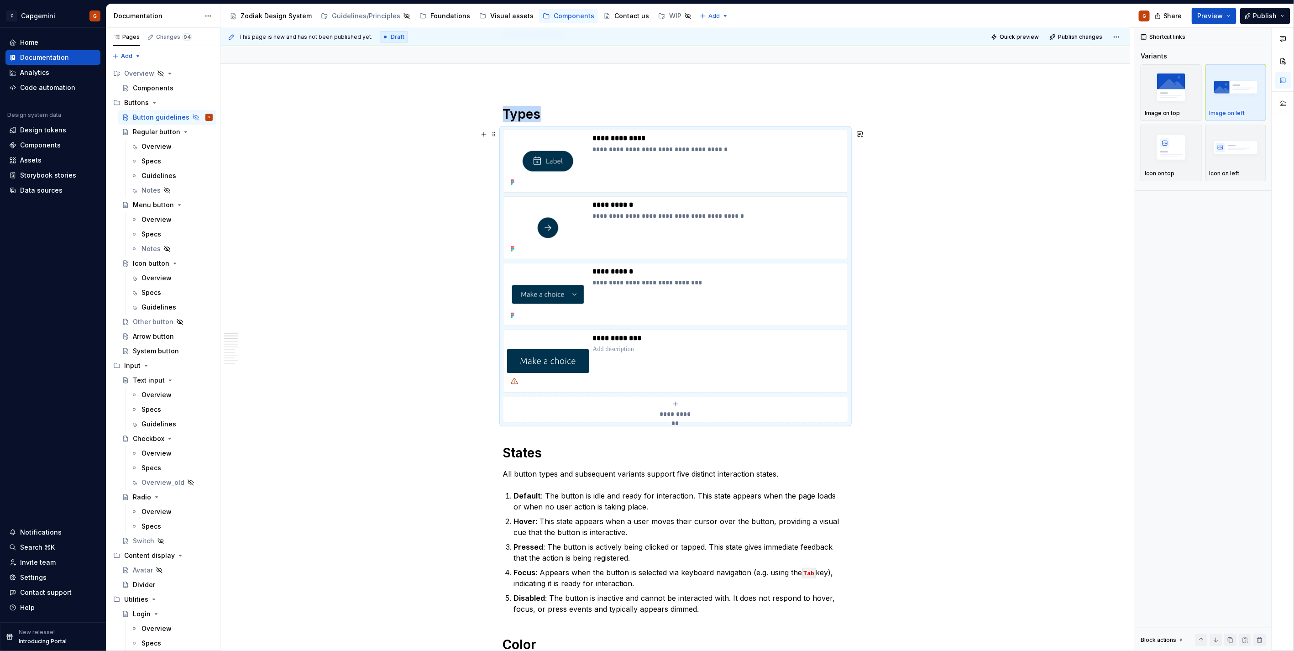
click at [848, 298] on div "**********" at bounding box center [675, 276] width 345 height 293
click at [844, 192] on div "**********" at bounding box center [675, 161] width 345 height 63
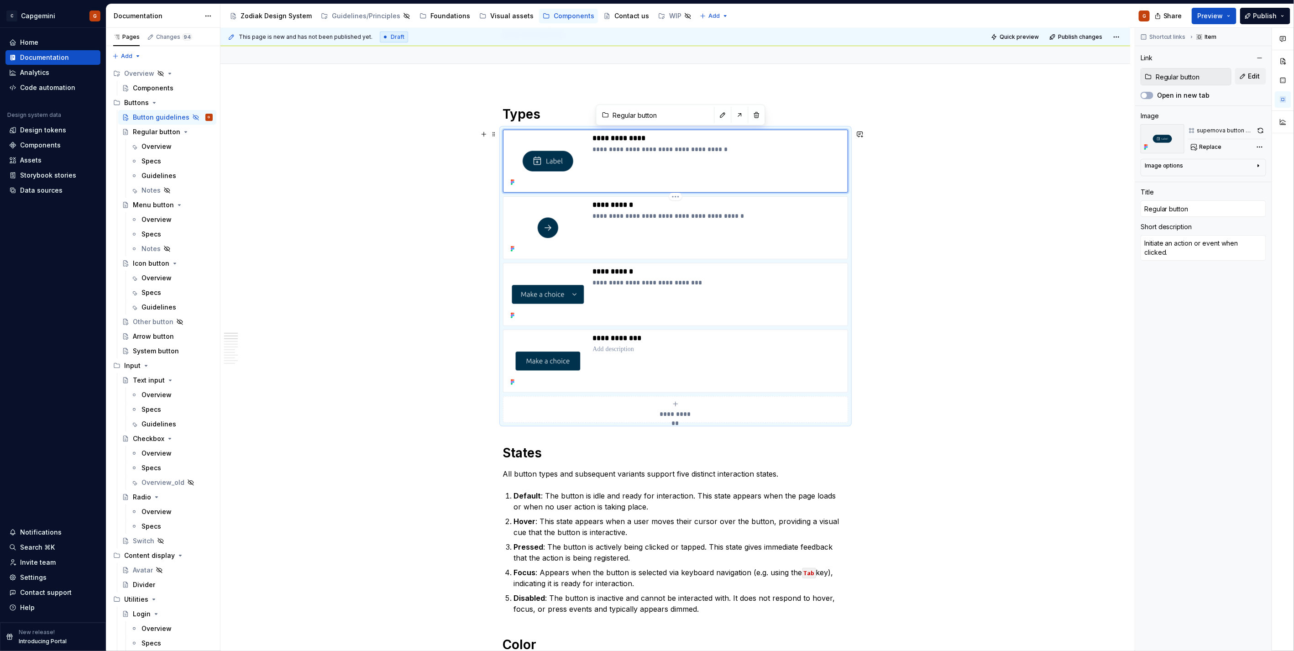
click at [848, 195] on div "**********" at bounding box center [675, 276] width 345 height 293
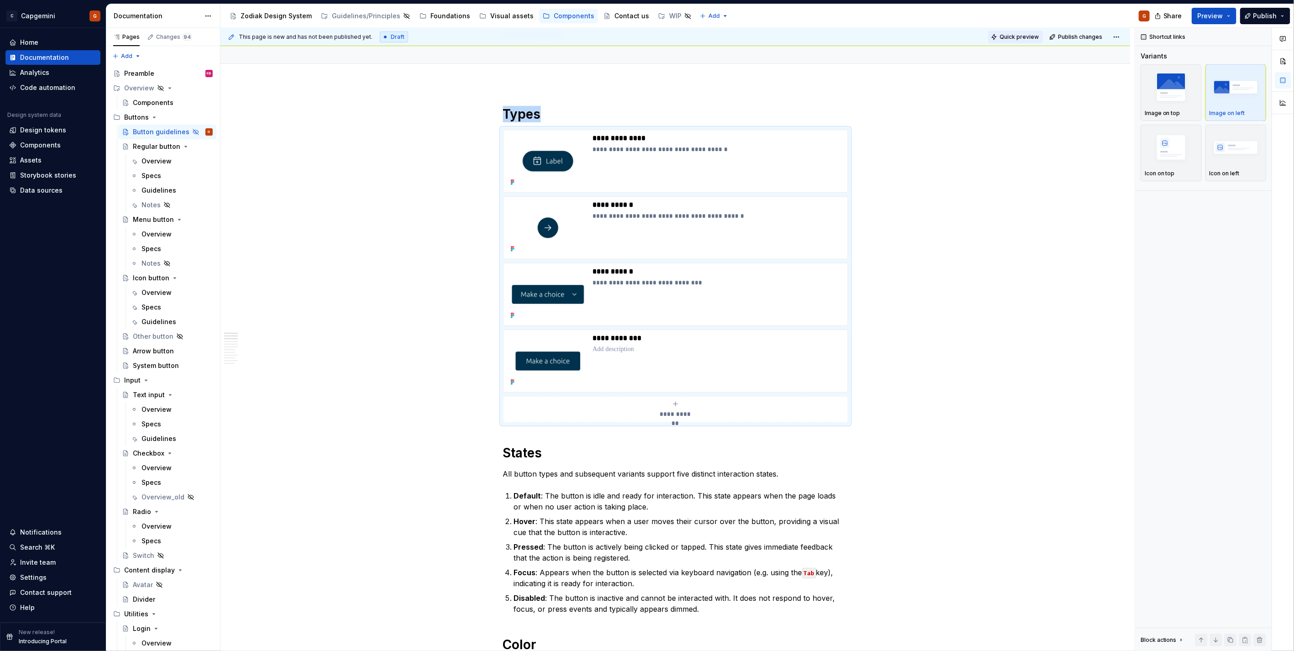
click at [1021, 39] on span "Quick preview" at bounding box center [1018, 36] width 39 height 7
click at [1183, 93] on img "button" at bounding box center [1171, 86] width 53 height 33
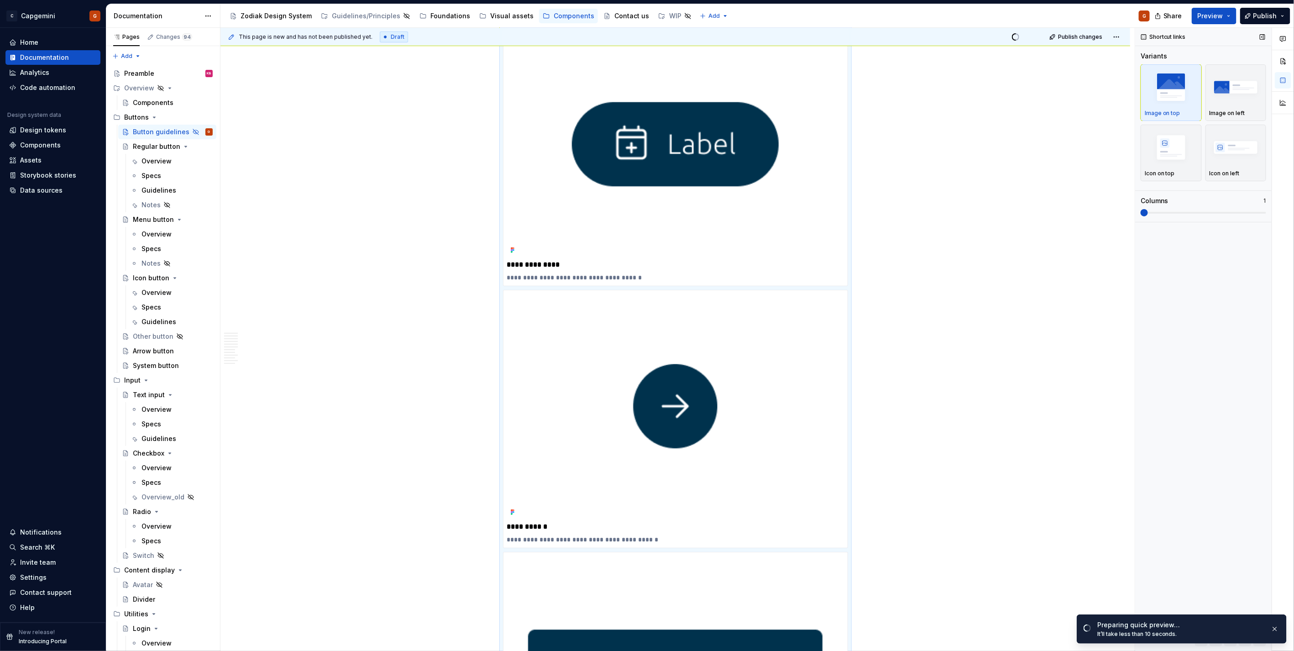
click at [1207, 212] on span at bounding box center [1202, 213] width 125 height 2
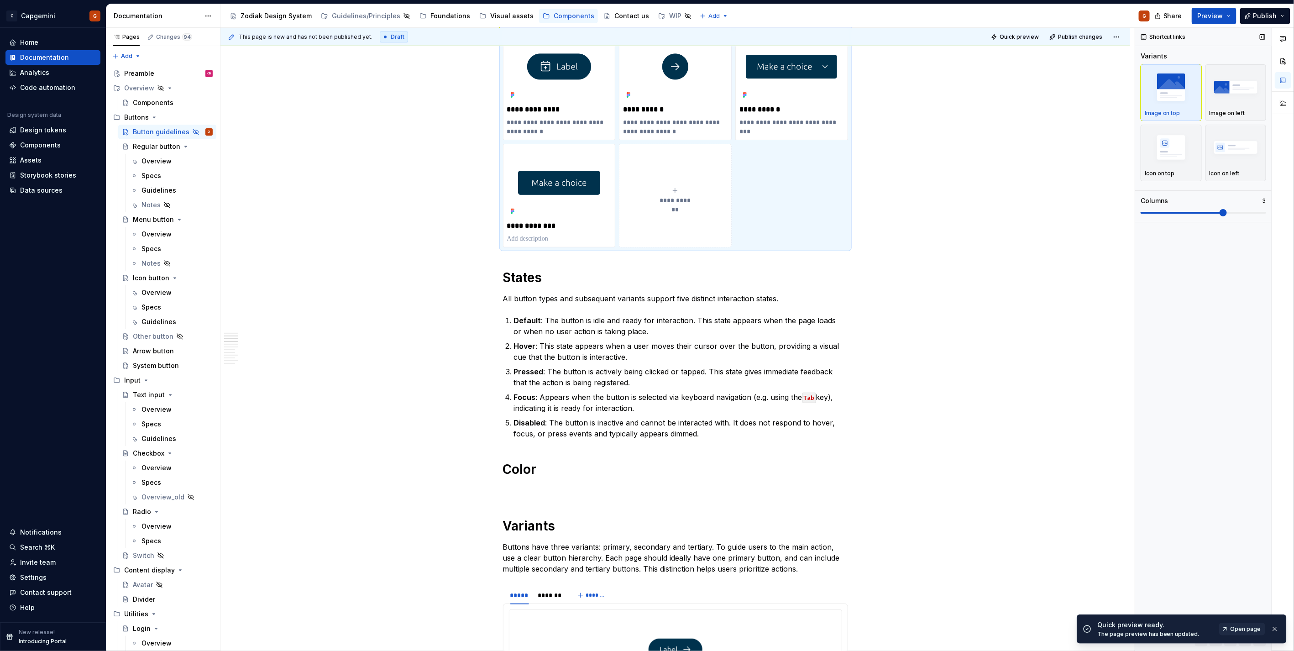
click at [1228, 212] on span at bounding box center [1202, 213] width 125 height 2
click at [1244, 211] on span at bounding box center [1202, 212] width 125 height 7
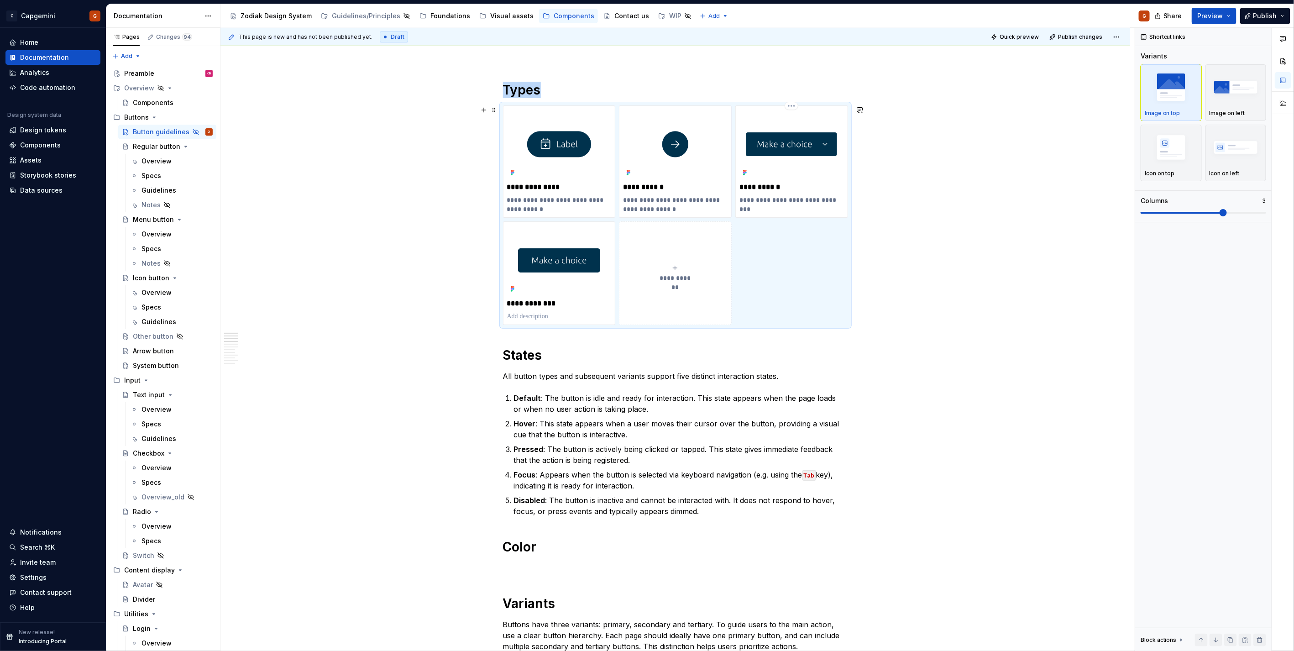
scroll to position [72, 0]
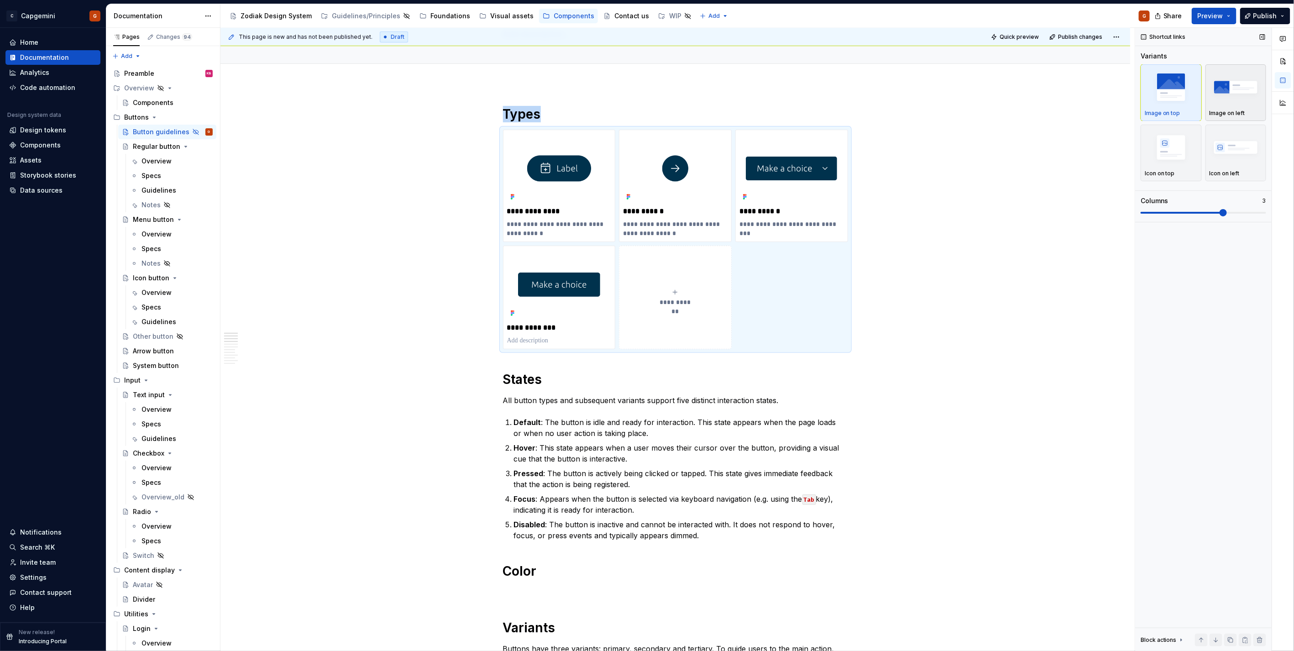
click at [1212, 97] on img "button" at bounding box center [1235, 86] width 53 height 33
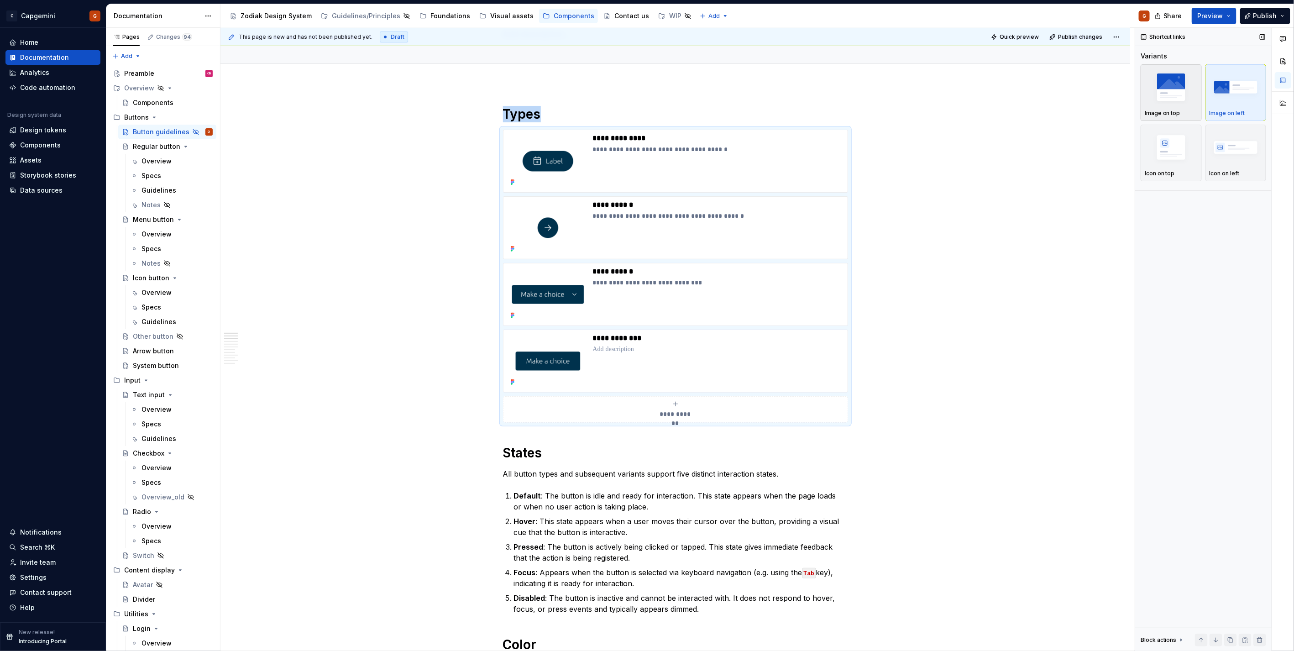
click at [1174, 101] on img "button" at bounding box center [1171, 86] width 53 height 33
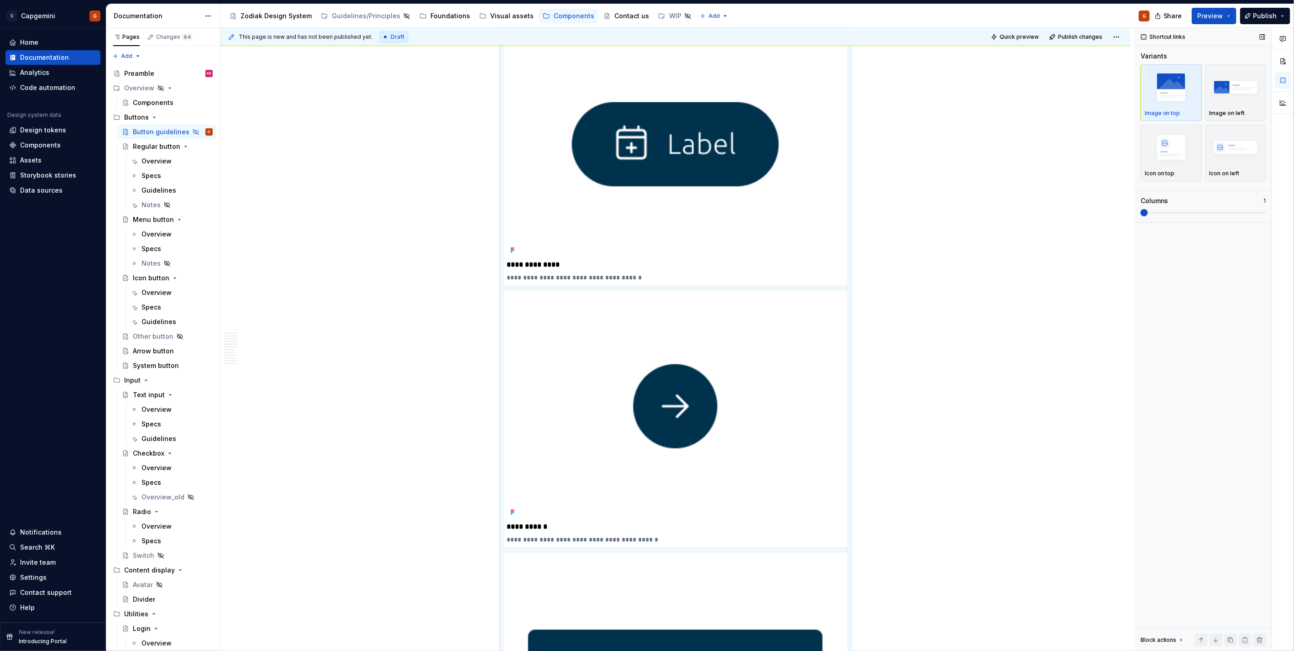
click at [1225, 208] on div "Columns 1" at bounding box center [1202, 206] width 125 height 20
click at [1224, 214] on span at bounding box center [1202, 212] width 125 height 7
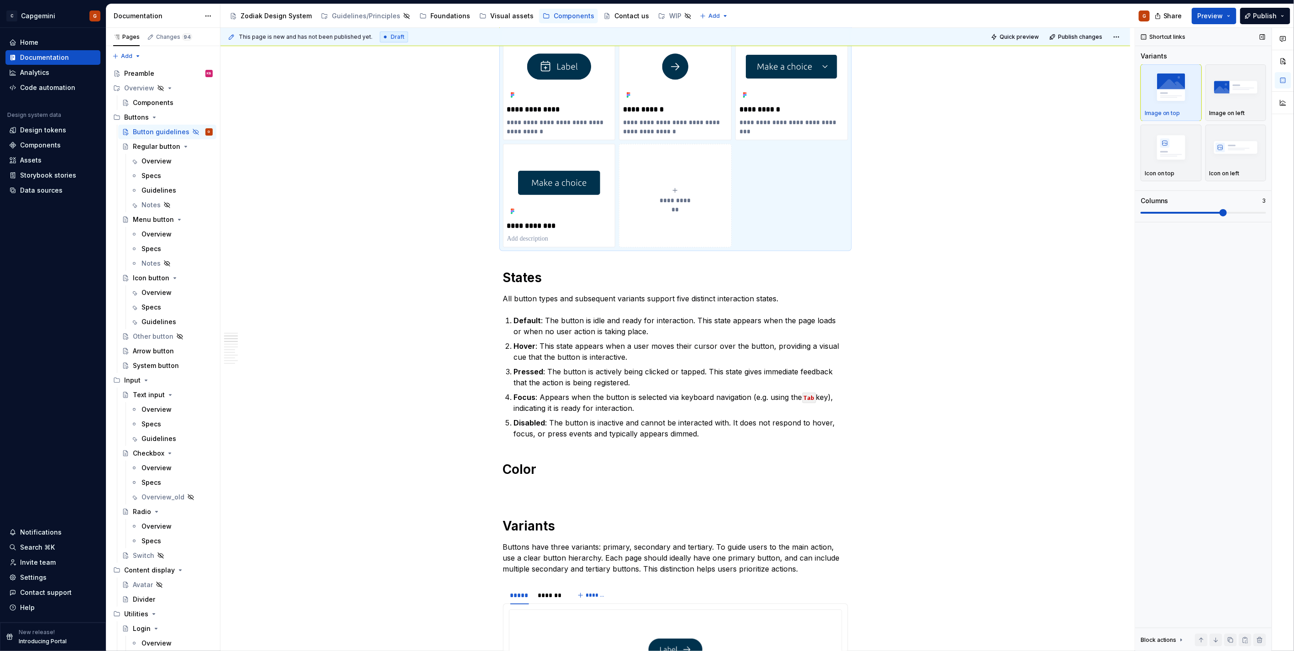
click at [1241, 209] on span at bounding box center [1202, 212] width 125 height 7
click at [1242, 214] on span at bounding box center [1202, 212] width 125 height 7
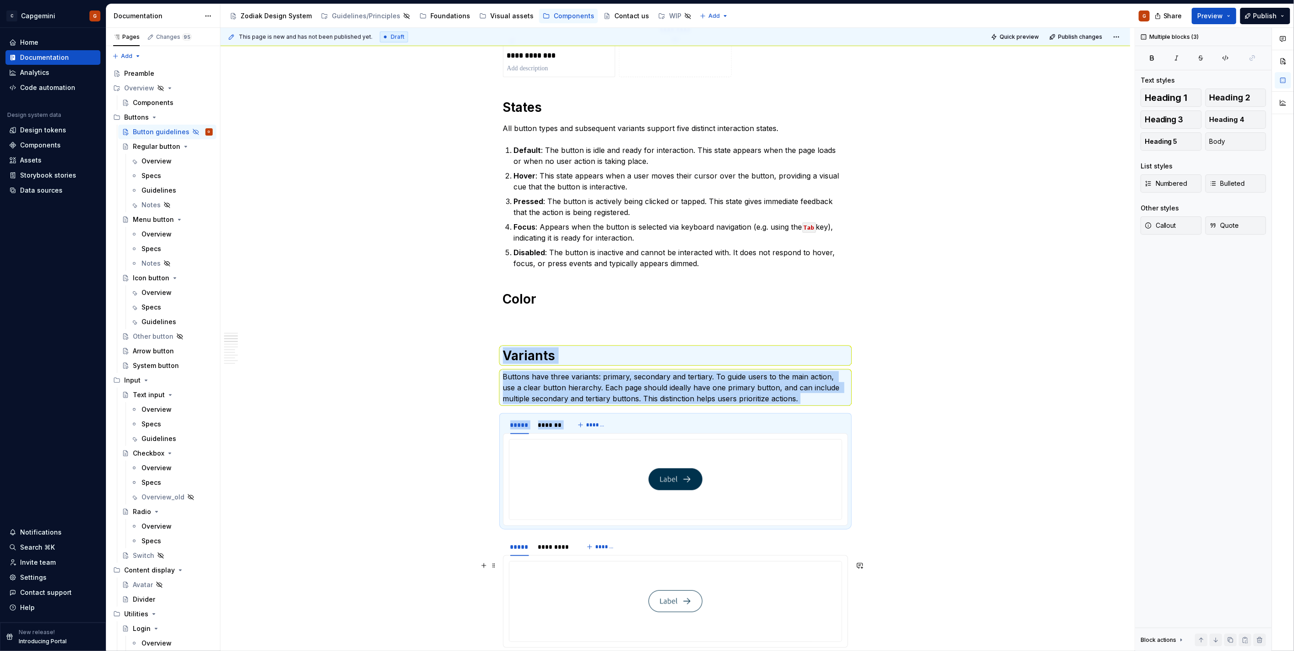
scroll to position [373, 0]
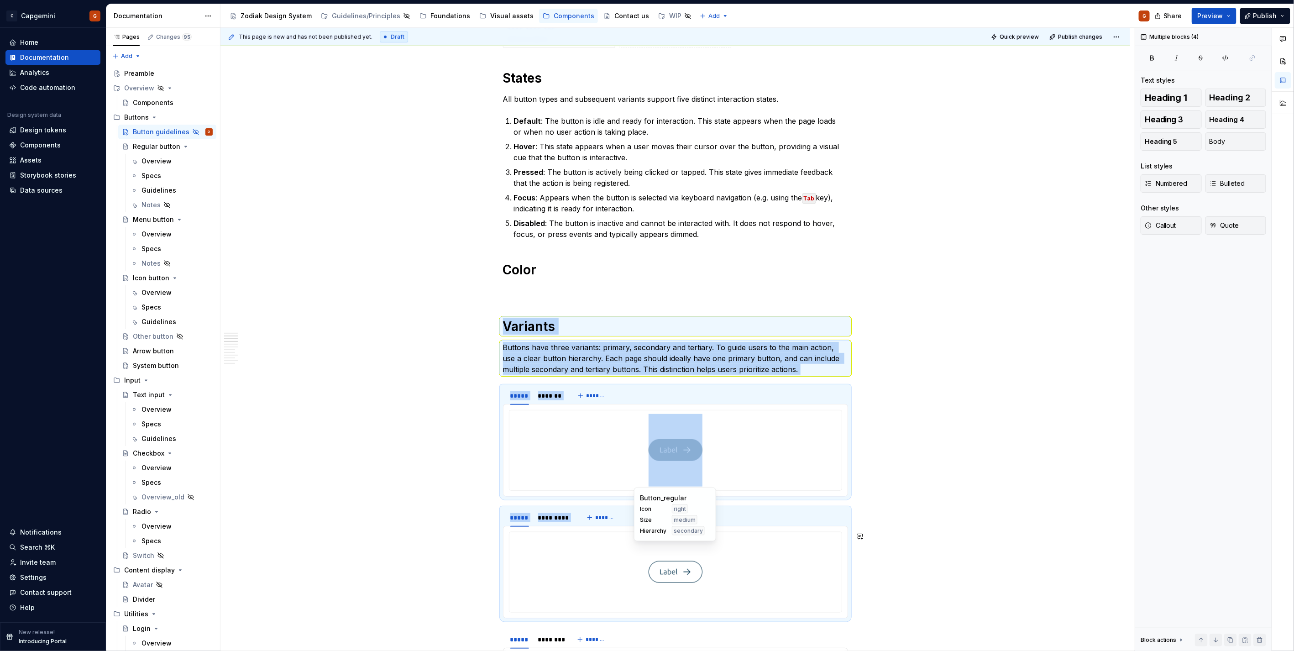
drag, startPoint x: 504, startPoint y: 425, endPoint x: 830, endPoint y: 542, distance: 346.3
click at [834, 543] on div "**********" at bounding box center [675, 657] width 345 height 1704
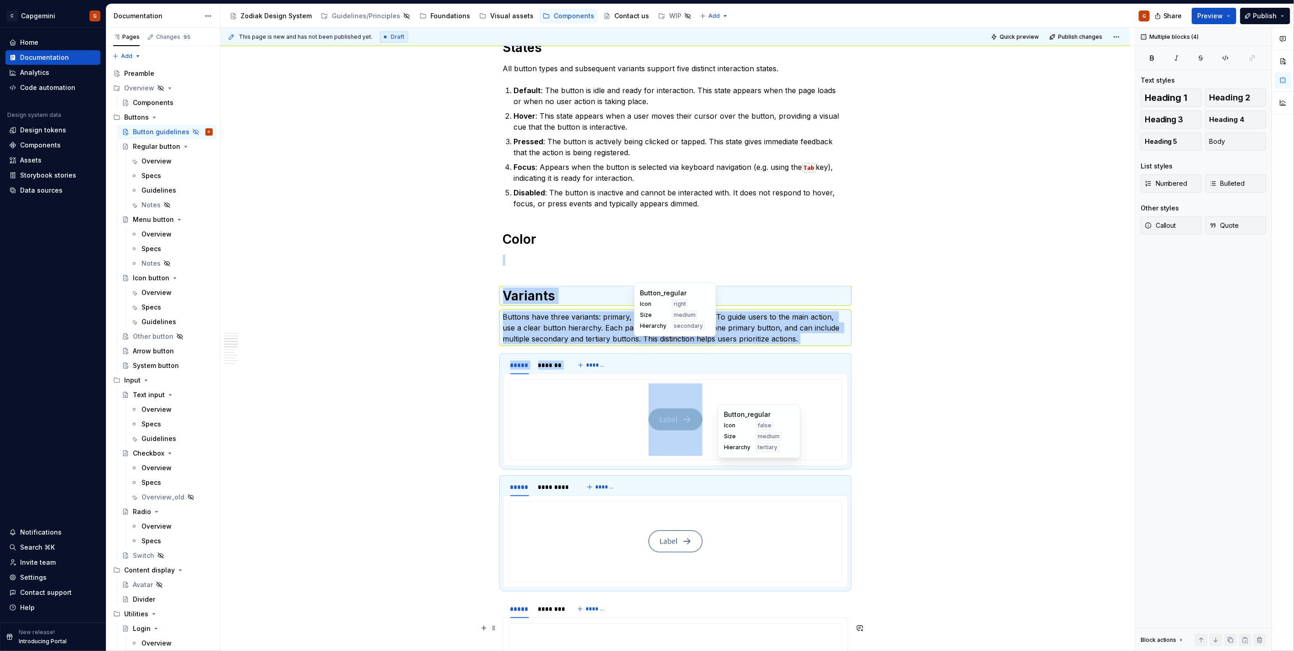
scroll to position [582, 0]
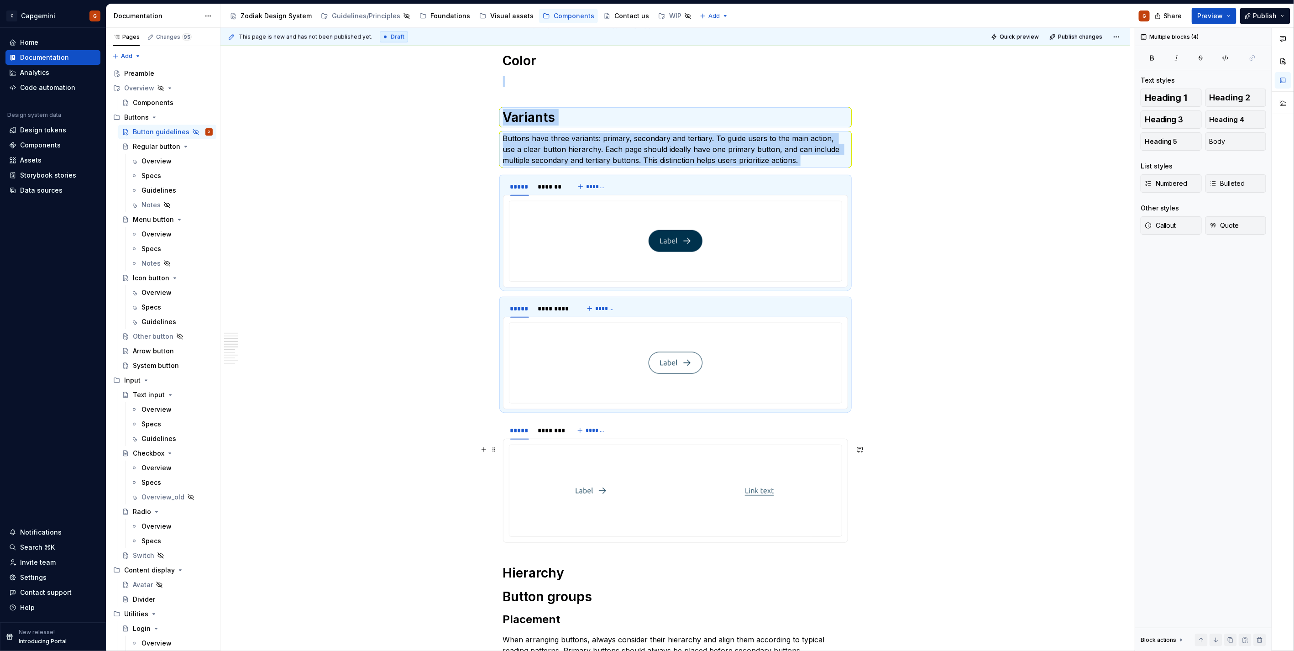
click at [949, 479] on div "**********" at bounding box center [674, 540] width 909 height 1932
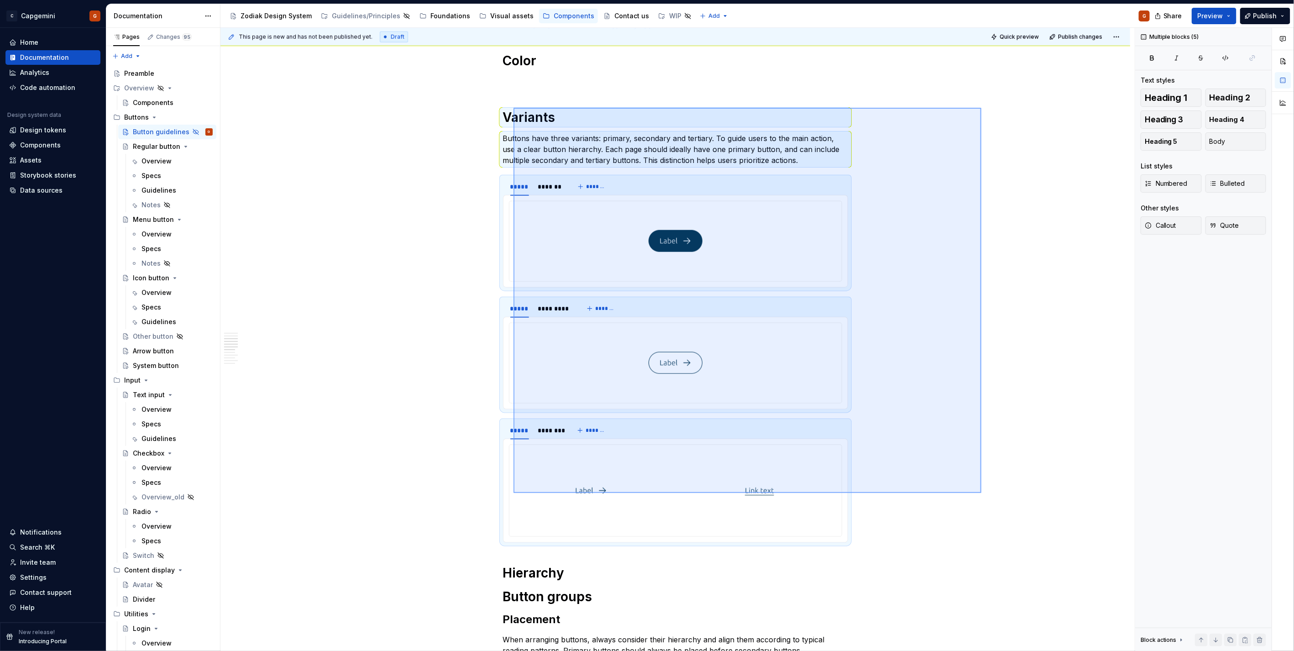
drag, startPoint x: 946, startPoint y: 476, endPoint x: 513, endPoint y: 108, distance: 568.1
click at [513, 108] on div "**********" at bounding box center [677, 339] width 914 height 623
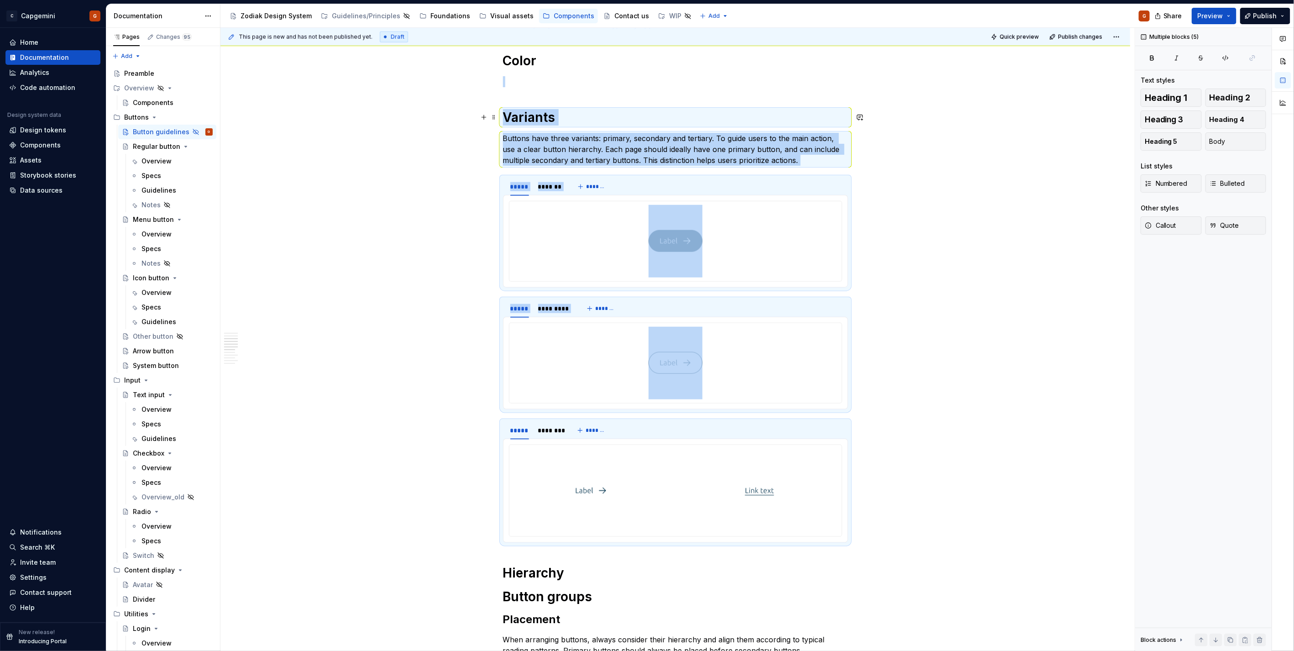
copy div "Variants Buttons have three variants: primary, secondary and tertiary. To guide…"
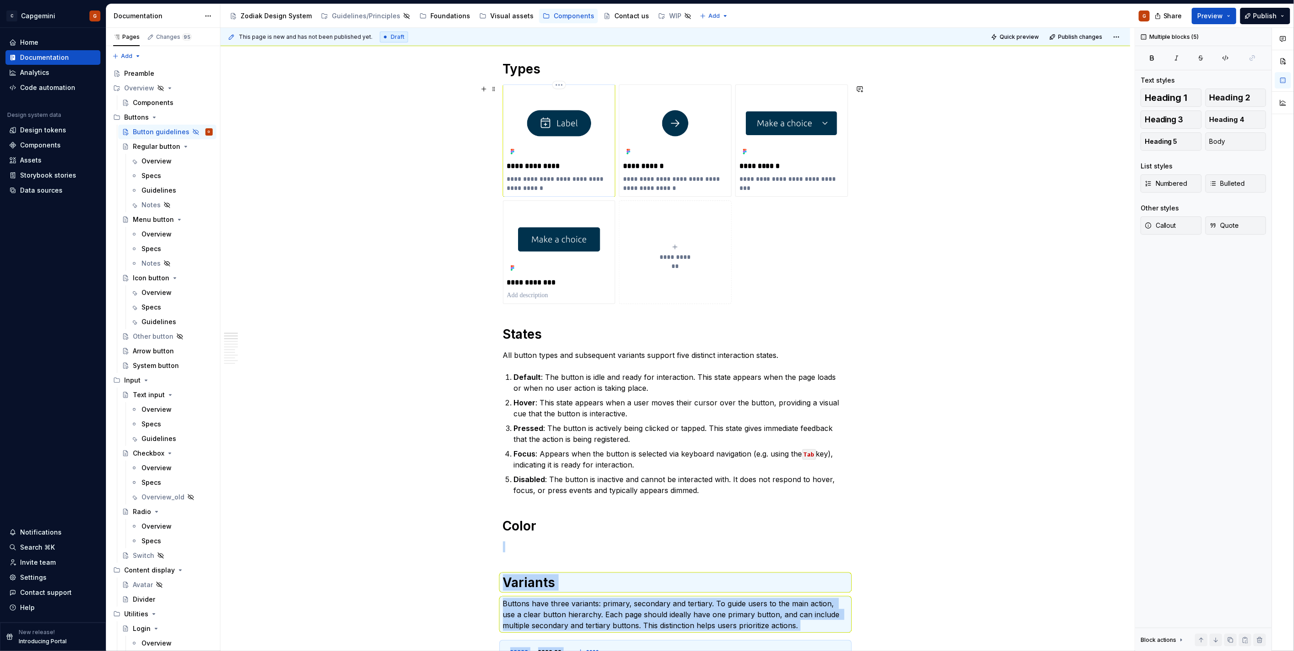
scroll to position [25, 0]
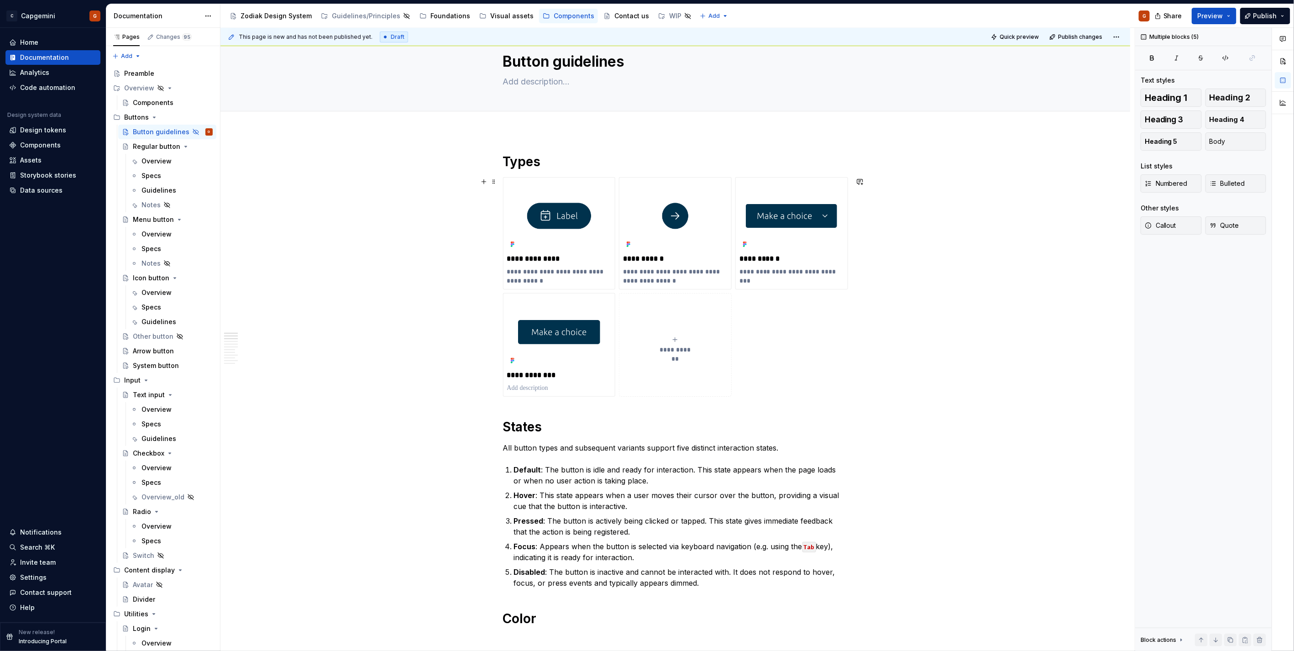
click at [763, 379] on div "**********" at bounding box center [675, 287] width 345 height 220
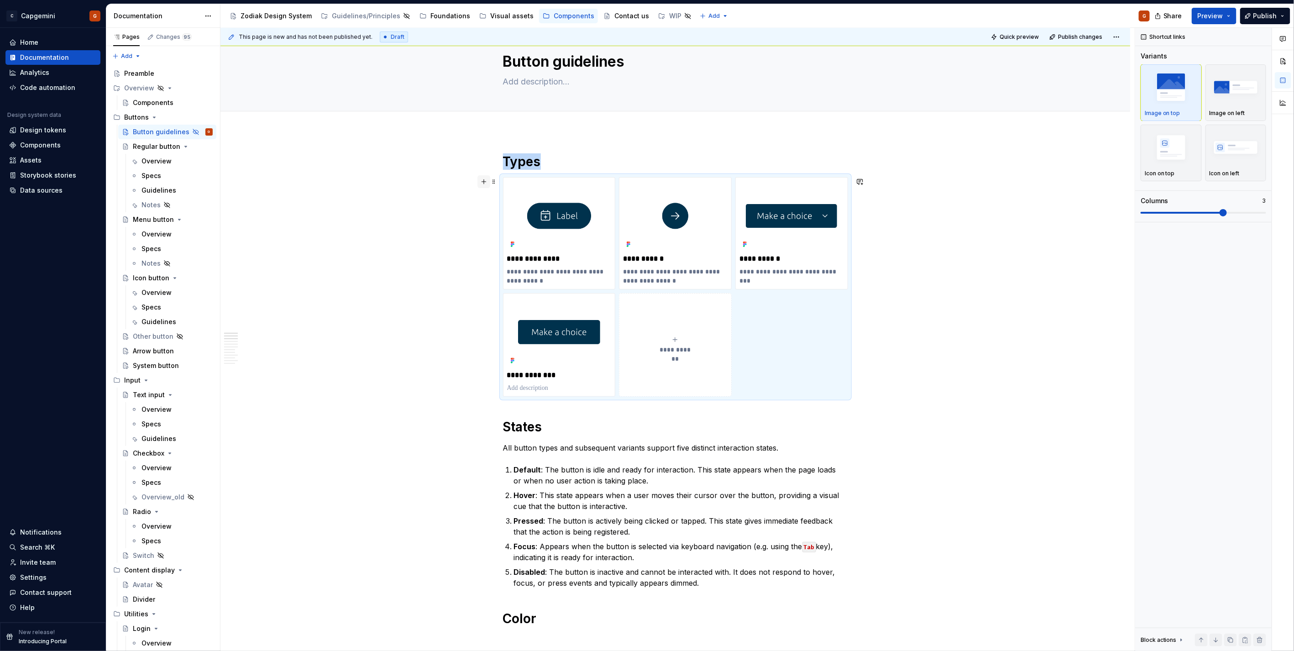
click at [481, 175] on button "button" at bounding box center [483, 181] width 13 height 13
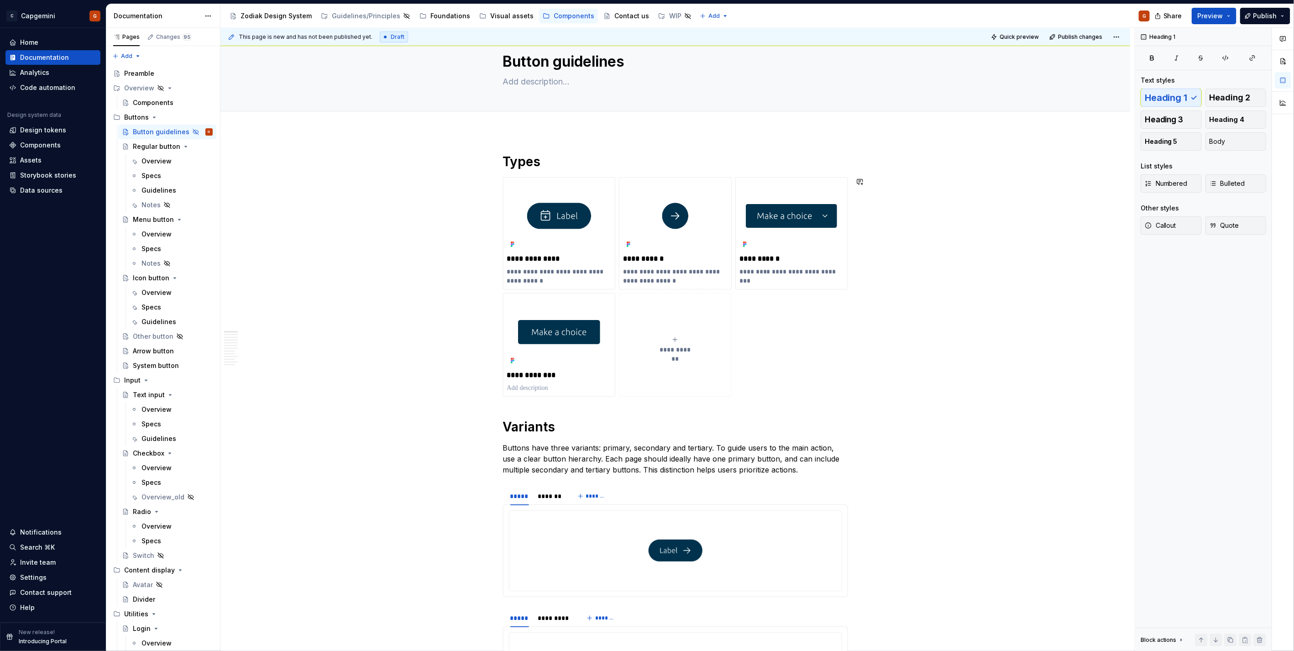
click at [550, 431] on h1 "Variants" at bounding box center [675, 426] width 345 height 16
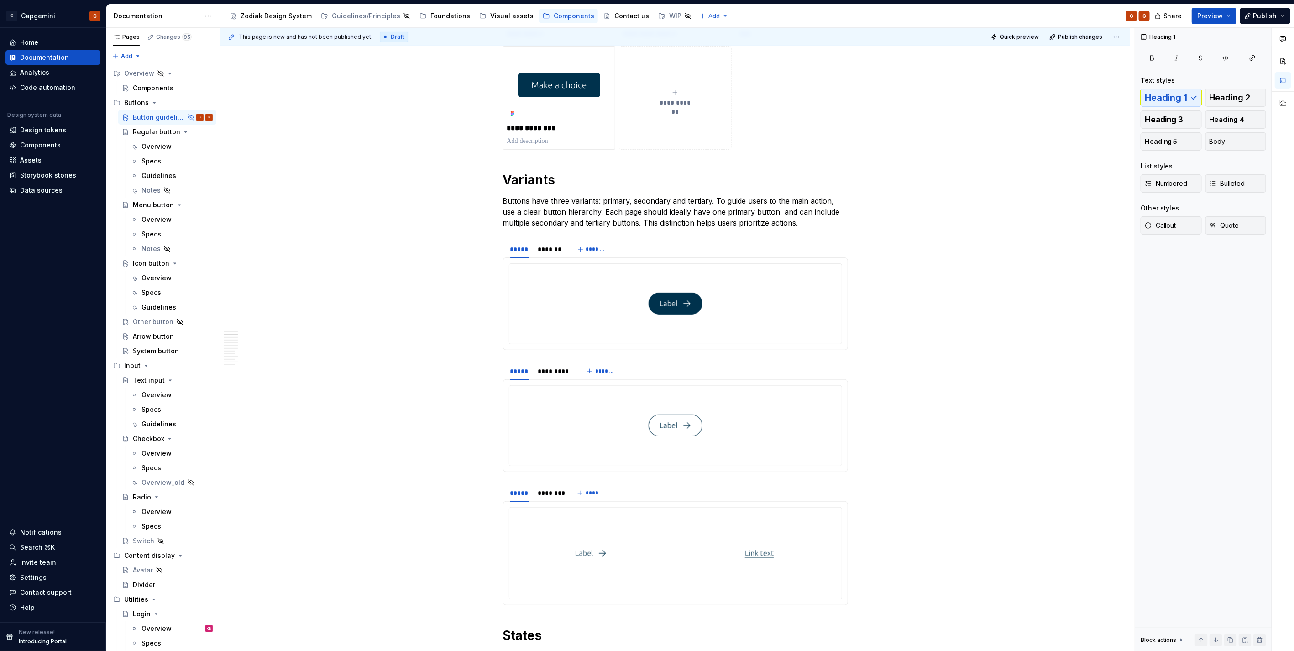
scroll to position [481, 0]
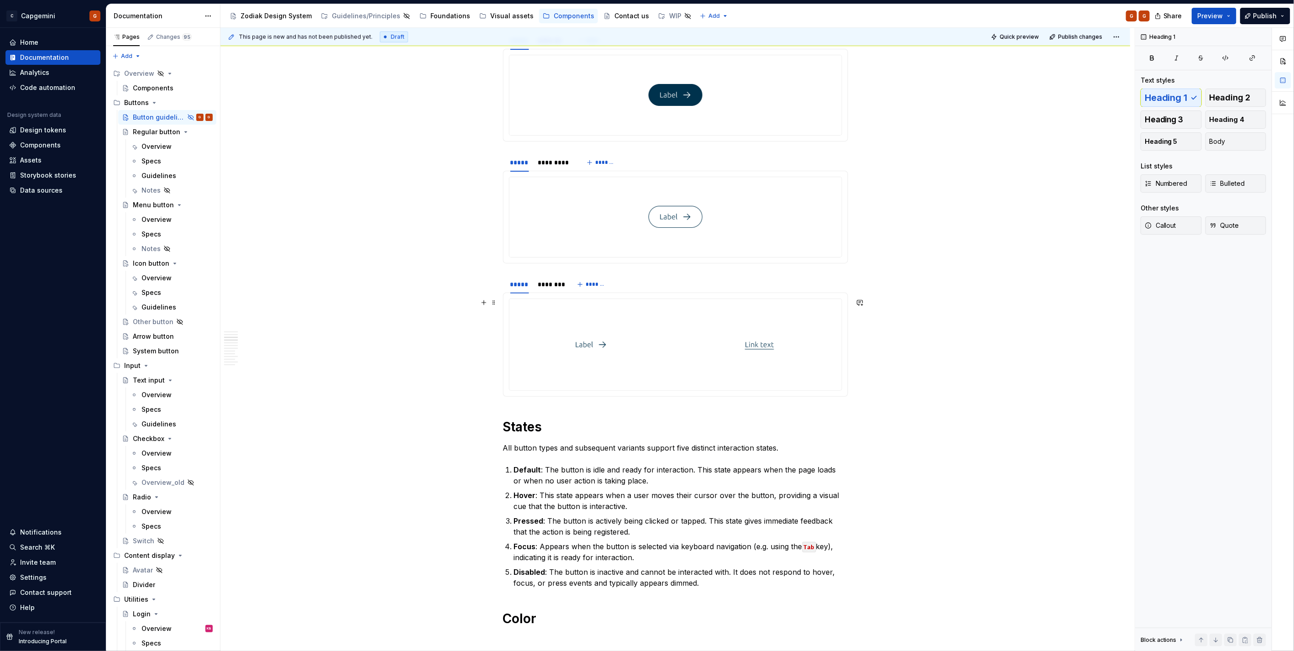
click at [704, 298] on div at bounding box center [675, 344] width 333 height 92
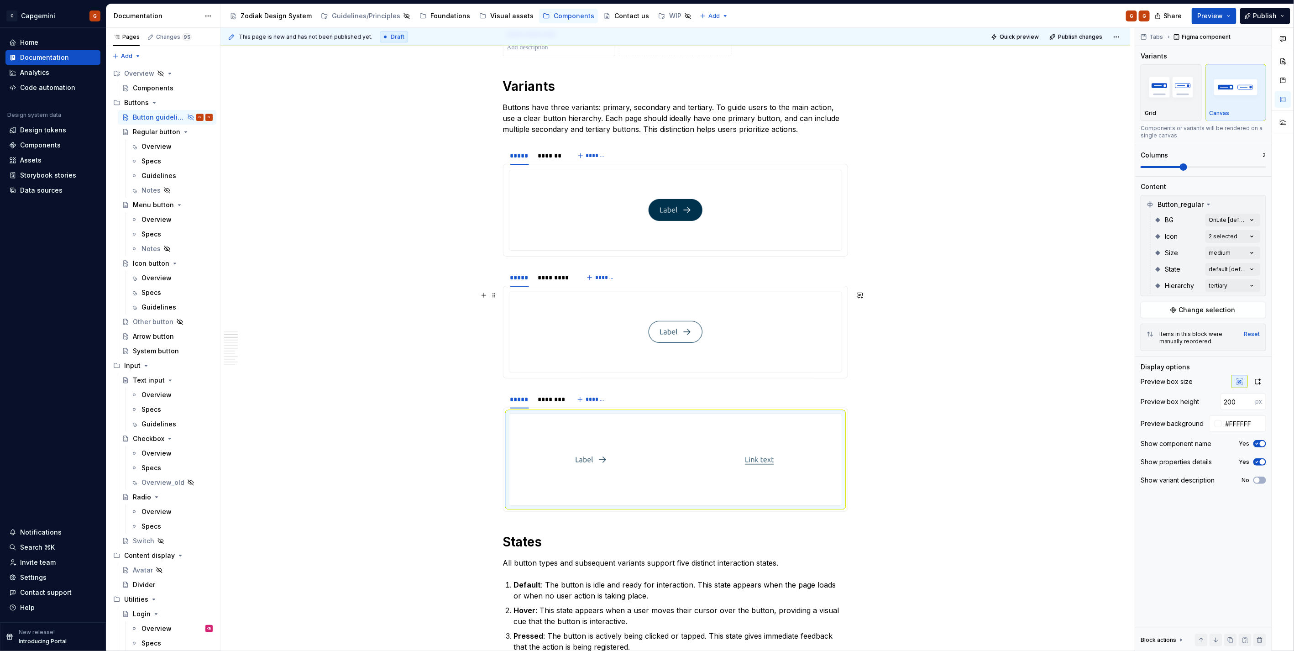
scroll to position [380, 0]
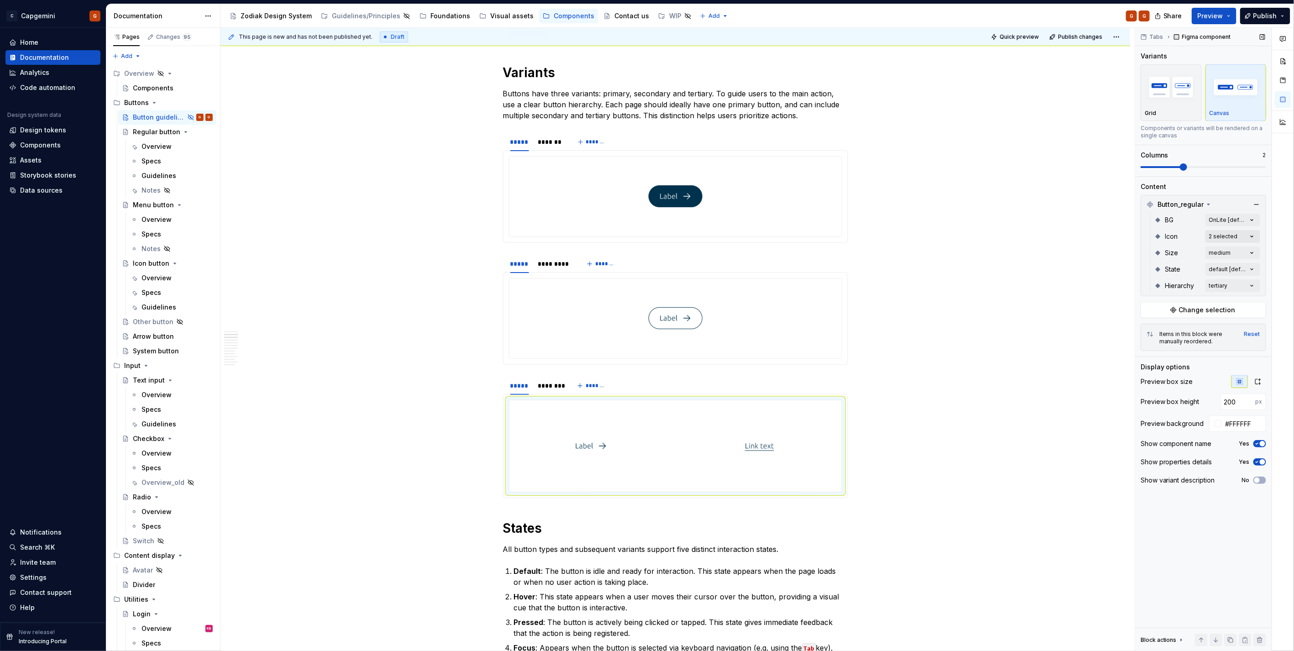
click at [1222, 237] on div "Comments Open comments No comments yet Select ‘Comment’ from the block context …" at bounding box center [1214, 339] width 159 height 623
click at [1173, 281] on div "false" at bounding box center [1198, 280] width 111 height 9
click at [1161, 166] on div "Comments Open comments No comments yet Select ‘Comment’ from the block context …" at bounding box center [1214, 339] width 159 height 623
click at [1153, 167] on span at bounding box center [1161, 167] width 42 height 2
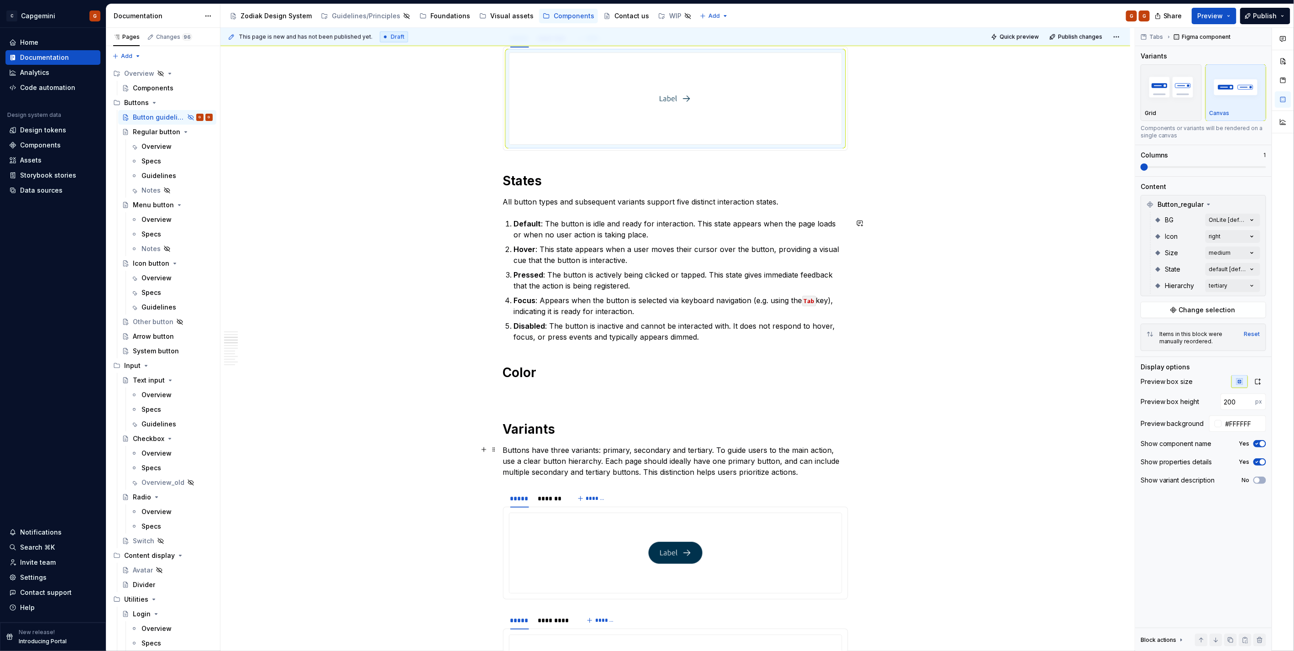
scroll to position [887, 0]
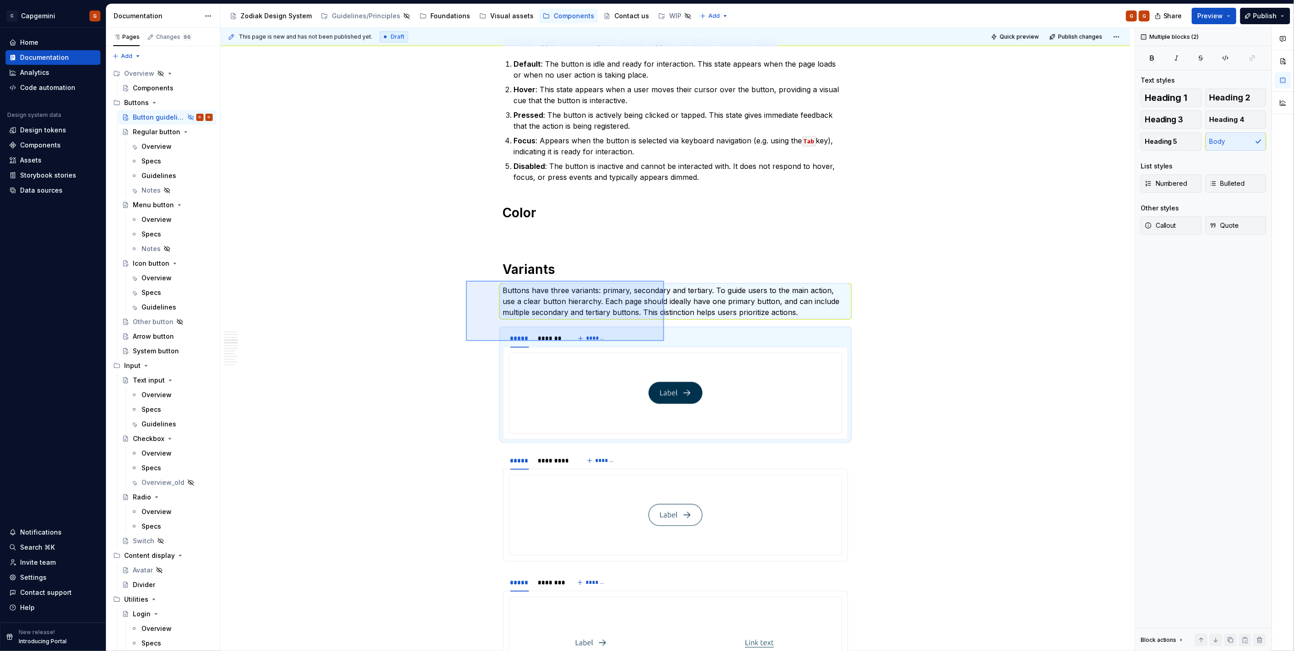
drag, startPoint x: 534, startPoint y: 304, endPoint x: 669, endPoint y: 341, distance: 140.0
click at [669, 341] on div "**********" at bounding box center [677, 339] width 914 height 623
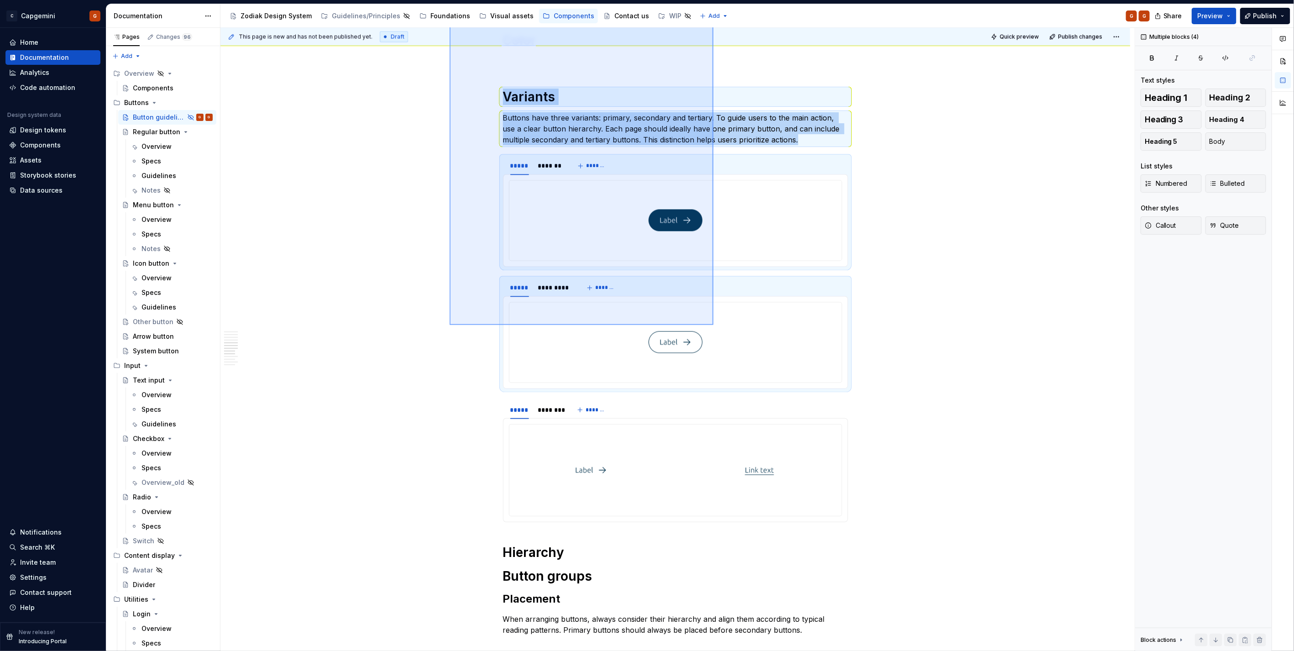
scroll to position [1197, 0]
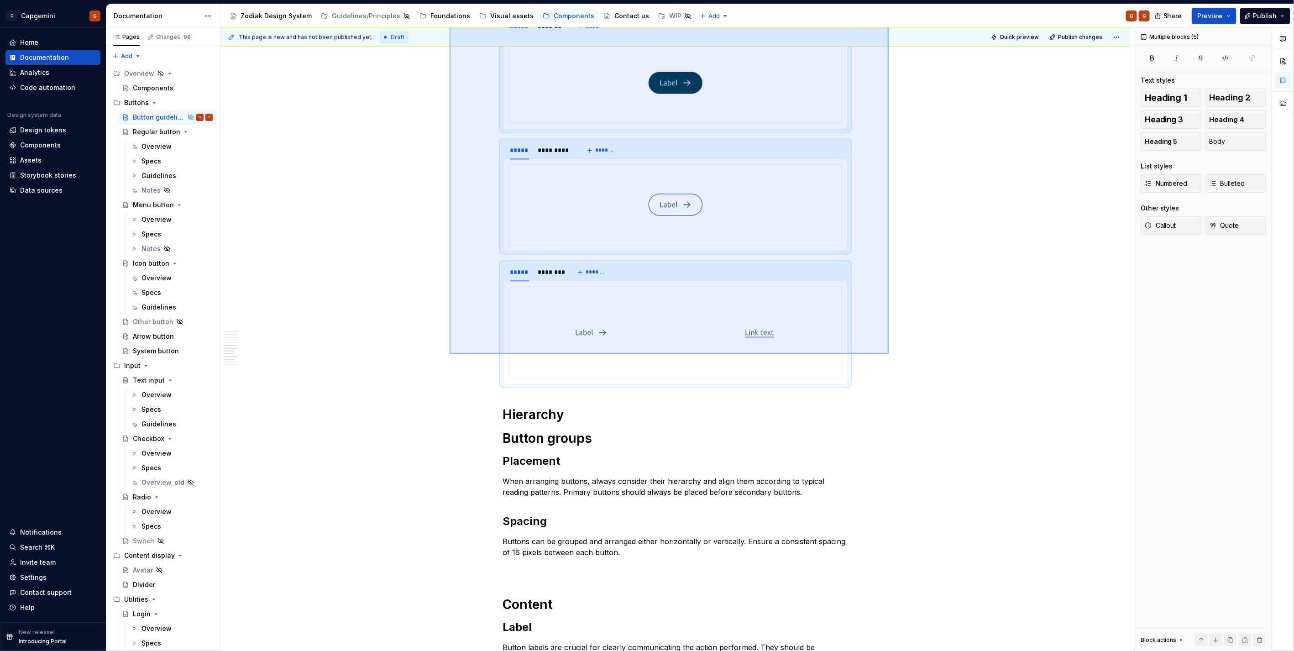
drag, startPoint x: 517, startPoint y: 279, endPoint x: 889, endPoint y: 354, distance: 379.4
click at [889, 354] on div "**********" at bounding box center [677, 339] width 914 height 623
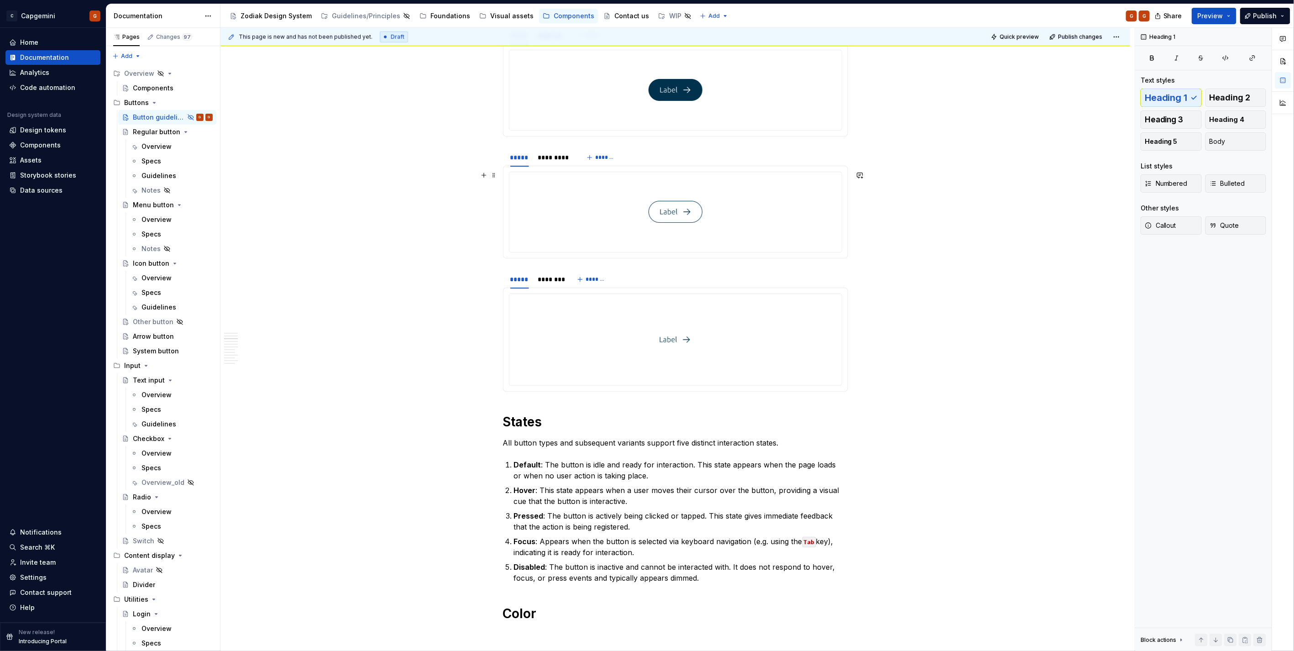
scroll to position [487, 0]
click at [482, 299] on button "button" at bounding box center [483, 296] width 13 height 13
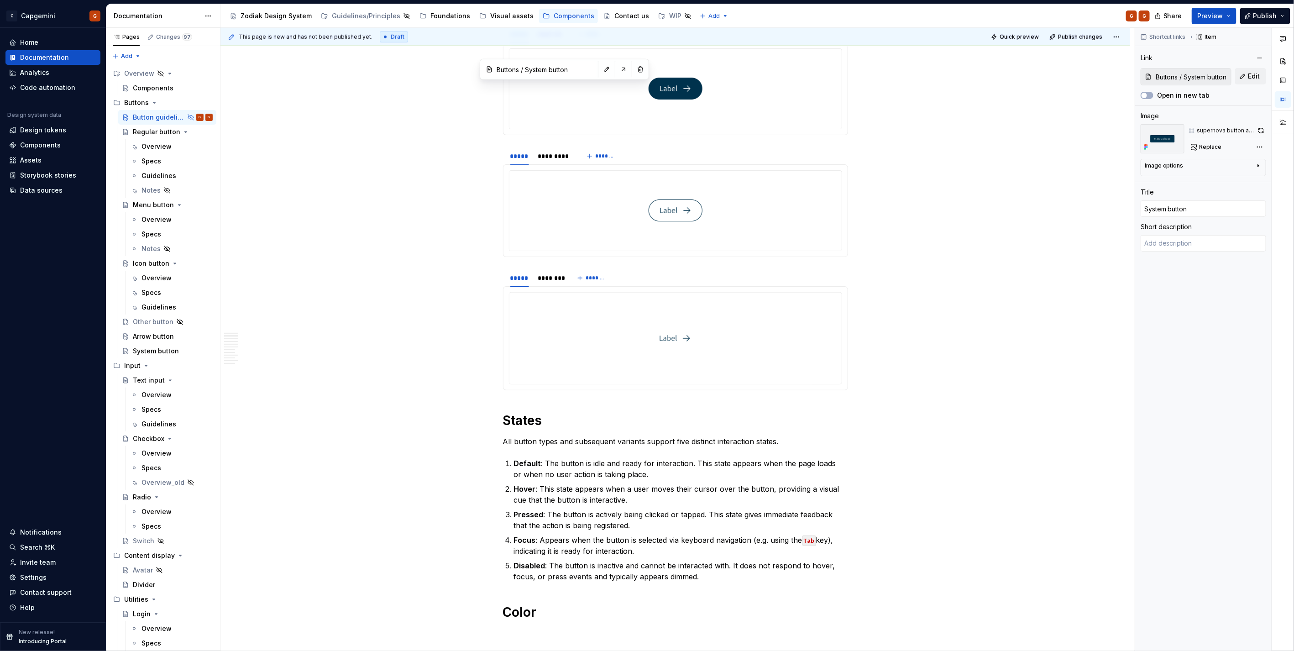
scroll to position [234, 0]
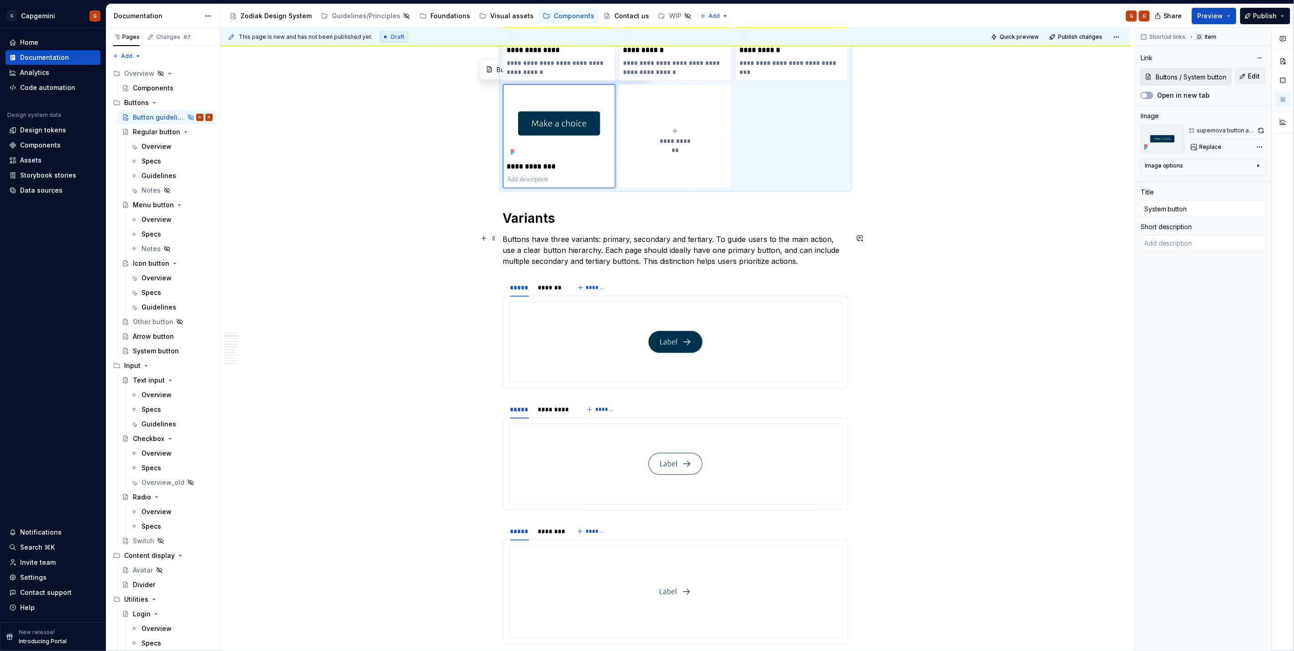
click at [563, 216] on h1 "Variants" at bounding box center [675, 218] width 345 height 16
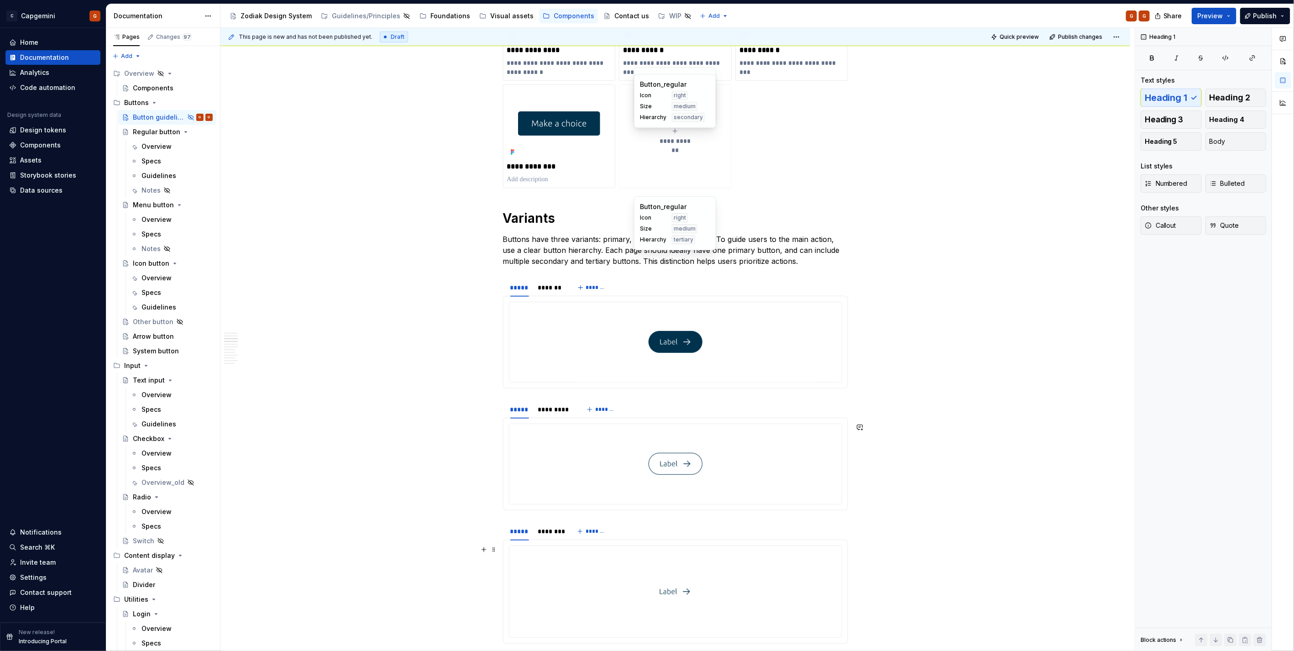
scroll to position [538, 0]
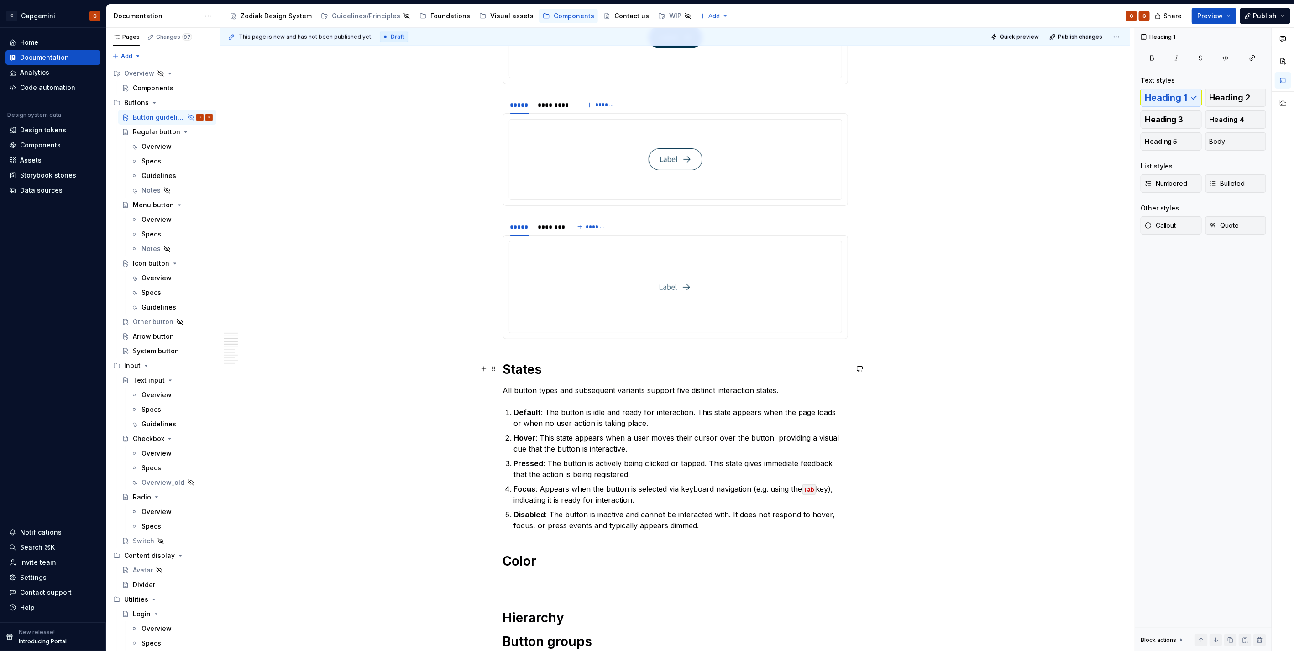
click at [501, 364] on div "**********" at bounding box center [674, 584] width 909 height 1933
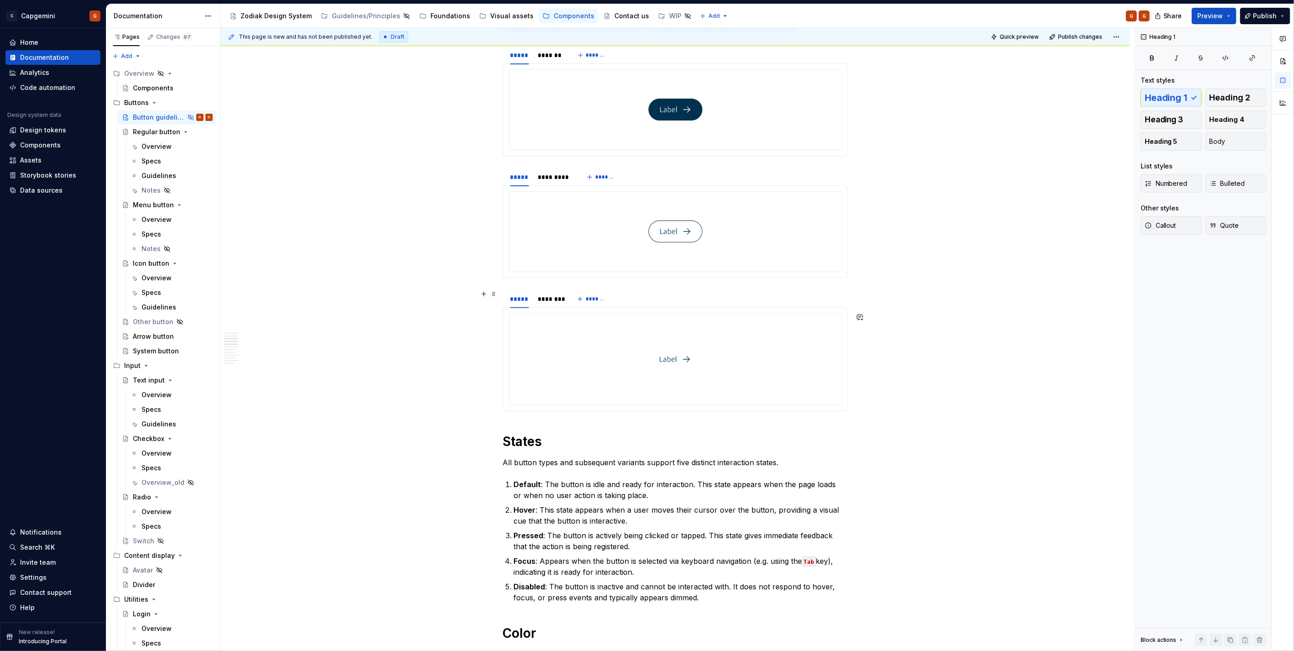
scroll to position [386, 0]
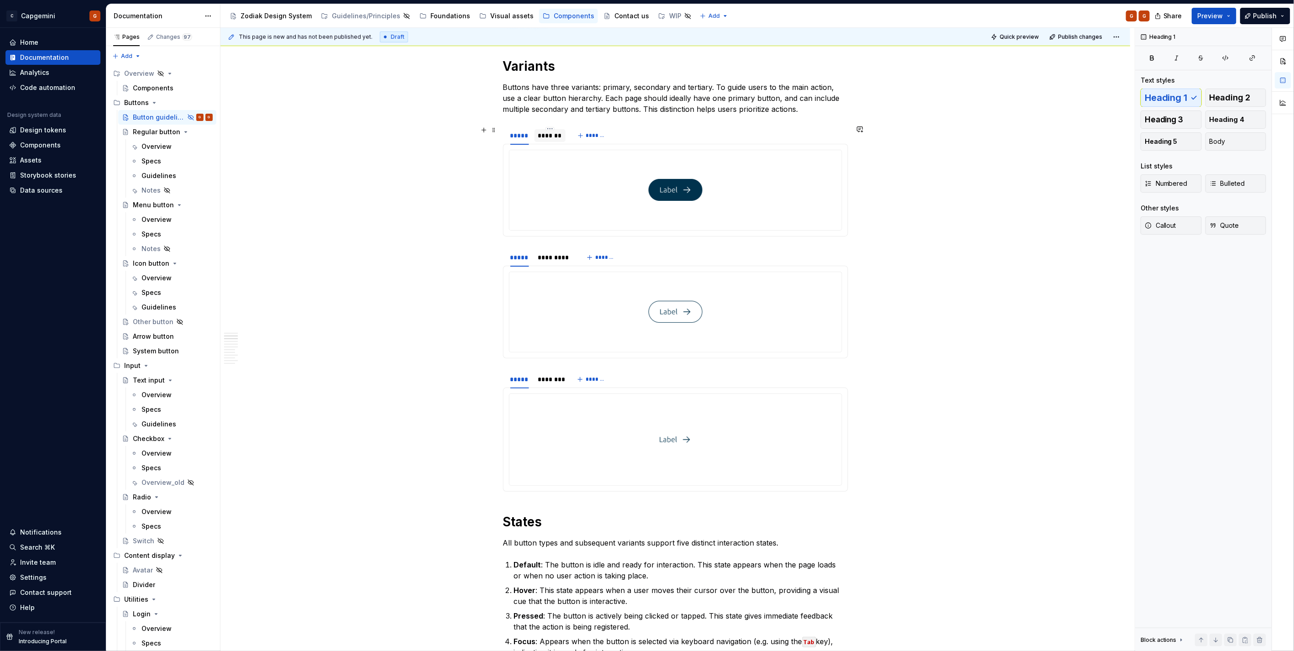
click at [538, 137] on div "*******" at bounding box center [550, 135] width 24 height 9
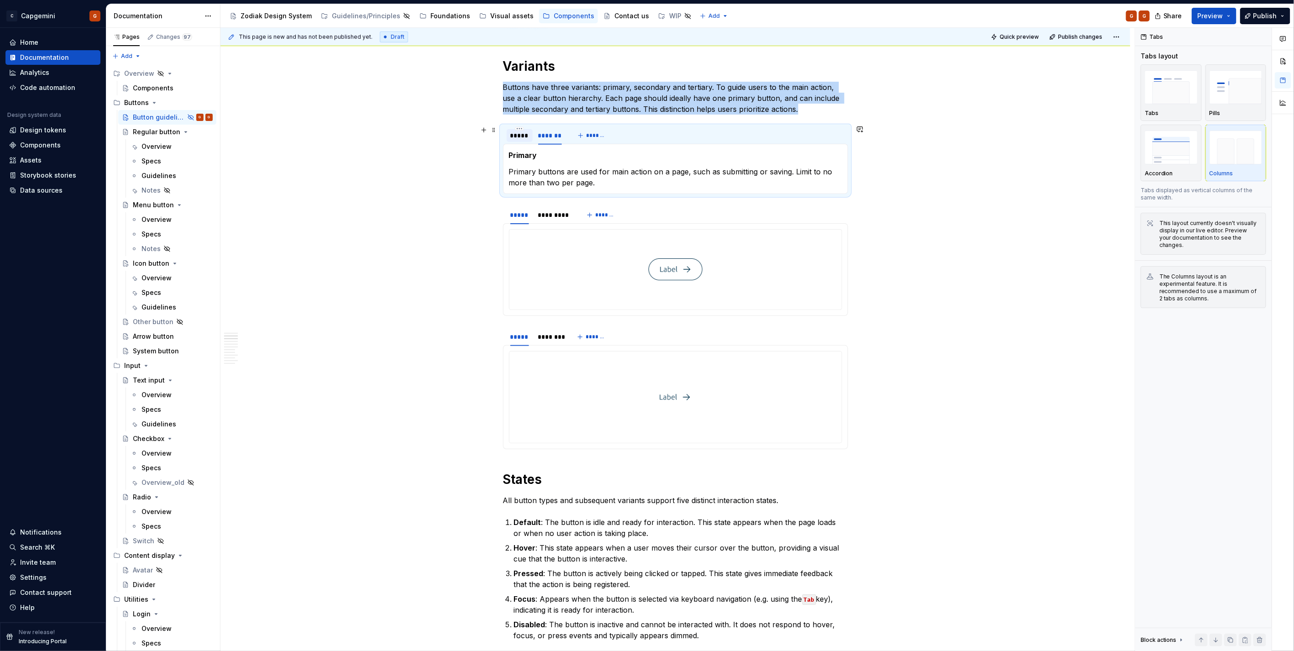
click at [518, 139] on div "*****" at bounding box center [520, 135] width 26 height 13
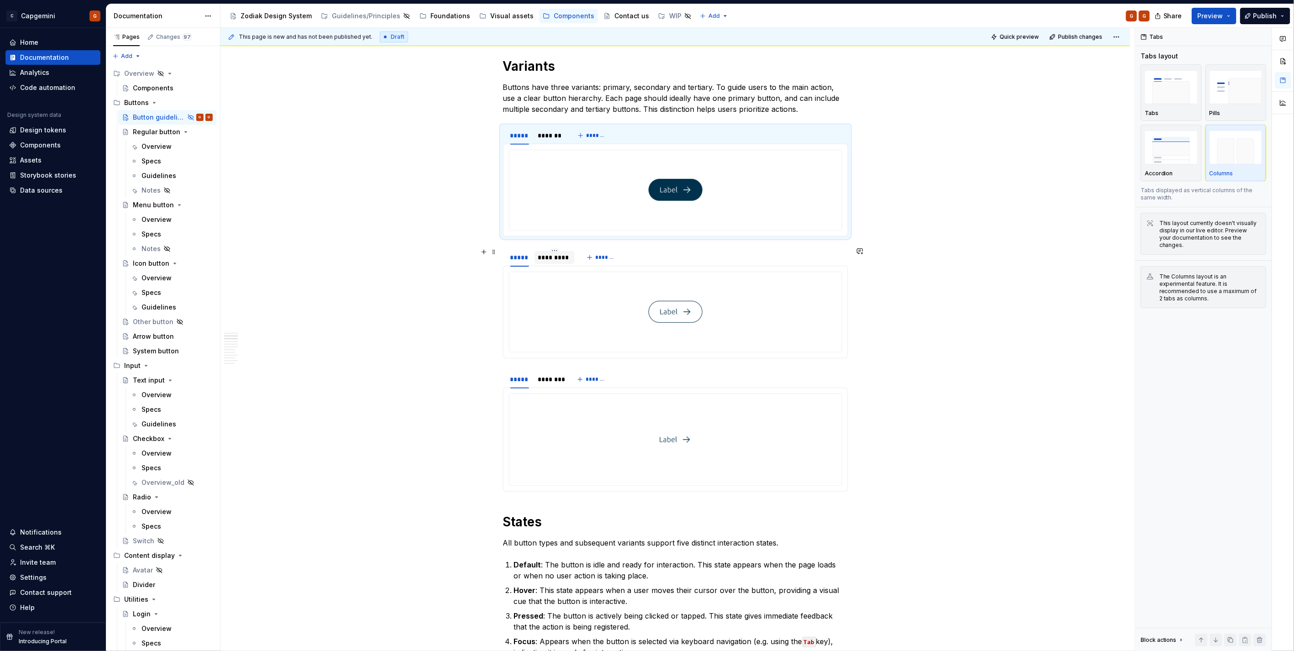
click at [553, 261] on div "*********" at bounding box center [554, 257] width 41 height 13
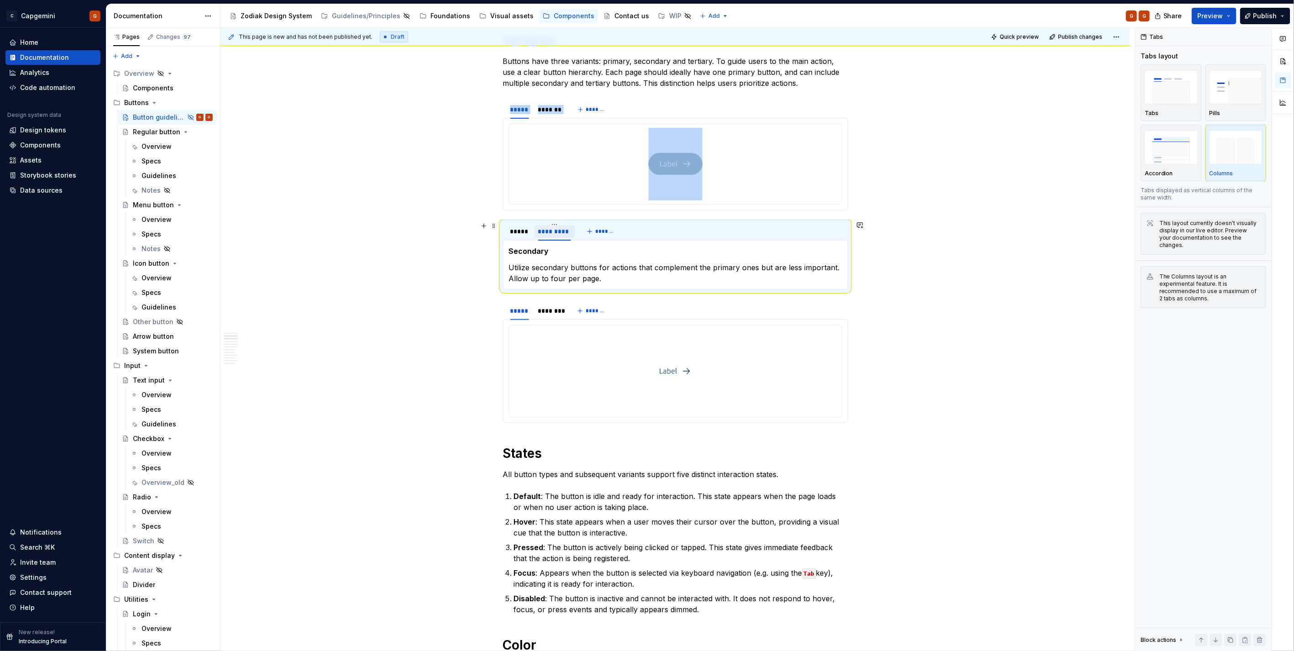
scroll to position [437, 0]
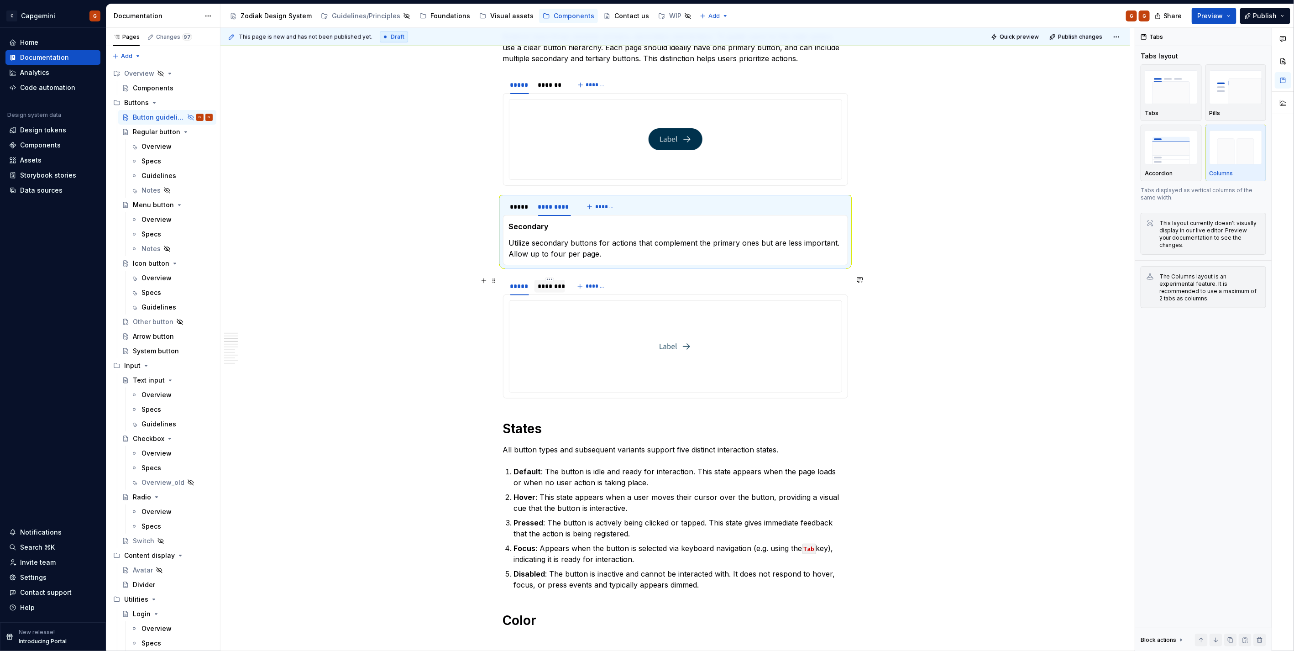
click at [560, 290] on div "********" at bounding box center [549, 286] width 31 height 13
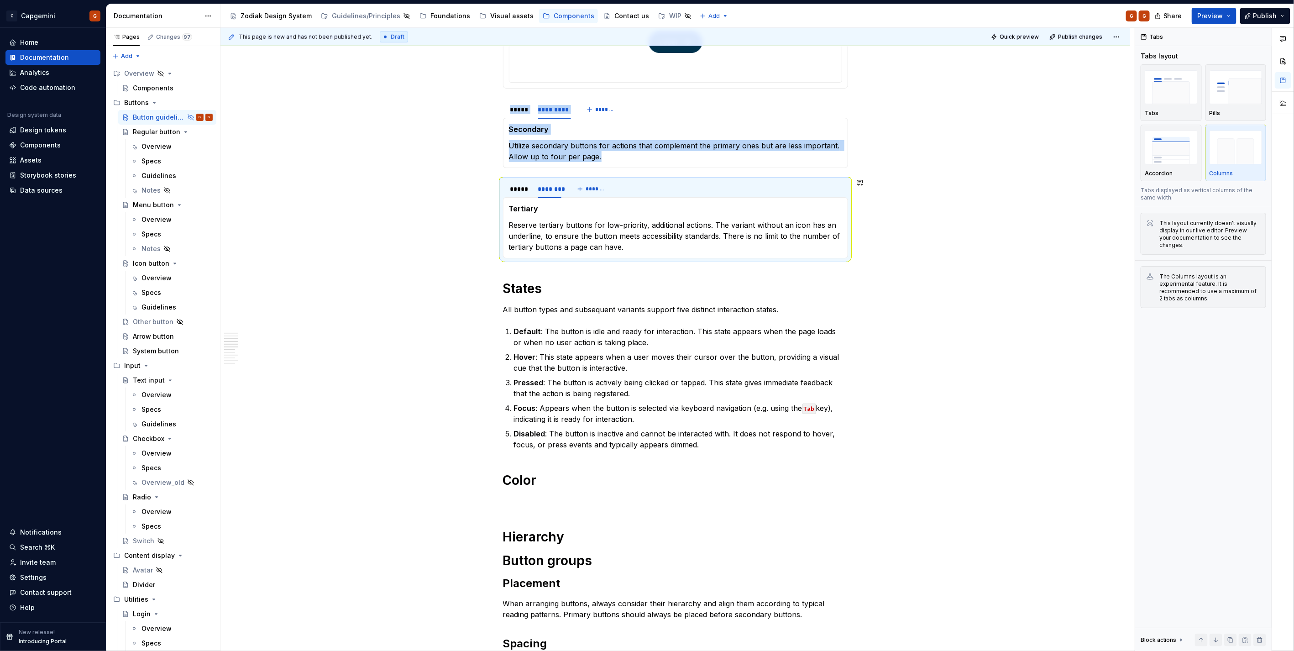
scroll to position [589, 0]
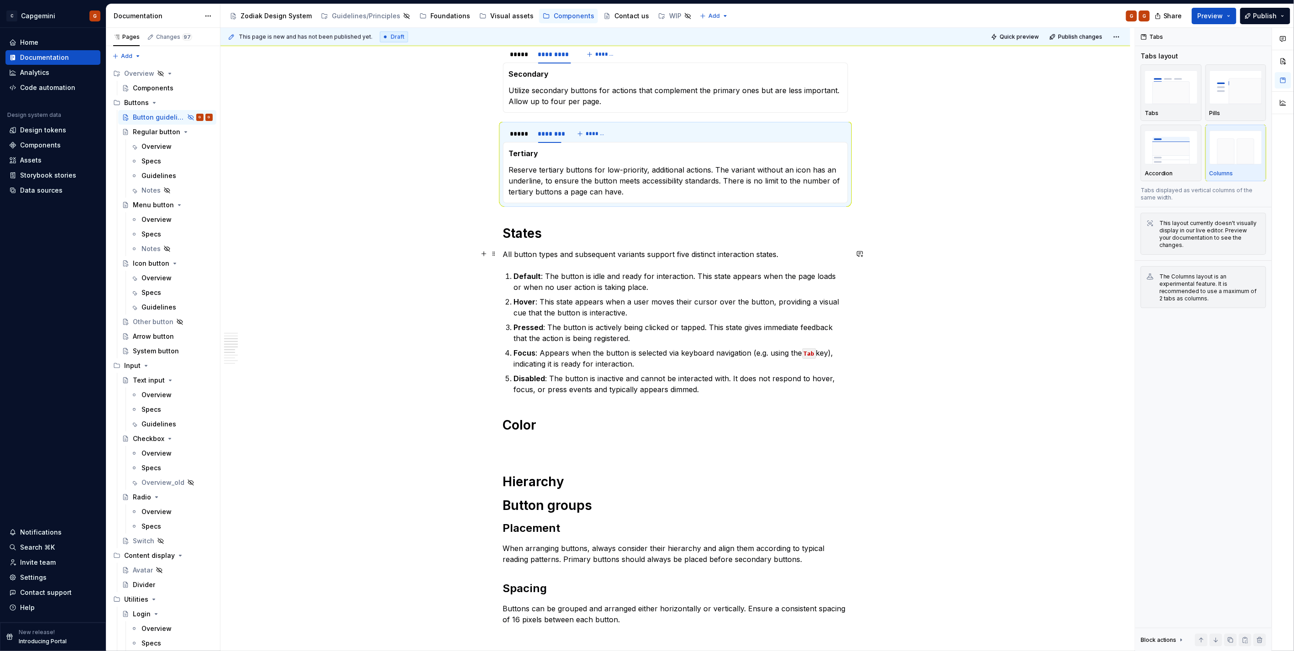
click at [786, 252] on p "All button types and subsequent variants support five distinct interaction stat…" at bounding box center [675, 254] width 345 height 11
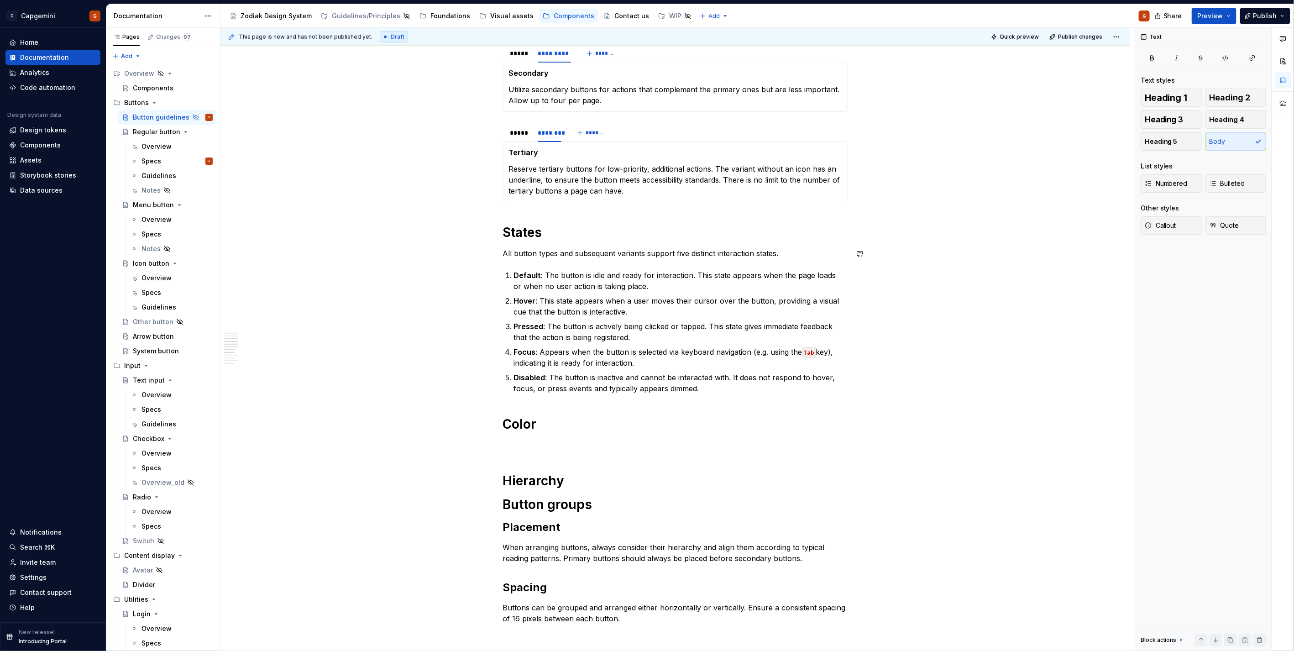
click at [794, 258] on p "All button types and subsequent variants support five distinct interaction stat…" at bounding box center [675, 253] width 345 height 11
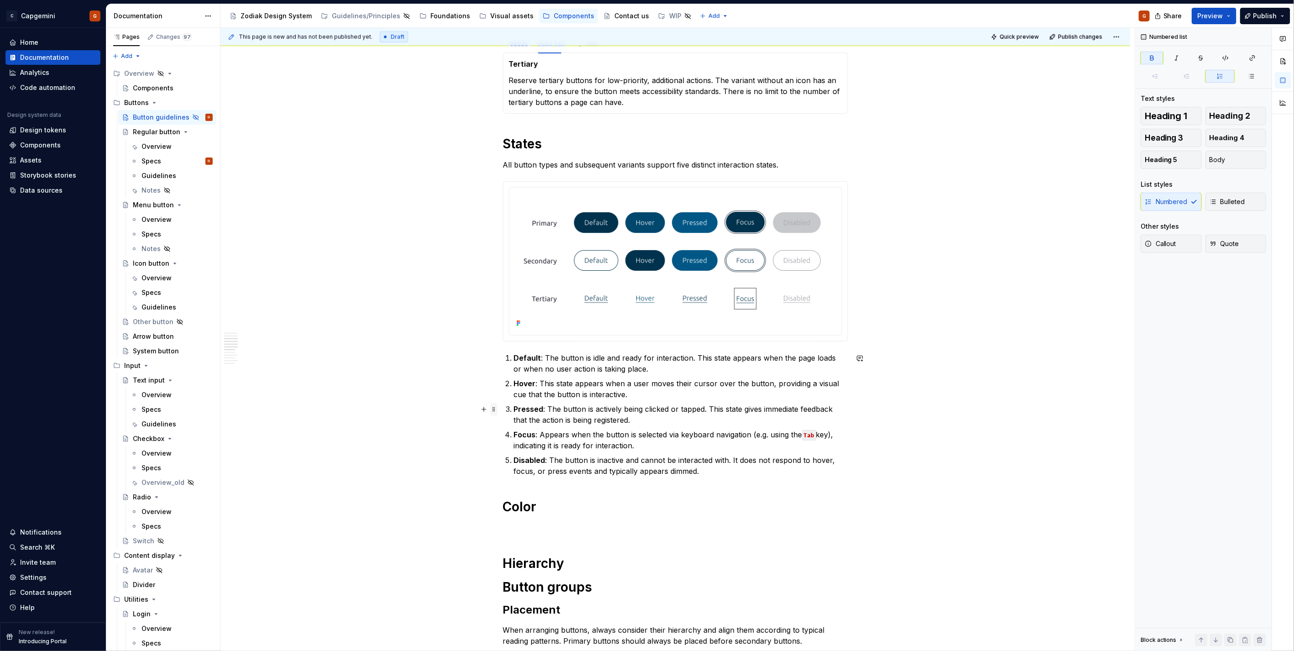
scroll to position [690, 0]
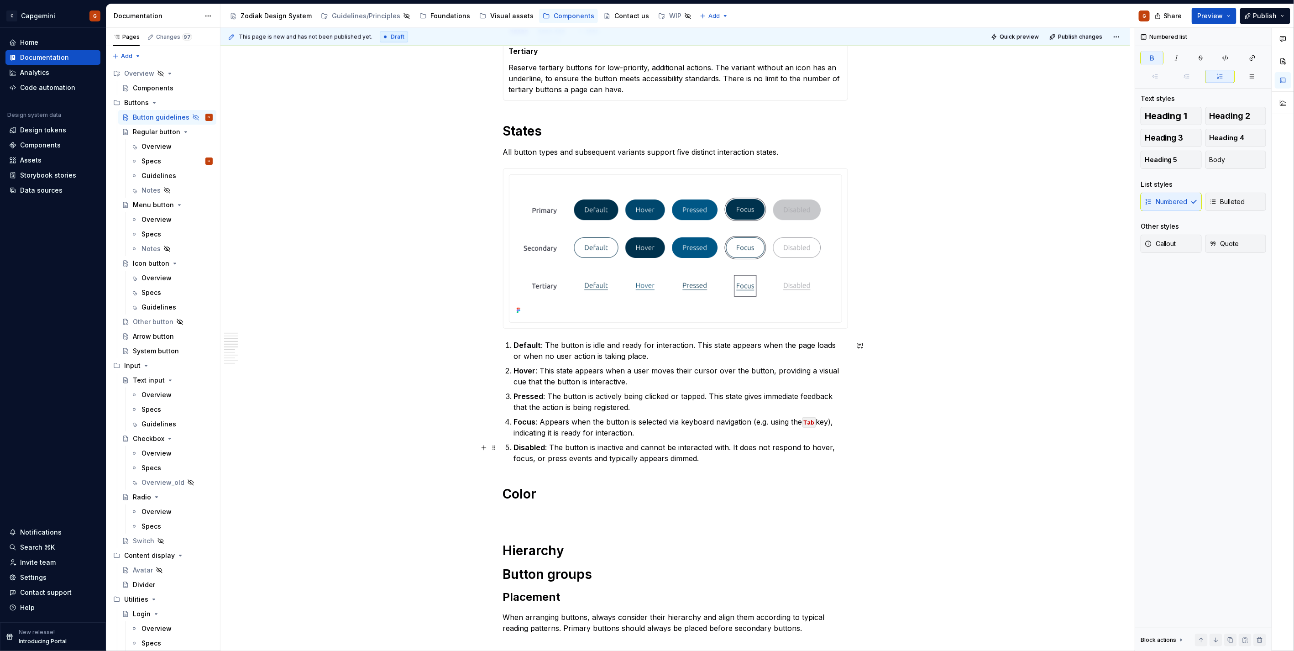
click at [701, 460] on p "Disabled : The button is inactive and cannot be interacted with. It does not re…" at bounding box center [681, 453] width 334 height 22
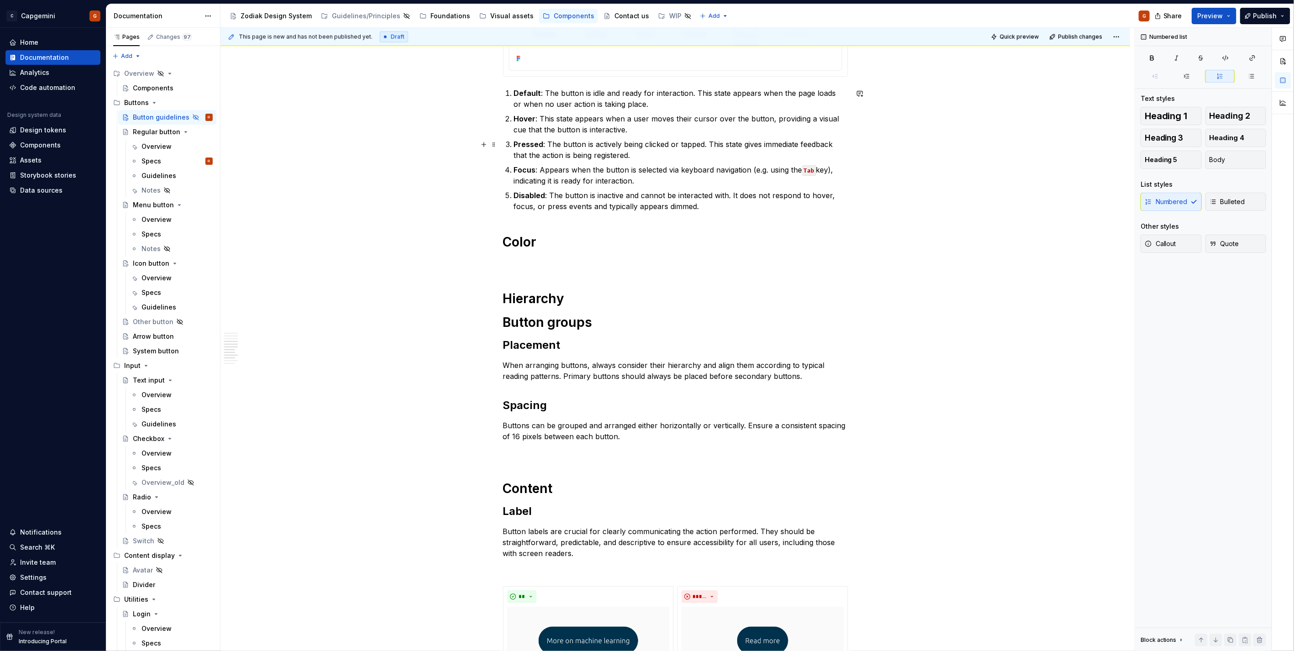
scroll to position [944, 0]
click at [586, 251] on div "**********" at bounding box center [675, 129] width 345 height 1790
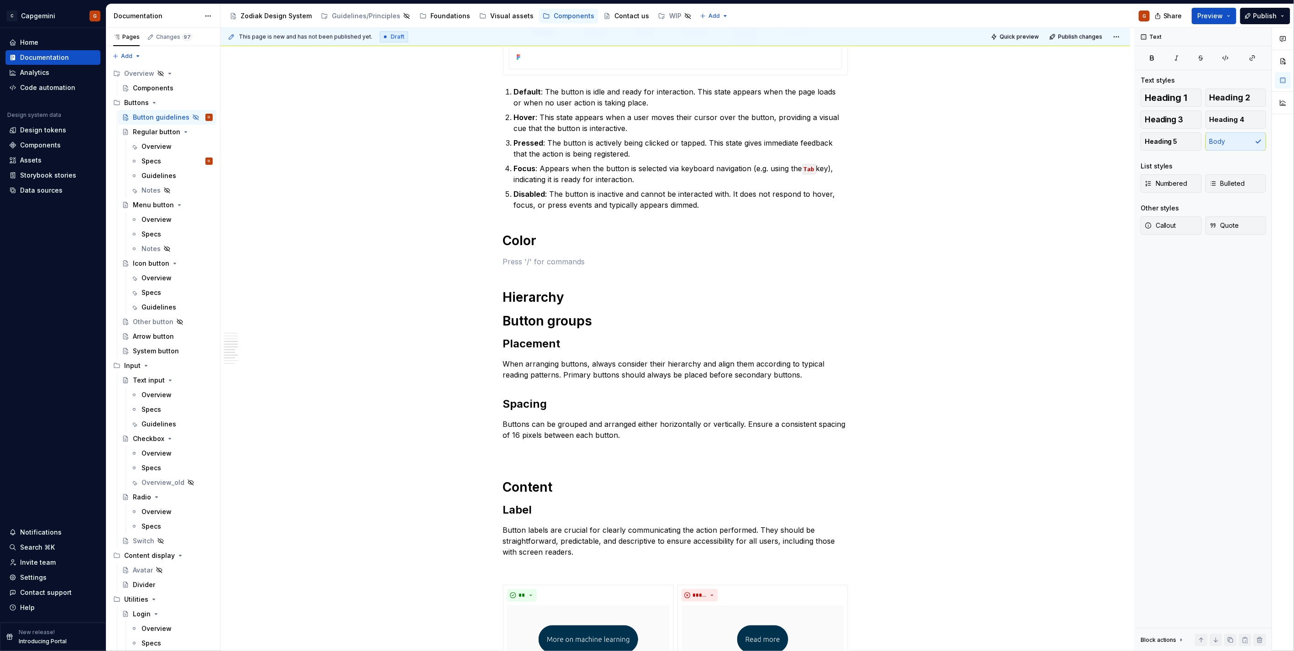
type textarea "*"
drag, startPoint x: 504, startPoint y: 245, endPoint x: 517, endPoint y: 259, distance: 19.7
click at [517, 259] on div "**********" at bounding box center [675, 129] width 345 height 1790
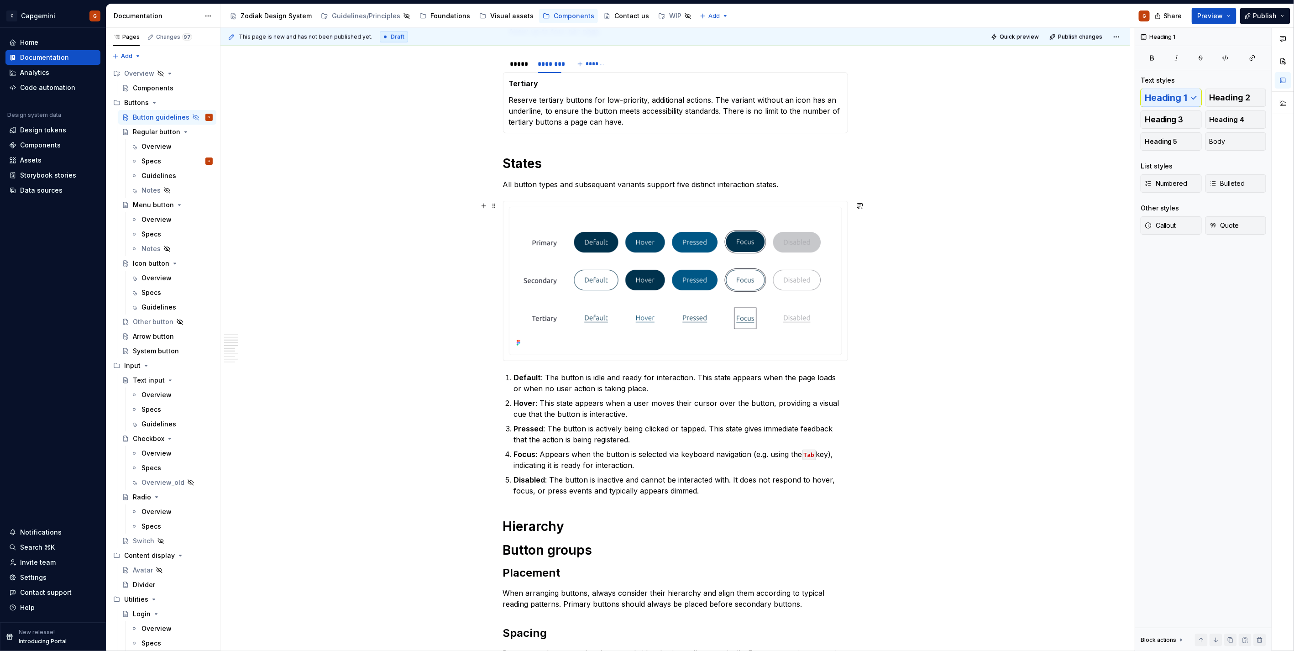
scroll to position [741, 0]
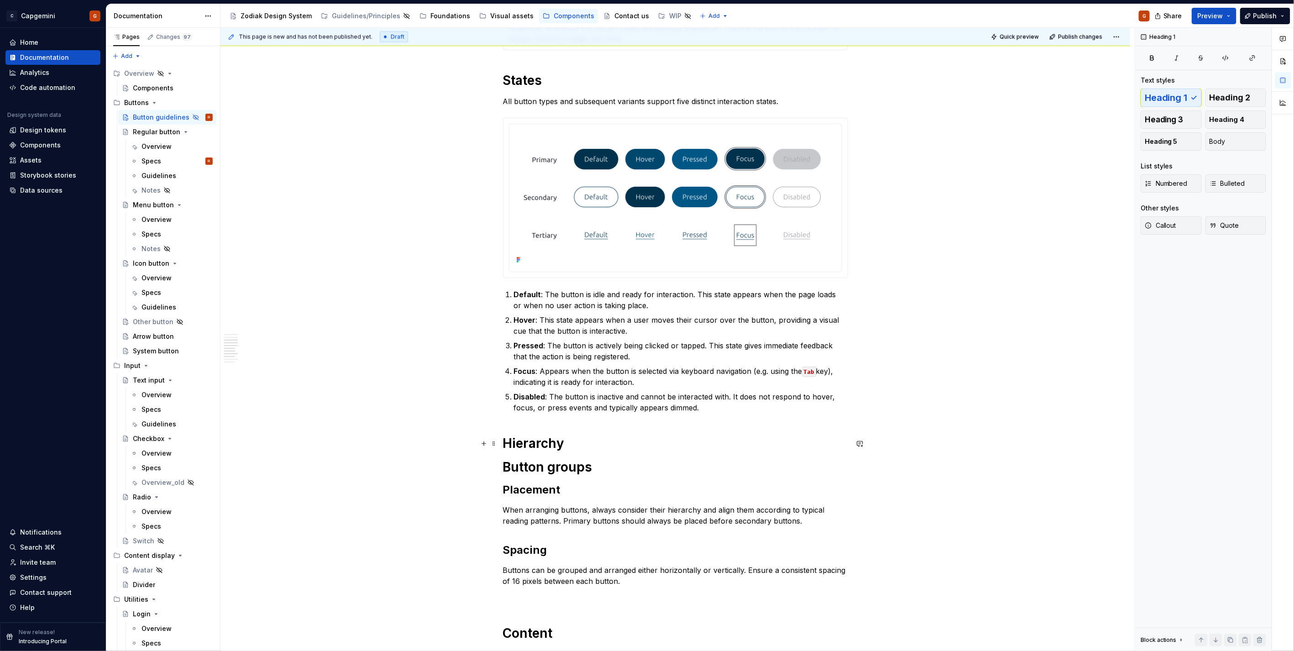
click at [536, 450] on h1 "Hierarchy" at bounding box center [675, 443] width 345 height 16
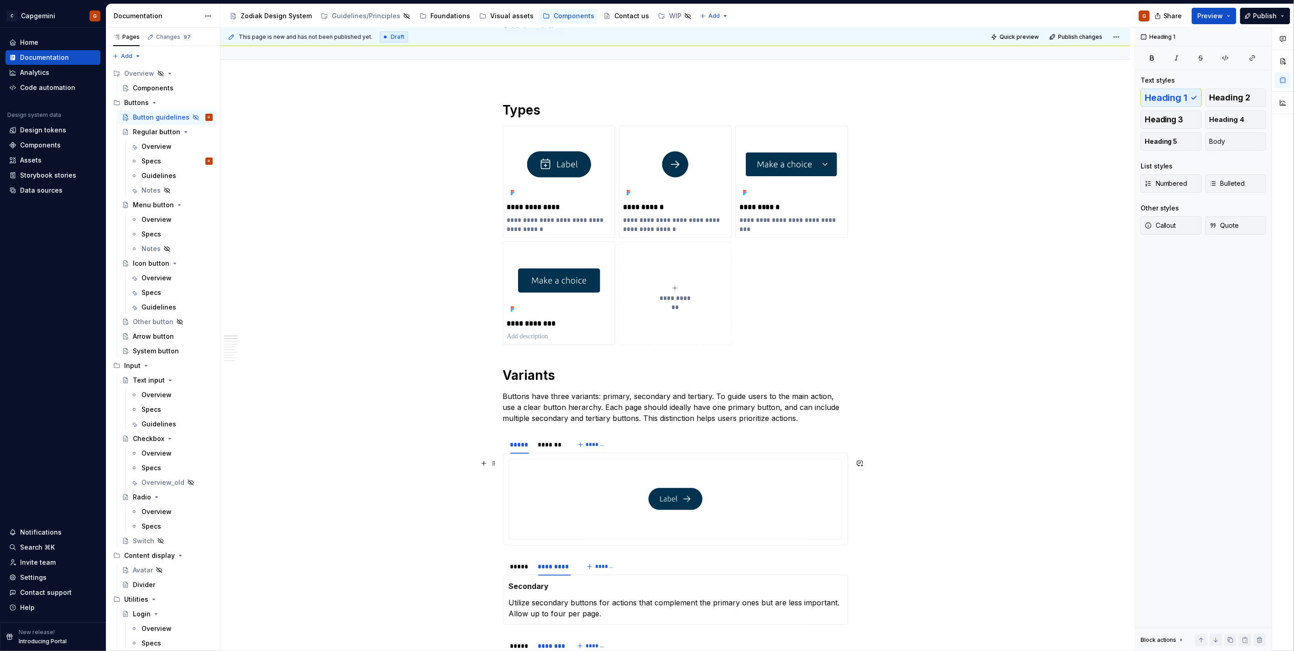
scroll to position [133, 0]
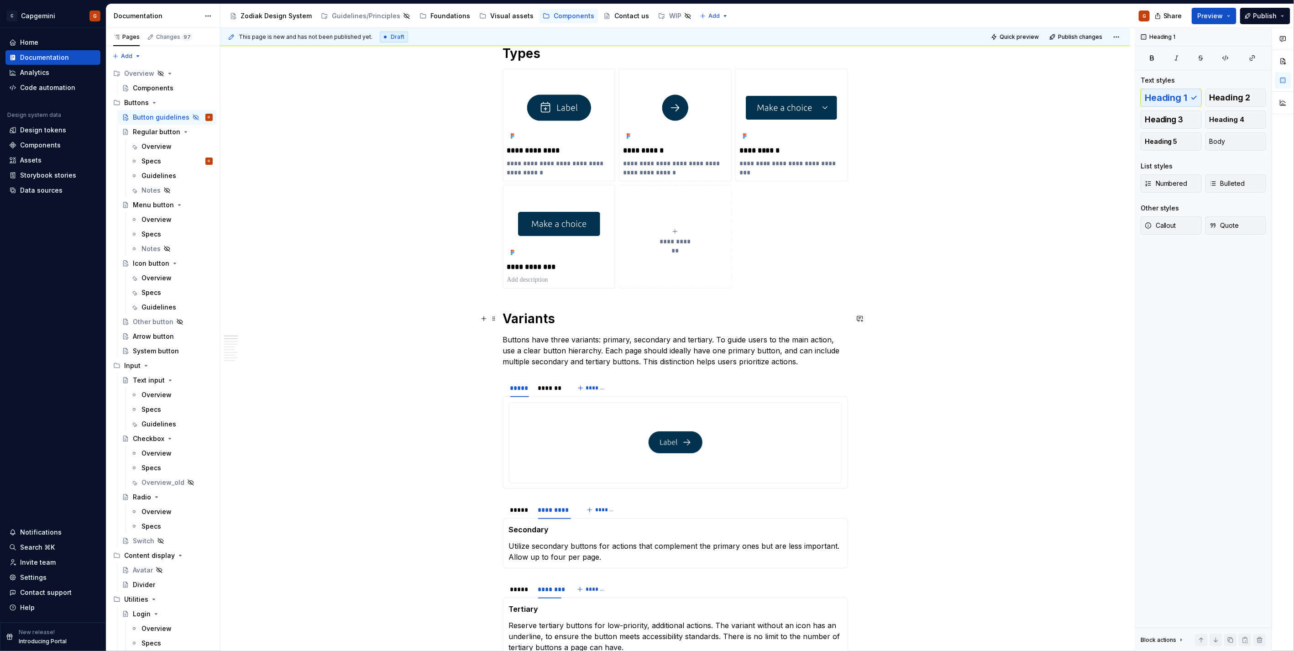
click at [572, 315] on h1 "Variants" at bounding box center [675, 318] width 345 height 16
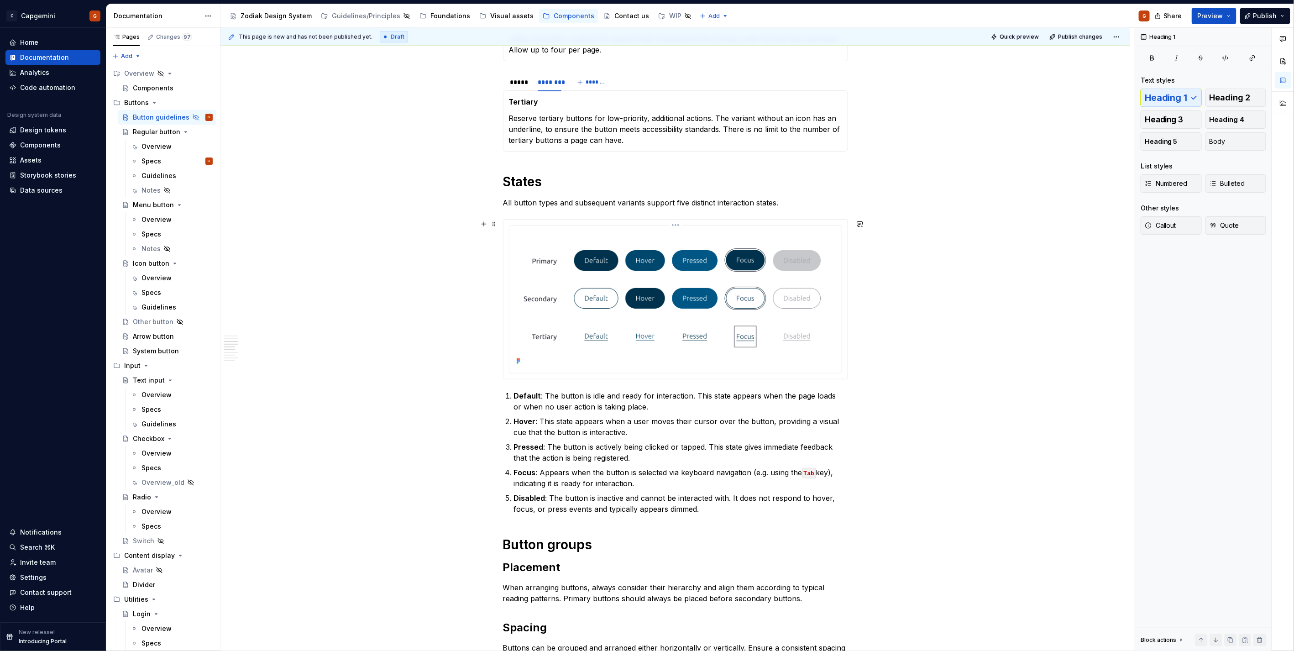
scroll to position [437, 0]
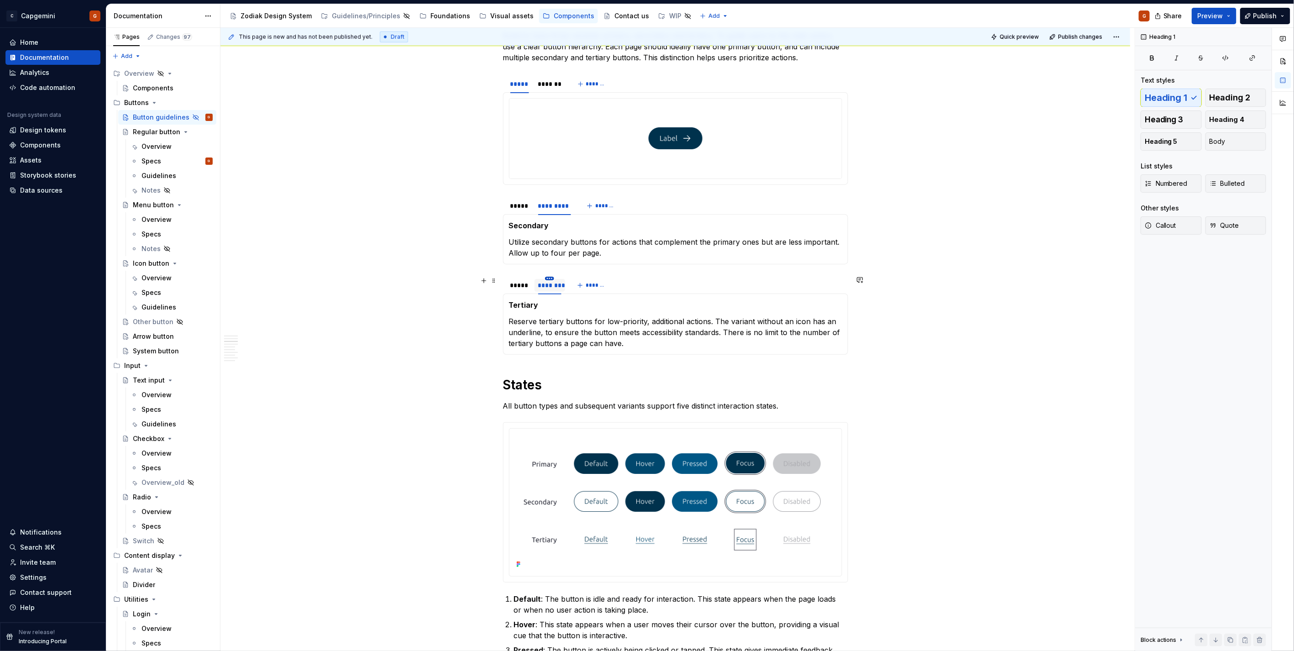
click at [546, 278] on html "C Capgemini G Home Documentation Analytics Code automation Design system data D…" at bounding box center [647, 325] width 1294 height 651
click at [555, 291] on icon at bounding box center [554, 291] width 5 height 5
type input "*****"
click at [548, 282] on div "*****" at bounding box center [548, 285] width 20 height 9
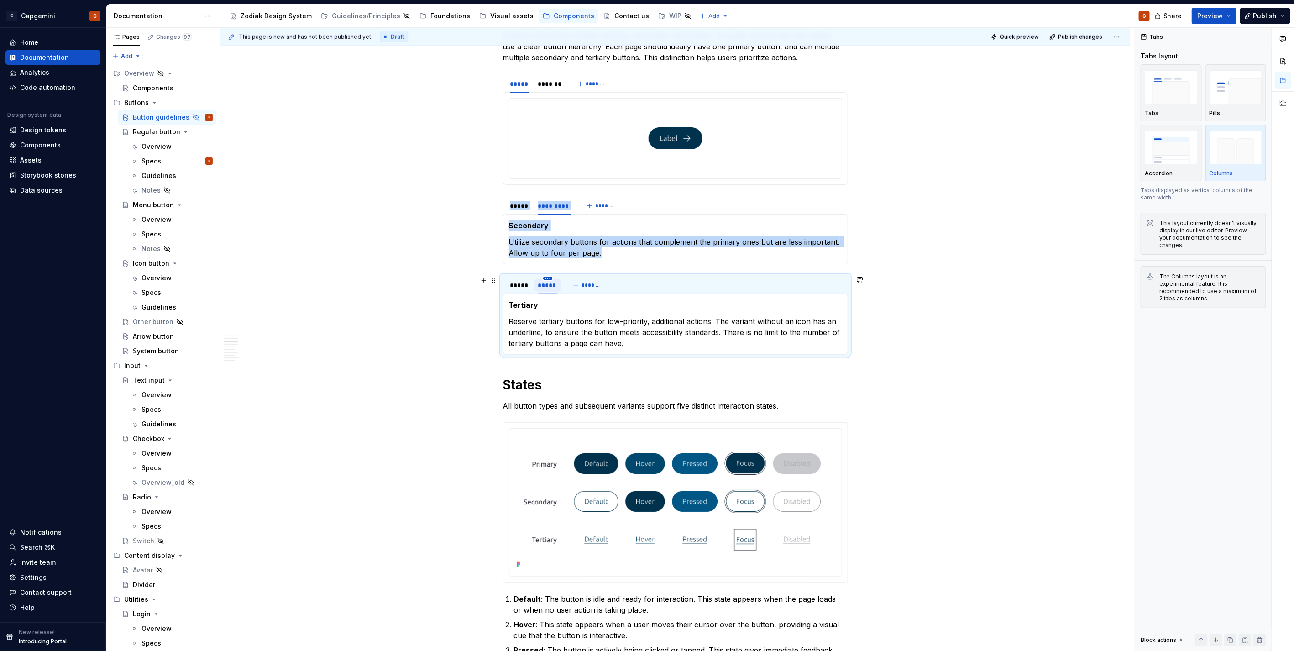
click at [549, 279] on html "C Capgemini G Home Documentation Analytics Code automation Design system data D…" at bounding box center [647, 325] width 1294 height 651
click at [557, 290] on div "Edit name" at bounding box center [584, 291] width 78 height 15
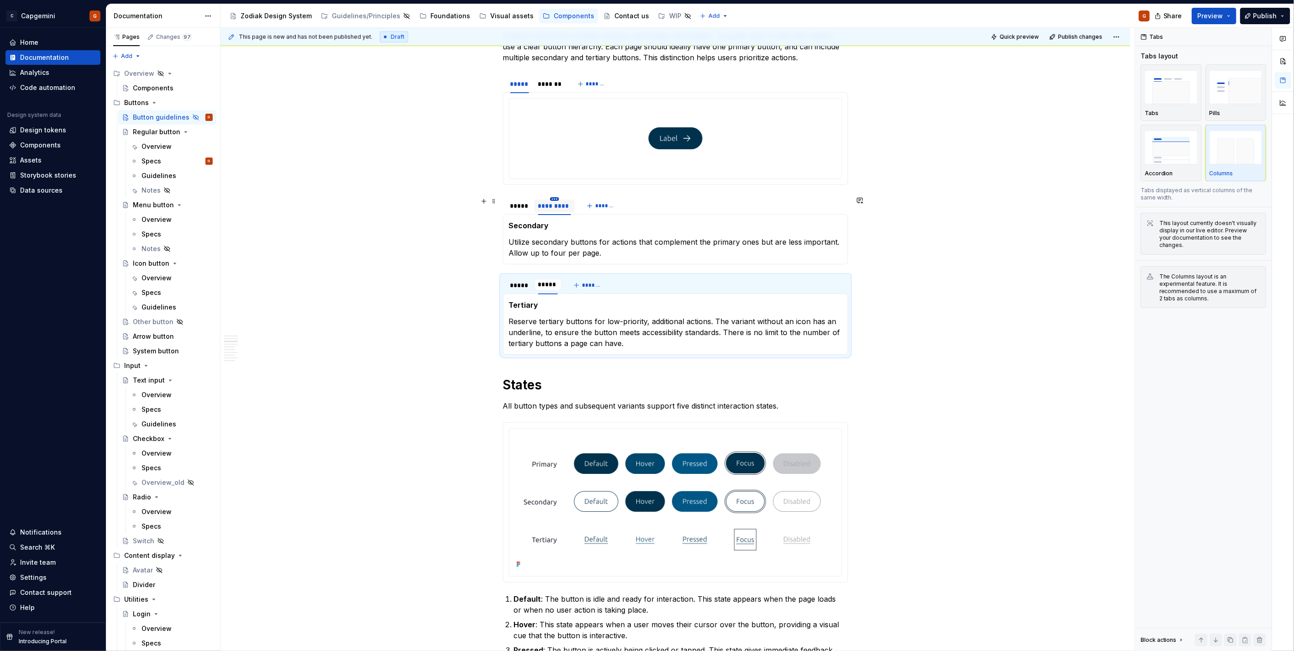
click at [554, 197] on html "C Capgemini G Home Documentation Analytics Code automation Design system data D…" at bounding box center [647, 325] width 1294 height 651
click at [563, 212] on div "Edit name" at bounding box center [591, 211] width 78 height 15
type input "*****"
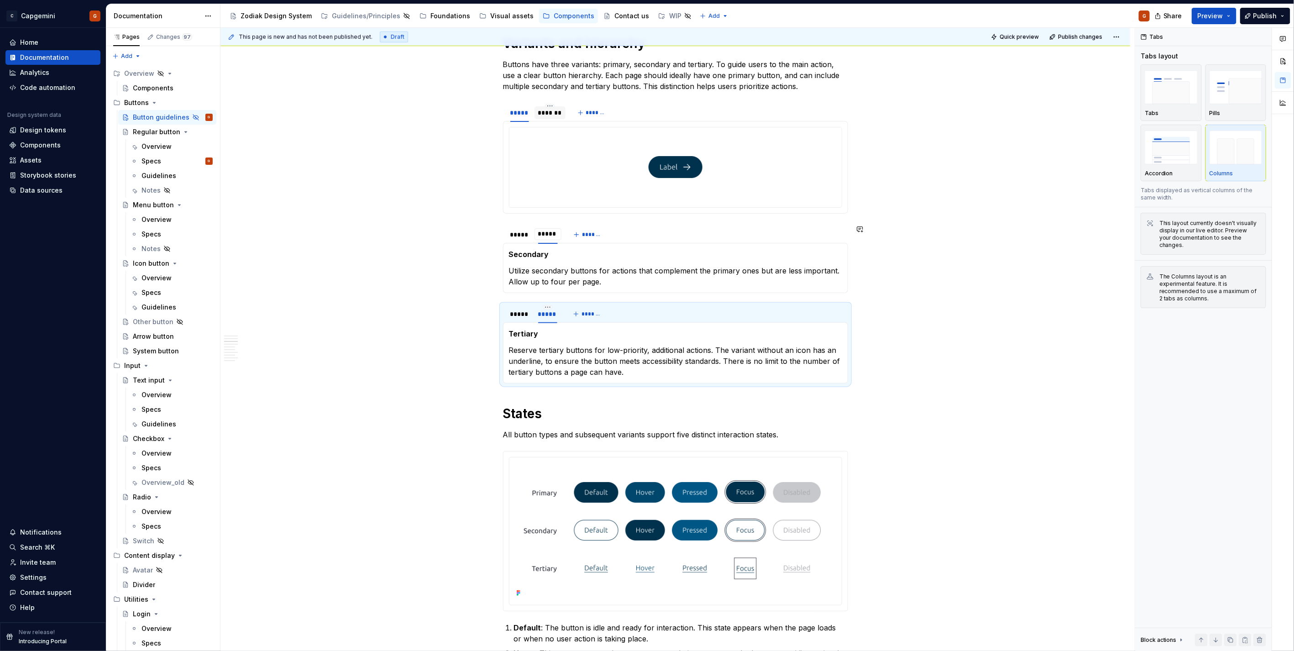
scroll to position [335, 0]
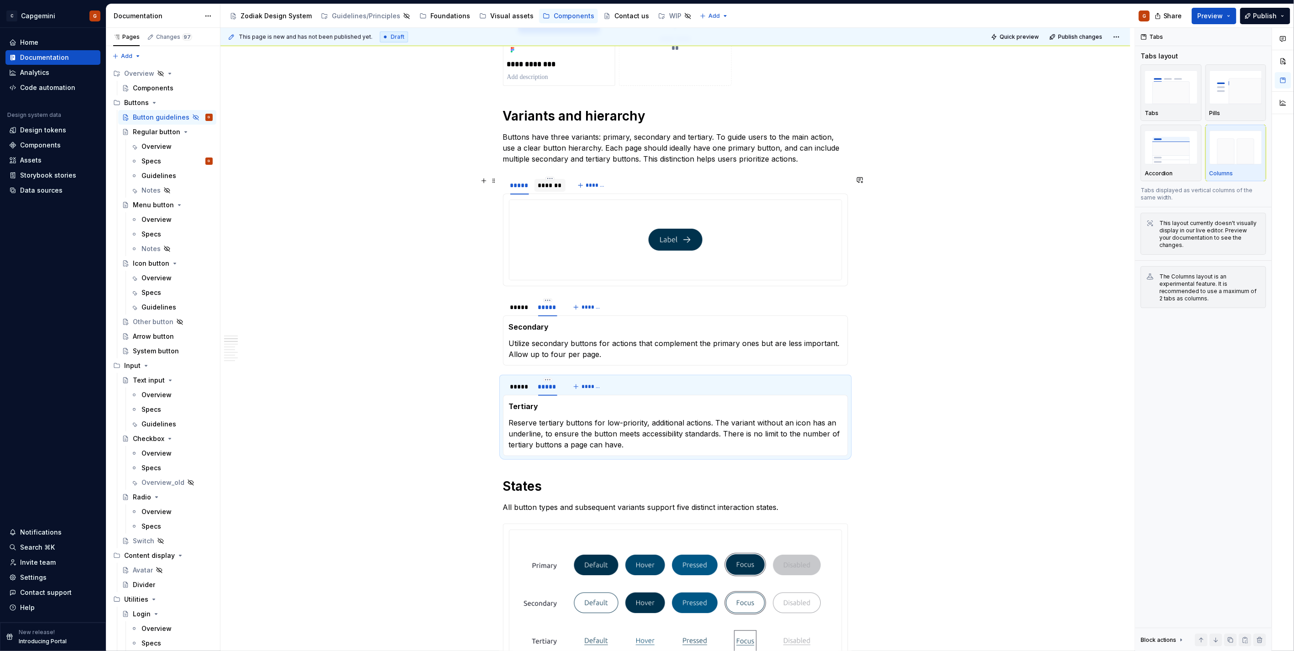
click at [550, 176] on div "*******" at bounding box center [549, 184] width 31 height 17
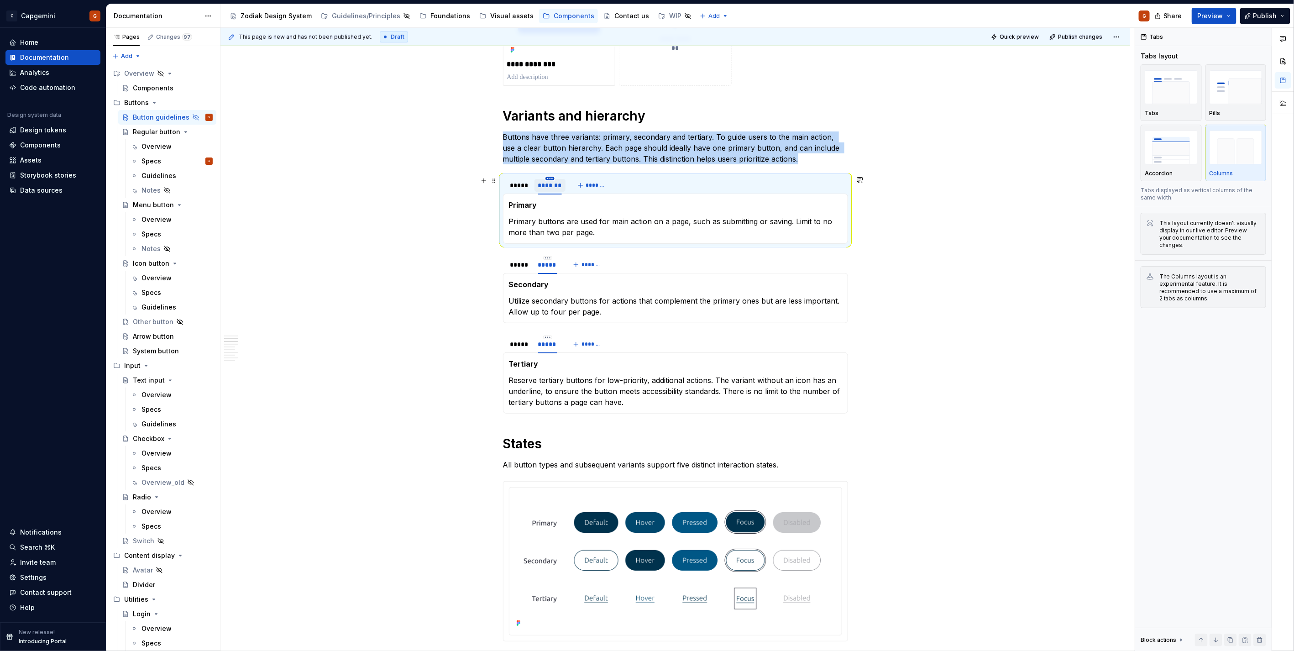
click at [551, 178] on html "C Capgemini G Home Documentation Analytics Code automation Design system data D…" at bounding box center [647, 325] width 1294 height 651
click at [554, 189] on icon at bounding box center [554, 191] width 7 height 7
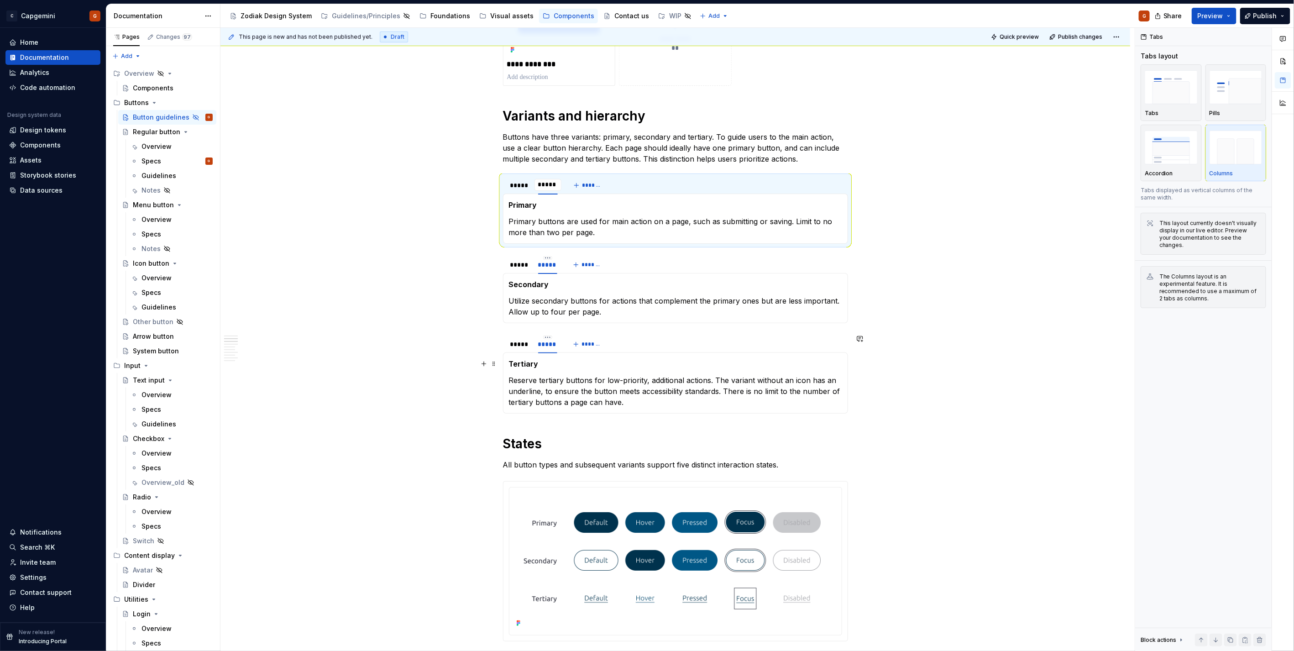
type input "*****"
click at [578, 382] on p "Reserve tertiary buttons for low-priority, additional actions. The variant with…" at bounding box center [675, 391] width 333 height 33
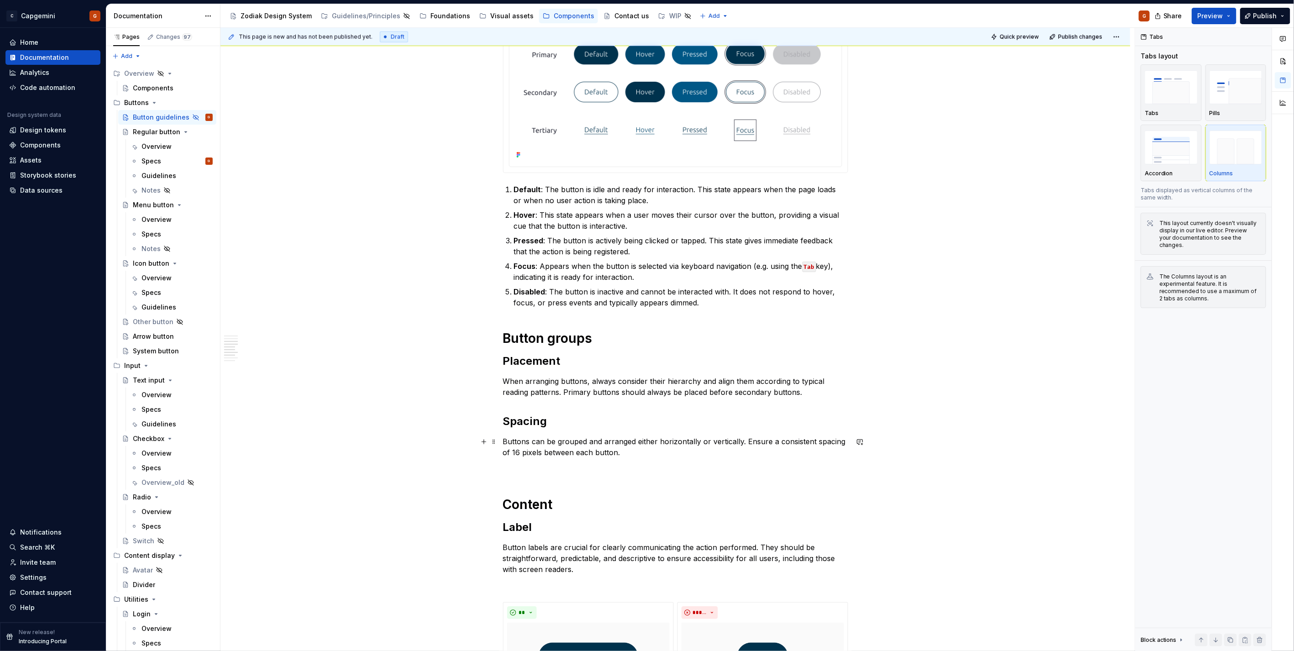
scroll to position [944, 0]
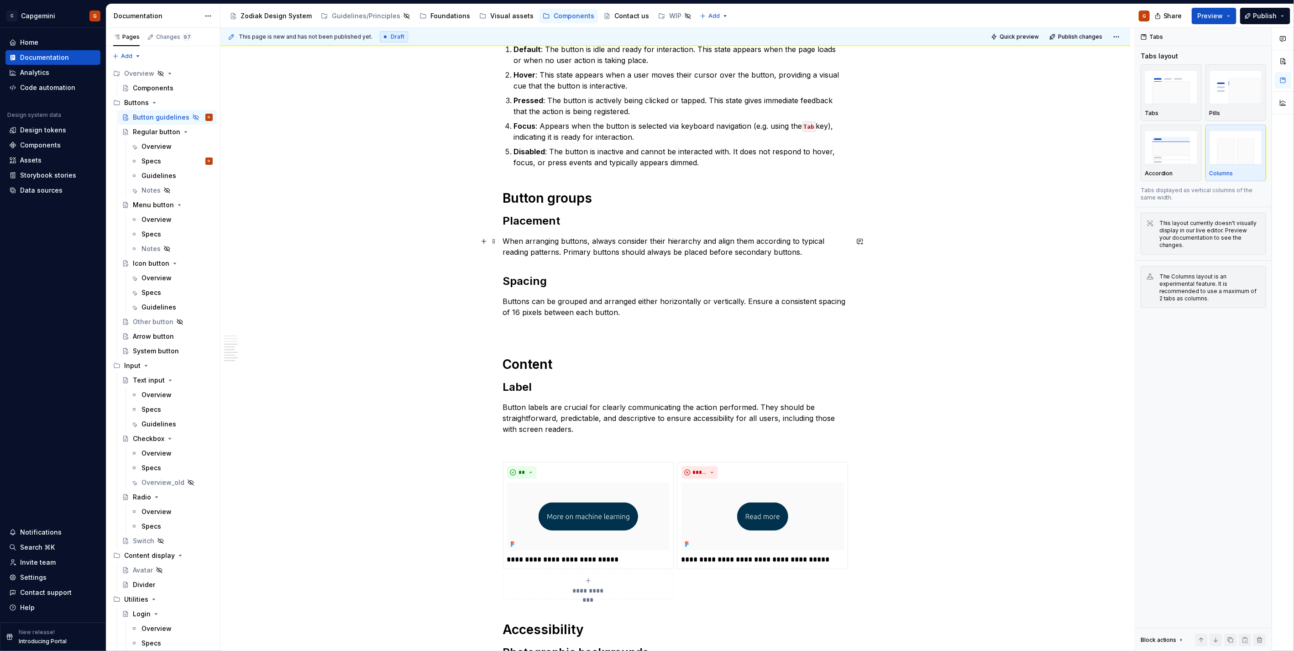
click at [605, 246] on p "When arranging buttons, always consider their hierarchy and align them accordin…" at bounding box center [675, 246] width 345 height 22
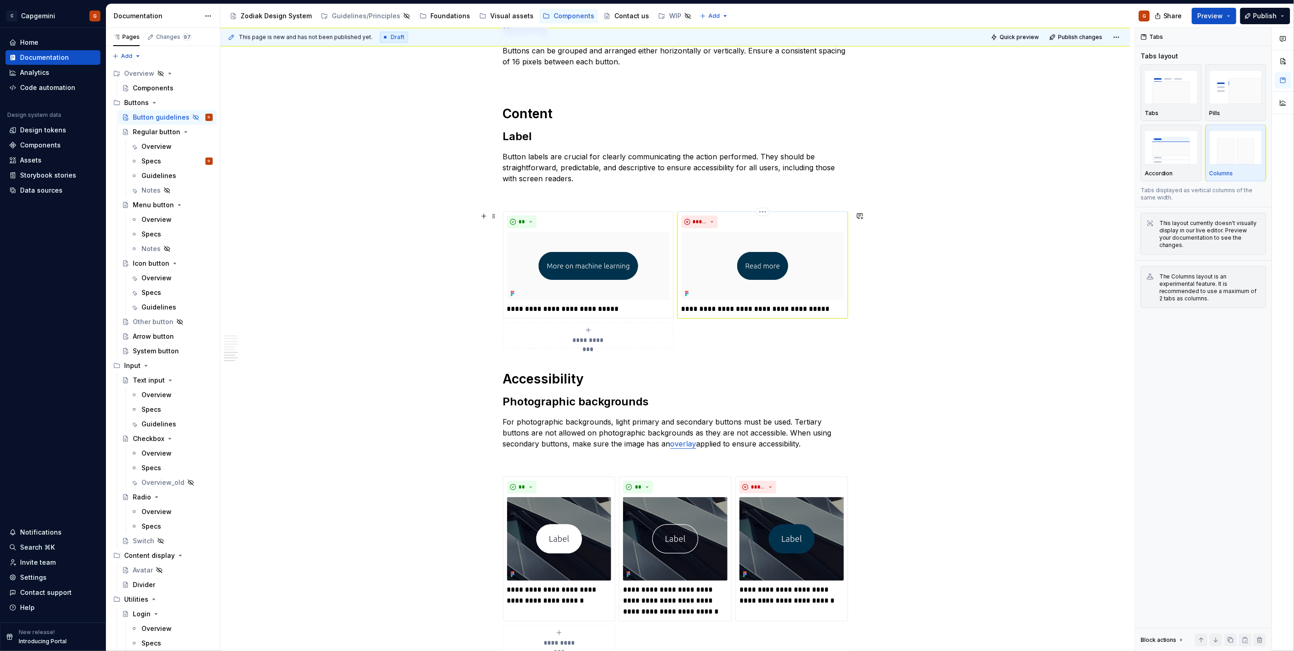
scroll to position [1248, 0]
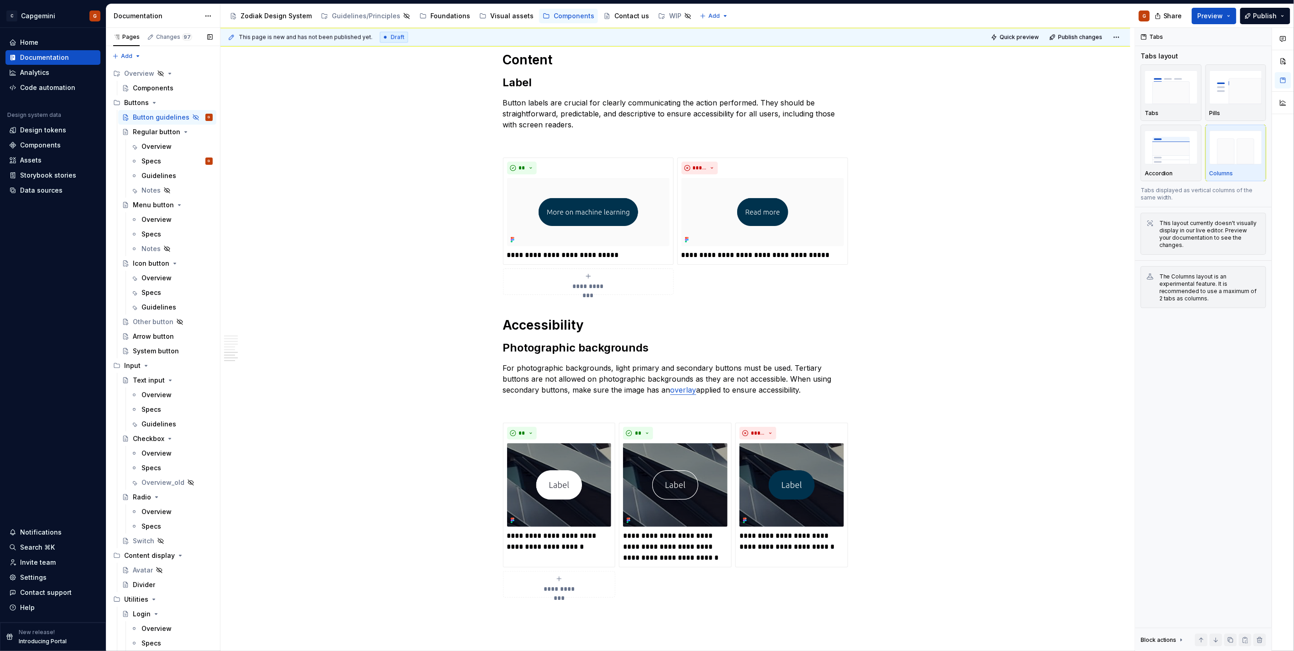
click at [0, 0] on button "Page tree" at bounding box center [0, 0] width 0 height 0
click at [199, 177] on div "Show page" at bounding box center [243, 181] width 89 height 9
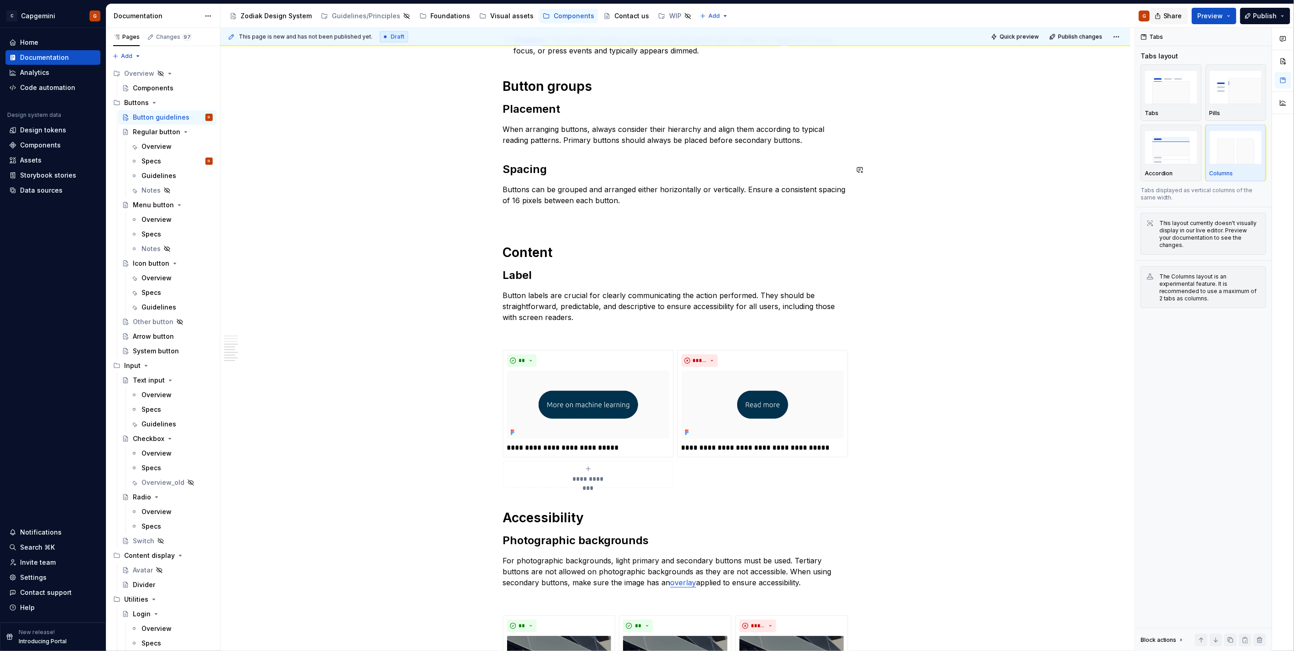
scroll to position [1045, 0]
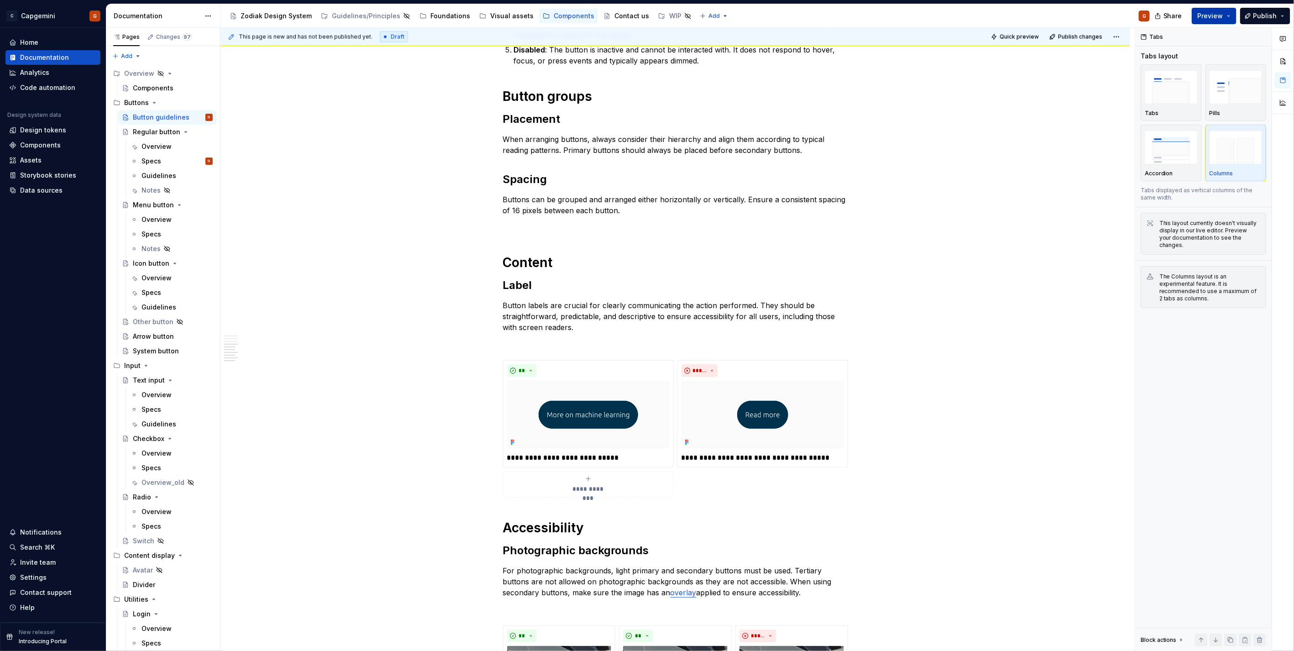
click at [1227, 12] on button "Preview" at bounding box center [1214, 16] width 45 height 16
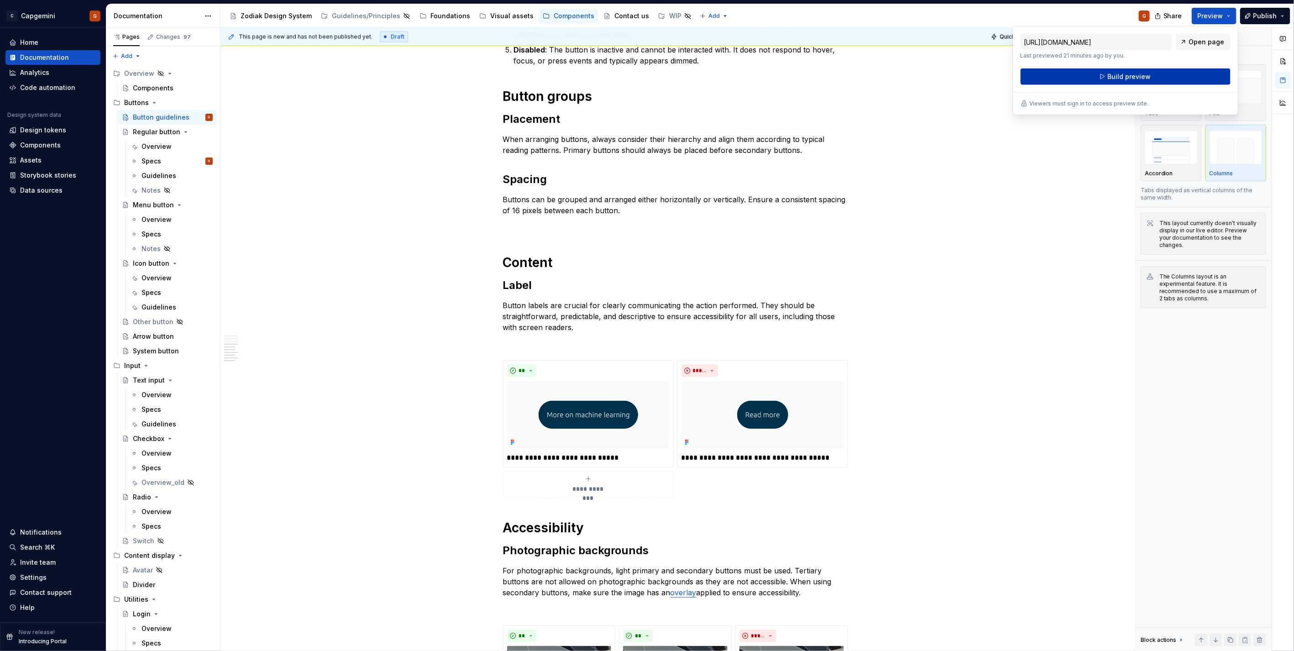
click at [1071, 79] on button "Build preview" at bounding box center [1125, 76] width 210 height 16
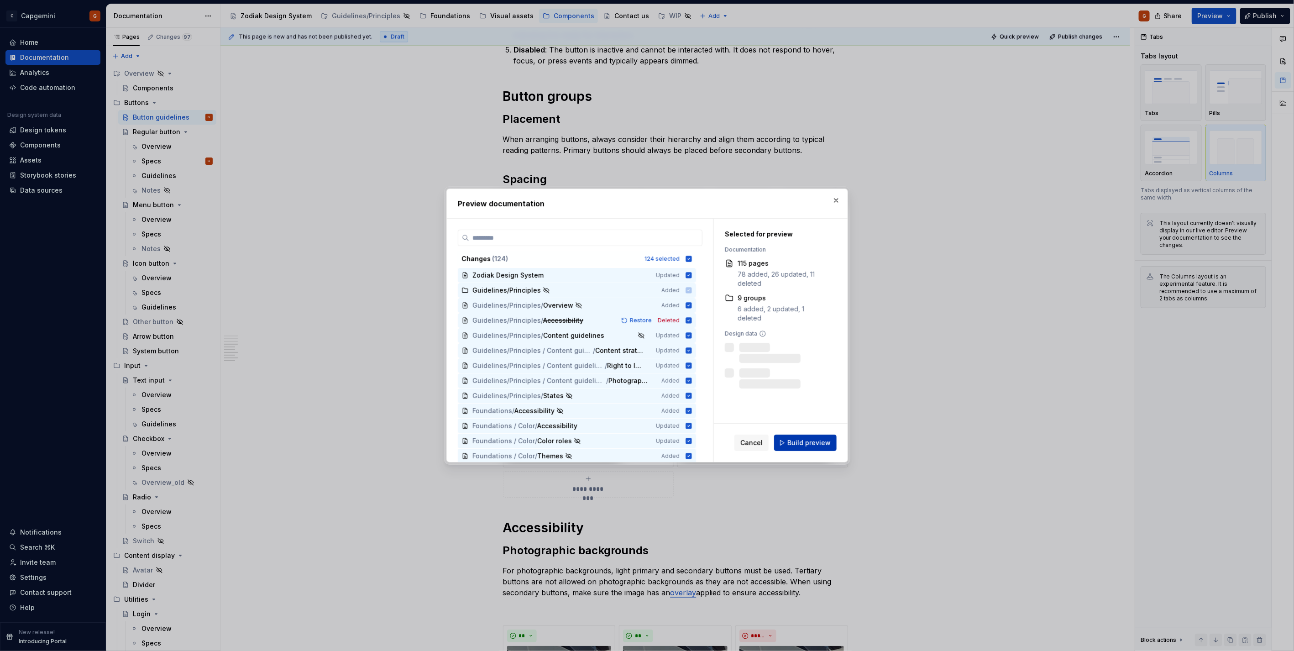
click at [820, 435] on button "Build preview" at bounding box center [805, 442] width 63 height 16
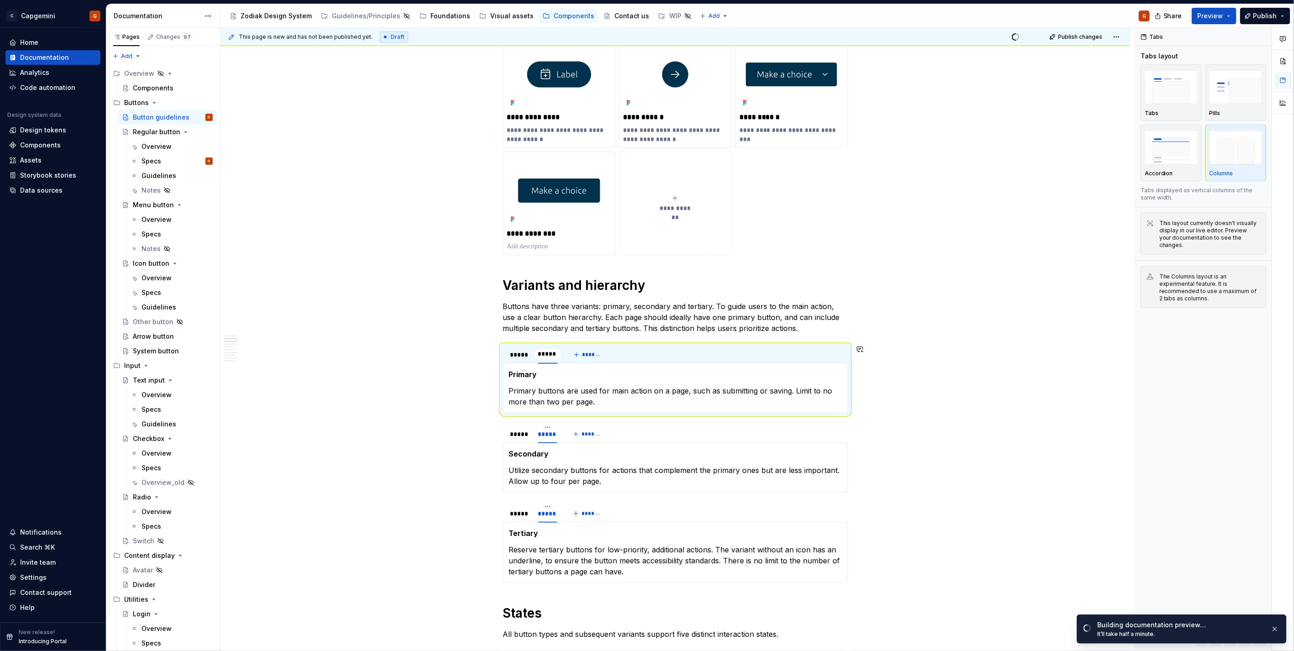
scroll to position [253, 0]
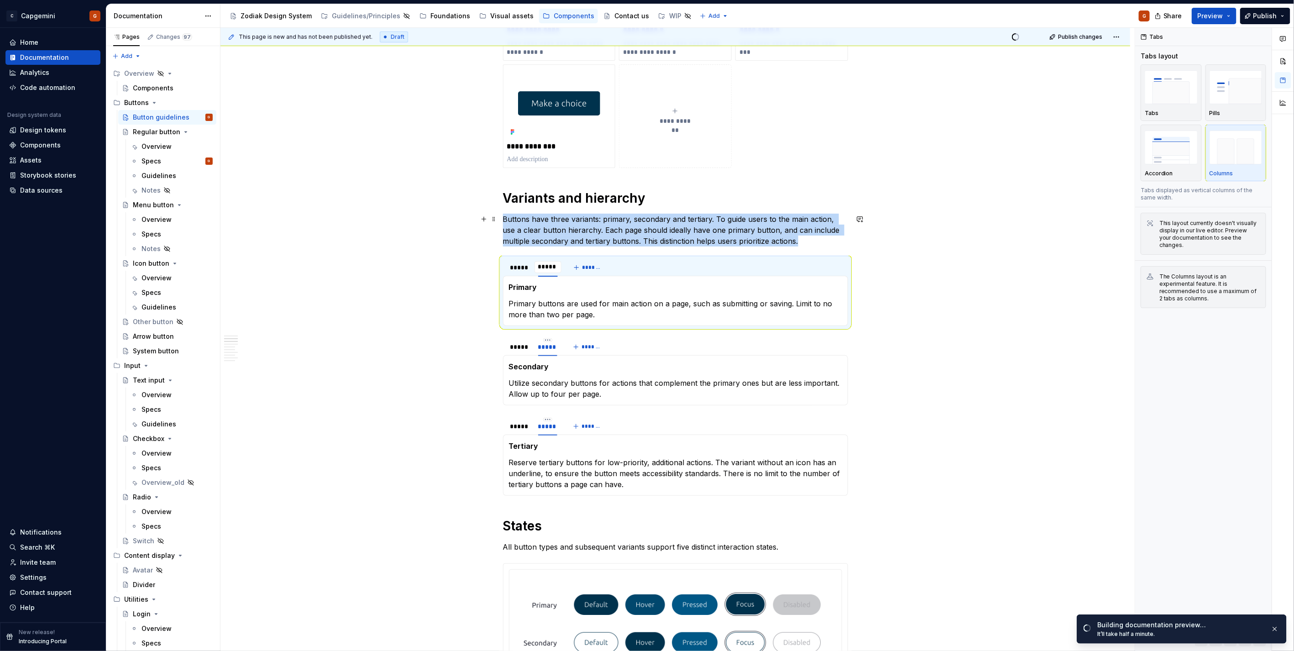
click at [606, 233] on p "Buttons have three variants: primary, secondary and tertiary. To guide users to…" at bounding box center [675, 230] width 345 height 33
click at [540, 225] on p "Buttons have three variants: primary, secondary and tertiary. To guide users to…" at bounding box center [675, 230] width 345 height 33
click at [543, 236] on p "Buttons have three variants: primary, secondary and tertiary. To guide users to…" at bounding box center [675, 230] width 345 height 33
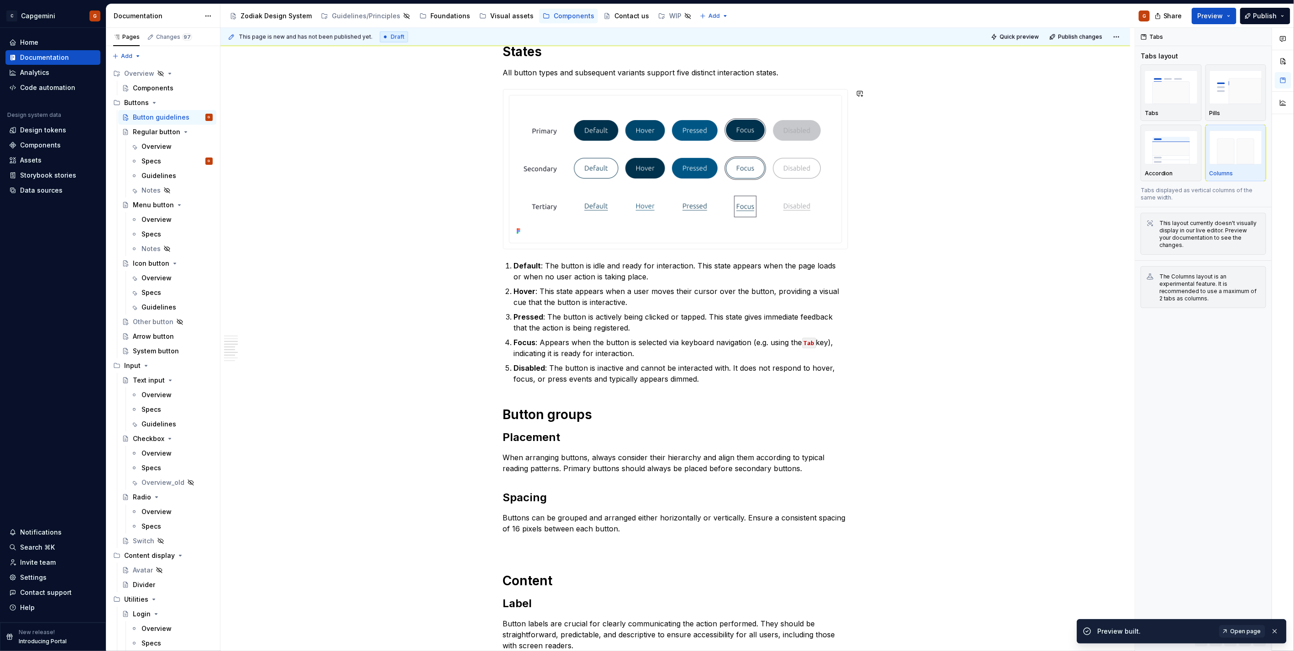
scroll to position [710, 0]
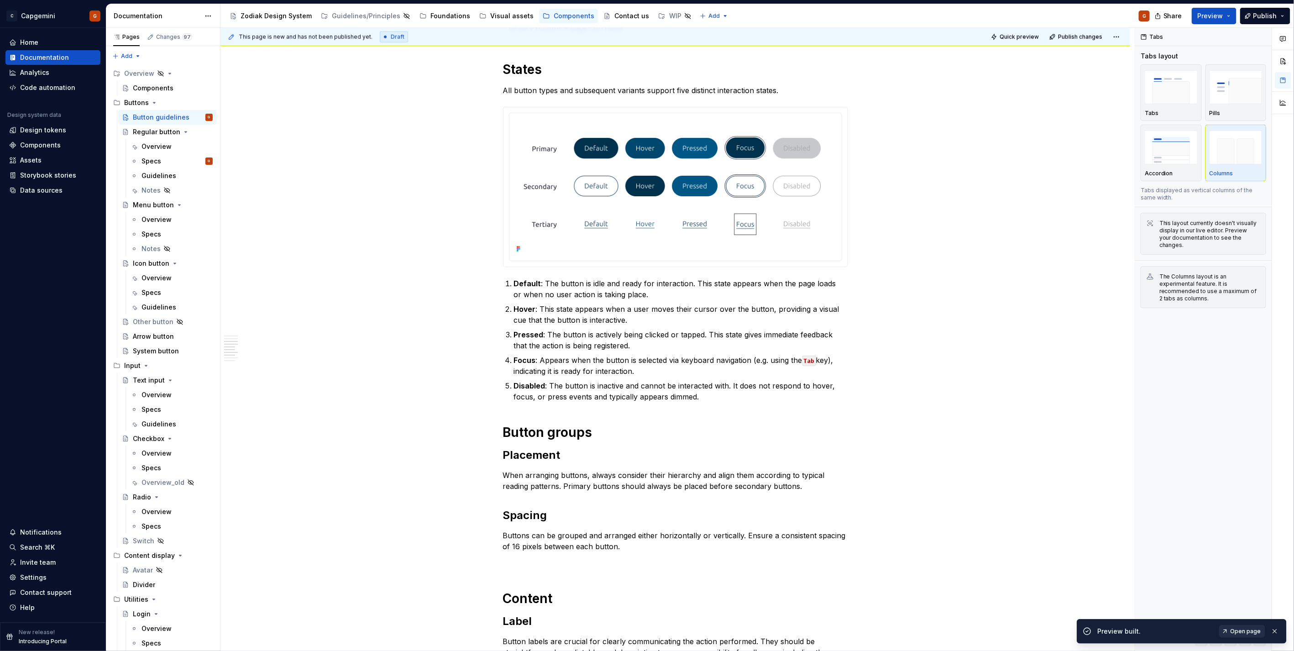
click at [1225, 630] on link "Open page" at bounding box center [1242, 631] width 46 height 13
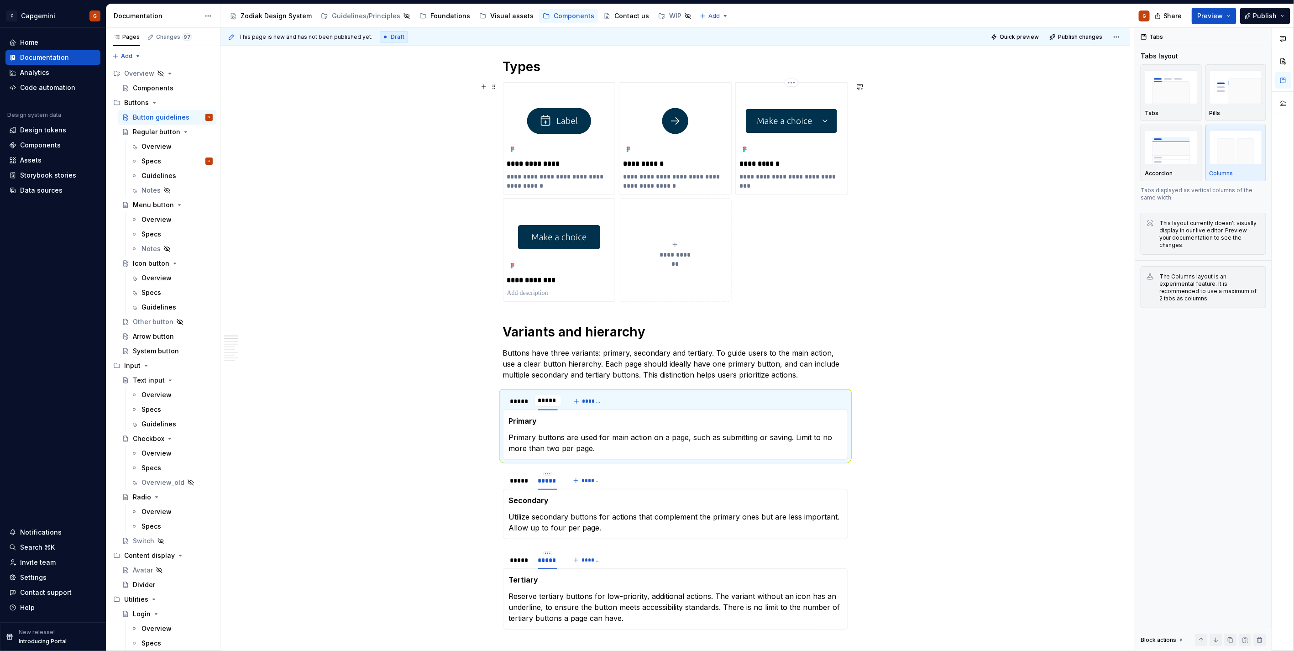
scroll to position [253, 0]
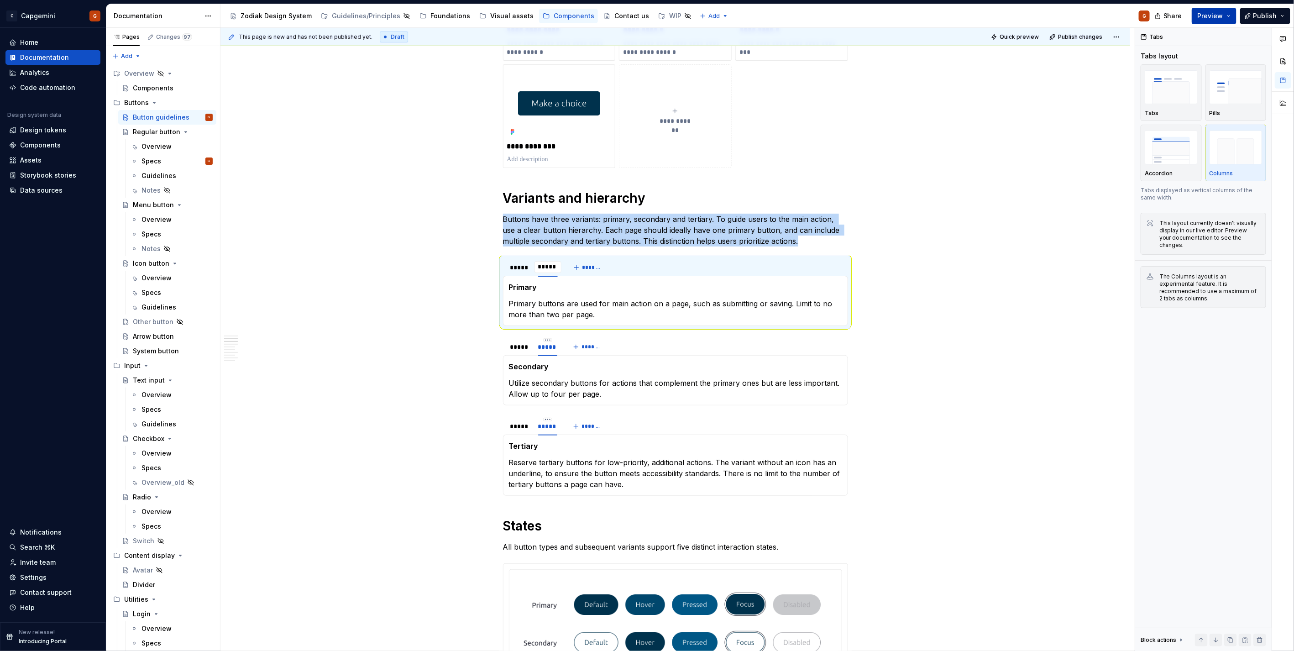
click at [1207, 16] on span "Preview" at bounding box center [1210, 15] width 26 height 9
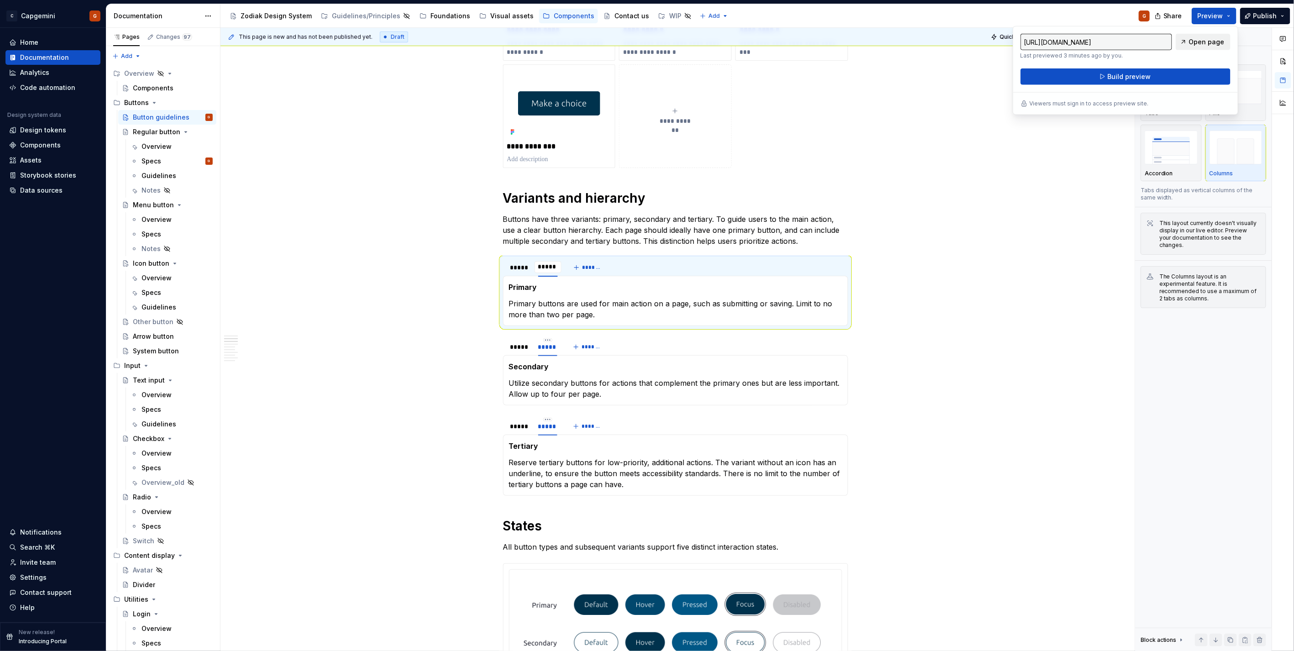
drag, startPoint x: 1207, startPoint y: 16, endPoint x: 1185, endPoint y: 44, distance: 35.4
click at [1185, 44] on link "Open page" at bounding box center [1203, 42] width 55 height 16
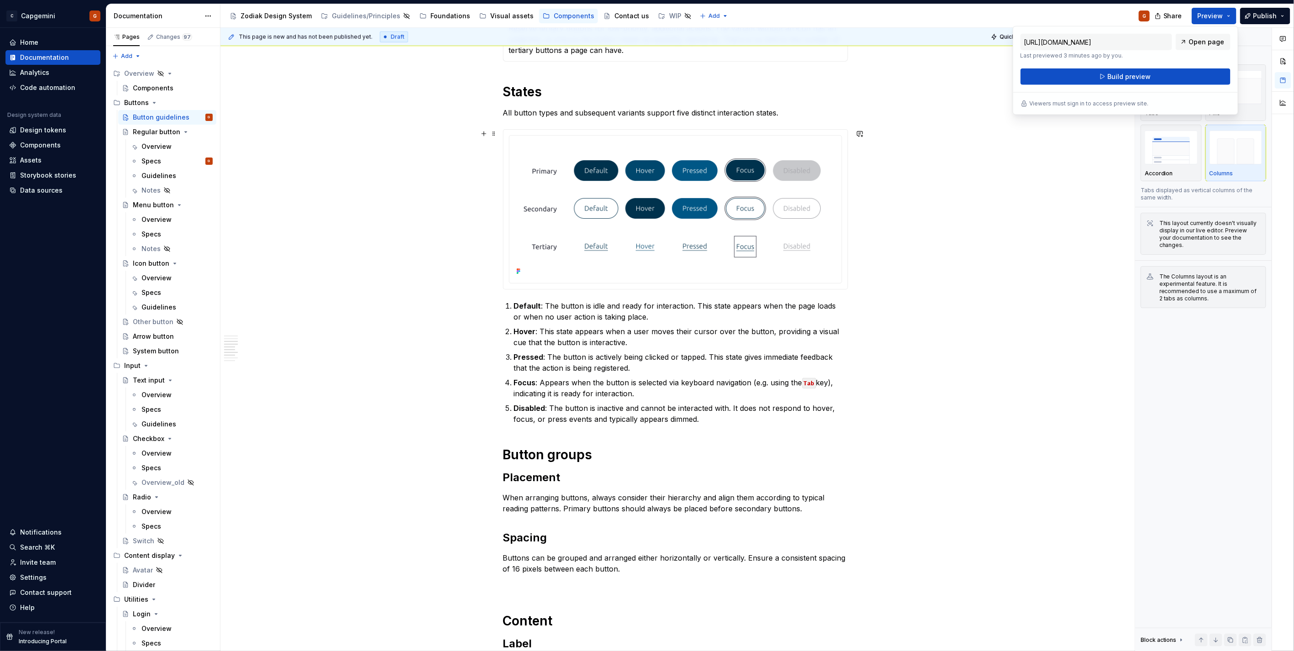
scroll to position [760, 0]
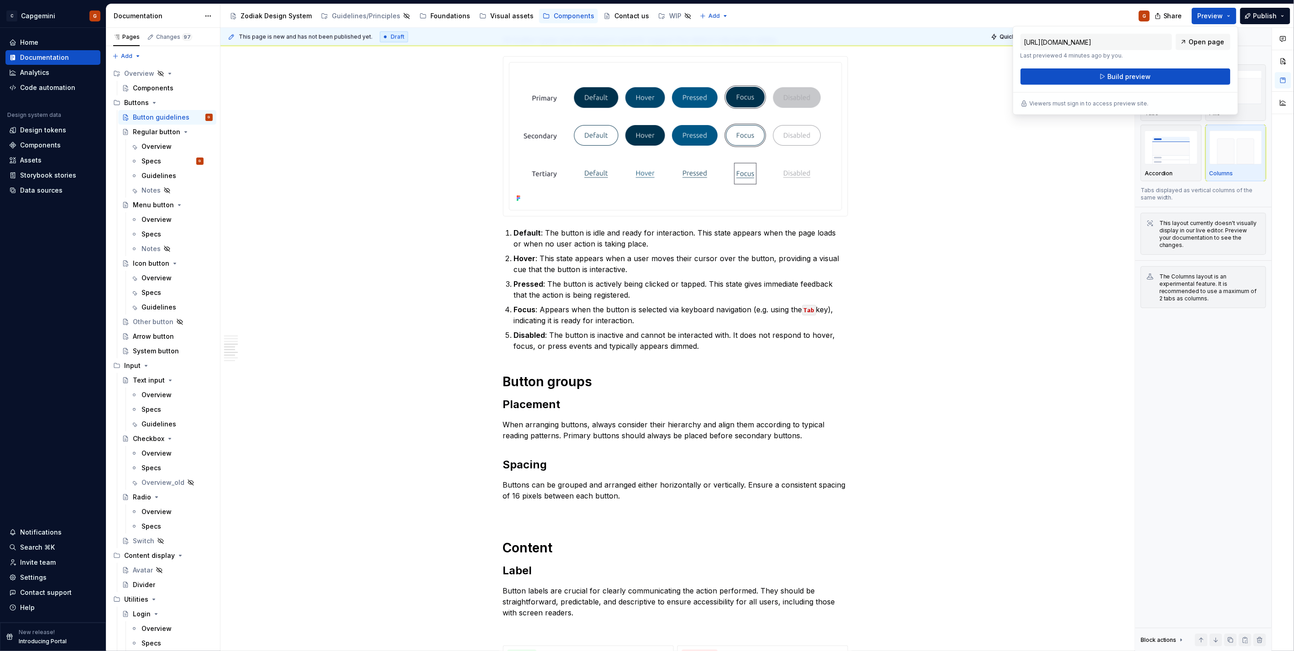
type textarea "*"
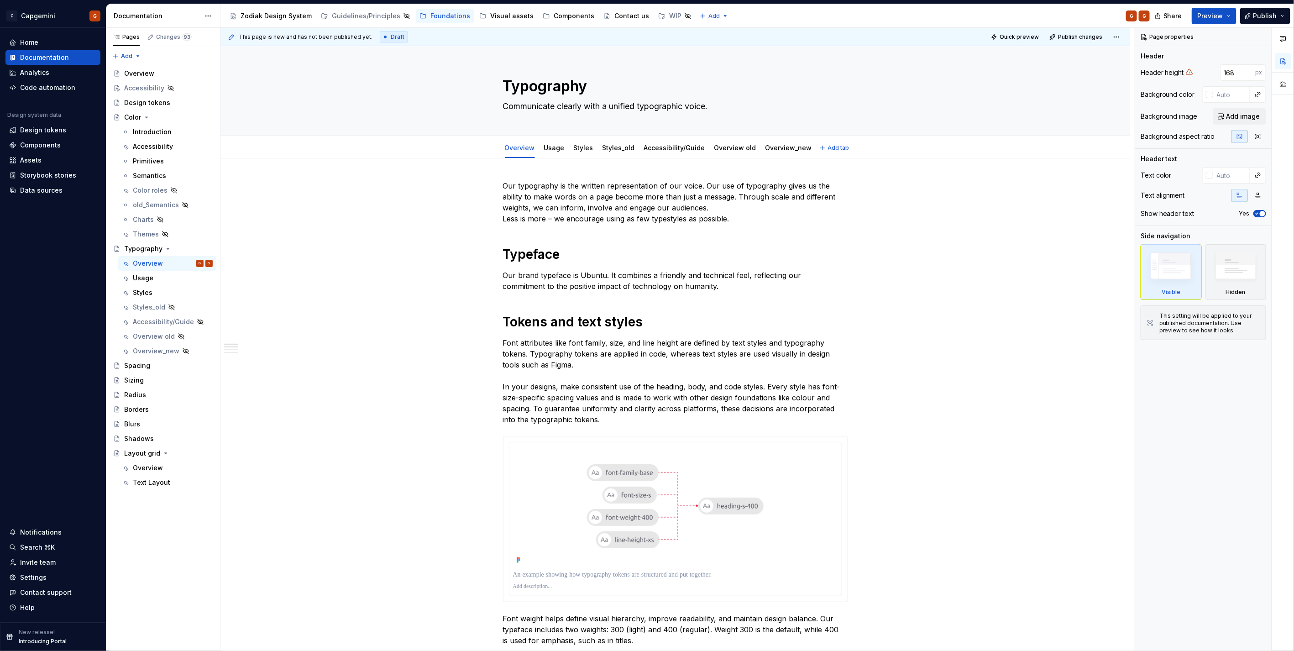
type textarea "*"
